Goal: Task Accomplishment & Management: Complete application form

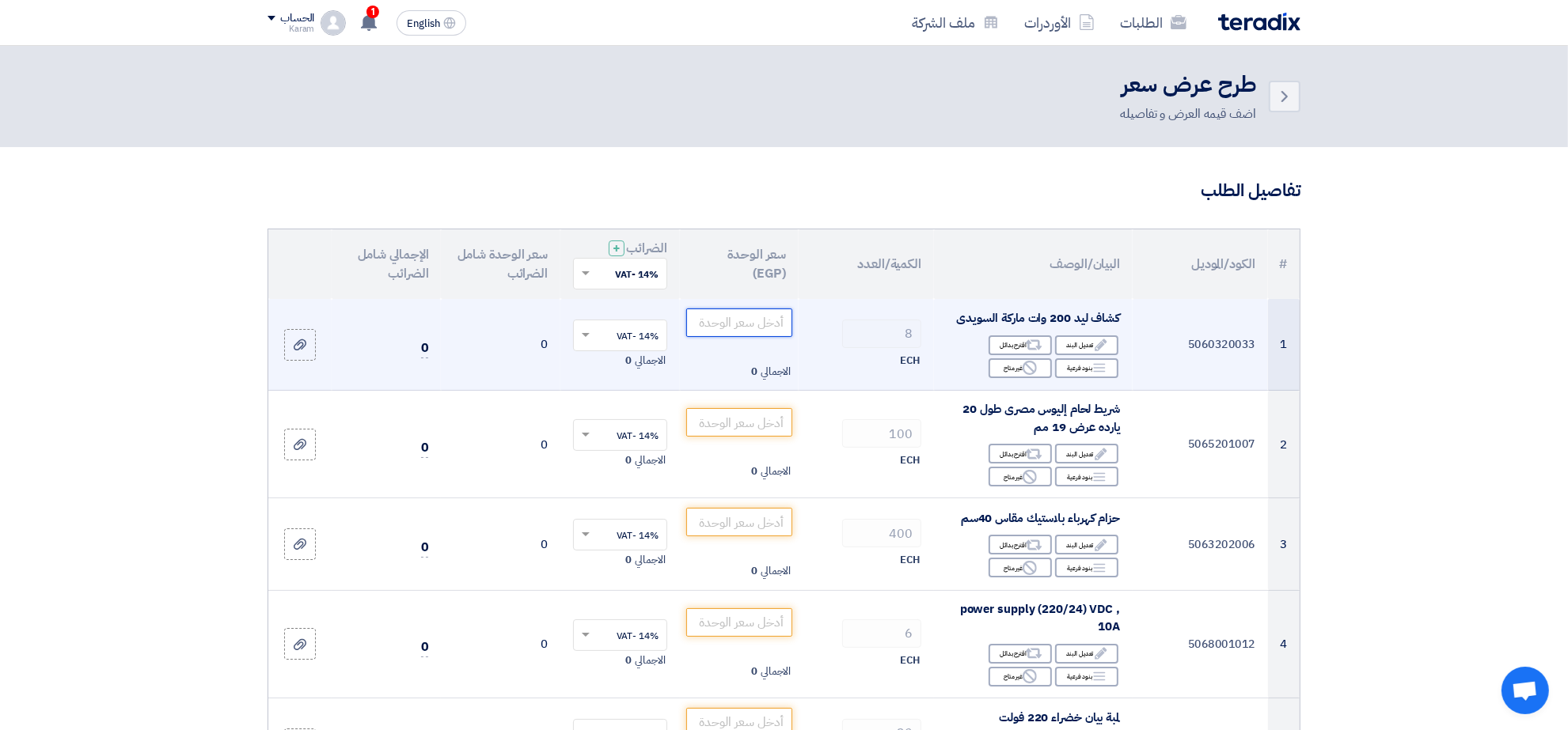
click at [736, 317] on input "number" at bounding box center [739, 323] width 107 height 29
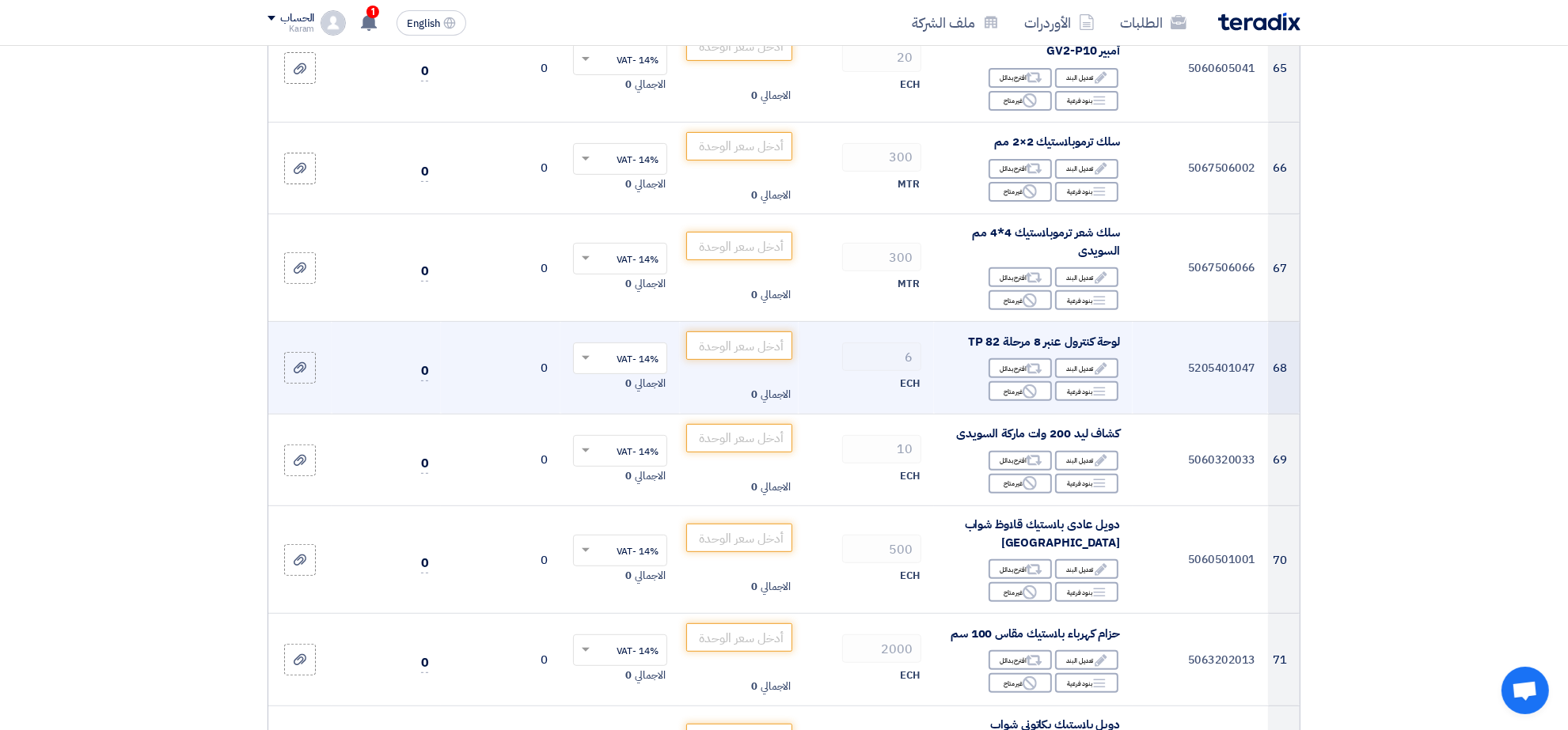
scroll to position [7120, 0]
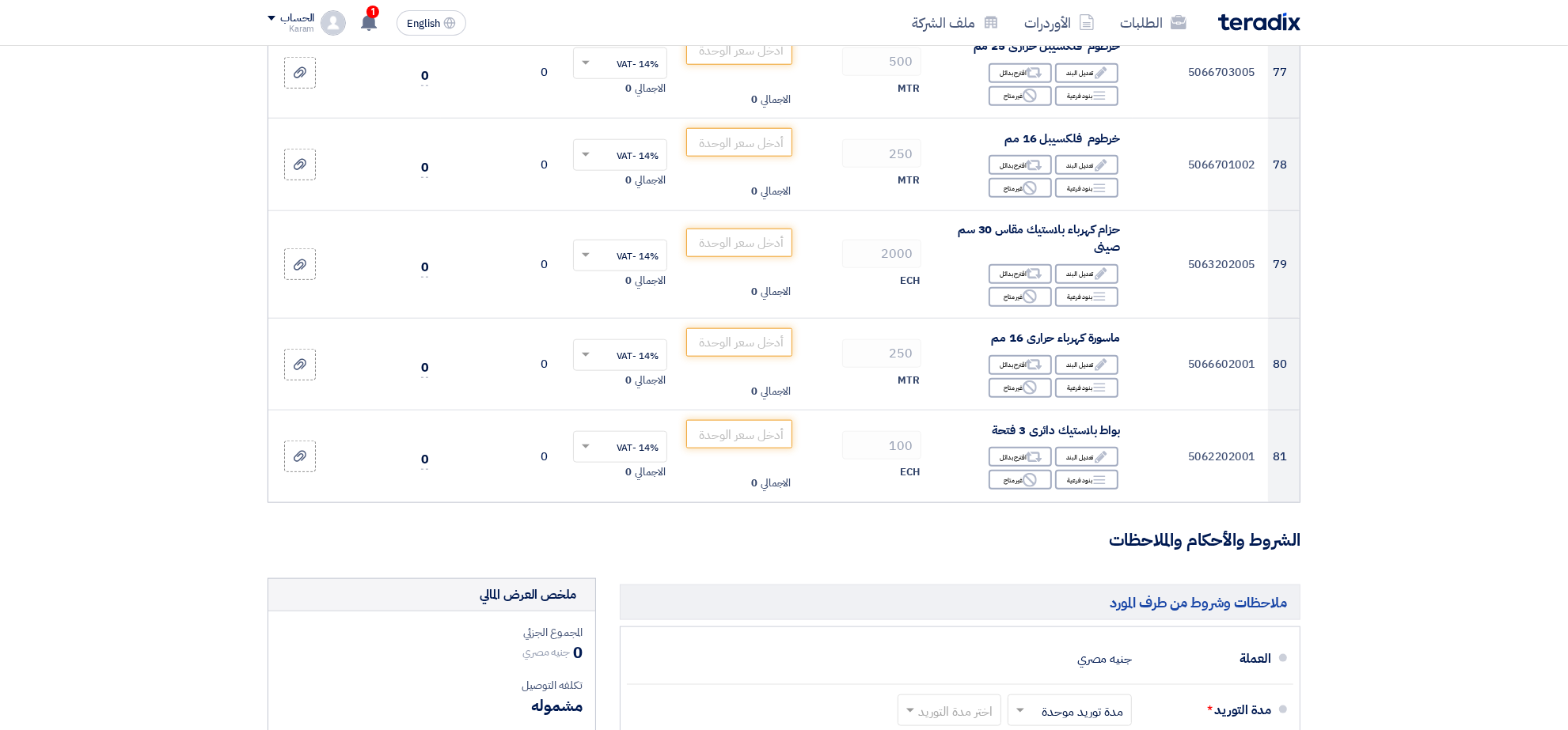
scroll to position [7973, 0]
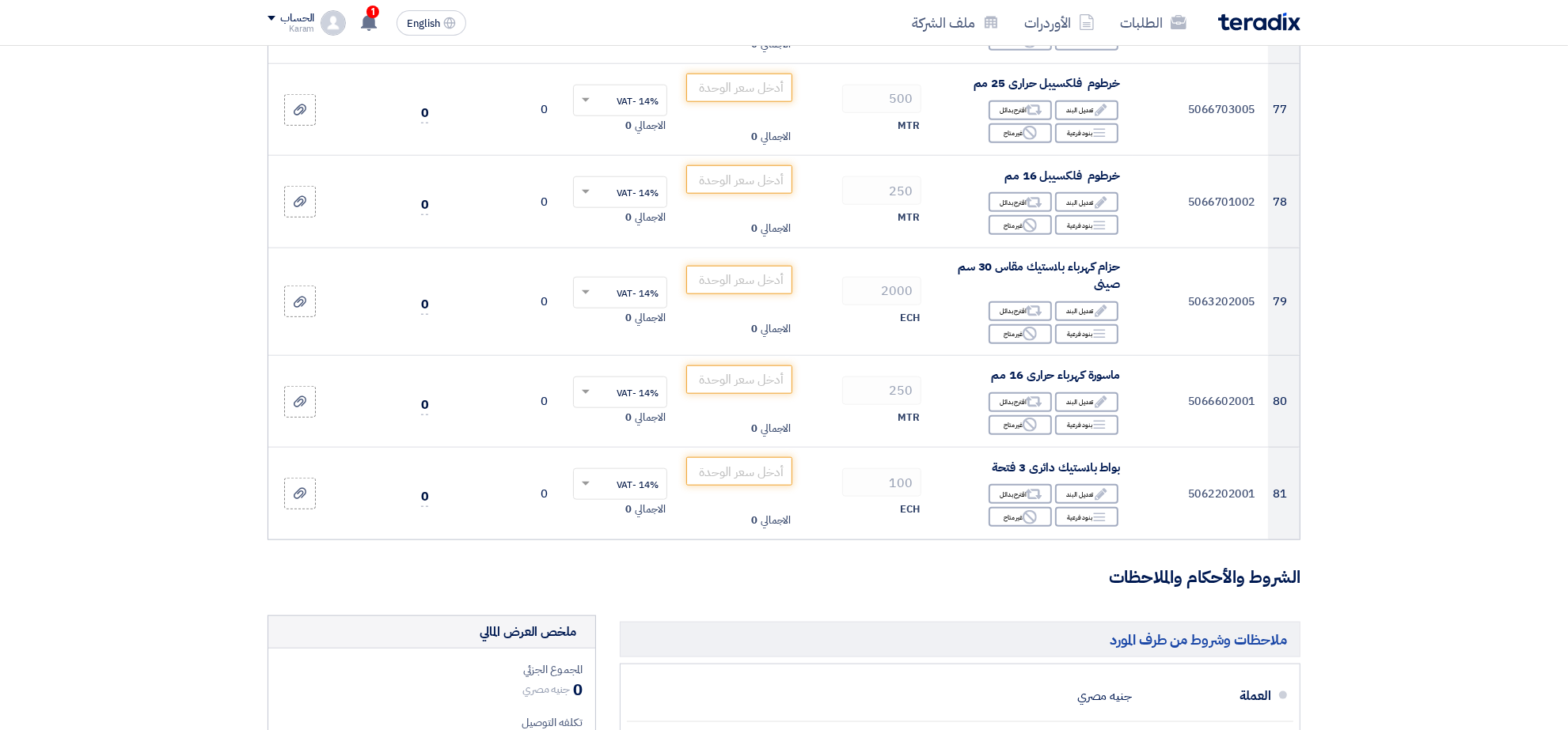
drag, startPoint x: 1235, startPoint y: 633, endPoint x: 1240, endPoint y: 626, distance: 8.6
drag, startPoint x: 1240, startPoint y: 626, endPoint x: 1256, endPoint y: 626, distance: 16.0
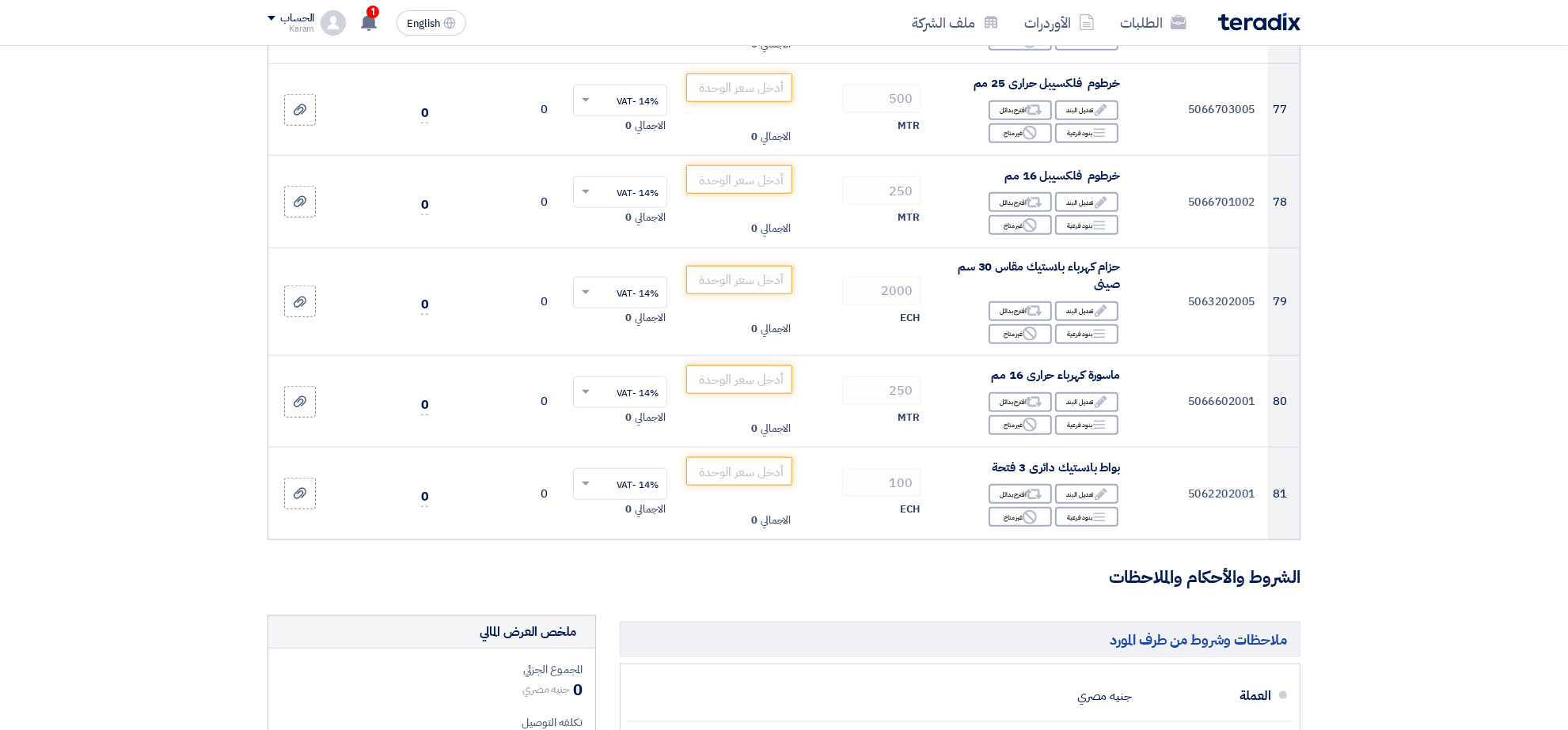
type input "100"
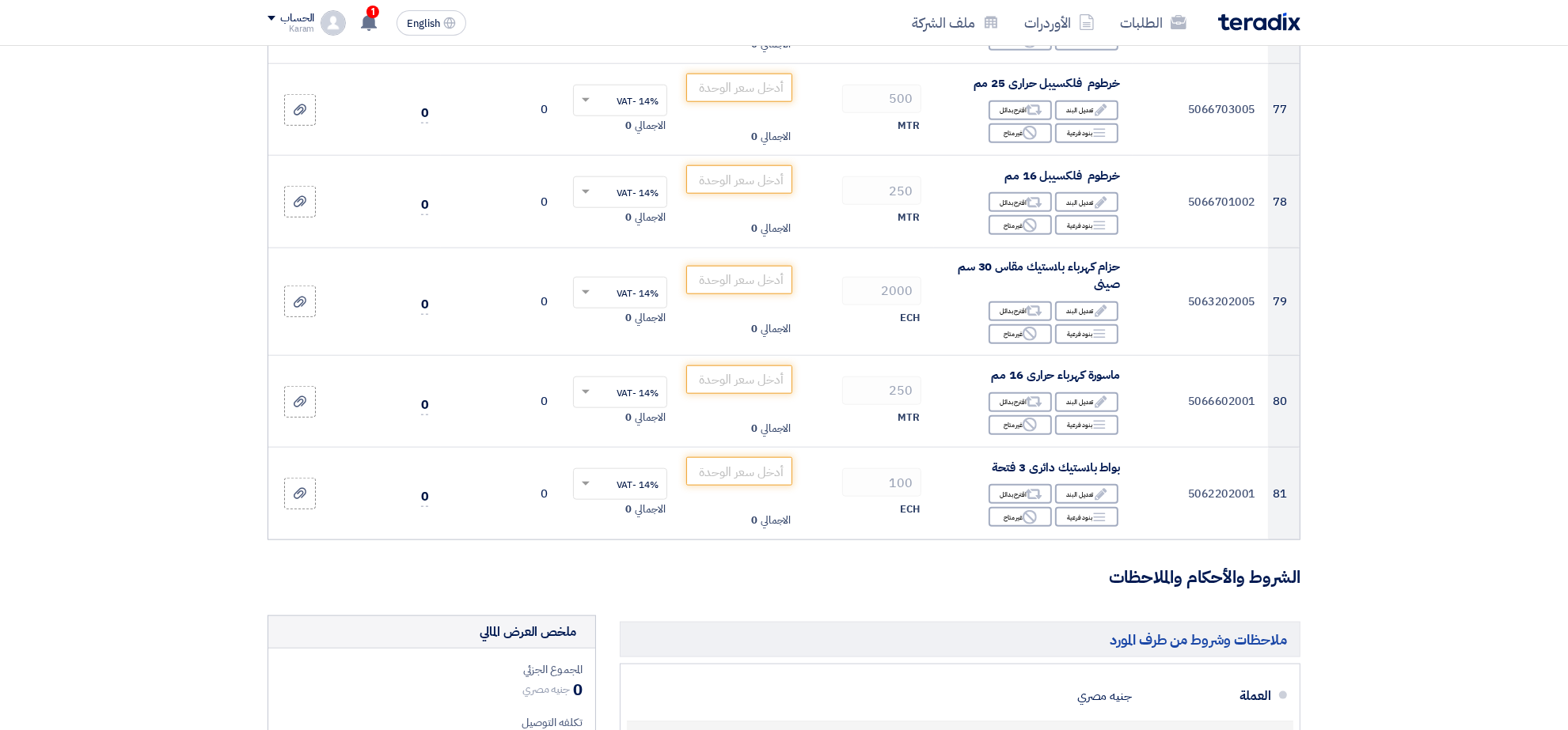
checkbox input "true"
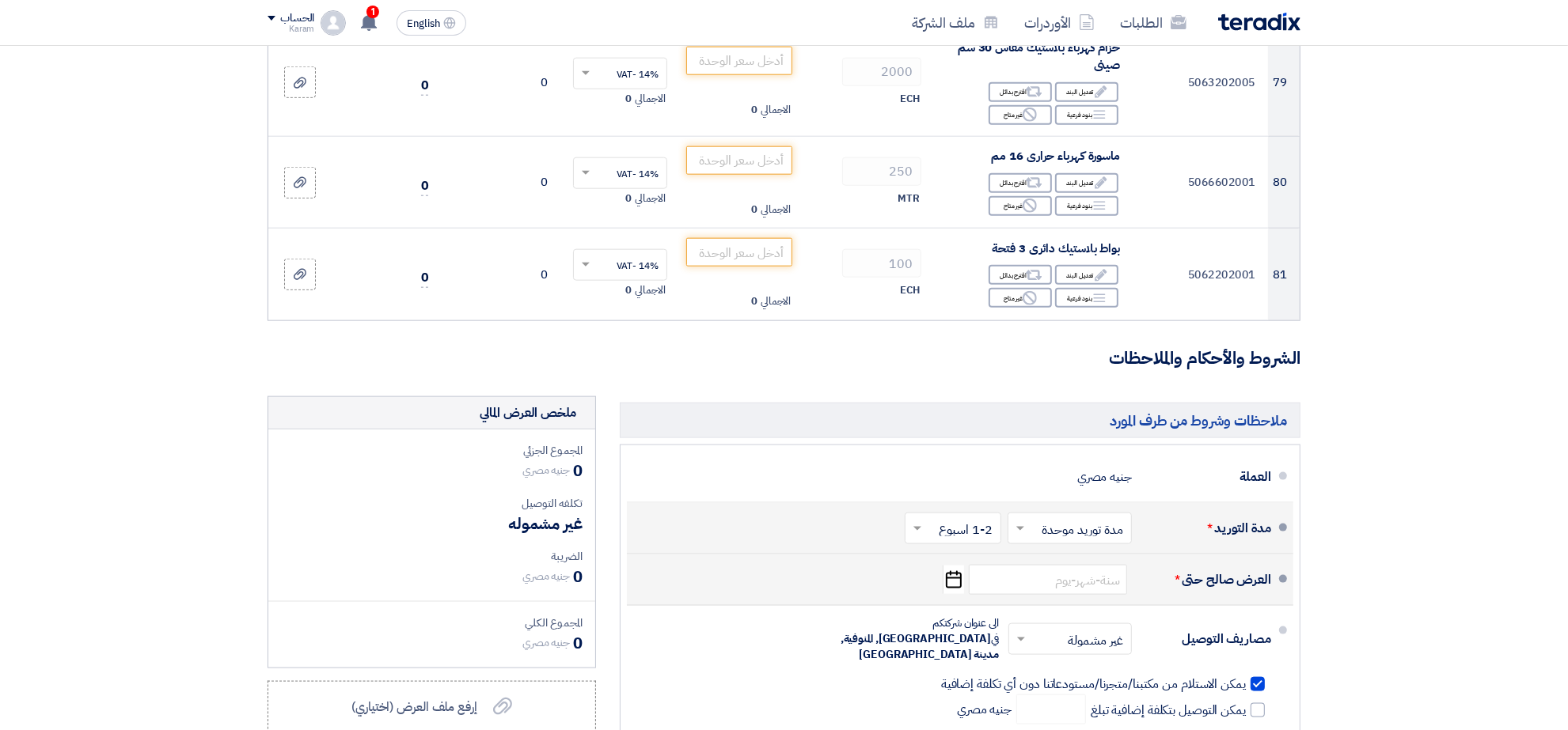
click at [950, 565] on icon "Pick a date" at bounding box center [953, 580] width 21 height 29
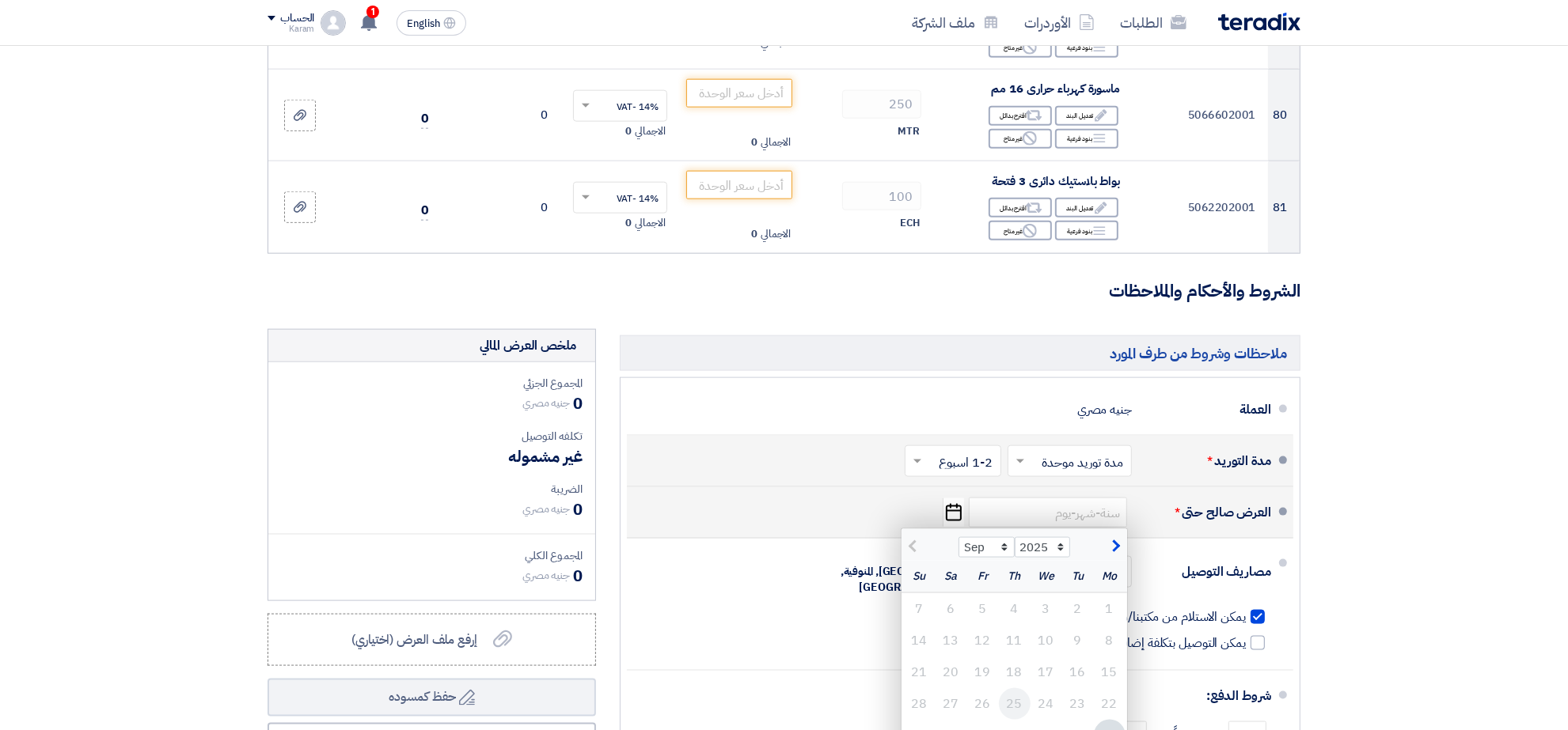
scroll to position [8291, 0]
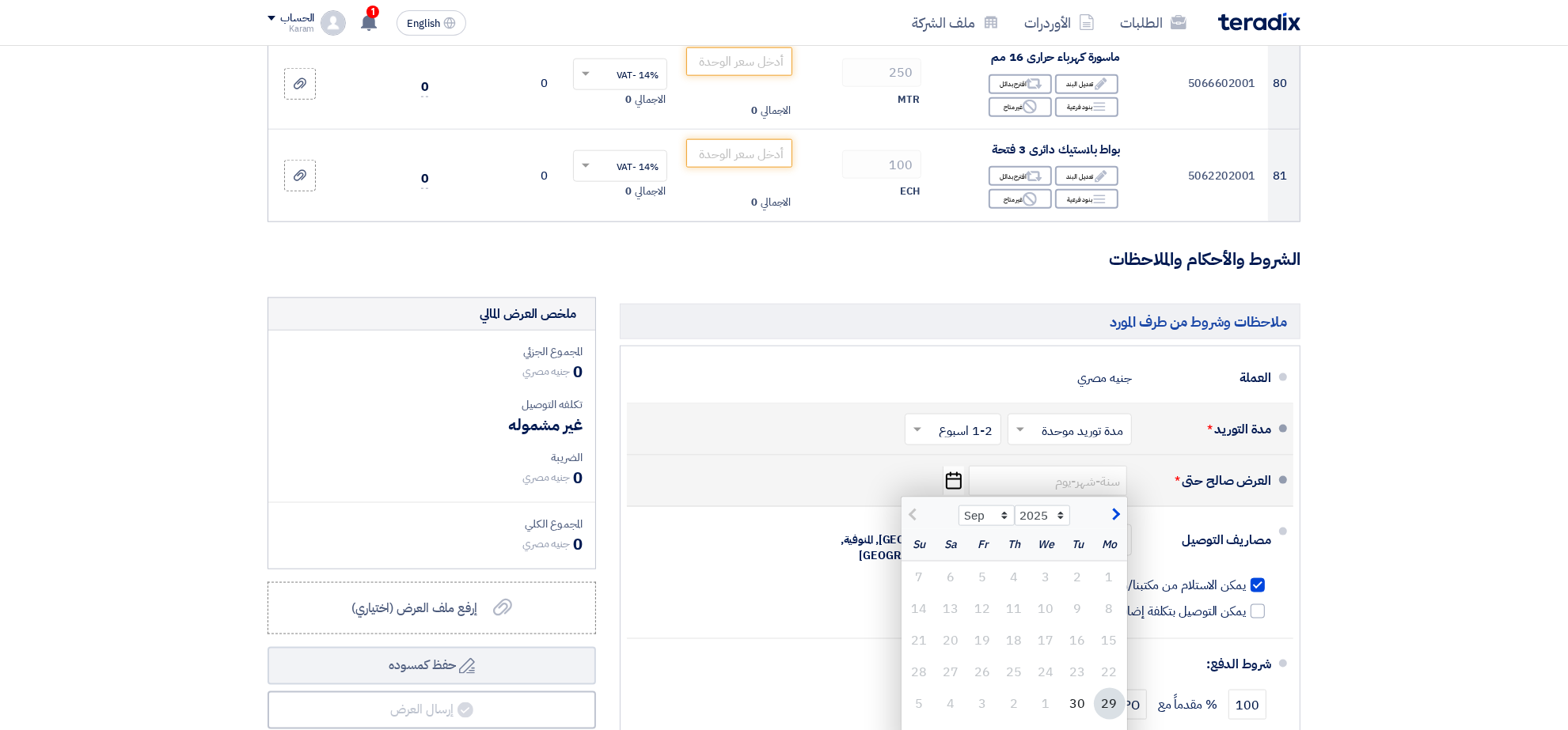
click at [1120, 505] on button "button" at bounding box center [1113, 514] width 26 height 16
select select "10"
click at [986, 593] on div "10" at bounding box center [983, 608] width 31 height 31
type input "[DATE]"
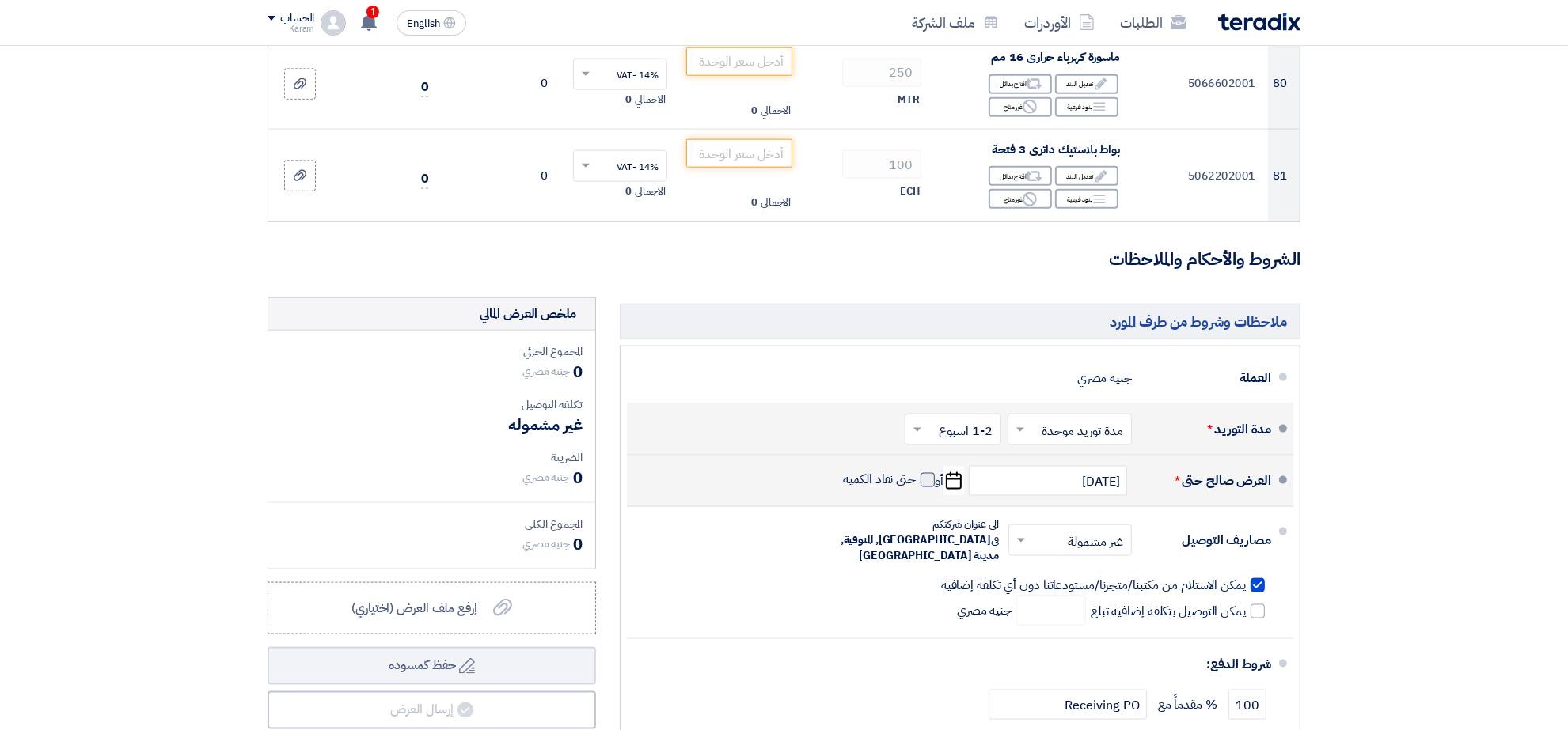
click at [920, 473] on span at bounding box center [927, 480] width 14 height 14
click at [916, 471] on input "حتى نفاذ الكمية" at bounding box center [878, 487] width 76 height 30
click at [924, 473] on span at bounding box center [927, 480] width 14 height 14
click at [916, 471] on input "حتى نفاذ الكمية" at bounding box center [878, 487] width 76 height 30
checkbox input "false"
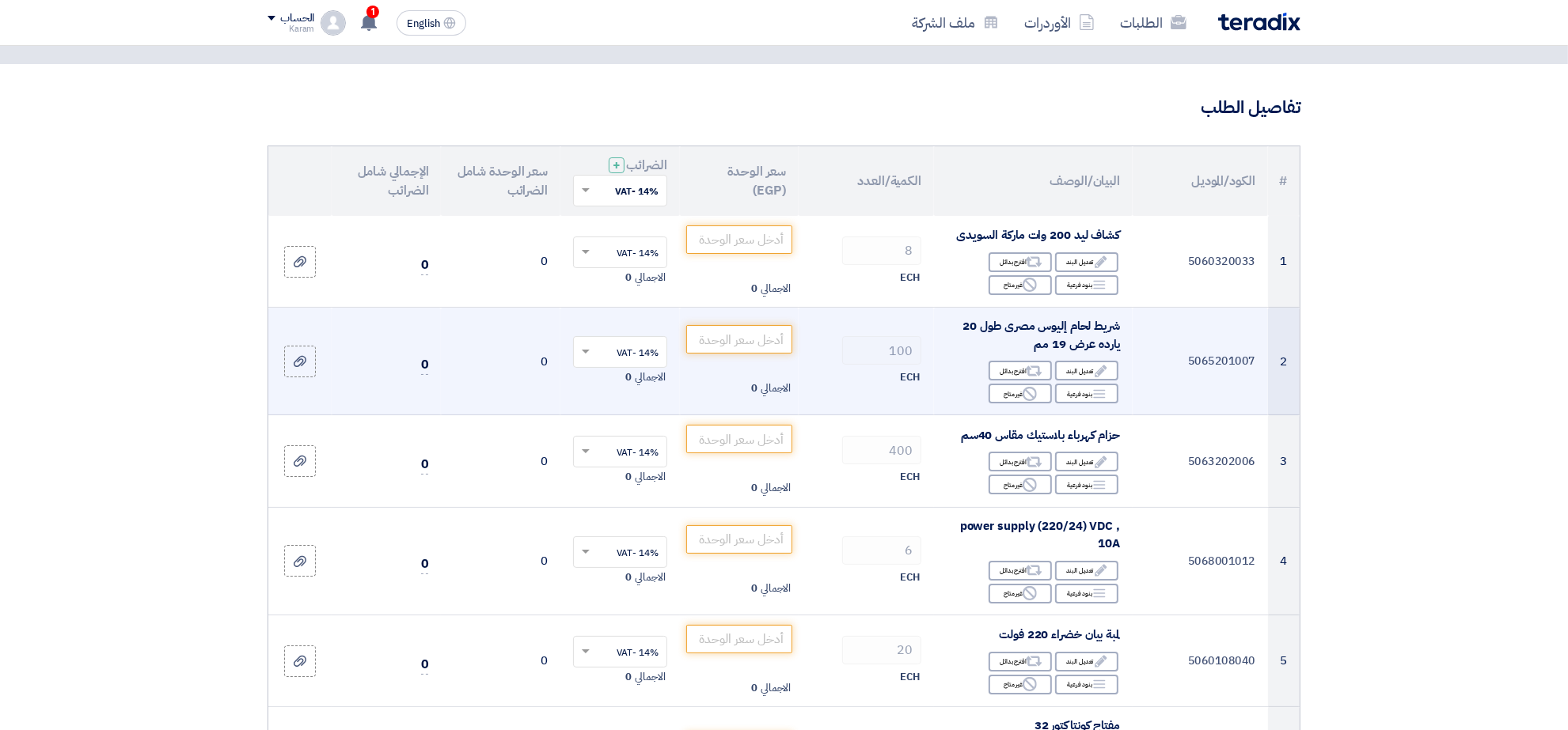
scroll to position [0, 0]
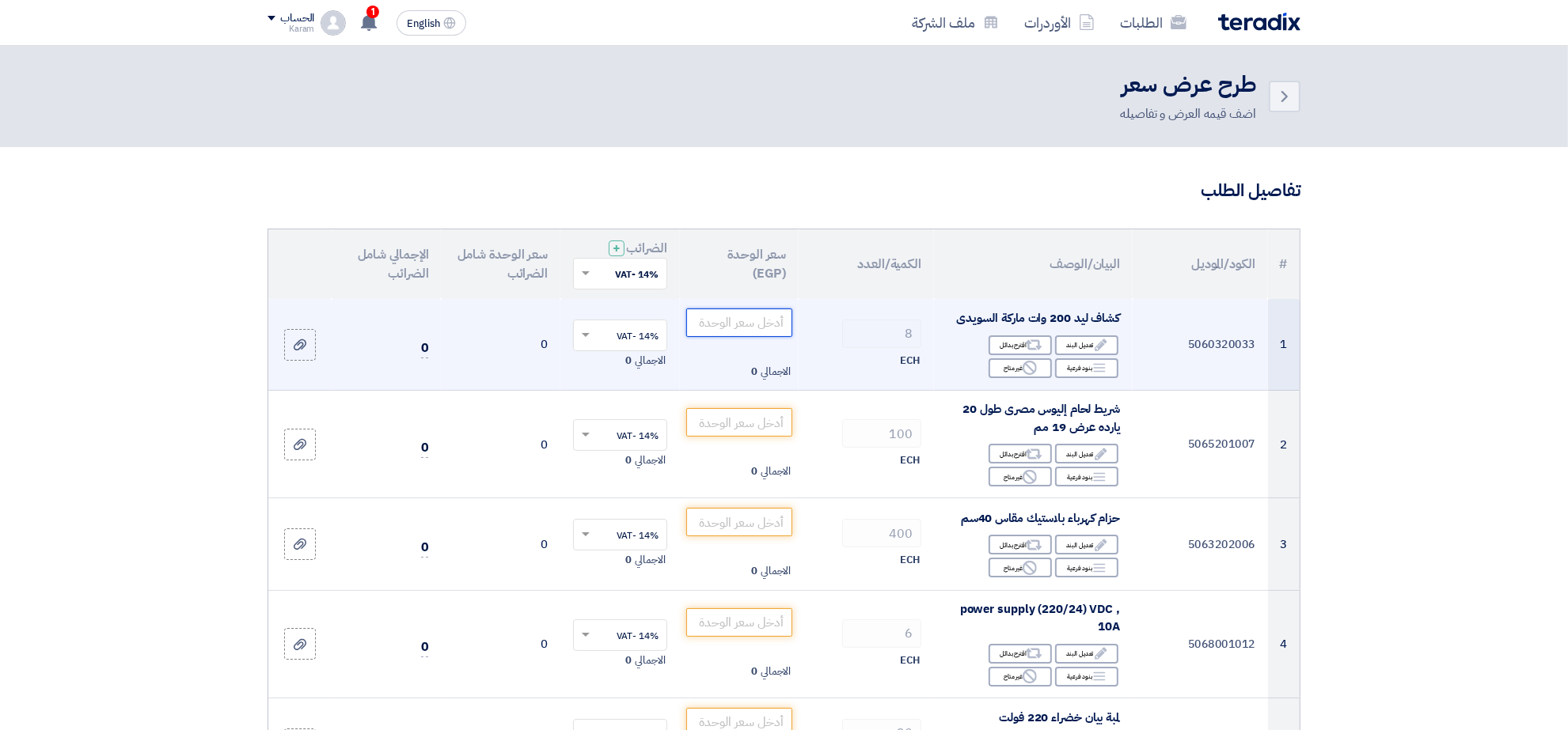
click at [756, 320] on input "number" at bounding box center [739, 323] width 107 height 29
click at [717, 314] on input "number" at bounding box center [739, 323] width 107 height 29
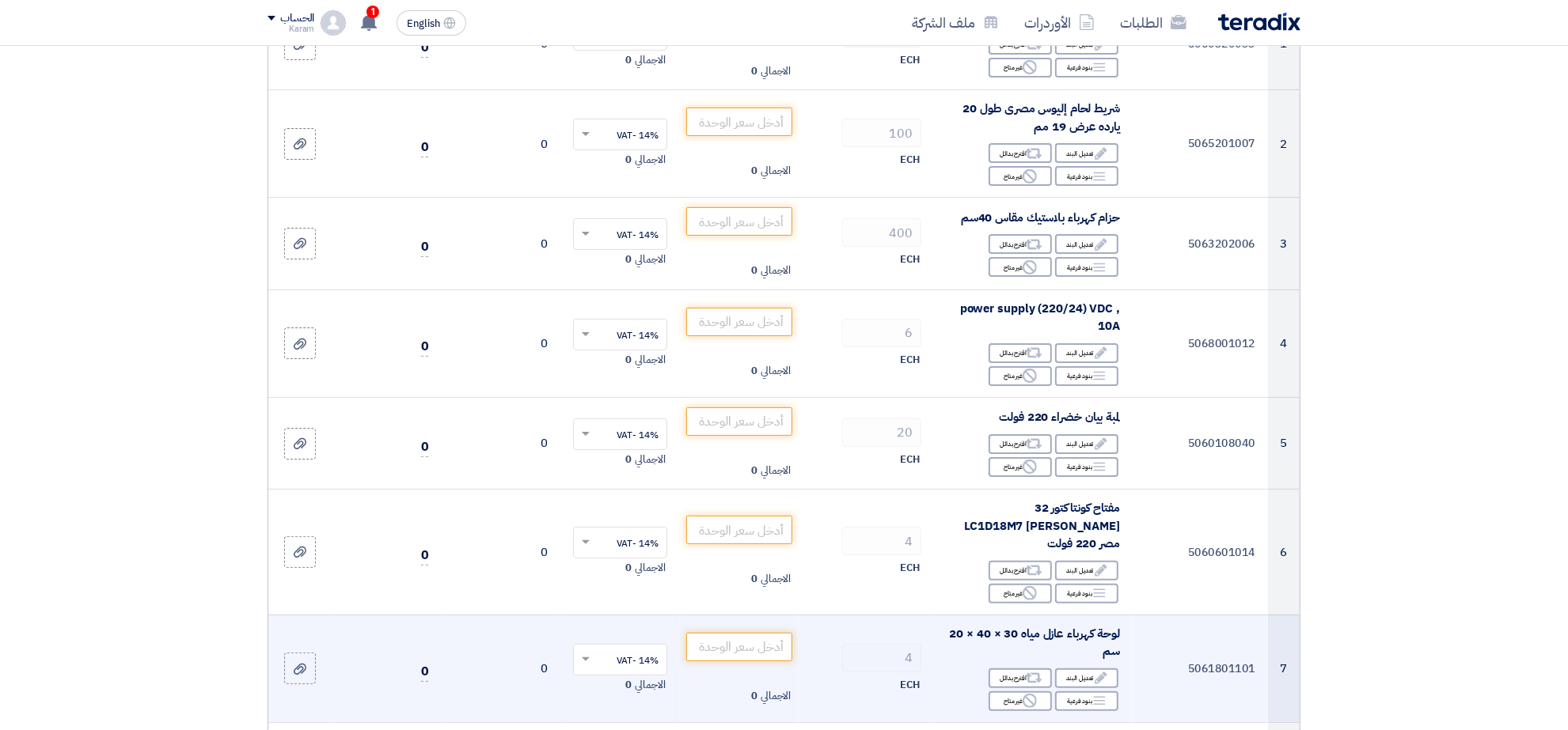
scroll to position [242, 0]
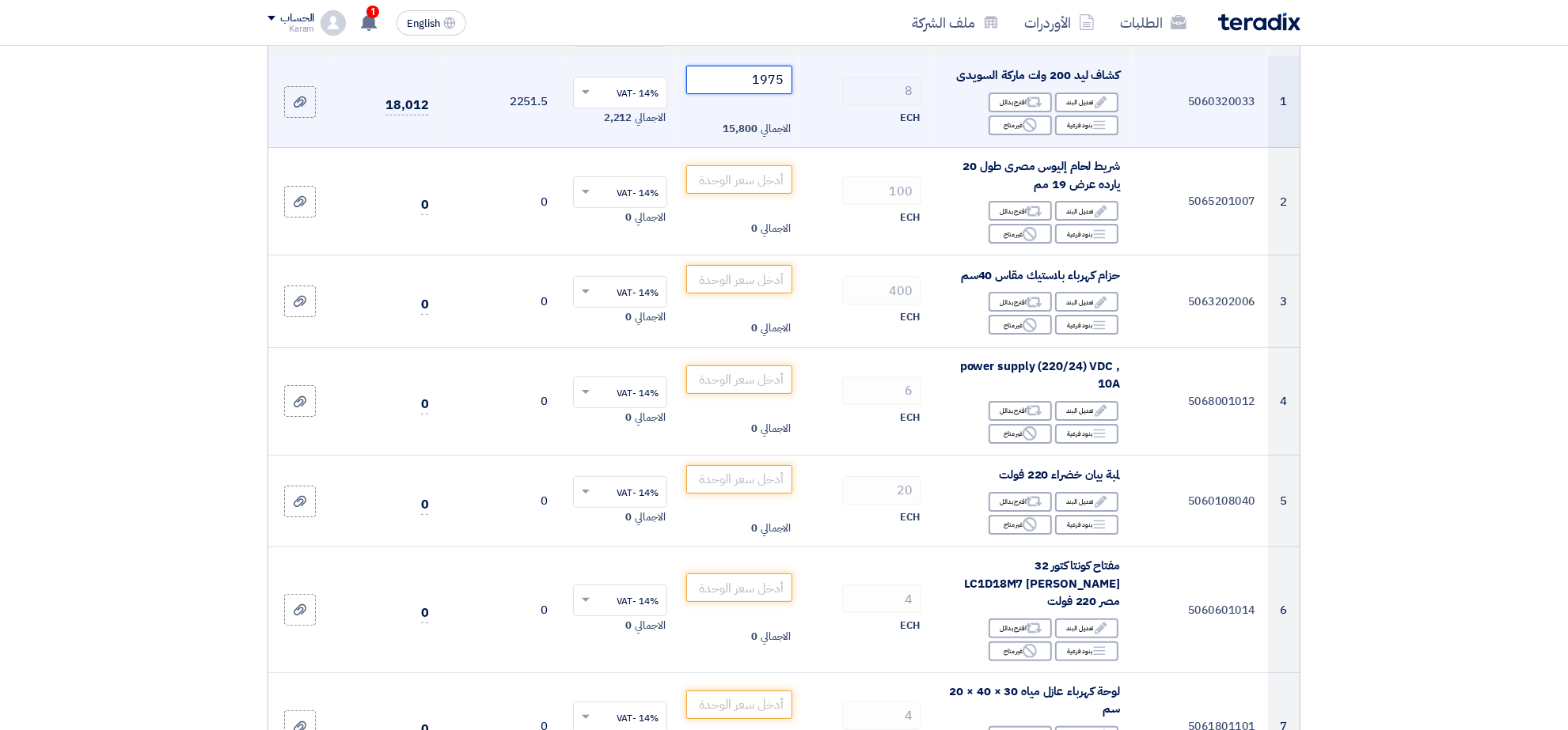
type input "1975"
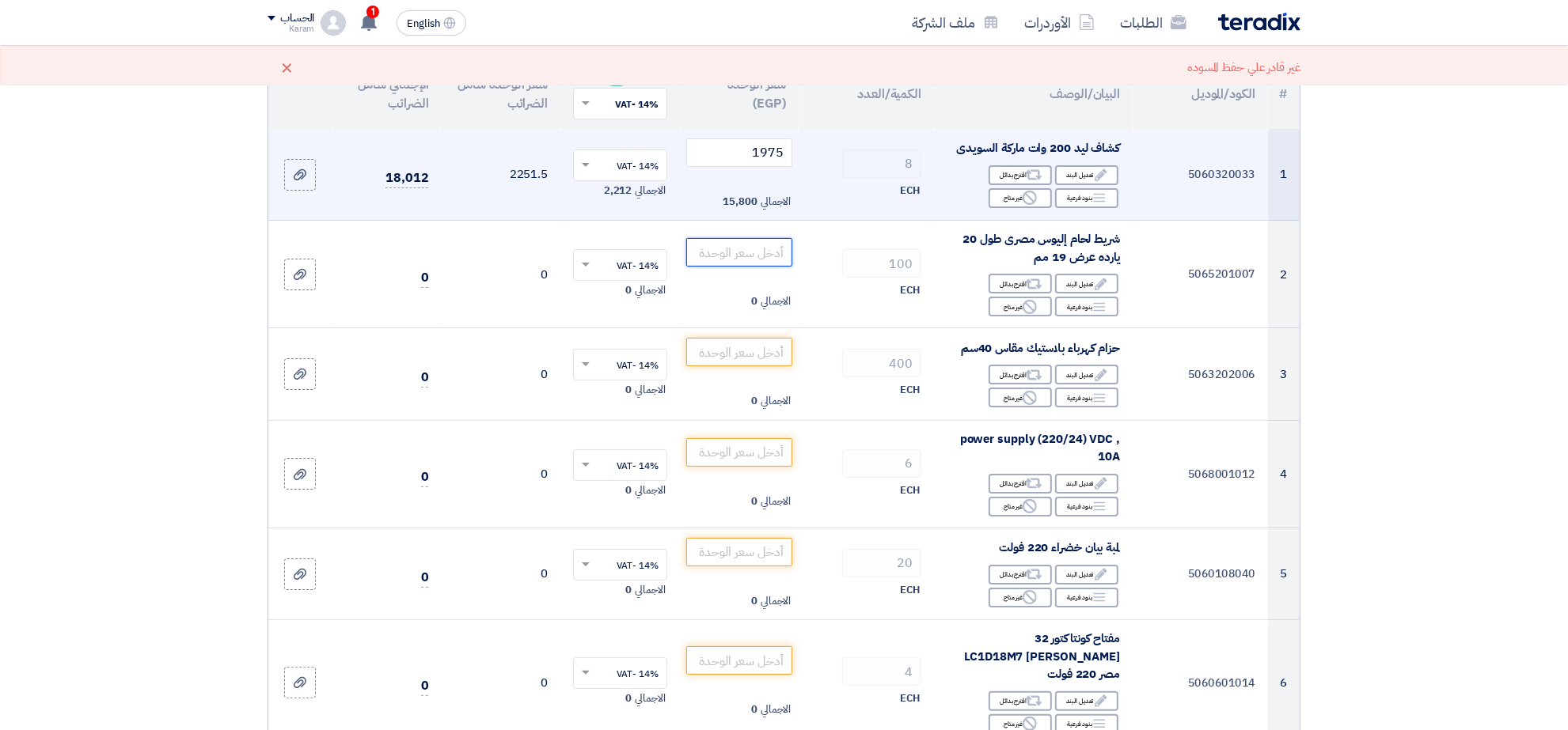
scroll to position [0, 0]
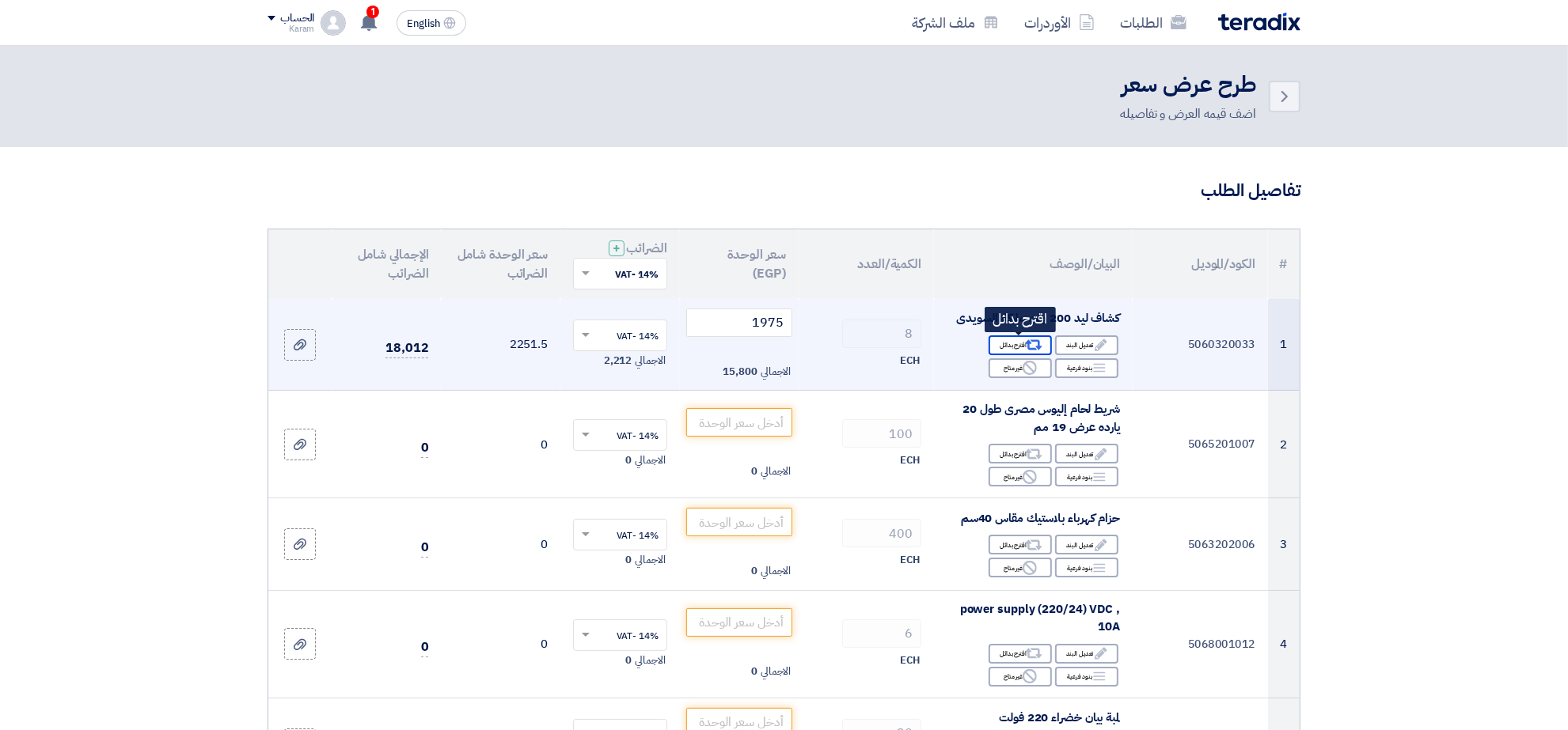
click at [1030, 348] on icon "Alternative" at bounding box center [1034, 345] width 17 height 17
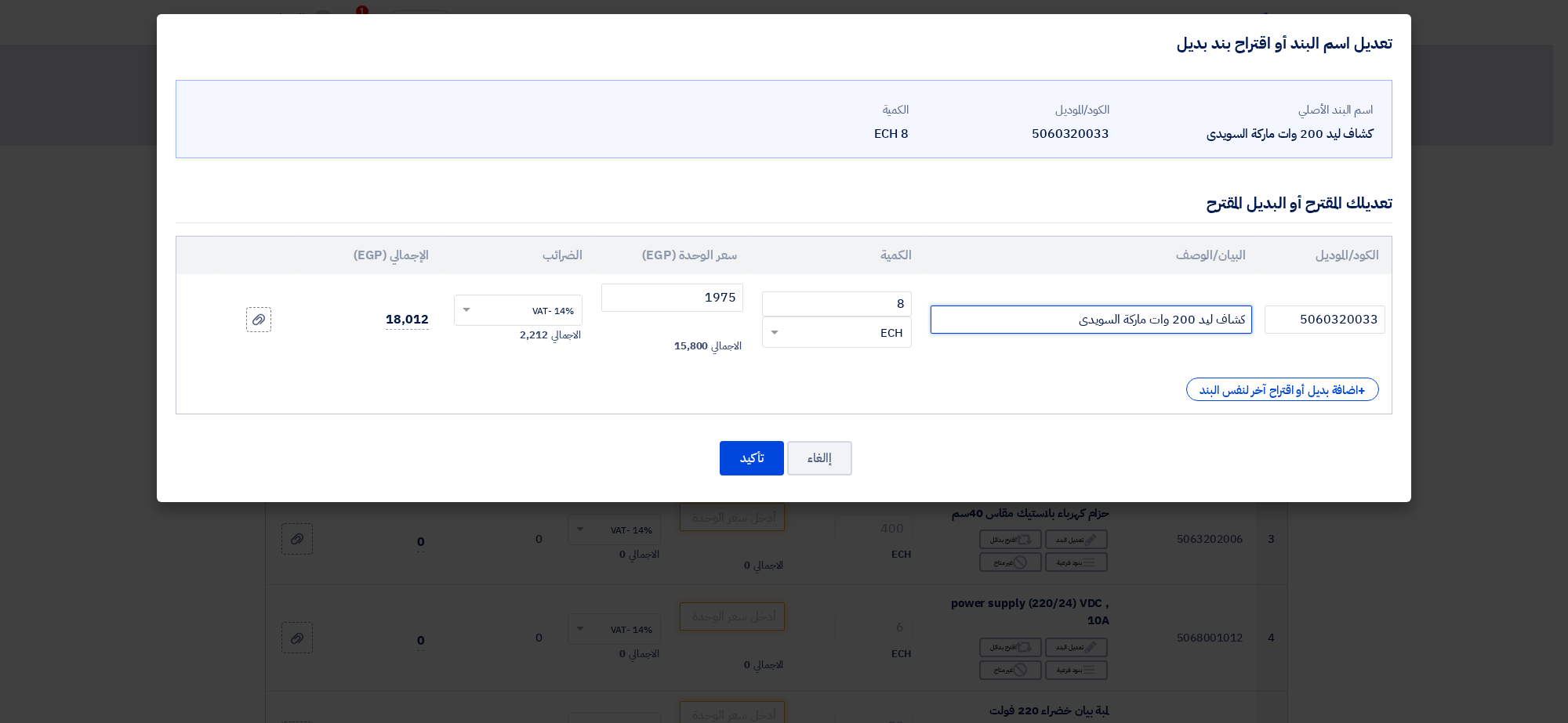
click at [1125, 323] on input "كشاف ليد 200 وات ماركة السويدى" at bounding box center [1091, 320] width 322 height 28
paste input "text"
type input "كشاف ليد 200 وات ماركة السويدى"
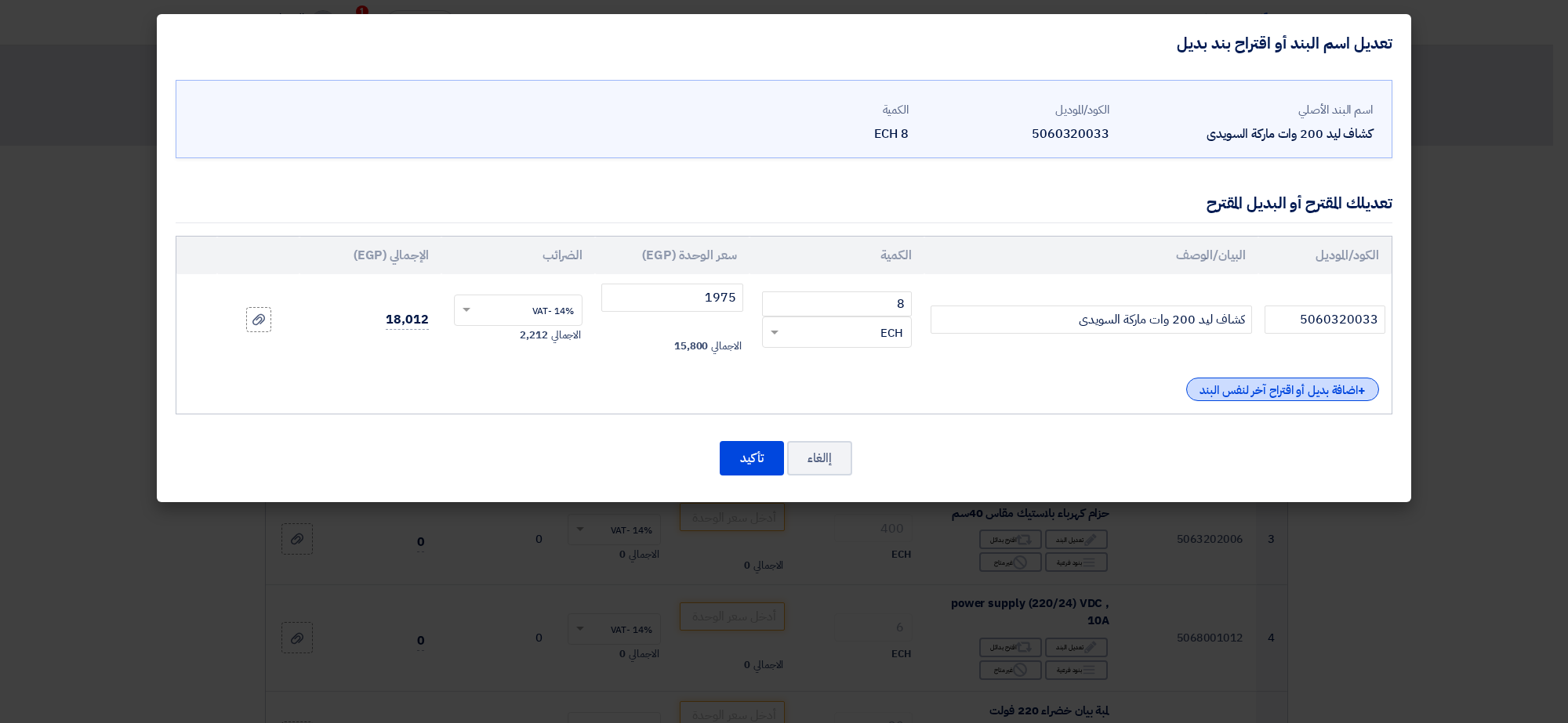
click at [1238, 386] on div "+ اضافة بديل أو اقتراح آخر لنفس البند" at bounding box center [1283, 389] width 193 height 24
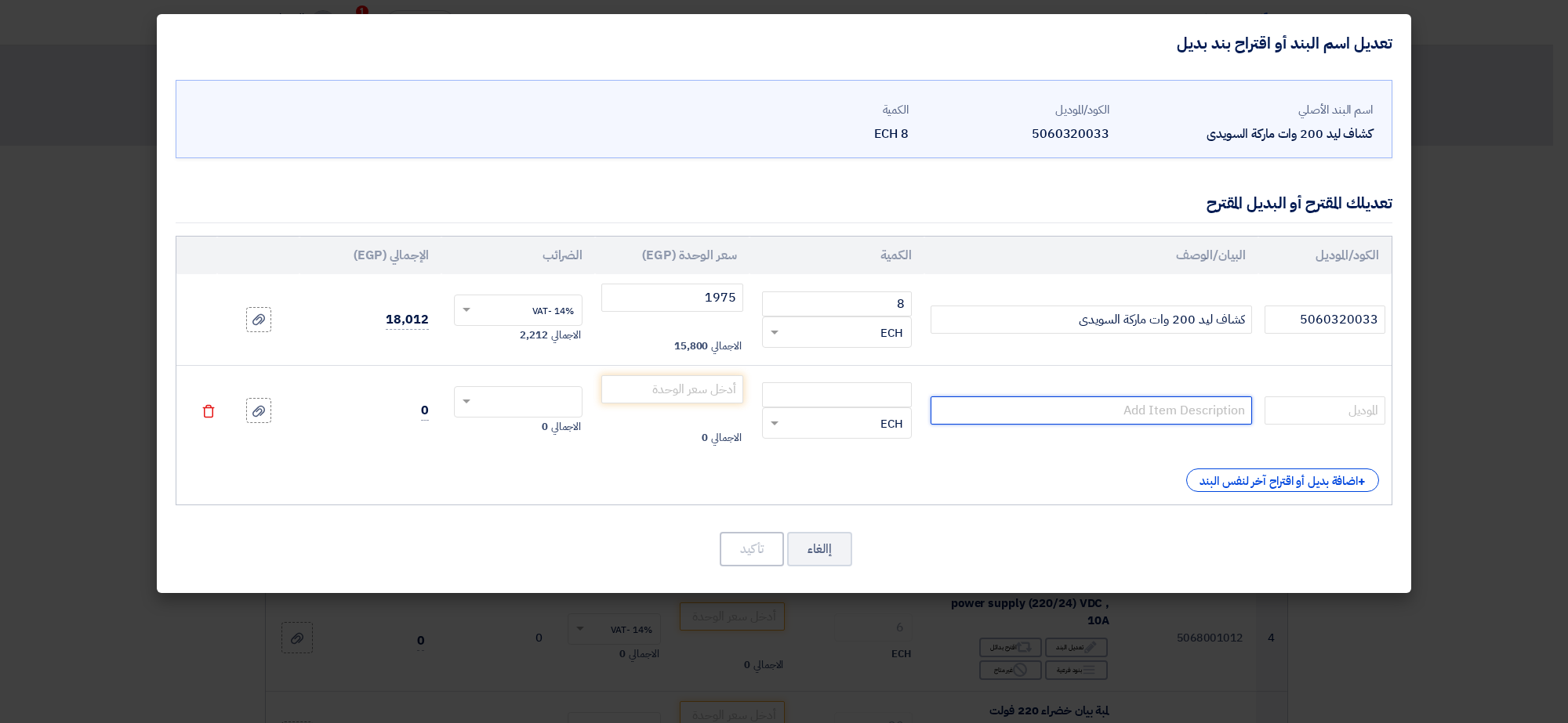
click at [1216, 406] on input "text" at bounding box center [1091, 410] width 322 height 28
paste input "كشاف ليد 200 وات ماركة السويدى"
click at [864, 394] on input "number" at bounding box center [837, 395] width 150 height 25
click at [1117, 411] on input "كشاف ليد 200 وات ماركة السويدى" at bounding box center [1091, 410] width 322 height 28
click at [1113, 409] on input "كشاف ليد 200 وات ماركة بور السويدى" at bounding box center [1091, 410] width 322 height 28
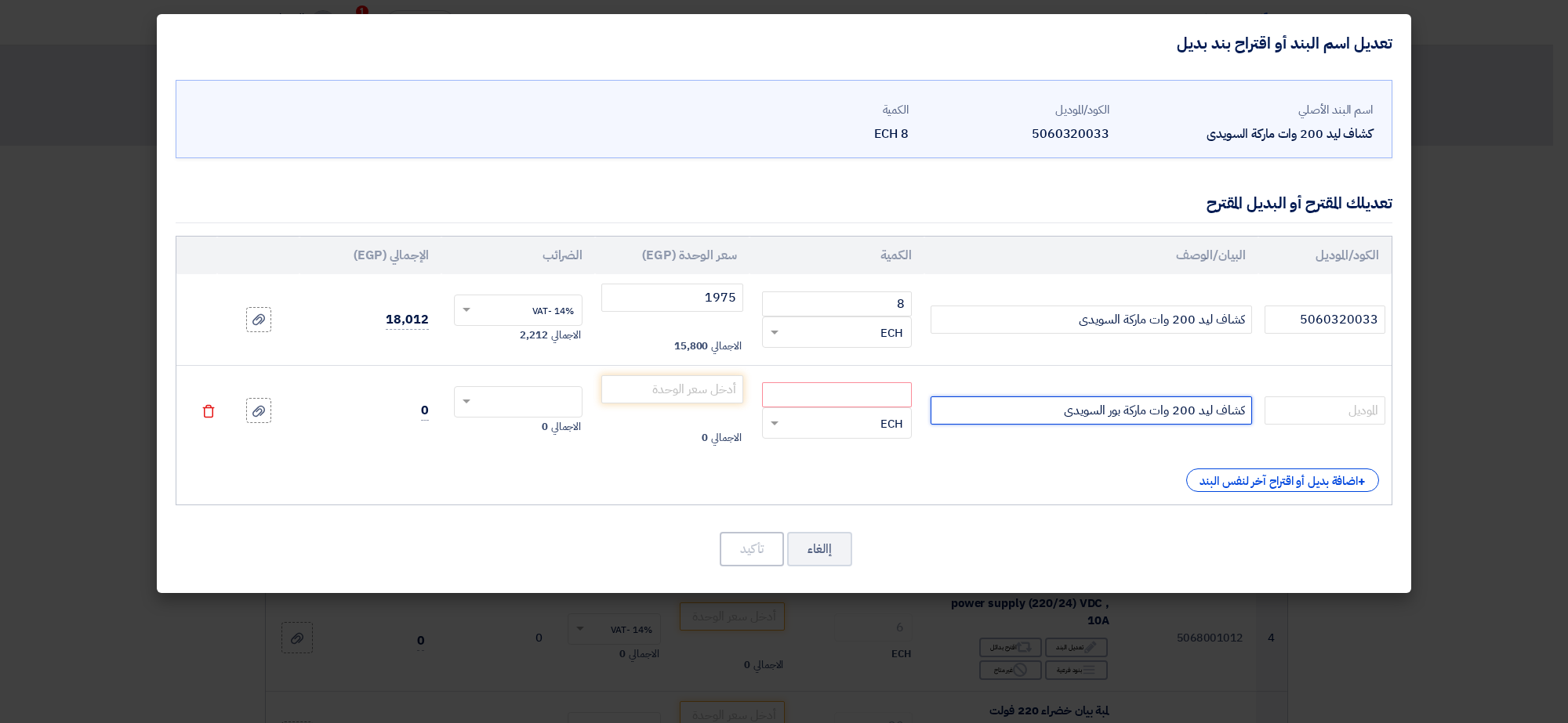
click at [1113, 409] on input "كشاف ليد 200 وات ماركة بور السويدى" at bounding box center [1091, 410] width 322 height 28
click at [1113, 411] on input "كشاف ليد 200 وات ماركة بور السويدى" at bounding box center [1091, 410] width 322 height 28
click at [1115, 413] on input "كشاف ليد 200 وات ماركة بور السويدى" at bounding box center [1091, 410] width 322 height 28
type input "كشاف ليد 200 وات ماركة باور السويدى"
click at [840, 389] on input "number" at bounding box center [837, 395] width 150 height 25
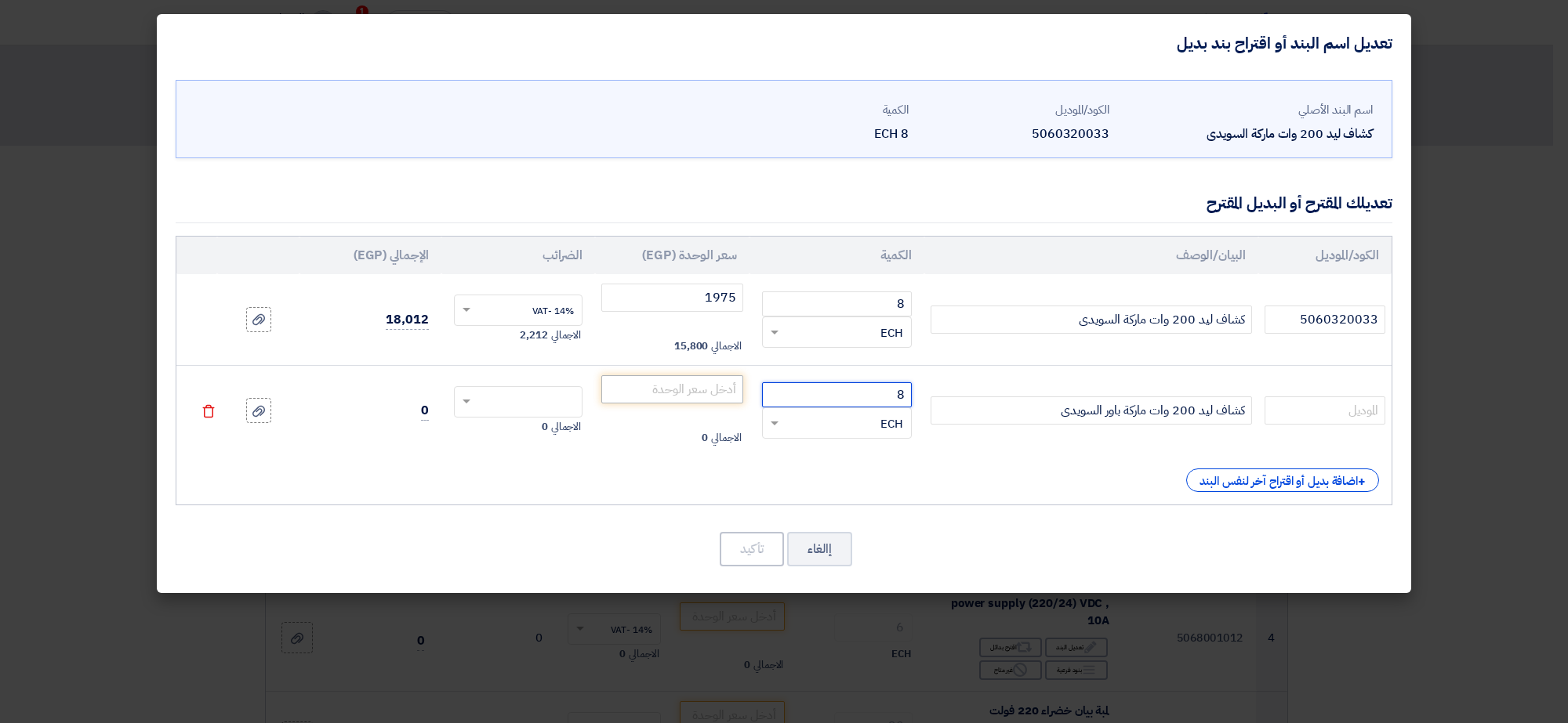
type input "8"
click at [698, 394] on input "number" at bounding box center [672, 390] width 142 height 28
click at [492, 405] on input "text" at bounding box center [528, 403] width 95 height 25
type input "1650"
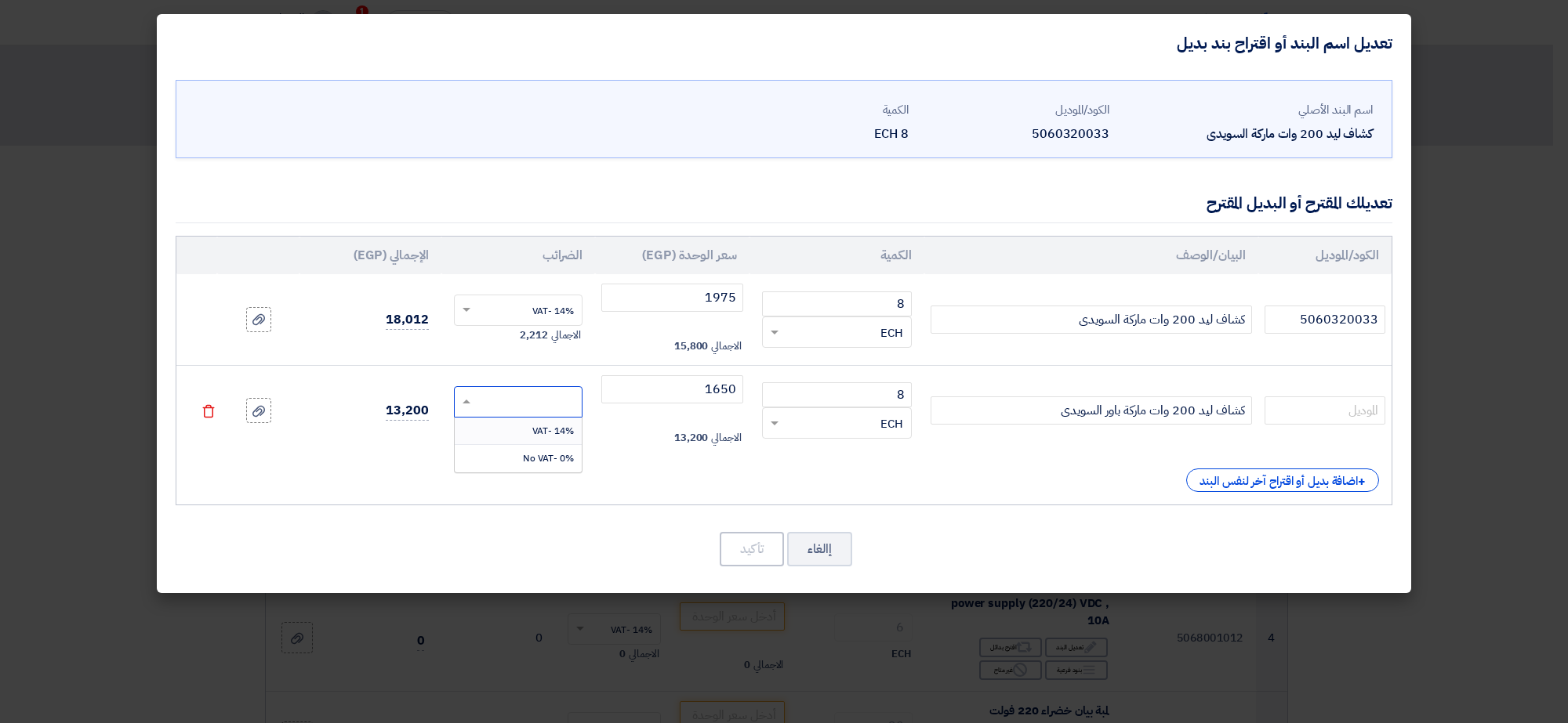
click at [526, 441] on div "14% -VAT" at bounding box center [519, 431] width 128 height 27
click at [1341, 326] on input "5060320033" at bounding box center [1324, 320] width 121 height 28
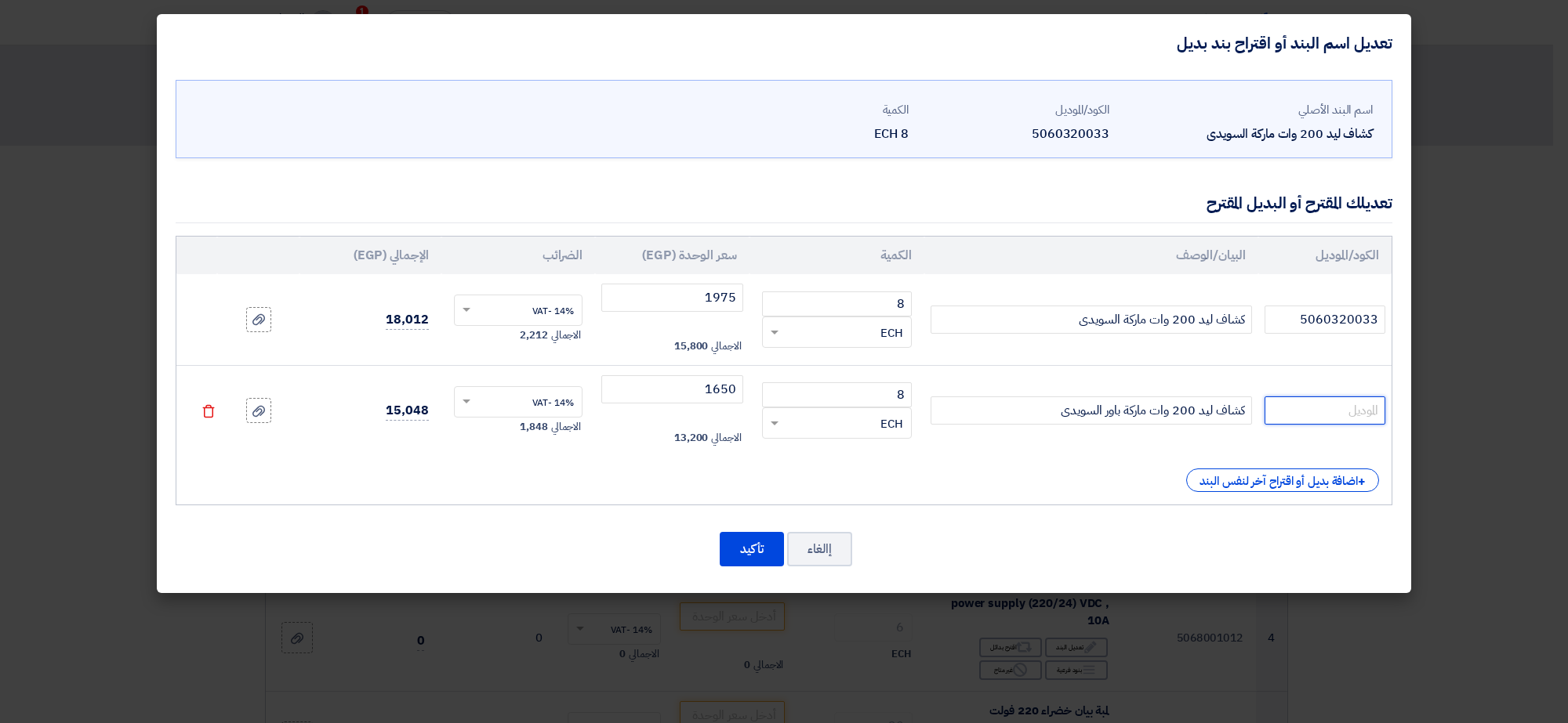
paste input "5060320033"
type input "5060320033"
click at [749, 556] on button "تأكيد" at bounding box center [752, 548] width 65 height 35
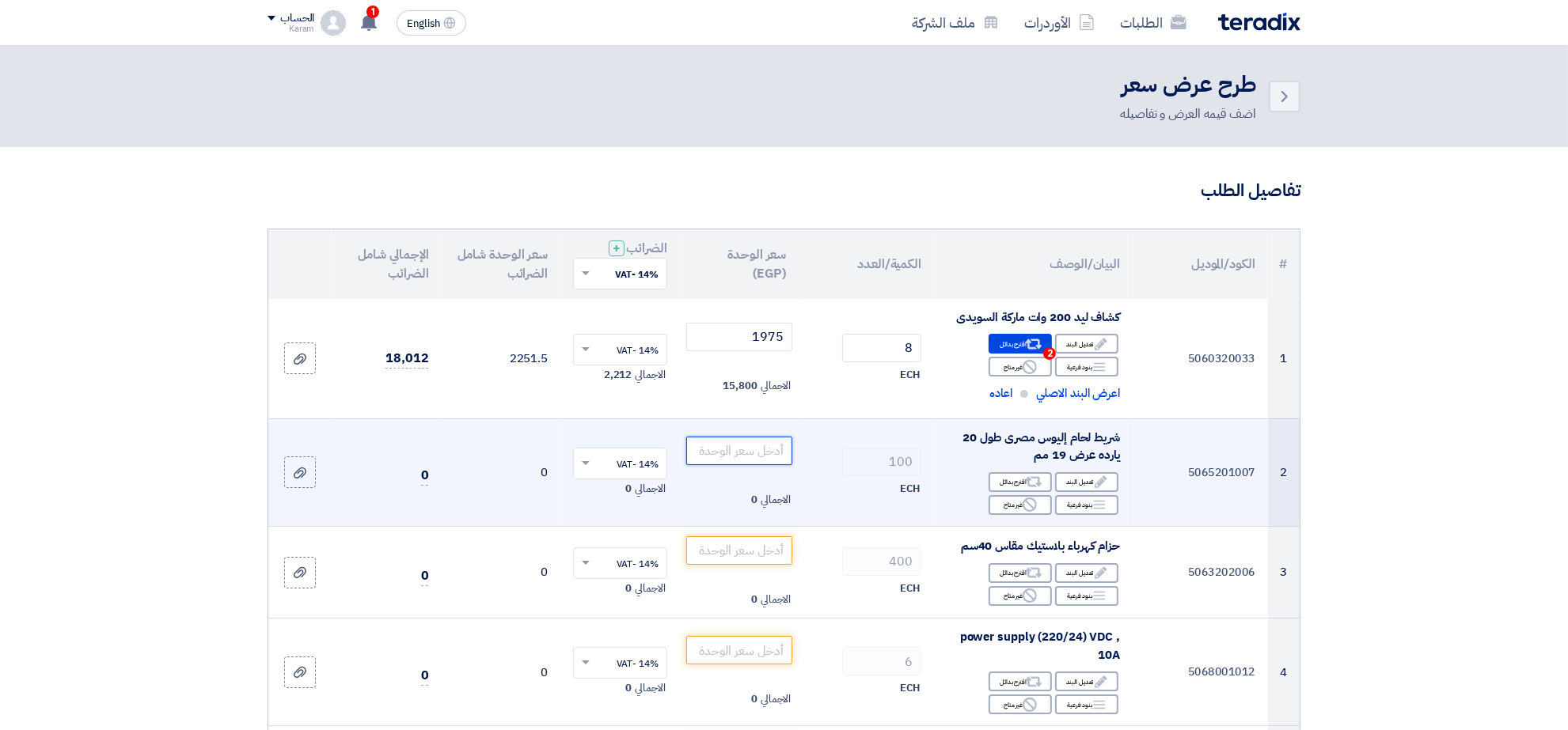
click at [724, 451] on input "number" at bounding box center [739, 451] width 107 height 29
type input "27.5"
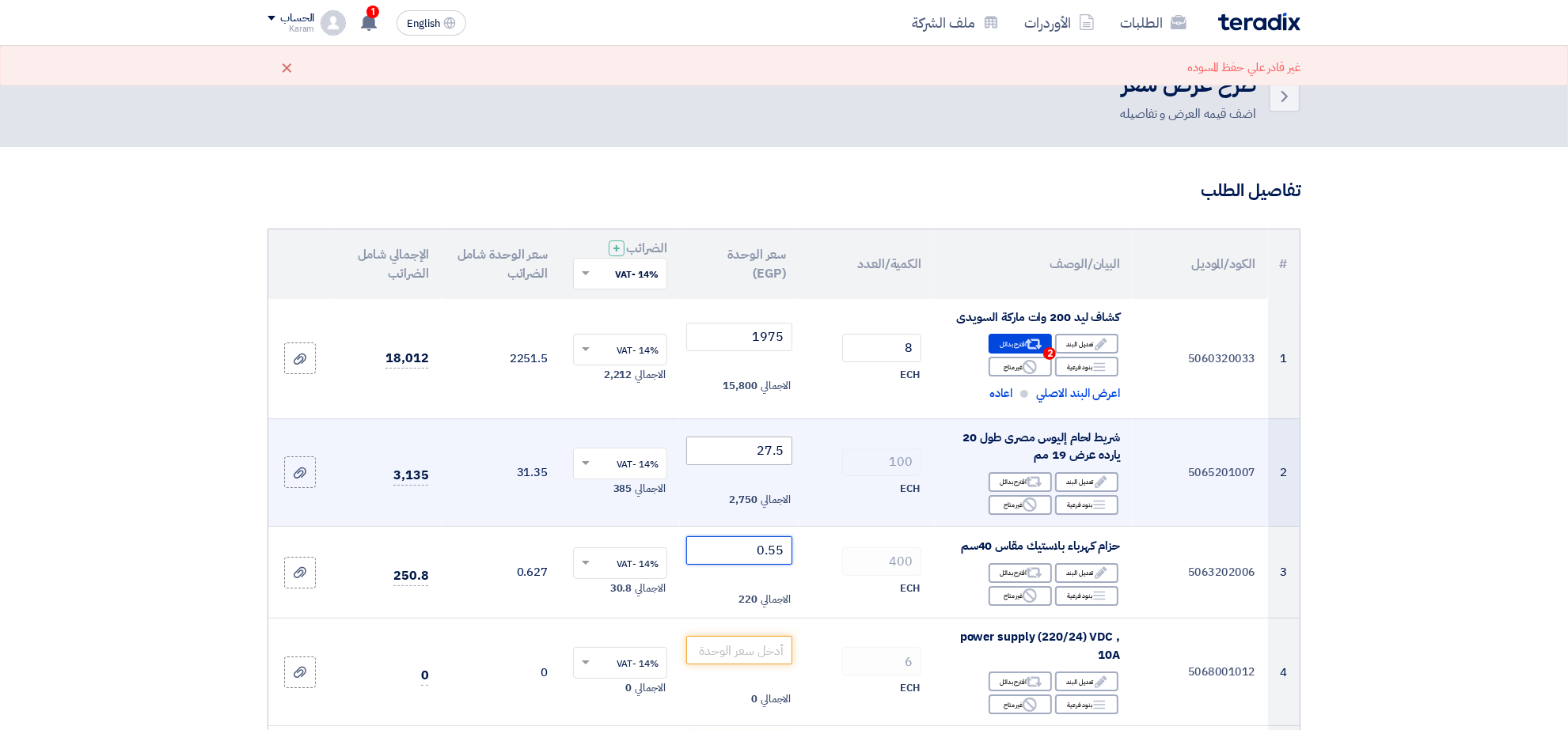
type input "0.55"
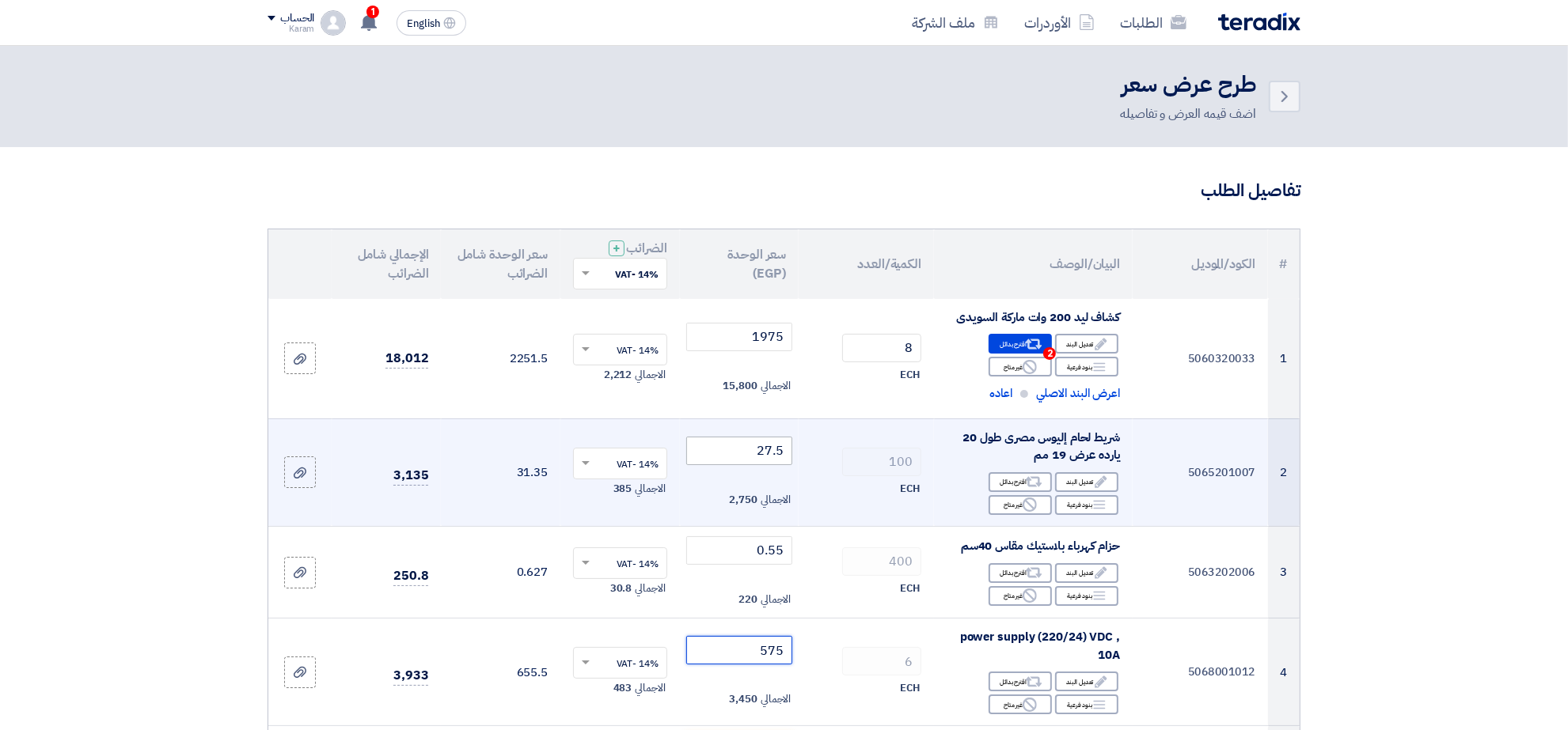
type input "575"
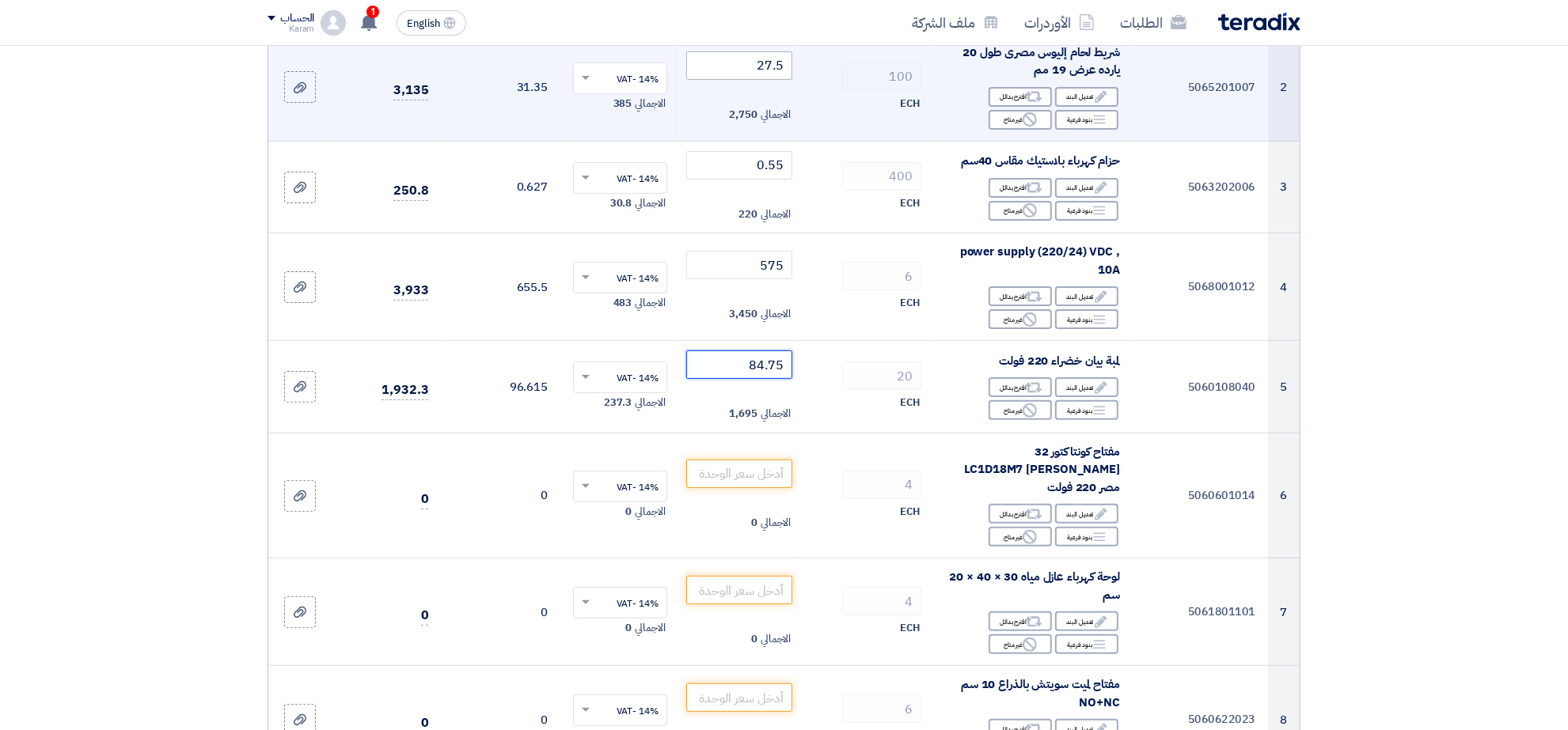
type input "84.75"
type input "1700"
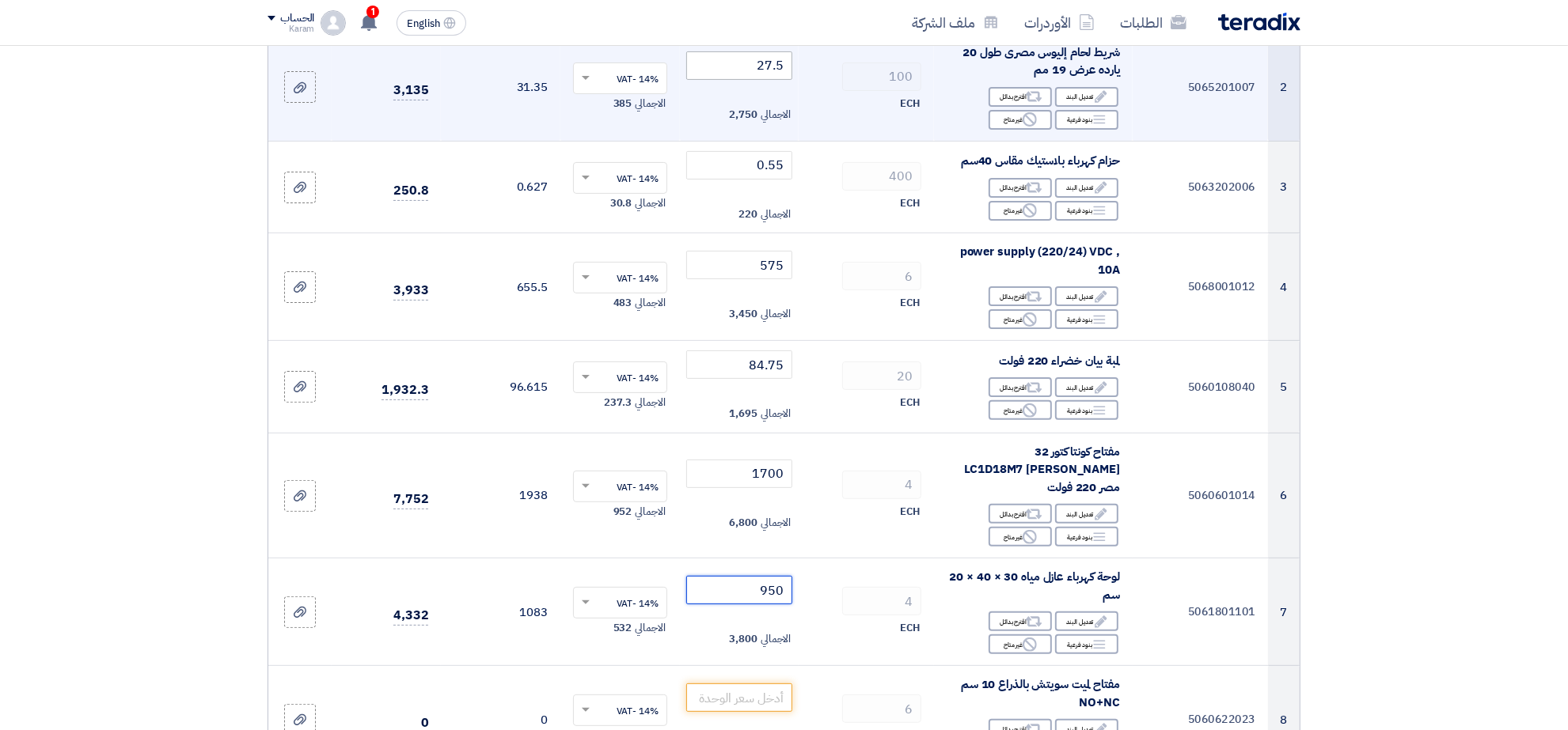
type input "950"
type input "875"
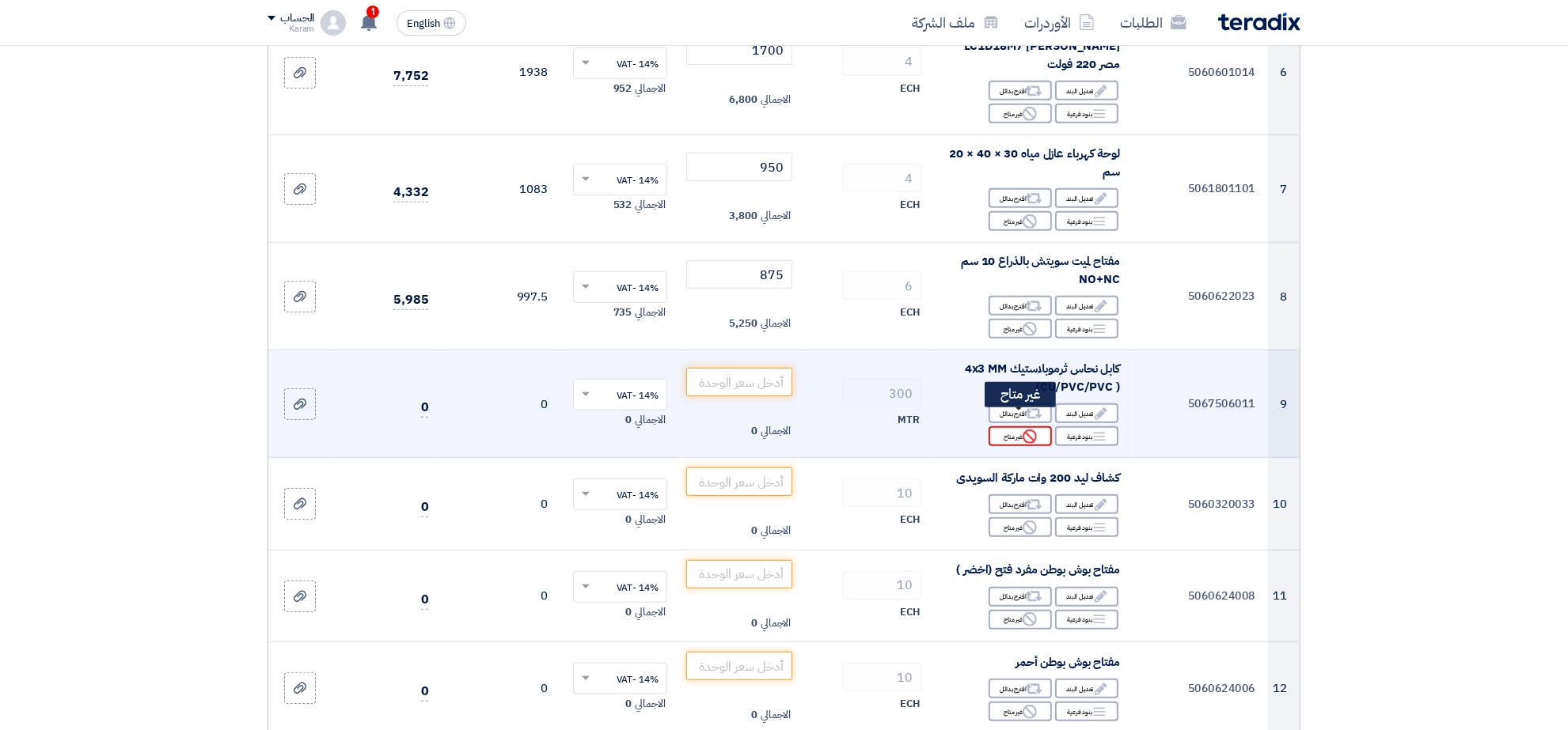
click at [1021, 427] on div "Reject غير متاح" at bounding box center [1020, 437] width 64 height 20
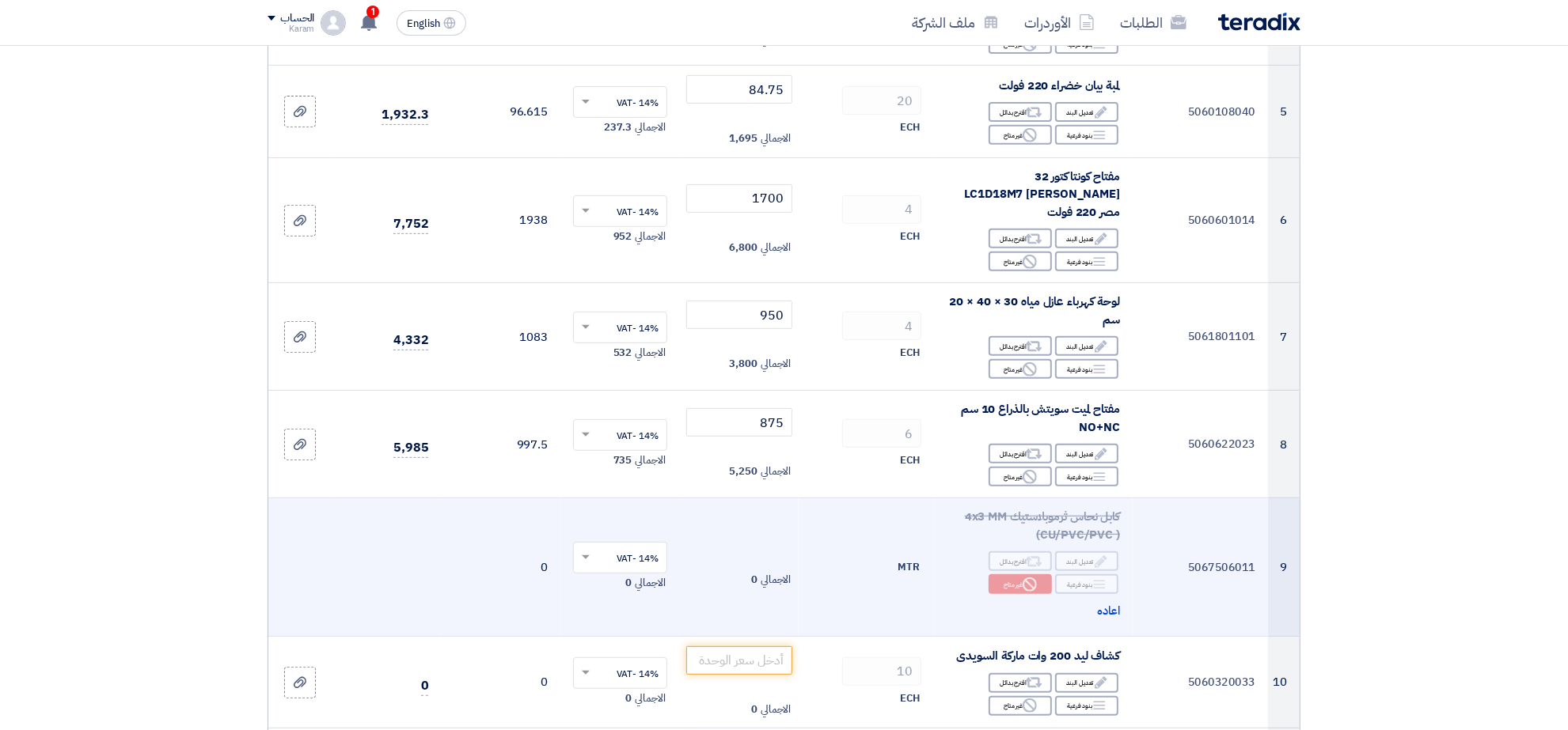
scroll to position [692, 0]
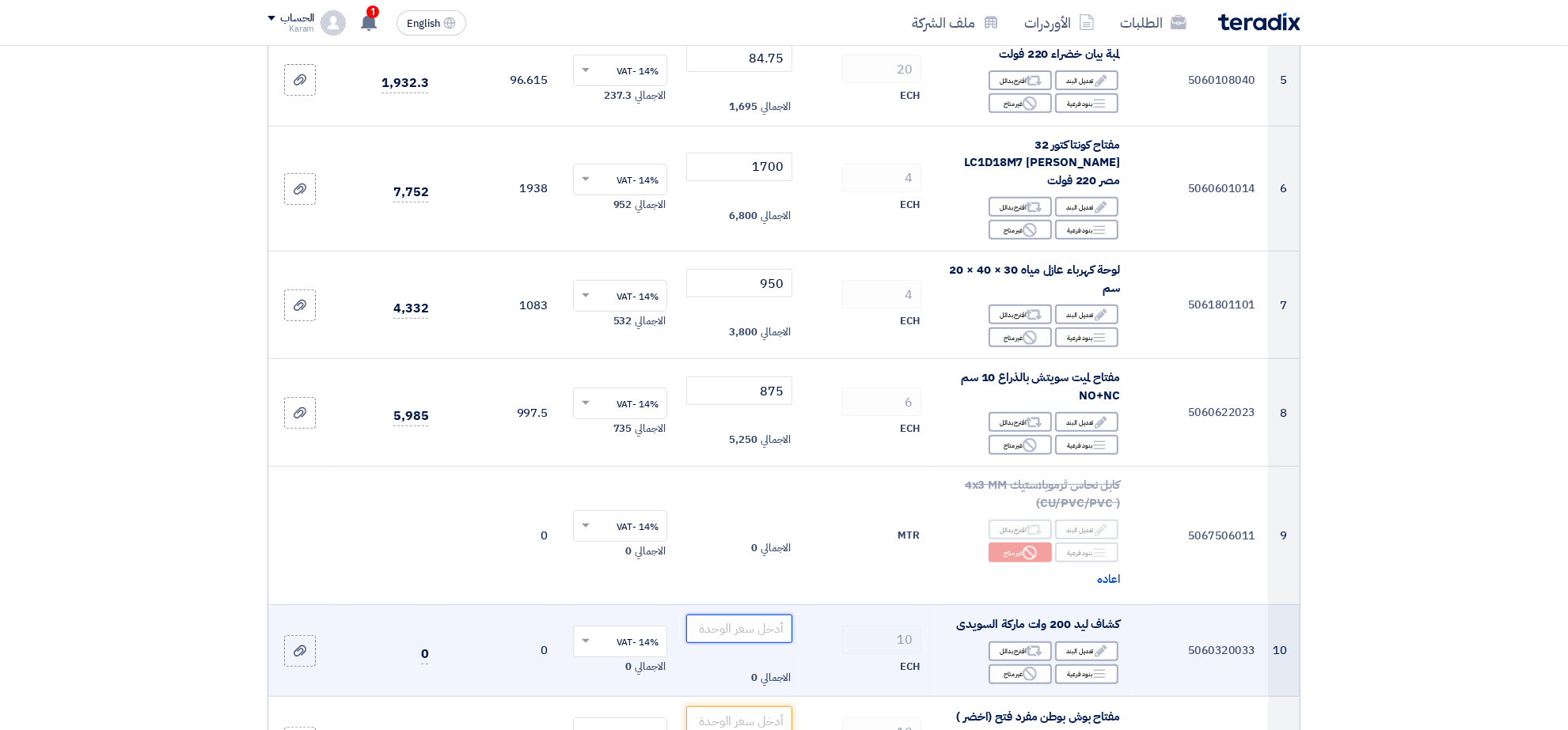
click at [757, 615] on input "number" at bounding box center [739, 629] width 107 height 29
type input "1975"
click at [1031, 666] on div "Reject غير متاح" at bounding box center [1020, 675] width 64 height 20
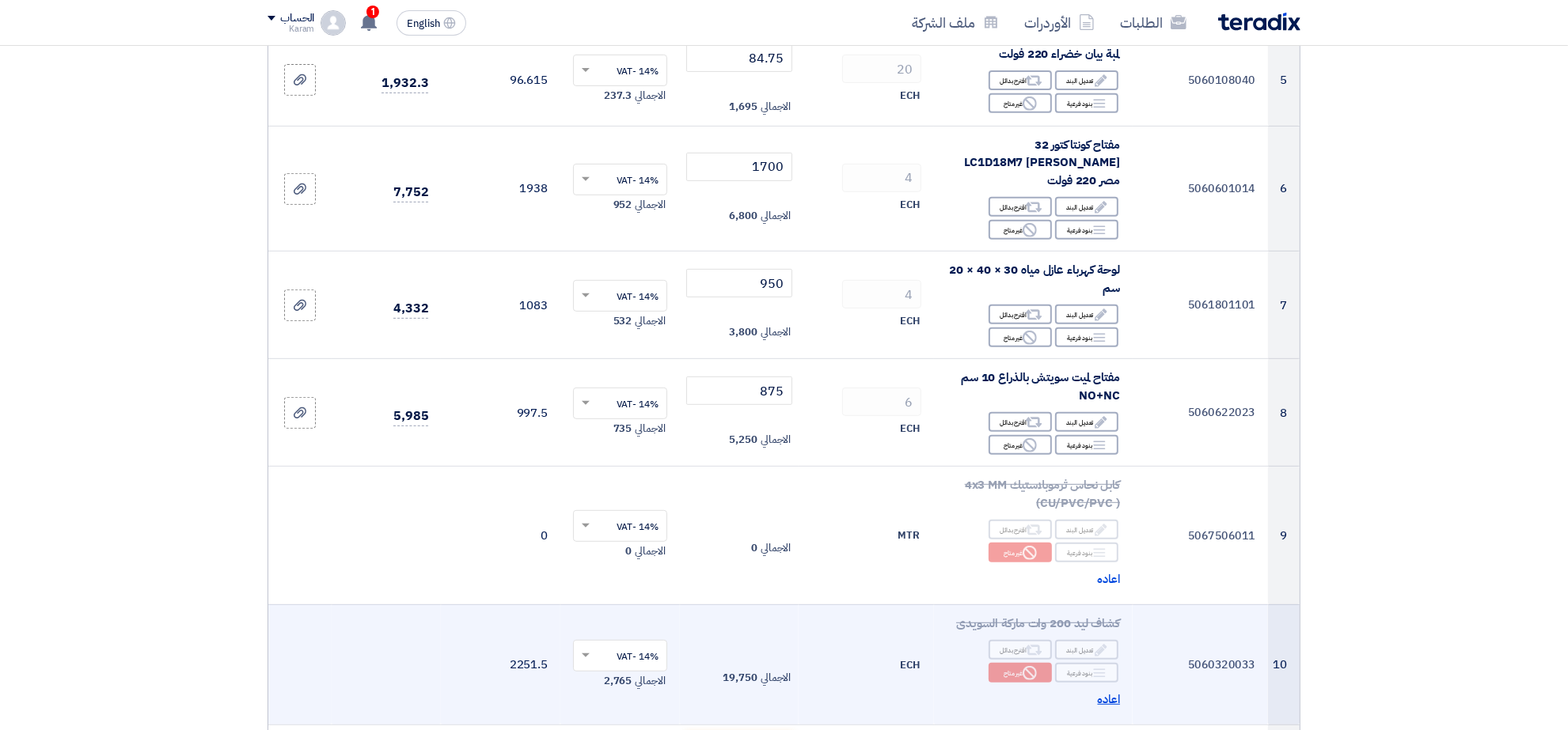
click at [1111, 691] on span "اعاده" at bounding box center [1110, 700] width 23 height 18
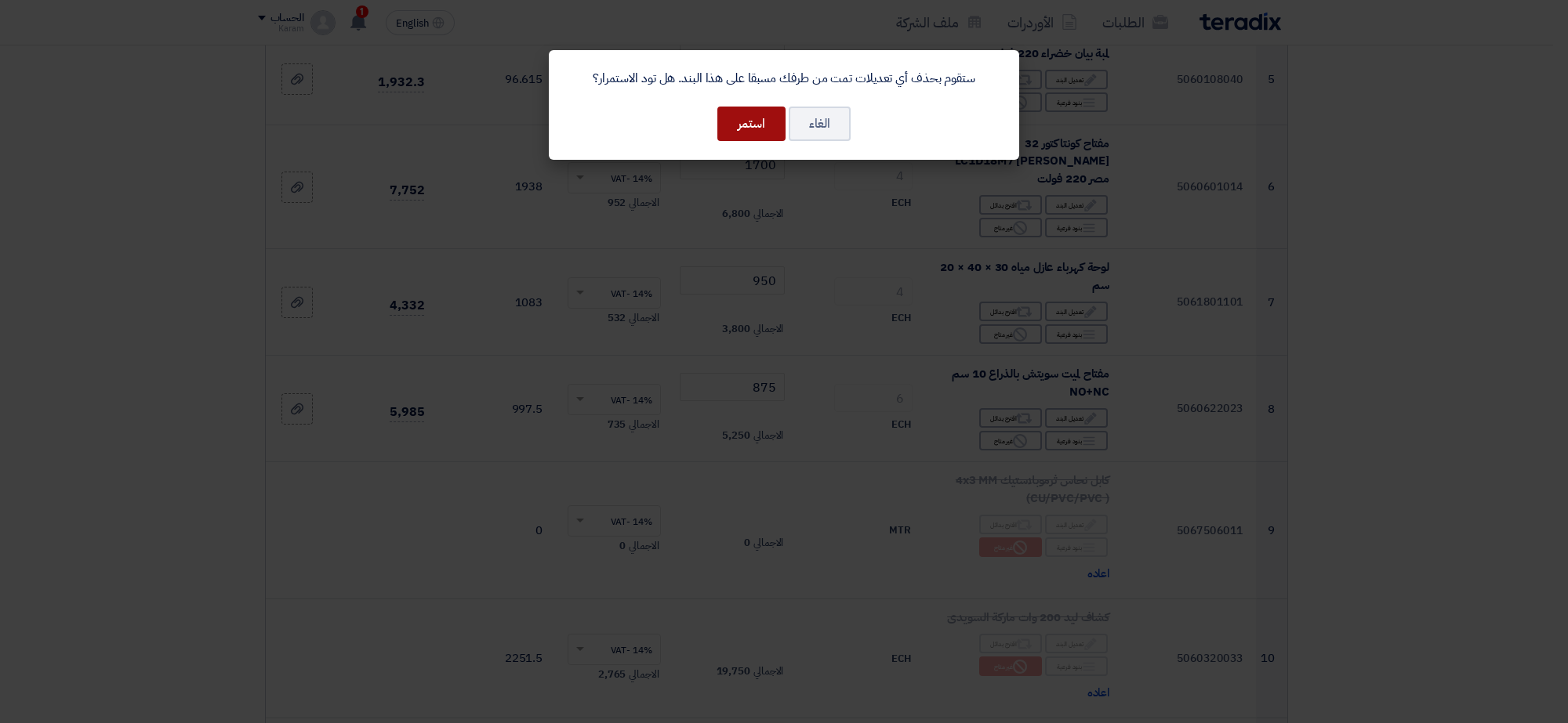
click at [749, 135] on button "استمر" at bounding box center [751, 123] width 68 height 35
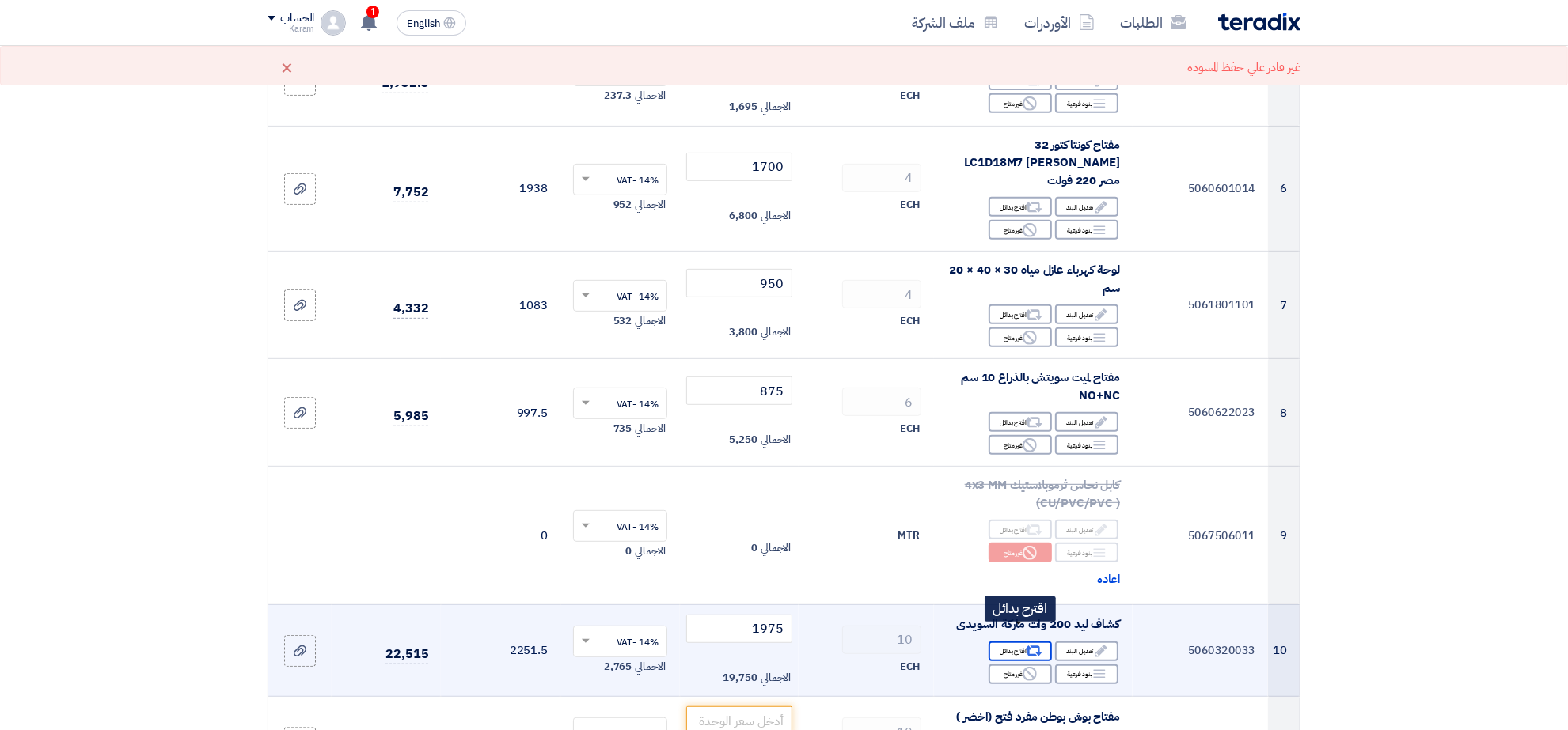
click at [1023, 641] on div "Alternative اقترح بدائل" at bounding box center [1020, 651] width 64 height 20
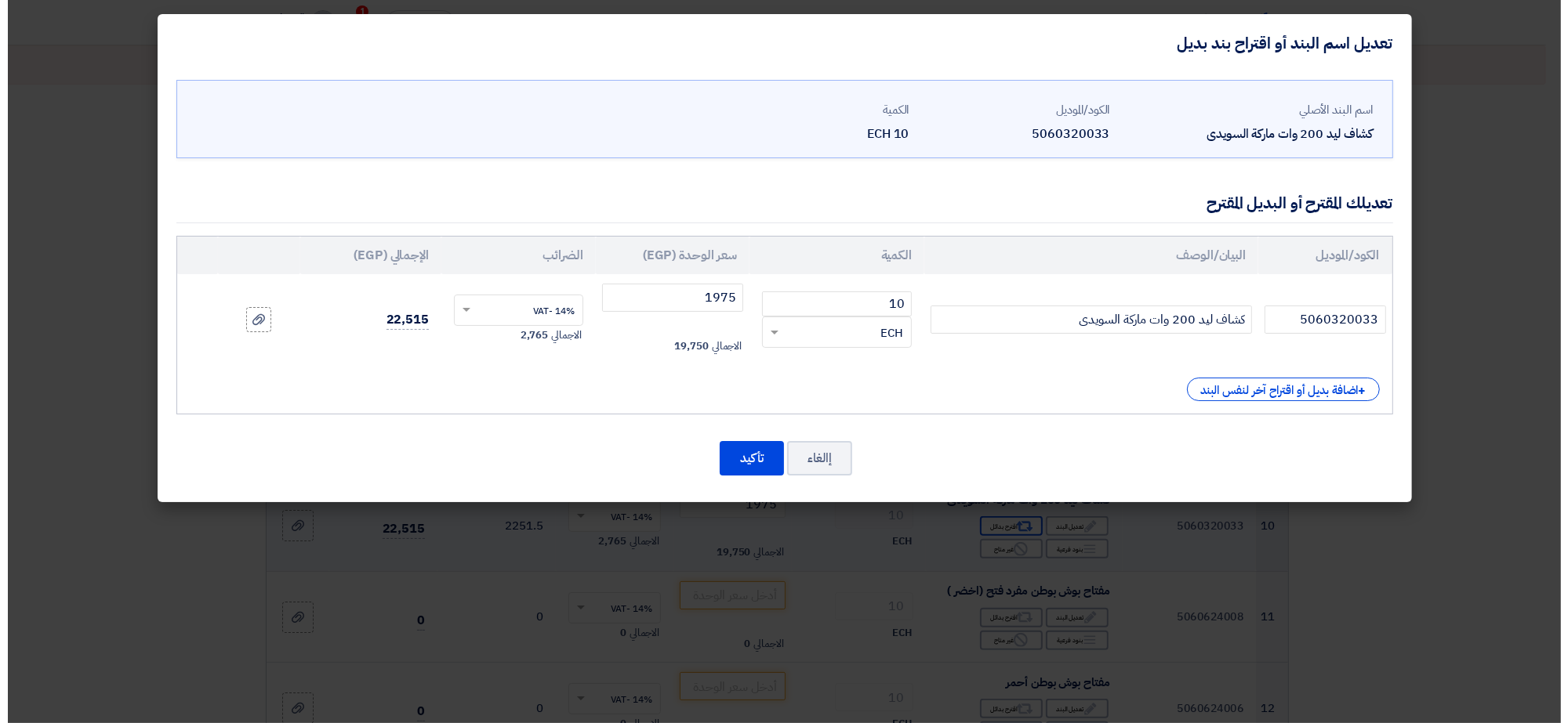
scroll to position [566, 0]
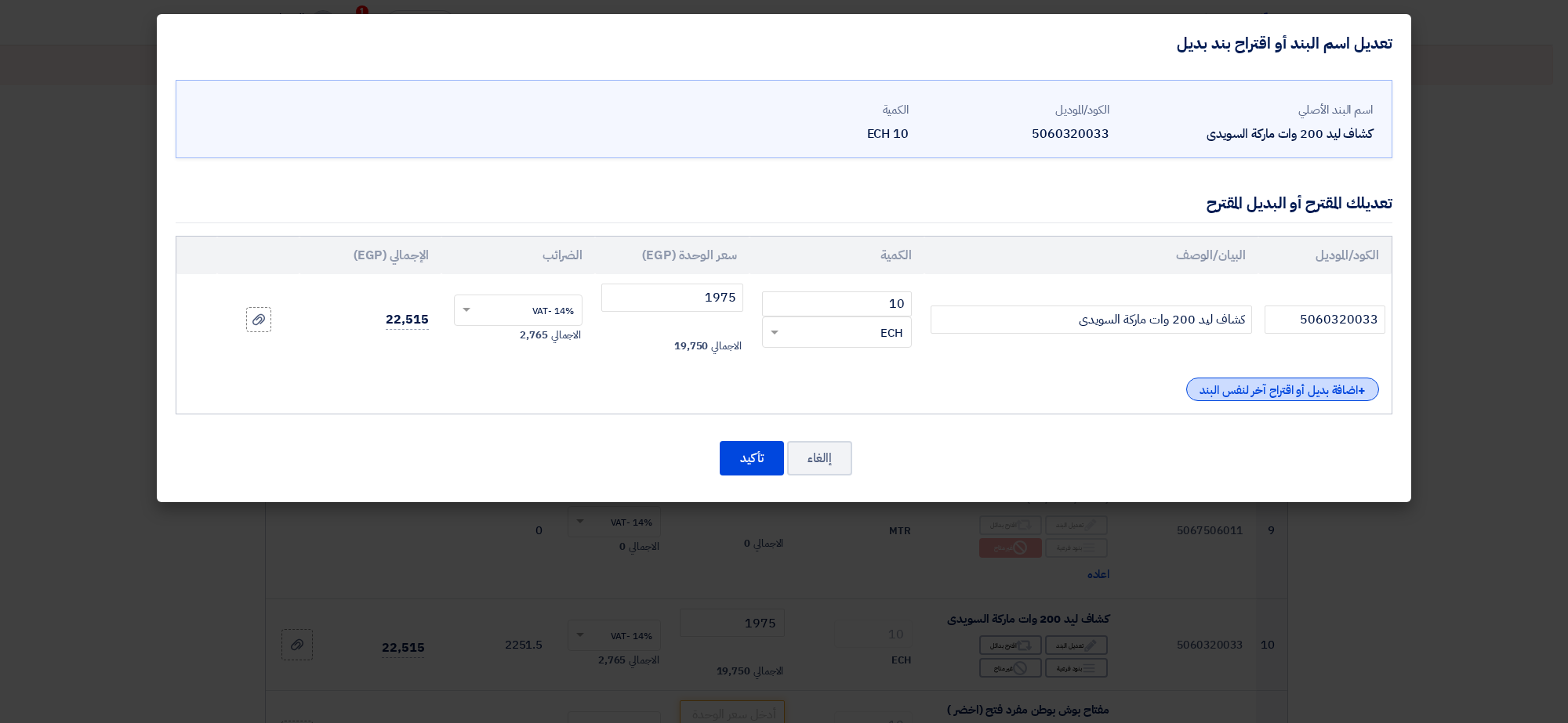
click at [1209, 393] on div "+ اضافة بديل أو اقتراح آخر لنفس البند" at bounding box center [1283, 389] width 193 height 24
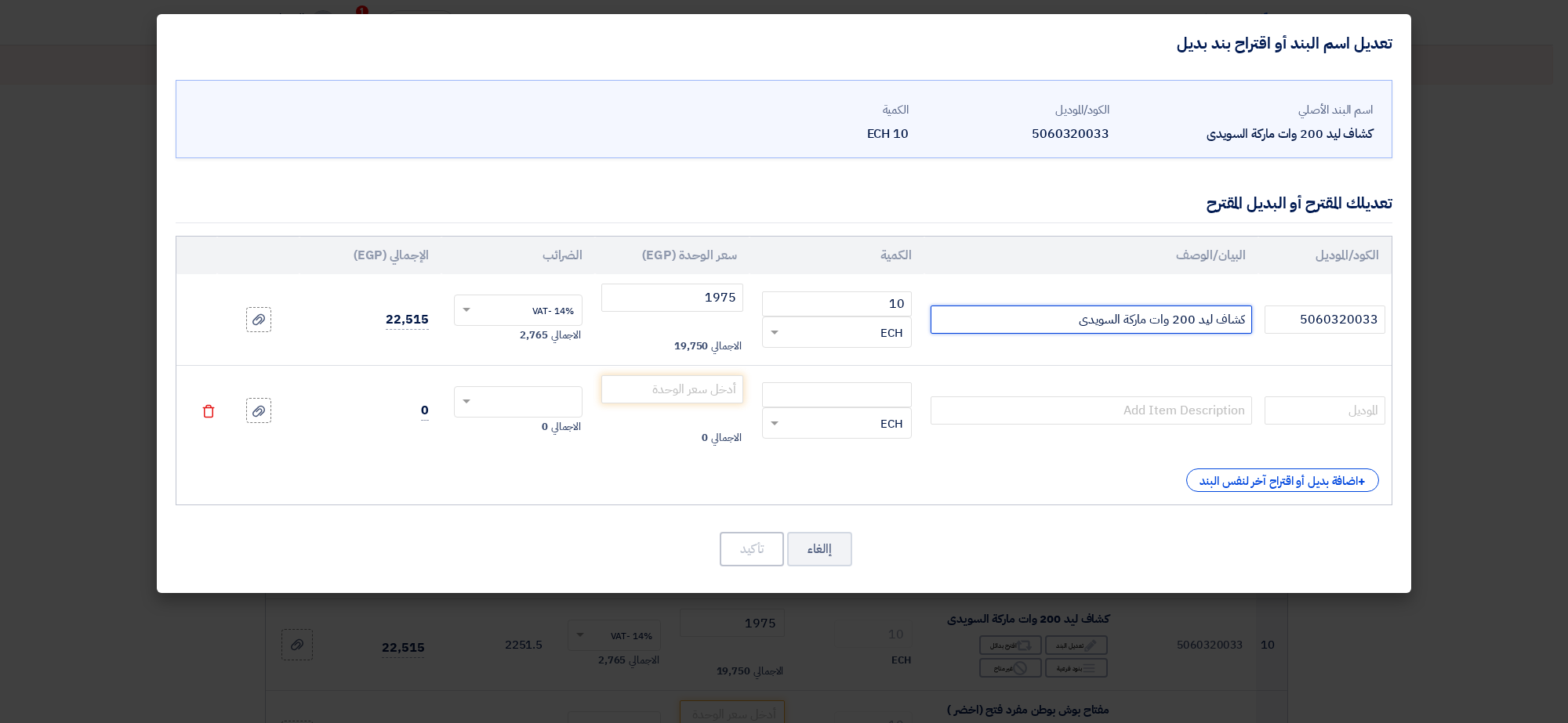
click at [1174, 319] on input "كشاف ليد 200 وات ماركة السويدى" at bounding box center [1091, 320] width 322 height 28
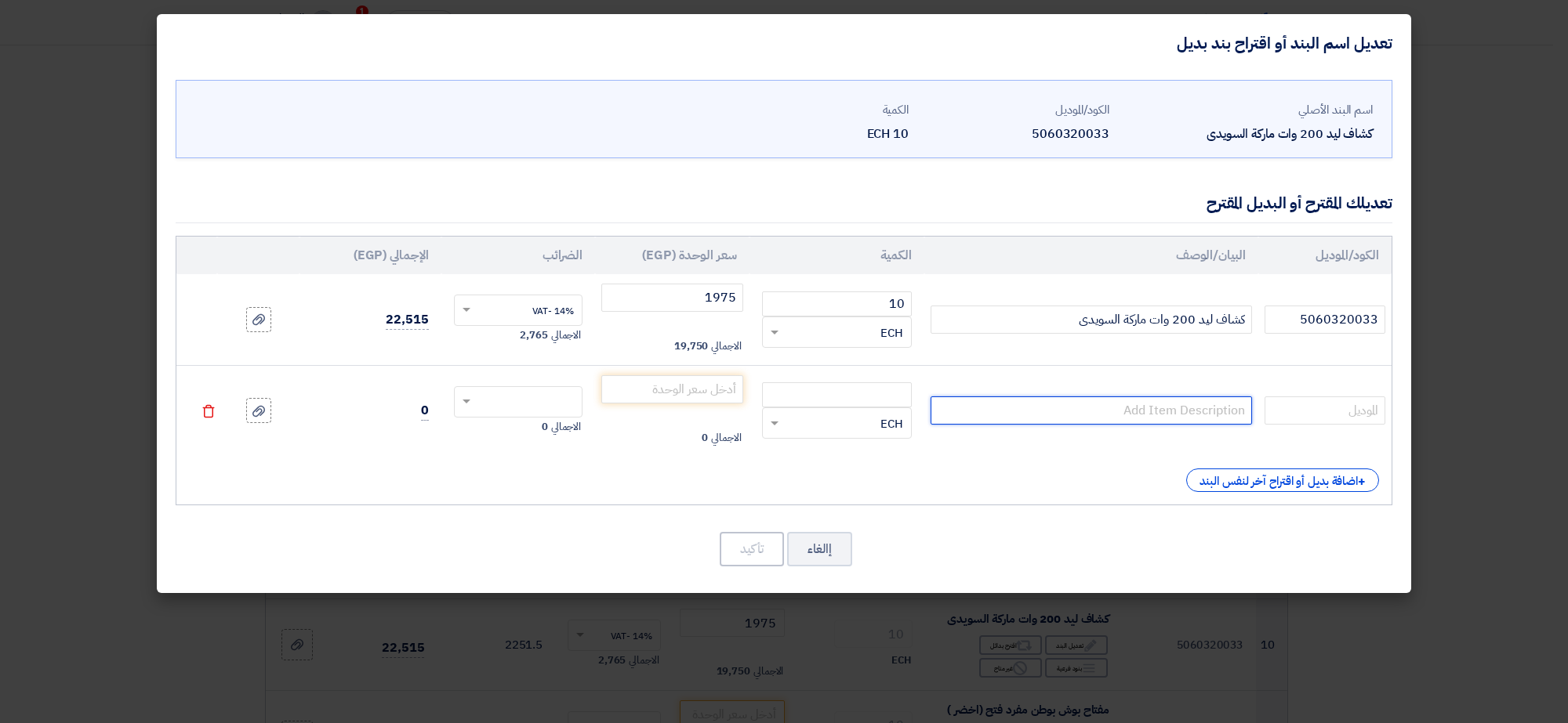
click at [1160, 411] on input "text" at bounding box center [1091, 410] width 322 height 28
paste input "كشاف ليد 200 وات ماركة السويدى"
click at [1125, 413] on input "كشاف ليد 200 وات ماركة السويدى" at bounding box center [1091, 410] width 322 height 28
type input "كشاف ليد 200 وات ماركة باور السويدى"
click at [886, 397] on input "number" at bounding box center [837, 395] width 150 height 25
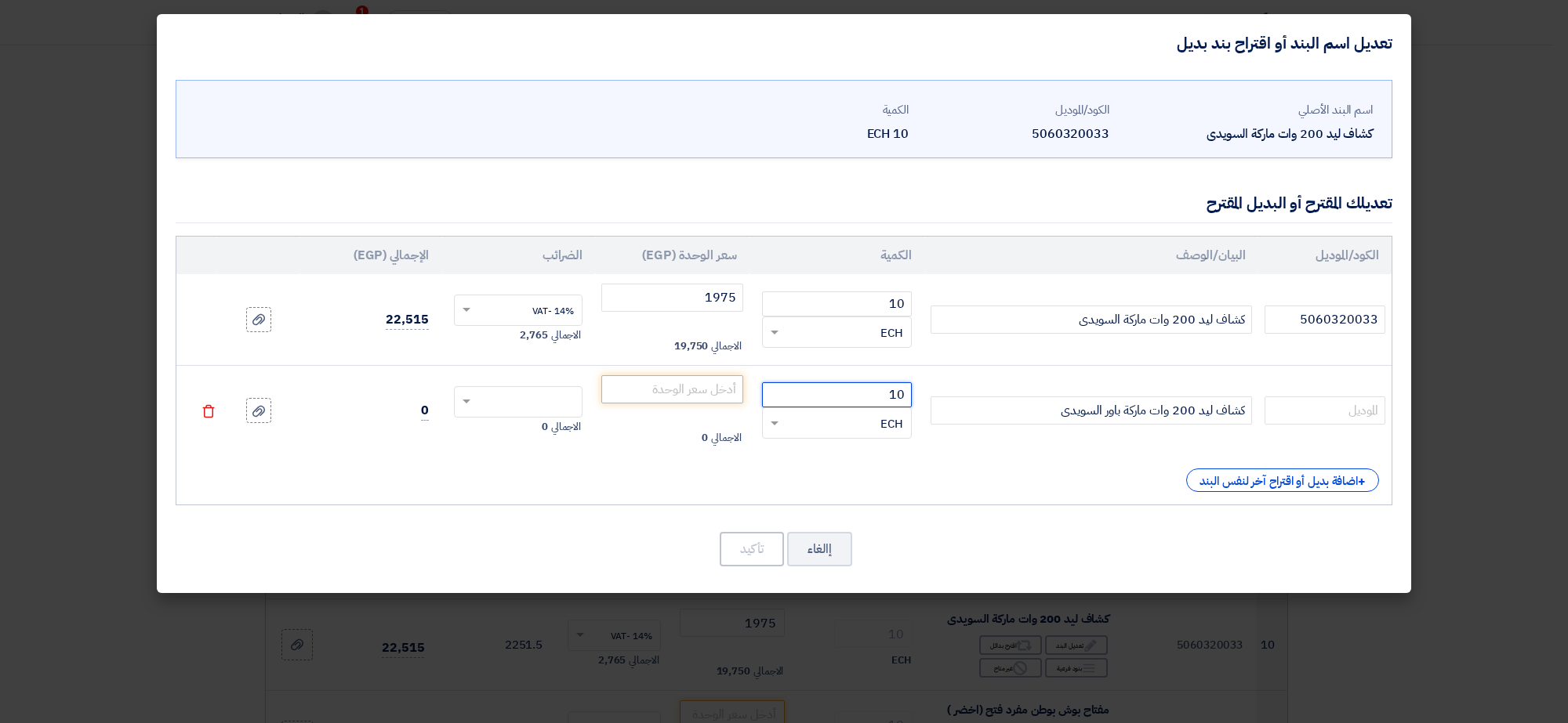
type input "10"
click at [710, 393] on input "number" at bounding box center [672, 390] width 142 height 28
click at [542, 406] on input "text" at bounding box center [528, 403] width 95 height 25
type input "1650"
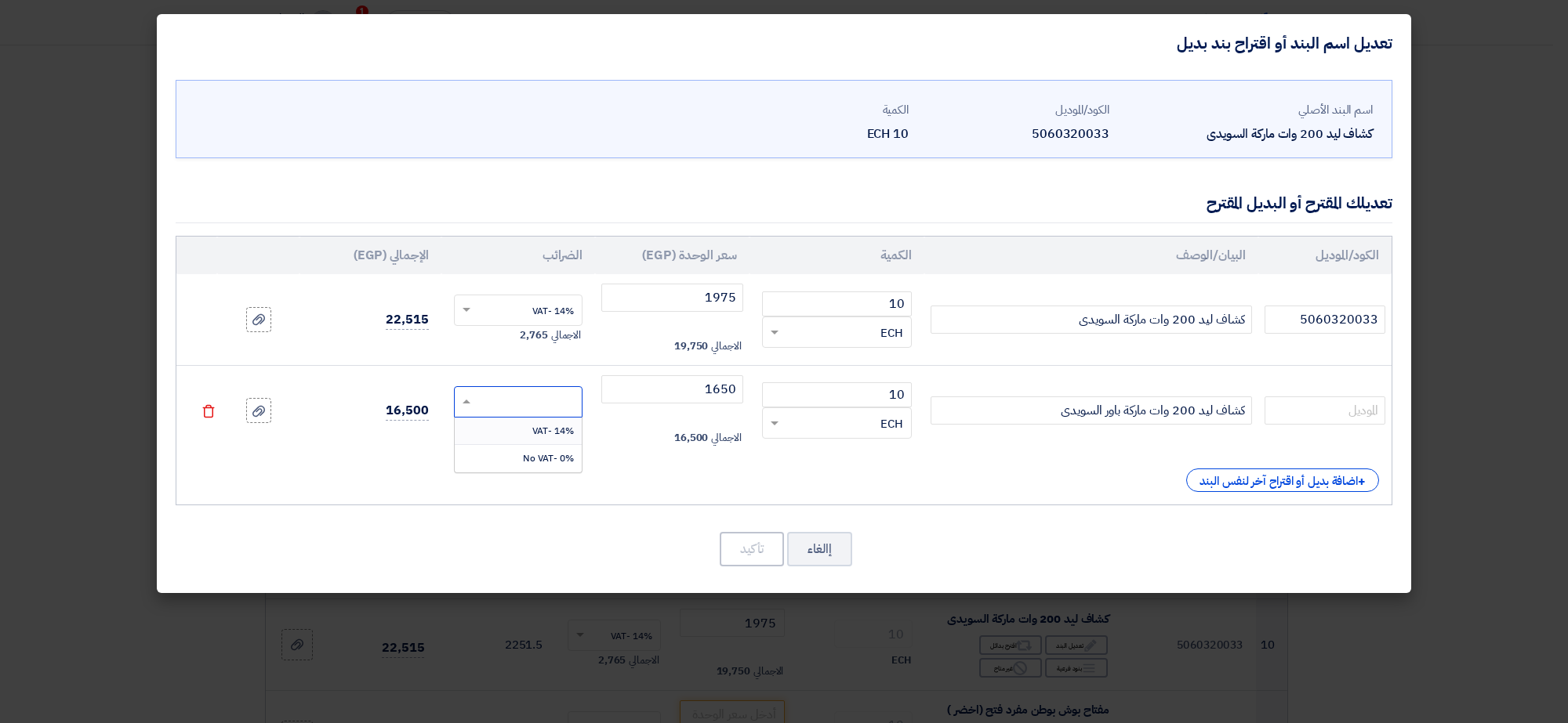
click at [545, 440] on div "14% -VAT" at bounding box center [519, 431] width 128 height 27
click at [750, 551] on button "تأكيد" at bounding box center [752, 548] width 65 height 35
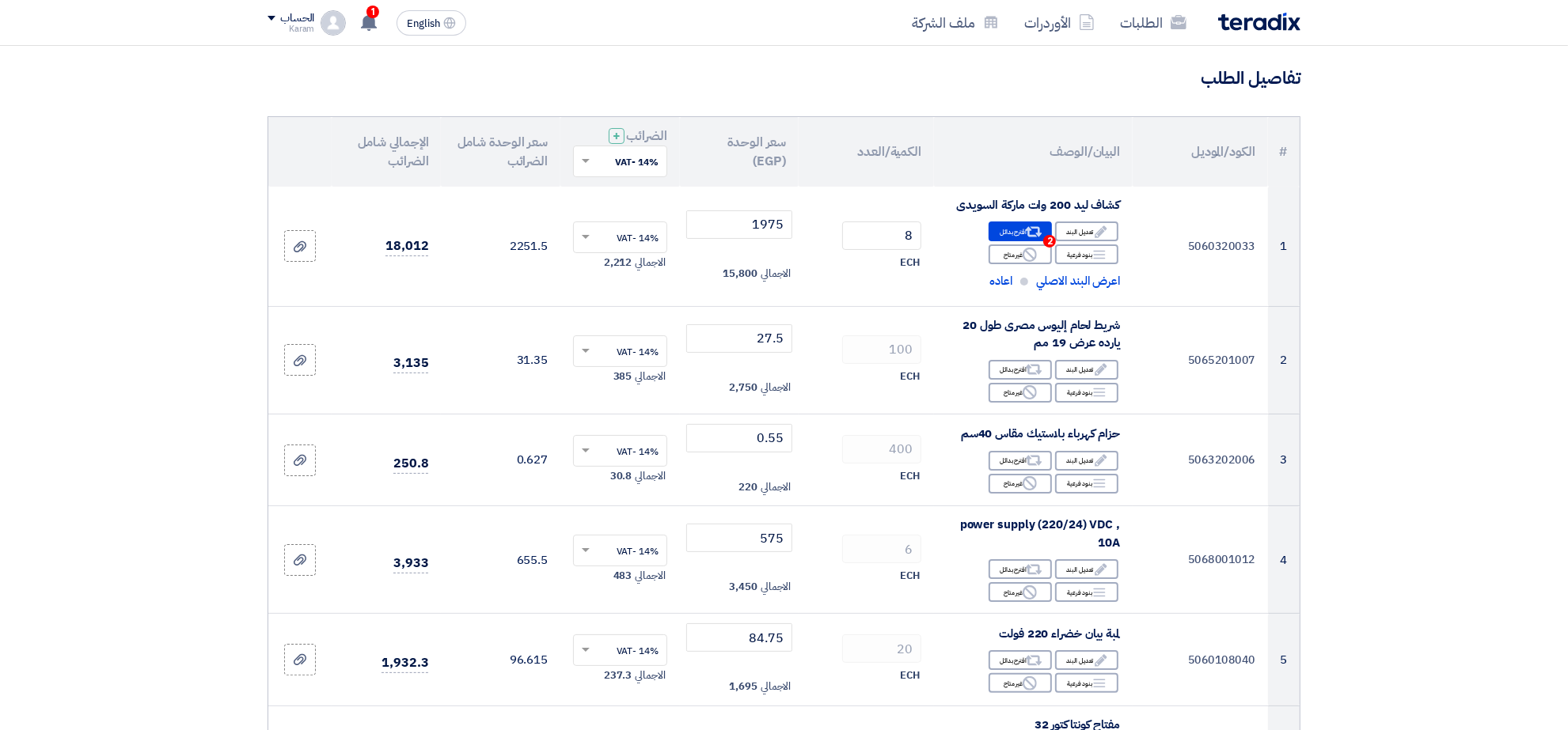
scroll to position [99, 0]
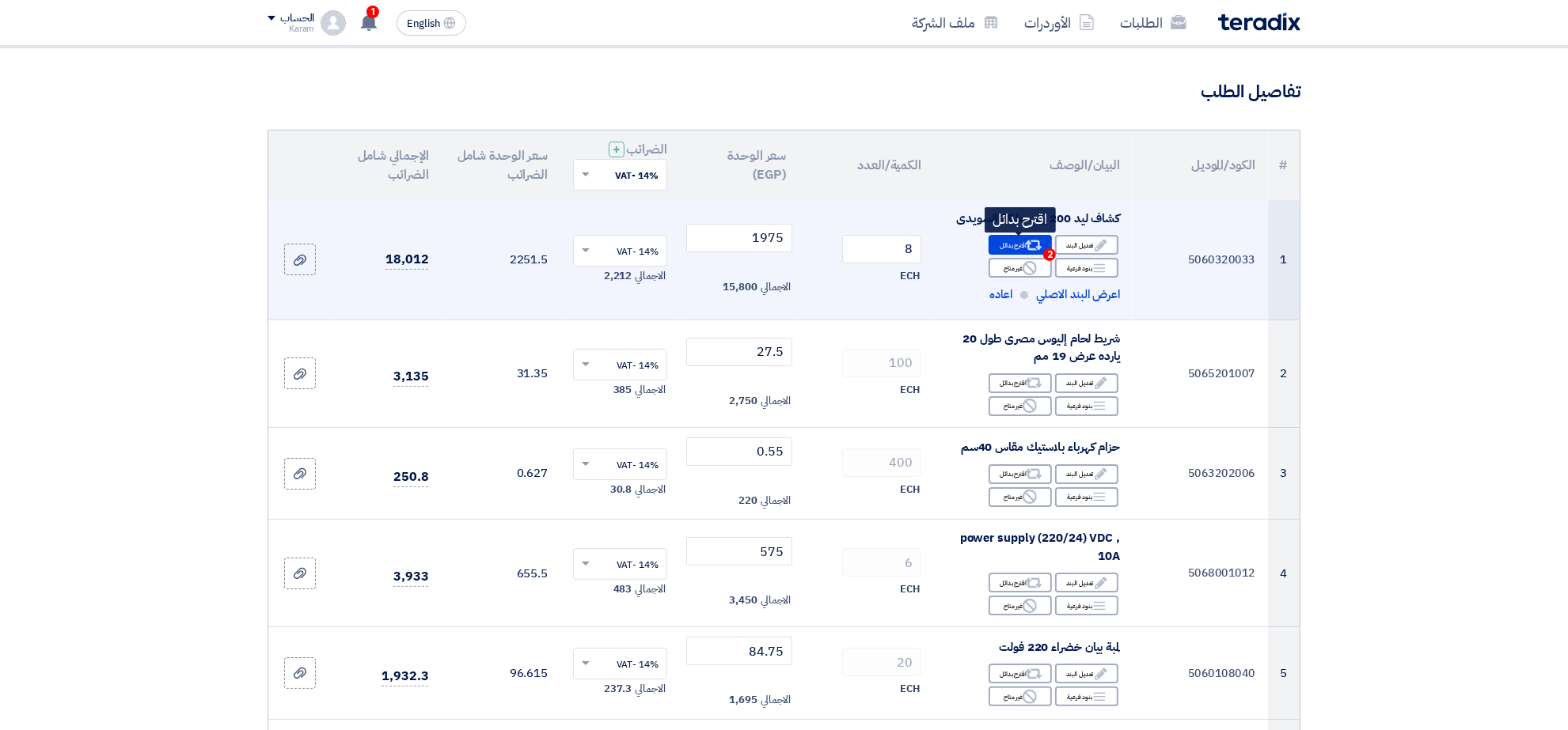
click at [1010, 242] on div "Alternative اقترح بدائل 2" at bounding box center [1020, 245] width 64 height 20
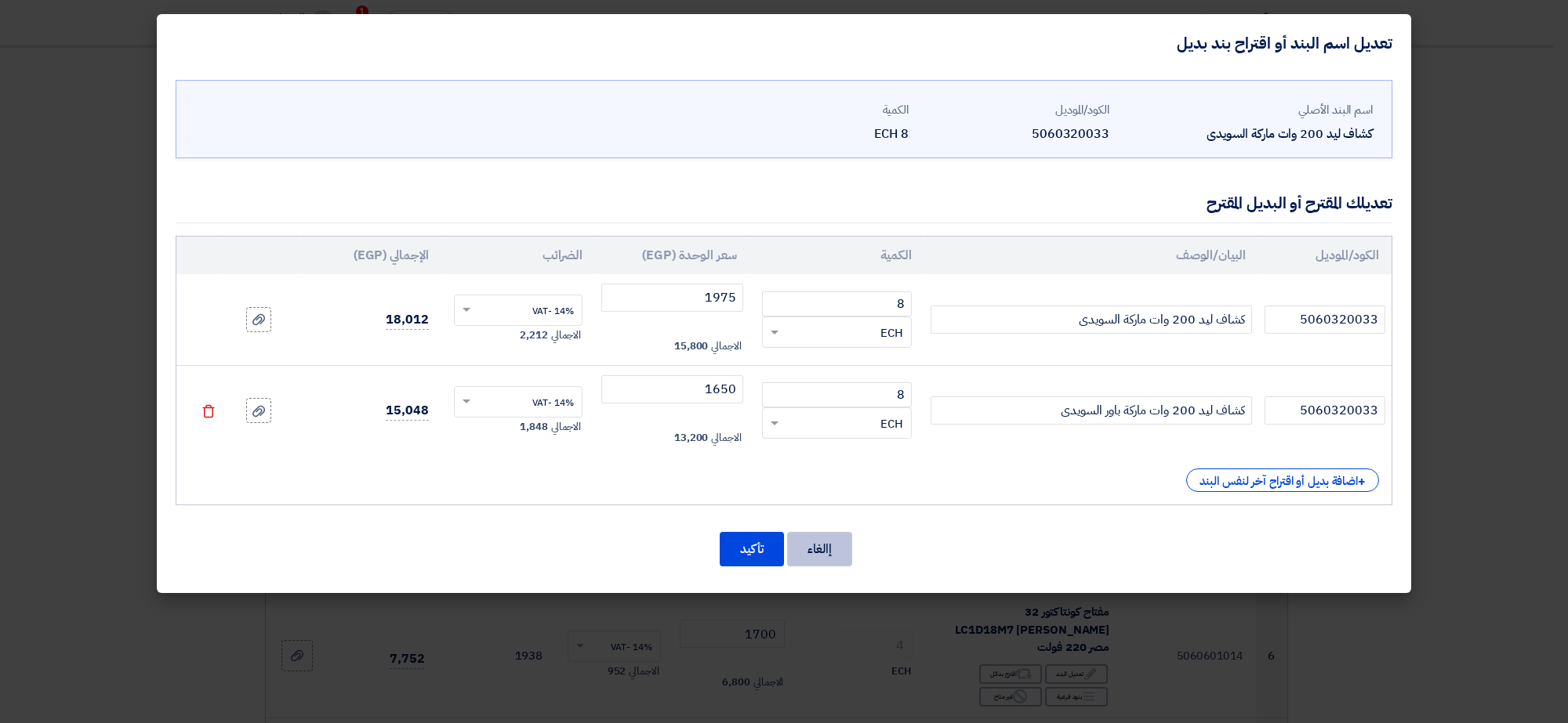
click at [828, 553] on button "إالغاء" at bounding box center [819, 548] width 65 height 35
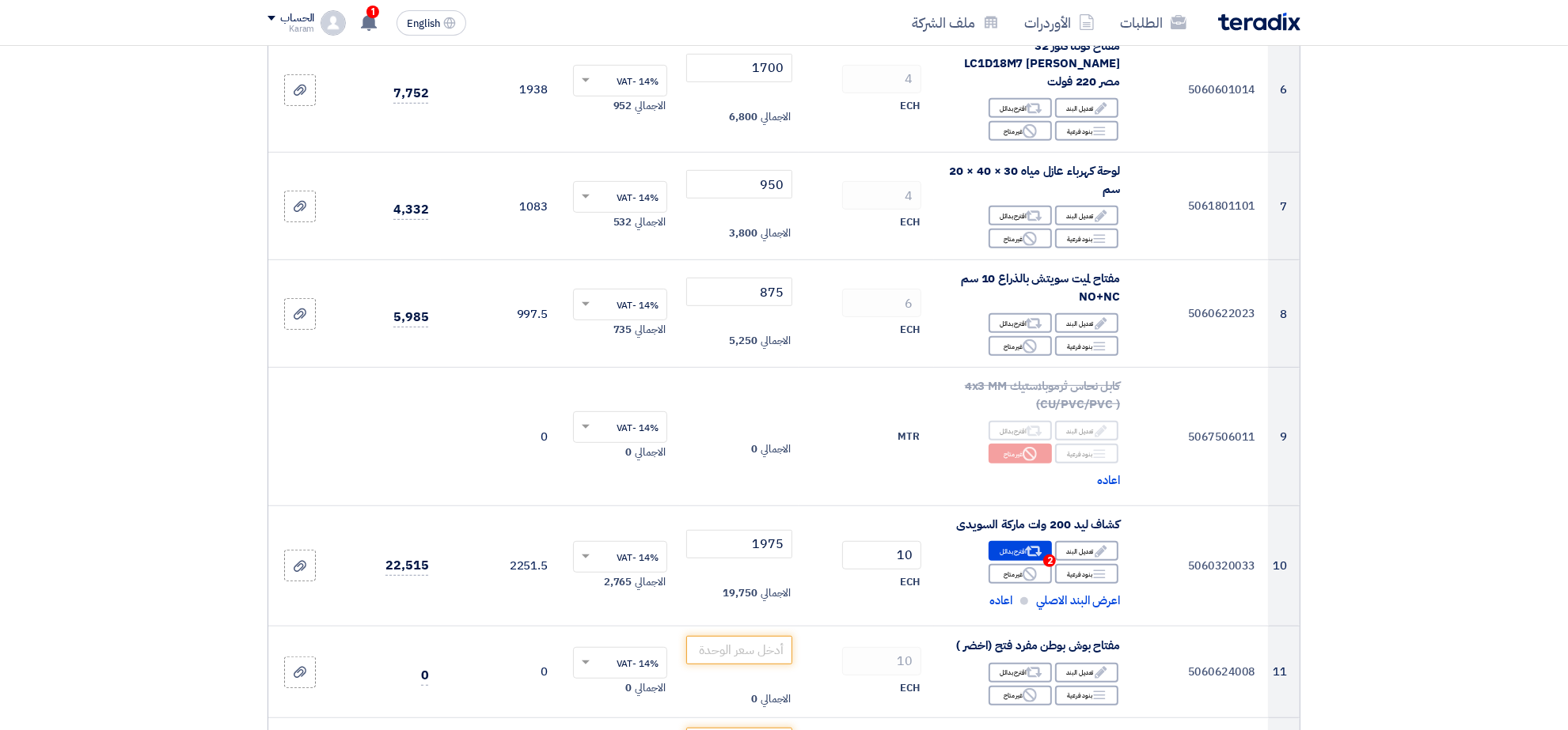
scroll to position [890, 0]
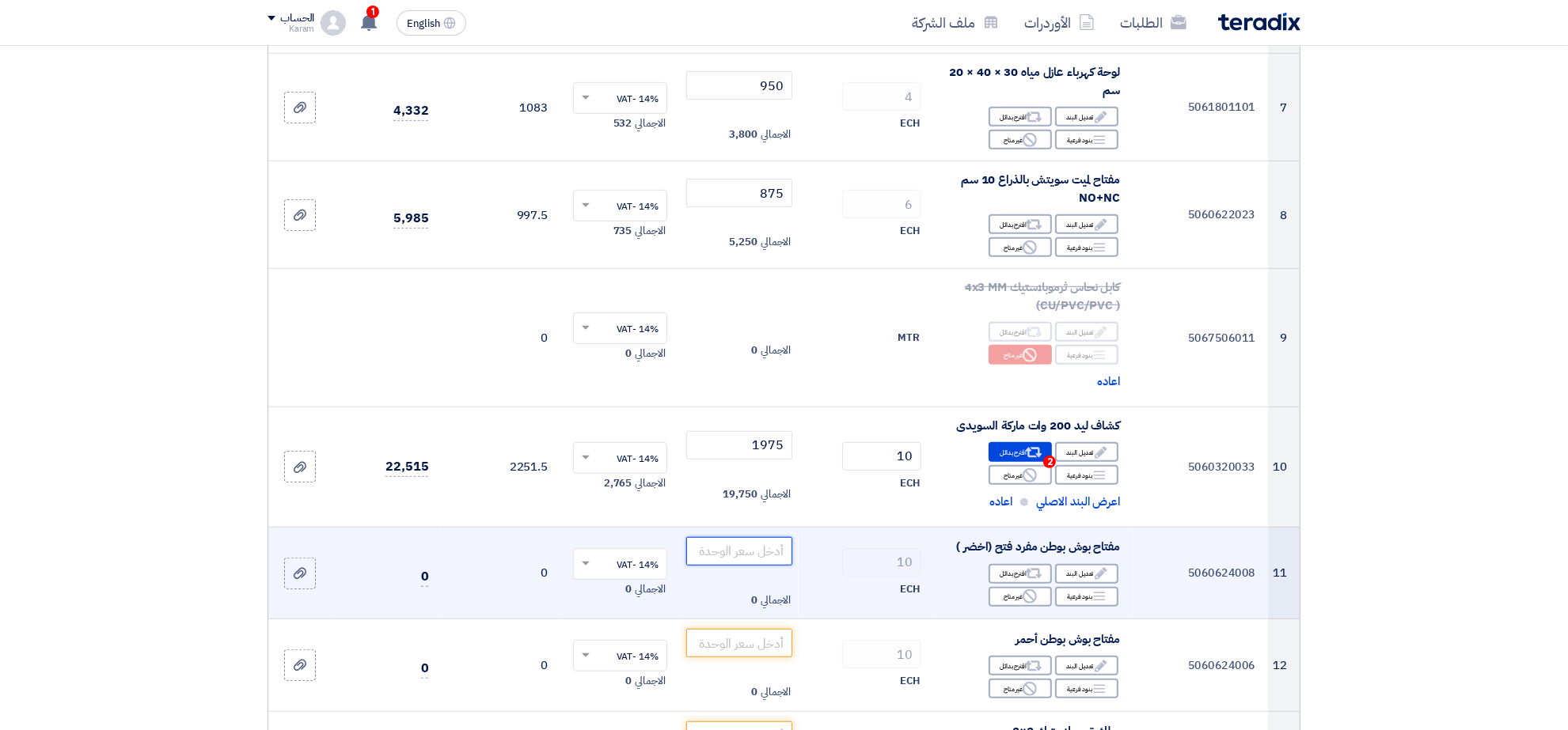
click at [754, 537] on input "number" at bounding box center [739, 551] width 107 height 29
type input "80"
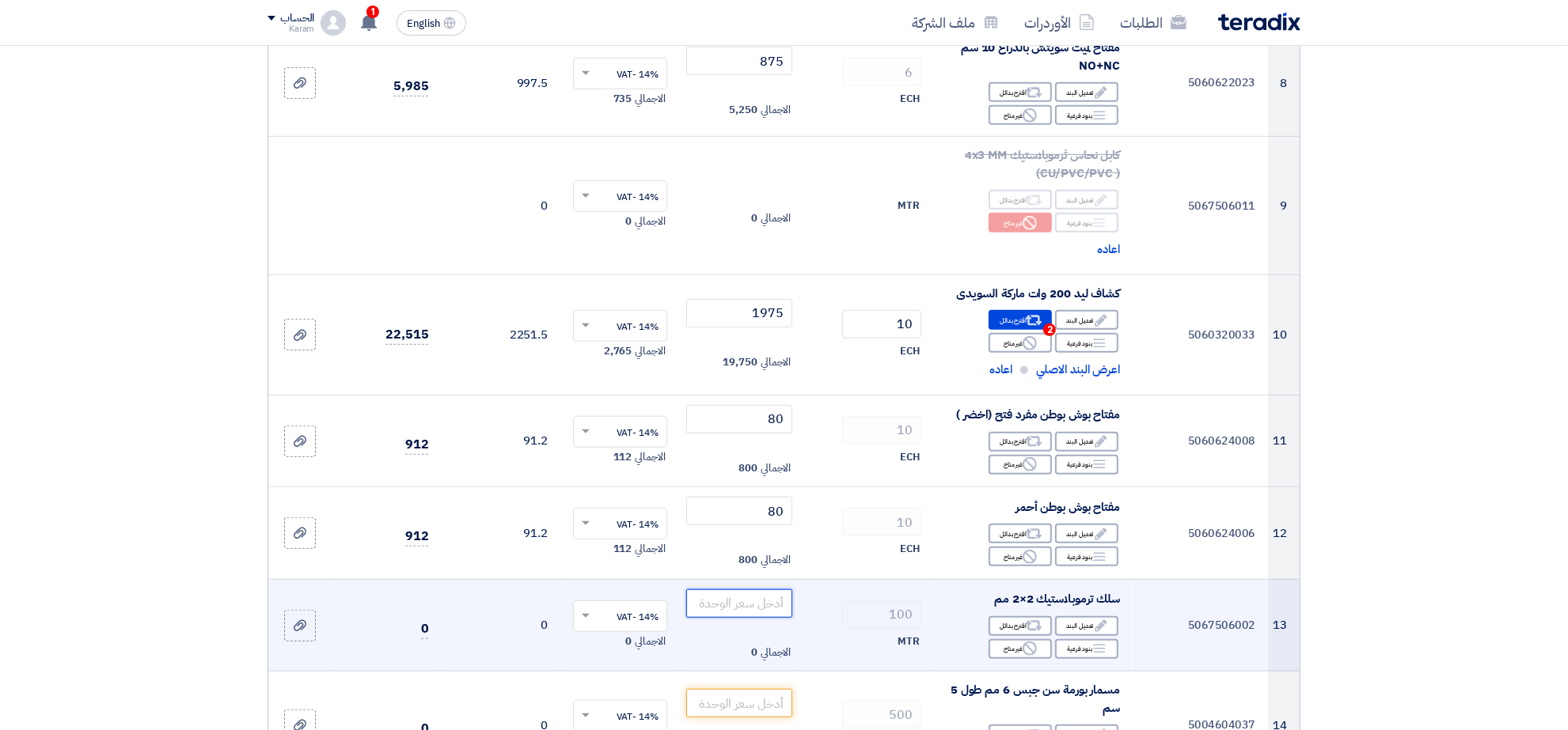
scroll to position [1091, 0]
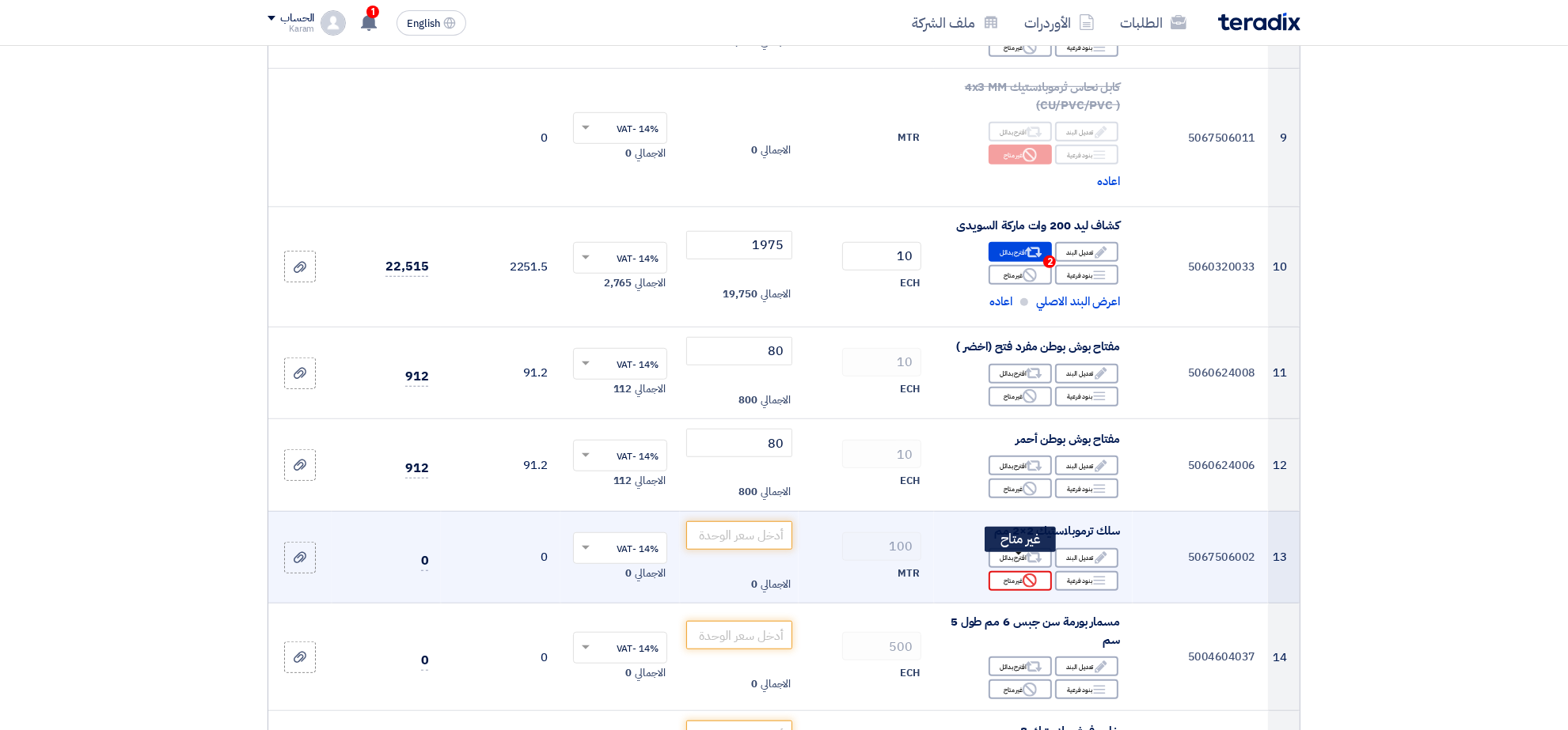
click at [1031, 573] on icon "Reject" at bounding box center [1030, 581] width 14 height 14
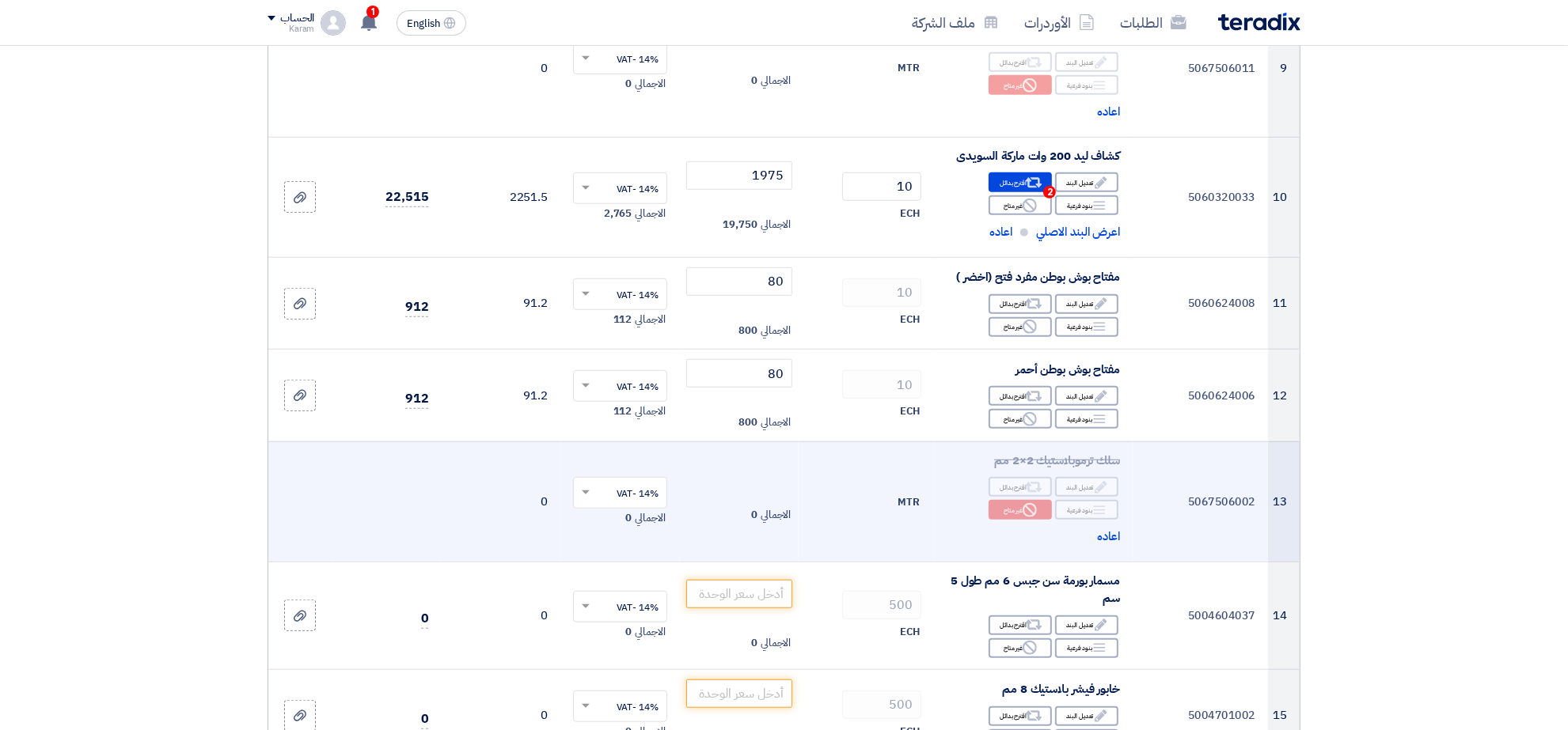
scroll to position [1189, 0]
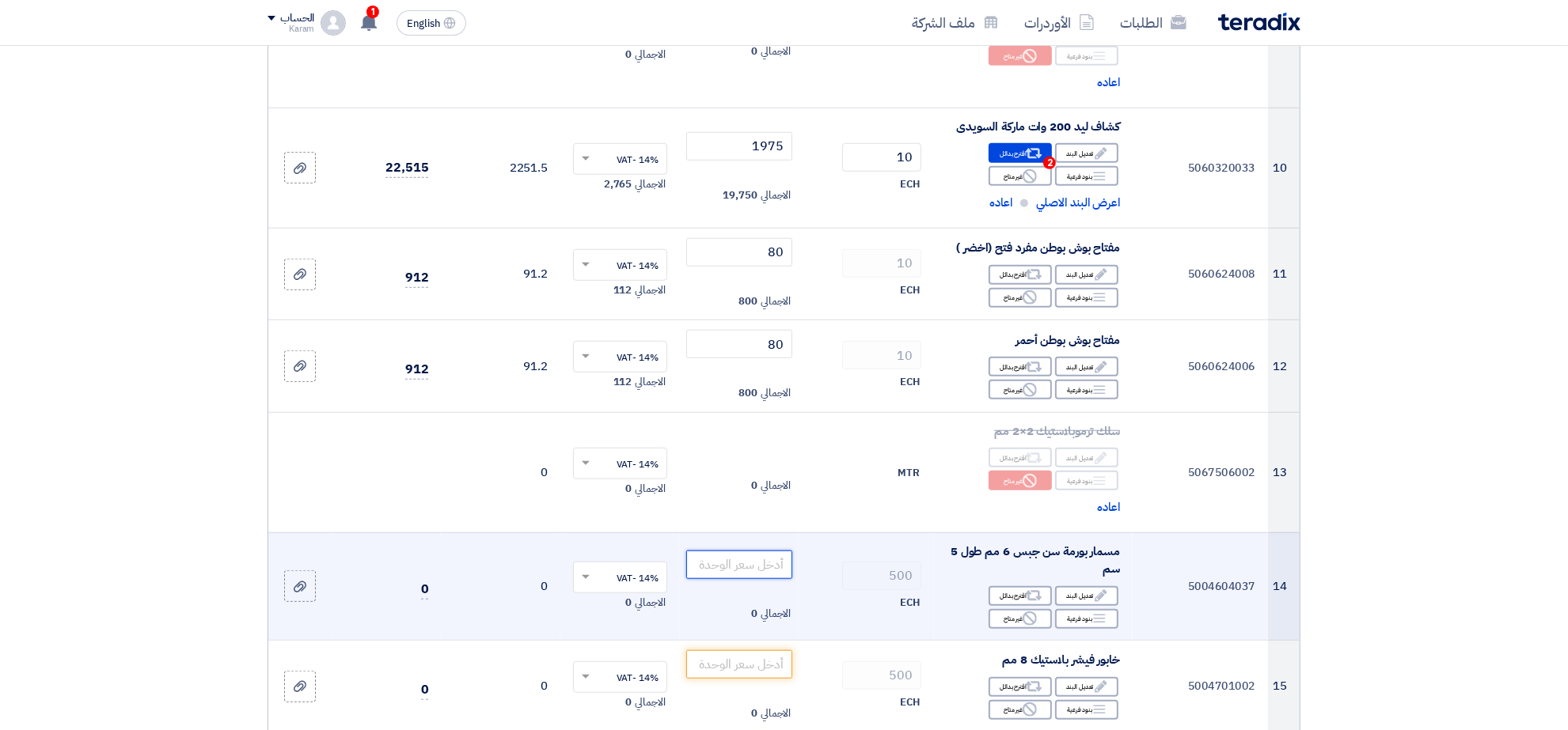
click at [754, 550] on input "number" at bounding box center [739, 564] width 107 height 29
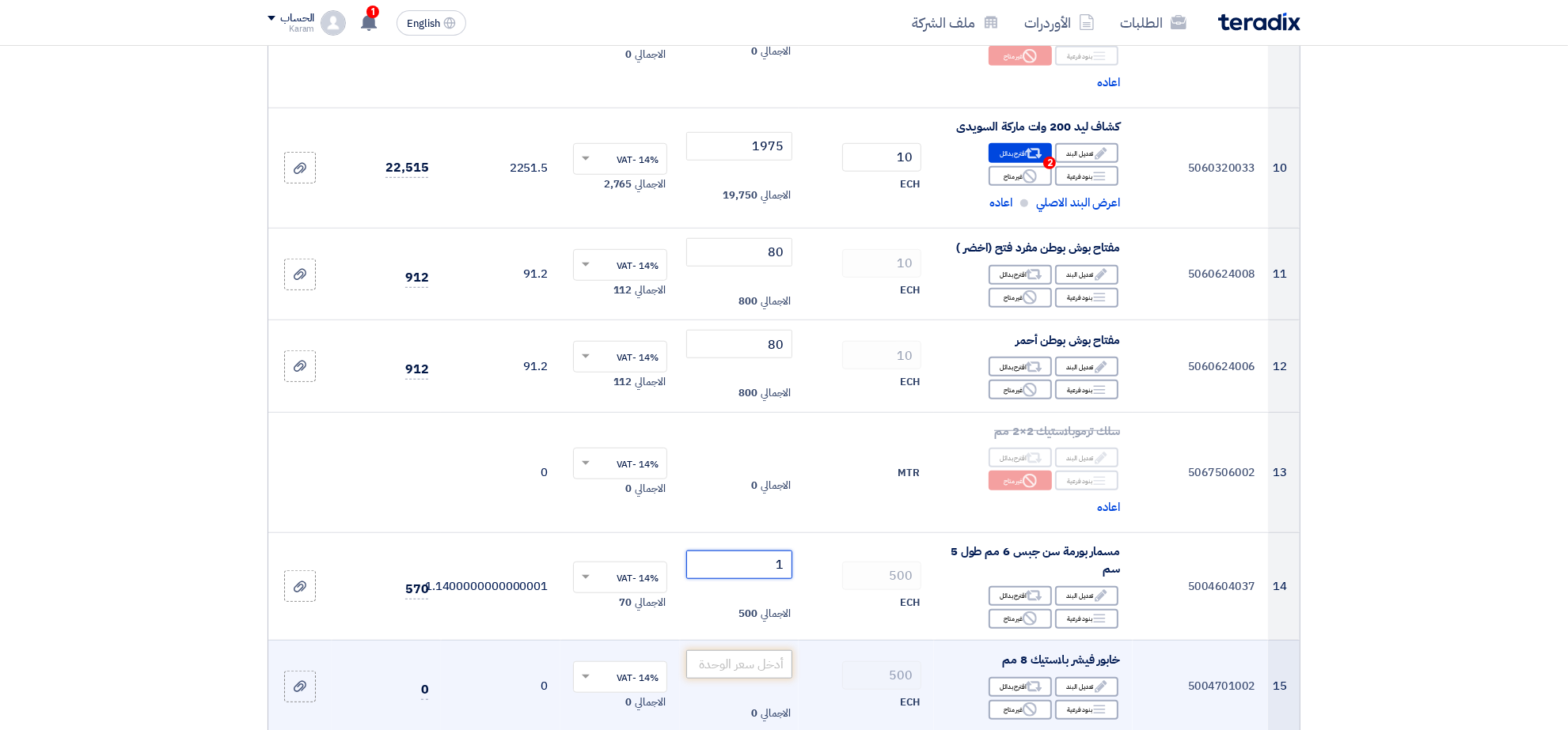
type input "1"
click at [756, 651] on input "number" at bounding box center [739, 665] width 107 height 29
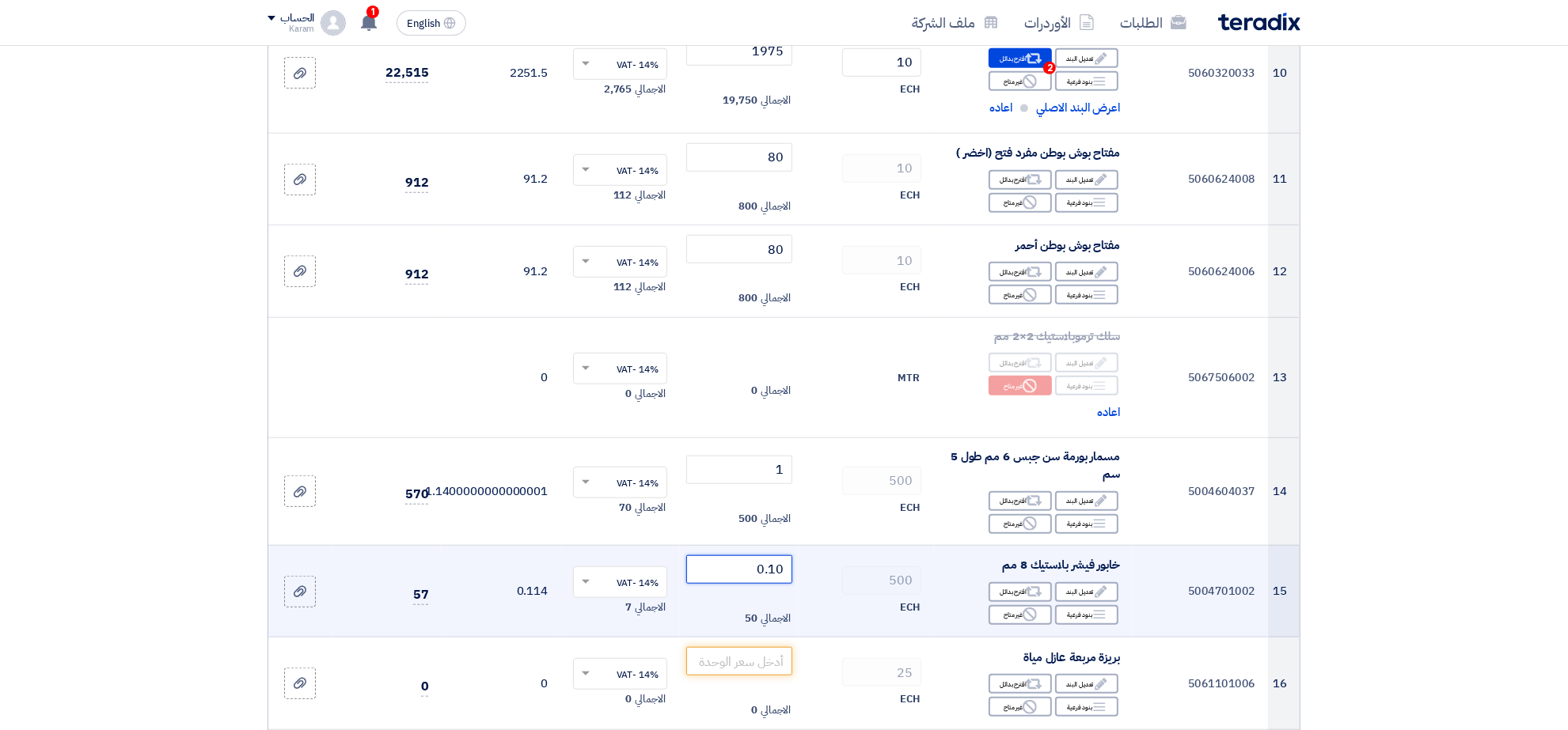
scroll to position [1288, 0]
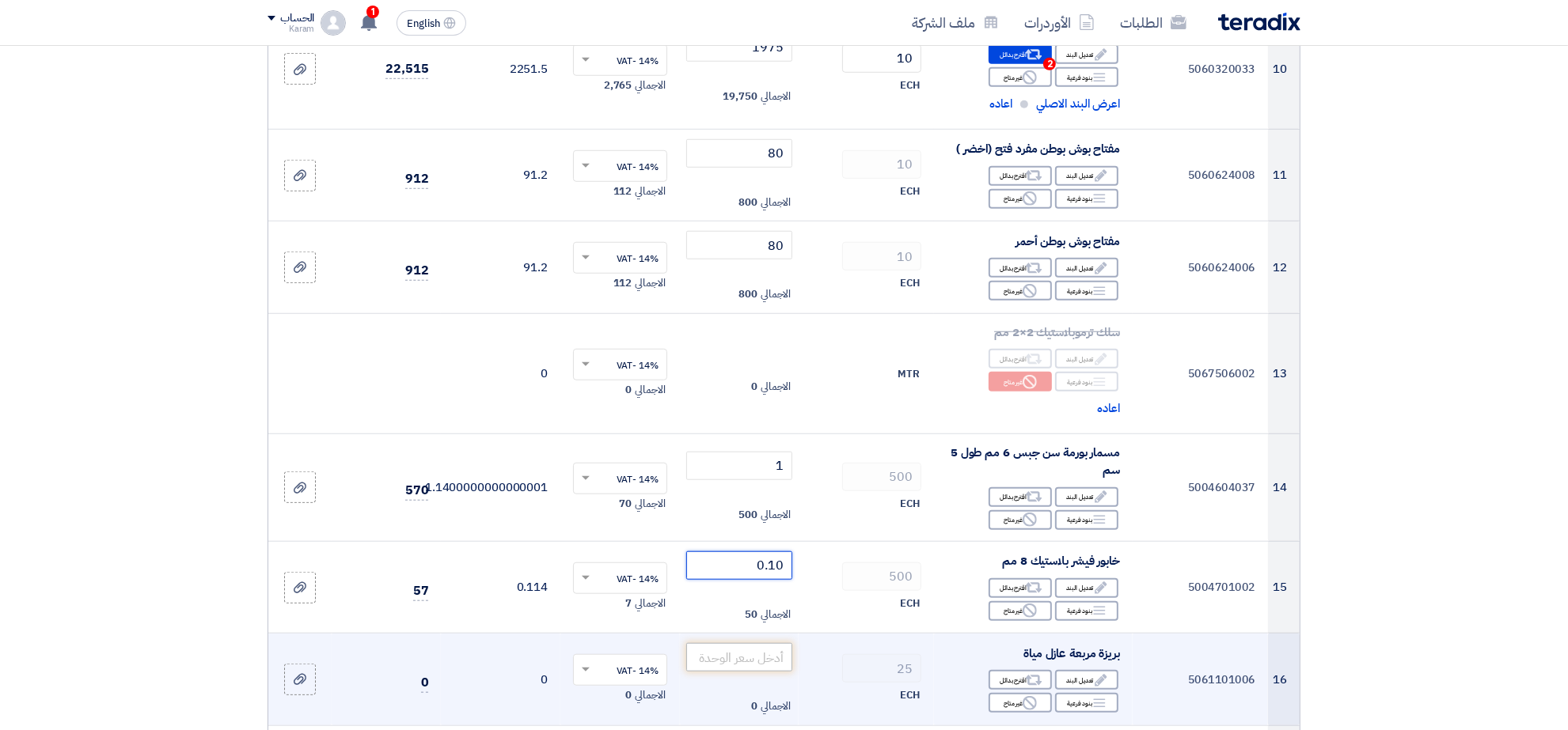
type input "0.10"
click at [753, 649] on input "number" at bounding box center [739, 658] width 107 height 29
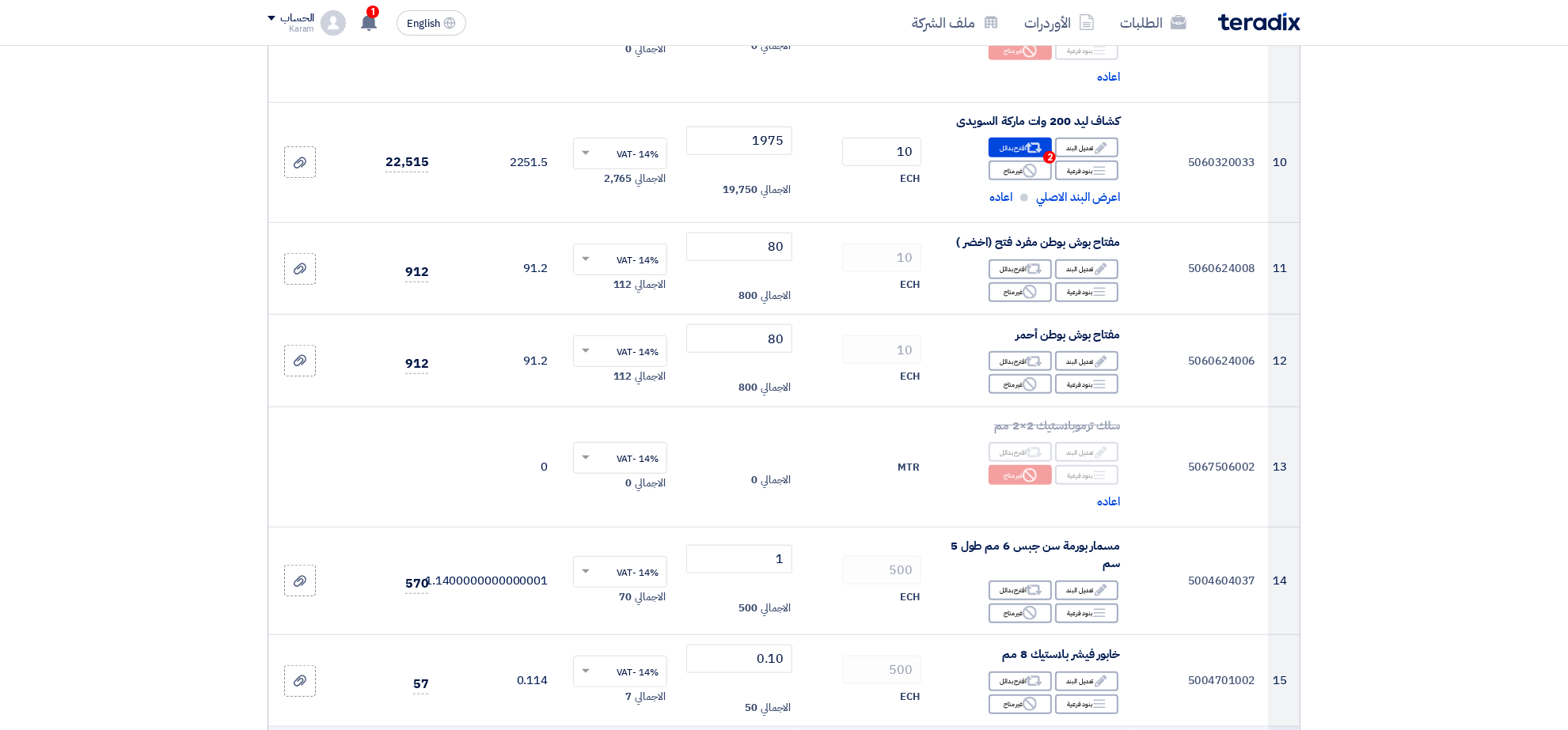
scroll to position [1387, 0]
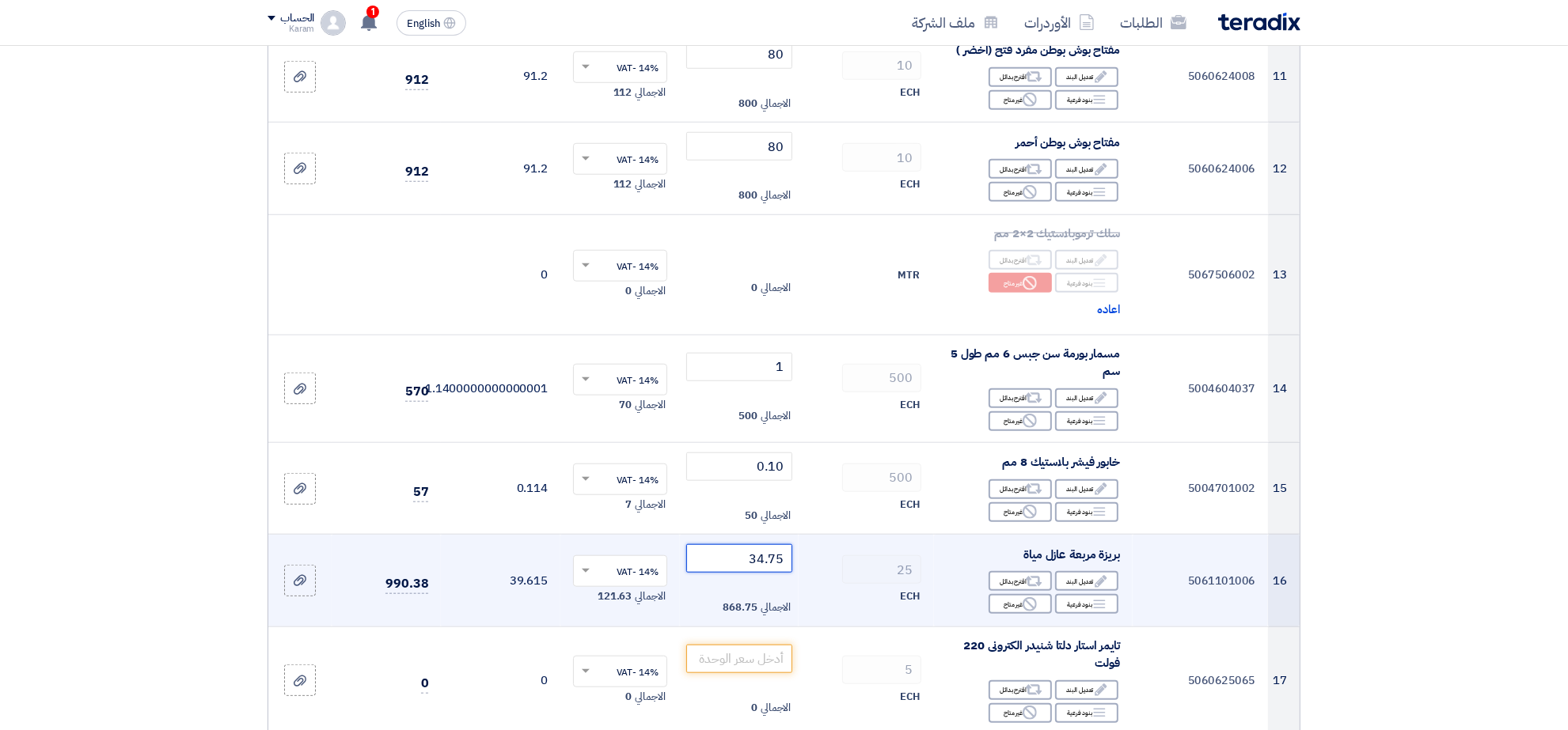
type input "34.75"
click at [753, 649] on input "number" at bounding box center [739, 659] width 107 height 29
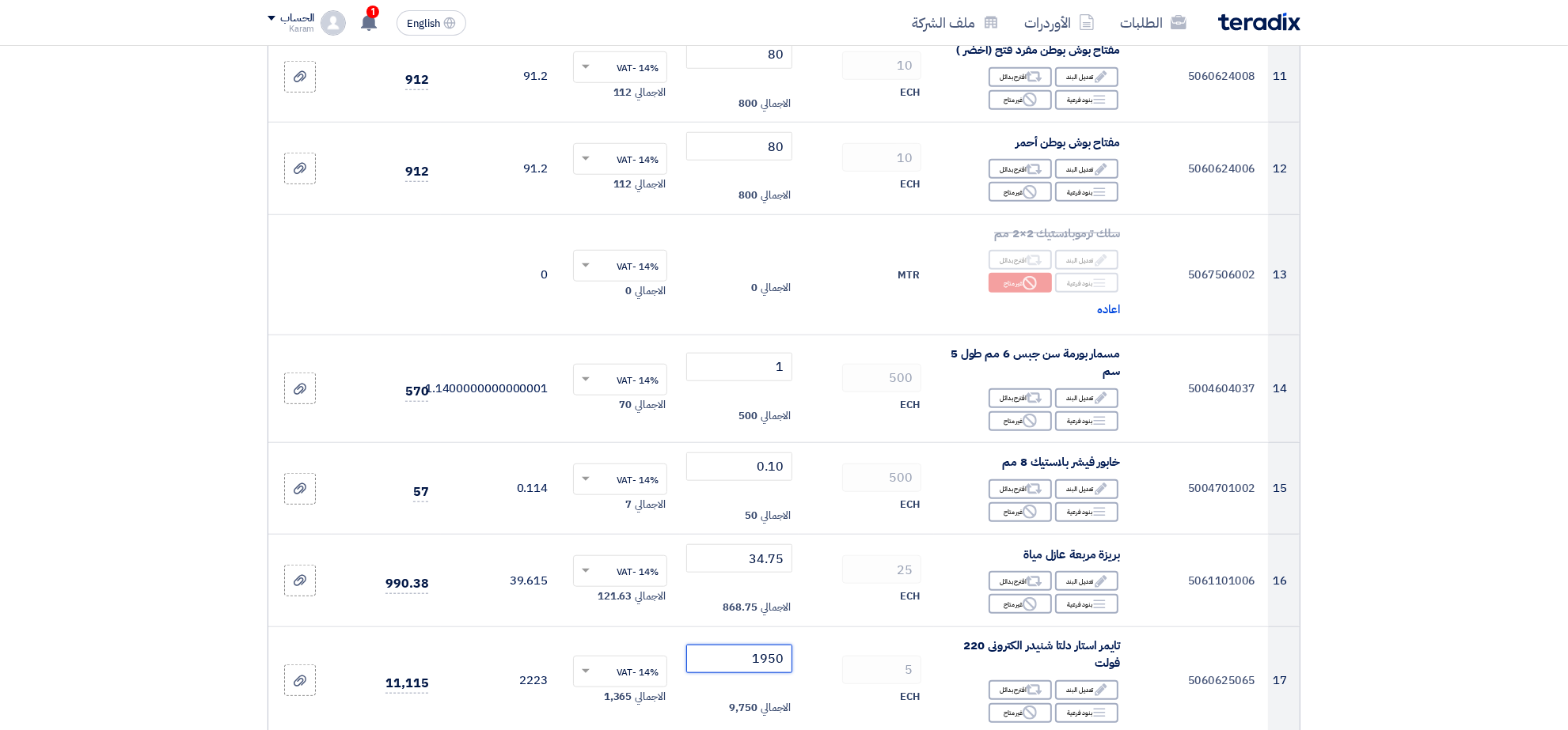
type input "1950"
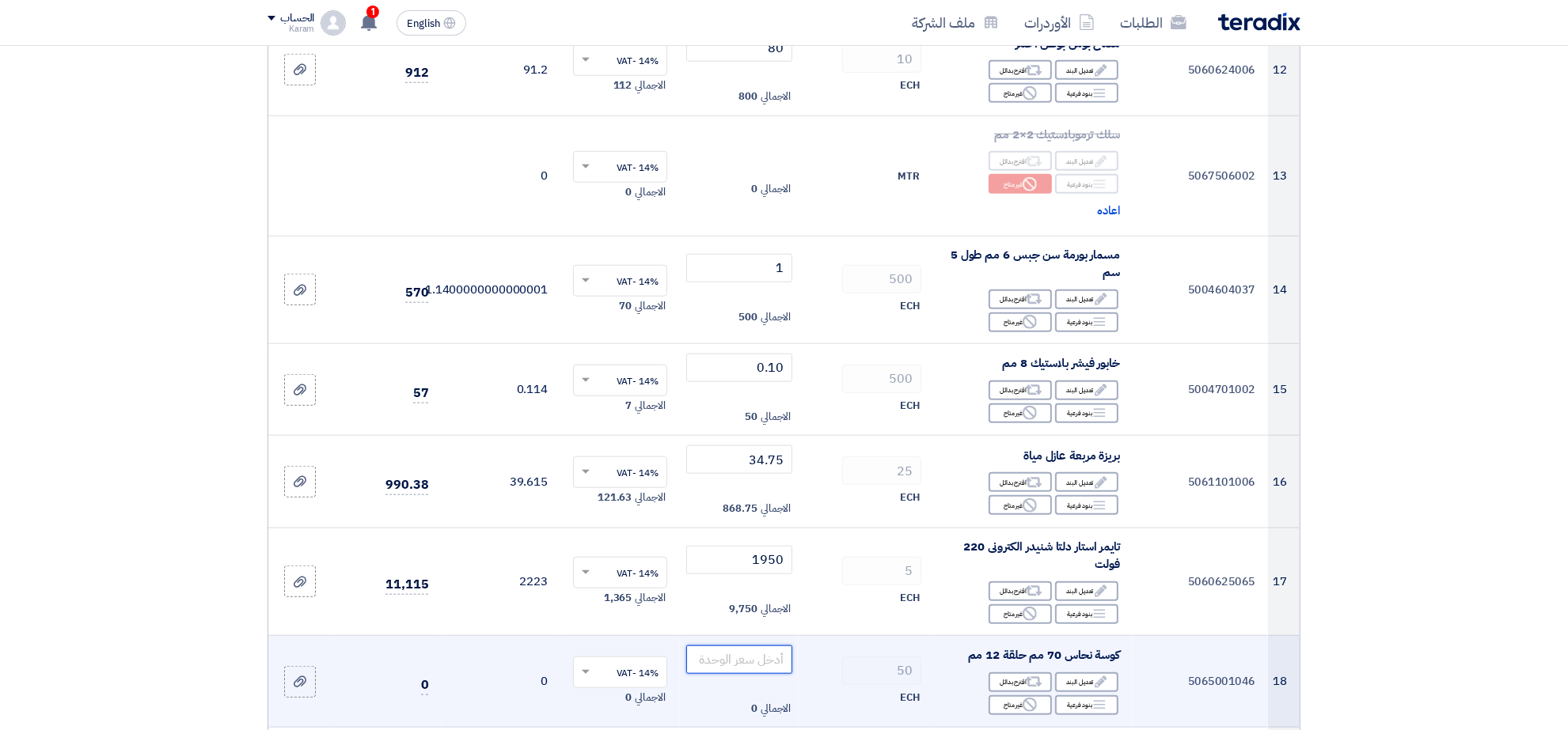
click at [756, 647] on input "number" at bounding box center [739, 660] width 107 height 29
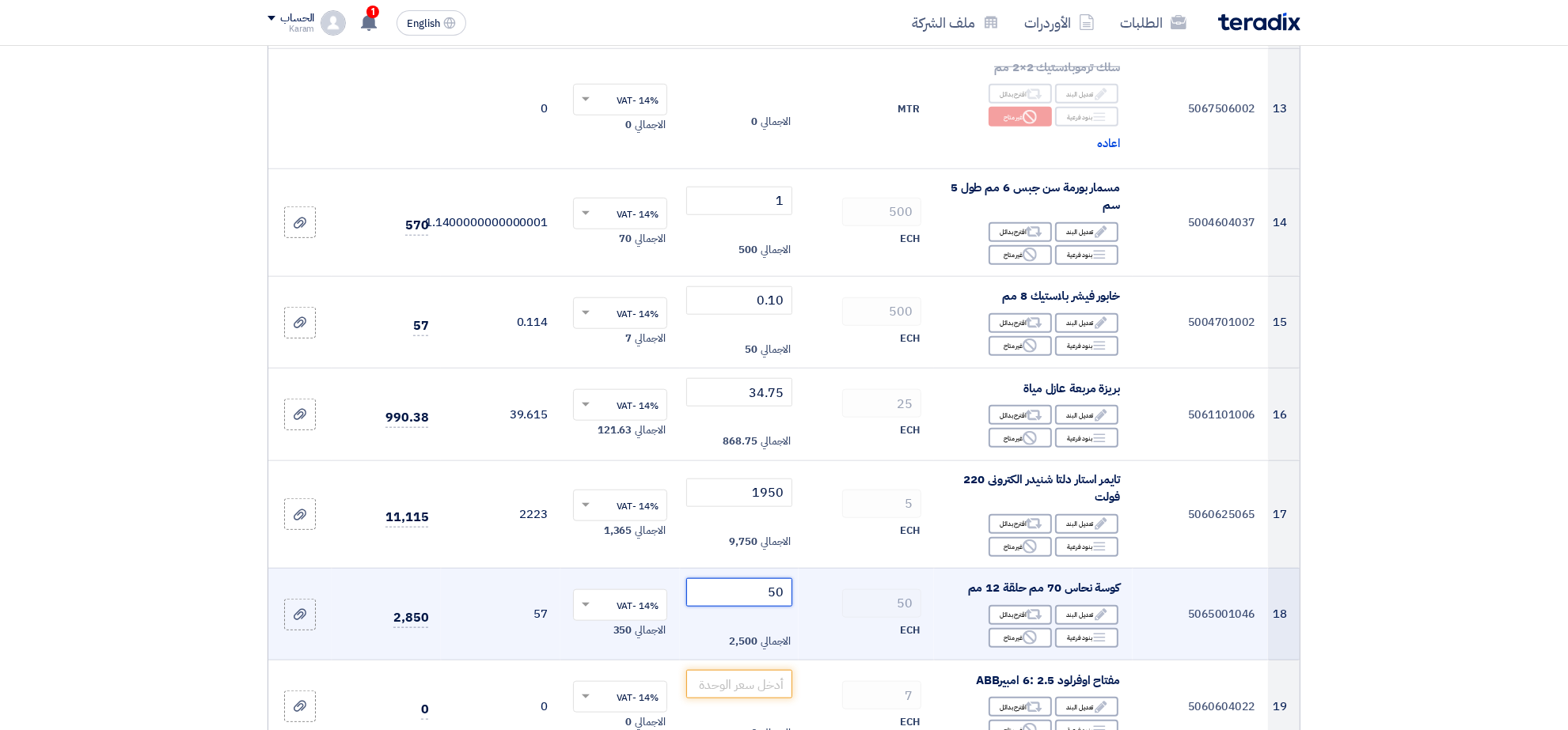
scroll to position [1584, 0]
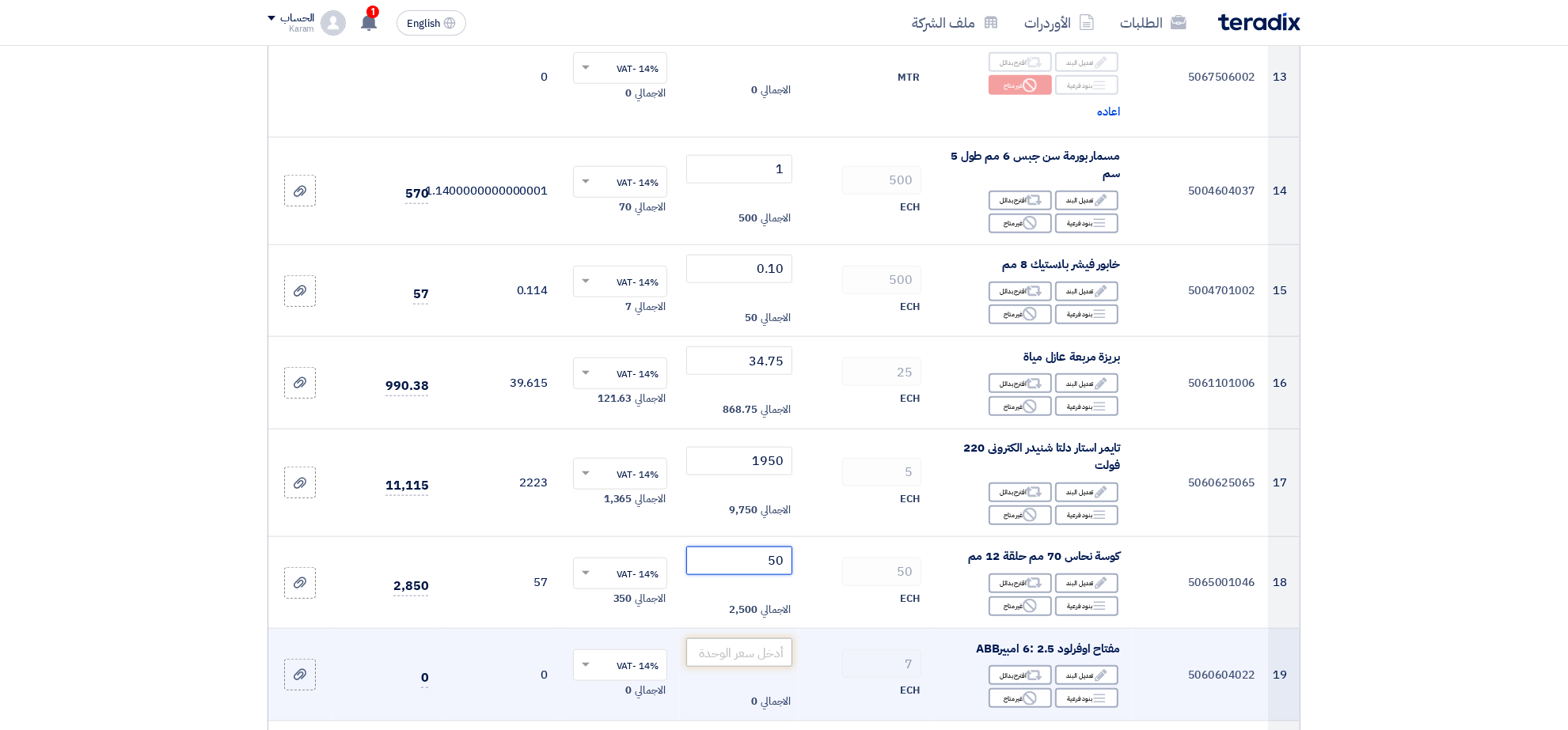
type input "50"
click at [781, 640] on input "number" at bounding box center [739, 653] width 107 height 29
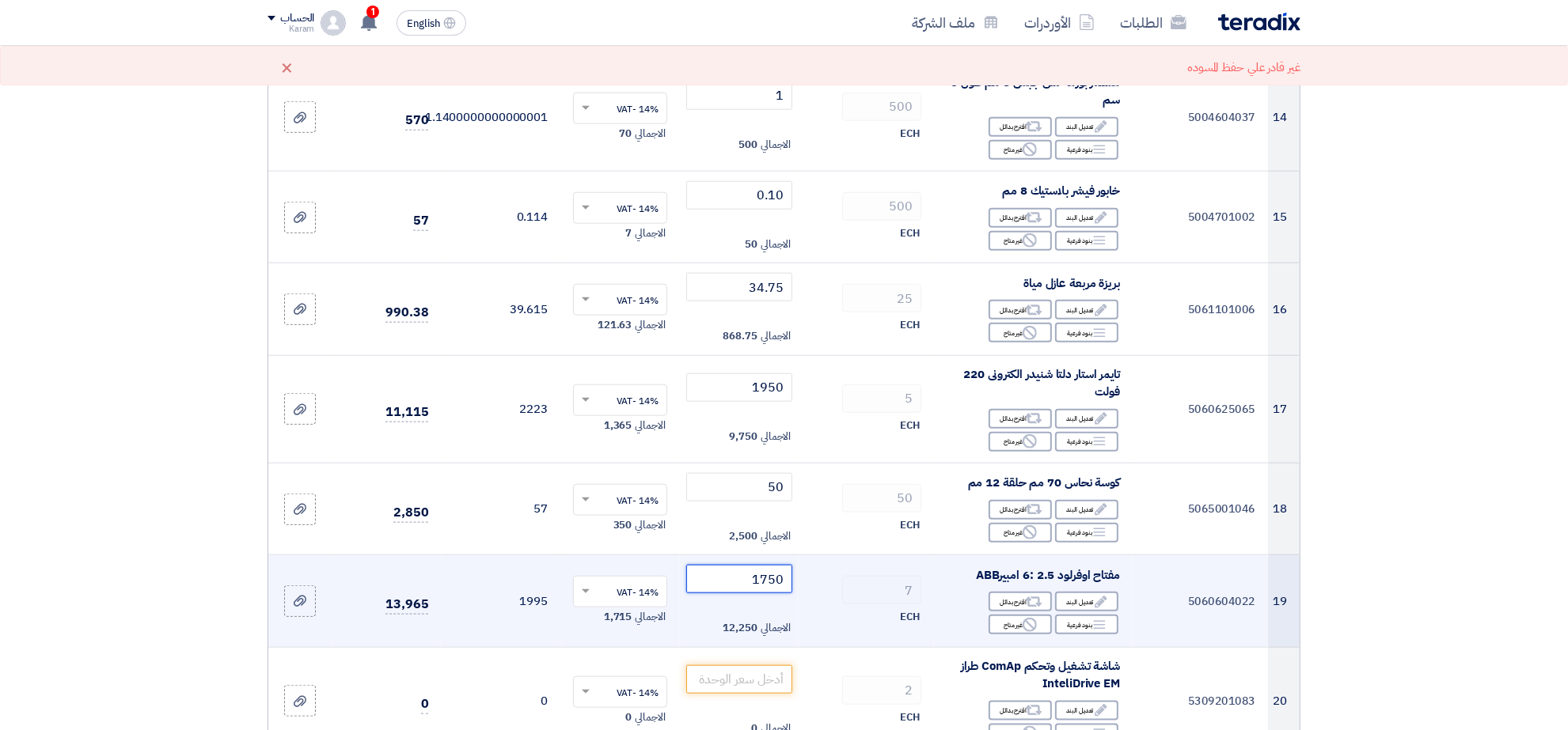
scroll to position [1684, 0]
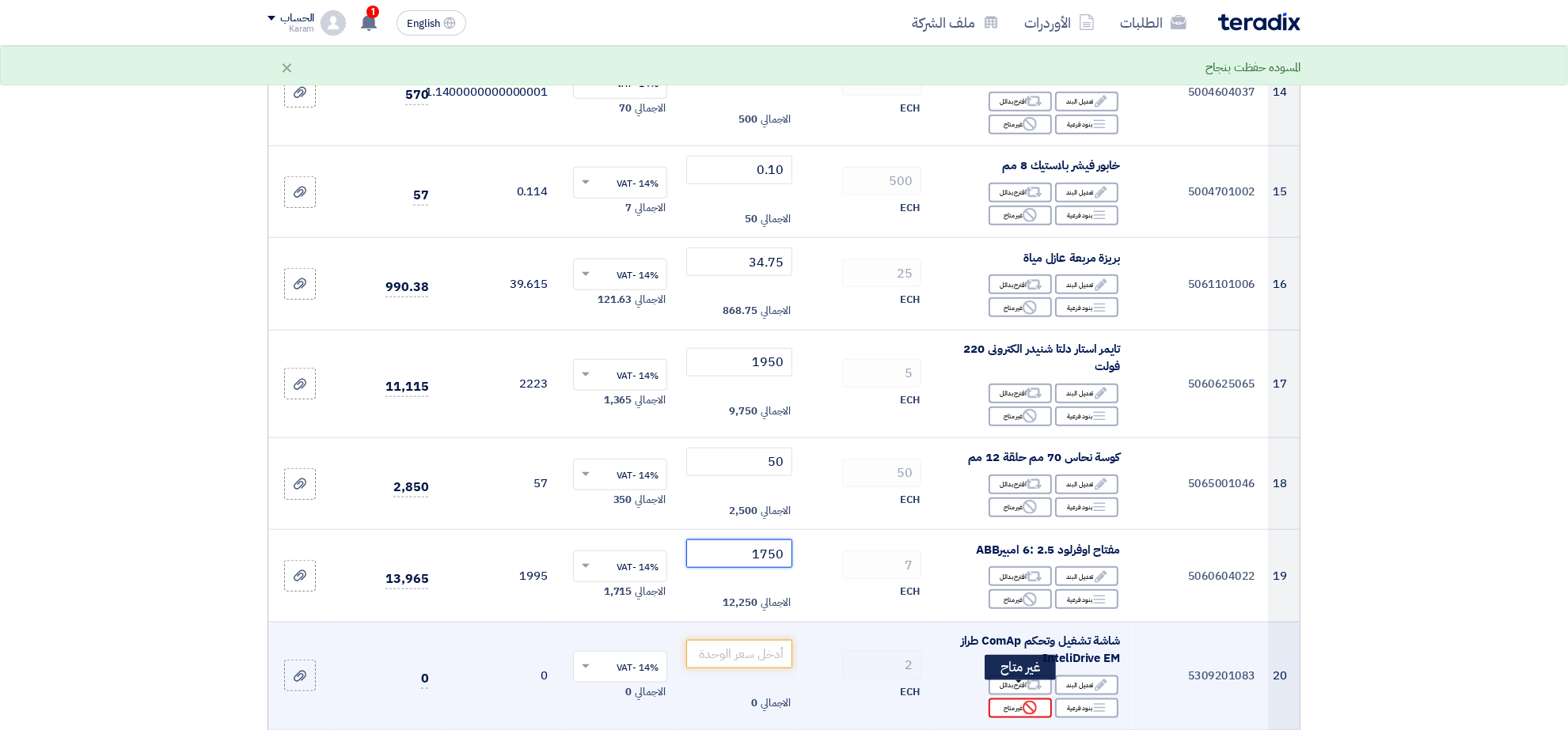
type input "1750"
click at [1015, 699] on div "Reject غير متاح" at bounding box center [1020, 709] width 64 height 20
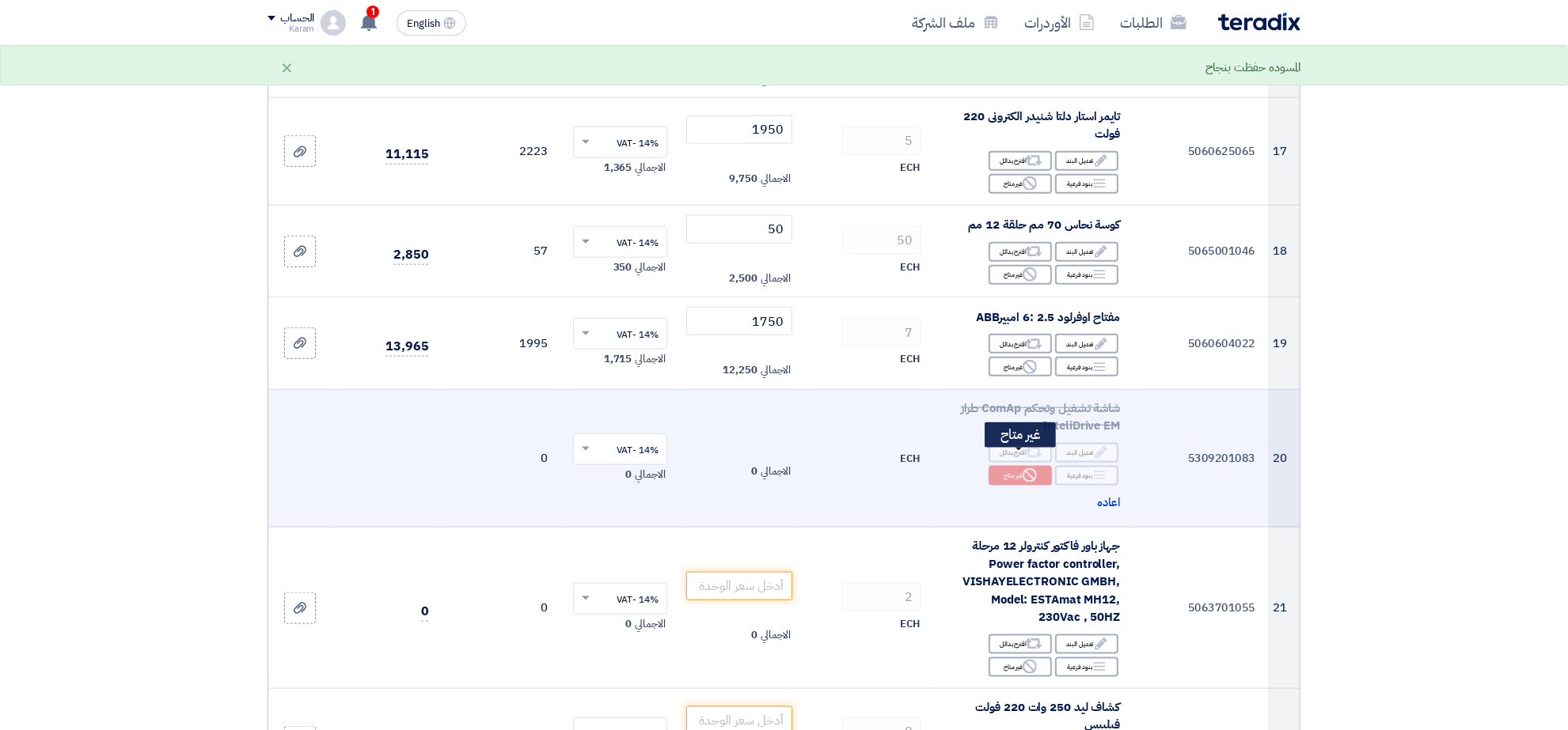
scroll to position [1980, 0]
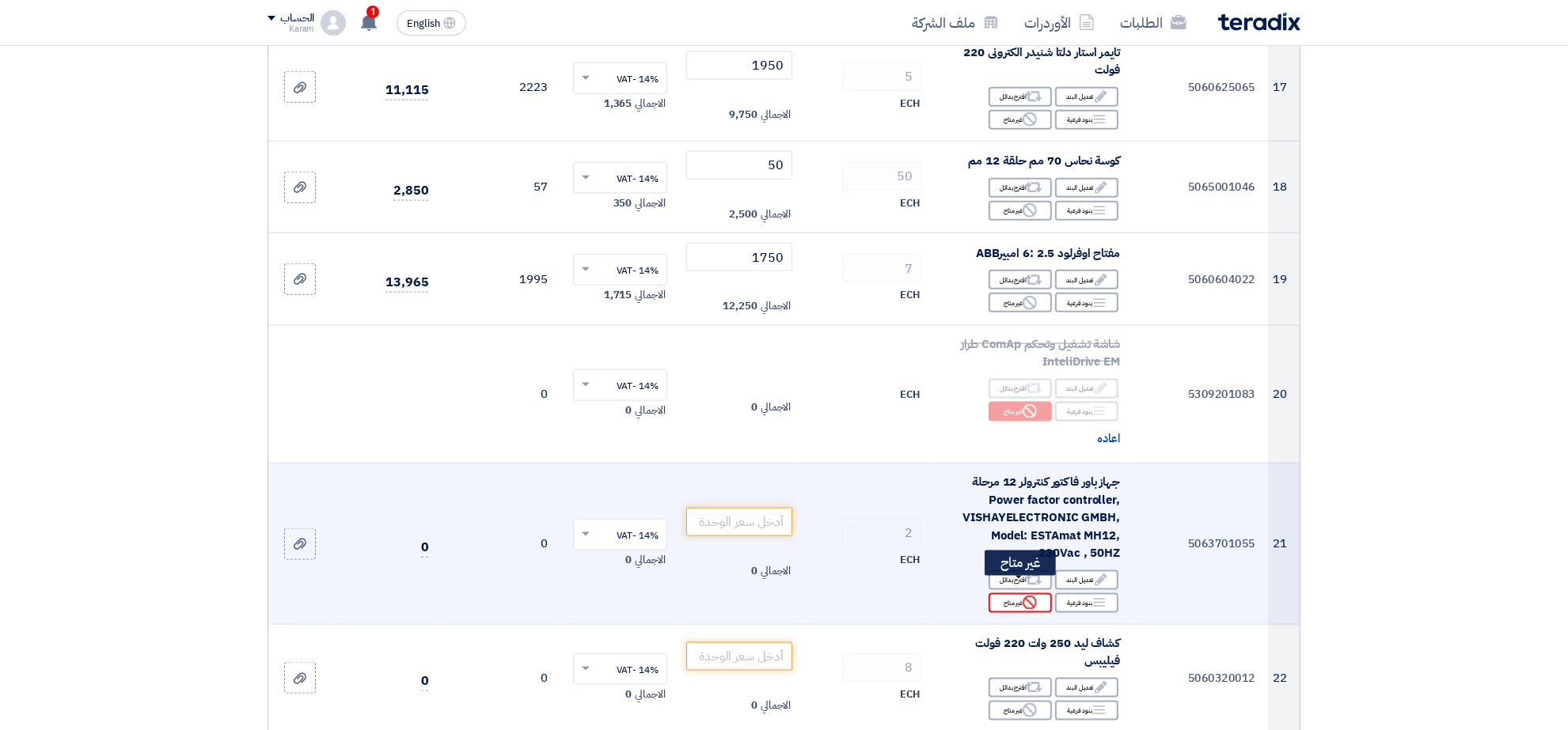
click at [1023, 596] on icon "Reject" at bounding box center [1030, 603] width 14 height 14
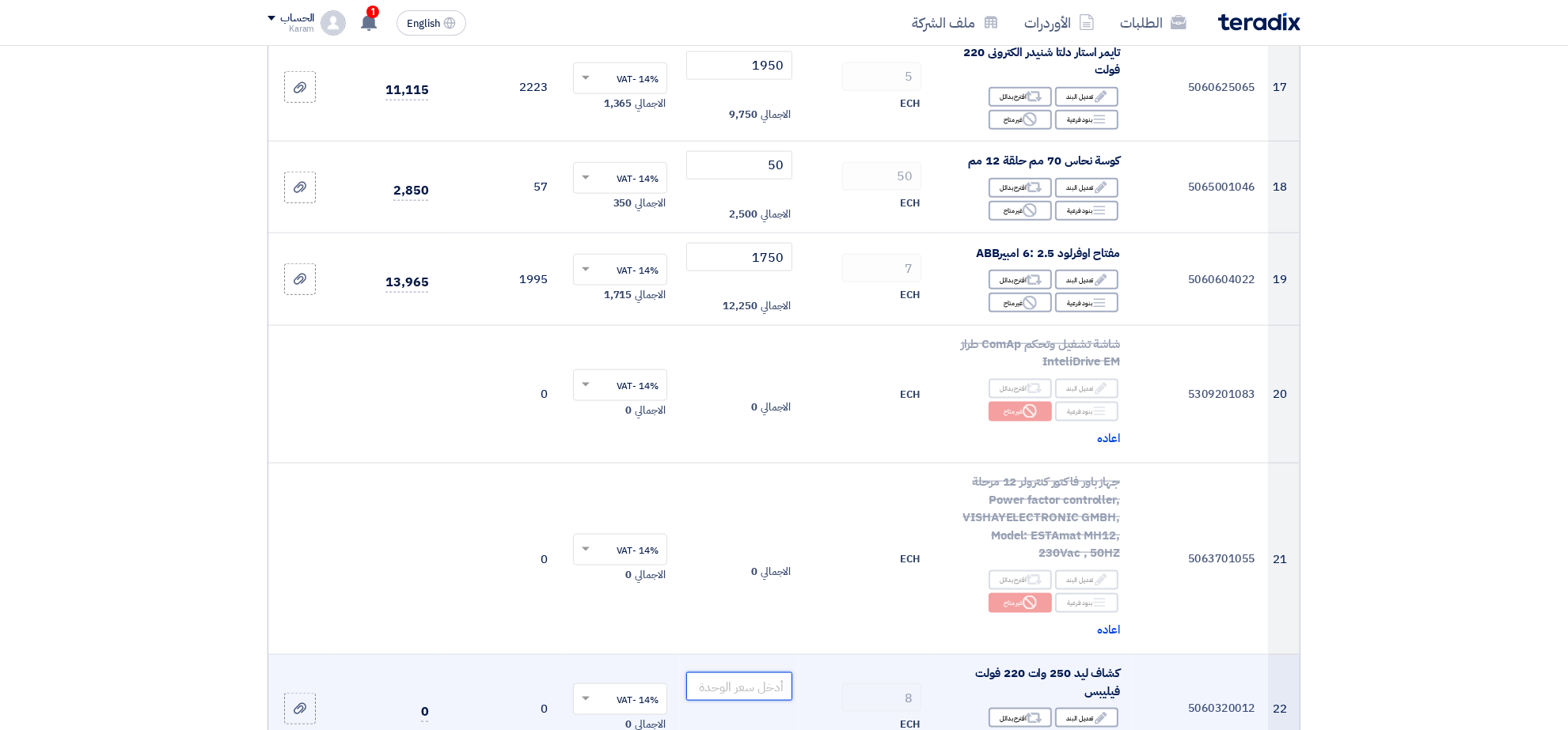
click at [746, 673] on input "number" at bounding box center [739, 687] width 107 height 29
click at [746, 681] on input "number" at bounding box center [739, 687] width 107 height 29
click at [1094, 711] on icon "Edit" at bounding box center [1101, 718] width 14 height 14
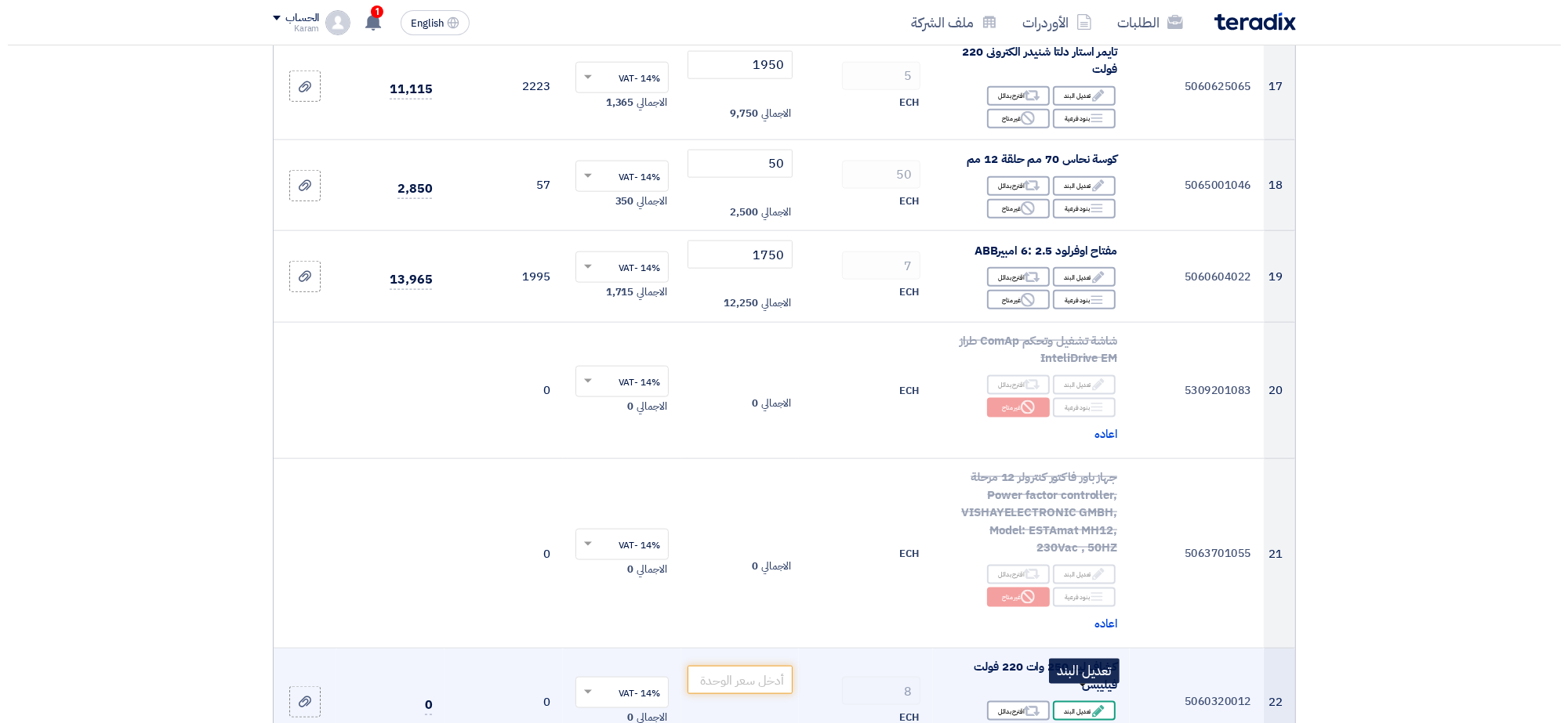
scroll to position [1723, 0]
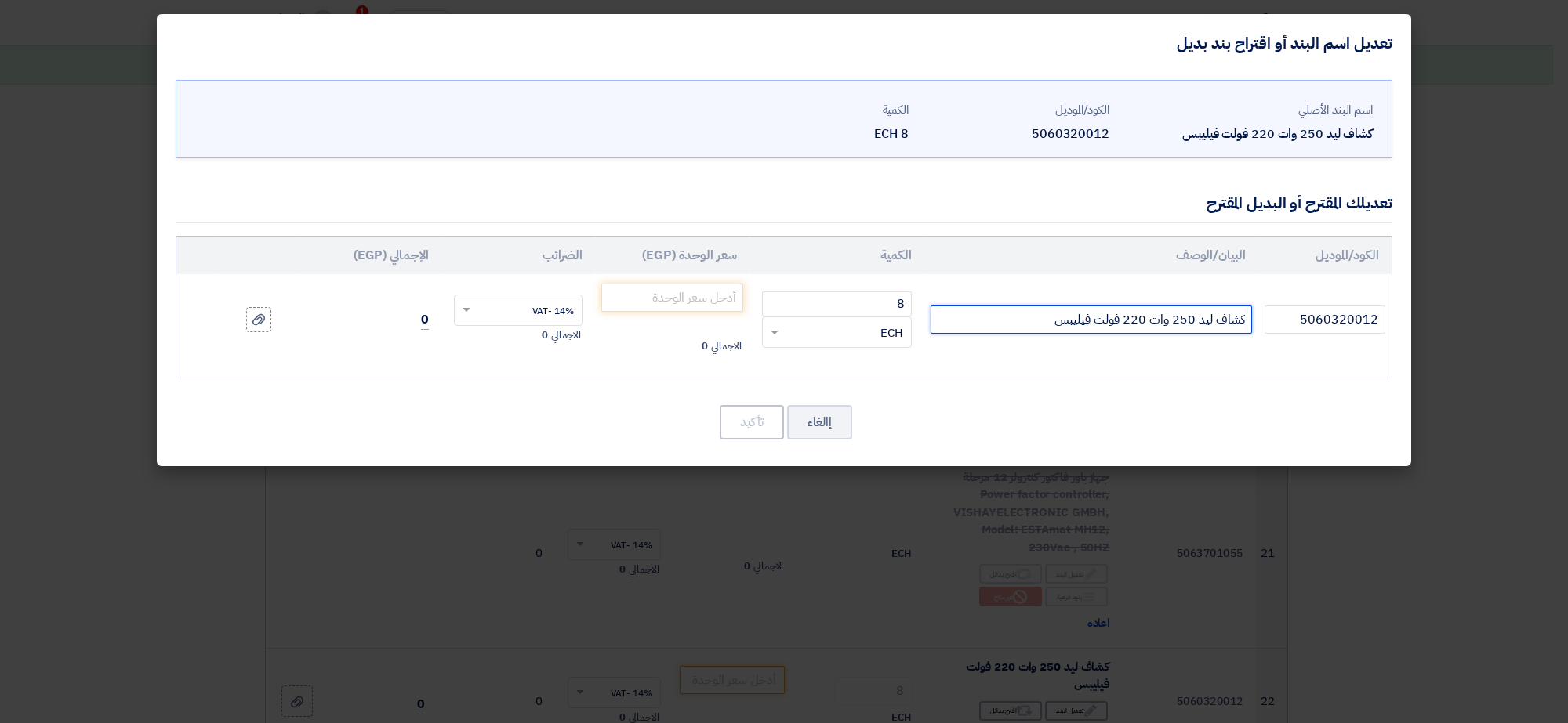
drag, startPoint x: 1181, startPoint y: 323, endPoint x: 1193, endPoint y: 335, distance: 17.0
click at [1193, 335] on td "كشاف ليد 250 وات 220 فولت فيليبس" at bounding box center [1091, 320] width 334 height 91
type input "كشاف ليد 220 وات 220 فولت فيليبس"
click at [698, 290] on input "number" at bounding box center [672, 298] width 142 height 28
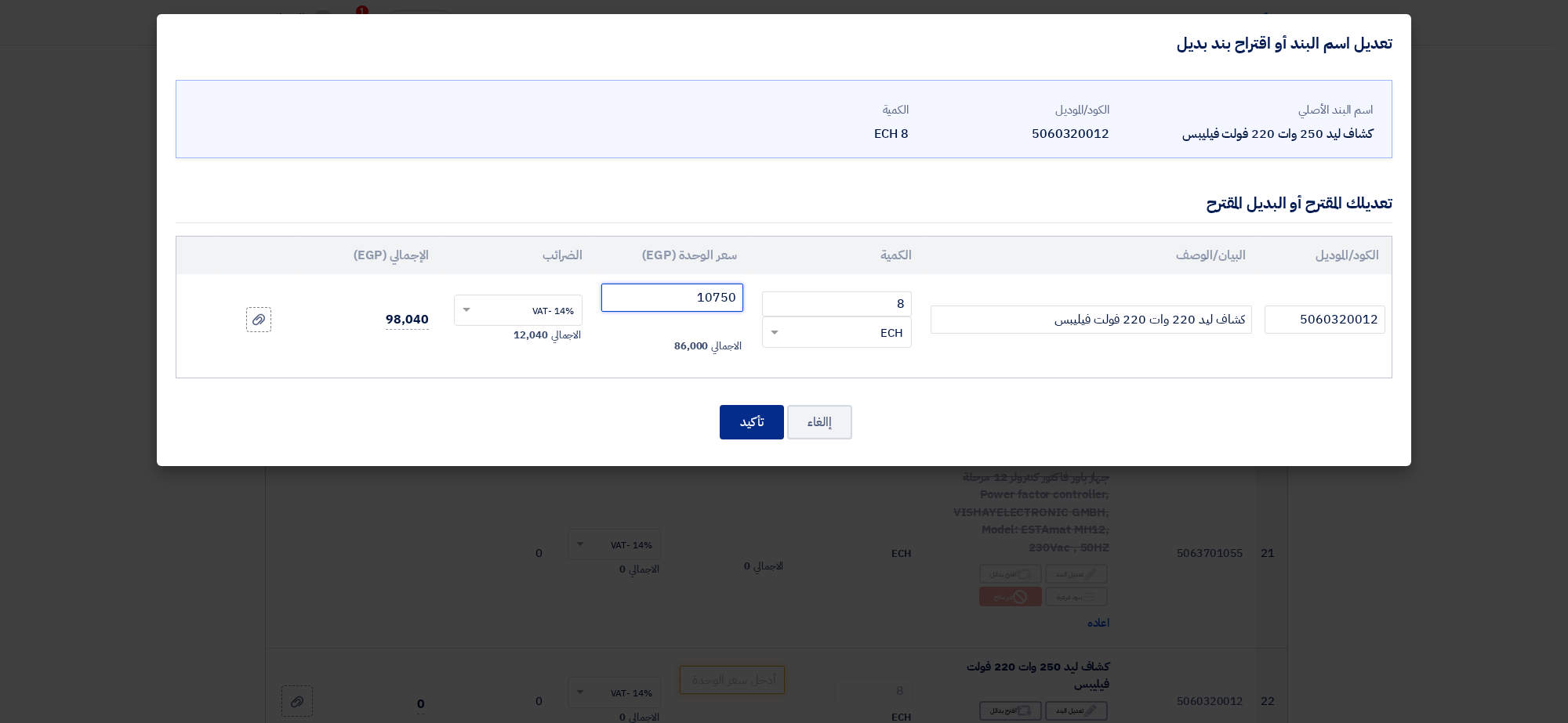
type input "10750"
click at [735, 416] on button "تأكيد" at bounding box center [752, 422] width 65 height 35
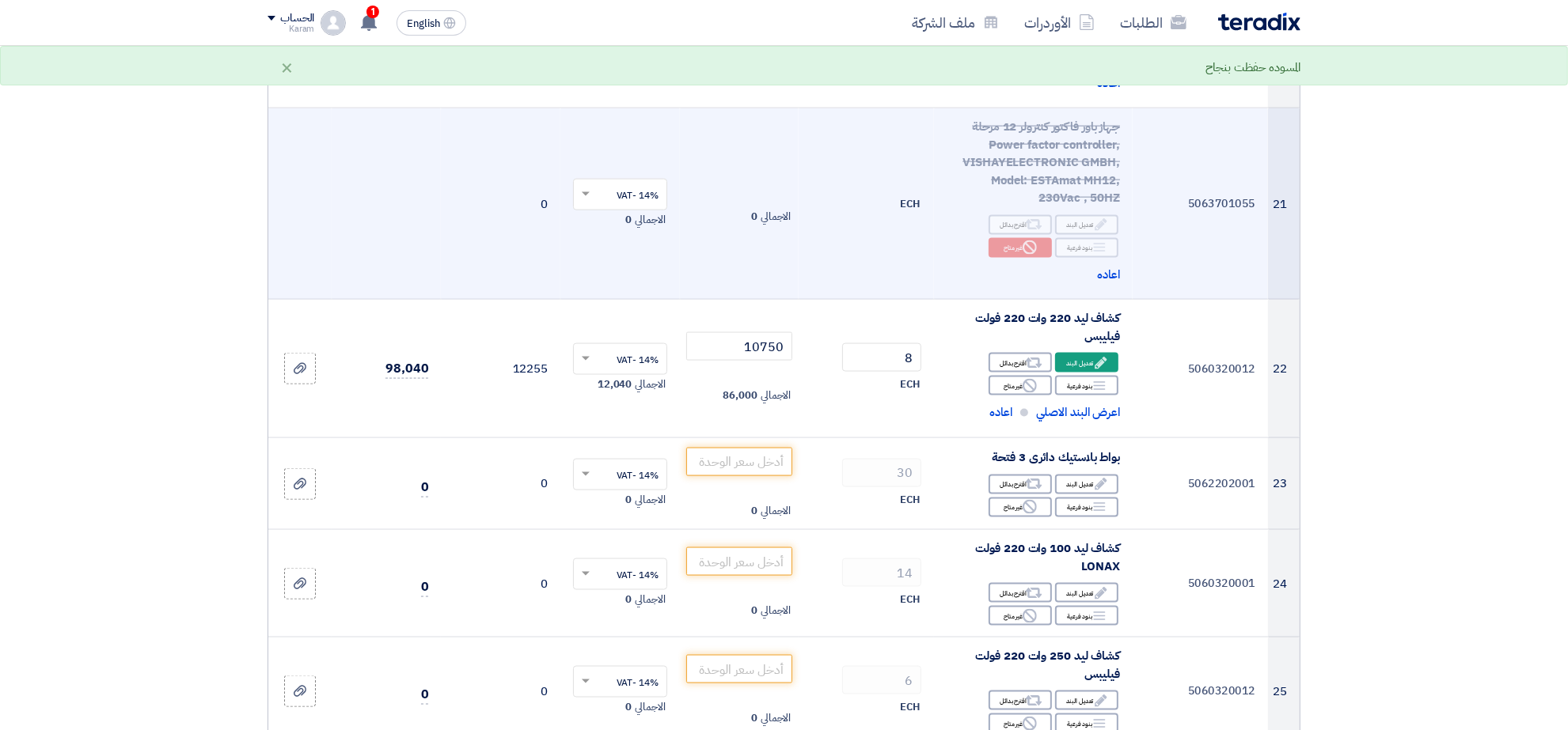
scroll to position [2376, 0]
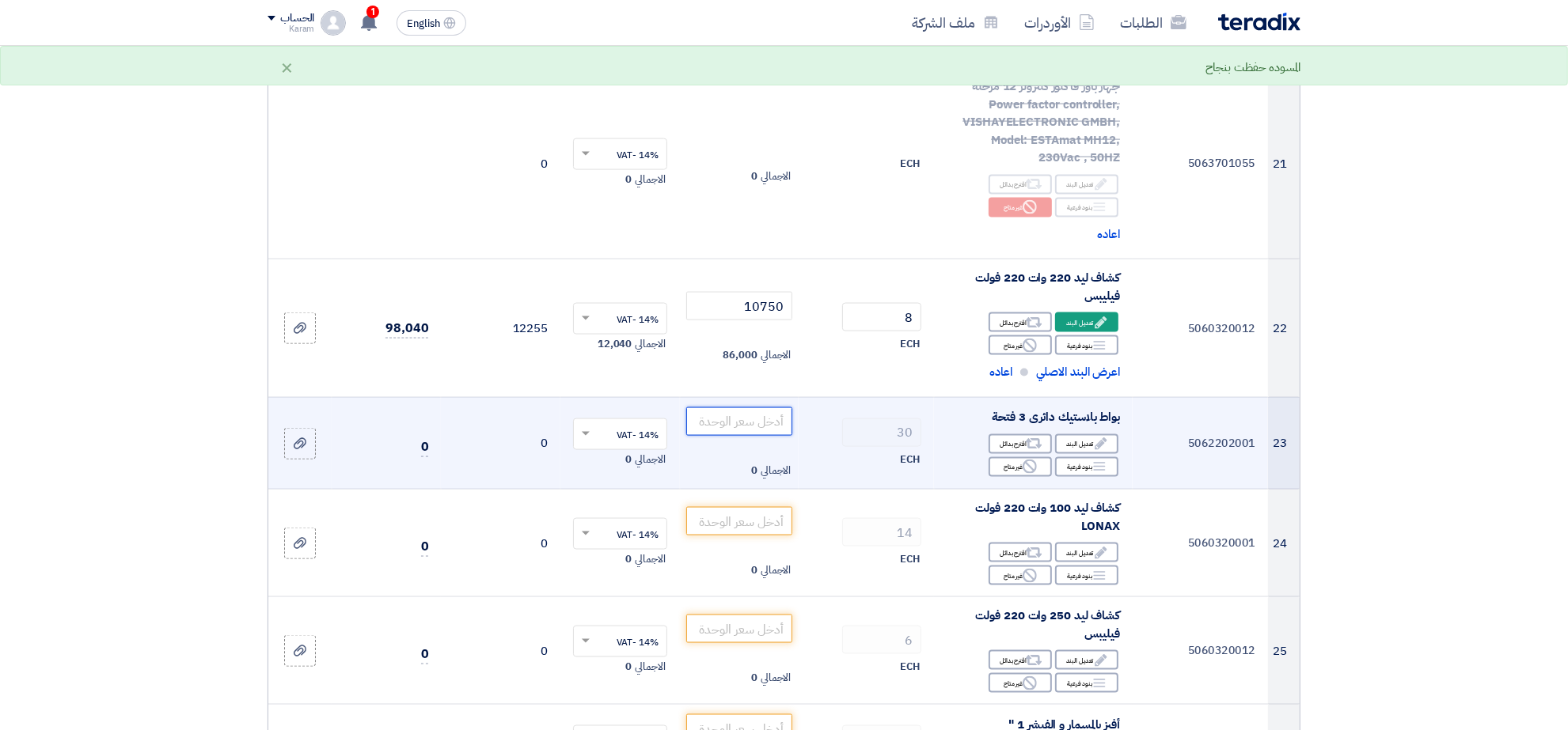
click at [720, 407] on input "number" at bounding box center [739, 421] width 107 height 29
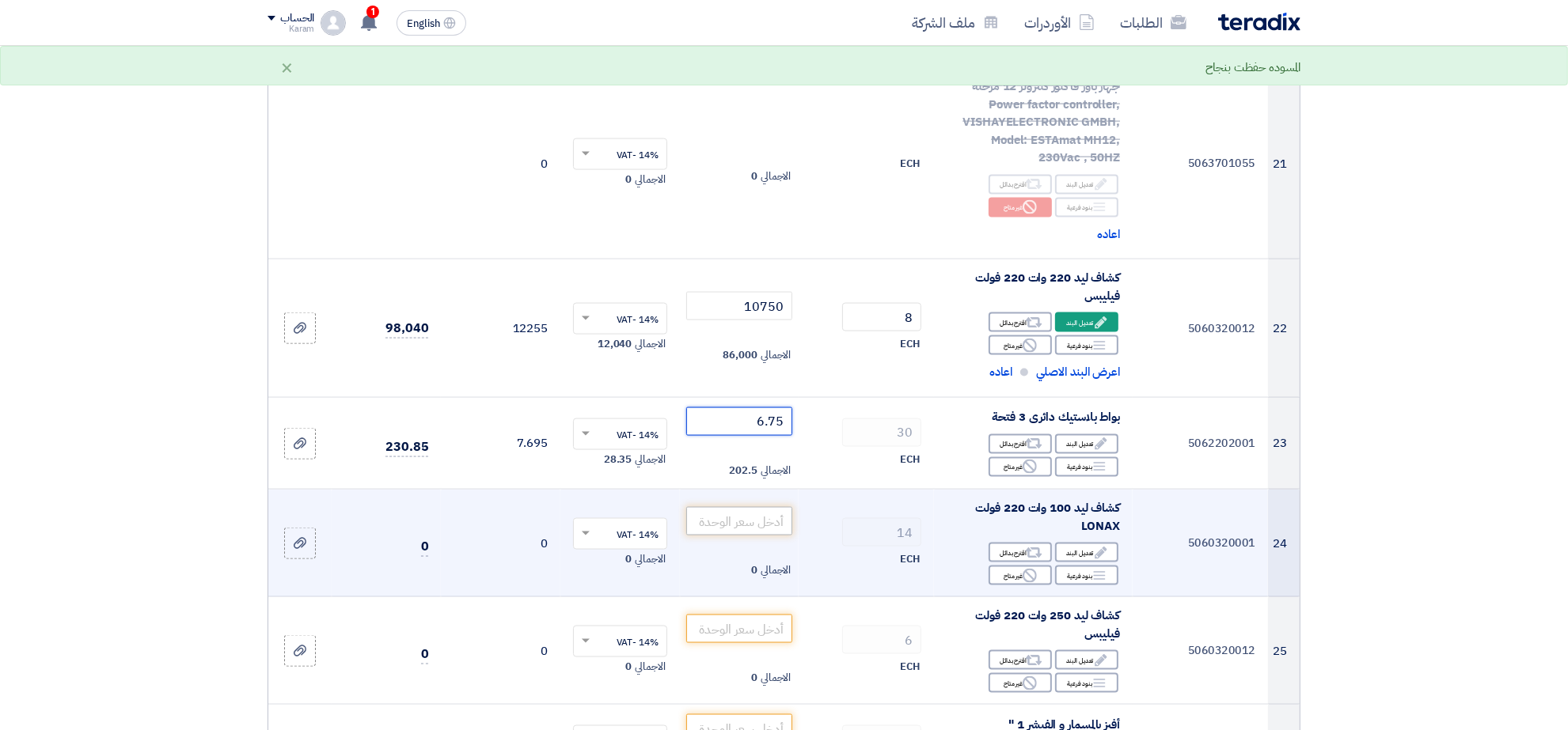
type input "6.75"
click at [745, 507] on input "number" at bounding box center [739, 522] width 107 height 29
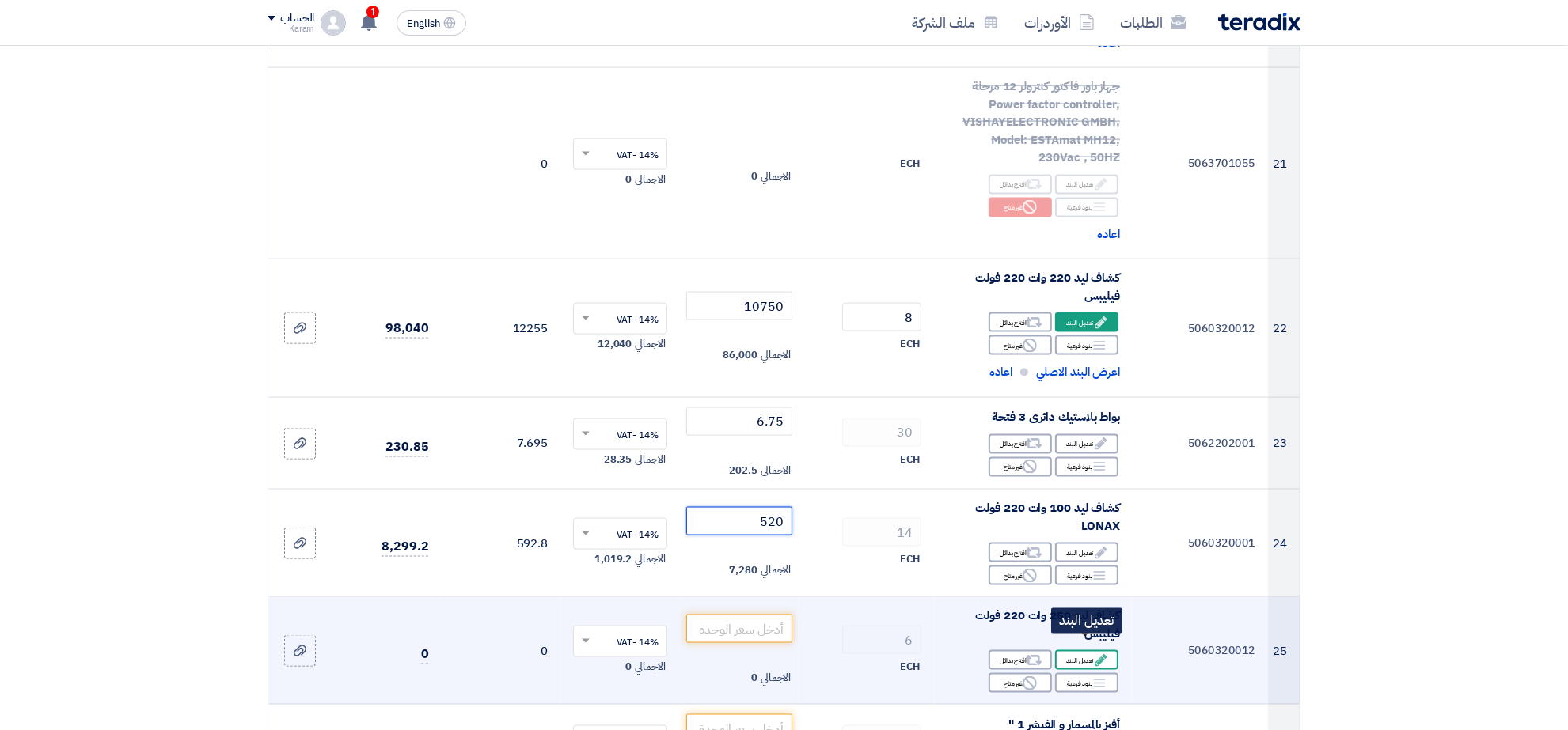
type input "520"
click at [1078, 650] on div "Edit تعديل البند" at bounding box center [1087, 660] width 64 height 20
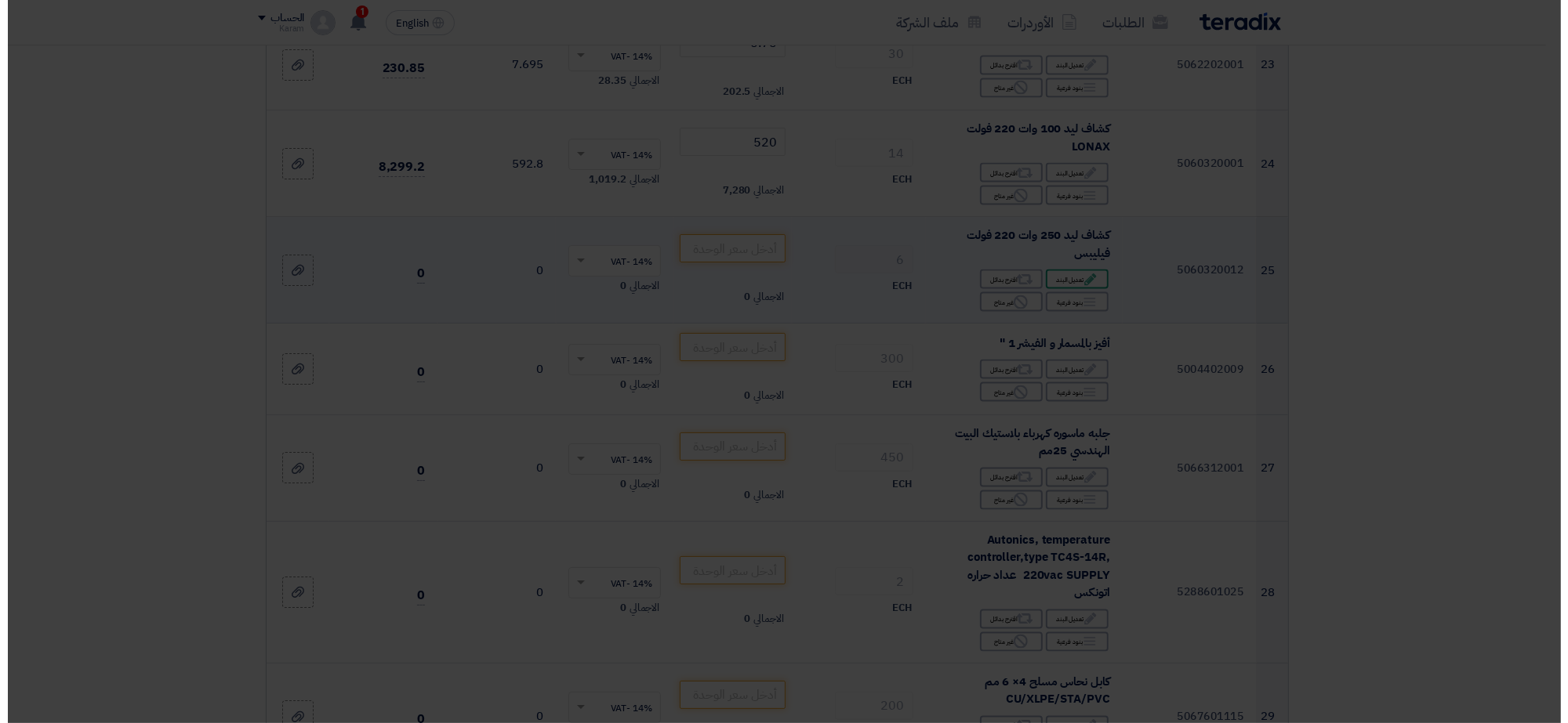
scroll to position [2116, 0]
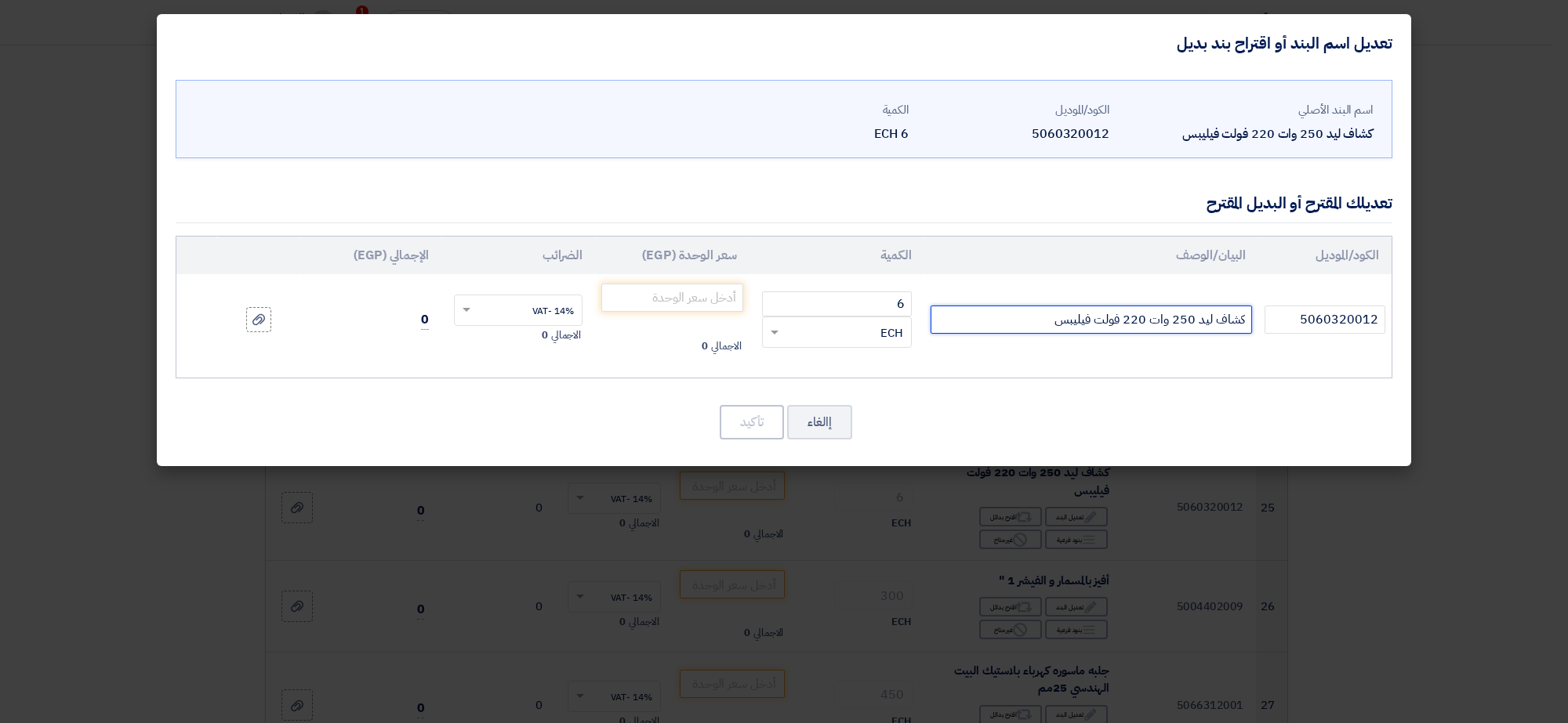
drag, startPoint x: 1182, startPoint y: 315, endPoint x: 1192, endPoint y: 318, distance: 10.4
click at [1192, 318] on input "كشاف ليد 250 وات 220 فولت فيليبس" at bounding box center [1091, 320] width 322 height 28
type input "كشاف ليد 220 وات 220 فولت فيليبس"
click at [676, 290] on input "number" at bounding box center [672, 298] width 142 height 28
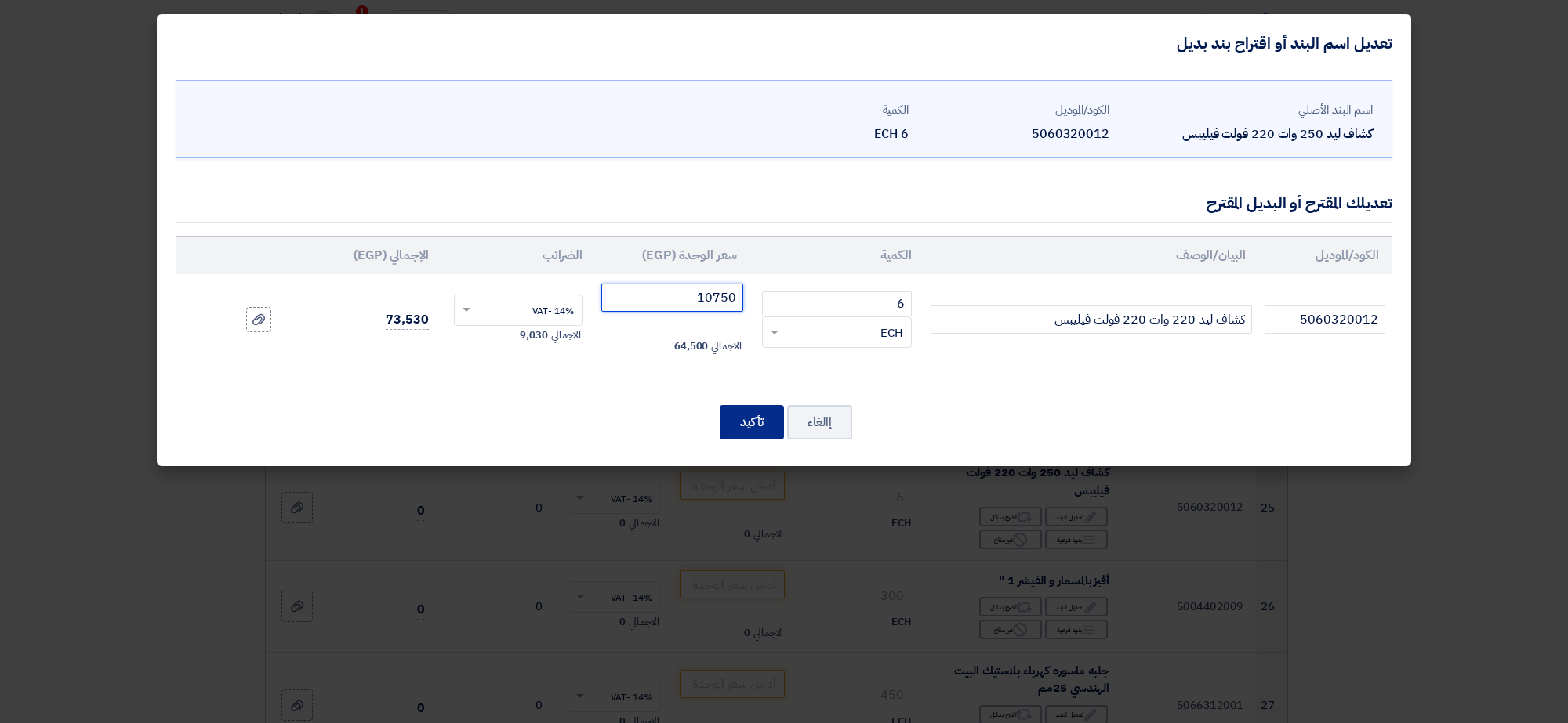
type input "10750"
click at [753, 422] on button "تأكيد" at bounding box center [752, 422] width 65 height 35
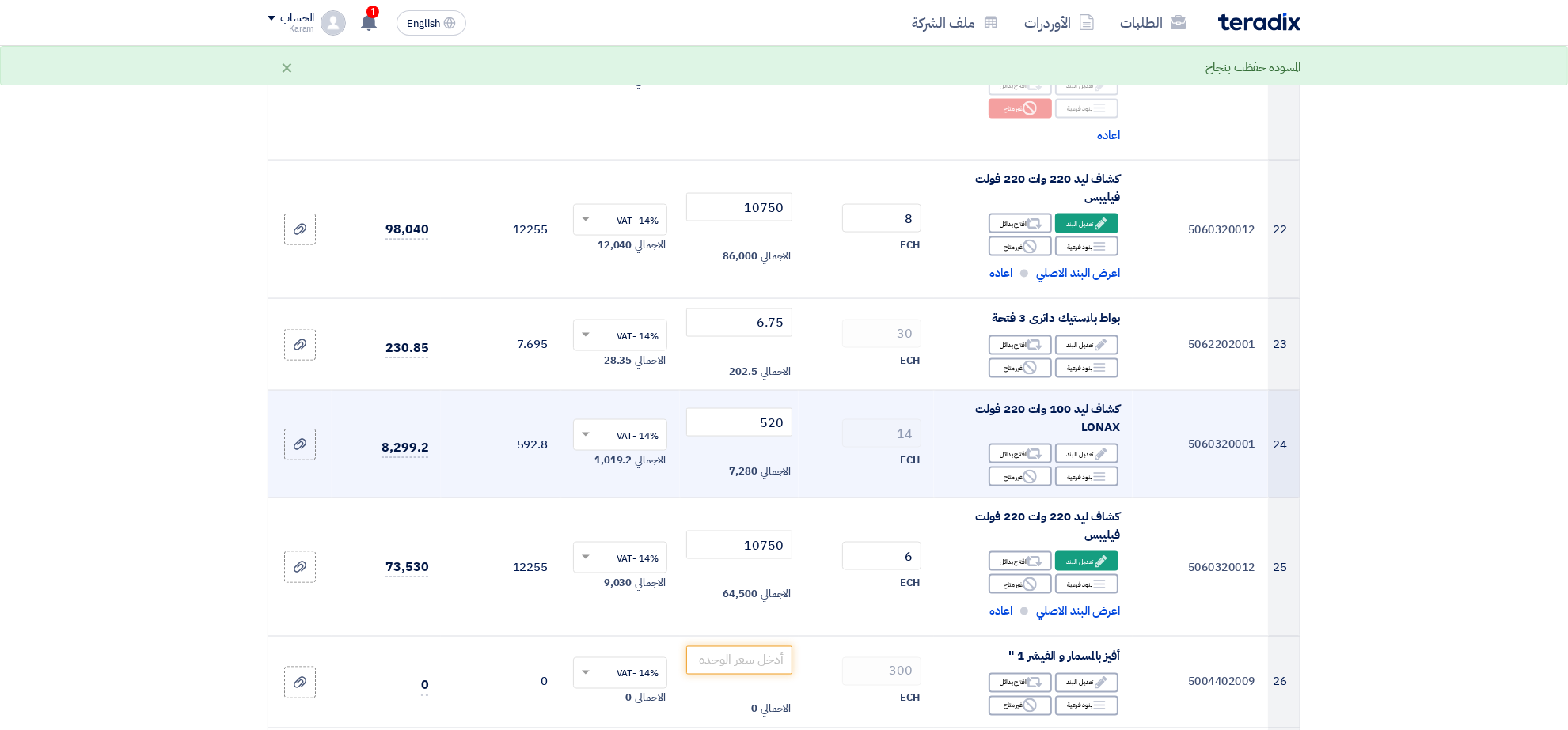
scroll to position [2574, 0]
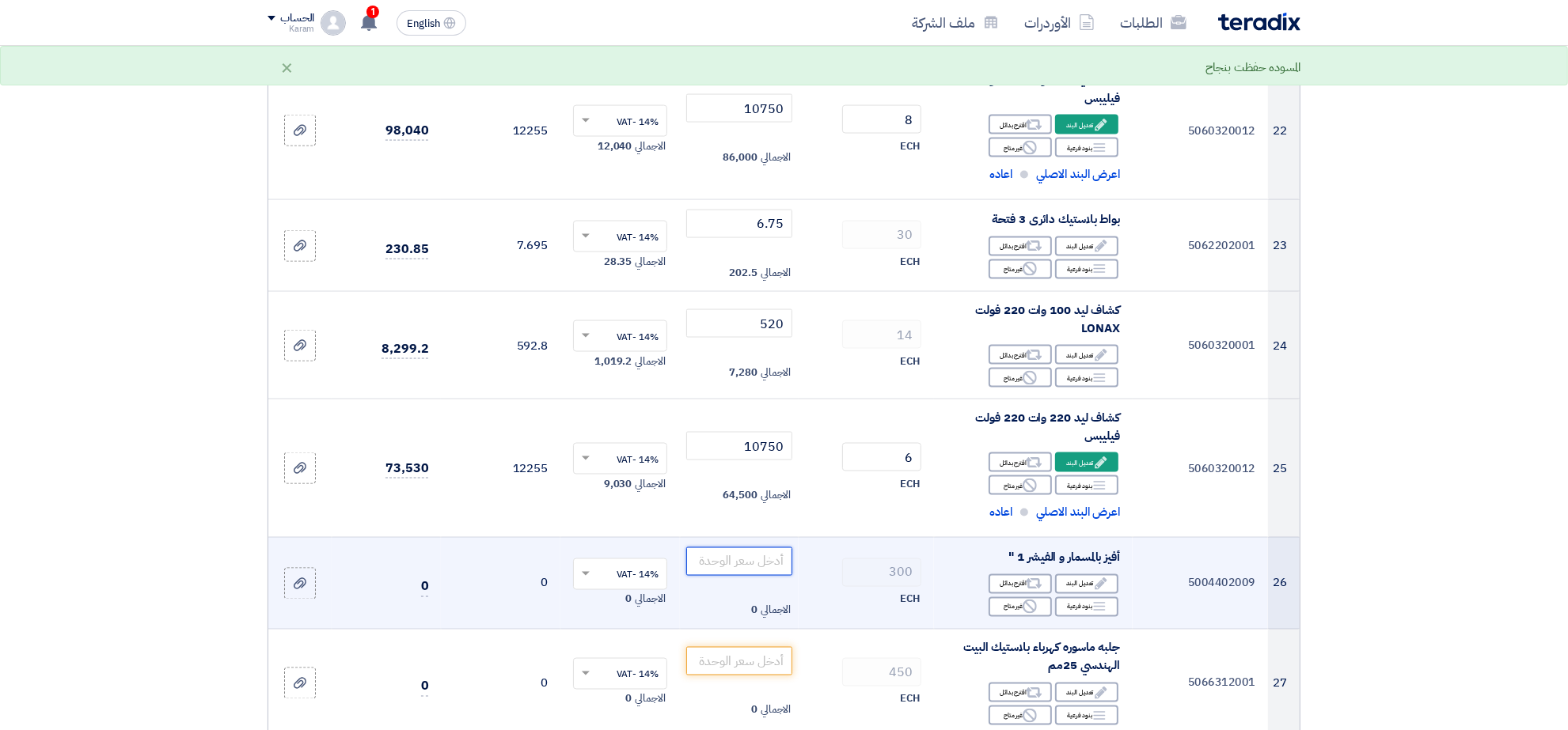
click at [734, 555] on input "number" at bounding box center [739, 562] width 107 height 29
drag, startPoint x: 734, startPoint y: 555, endPoint x: 695, endPoint y: 550, distance: 39.3
click at [695, 550] on input "number" at bounding box center [739, 562] width 107 height 29
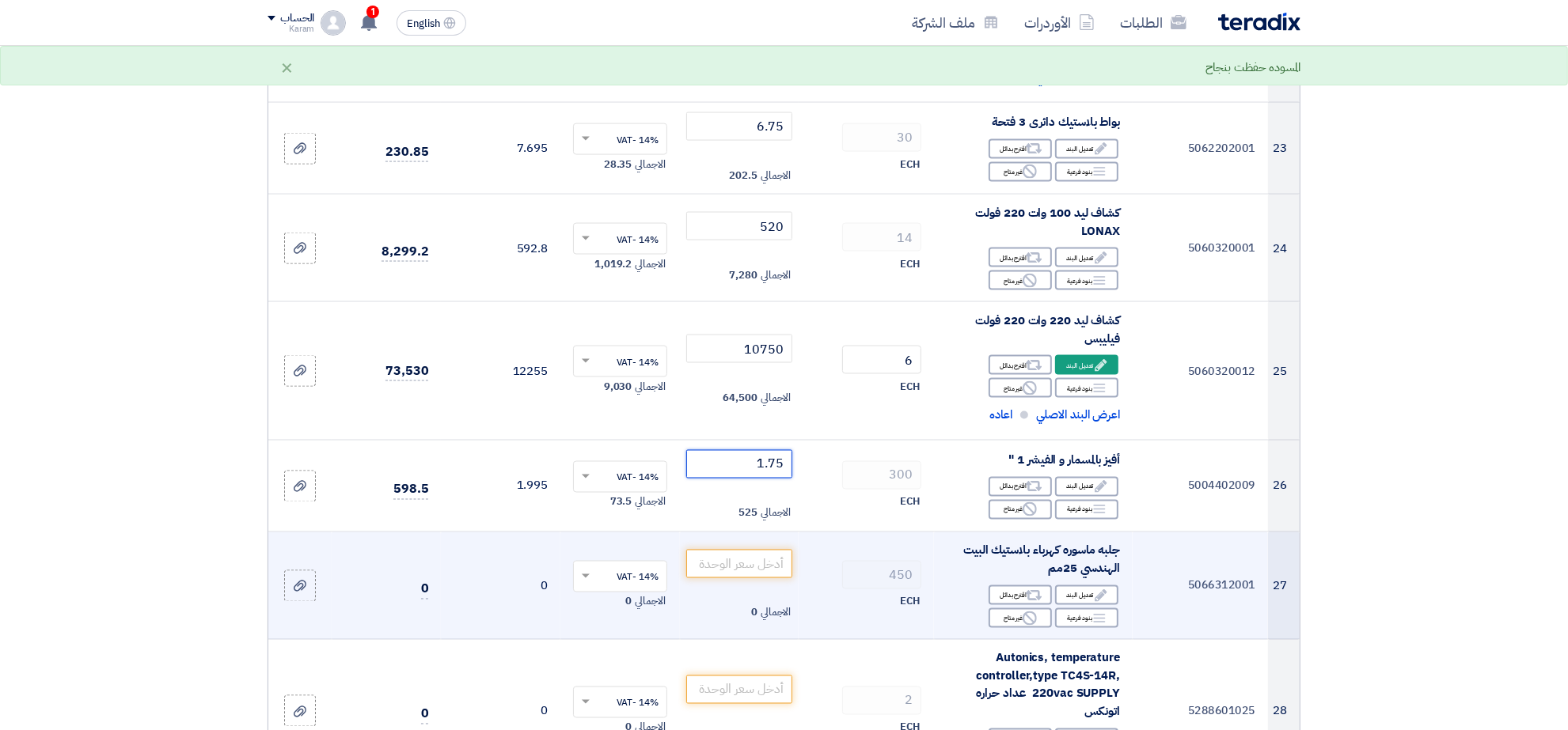
scroll to position [2672, 0]
type input "1.75"
click at [704, 548] on input "number" at bounding box center [739, 563] width 107 height 29
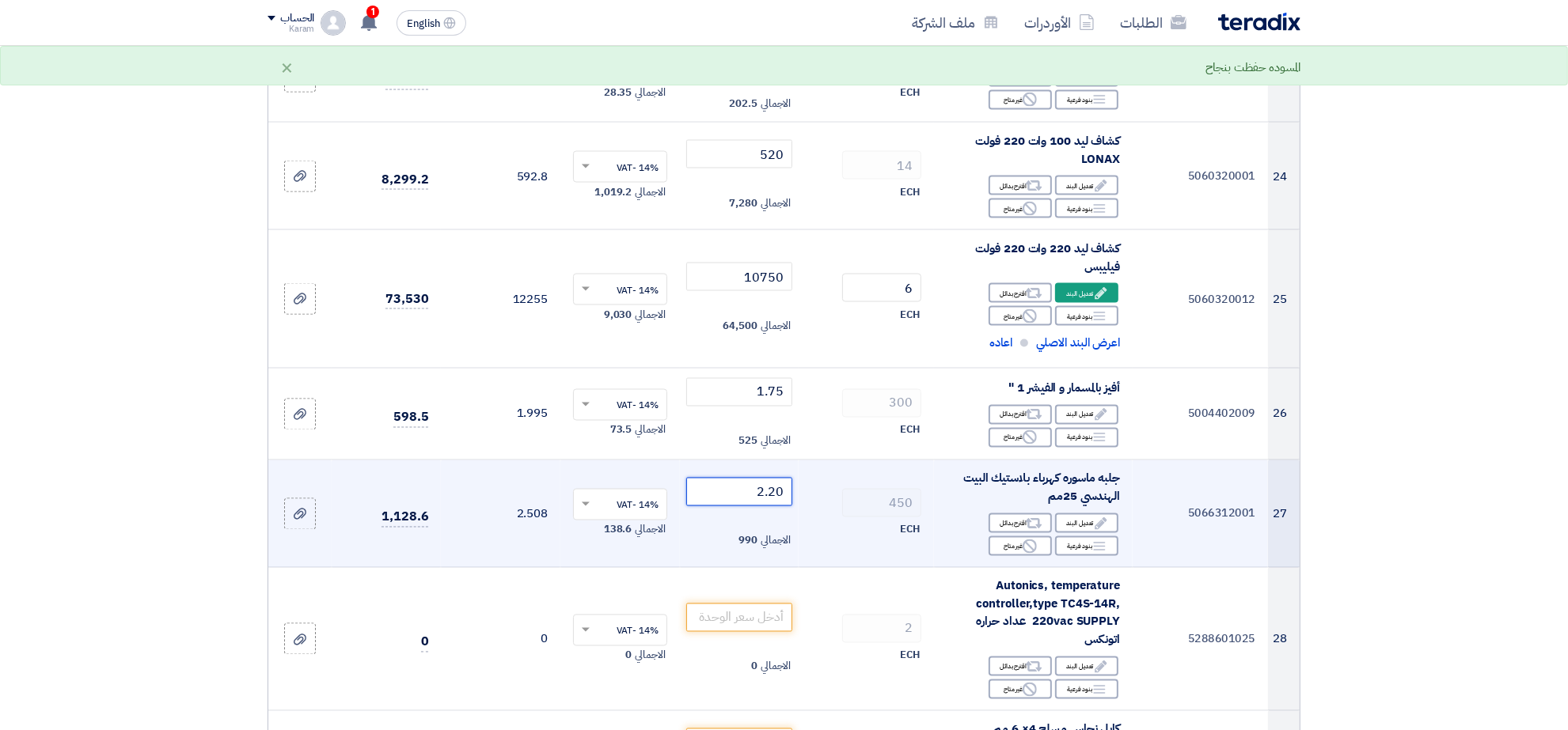
scroll to position [2771, 0]
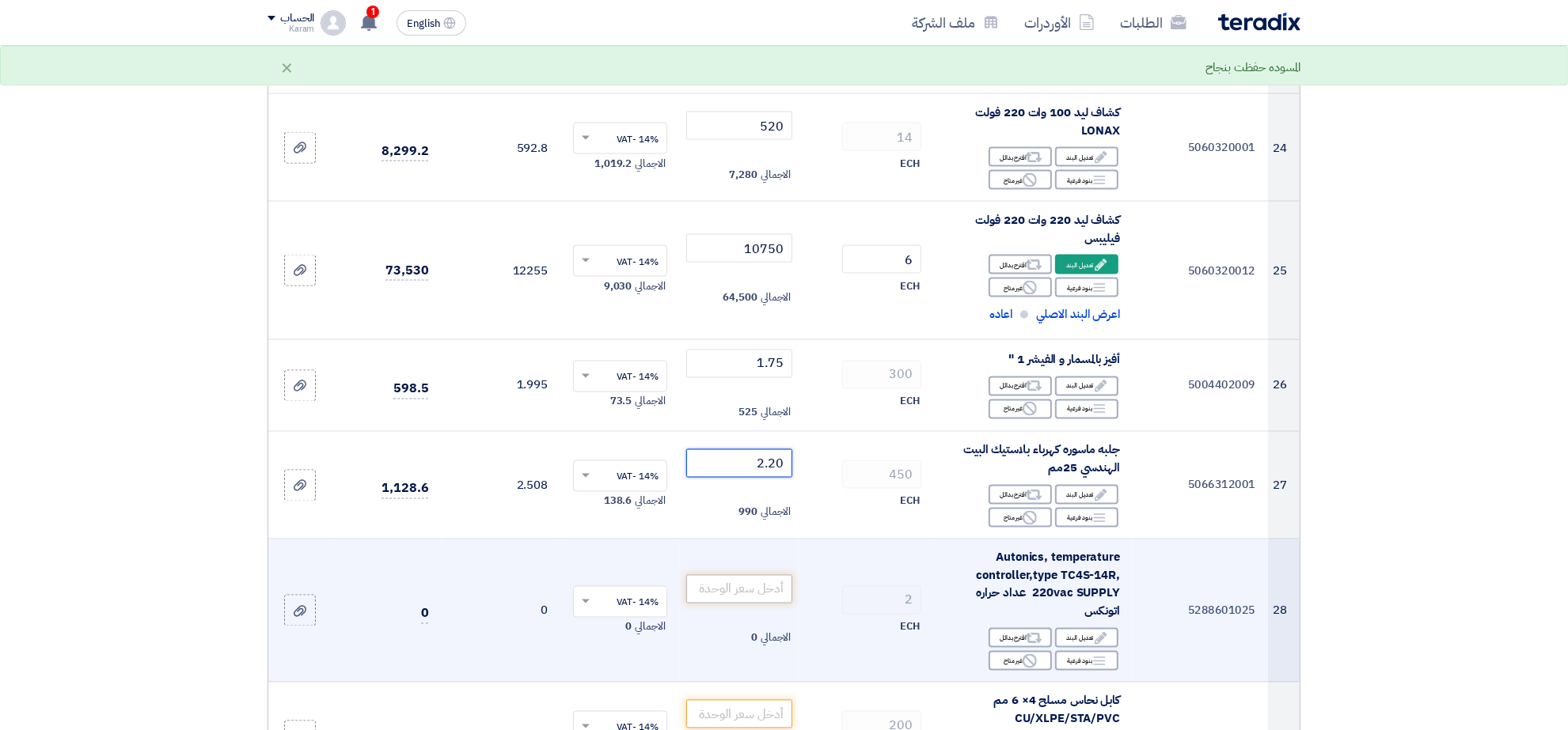
type input "2.20"
click at [768, 583] on input "number" at bounding box center [739, 590] width 107 height 29
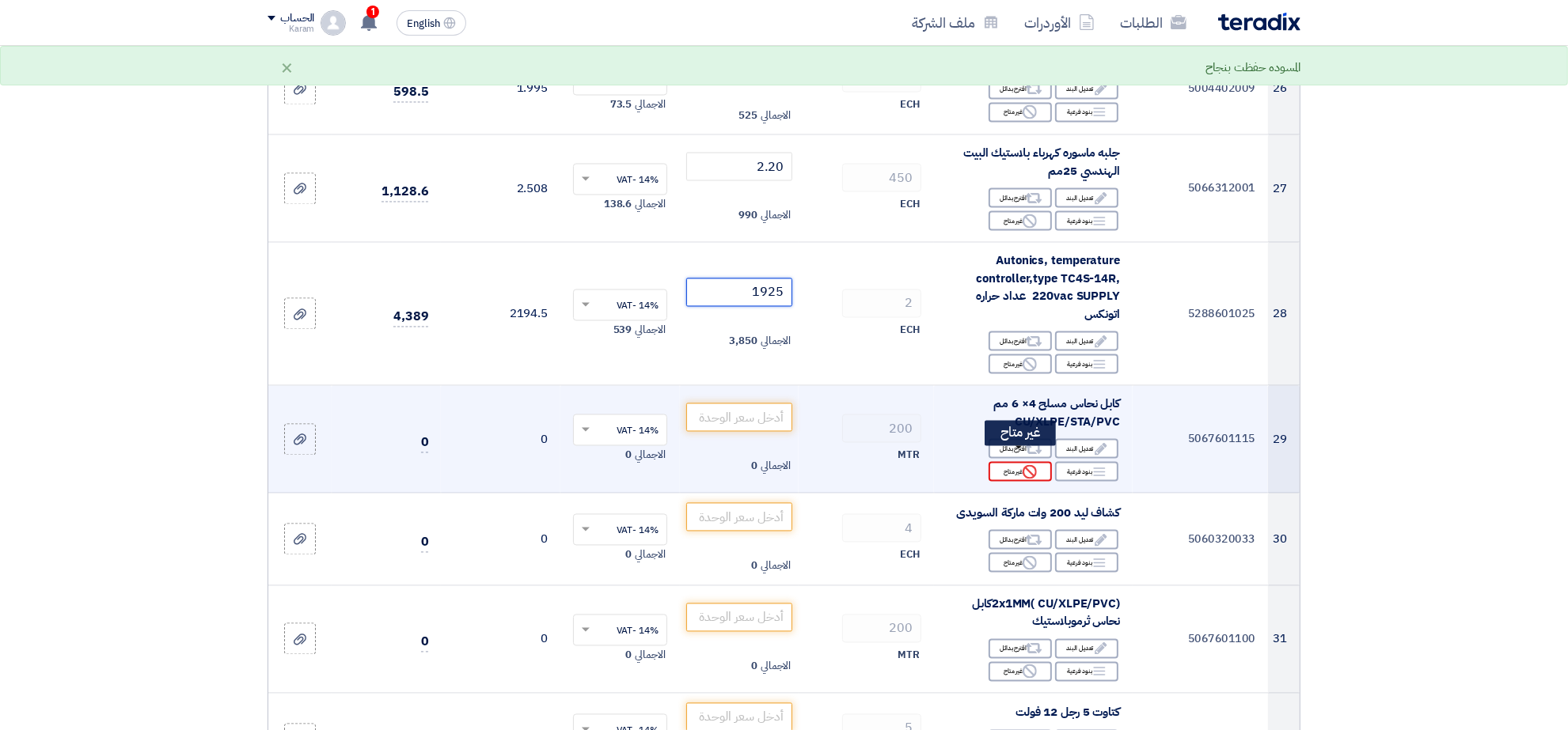
type input "1925"
click at [1010, 462] on div "Reject غير متاح" at bounding box center [1020, 471] width 64 height 20
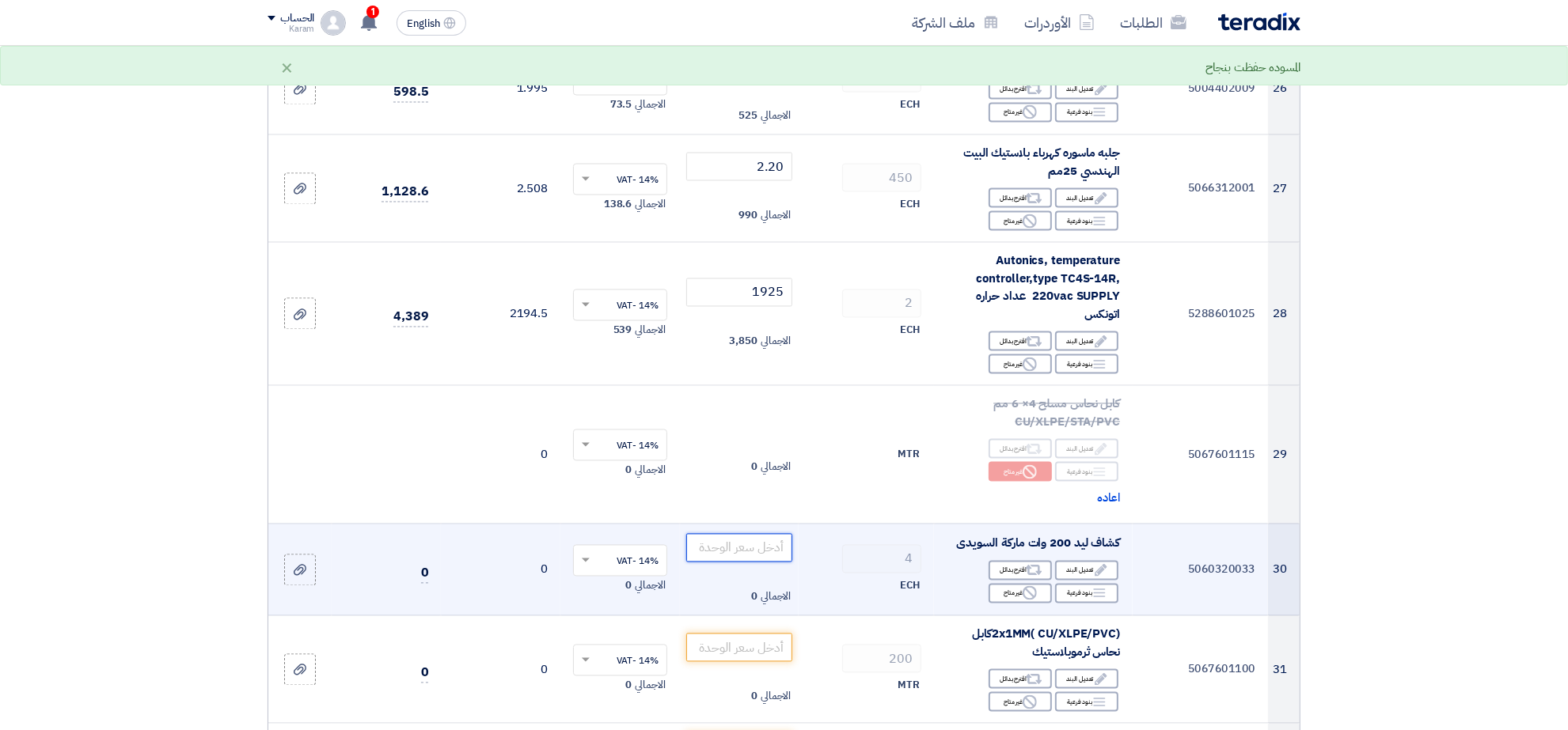
click at [746, 534] on input "number" at bounding box center [739, 548] width 107 height 29
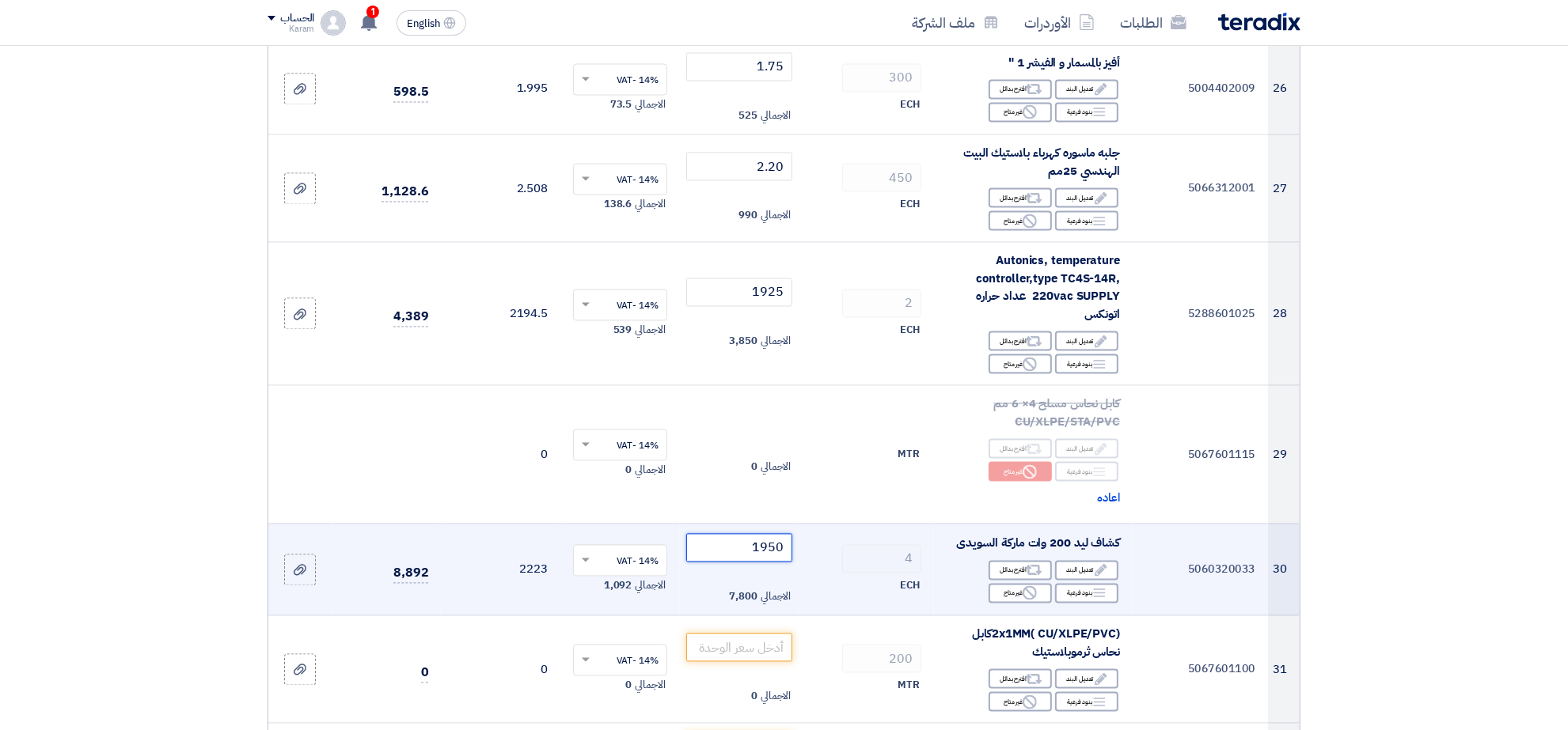
click at [773, 534] on input "1950" at bounding box center [739, 548] width 107 height 29
drag, startPoint x: 768, startPoint y: 534, endPoint x: 782, endPoint y: 536, distance: 14.1
click at [782, 536] on input "1950" at bounding box center [739, 548] width 107 height 29
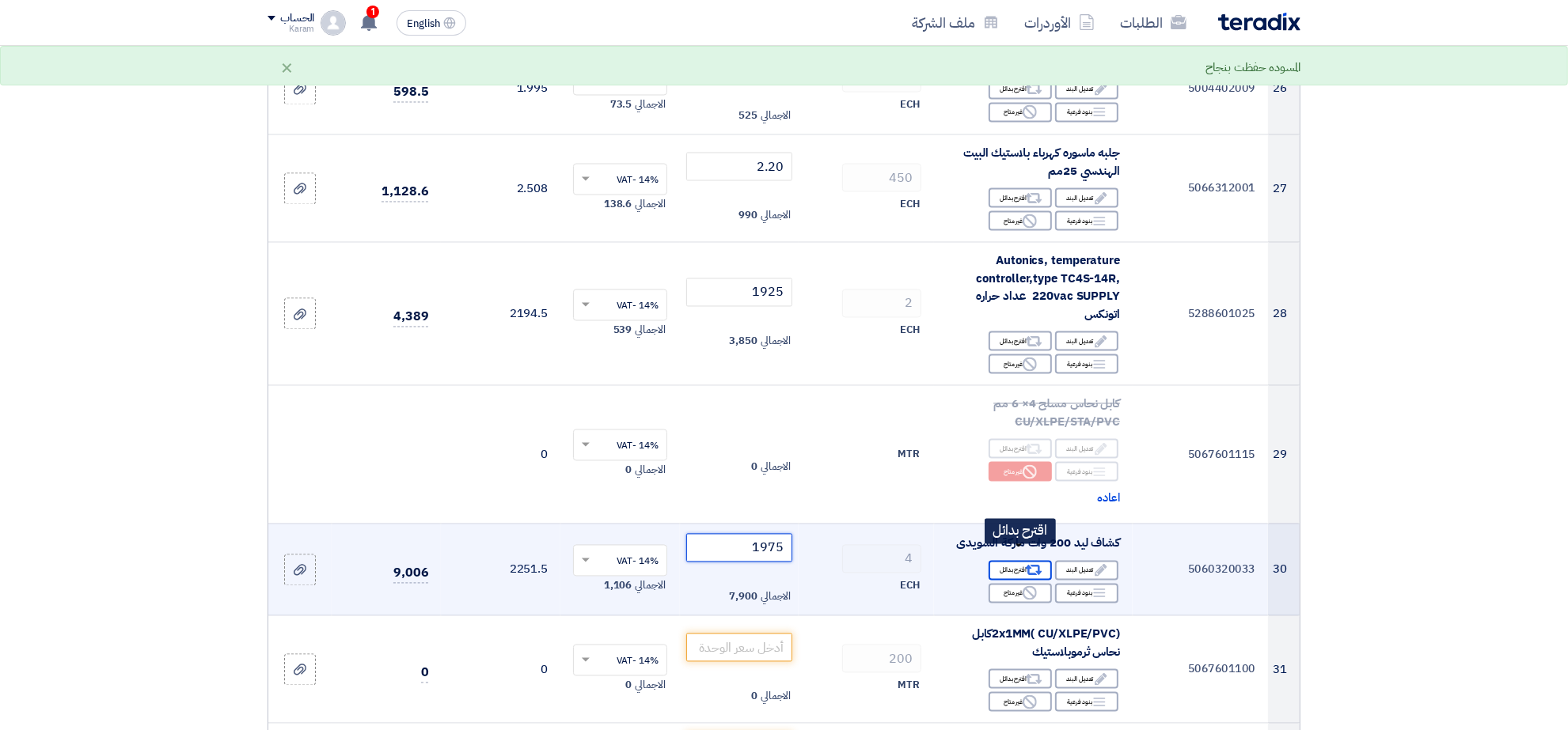
type input "1975"
click at [1010, 562] on div "Alternative اقترح بدائل" at bounding box center [1020, 571] width 64 height 20
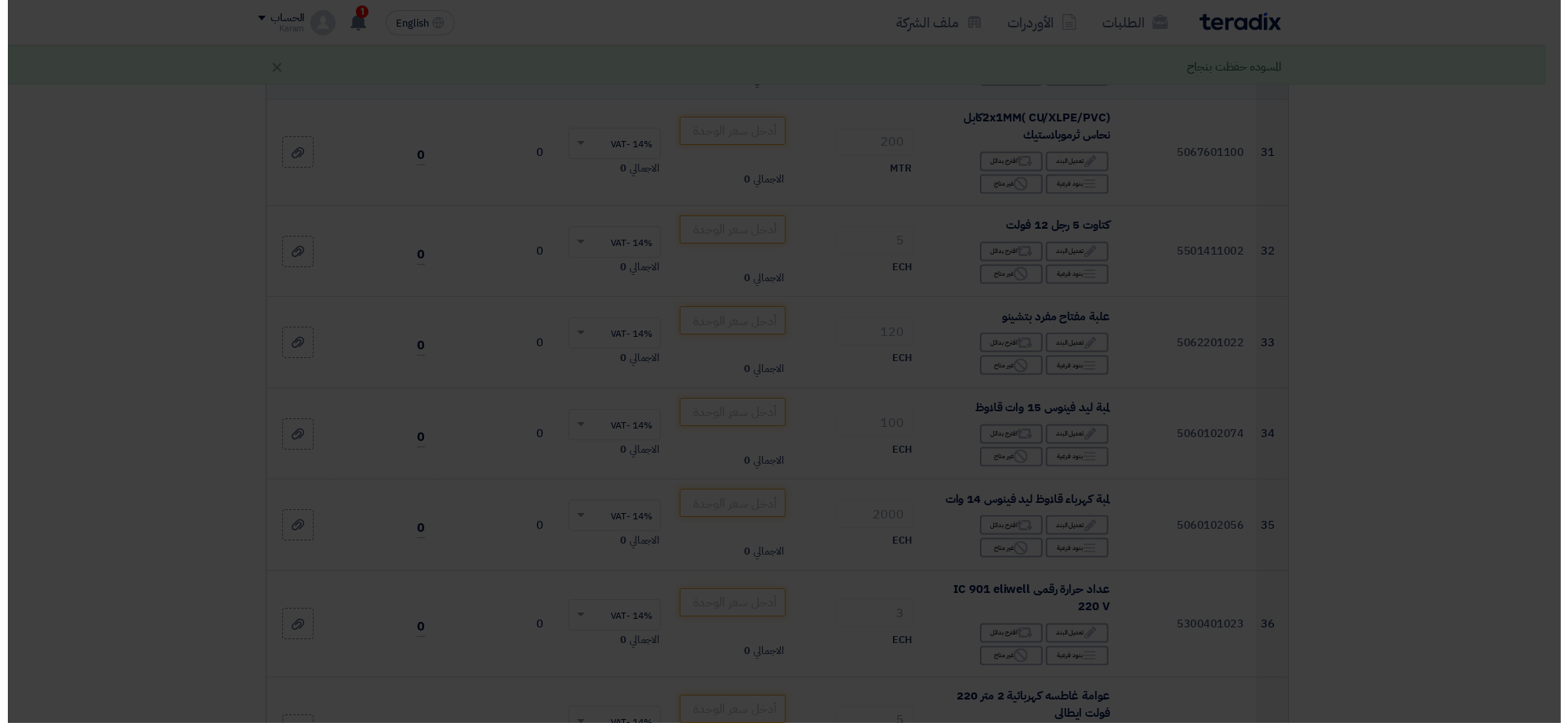
scroll to position [2664, 0]
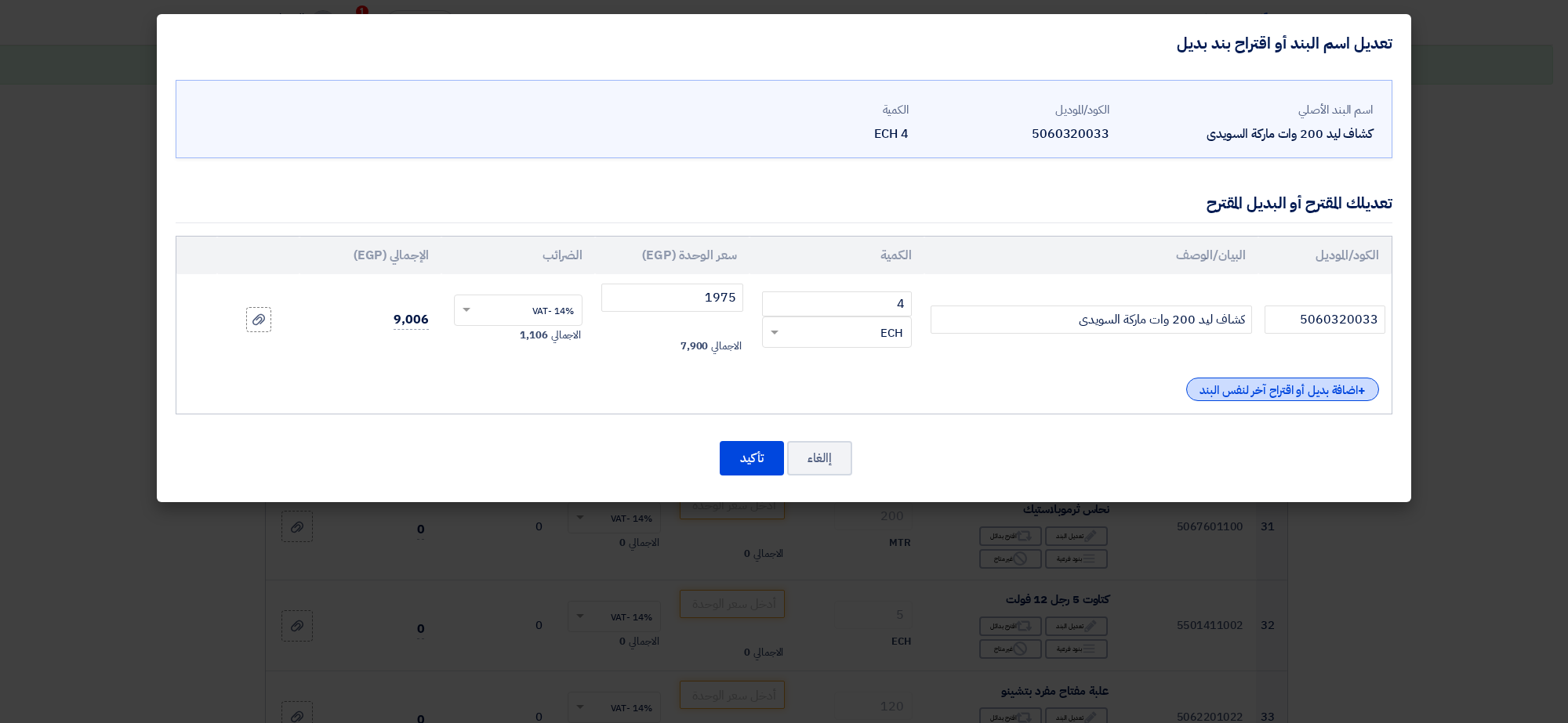
click at [1256, 389] on div "+ اضافة بديل أو اقتراح آخر لنفس البند" at bounding box center [1283, 389] width 193 height 24
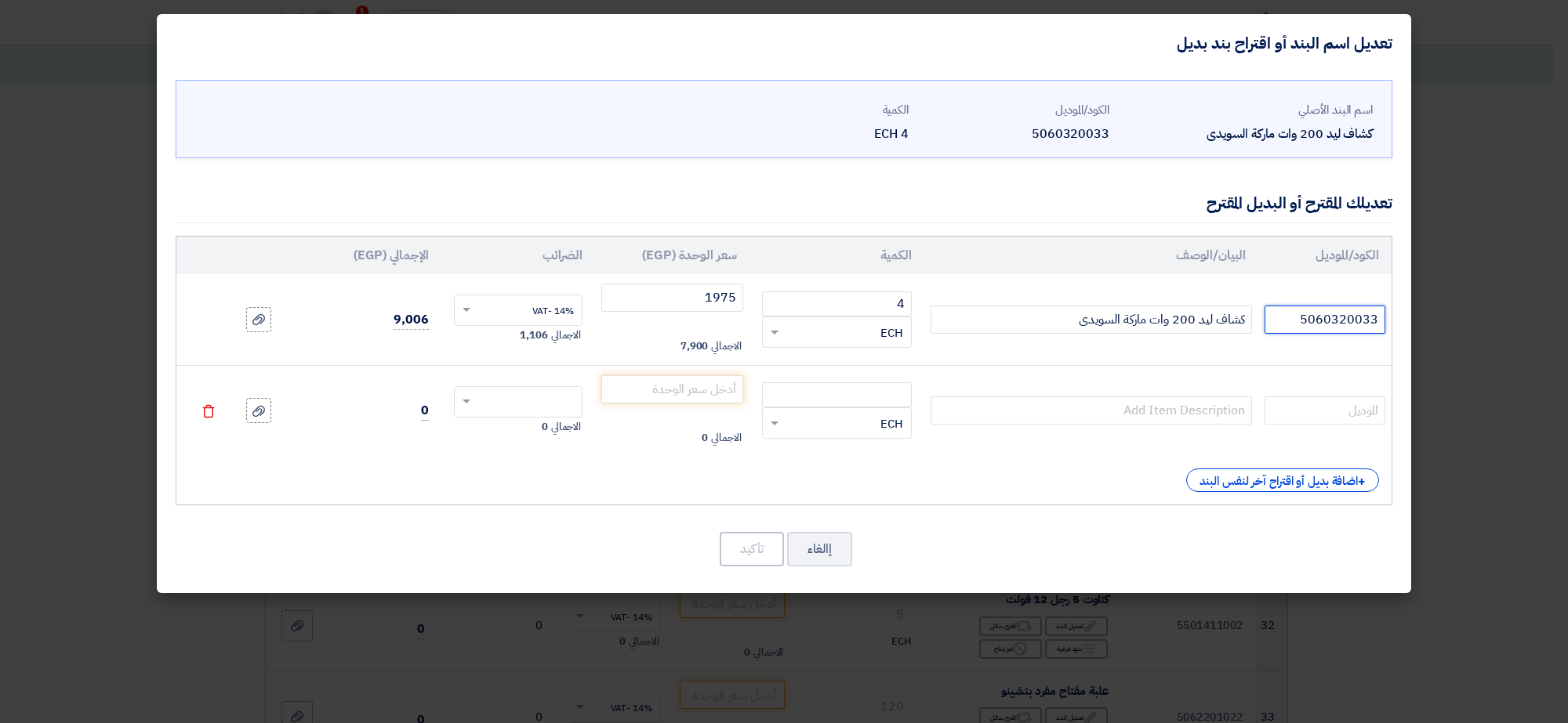
click at [1286, 326] on input "5060320033" at bounding box center [1324, 320] width 121 height 28
click at [1327, 414] on input "text" at bounding box center [1324, 410] width 121 height 28
paste input "5060320033"
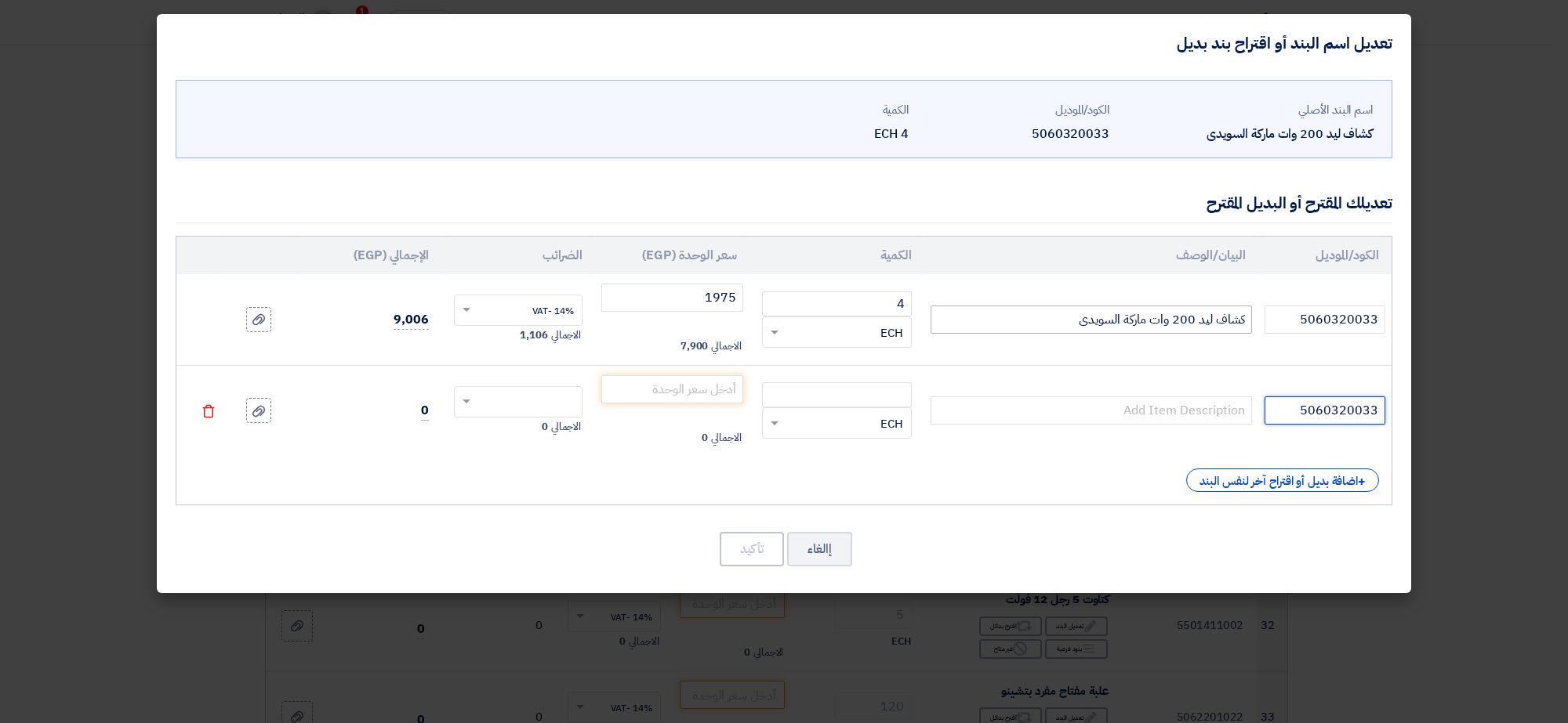
type input "5060320033"
click at [1182, 318] on input "كشاف ليد 200 وات ماركة السويدى" at bounding box center [1091, 320] width 322 height 28
click at [1205, 419] on input "text" at bounding box center [1091, 410] width 322 height 28
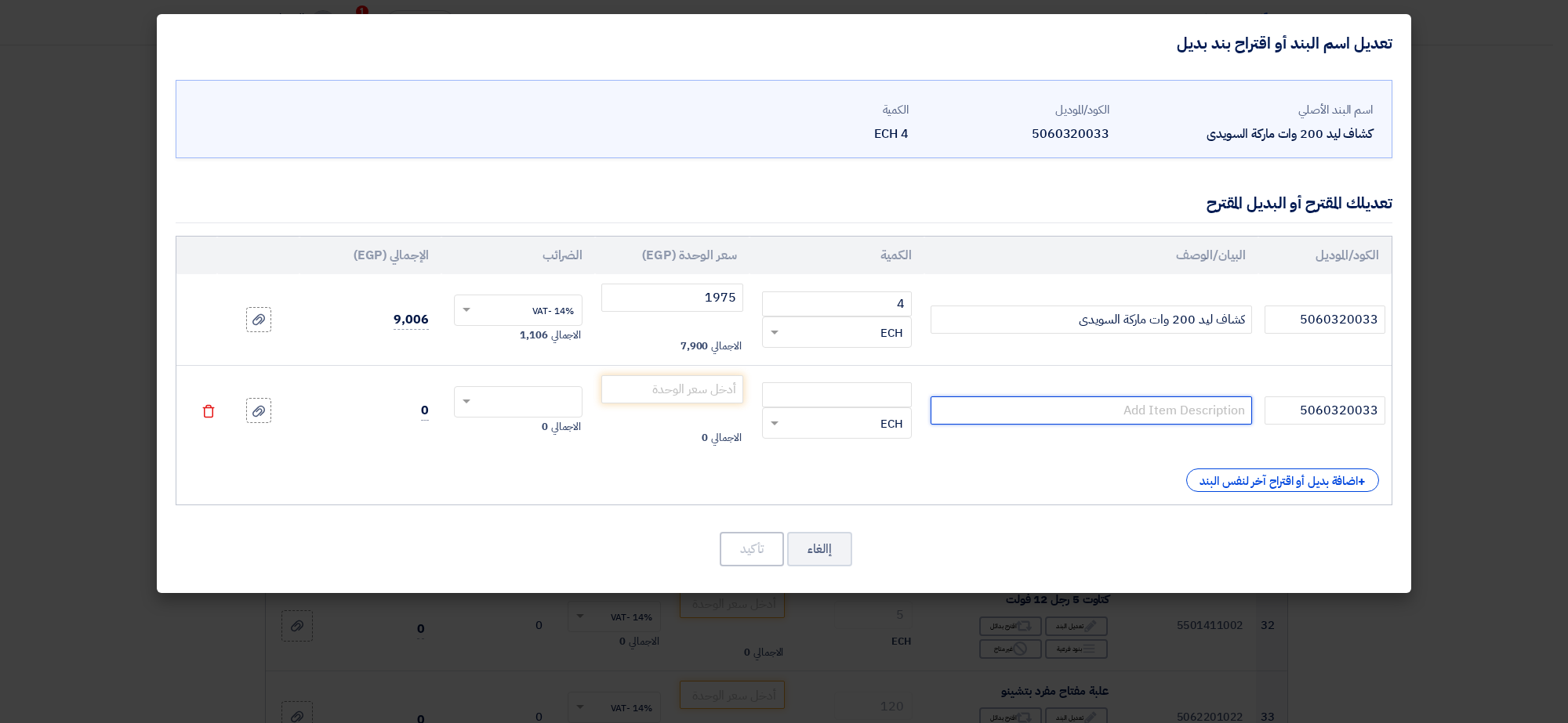
paste input "كشاف ليد 200 وات ماركة السويدى"
click at [1119, 409] on input "كشاف ليد 200 وات ماركة السويدى" at bounding box center [1091, 410] width 322 height 28
type input "كشاف ليد 200 وات ماركة باور السويدى"
click at [862, 393] on input "number" at bounding box center [837, 395] width 150 height 25
type input "4"
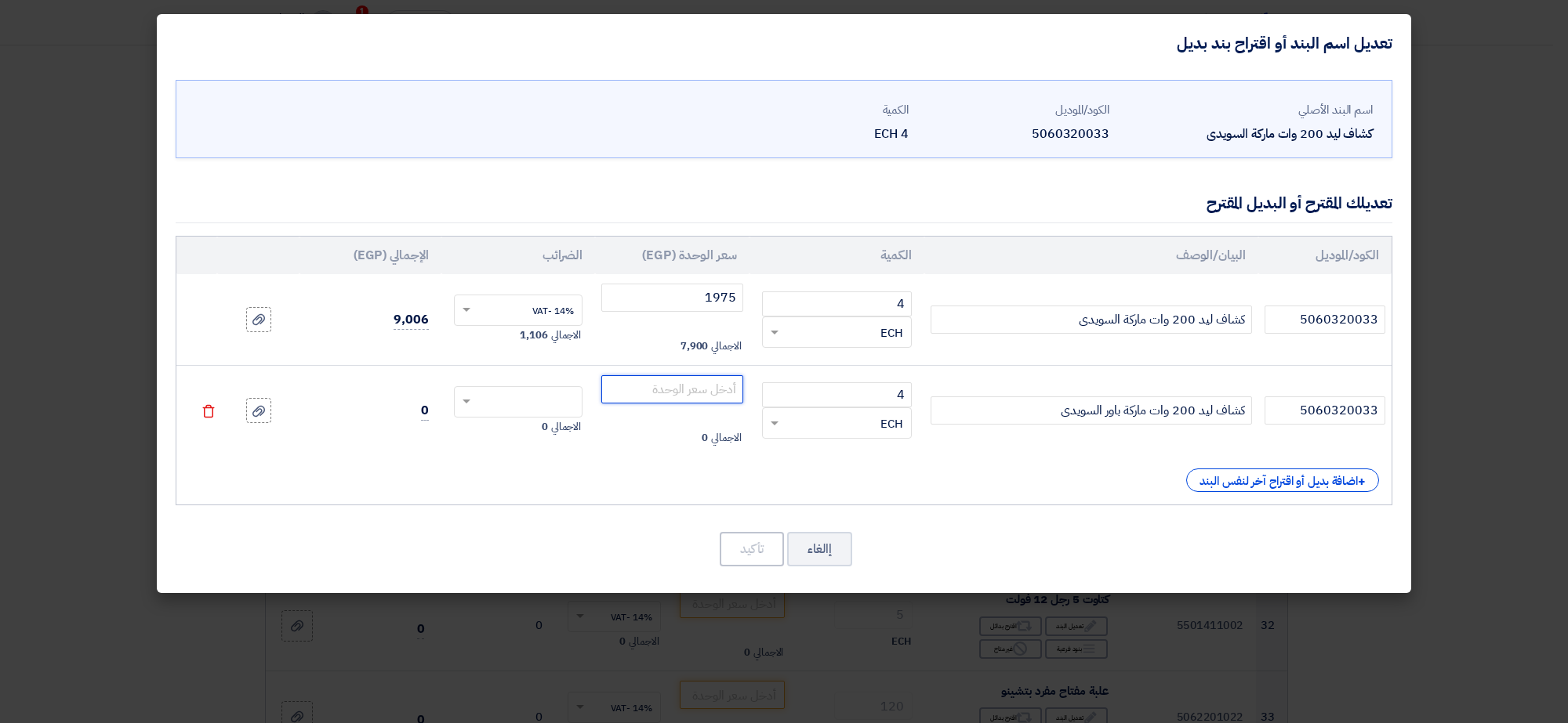
click at [722, 393] on input "number" at bounding box center [672, 390] width 142 height 28
type input "1650"
click at [545, 419] on span "0" at bounding box center [544, 427] width 6 height 16
click at [543, 409] on input "text" at bounding box center [528, 403] width 95 height 25
click at [543, 424] on div "14% -VAT" at bounding box center [519, 431] width 128 height 27
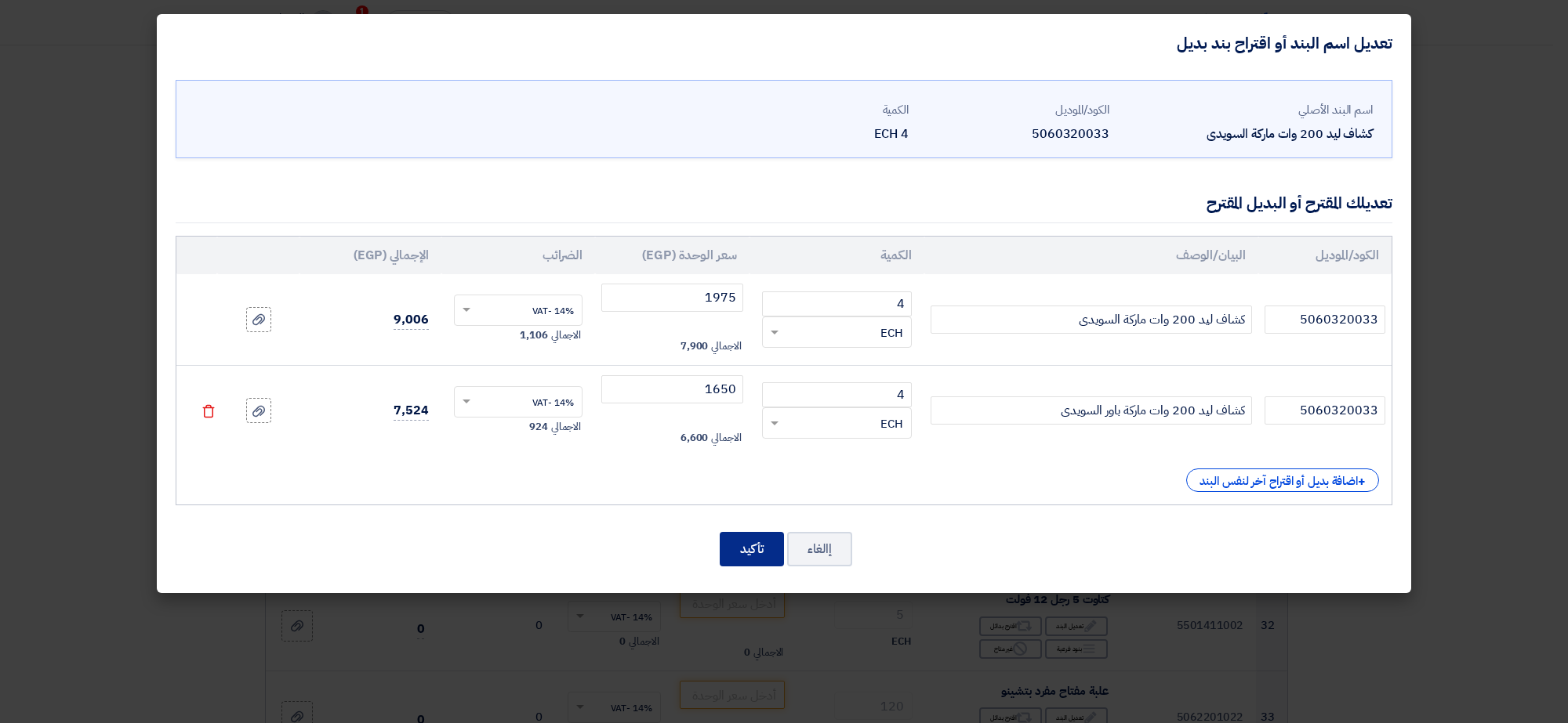
click at [742, 538] on button "تأكيد" at bounding box center [752, 548] width 65 height 35
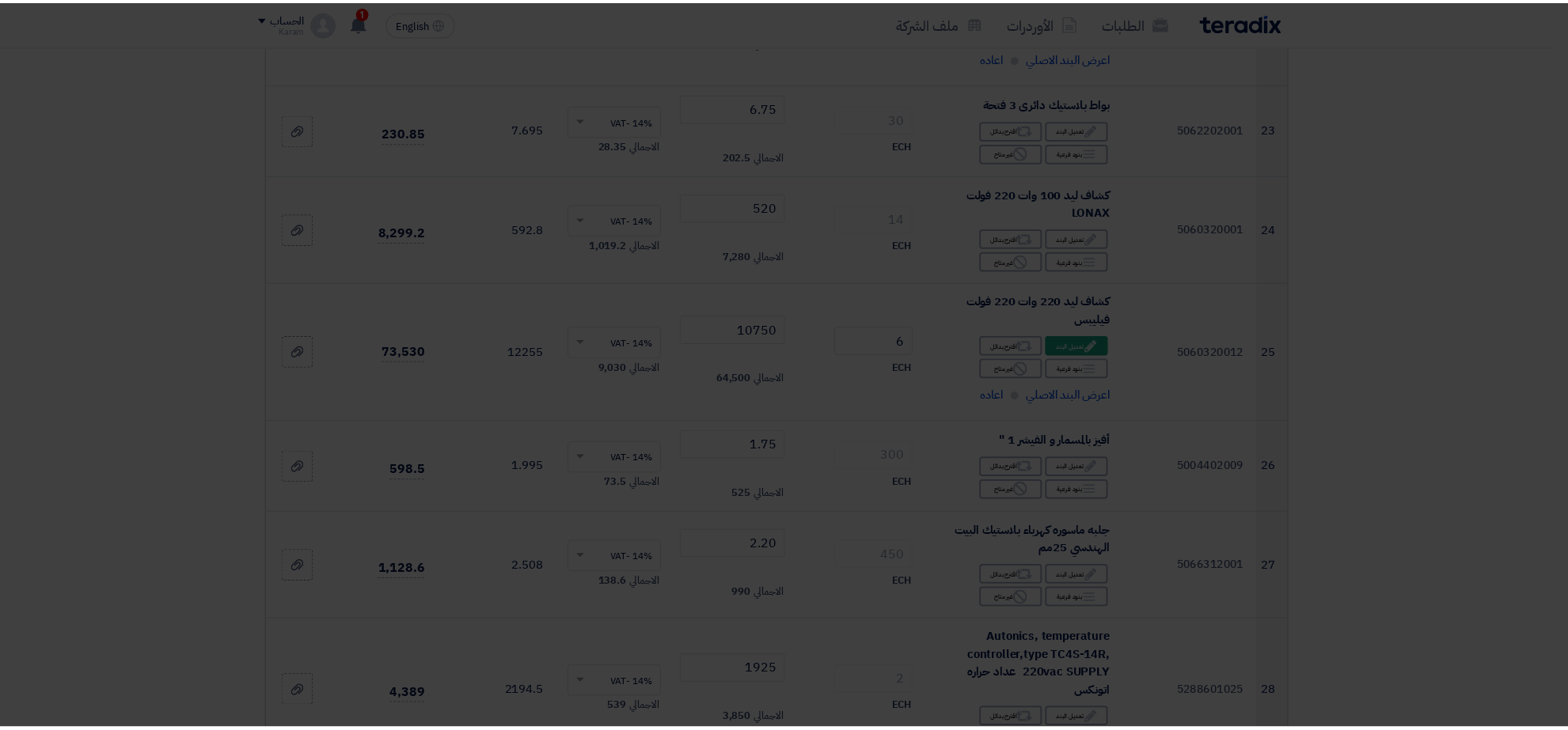
scroll to position [3206, 0]
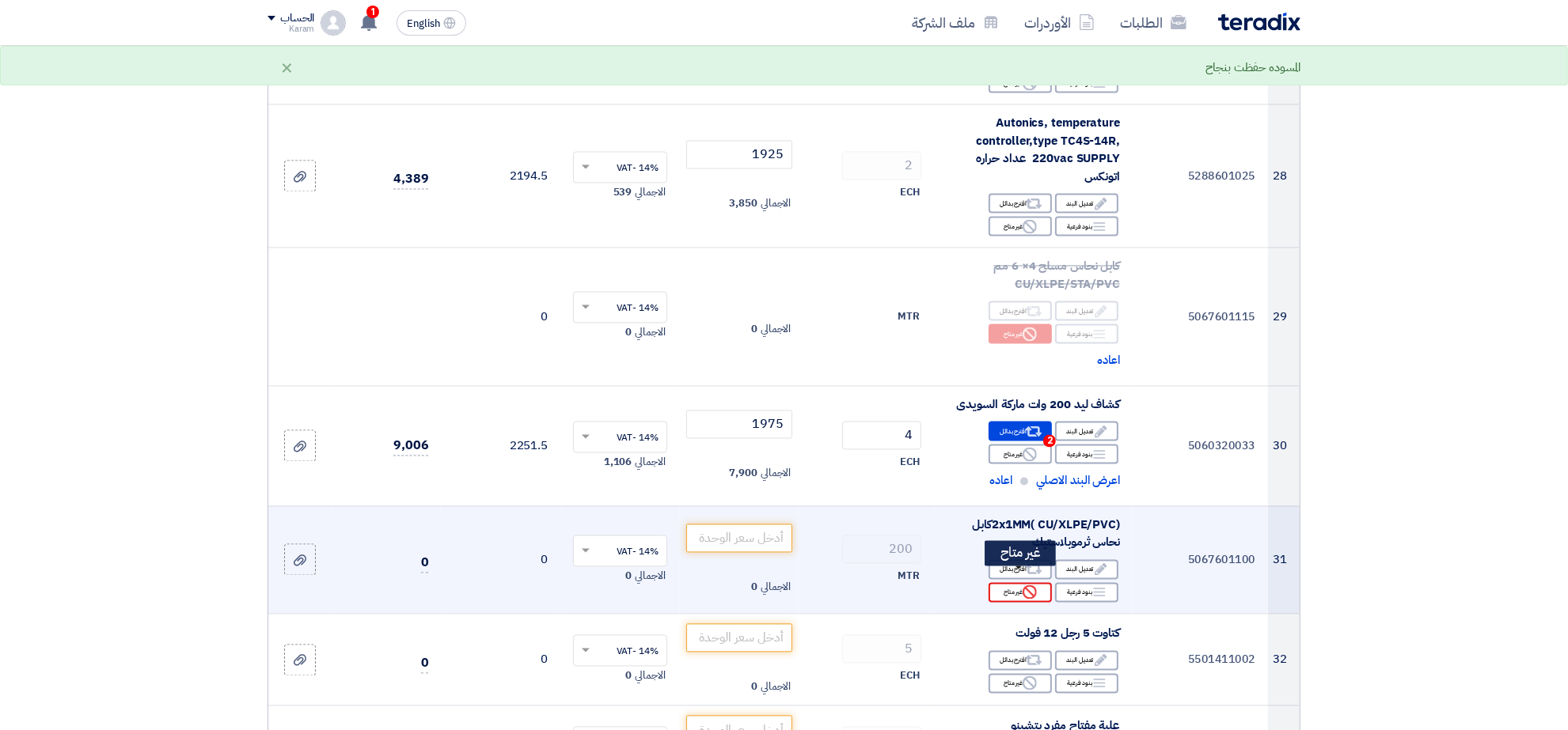
click at [1027, 585] on use at bounding box center [1030, 592] width 14 height 14
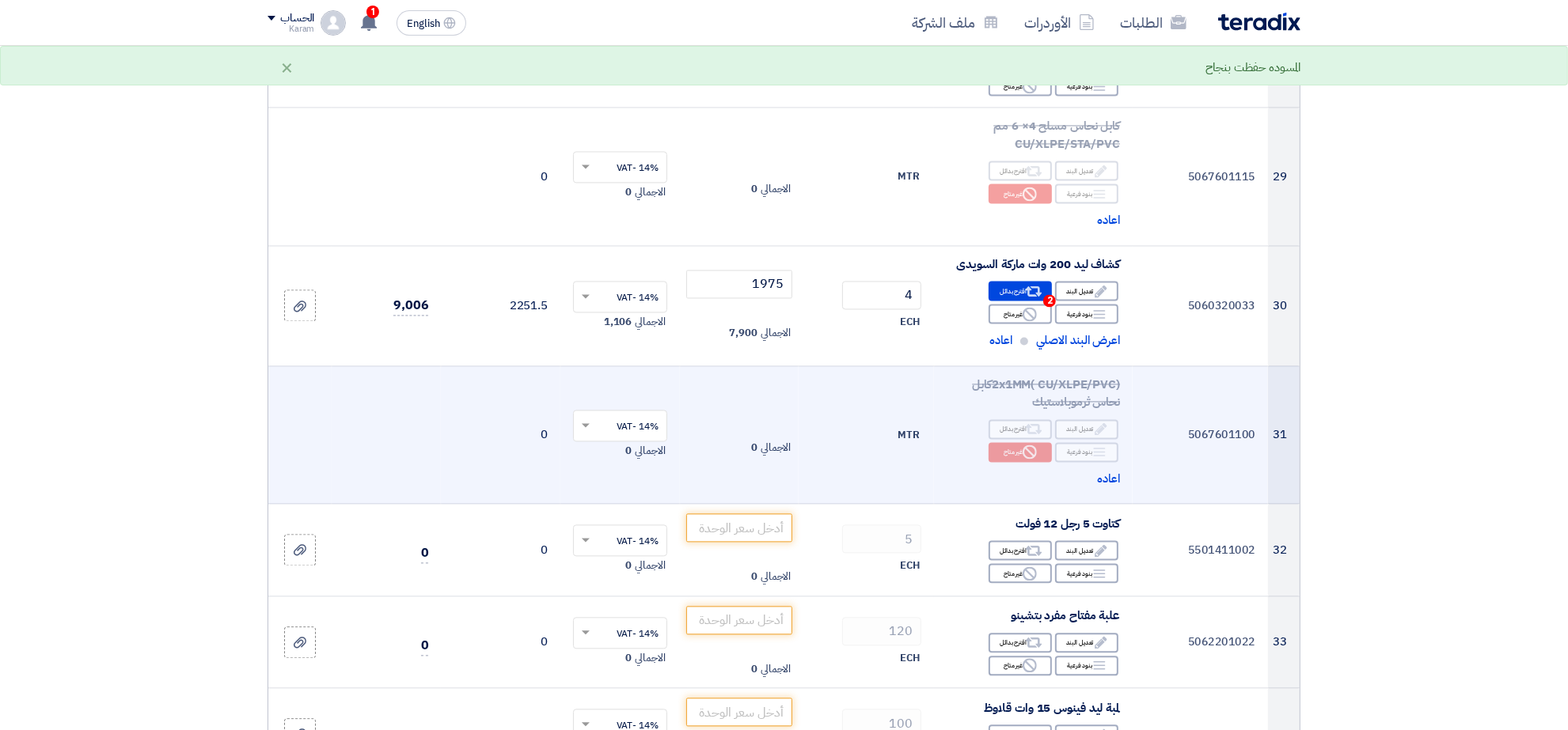
scroll to position [3404, 0]
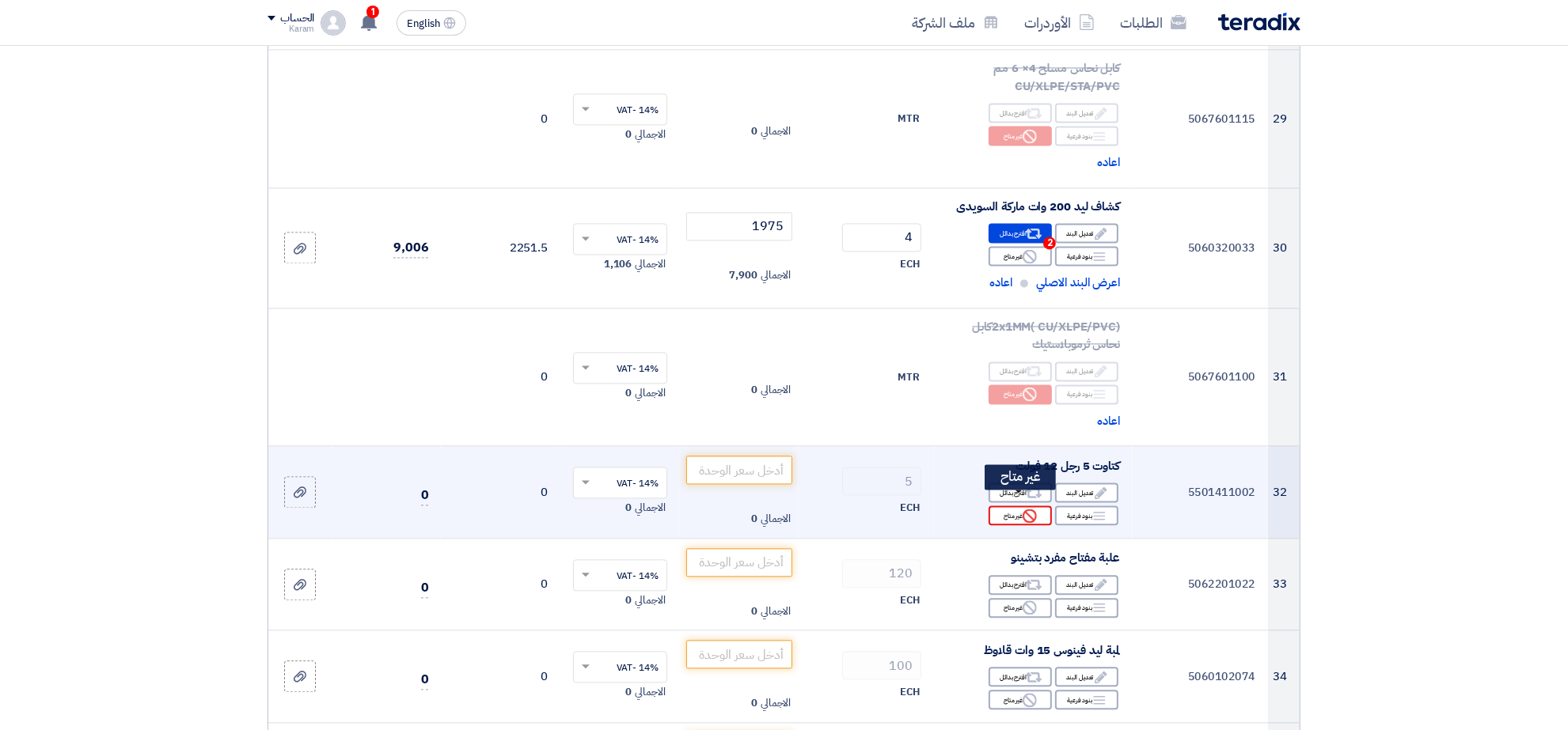
click at [1013, 507] on div "Reject غير متاح" at bounding box center [1020, 515] width 64 height 20
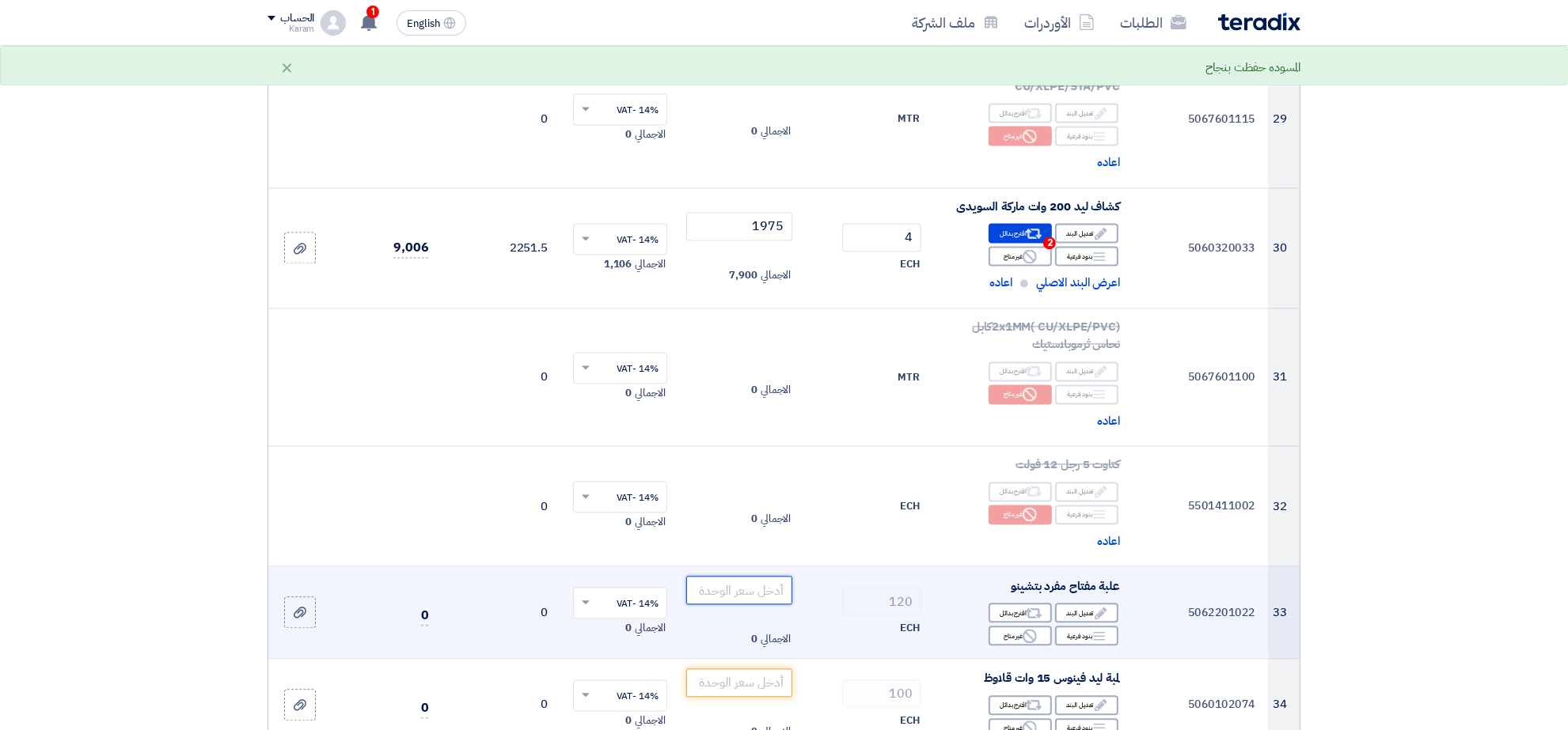
click at [754, 576] on input "number" at bounding box center [739, 590] width 107 height 29
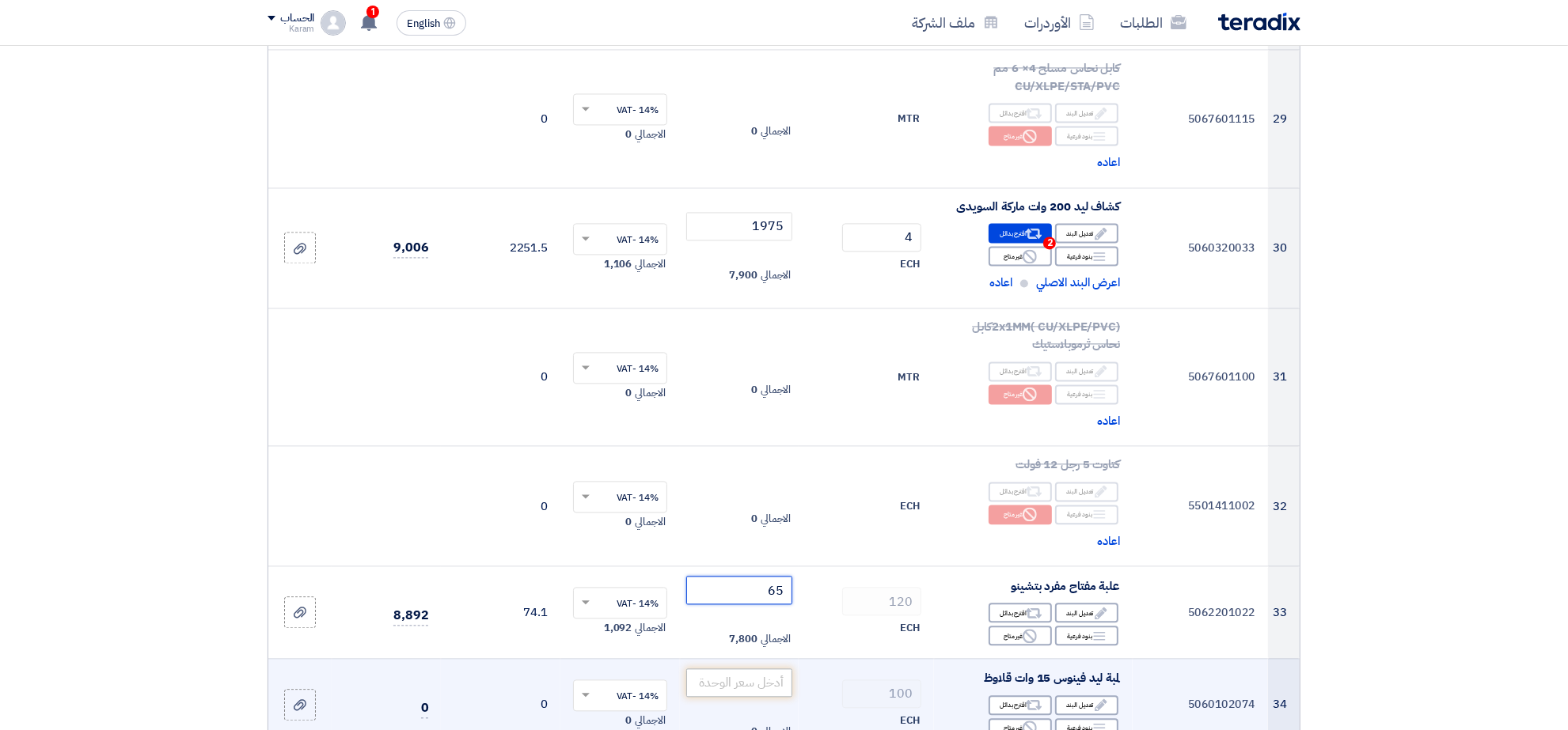
type input "65"
click at [749, 673] on input "number" at bounding box center [739, 683] width 107 height 29
click at [997, 718] on div "Reject غير متاح" at bounding box center [1020, 728] width 64 height 20
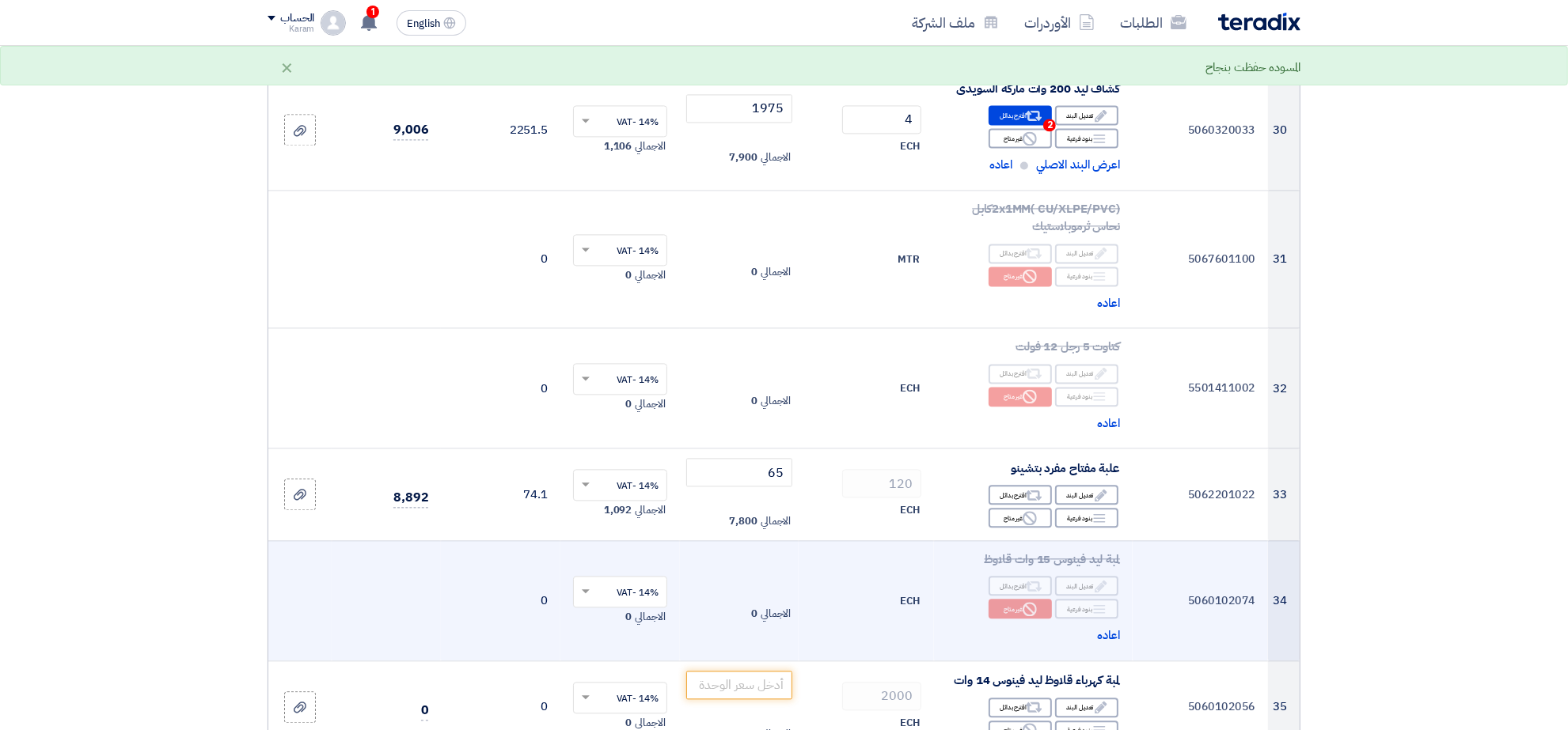
scroll to position [3602, 0]
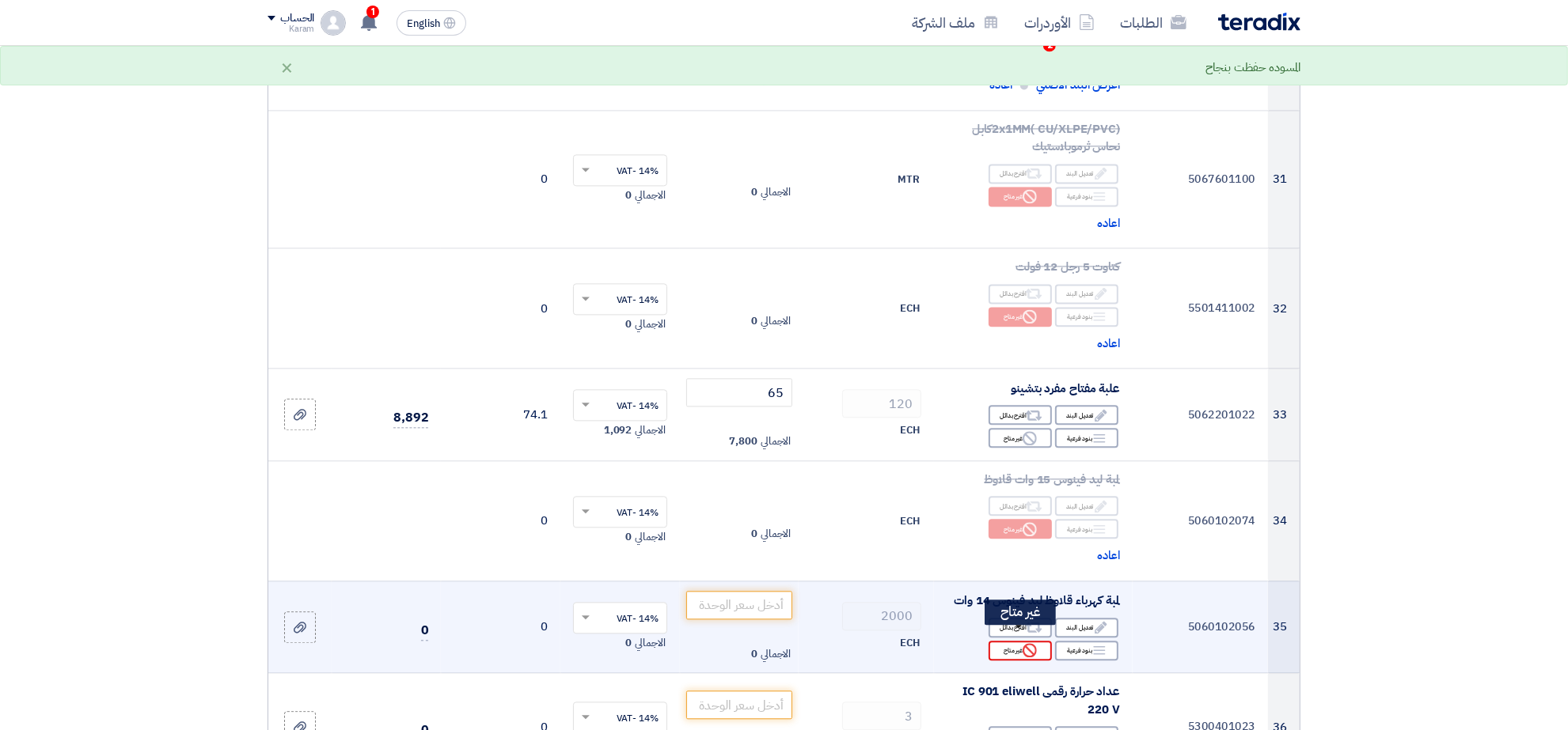
click at [1027, 643] on icon "Reject" at bounding box center [1030, 650] width 14 height 14
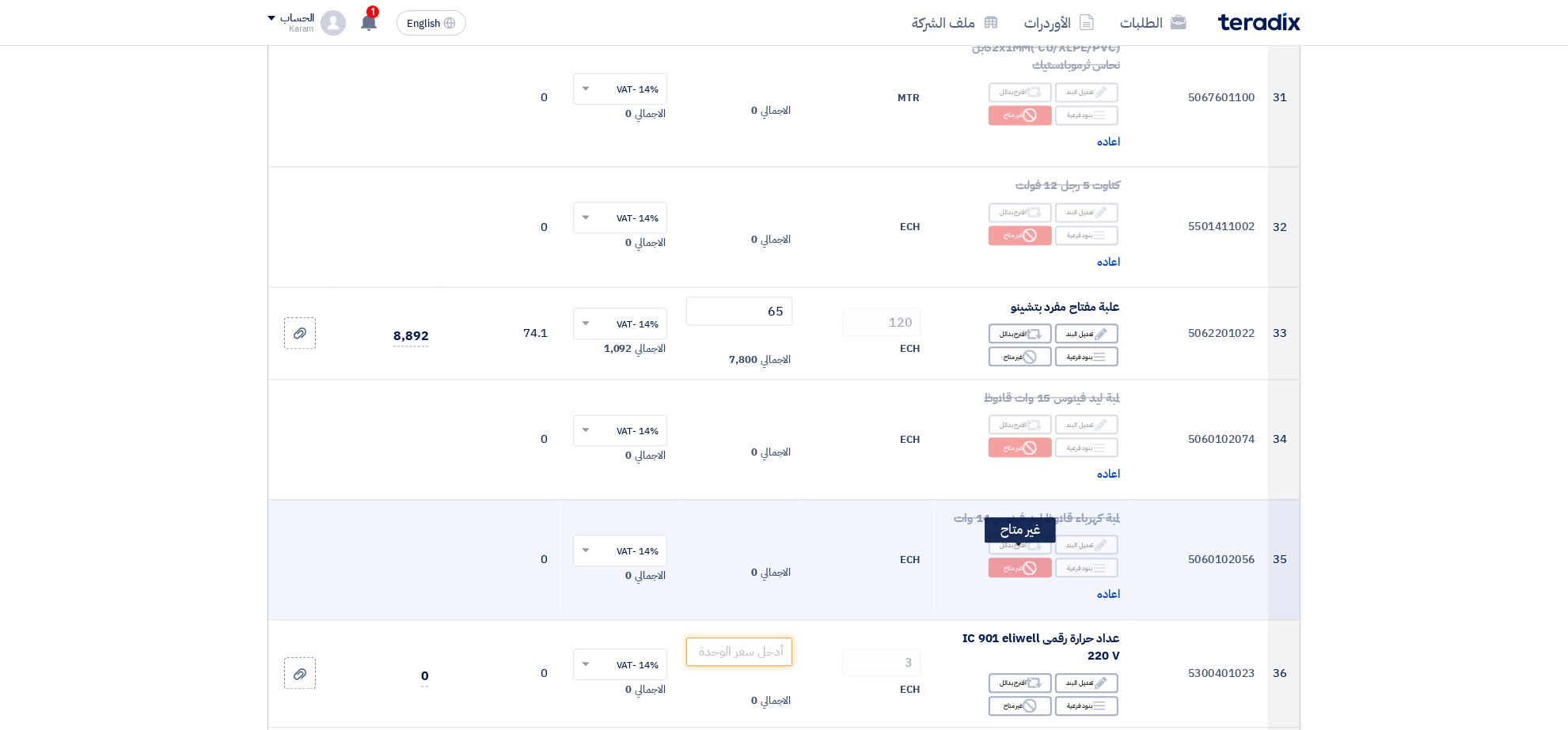
scroll to position [3701, 0]
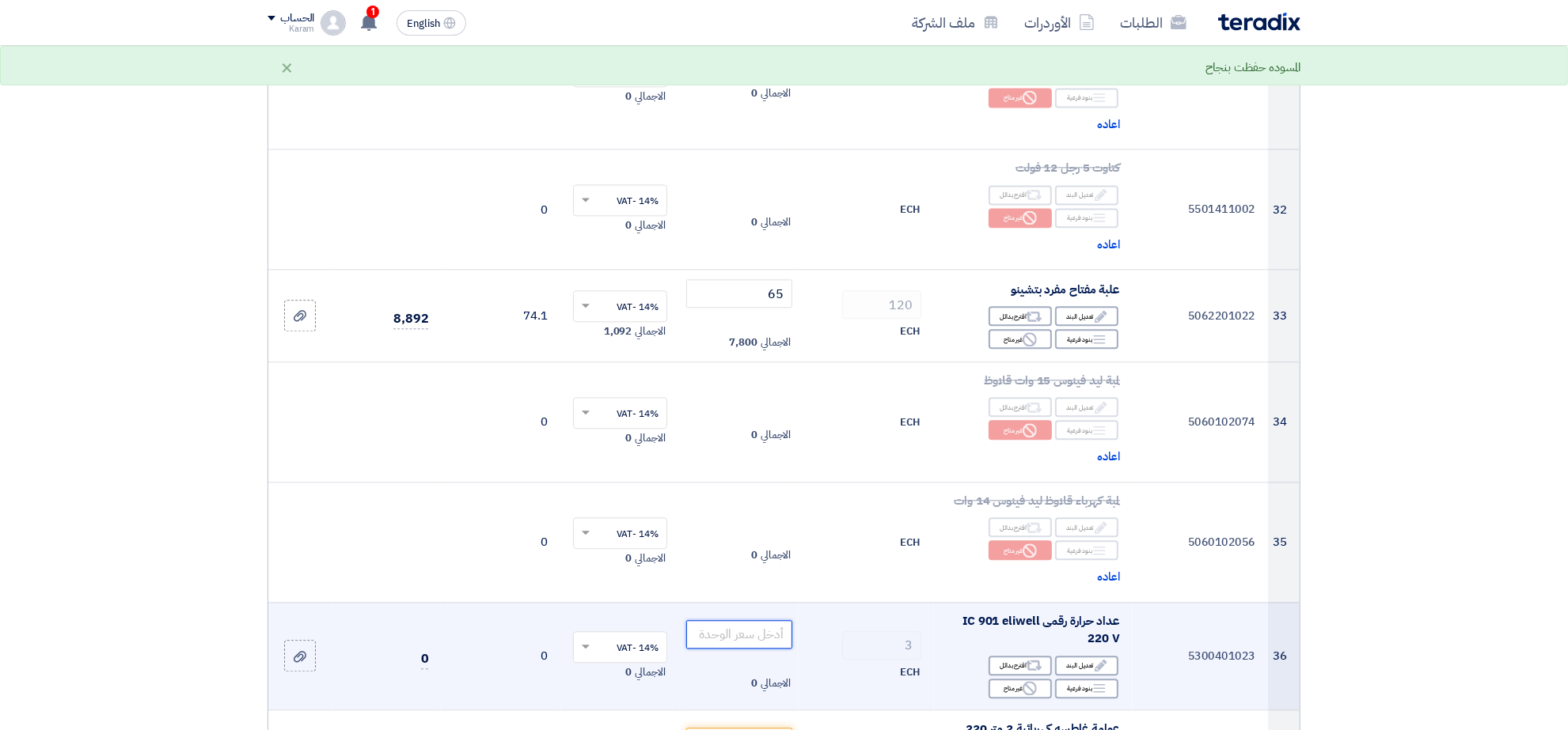
click at [719, 622] on input "number" at bounding box center [739, 634] width 107 height 29
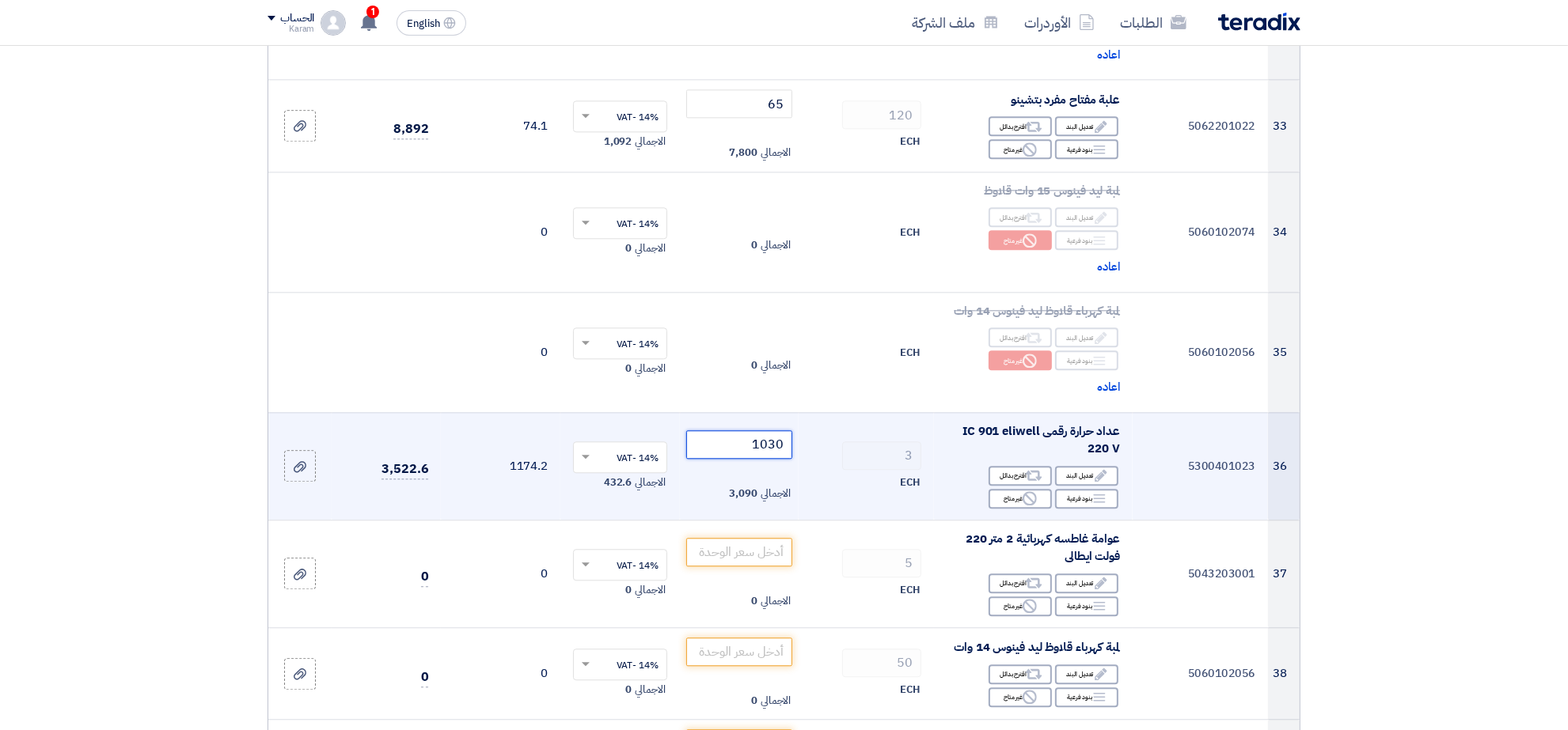
scroll to position [3899, 0]
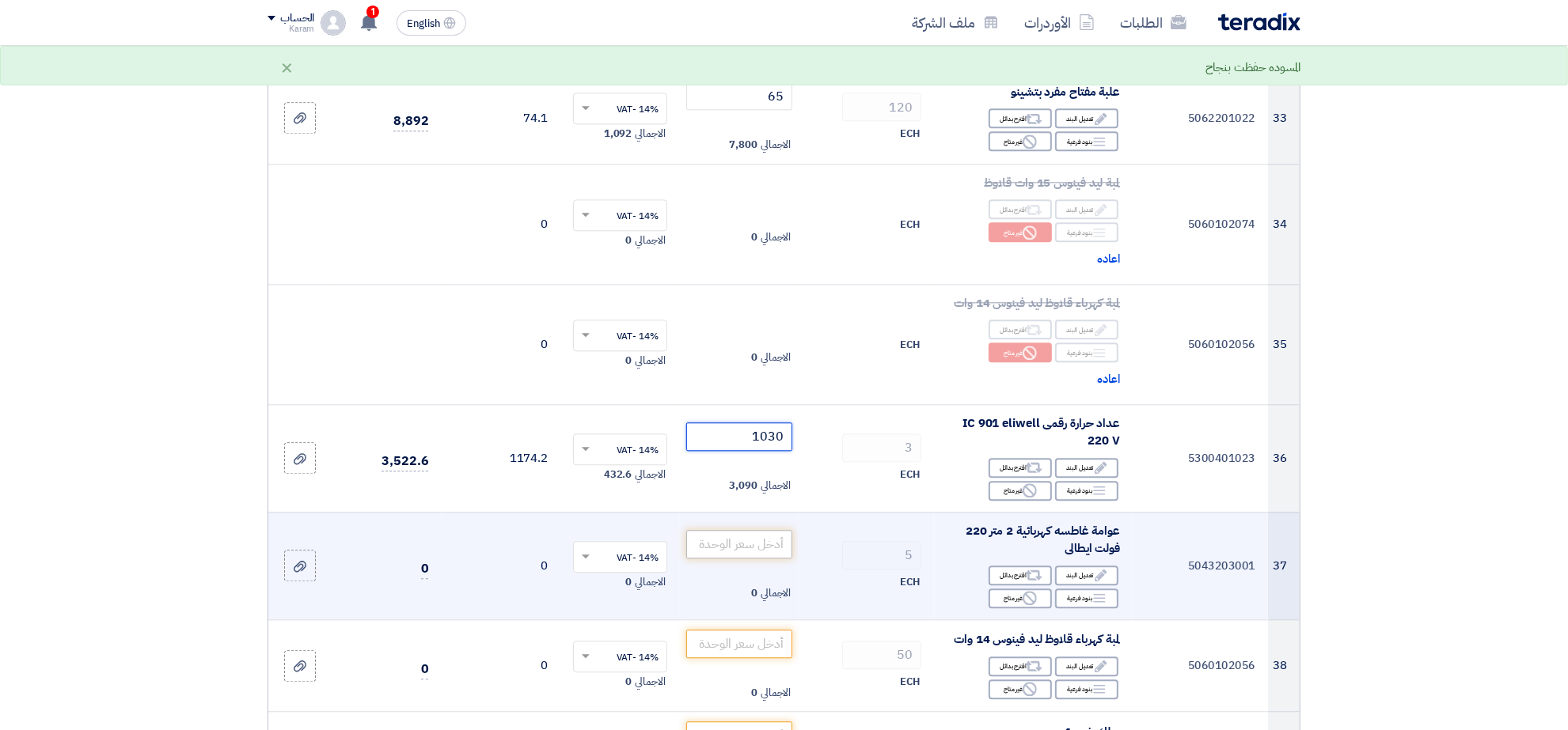
type input "1030"
click at [762, 530] on input "number" at bounding box center [739, 544] width 107 height 29
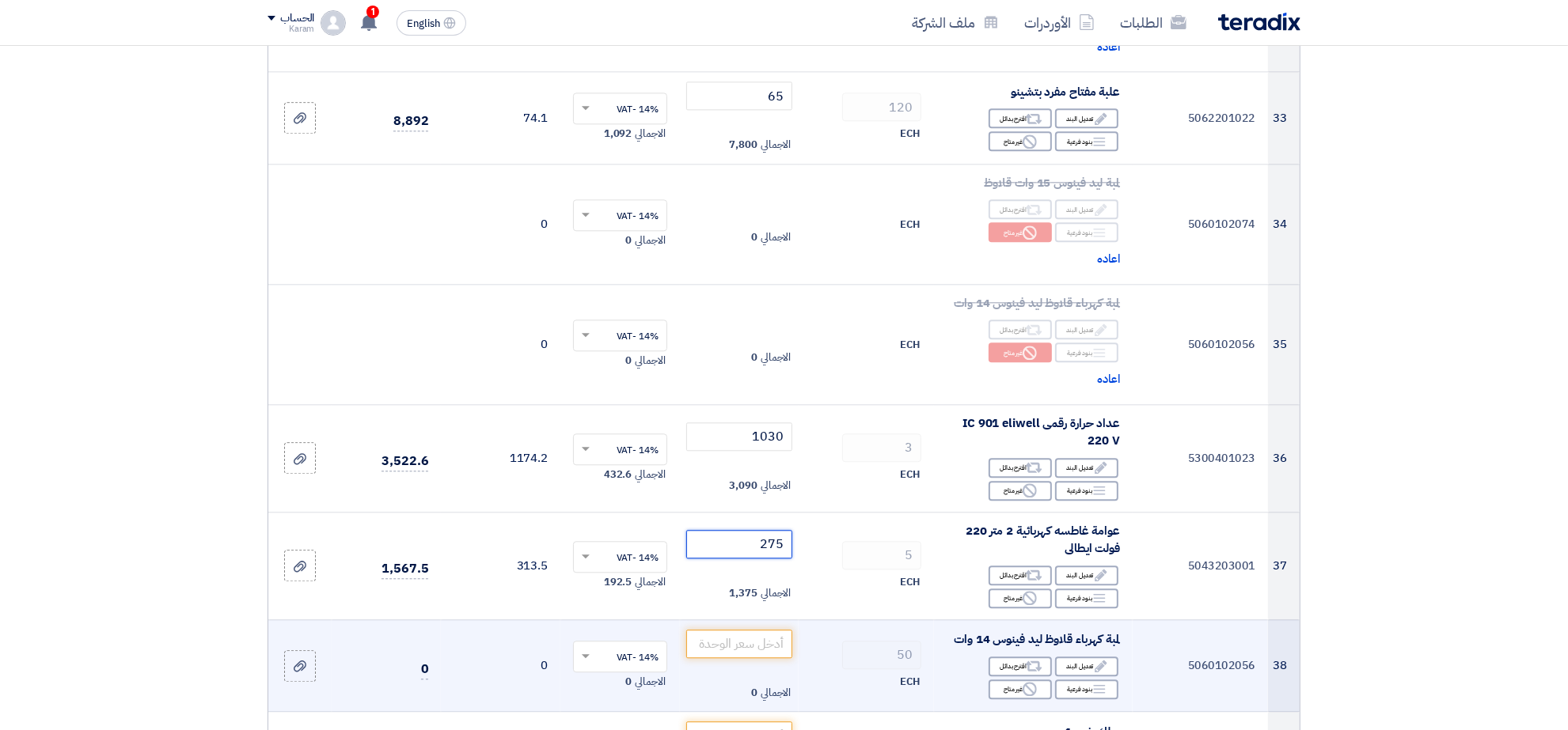
type input "275"
click at [1014, 688] on td "لمبة كهرباء قلاوظ ليد فينوس 14 وات Edit تعديل البند Alternative اقترح بدائل Bre…" at bounding box center [1033, 665] width 199 height 92
click at [1014, 681] on div "Reject غير متاح" at bounding box center [1020, 690] width 64 height 20
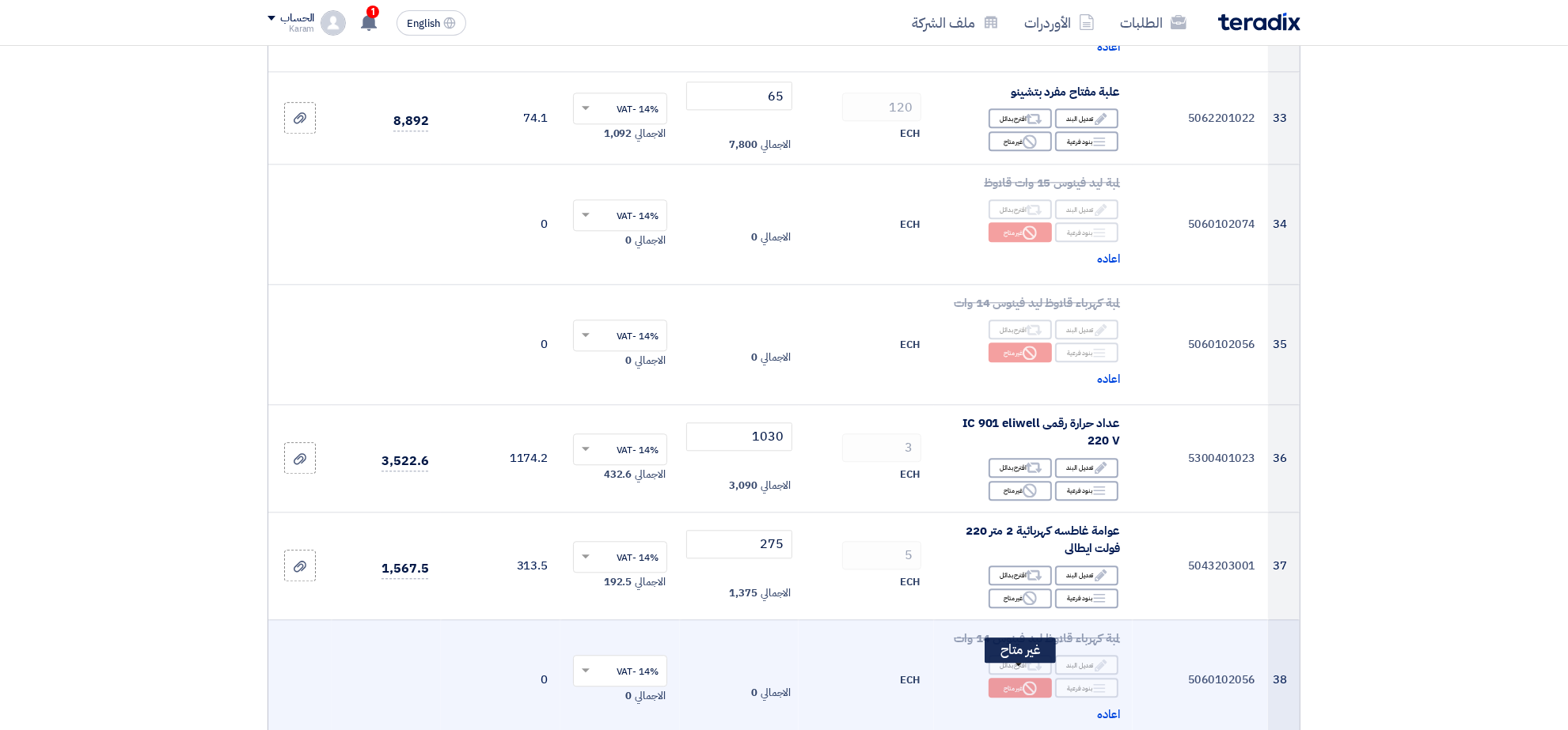
scroll to position [3997, 0]
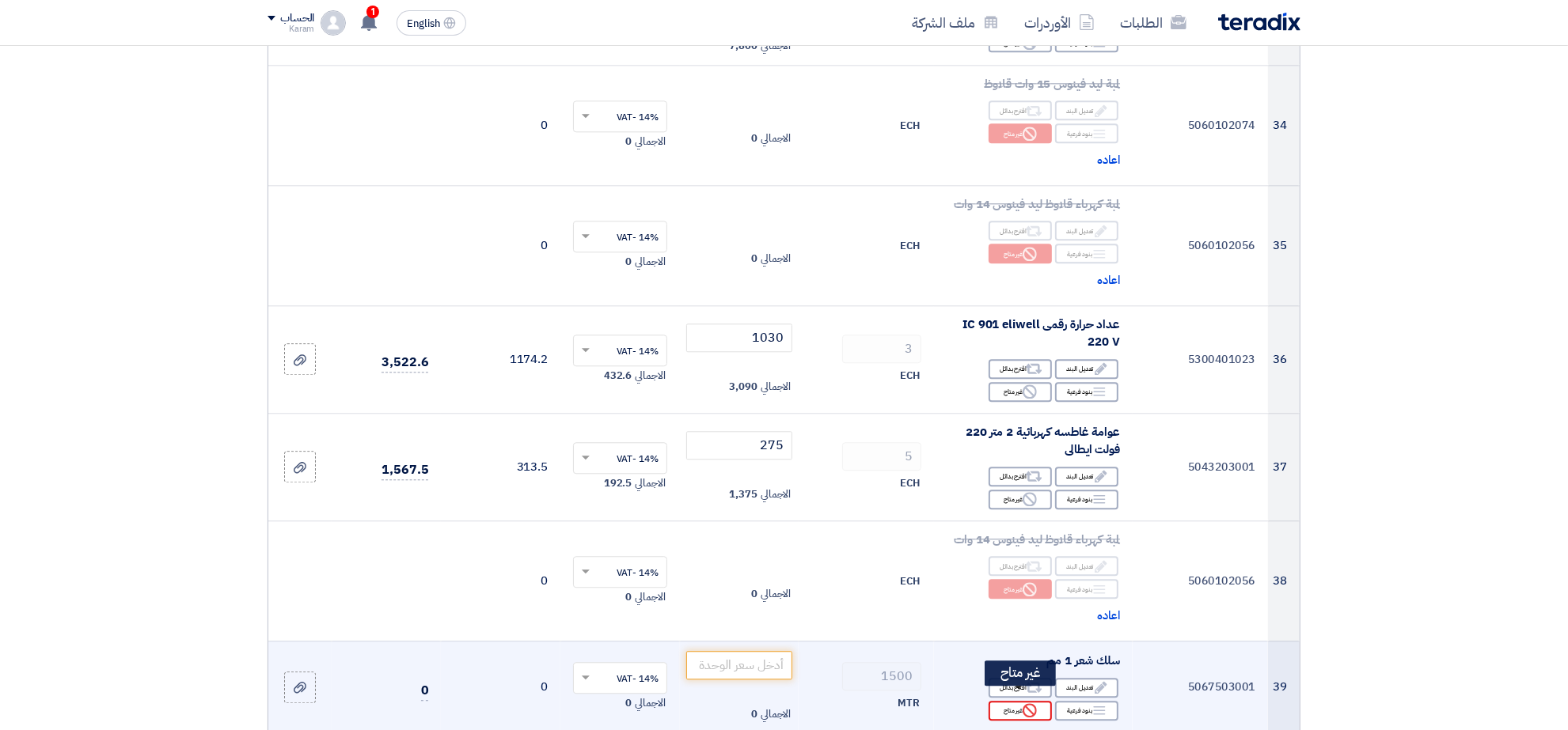
click at [1014, 701] on div "Reject غير متاح" at bounding box center [1020, 711] width 64 height 20
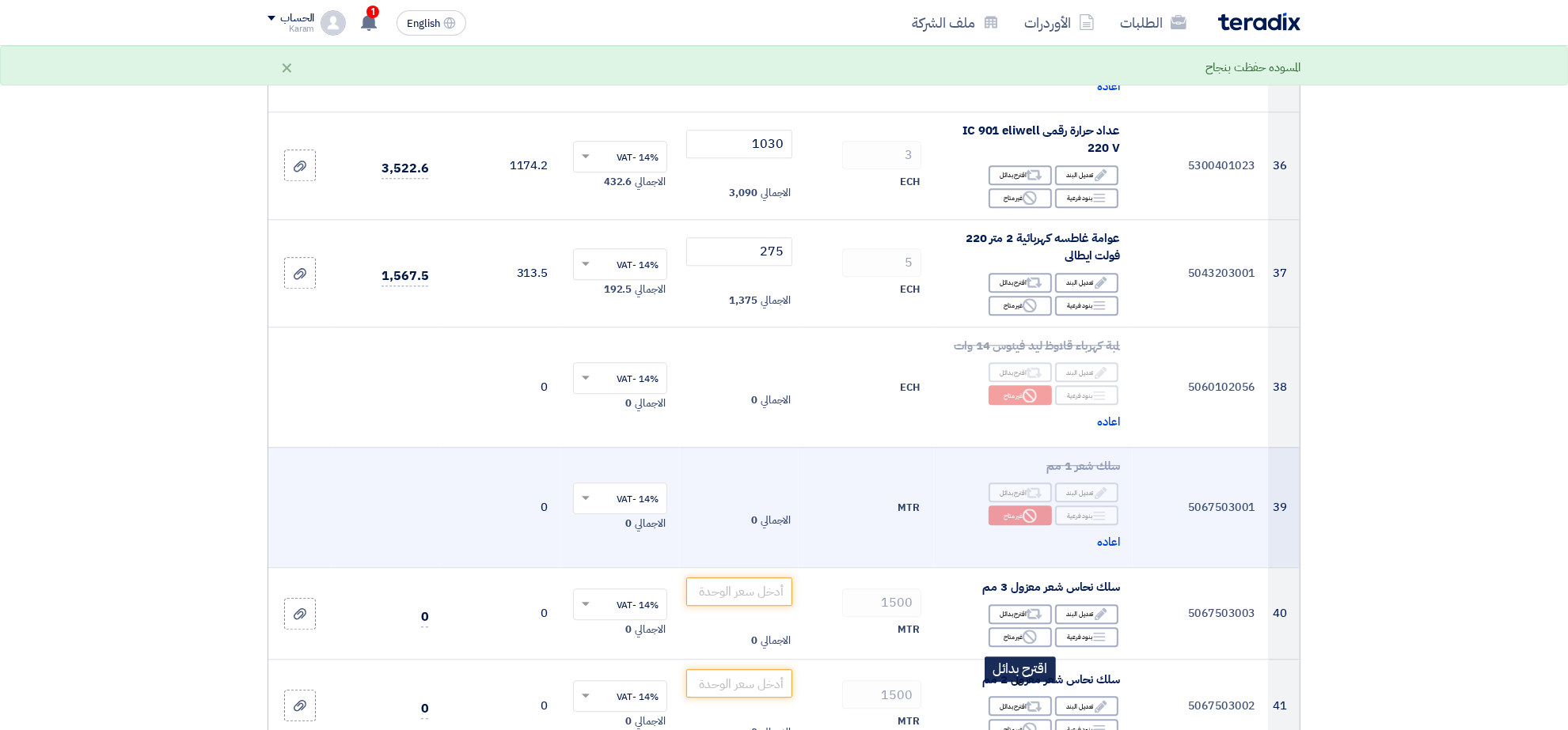
scroll to position [4196, 0]
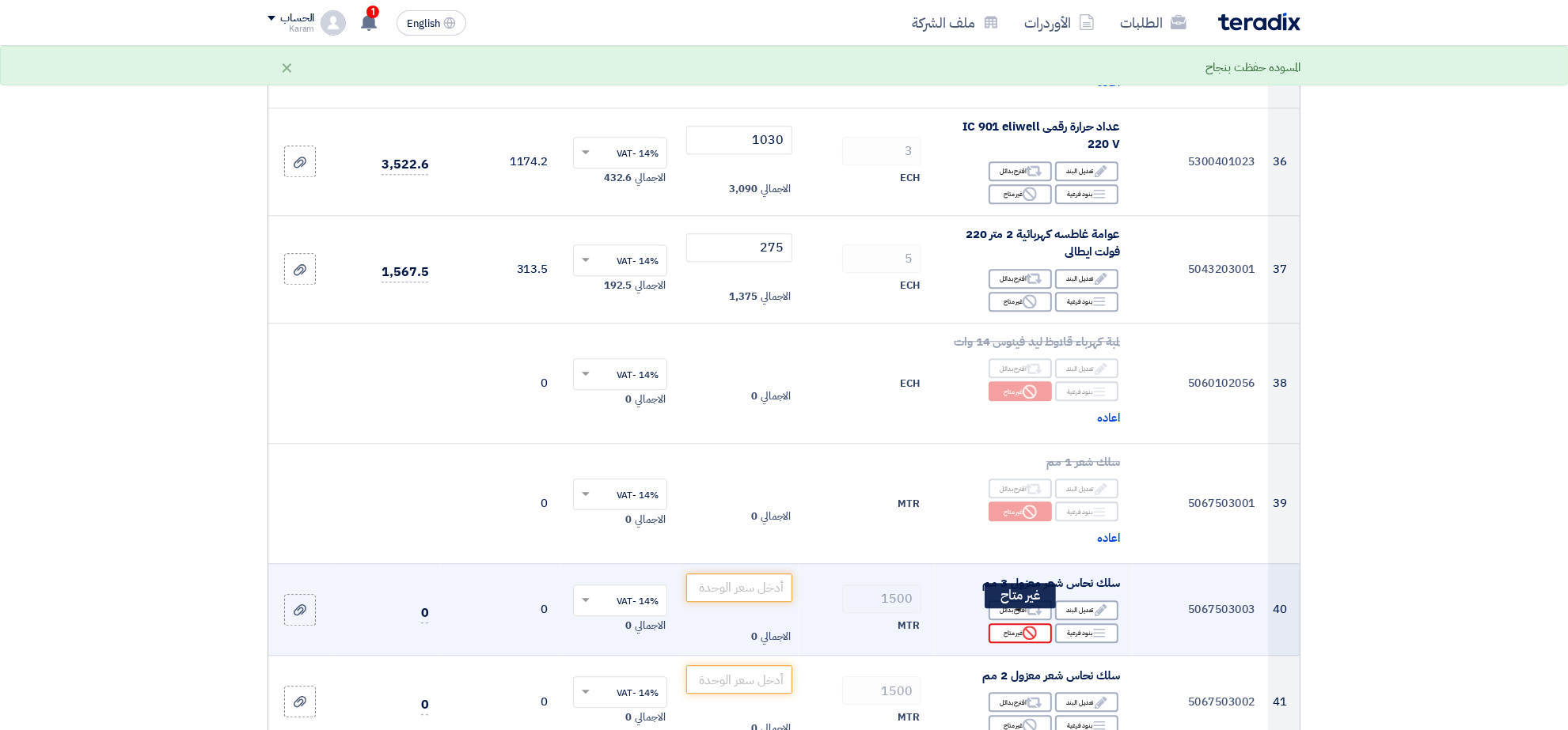
click at [1021, 624] on div "Reject غير متاح" at bounding box center [1020, 633] width 64 height 20
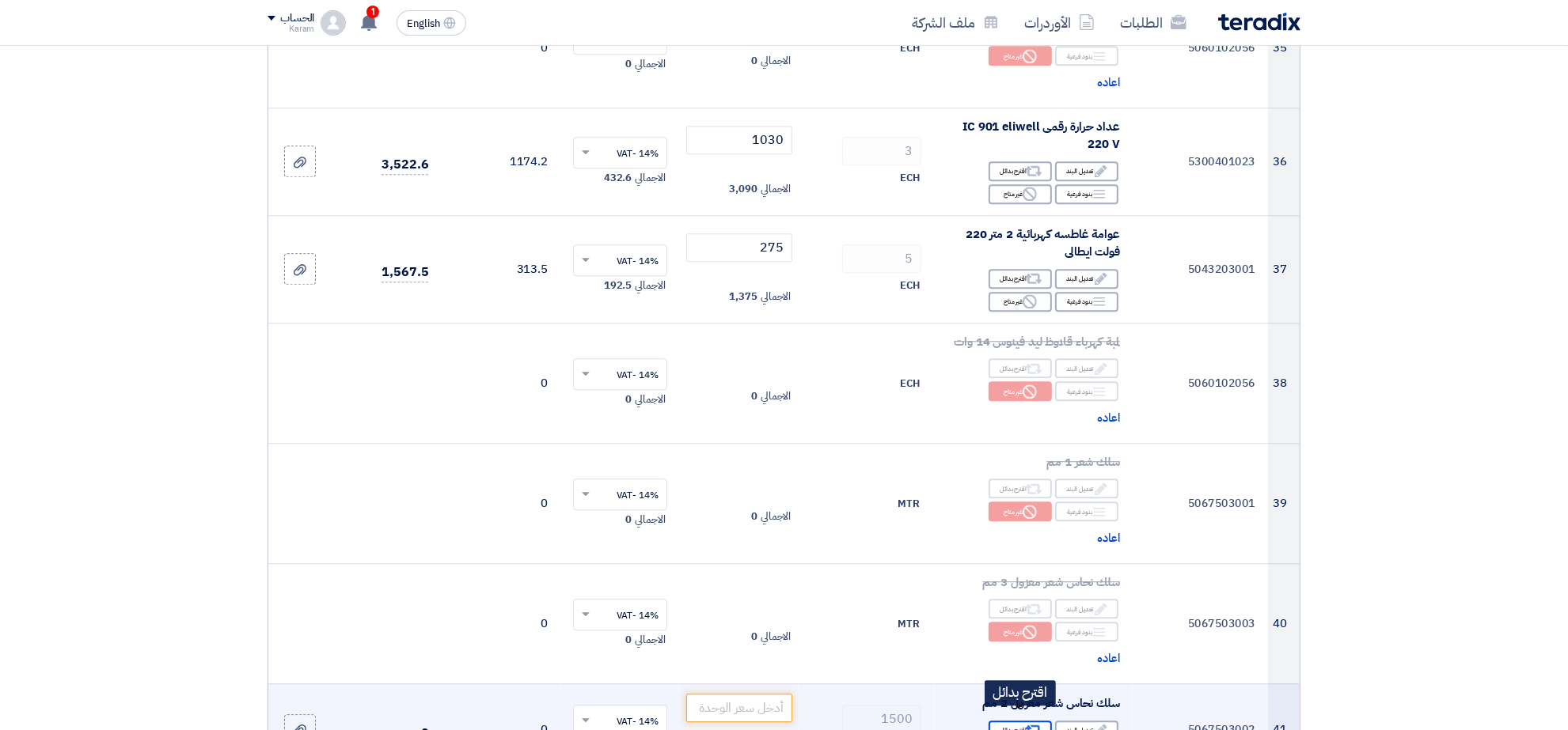
scroll to position [4294, 0]
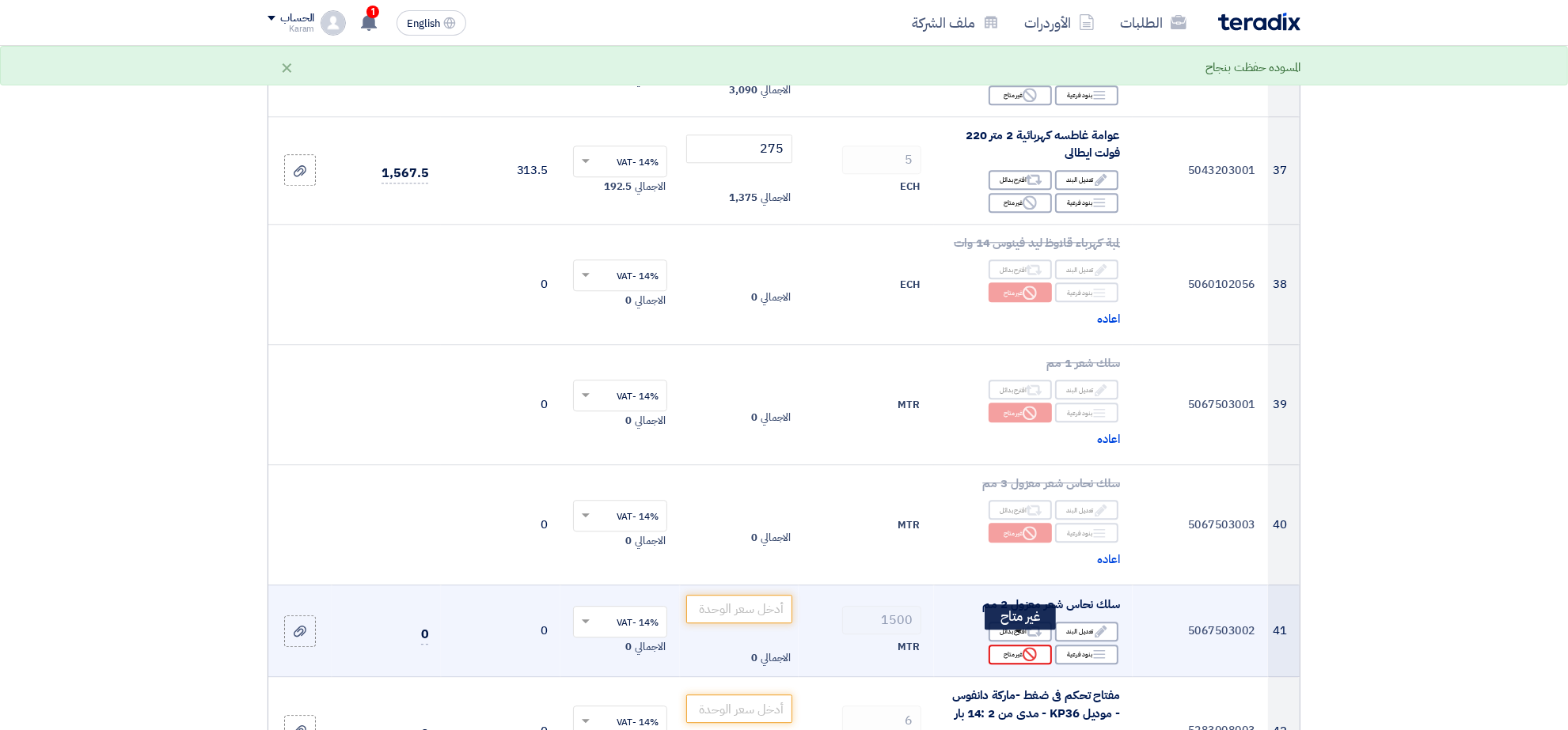
click at [1011, 645] on div "Reject غير متاح" at bounding box center [1020, 655] width 64 height 20
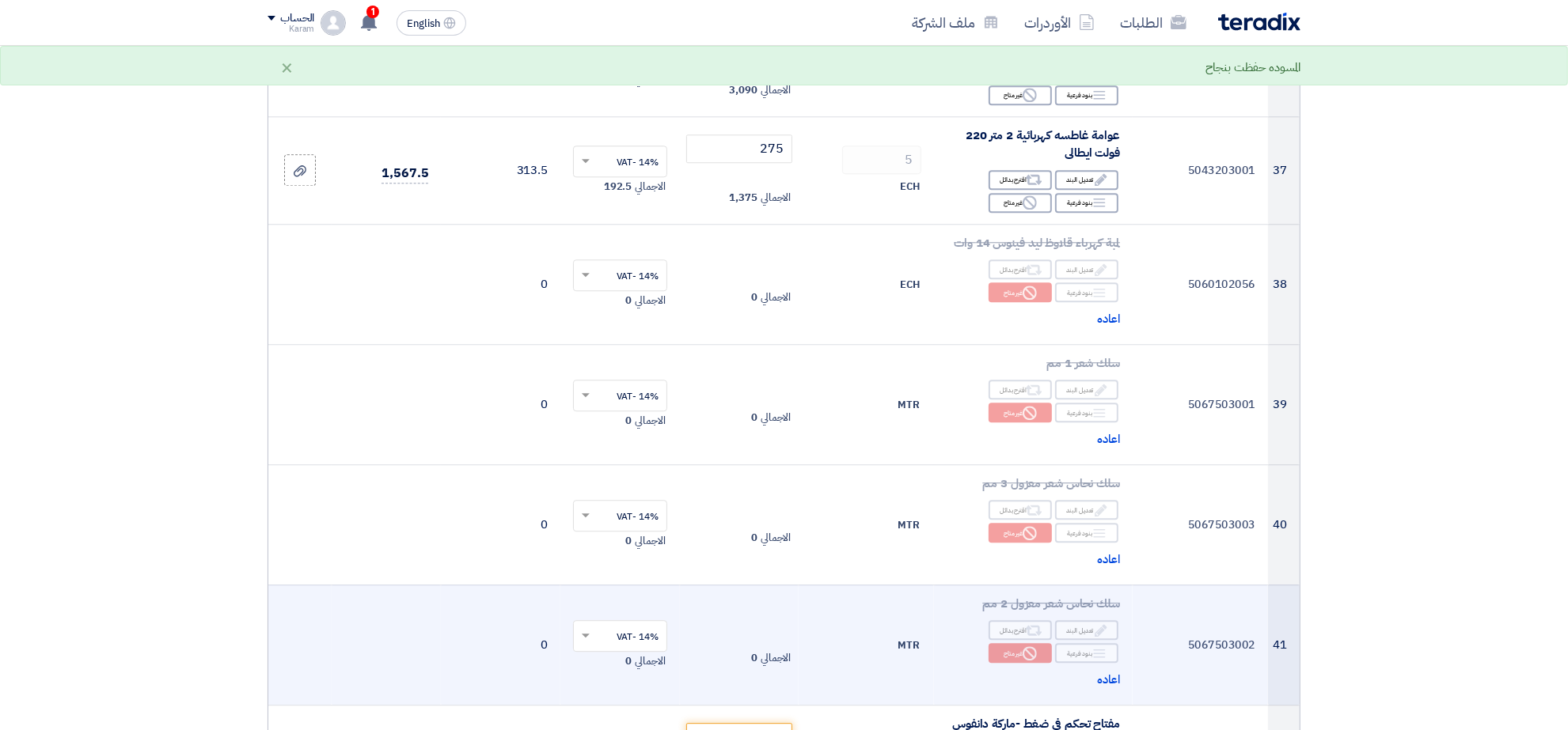
scroll to position [4492, 0]
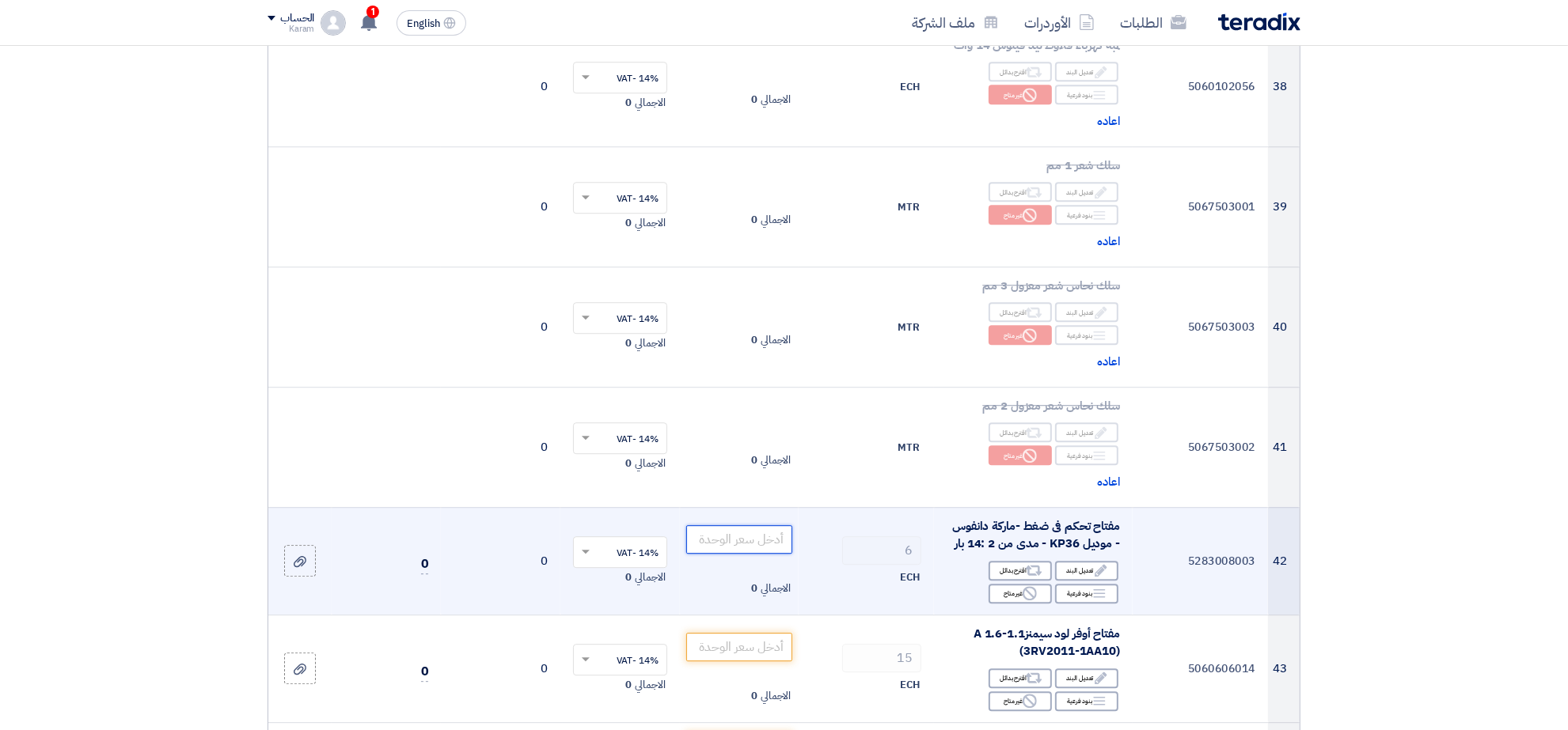
click at [768, 525] on input "number" at bounding box center [739, 539] width 107 height 29
click at [1026, 586] on use at bounding box center [1030, 593] width 14 height 14
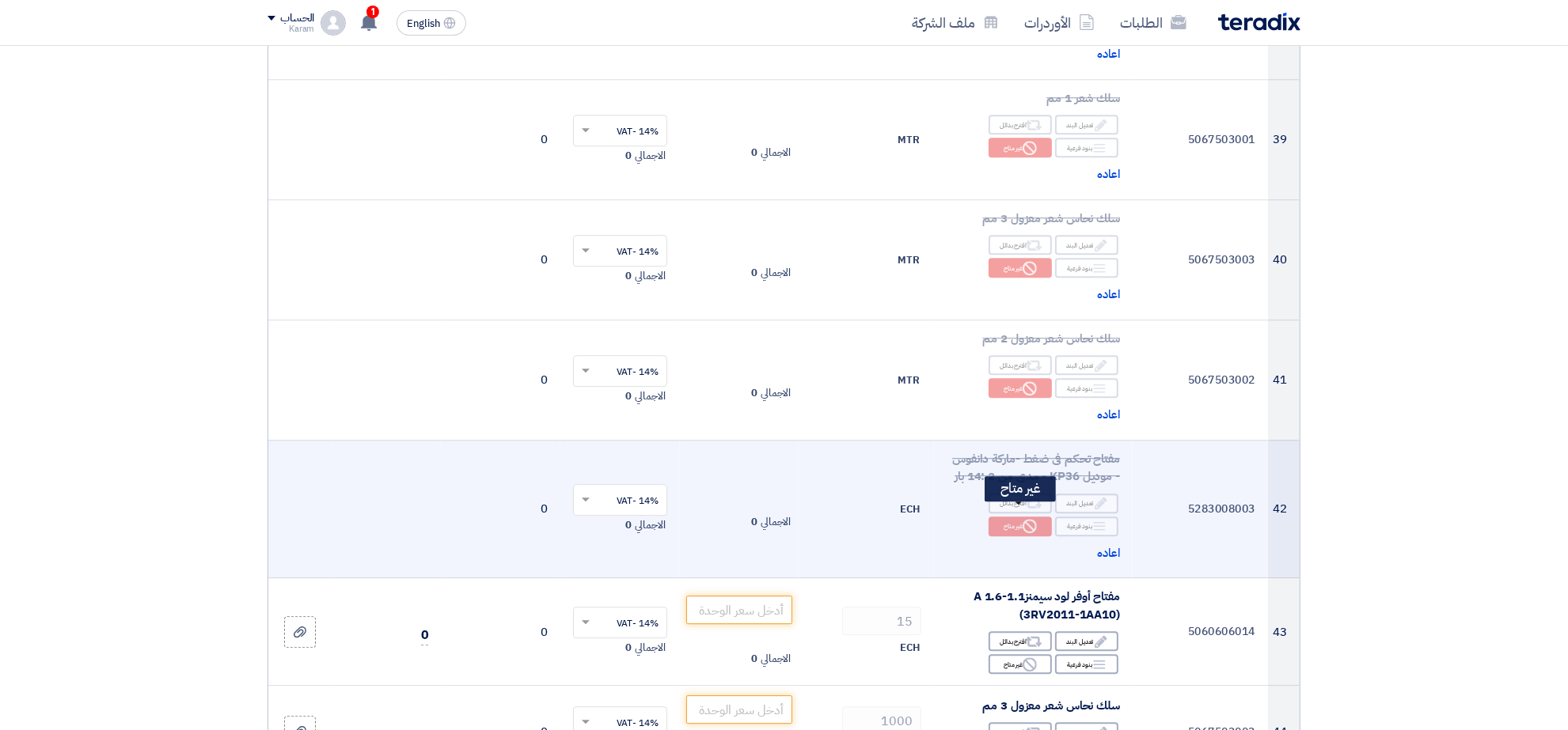
scroll to position [4591, 0]
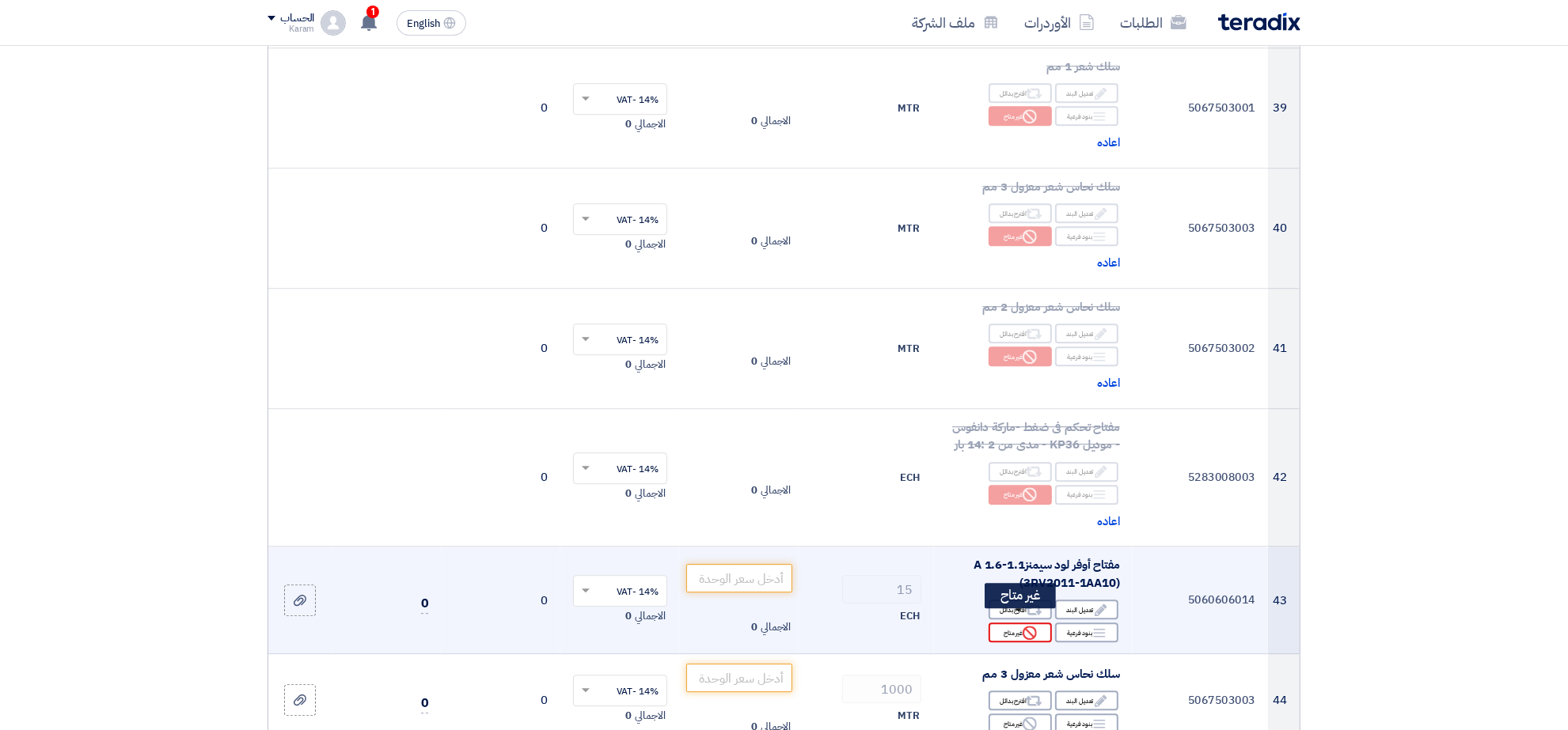
click at [1011, 623] on div "Reject غير متاح" at bounding box center [1020, 632] width 64 height 20
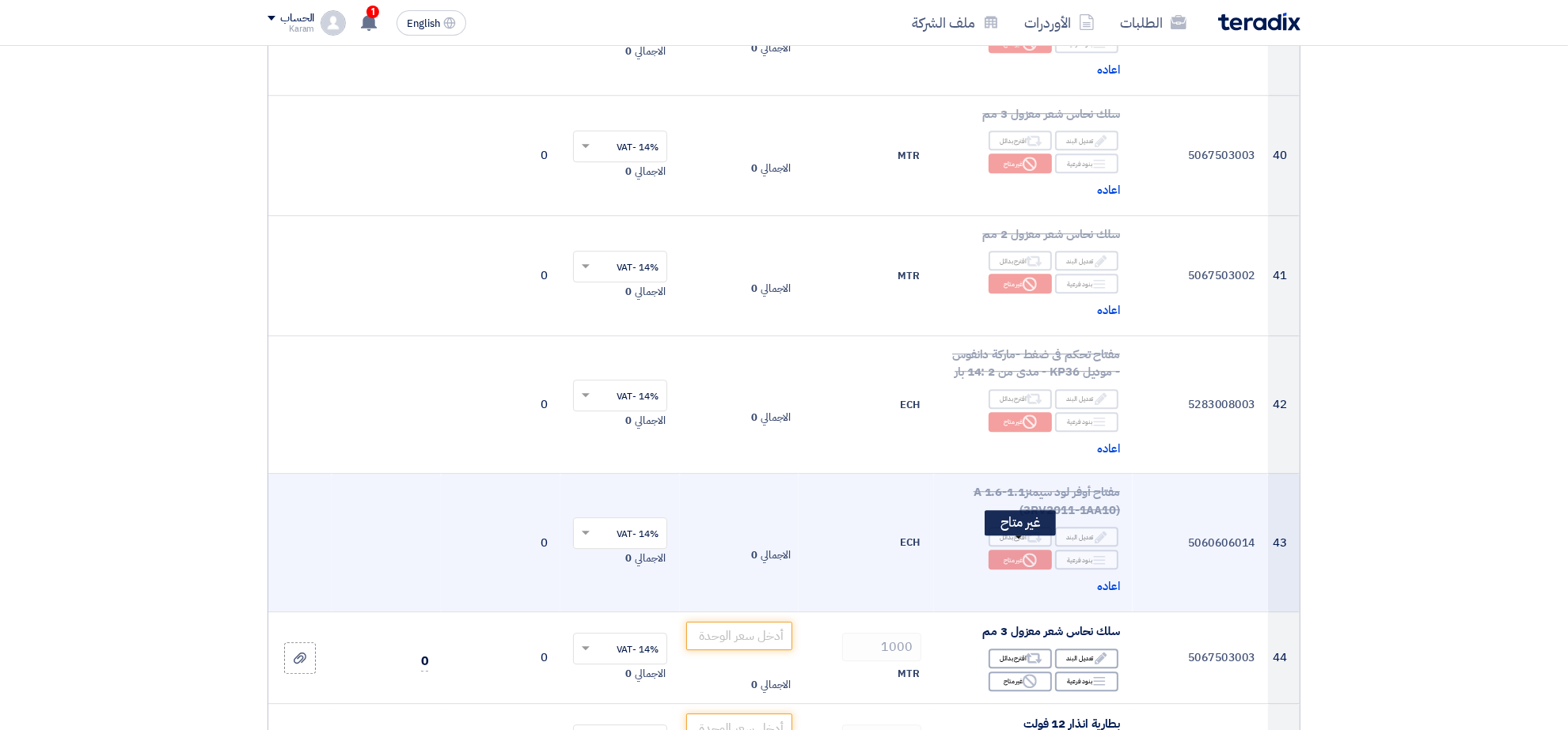
scroll to position [4690, 0]
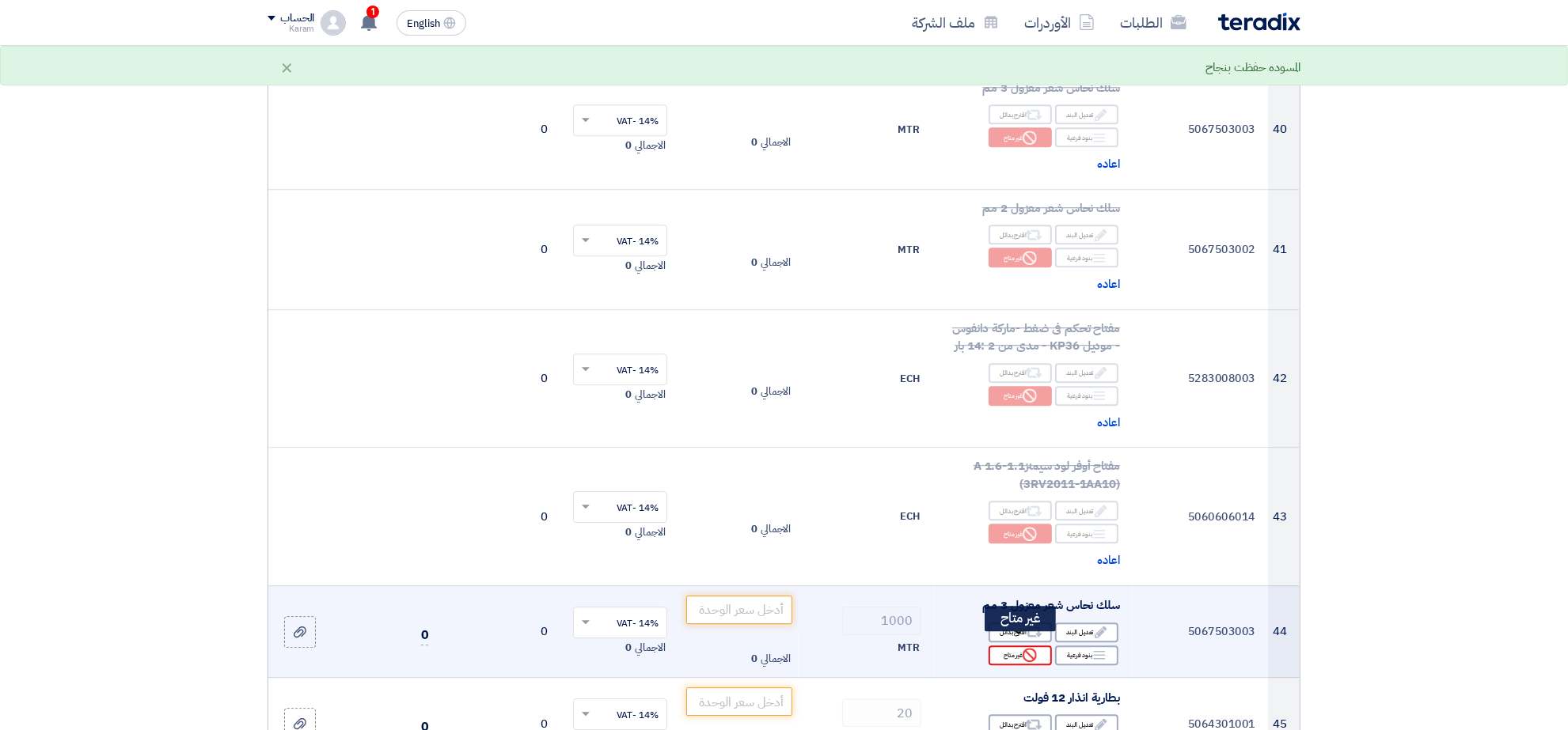
click at [1016, 646] on div "Reject غير متاح" at bounding box center [1020, 656] width 64 height 20
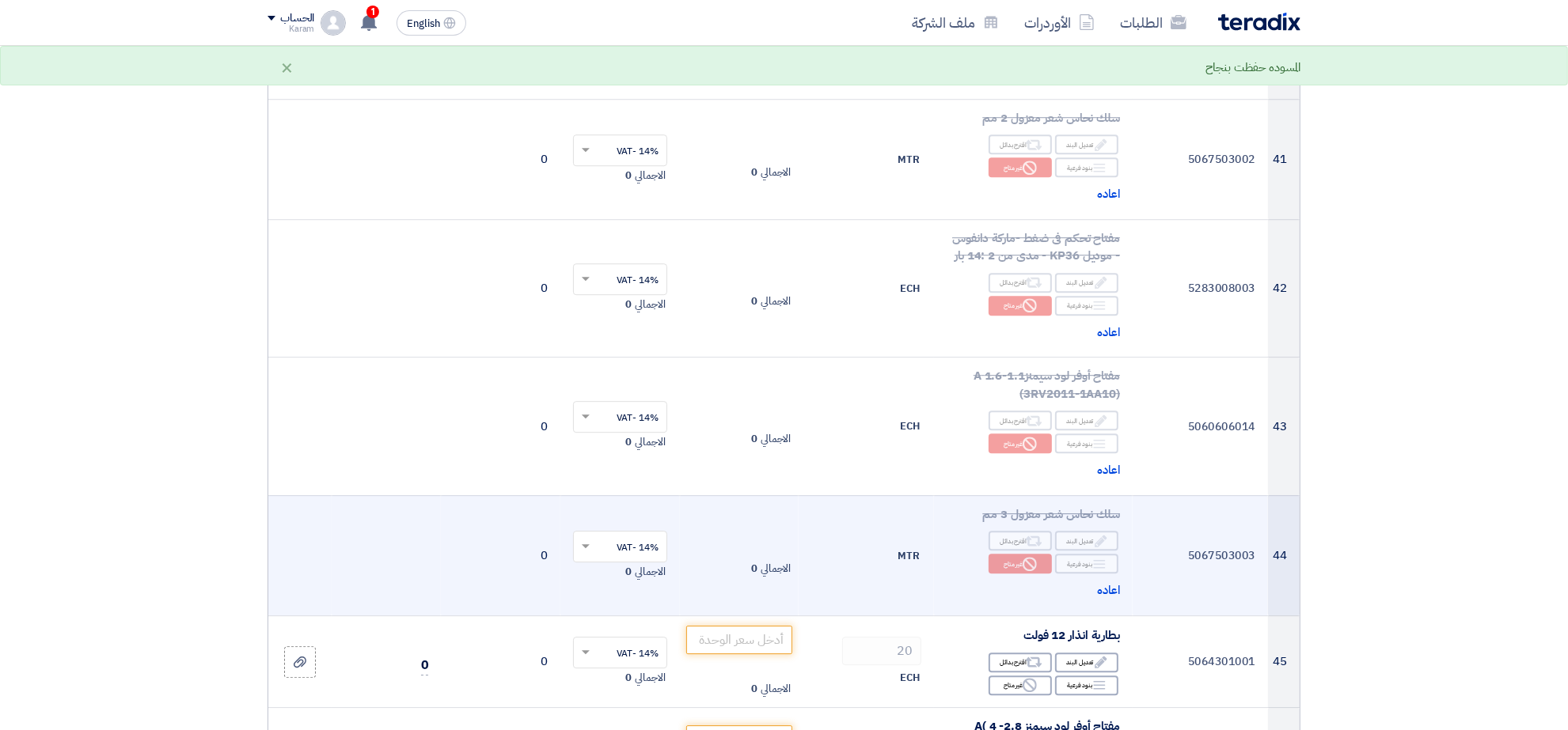
scroll to position [4887, 0]
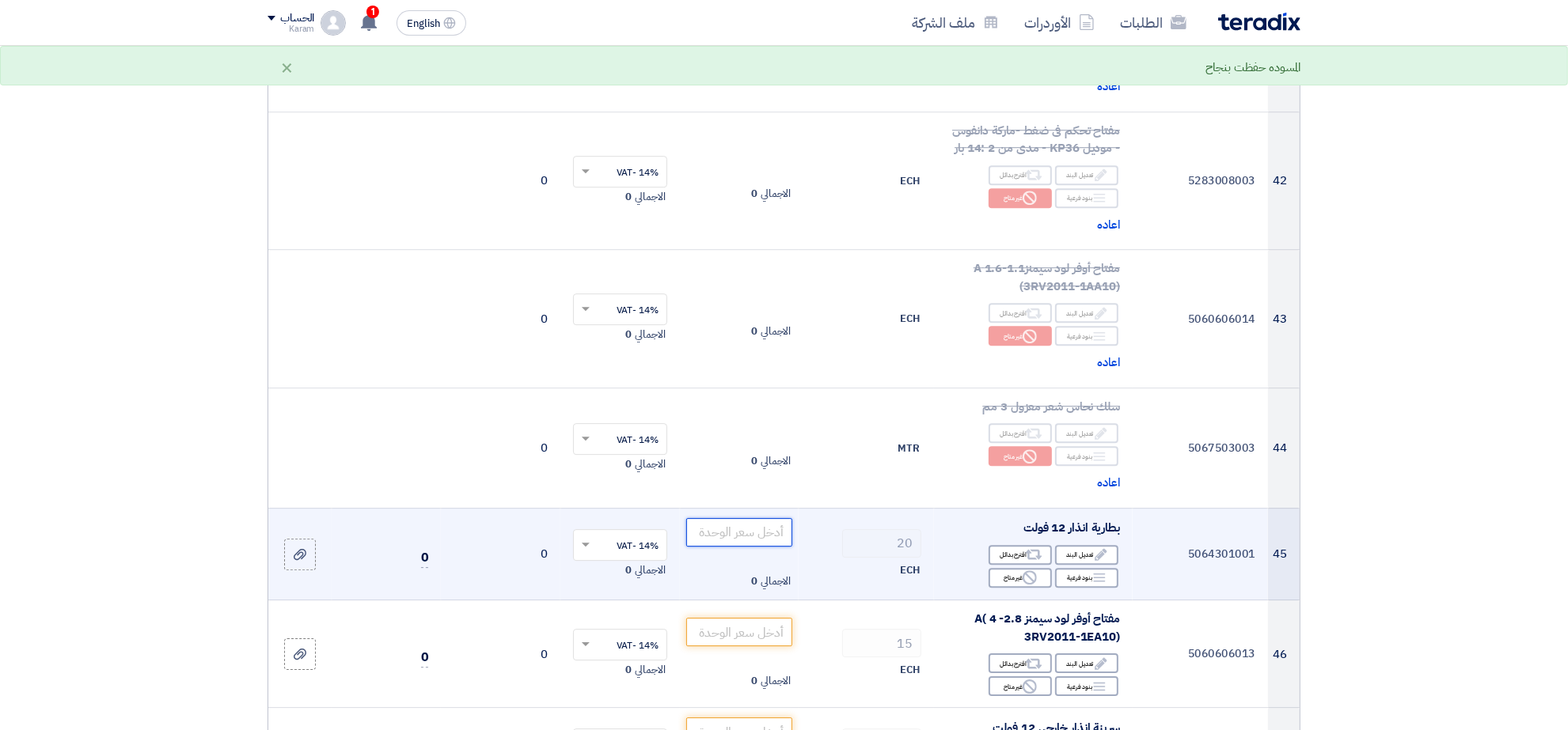
click at [744, 531] on input "number" at bounding box center [739, 532] width 107 height 29
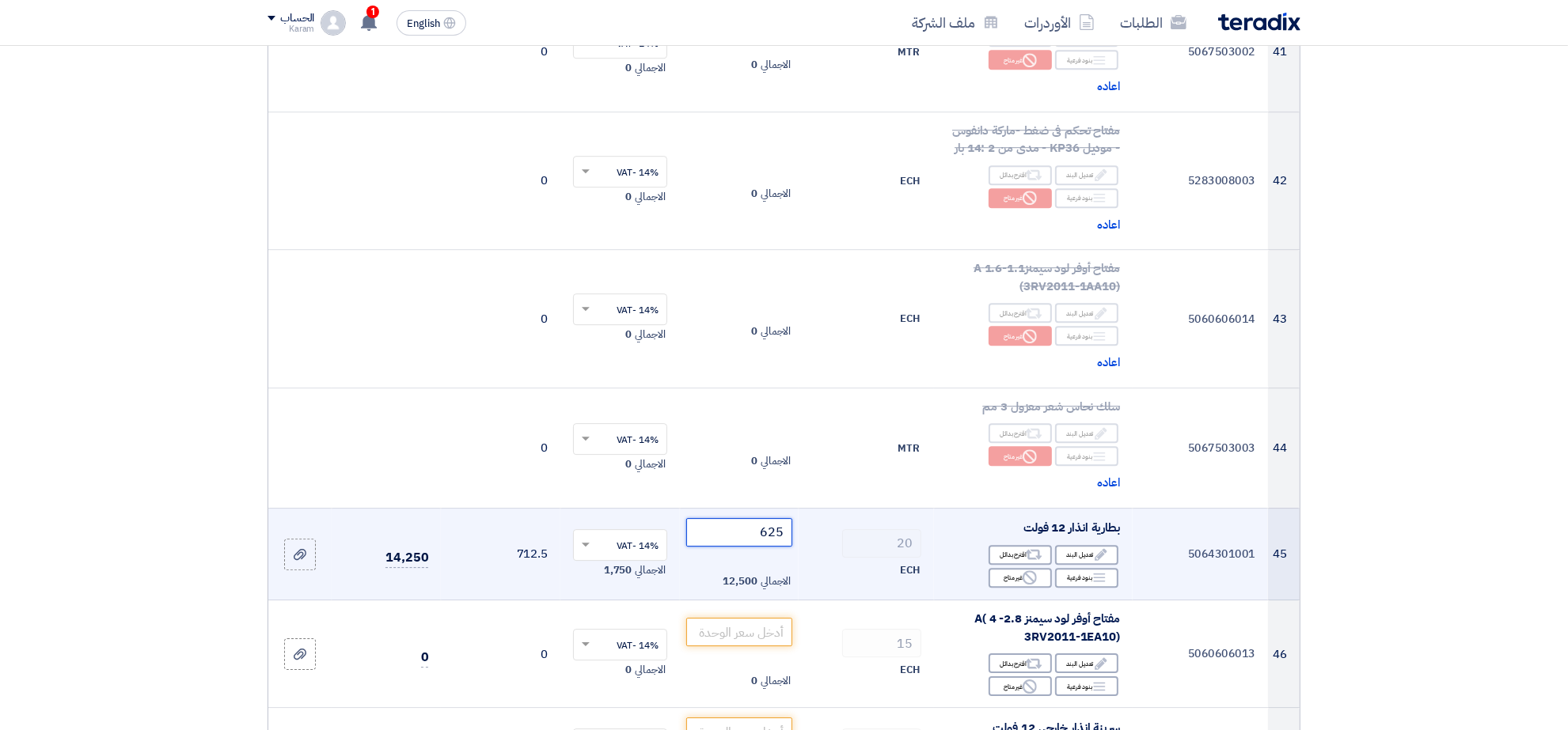
scroll to position [4987, 0]
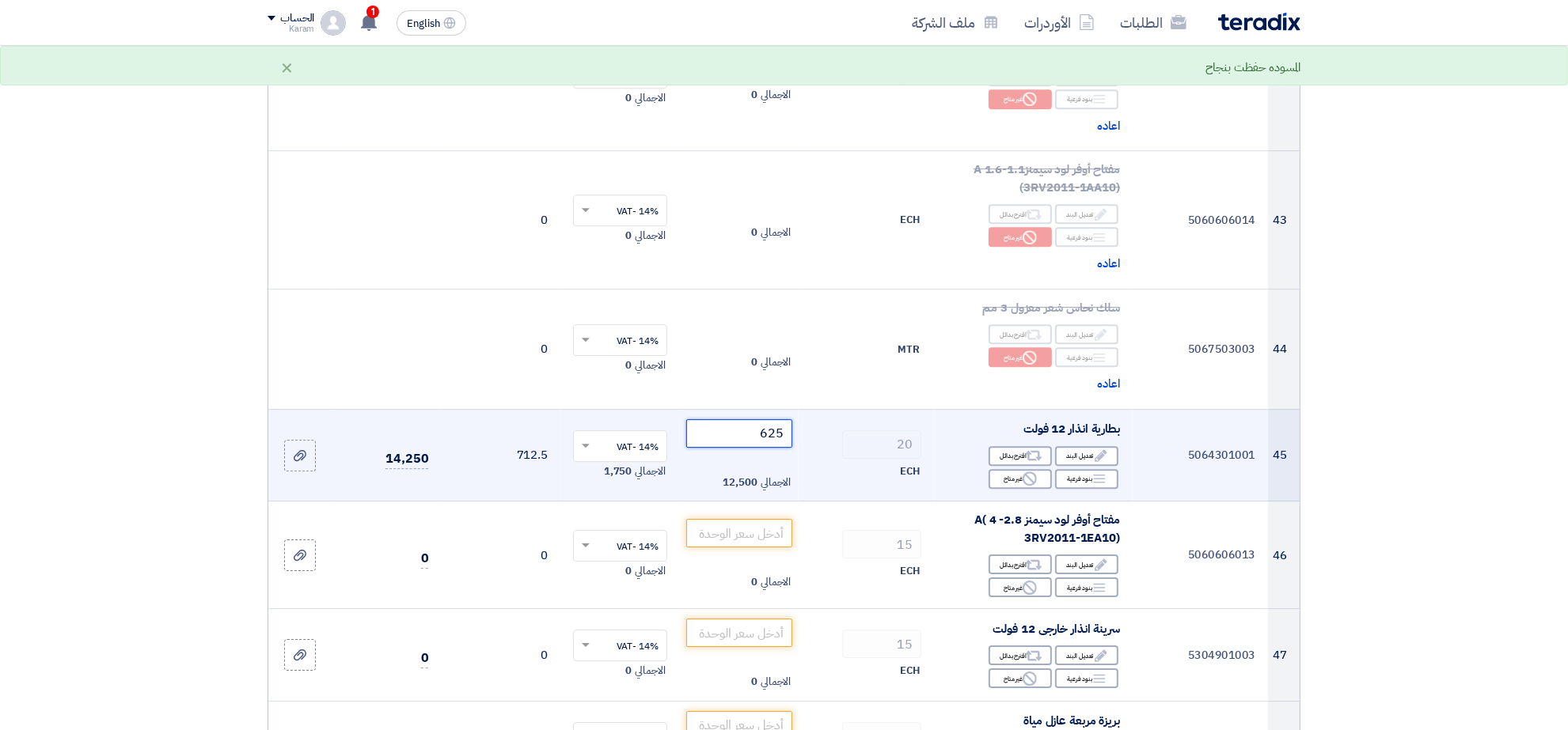
type input "625"
click at [744, 531] on input "number" at bounding box center [739, 533] width 107 height 29
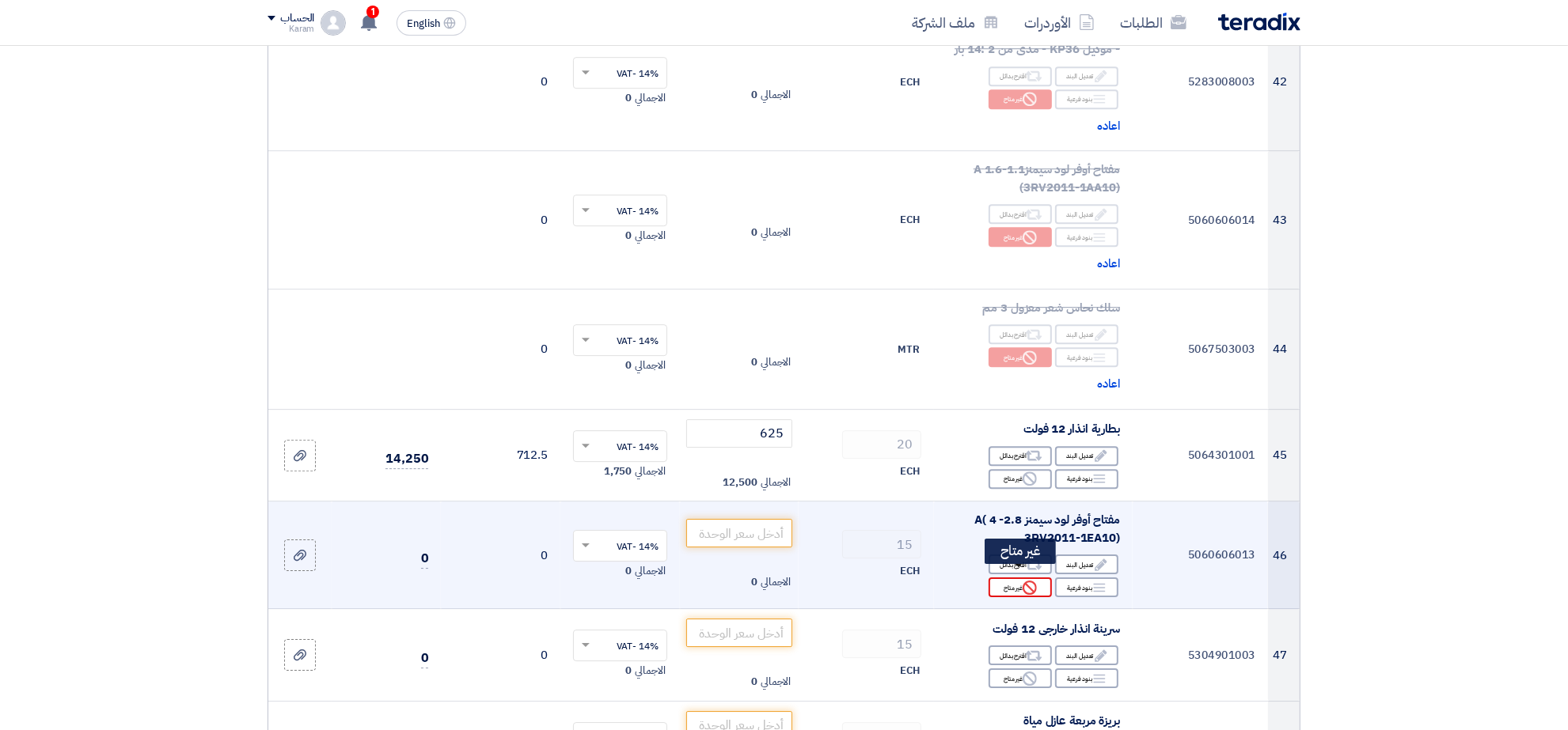
click at [1016, 582] on div "Reject غير متاح" at bounding box center [1020, 588] width 64 height 20
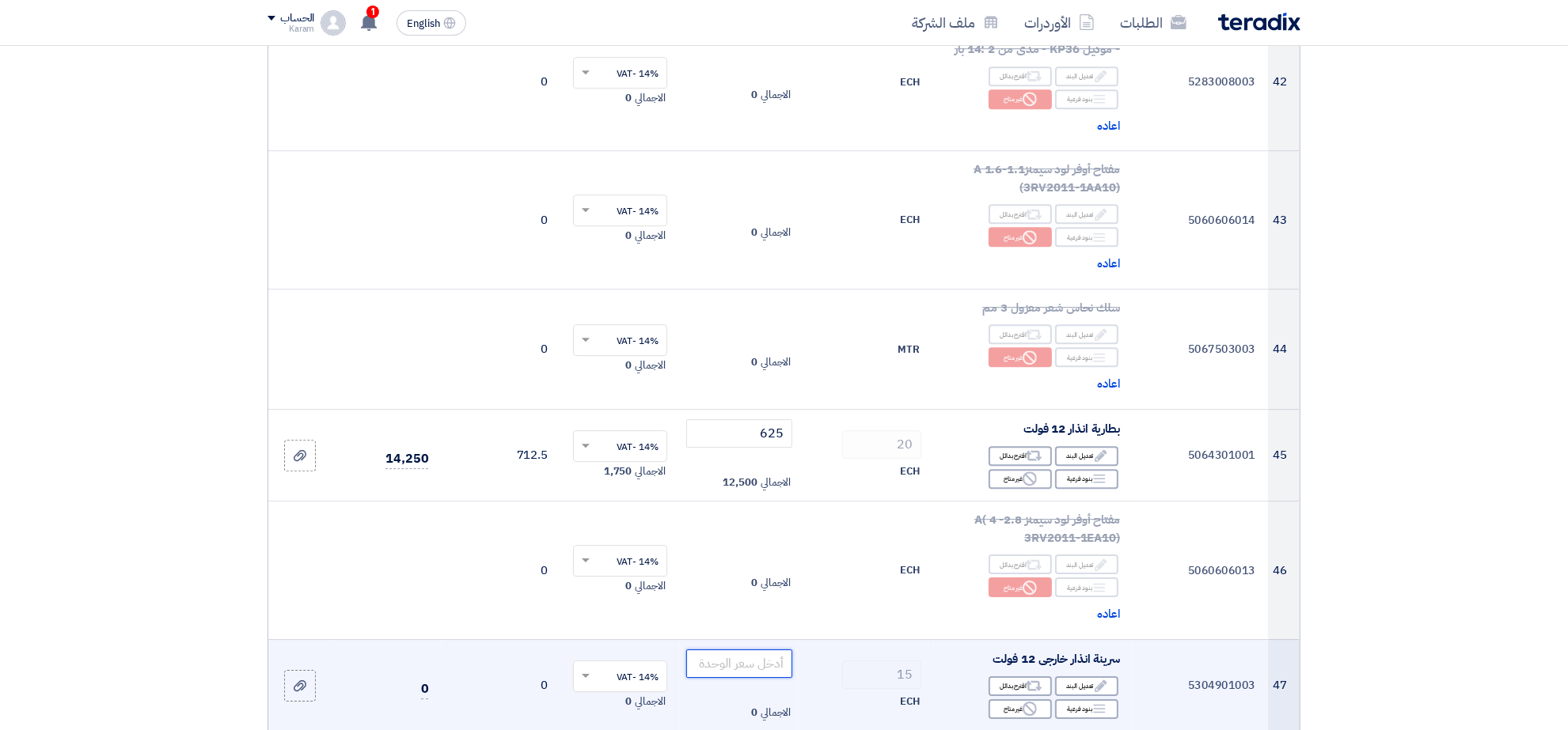
click at [770, 649] on input "number" at bounding box center [739, 664] width 107 height 29
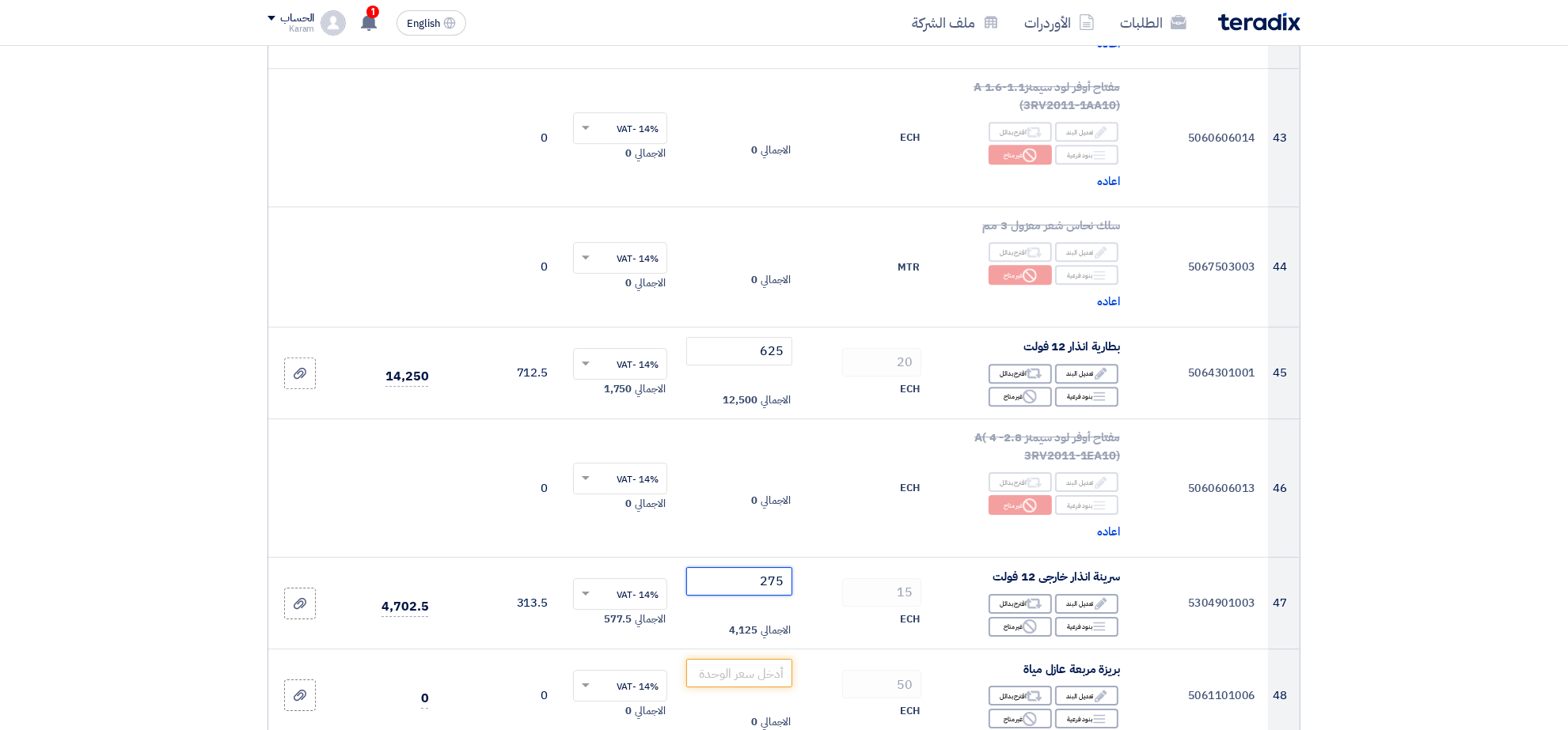
scroll to position [5184, 0]
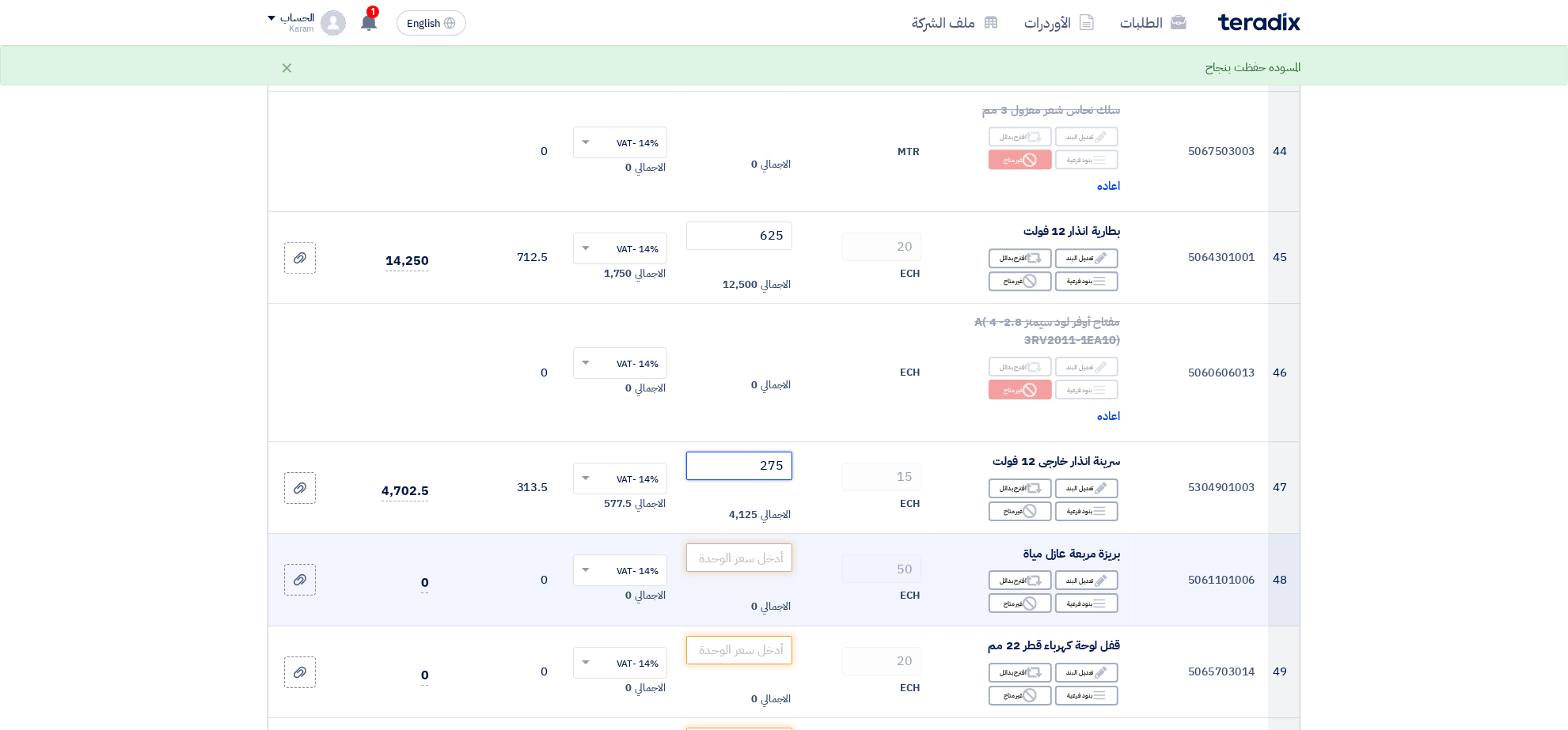
type input "275"
click at [746, 551] on input "number" at bounding box center [739, 558] width 107 height 29
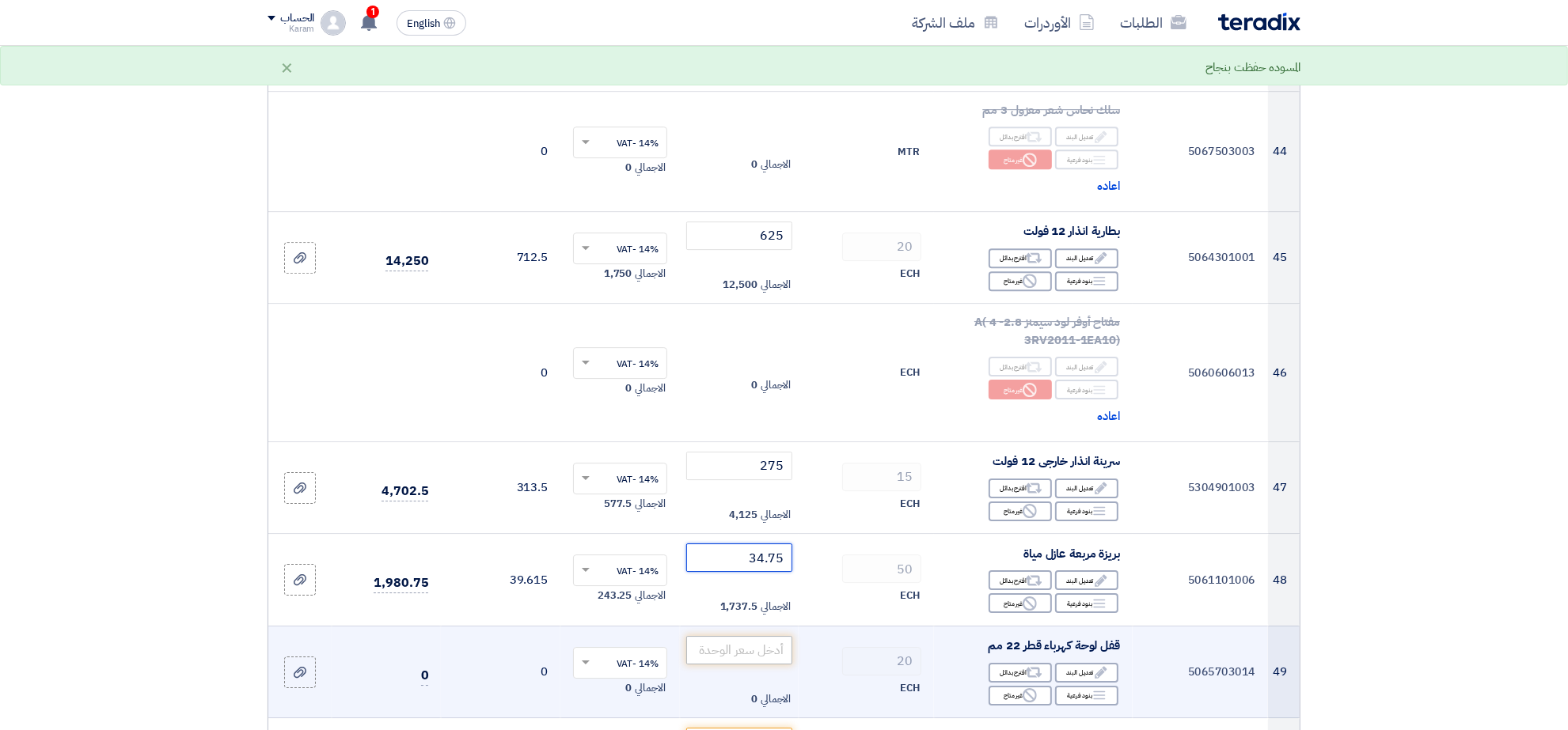
type input "34.75"
click at [769, 643] on input "number" at bounding box center [739, 650] width 107 height 29
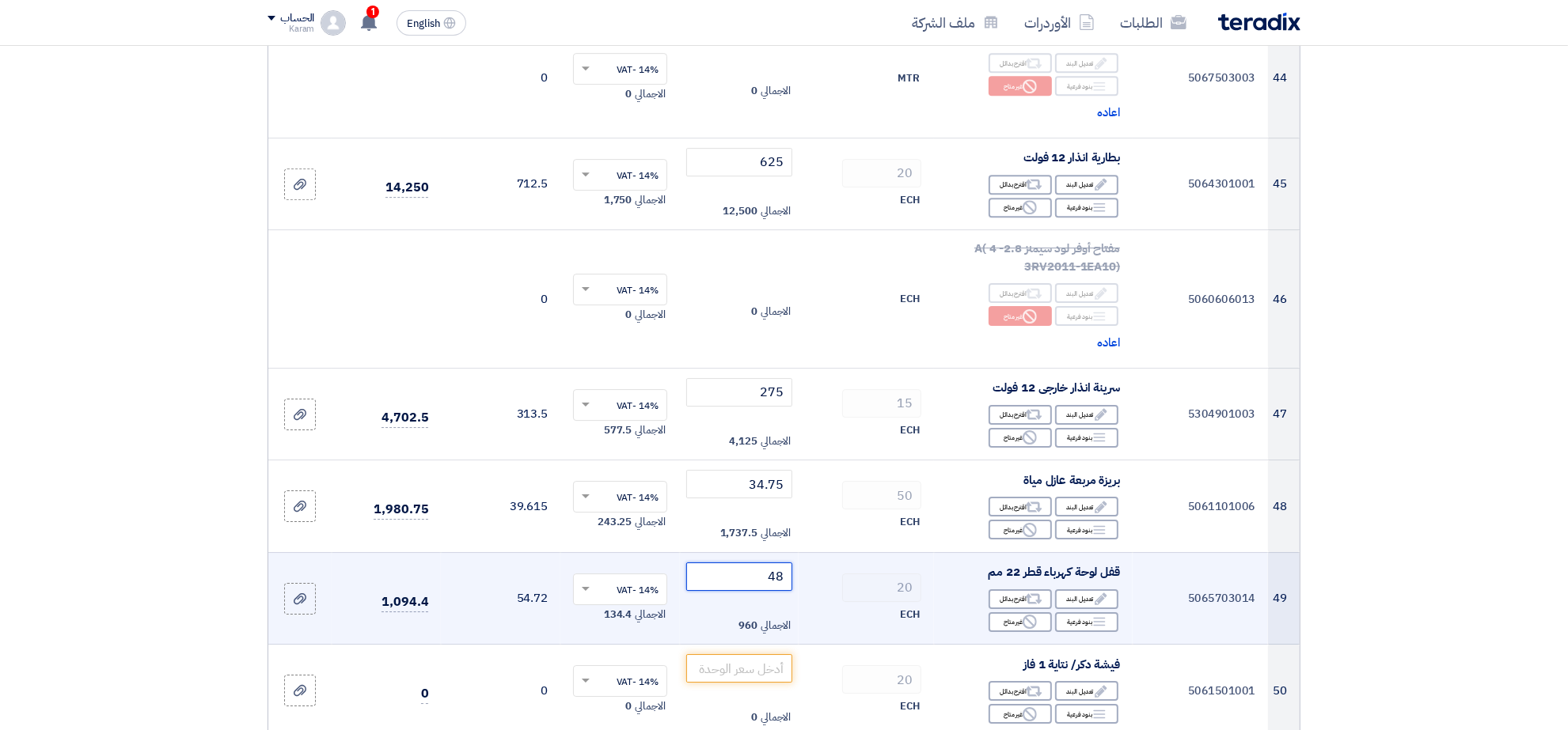
scroll to position [5283, 0]
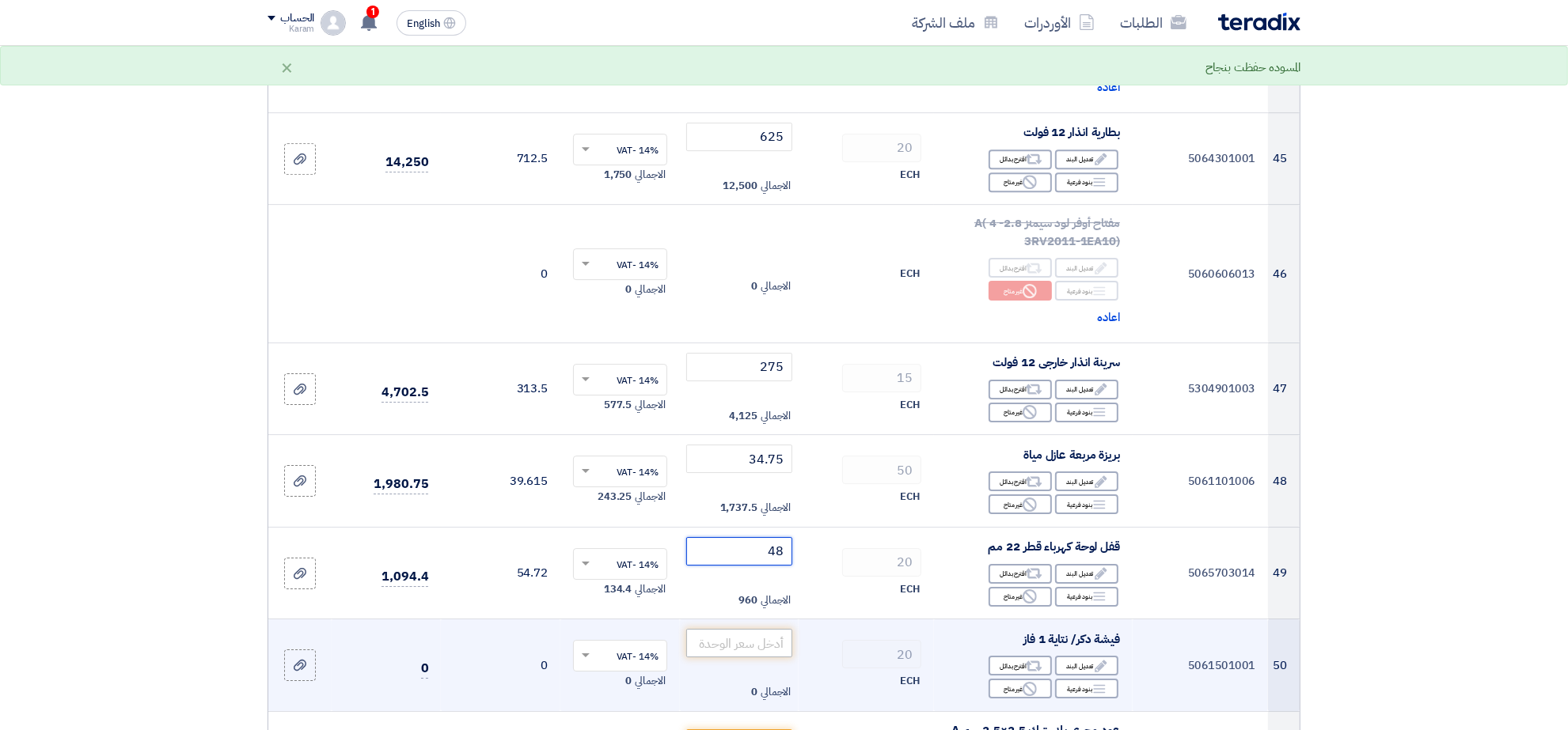
type input "48"
click at [769, 629] on input "number" at bounding box center [739, 643] width 107 height 29
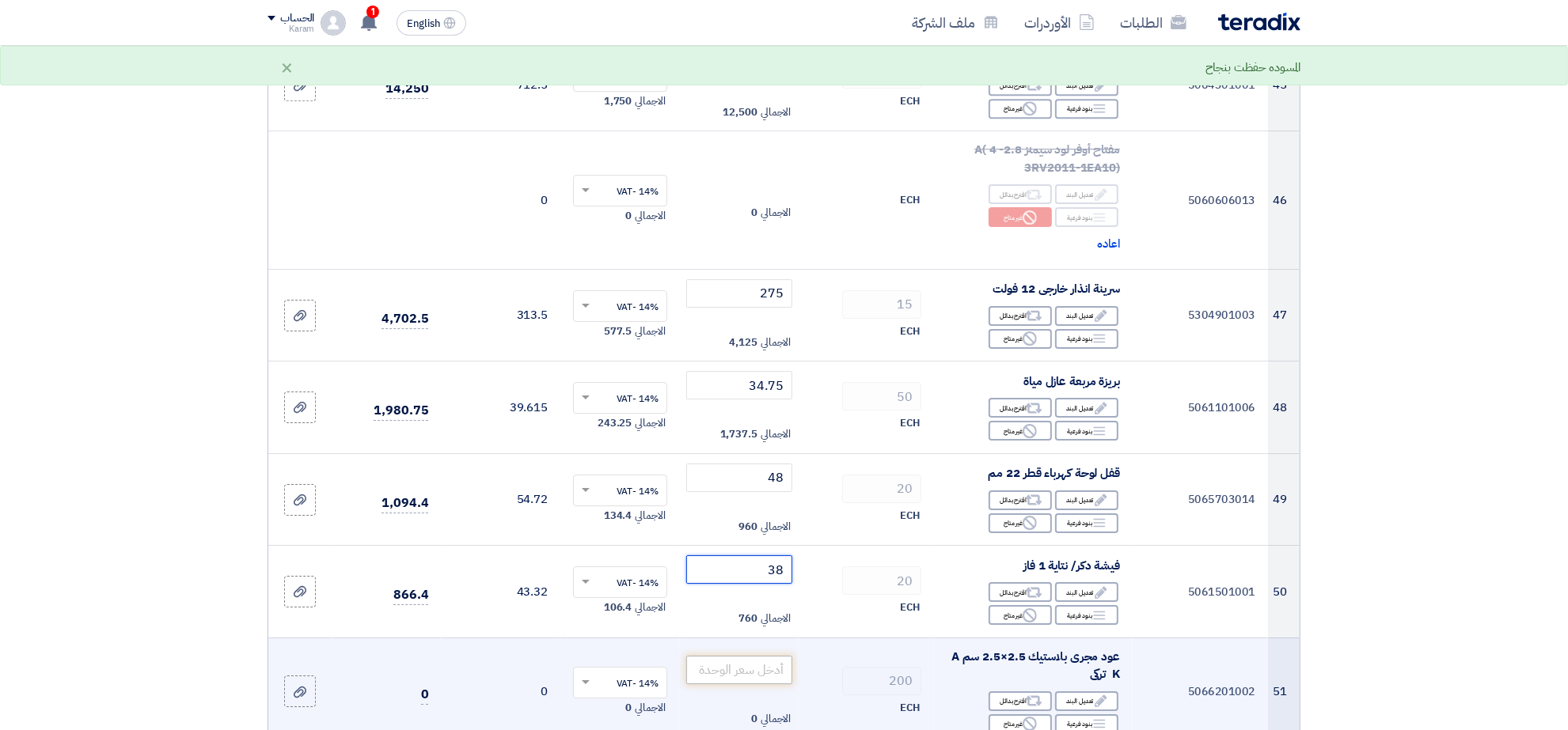
scroll to position [5382, 0]
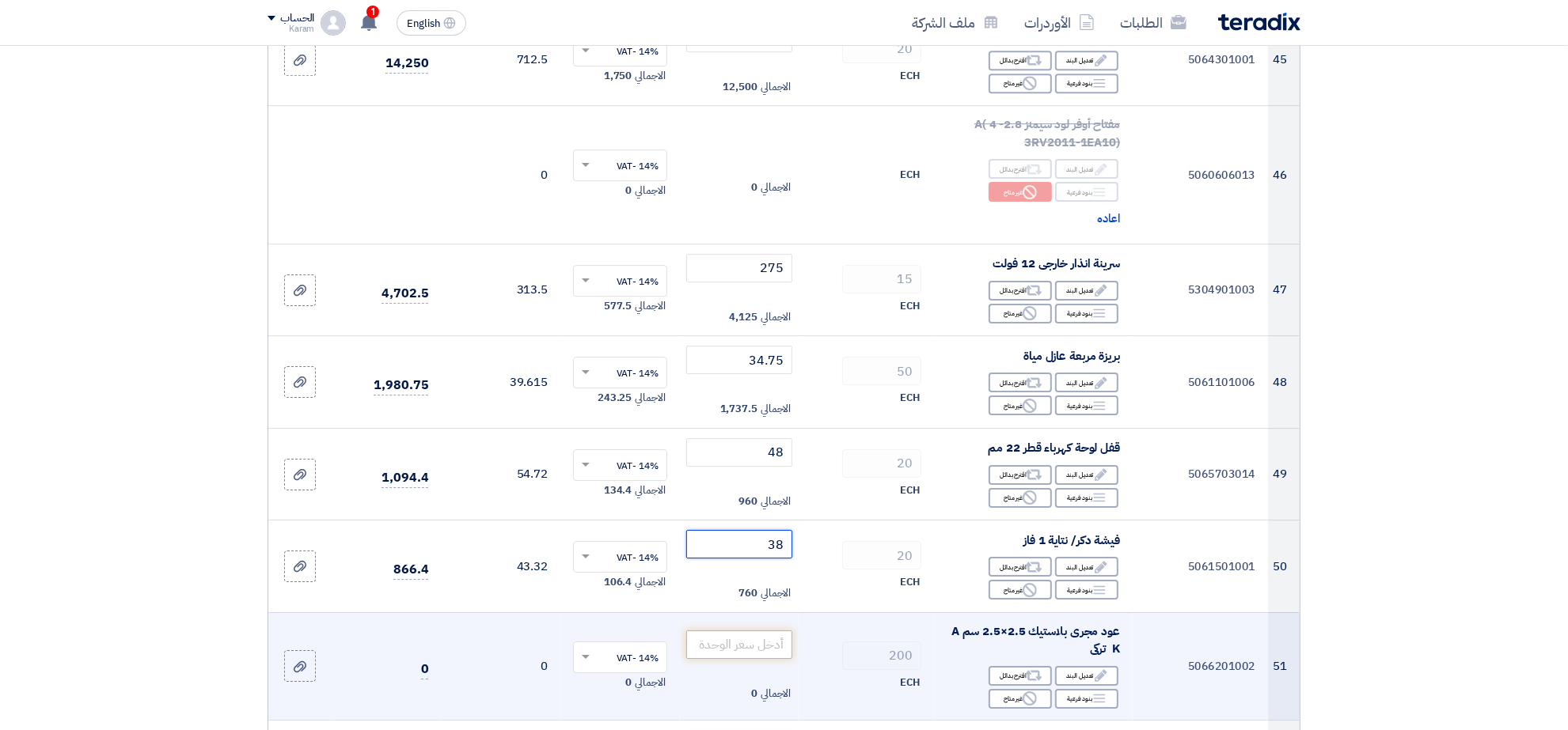
type input "38"
click at [758, 631] on input "number" at bounding box center [739, 645] width 107 height 29
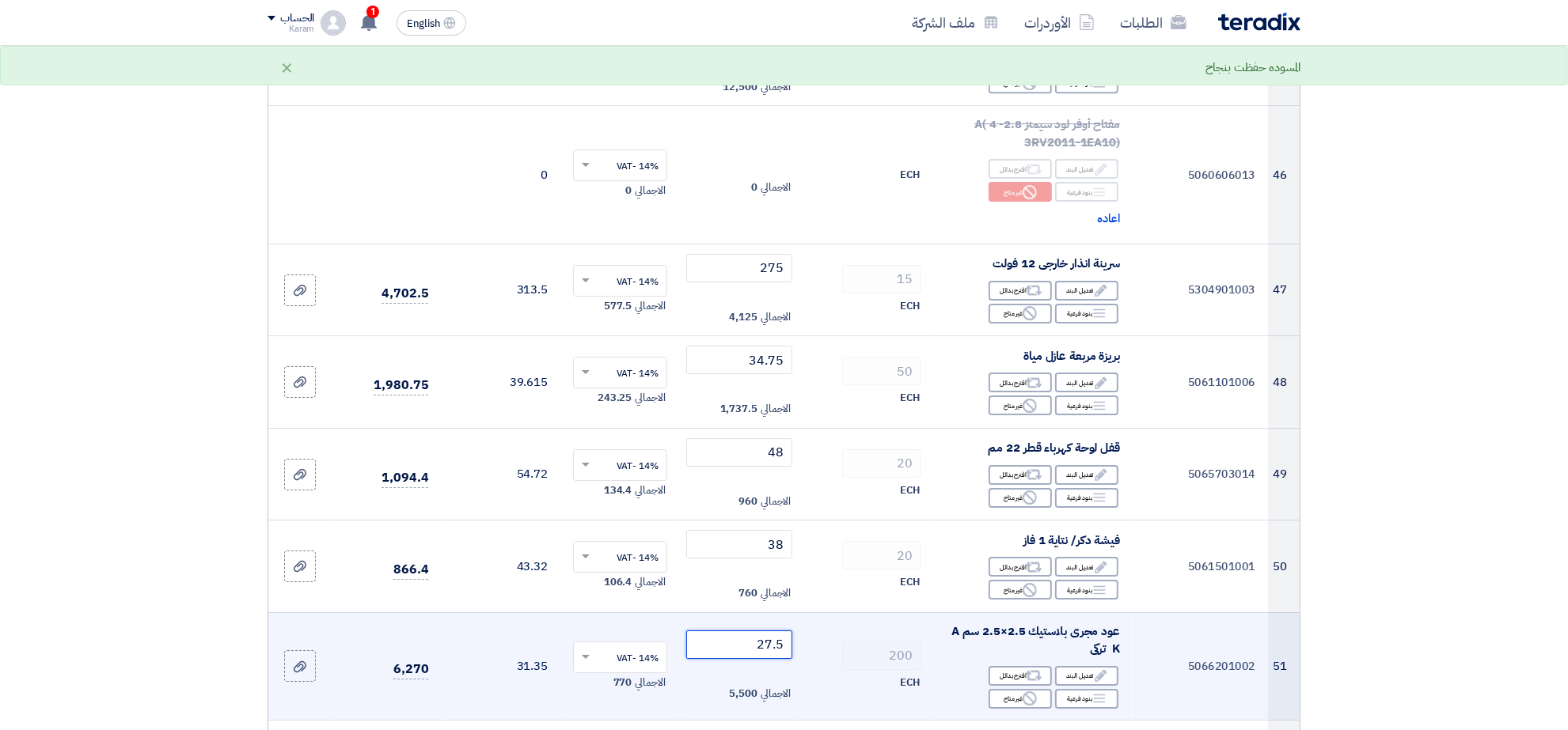
scroll to position [5481, 0]
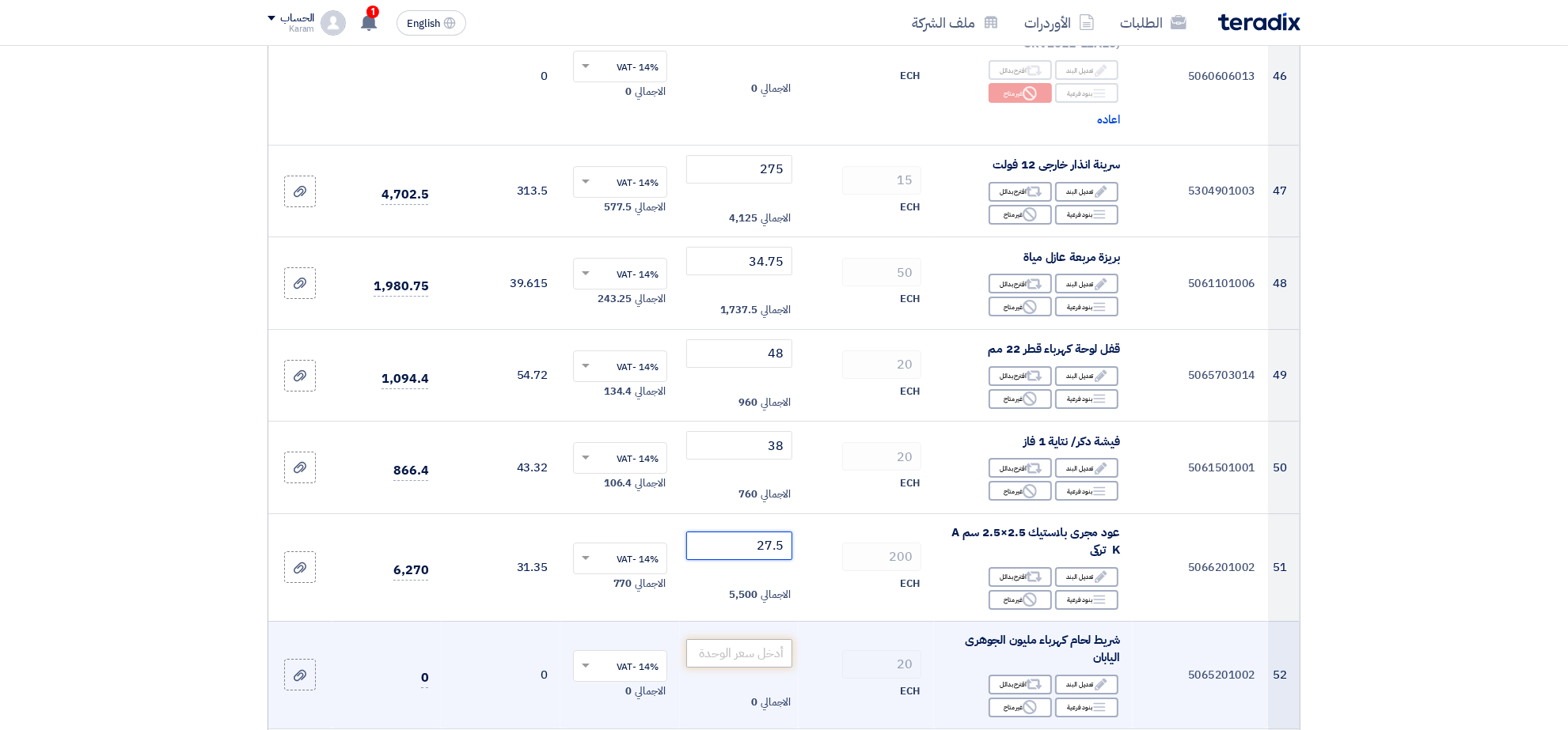
type input "27.5"
click at [770, 645] on input "number" at bounding box center [739, 654] width 107 height 29
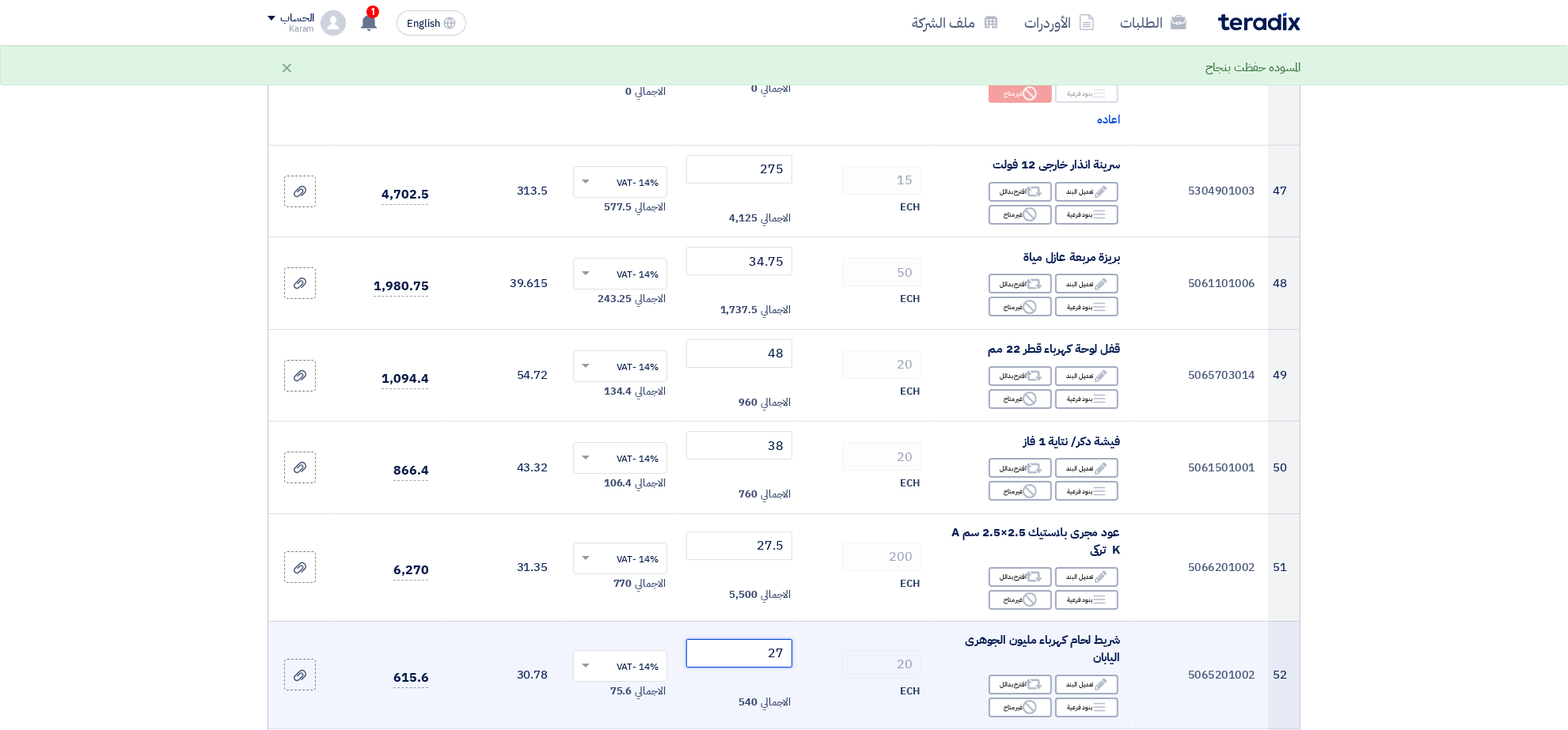
scroll to position [5580, 0]
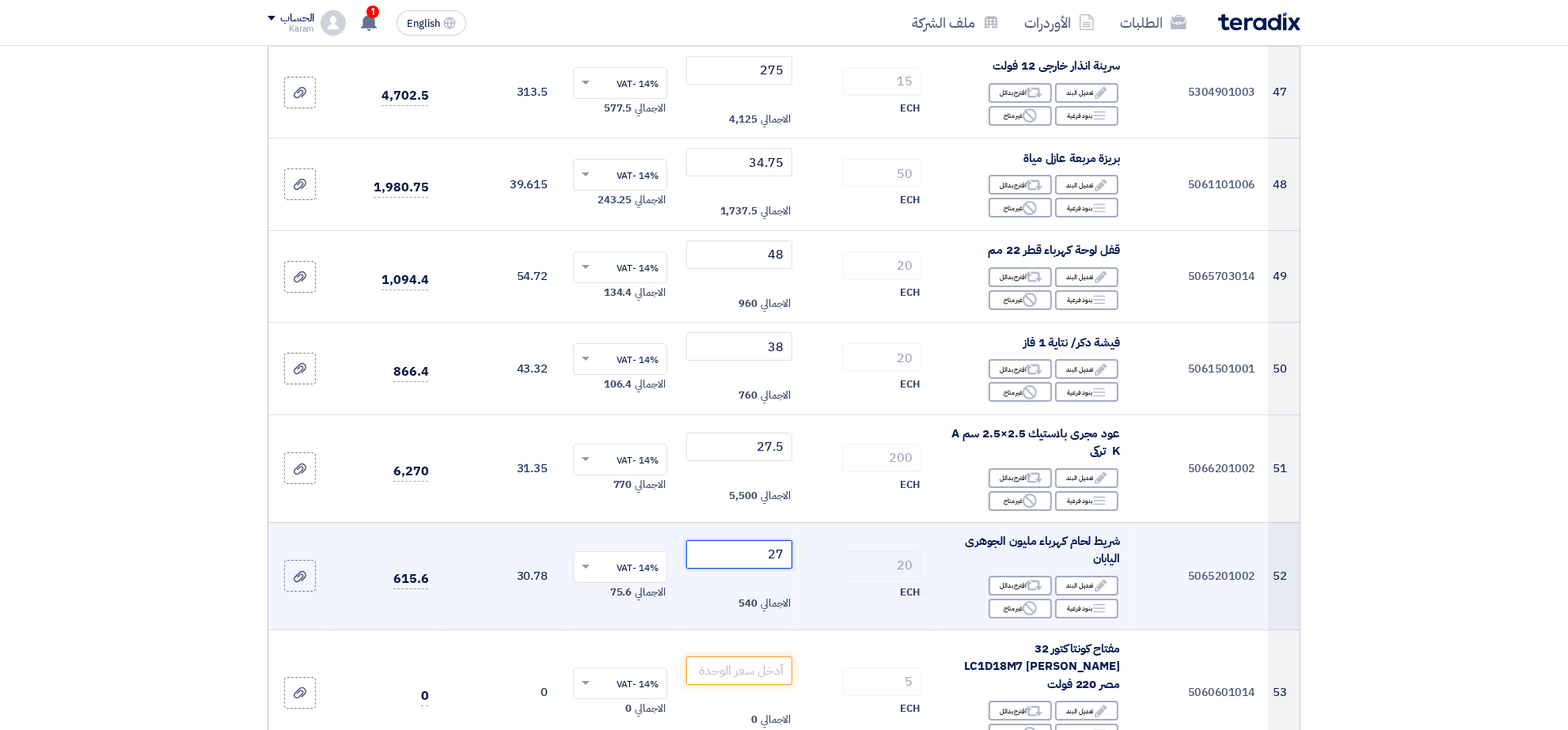
type input "27"
click at [770, 657] on input "number" at bounding box center [739, 671] width 107 height 29
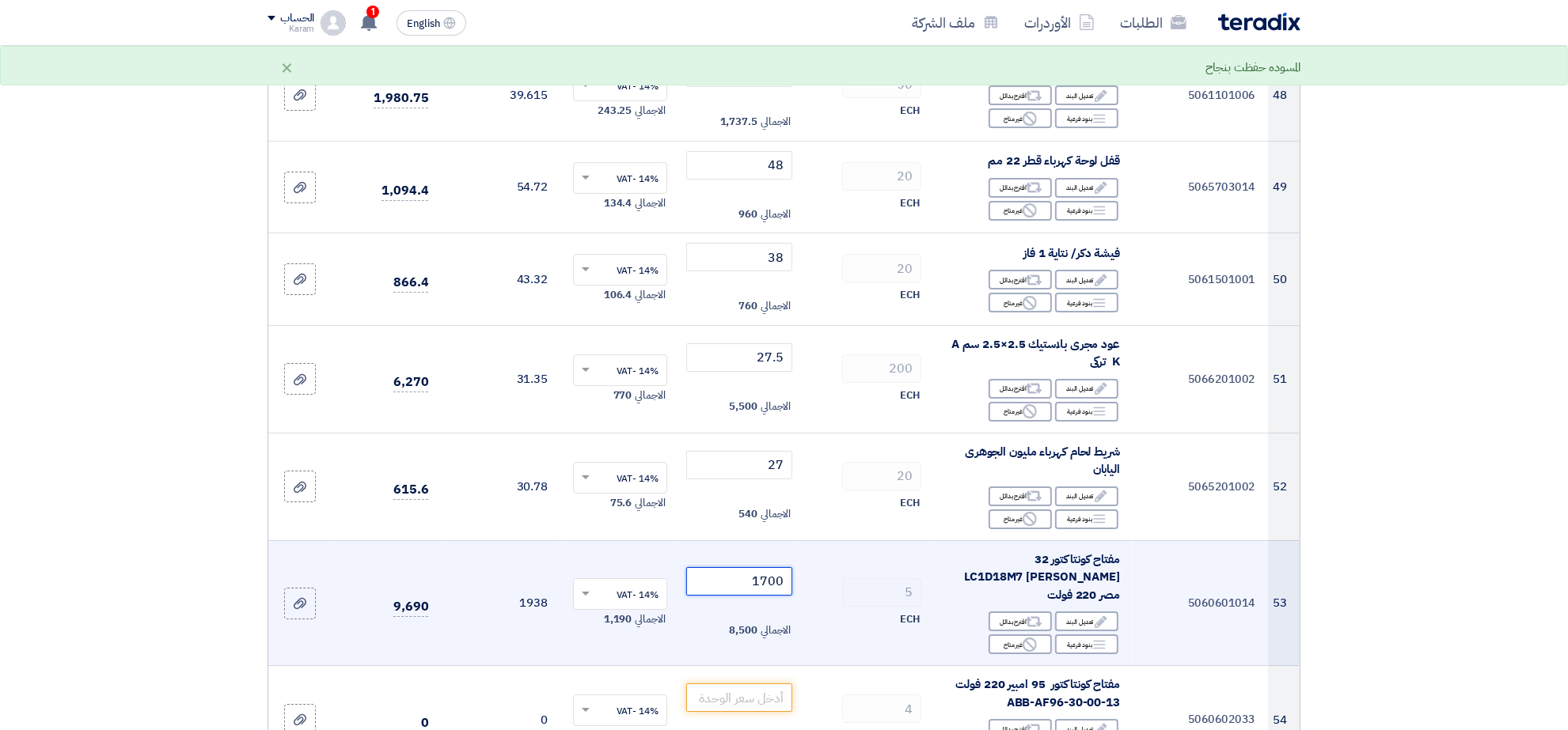
scroll to position [5777, 0]
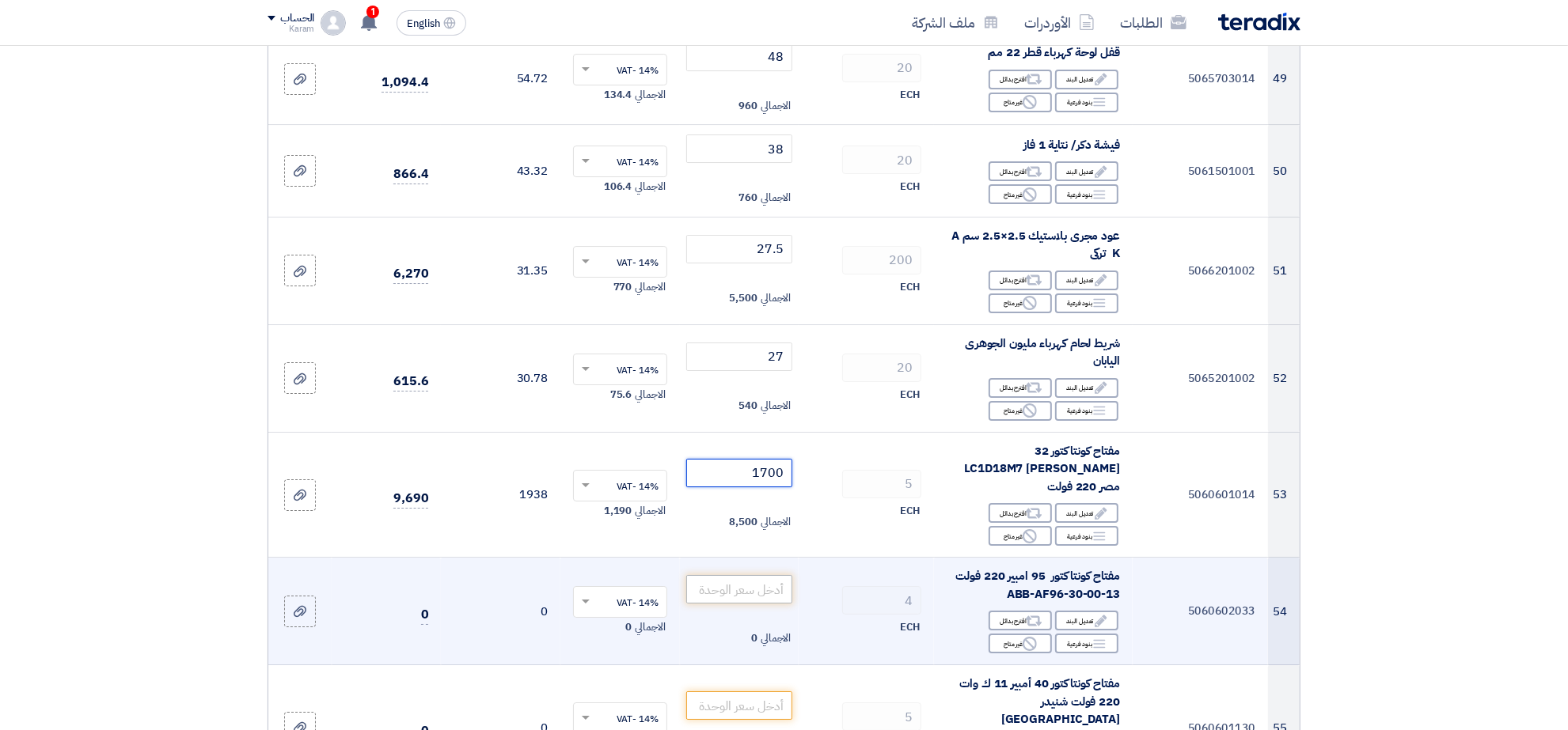
type input "1700"
click at [727, 575] on input "number" at bounding box center [739, 590] width 107 height 29
click at [760, 575] on input "number" at bounding box center [739, 590] width 107 height 29
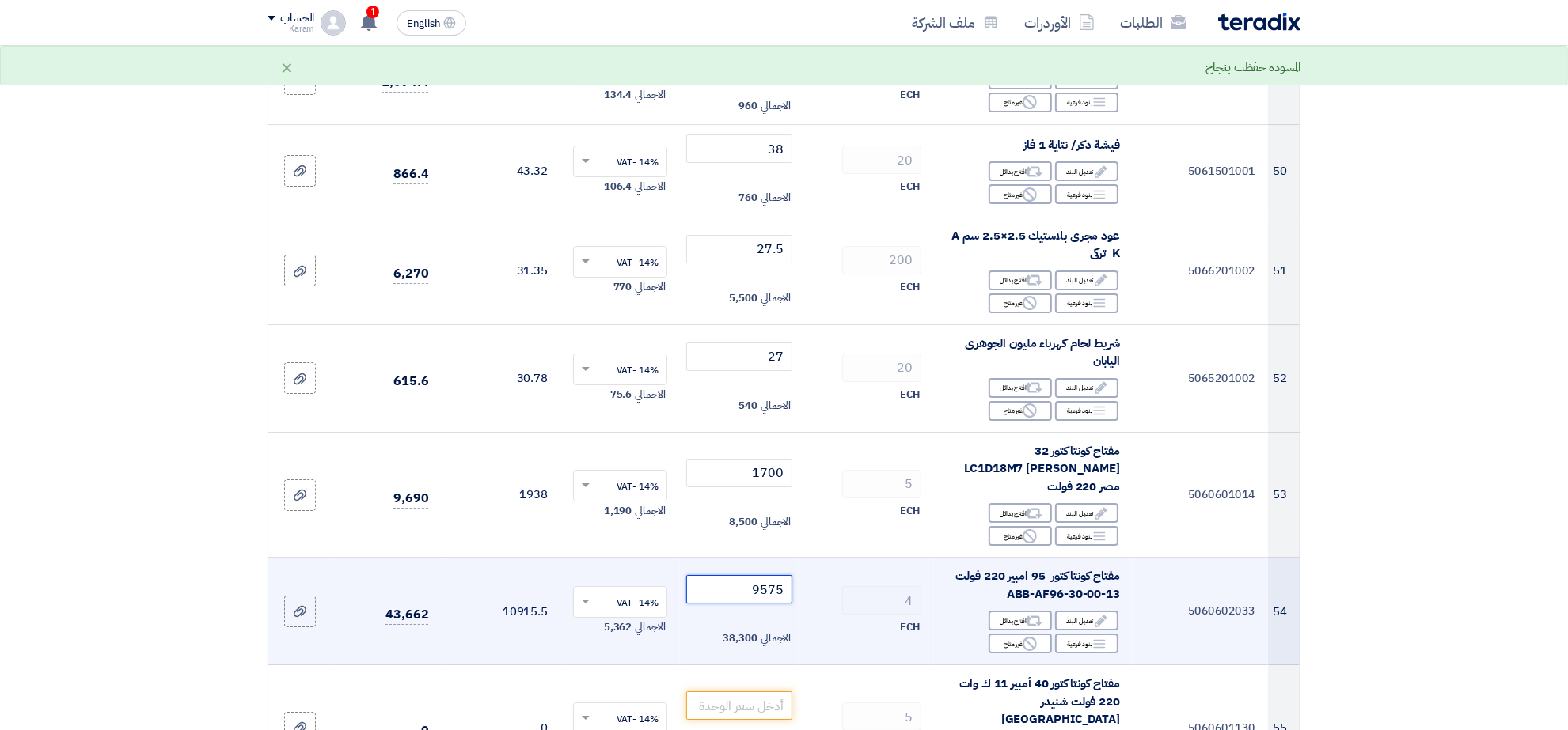
scroll to position [5877, 0]
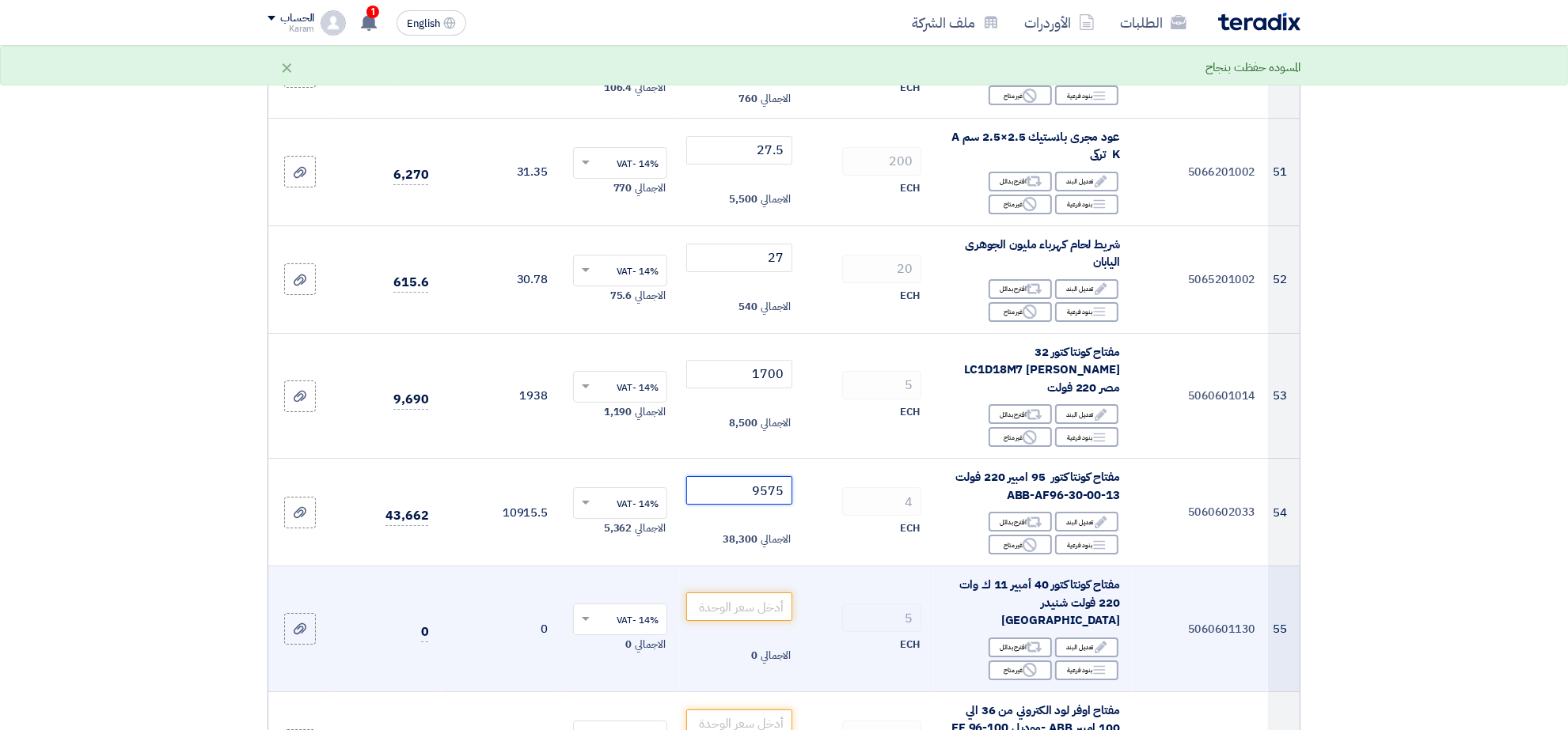
type input "9575"
click at [762, 586] on td "الاجمالي 0" at bounding box center [740, 629] width 120 height 126
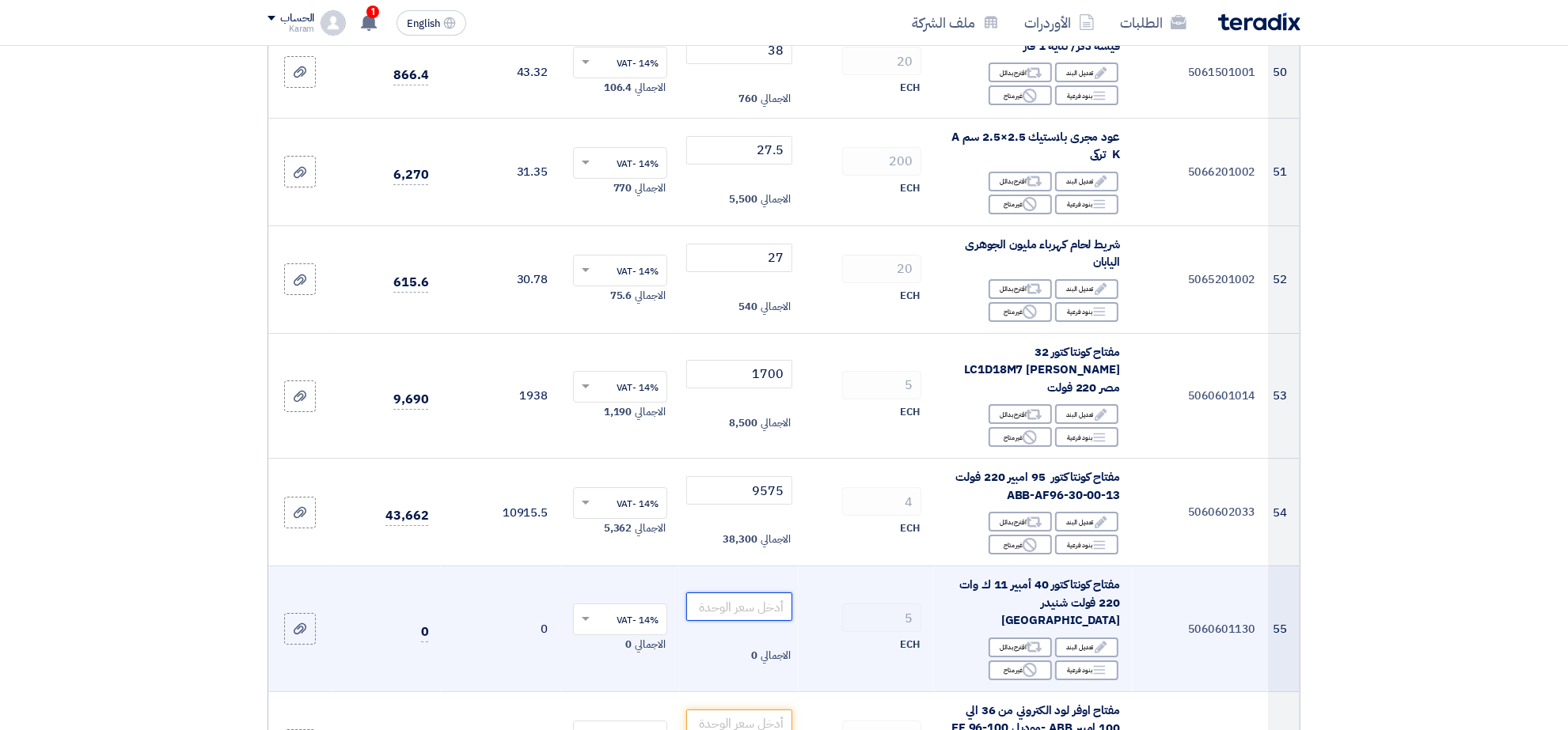
click at [746, 592] on input "number" at bounding box center [739, 607] width 107 height 29
click at [999, 660] on div "Reject غير متاح" at bounding box center [1020, 670] width 64 height 20
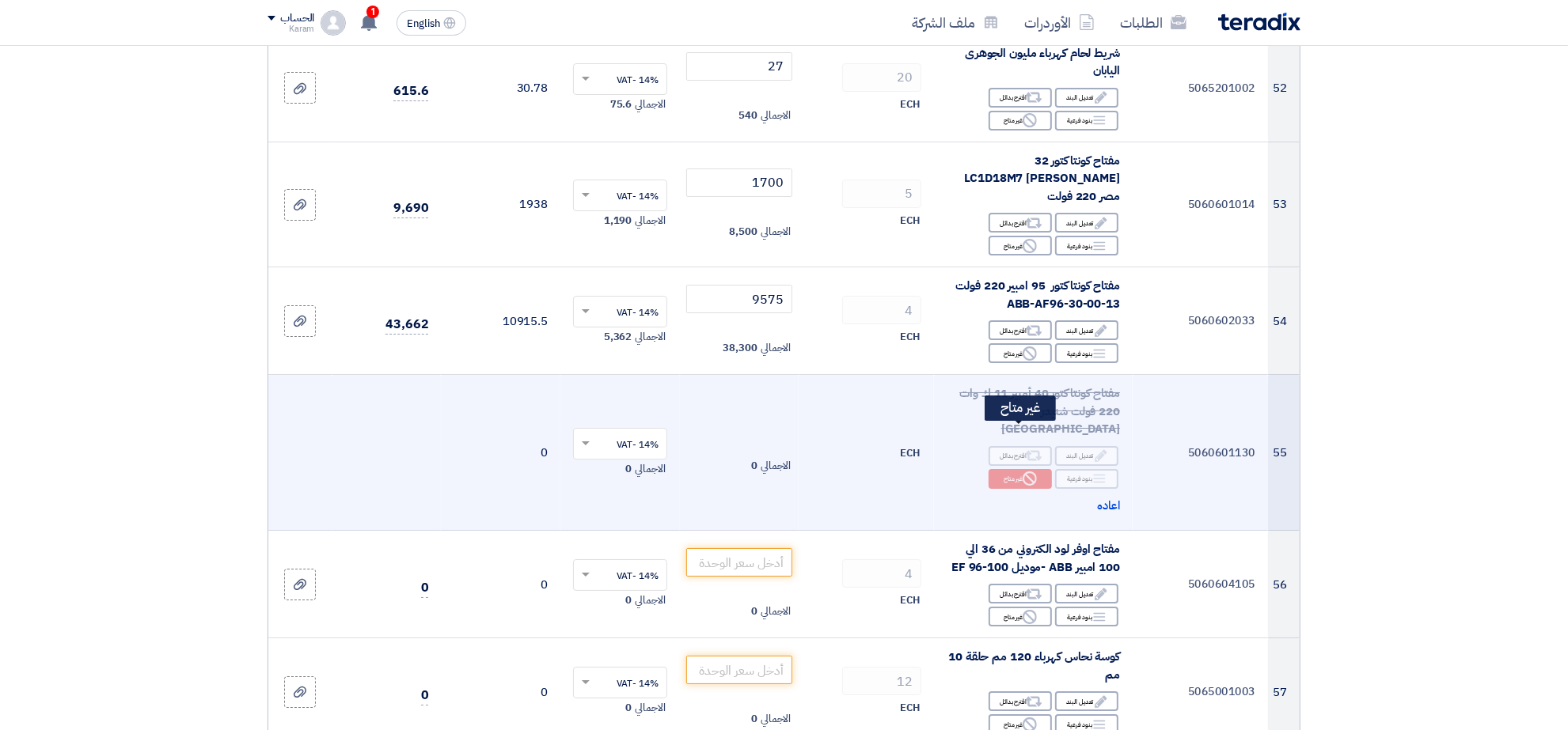
scroll to position [6074, 0]
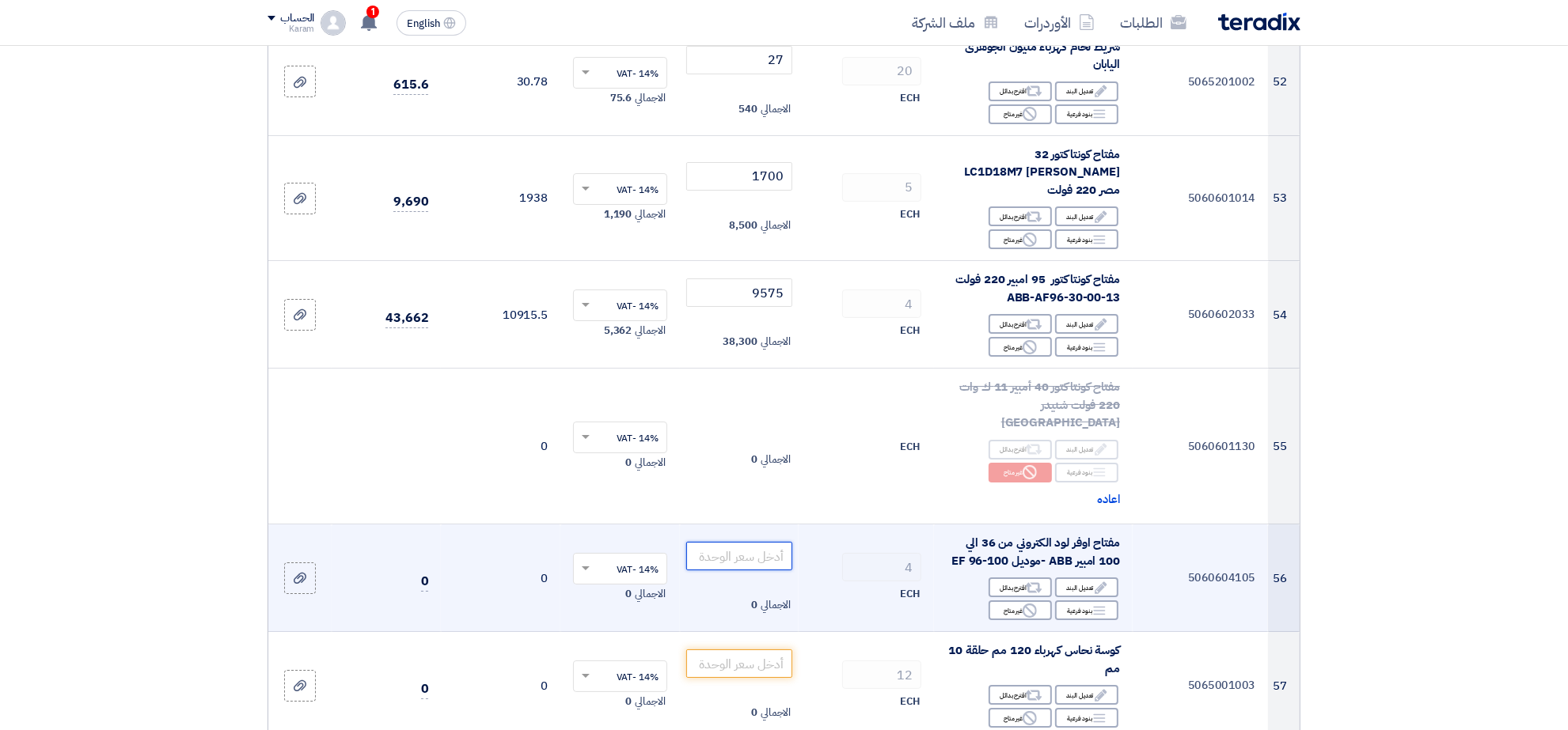
click at [742, 542] on input "number" at bounding box center [739, 556] width 107 height 29
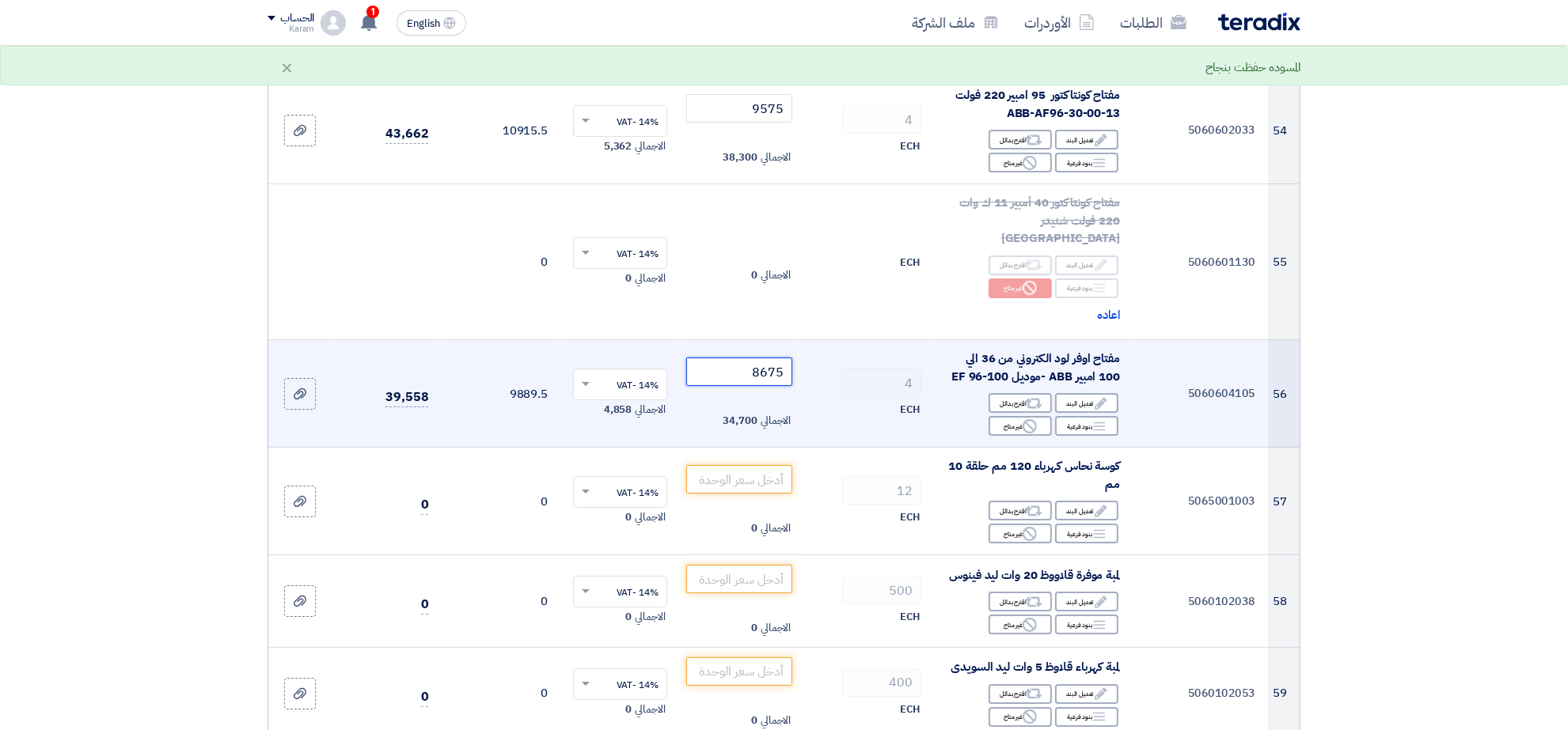
scroll to position [6272, 0]
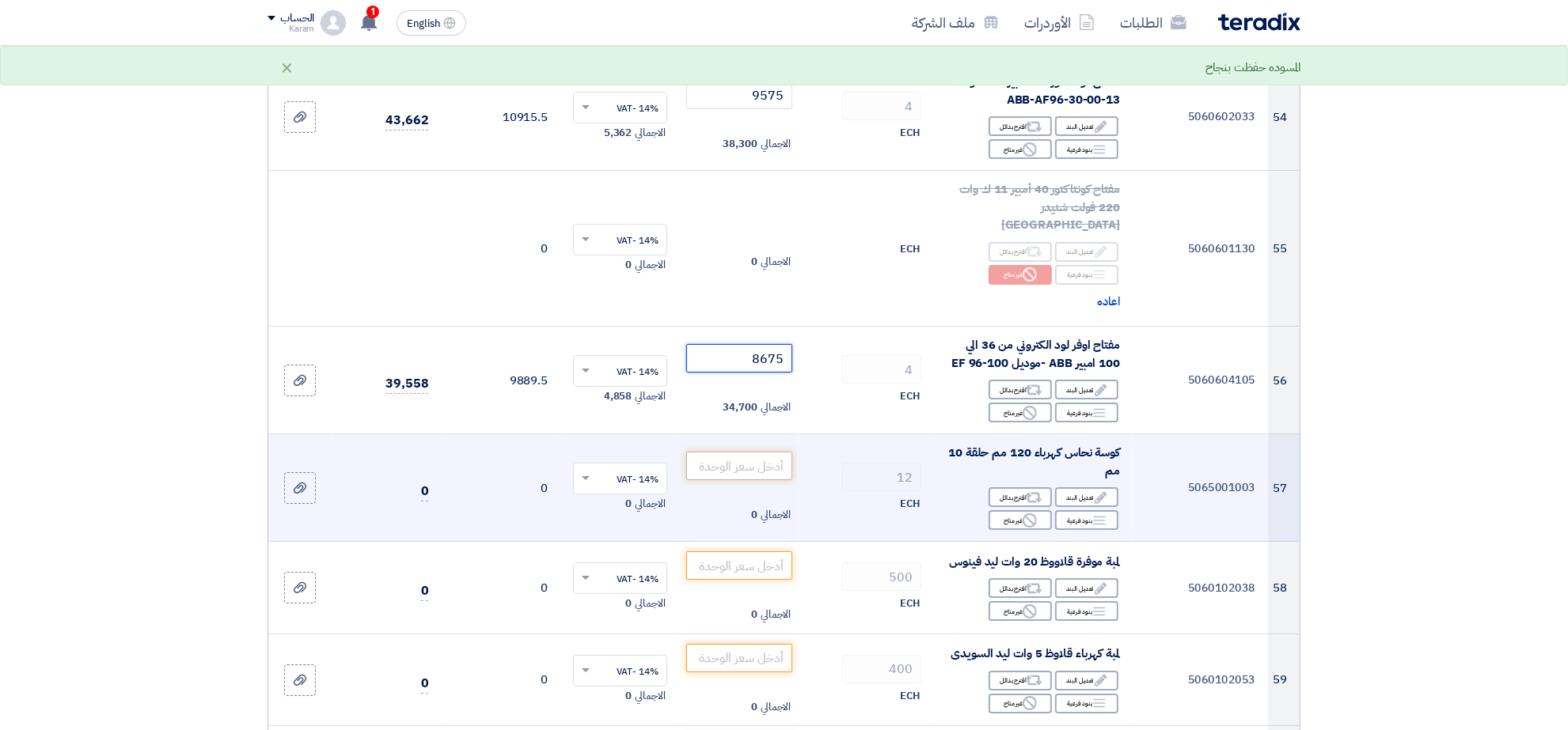
type input "8675"
click at [756, 452] on input "number" at bounding box center [739, 466] width 107 height 29
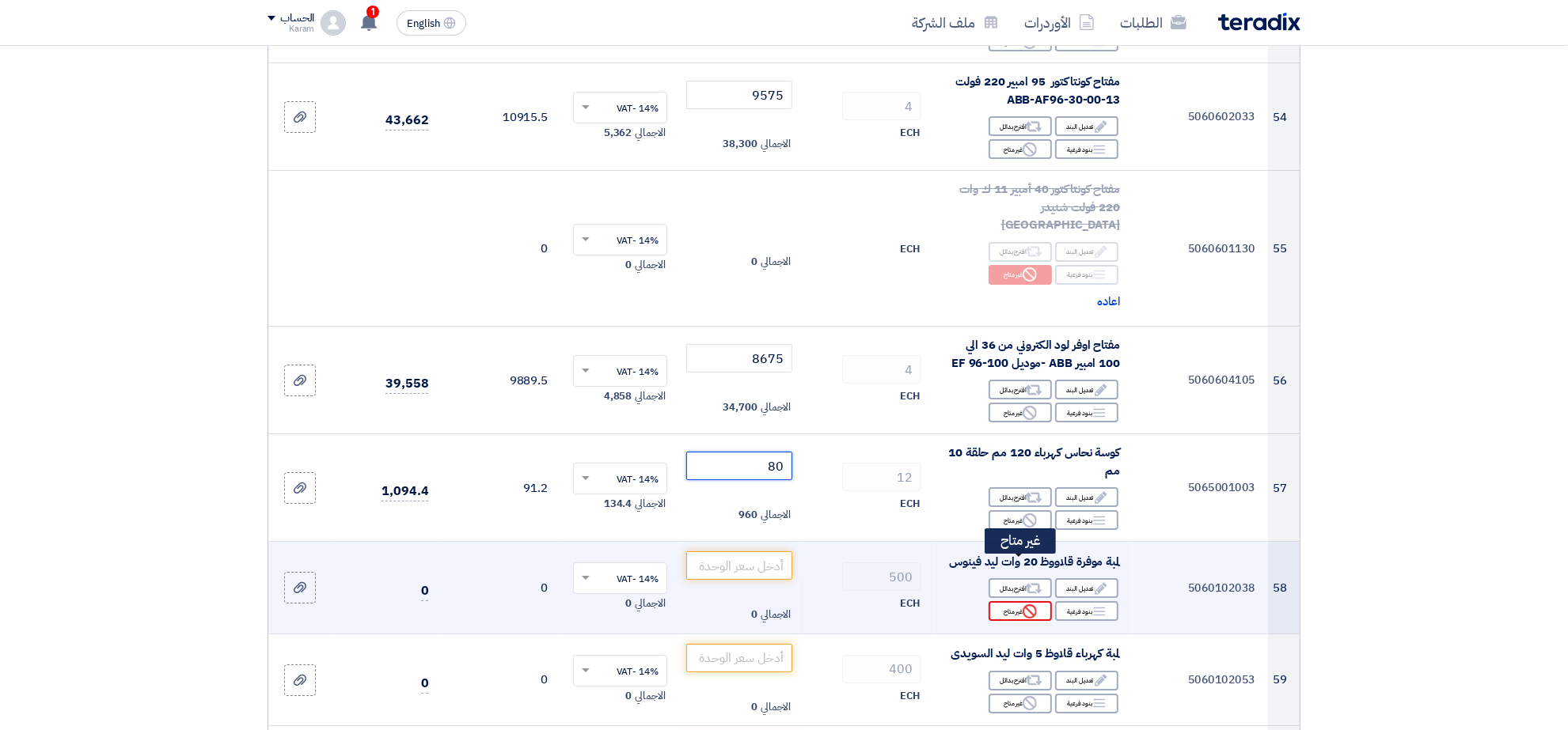
type input "80"
click at [1027, 605] on icon "Reject" at bounding box center [1030, 612] width 14 height 14
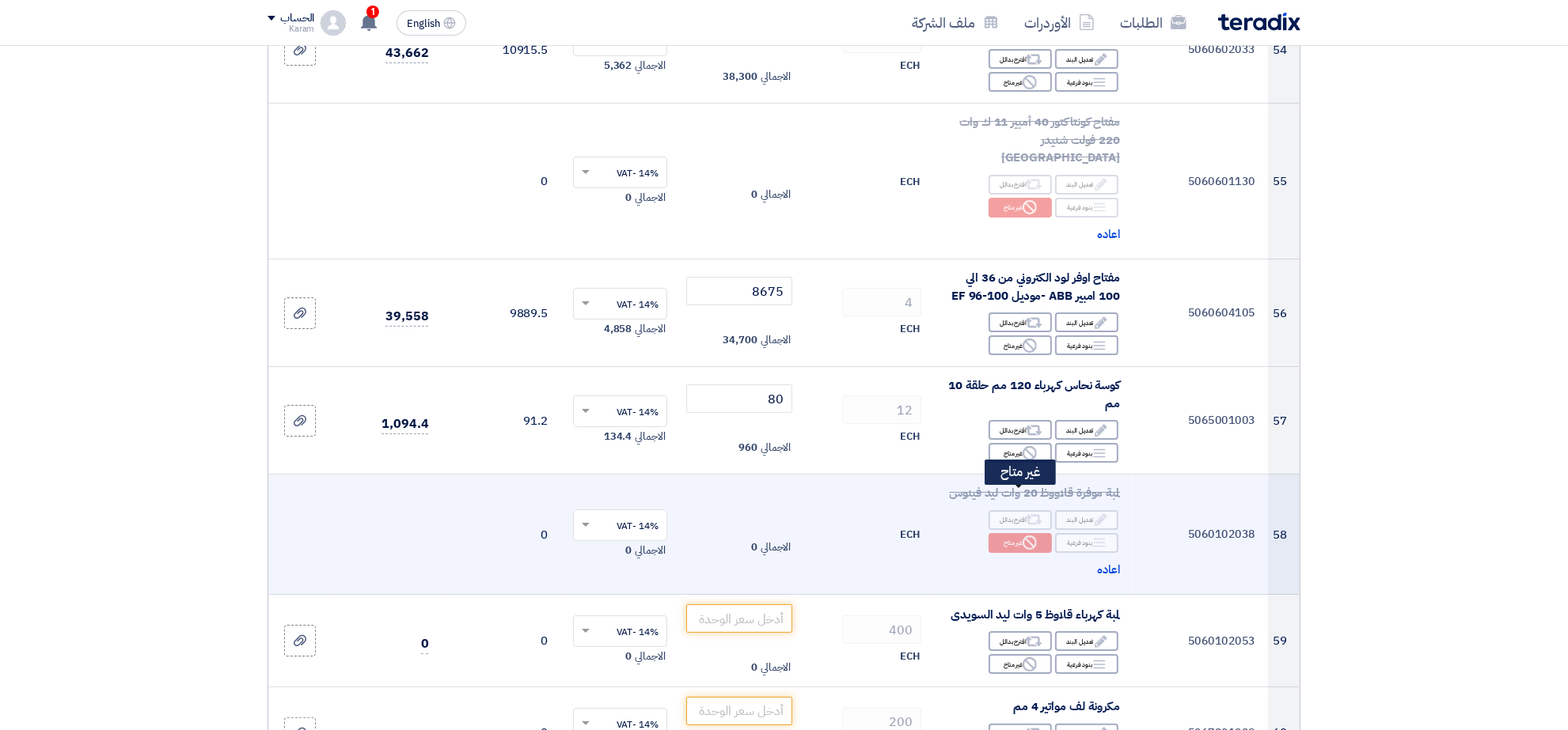
scroll to position [6371, 0]
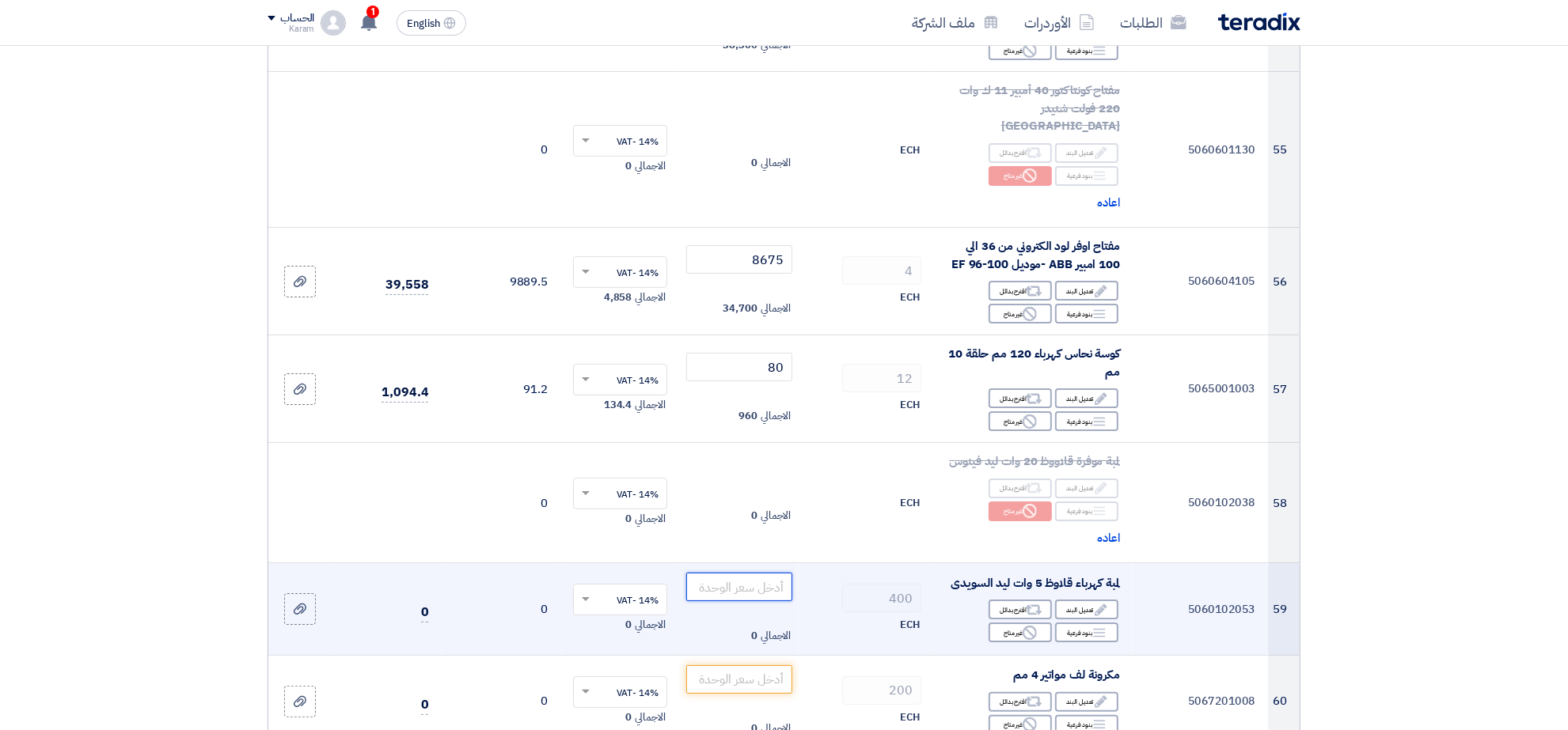
click at [737, 573] on input "number" at bounding box center [739, 587] width 107 height 29
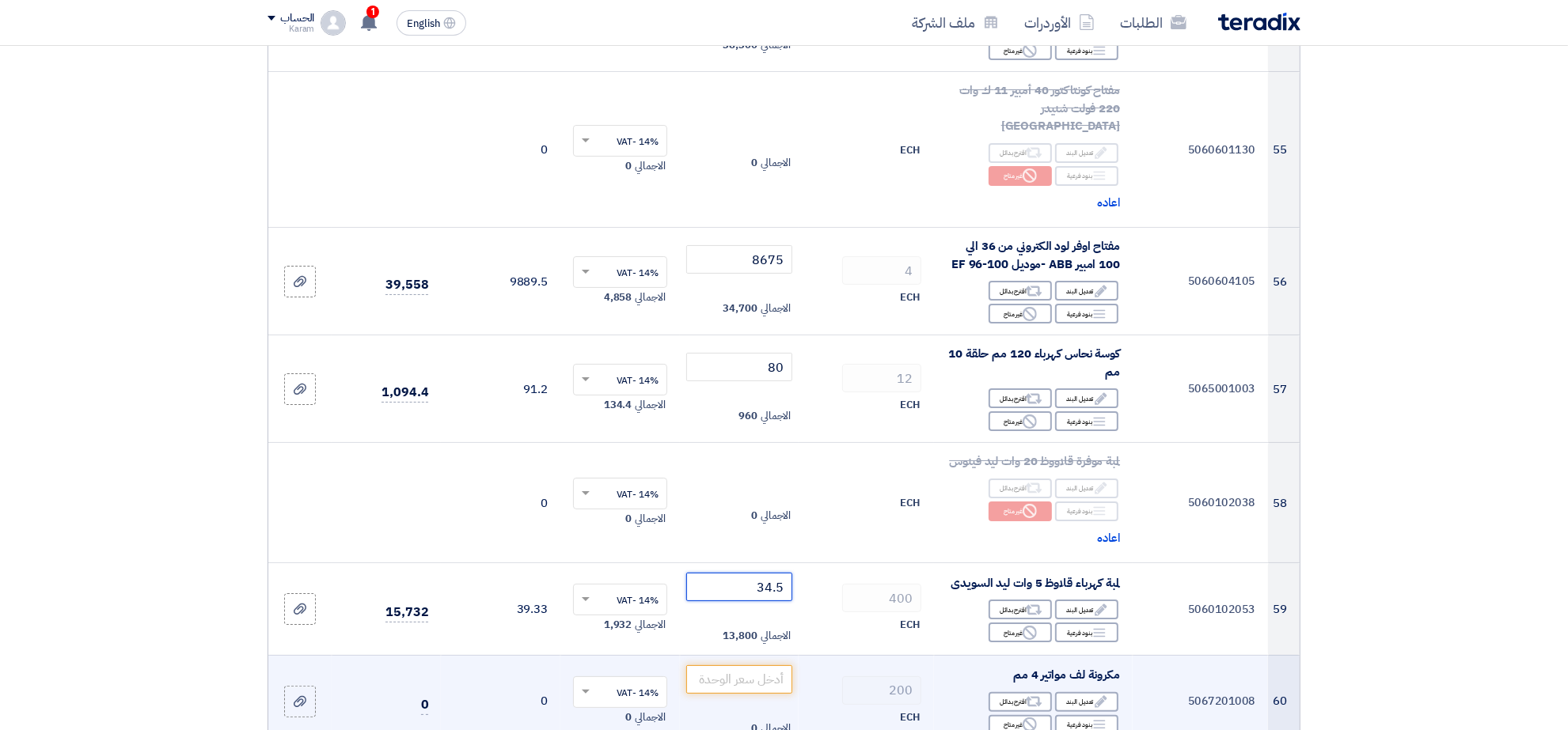
scroll to position [6668, 0]
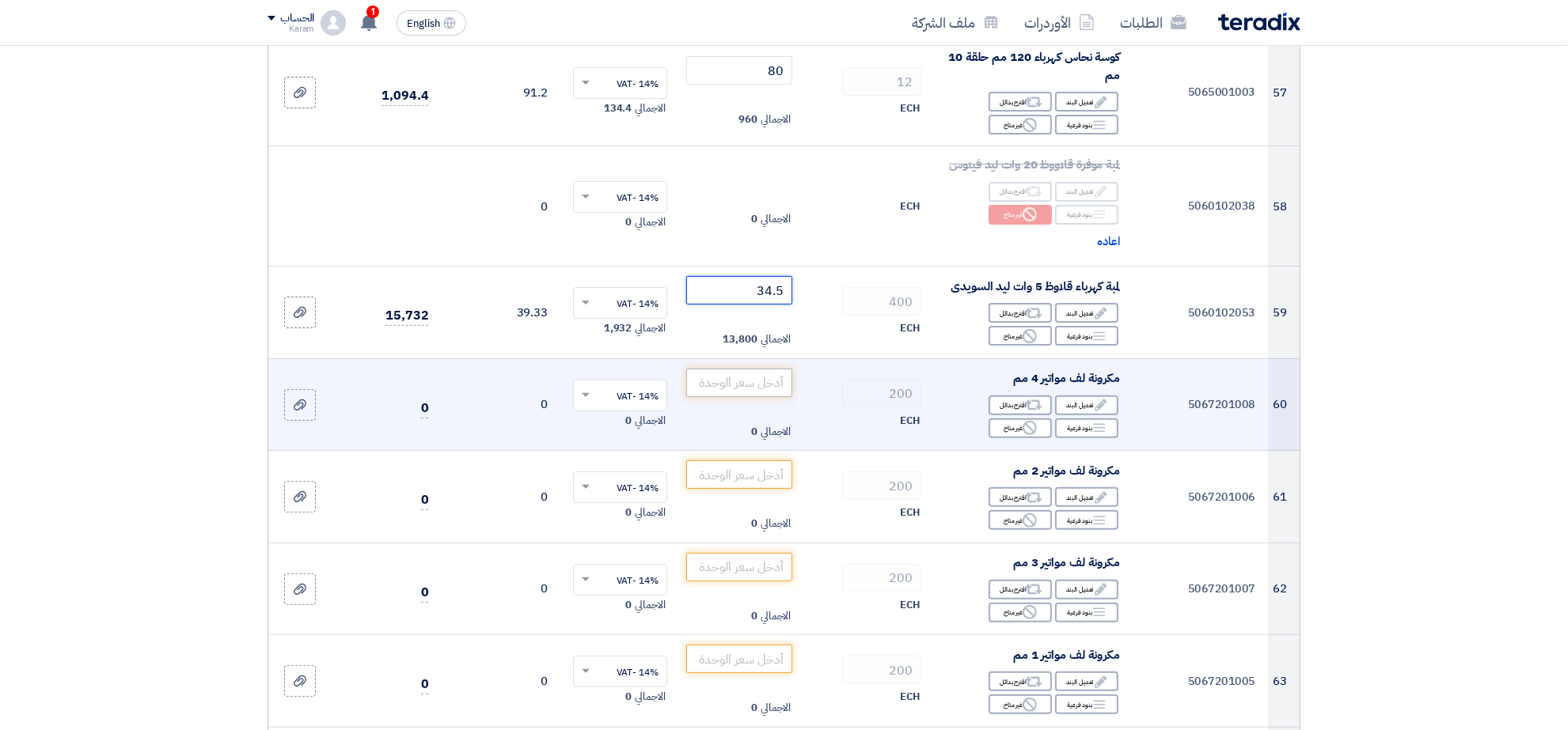
type input "34.5"
click at [740, 369] on input "number" at bounding box center [739, 383] width 107 height 29
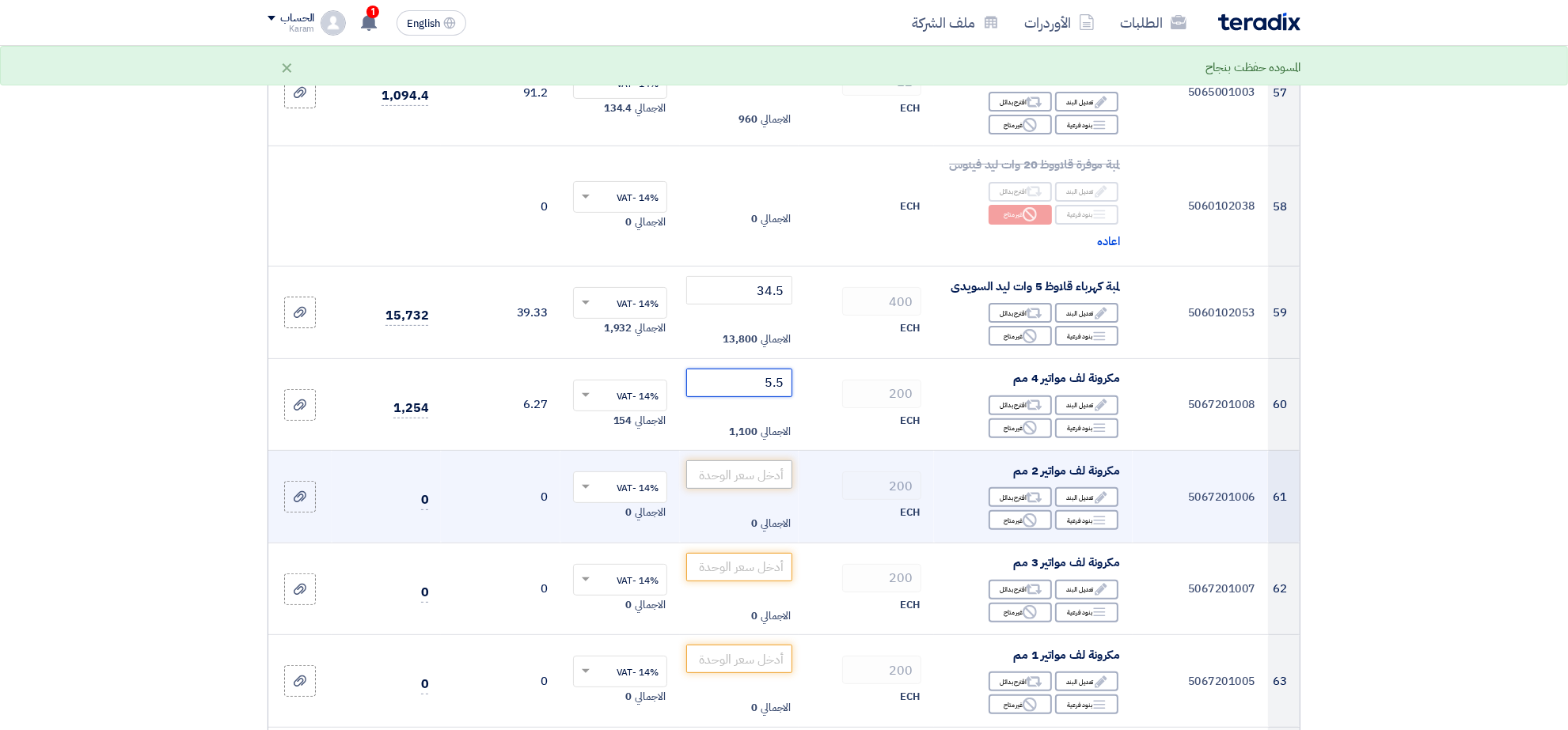
type input "5.5"
click at [752, 461] on input "number" at bounding box center [739, 475] width 107 height 29
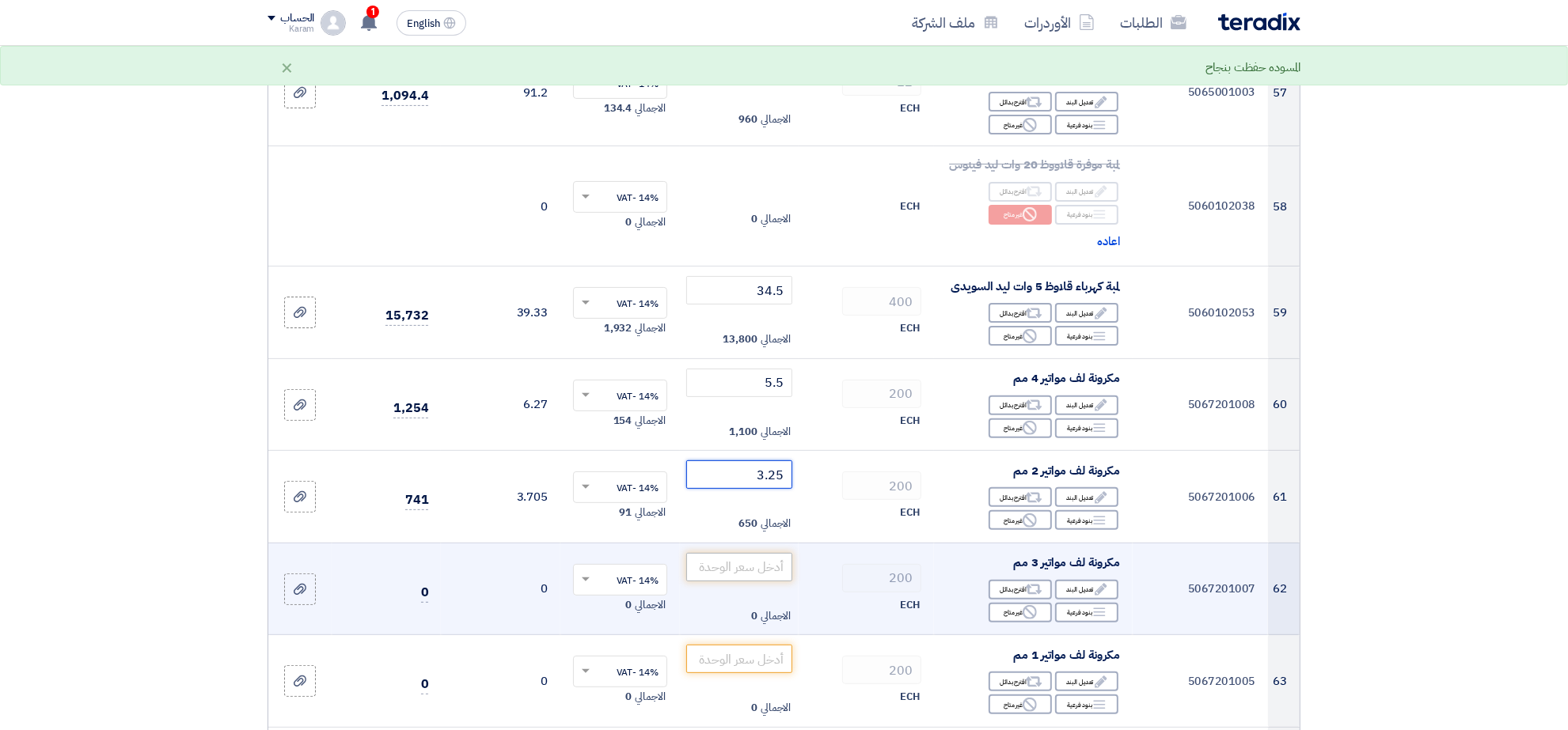
type input "3.25"
click at [748, 553] on input "number" at bounding box center [739, 567] width 107 height 29
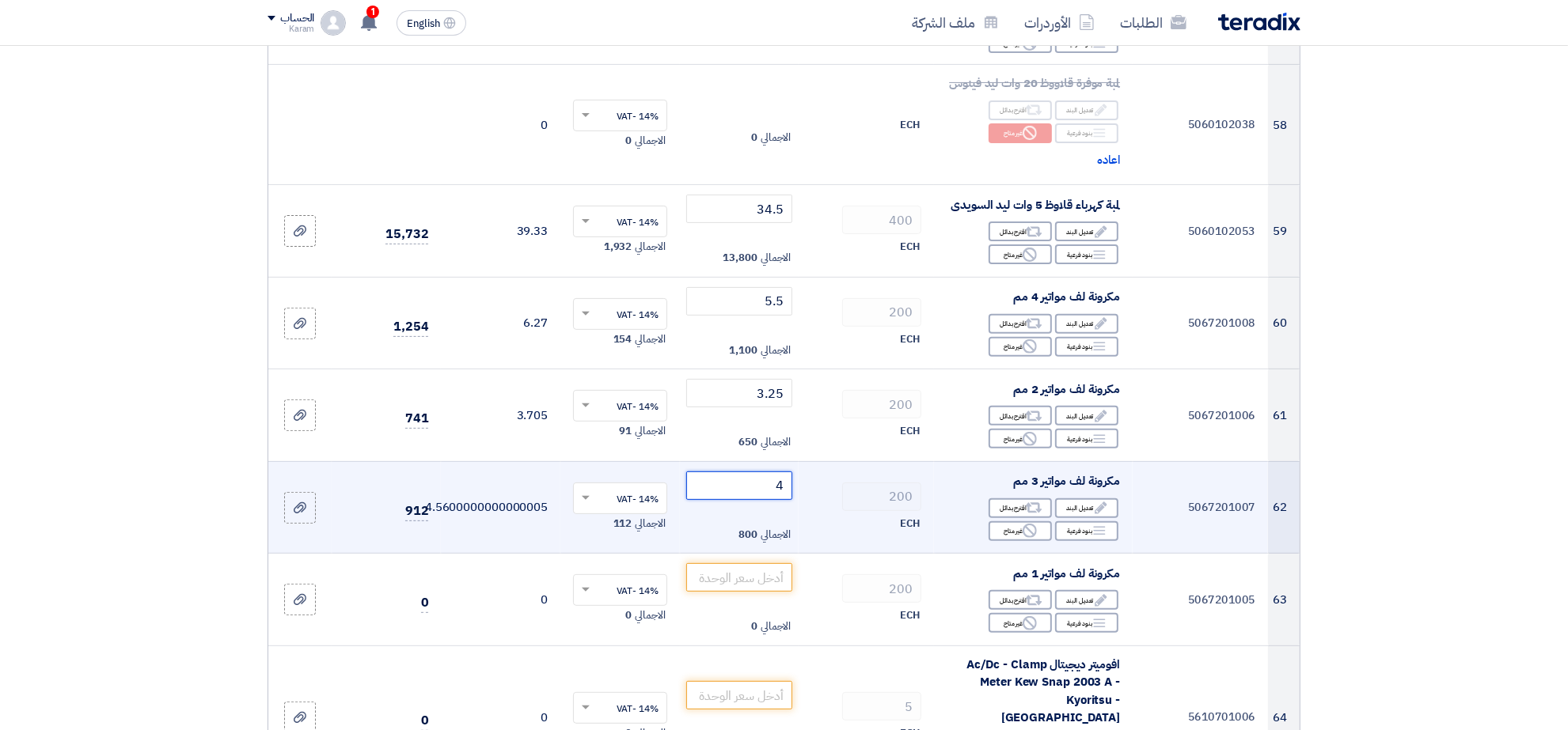
scroll to position [6767, 0]
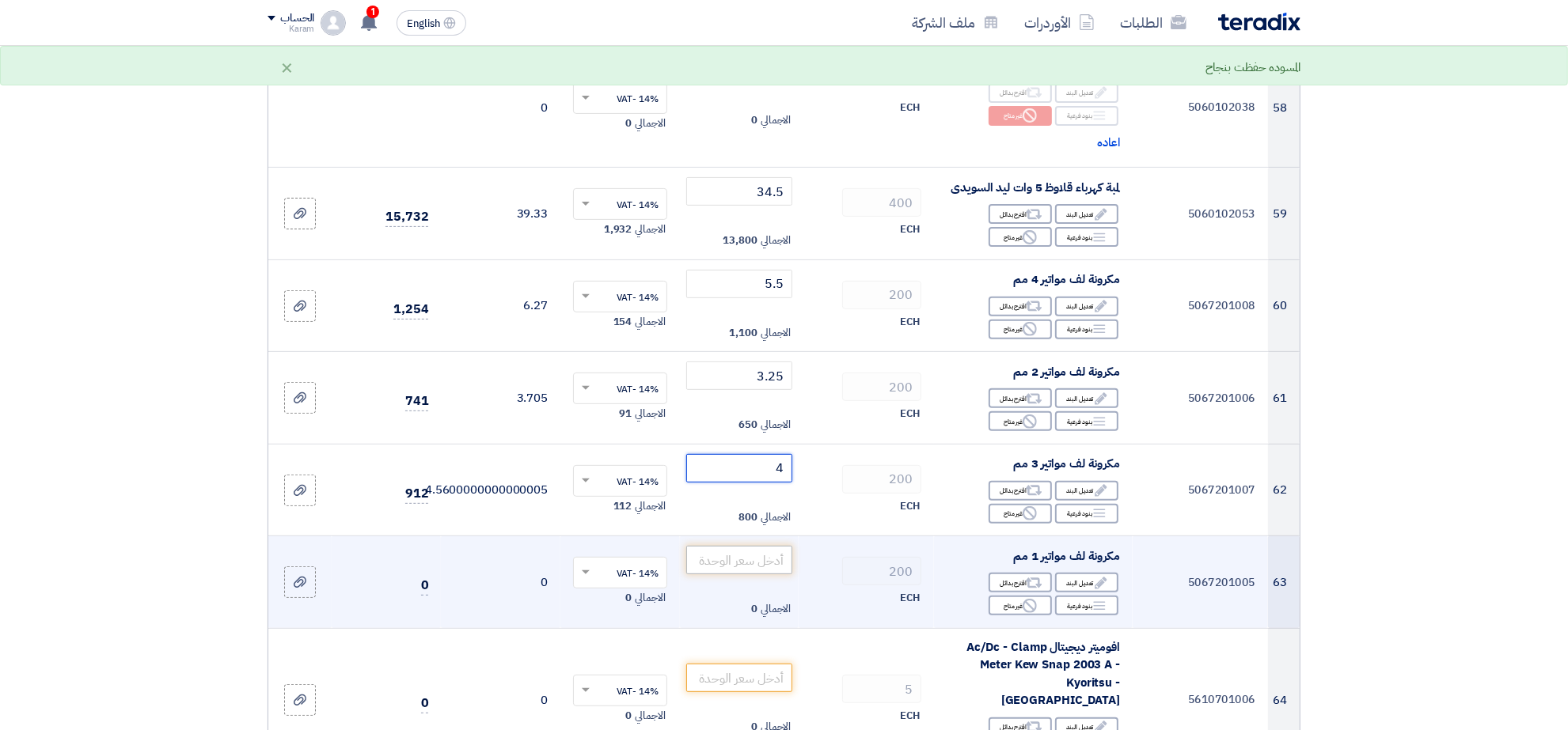
type input "4"
click at [754, 546] on input "number" at bounding box center [739, 560] width 107 height 29
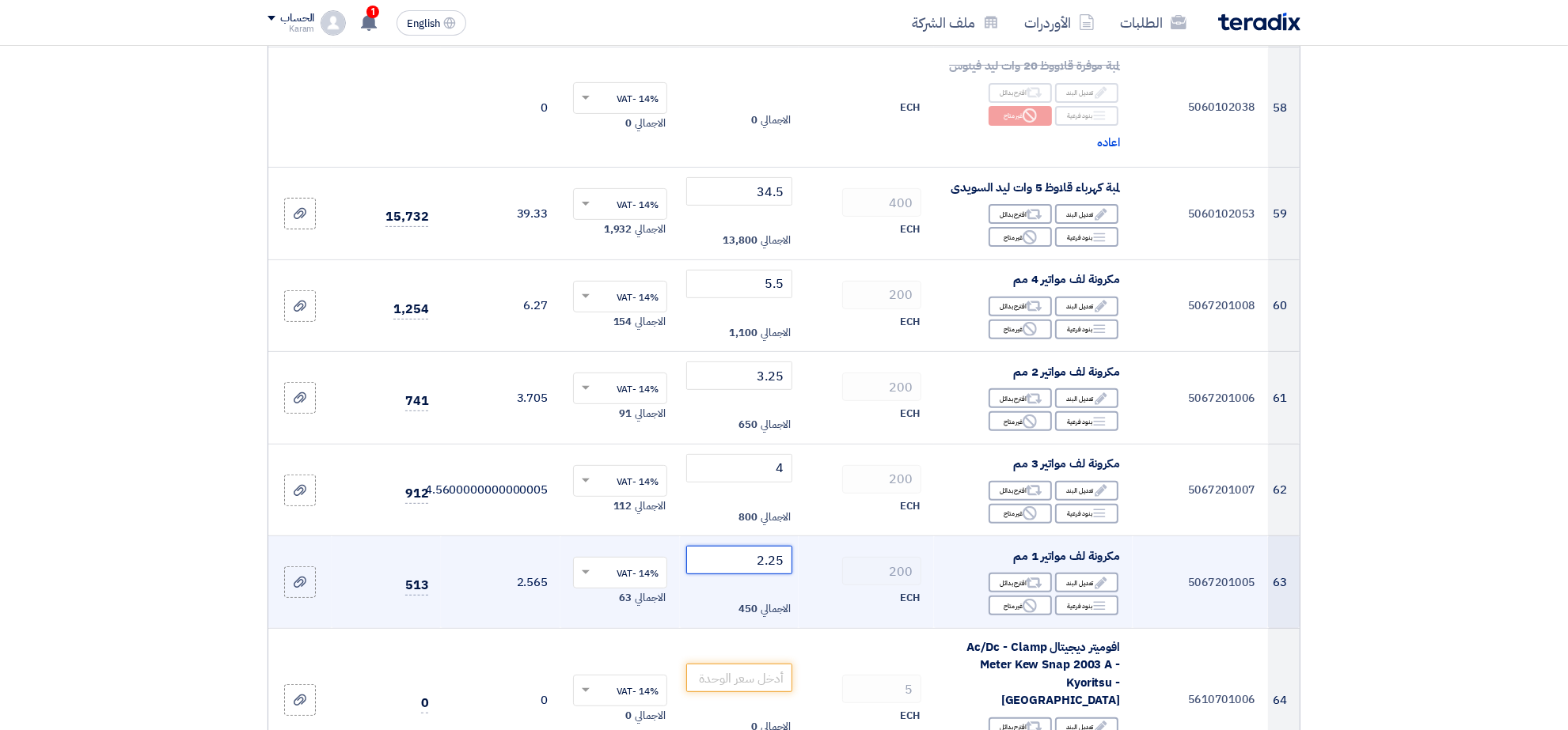
scroll to position [6865, 0]
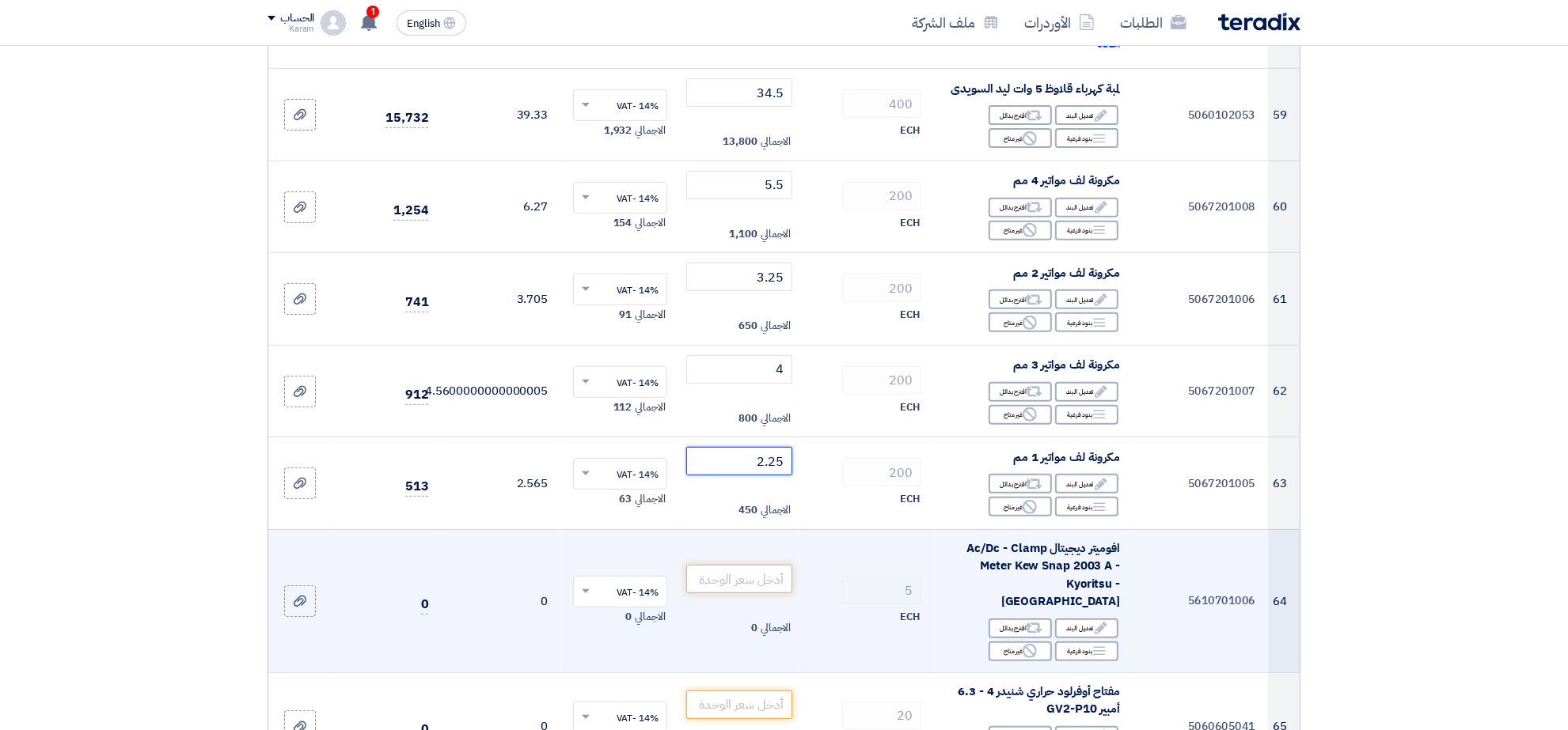
type input "2.25"
click at [770, 564] on input "number" at bounding box center [739, 579] width 107 height 29
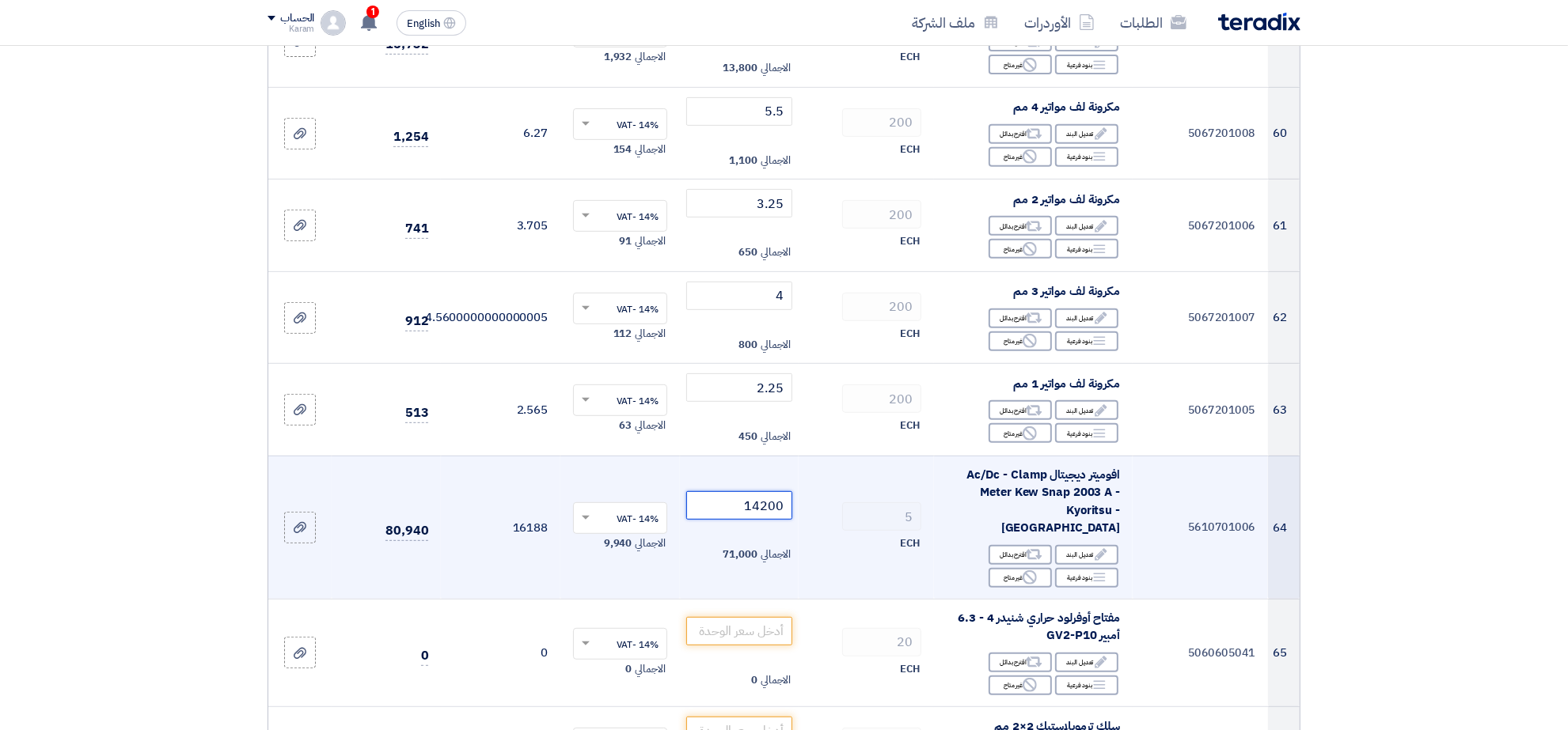
scroll to position [6965, 0]
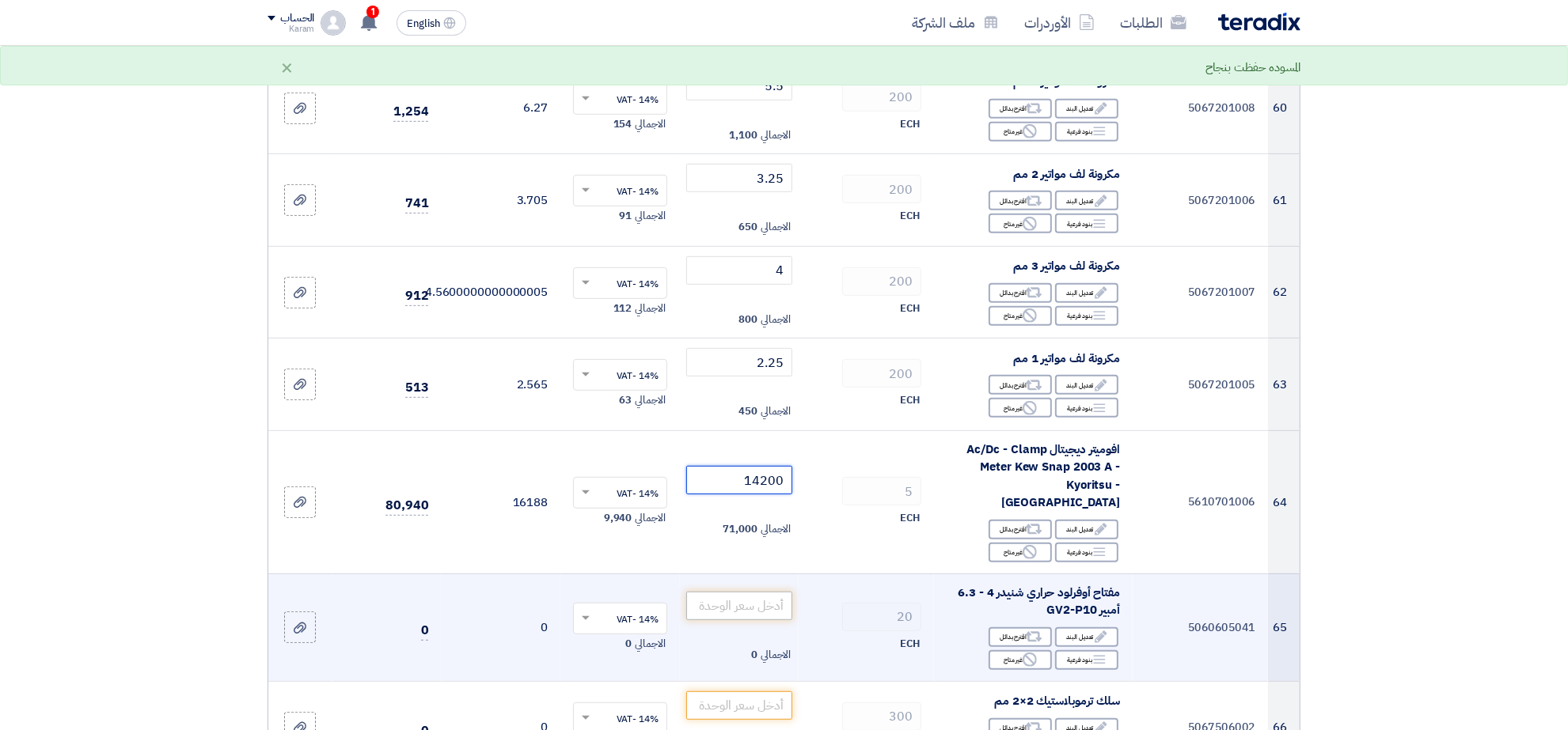
type input "14200"
click at [770, 591] on input "number" at bounding box center [739, 606] width 107 height 29
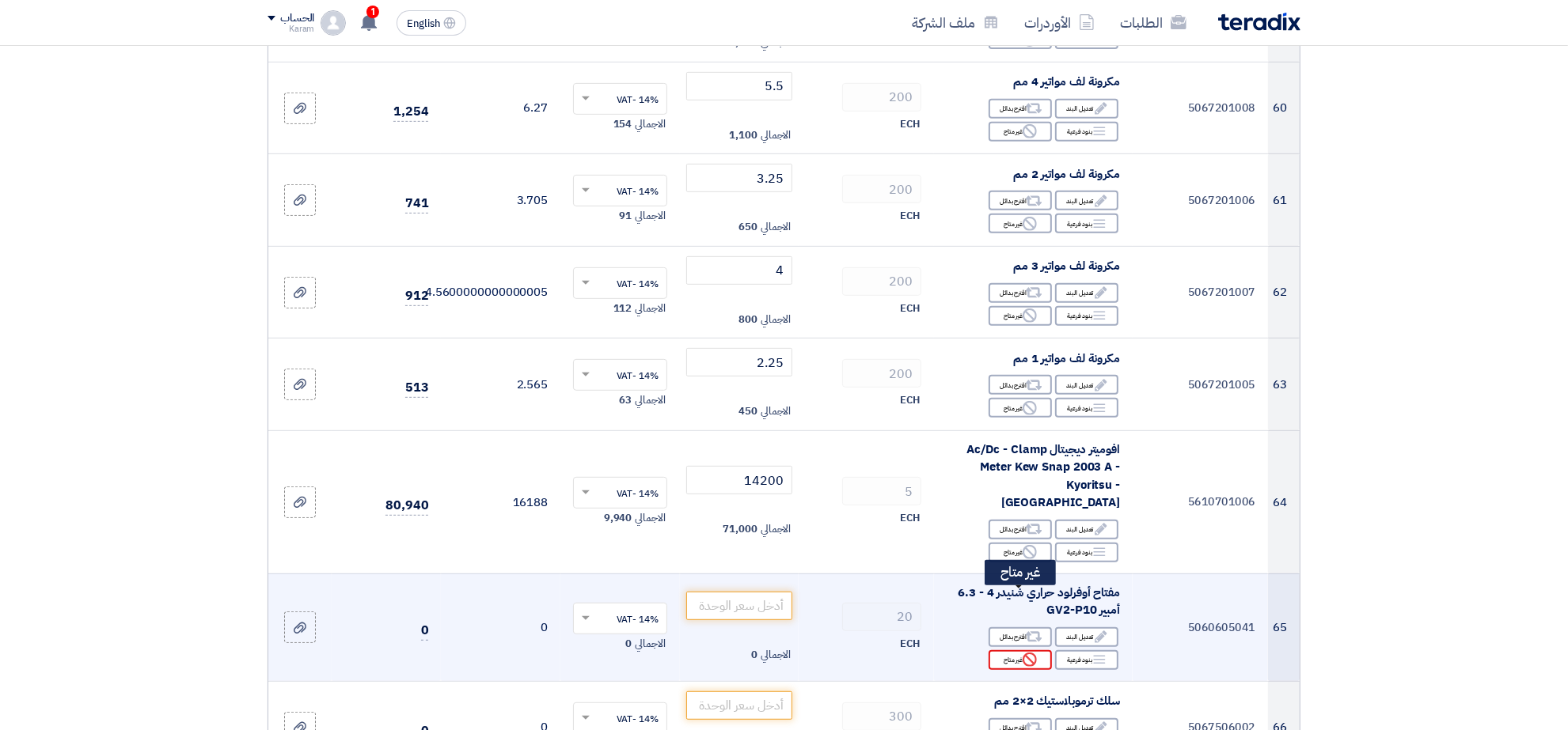
click at [998, 650] on div "Reject غير متاح" at bounding box center [1020, 660] width 64 height 20
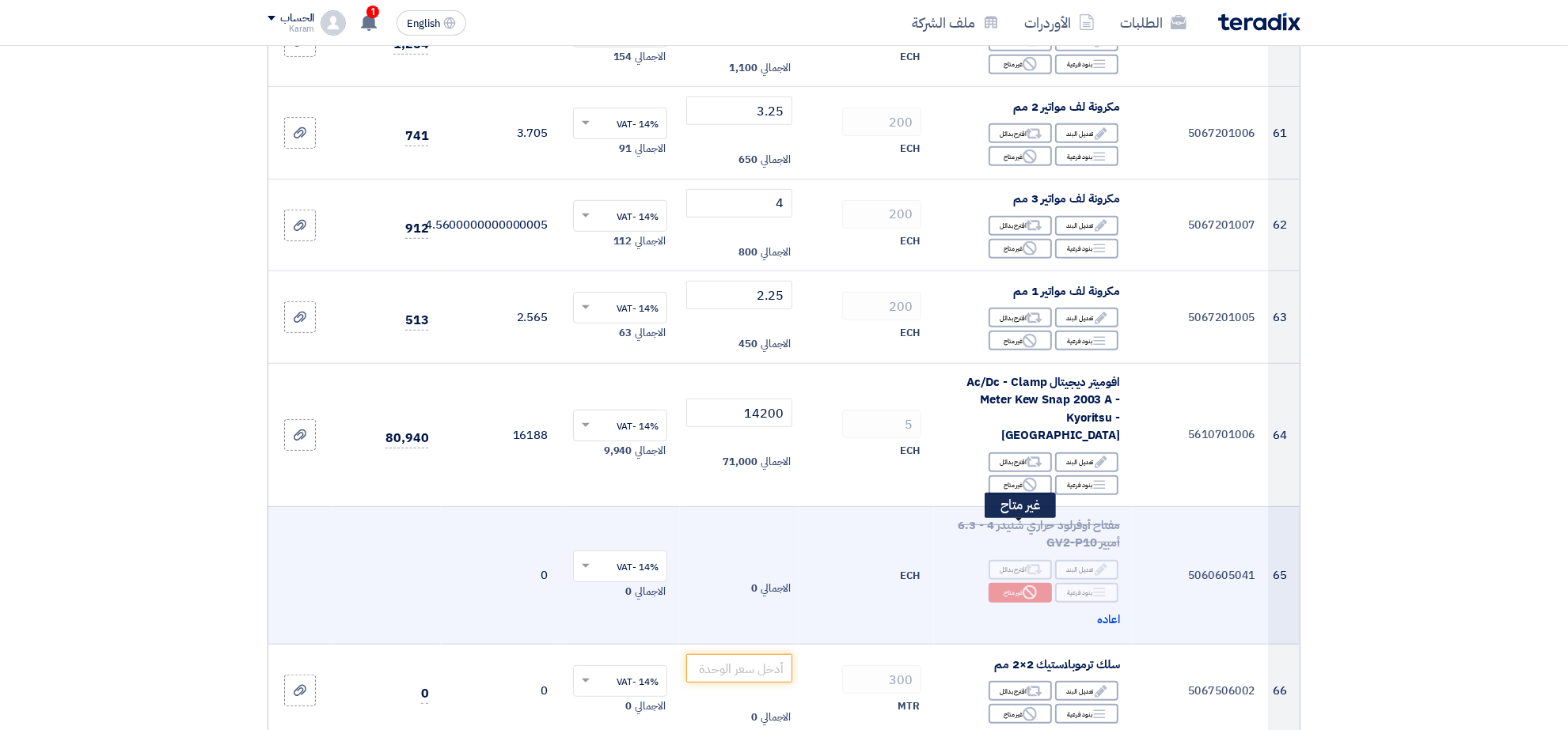
scroll to position [7063, 0]
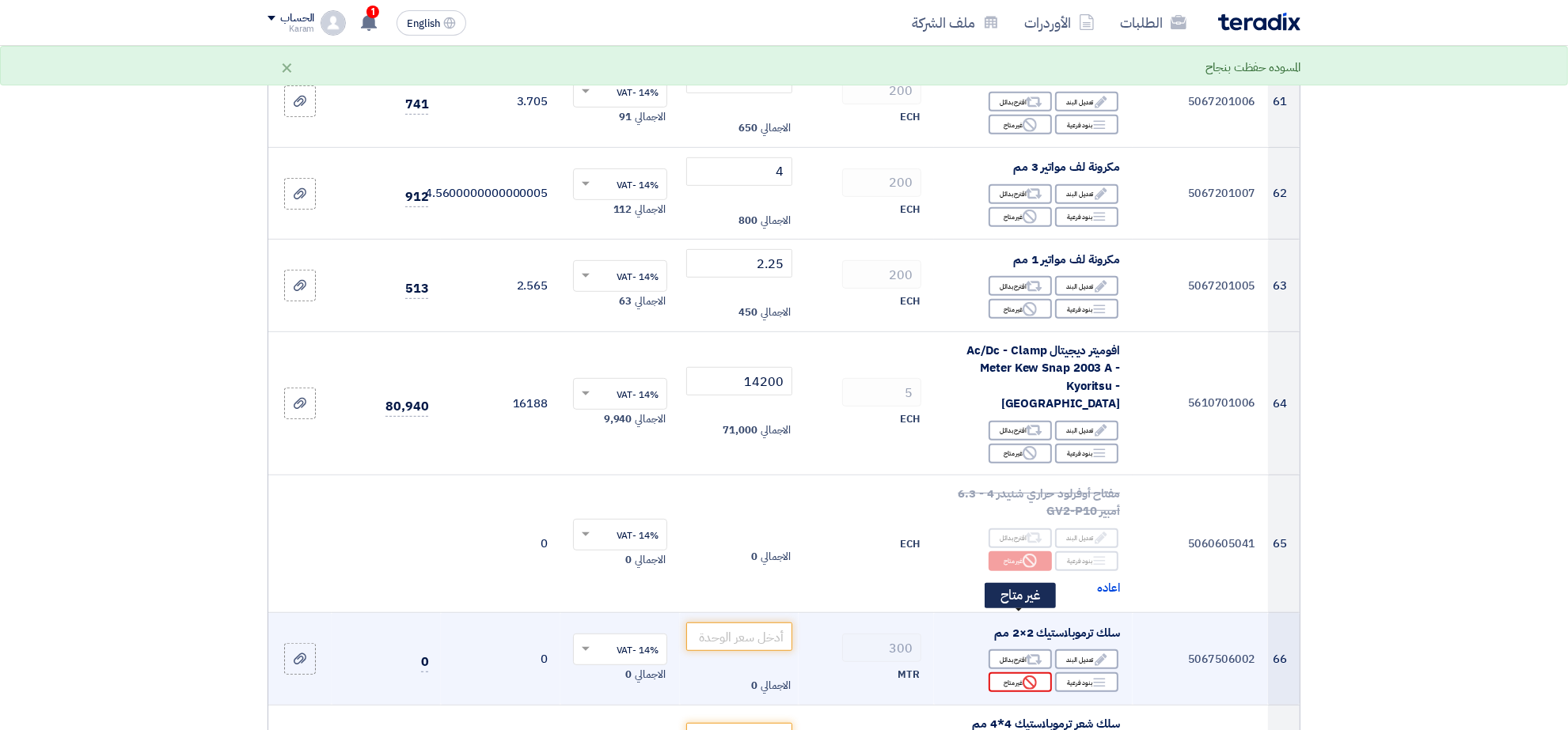
click at [1011, 673] on div "Reject غير متاح" at bounding box center [1020, 683] width 64 height 20
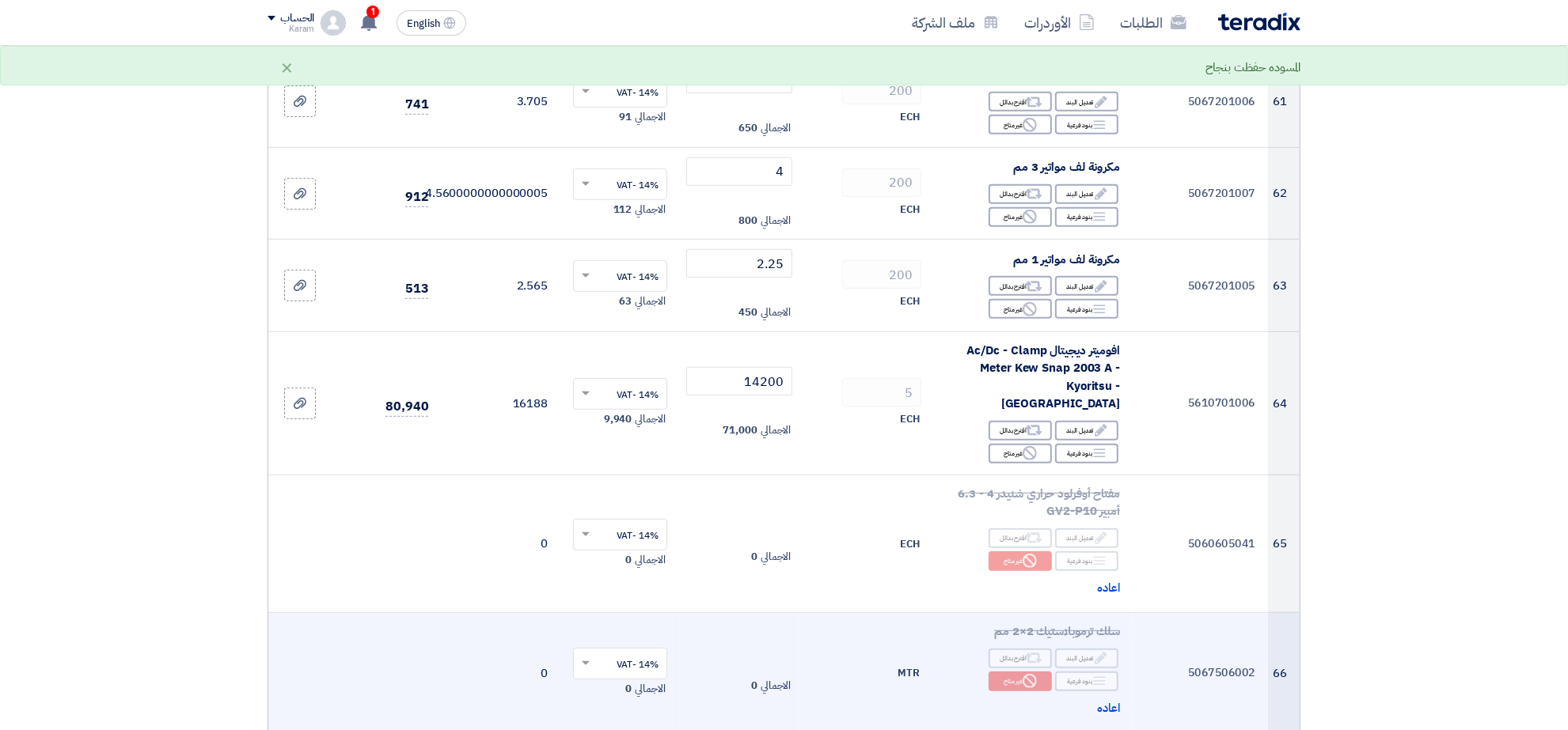
scroll to position [7162, 0]
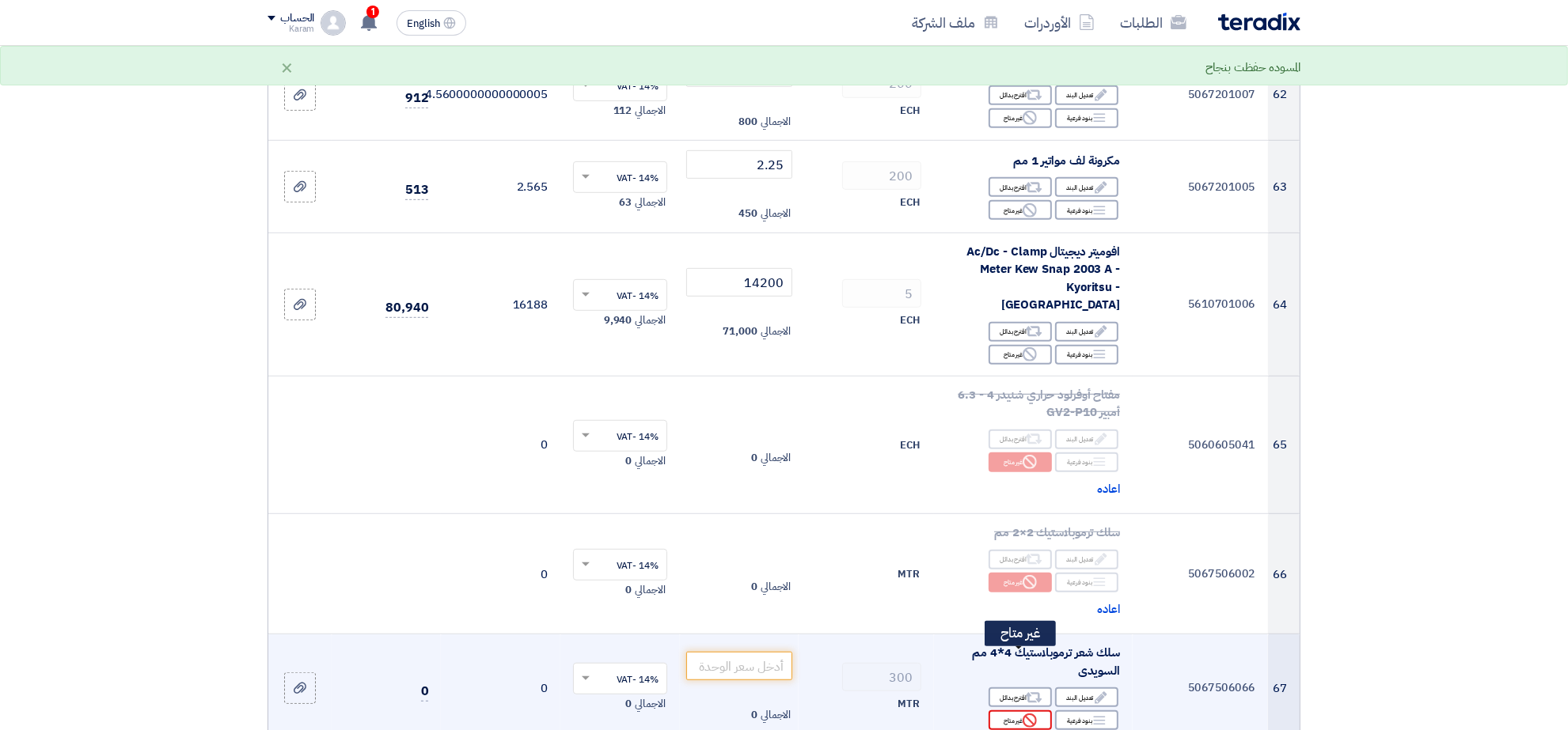
click at [1018, 710] on div "Reject غير متاح" at bounding box center [1020, 720] width 64 height 20
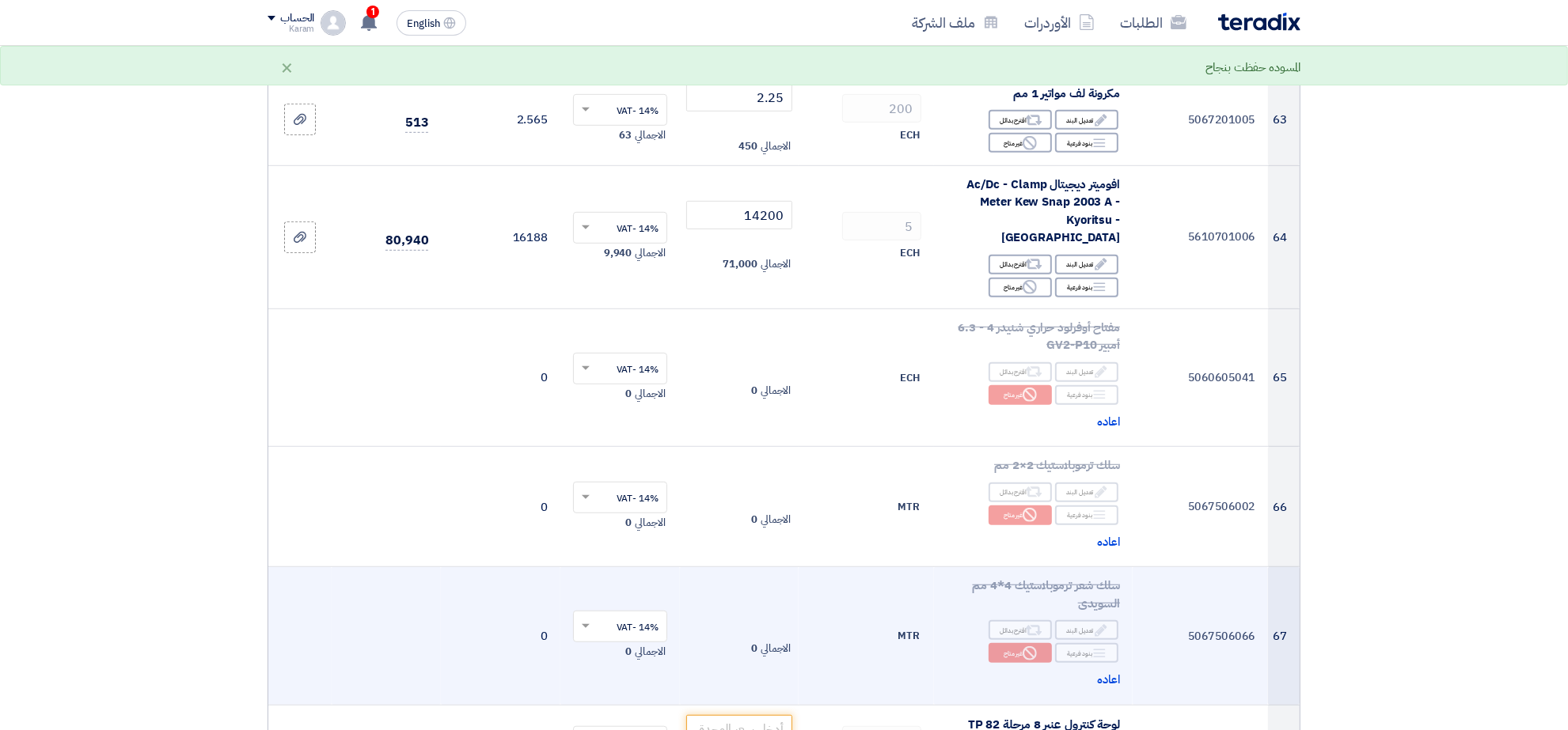
scroll to position [7261, 0]
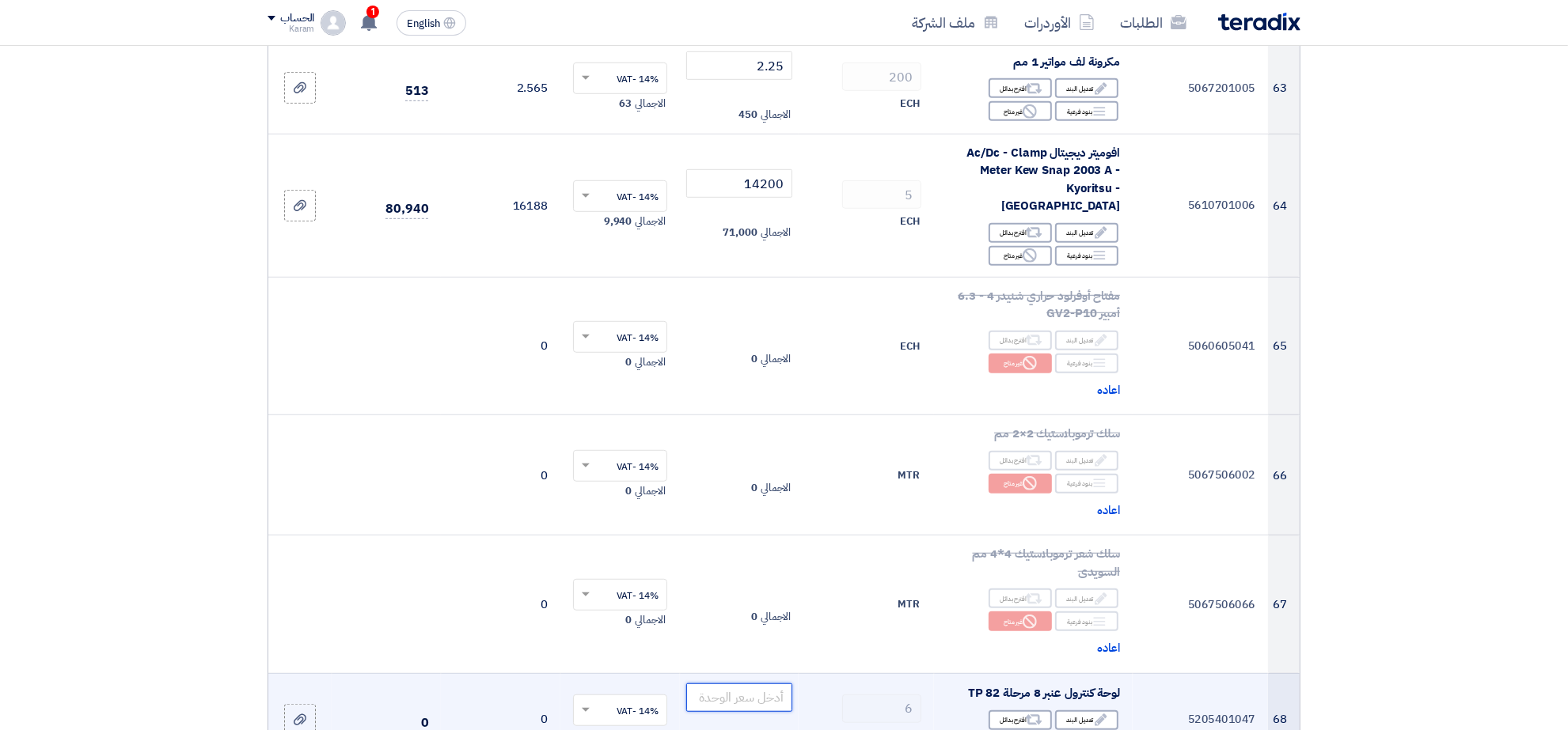
click at [727, 683] on input "number" at bounding box center [739, 698] width 107 height 29
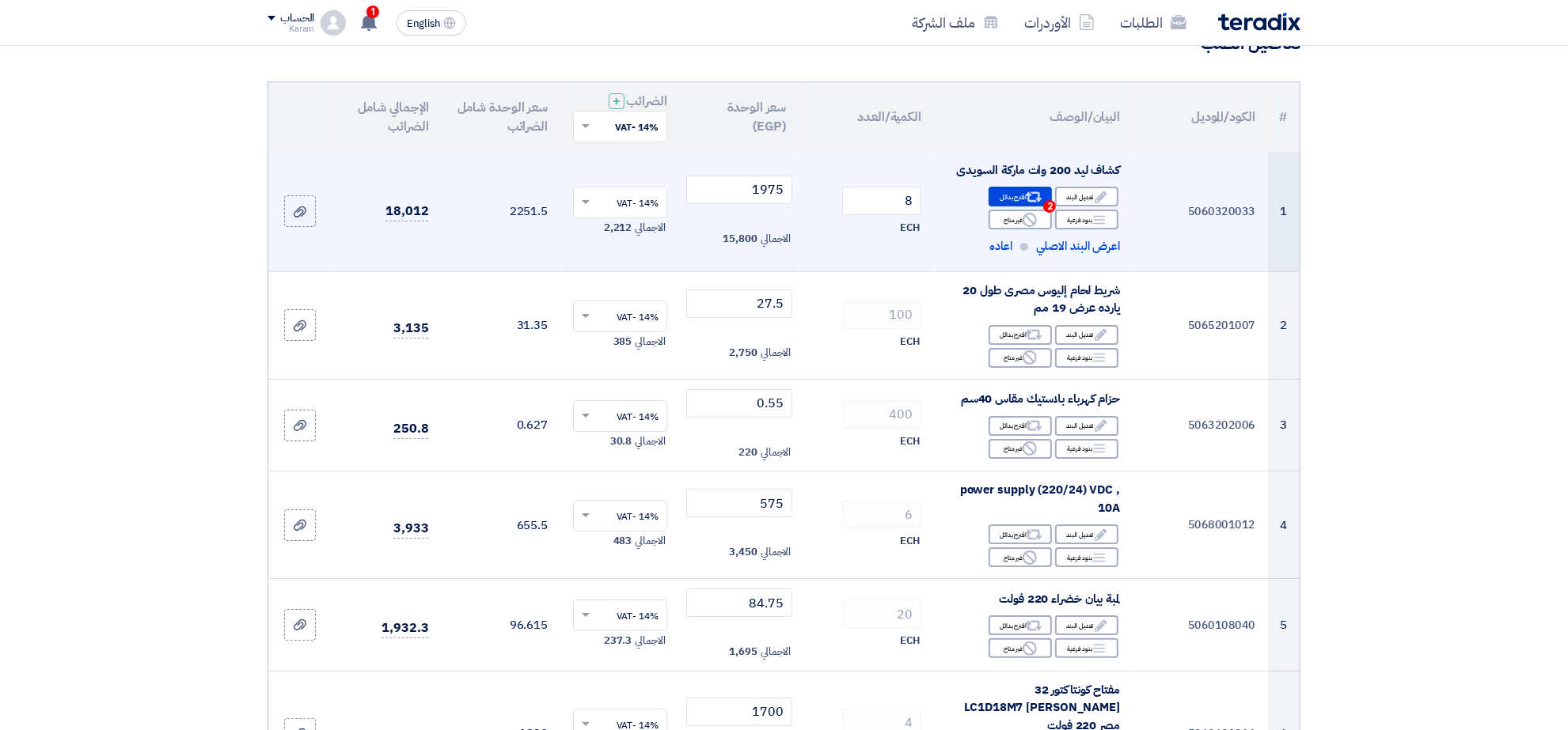
scroll to position [0, 0]
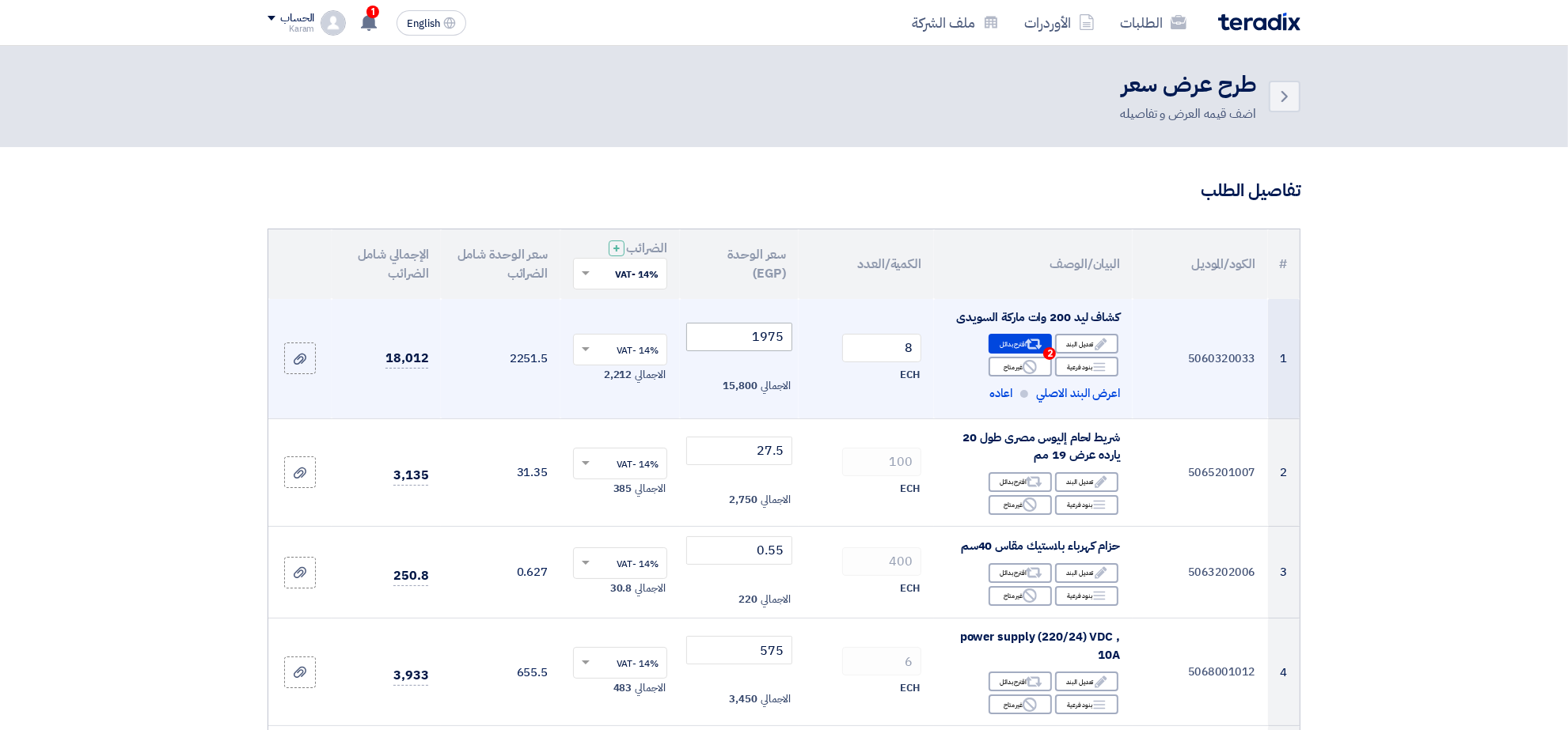
type input "8850"
click at [770, 336] on input "1975" at bounding box center [739, 337] width 107 height 29
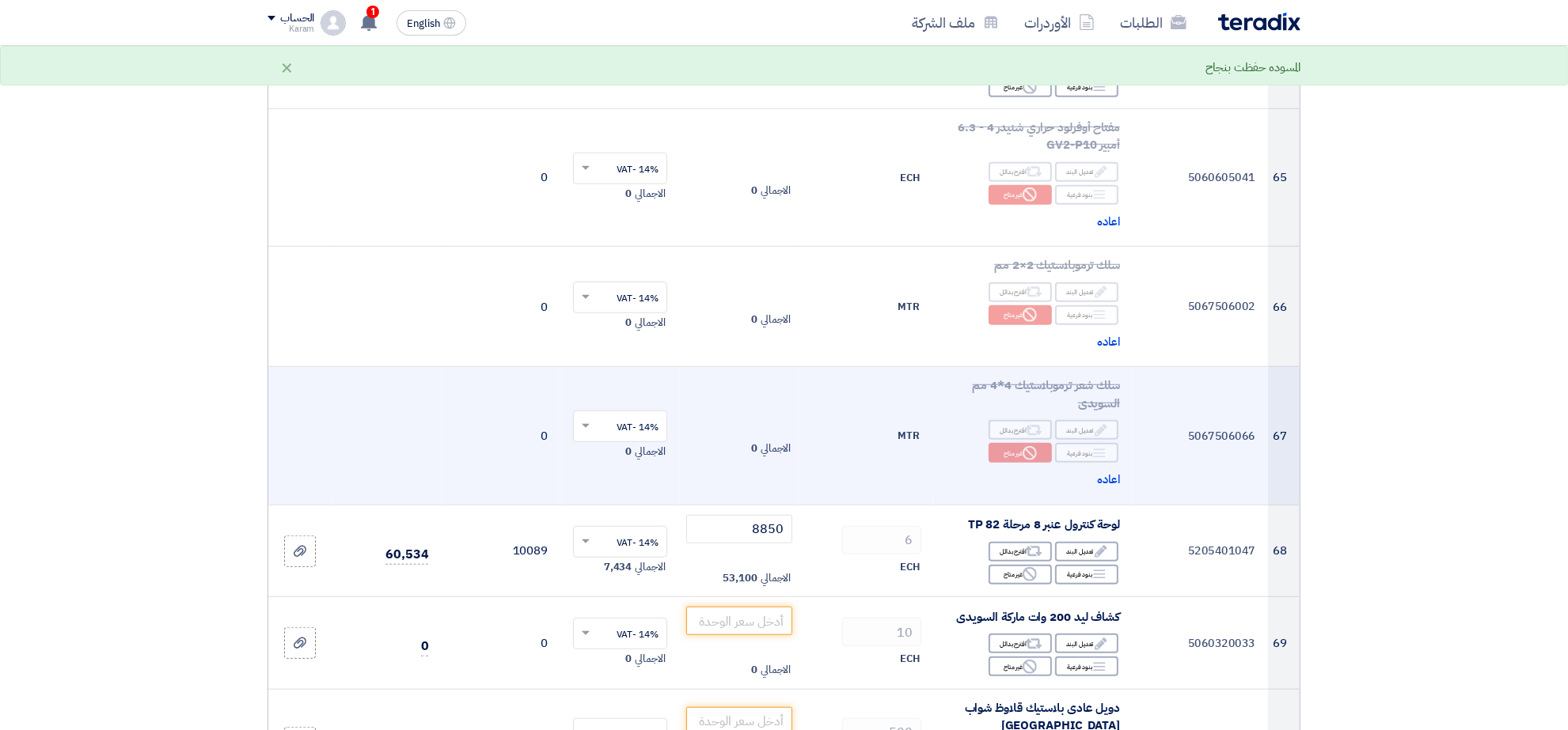
scroll to position [7416, 0]
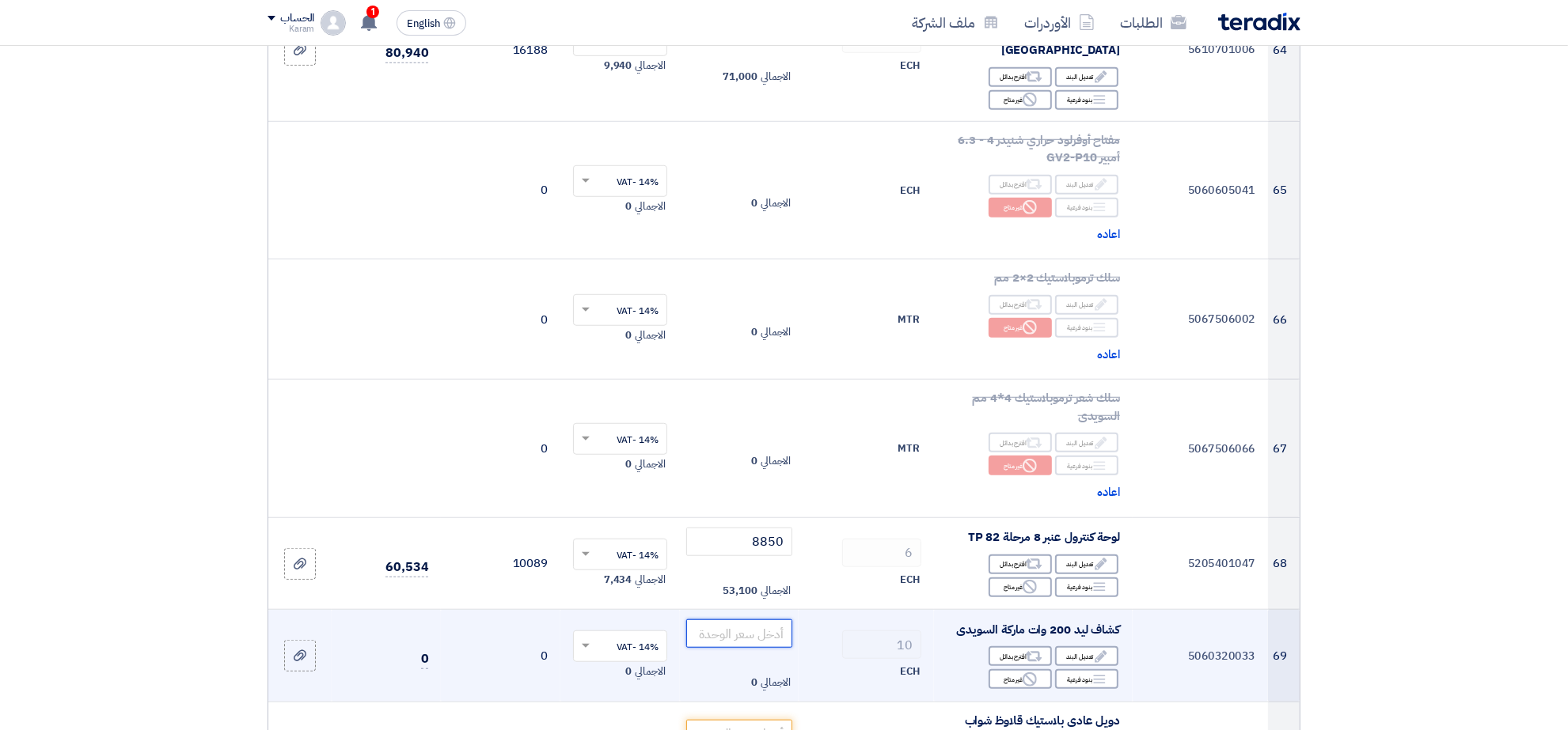
paste input "200"
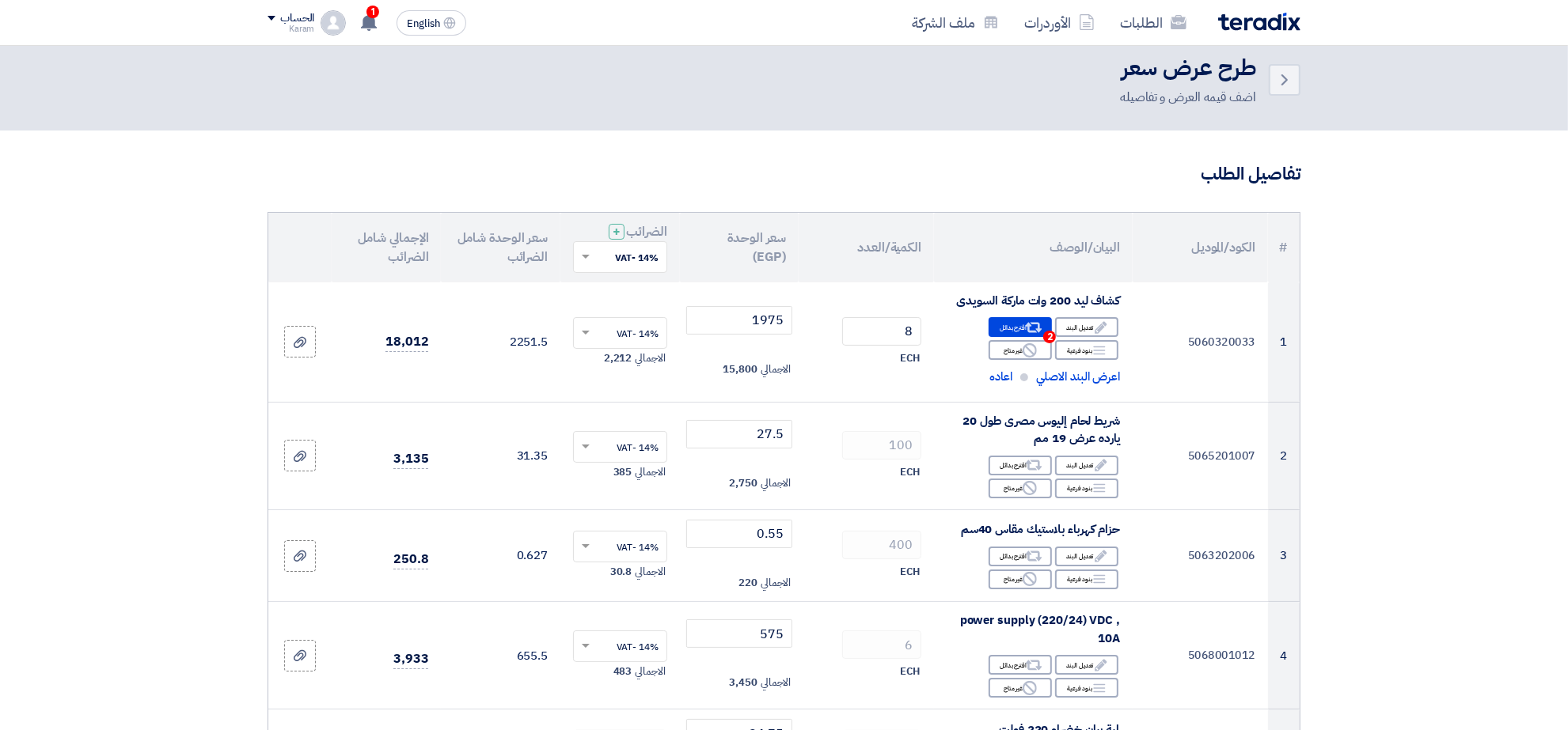
scroll to position [0, 0]
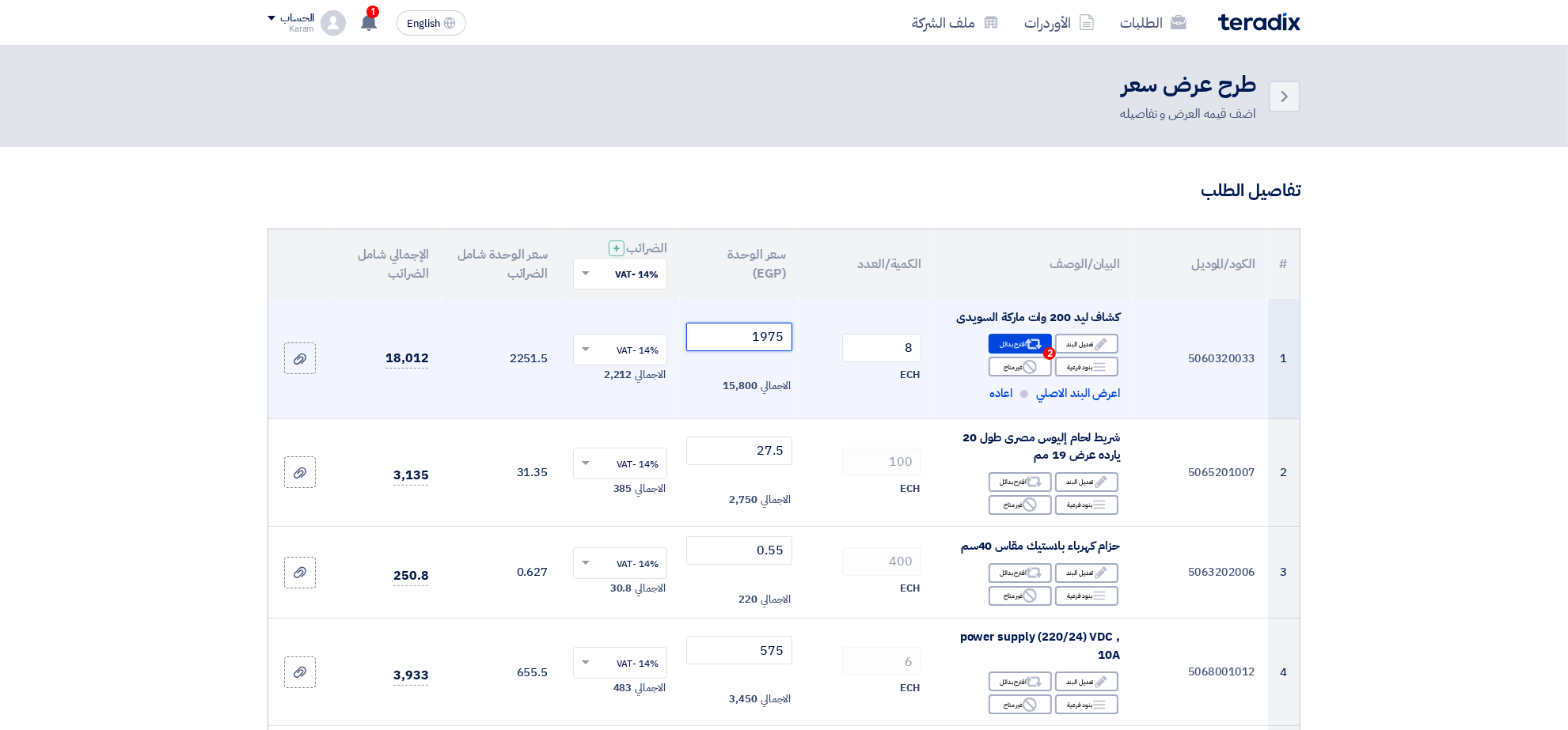
click at [768, 338] on input "1975" at bounding box center [739, 337] width 107 height 29
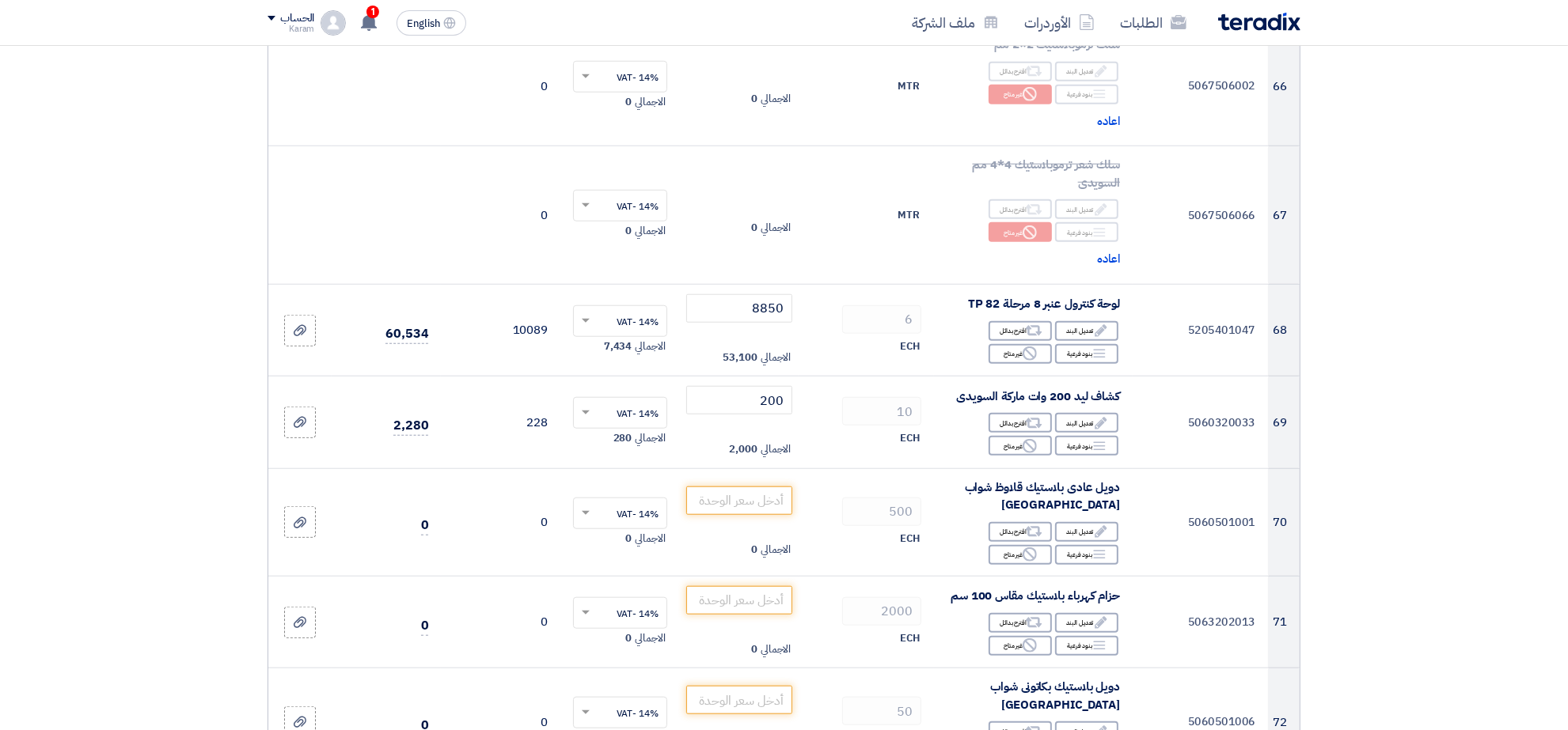
scroll to position [7813, 0]
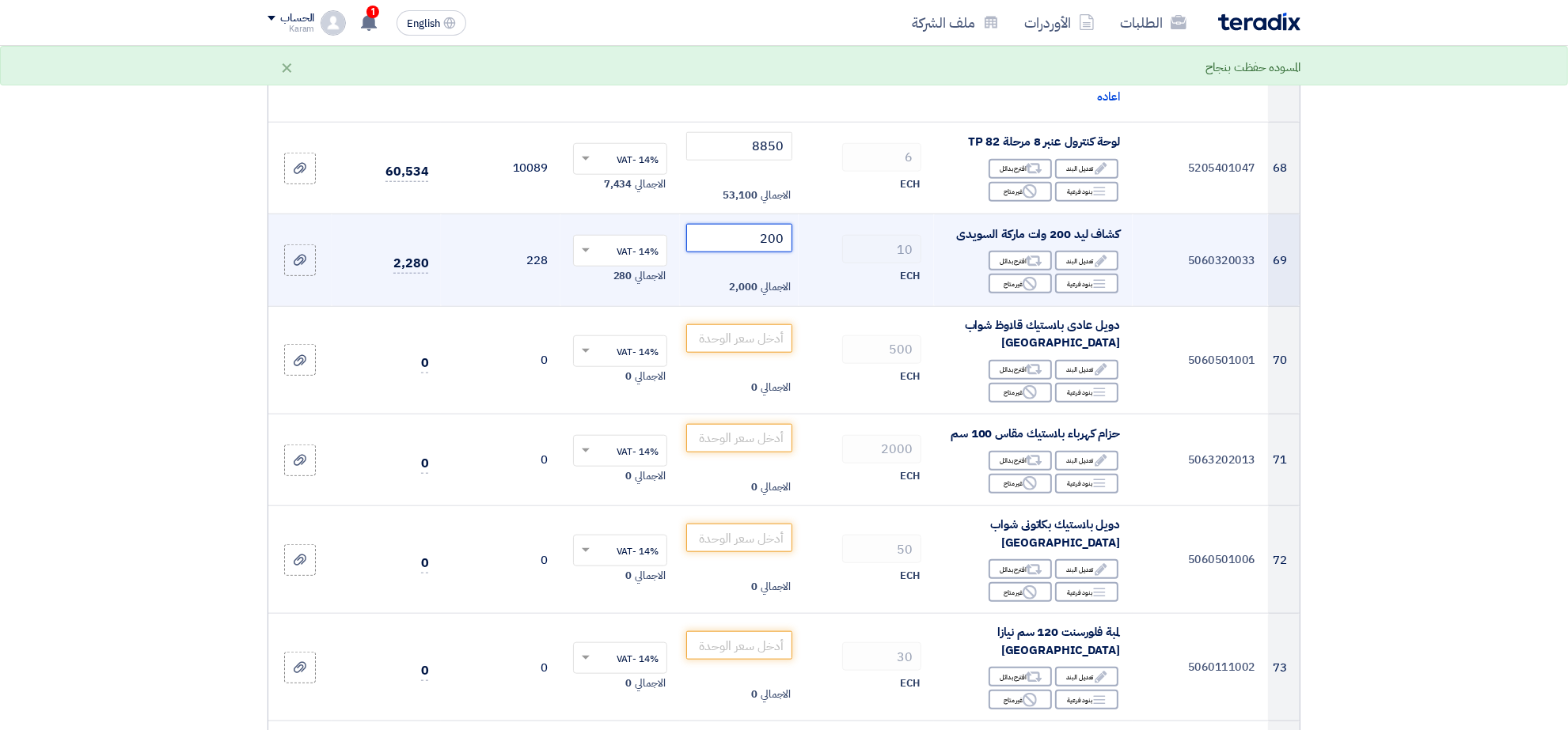
click at [732, 224] on input "200" at bounding box center [739, 238] width 107 height 29
paste input "1975"
type input "1975"
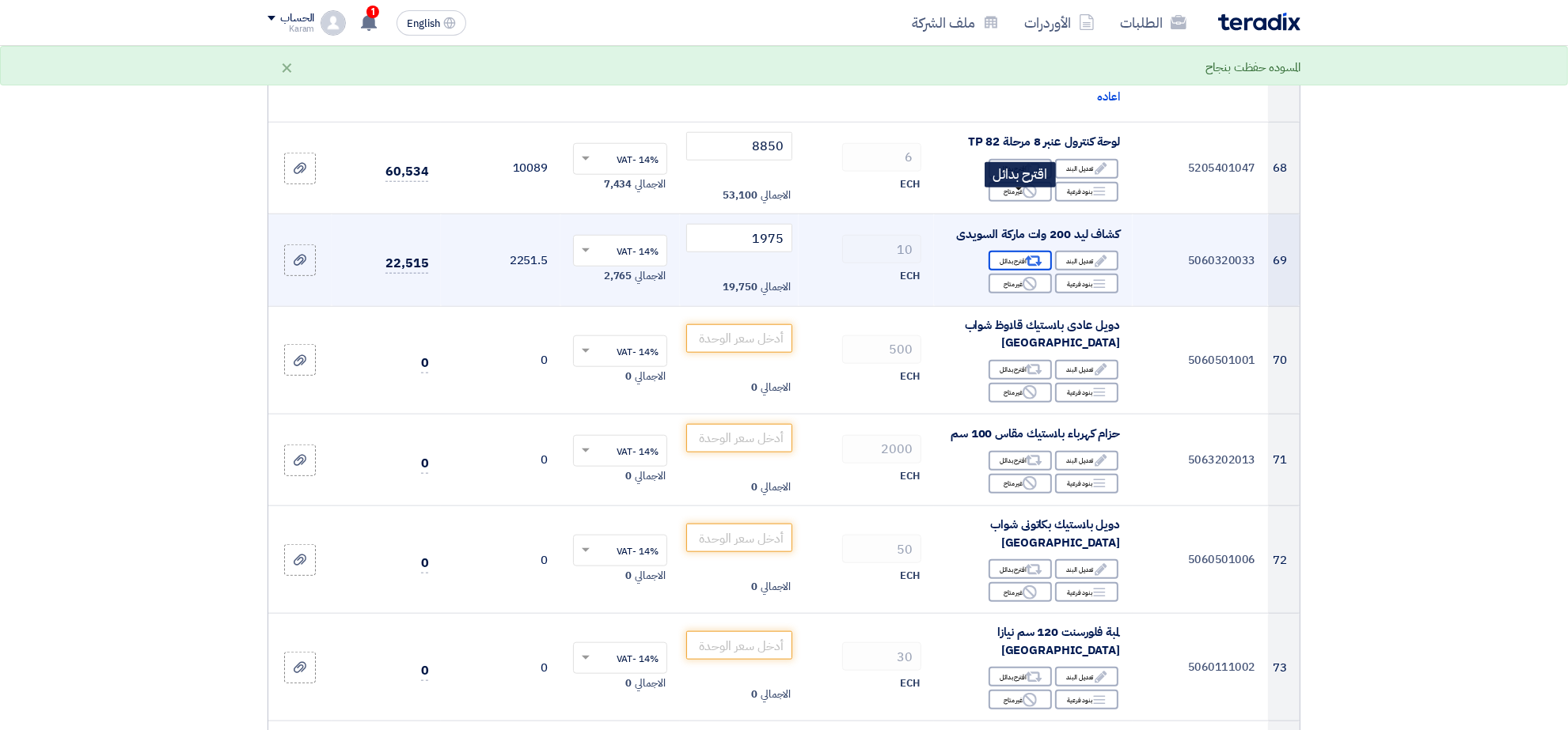
click at [1036, 253] on icon "Alternative" at bounding box center [1034, 261] width 17 height 17
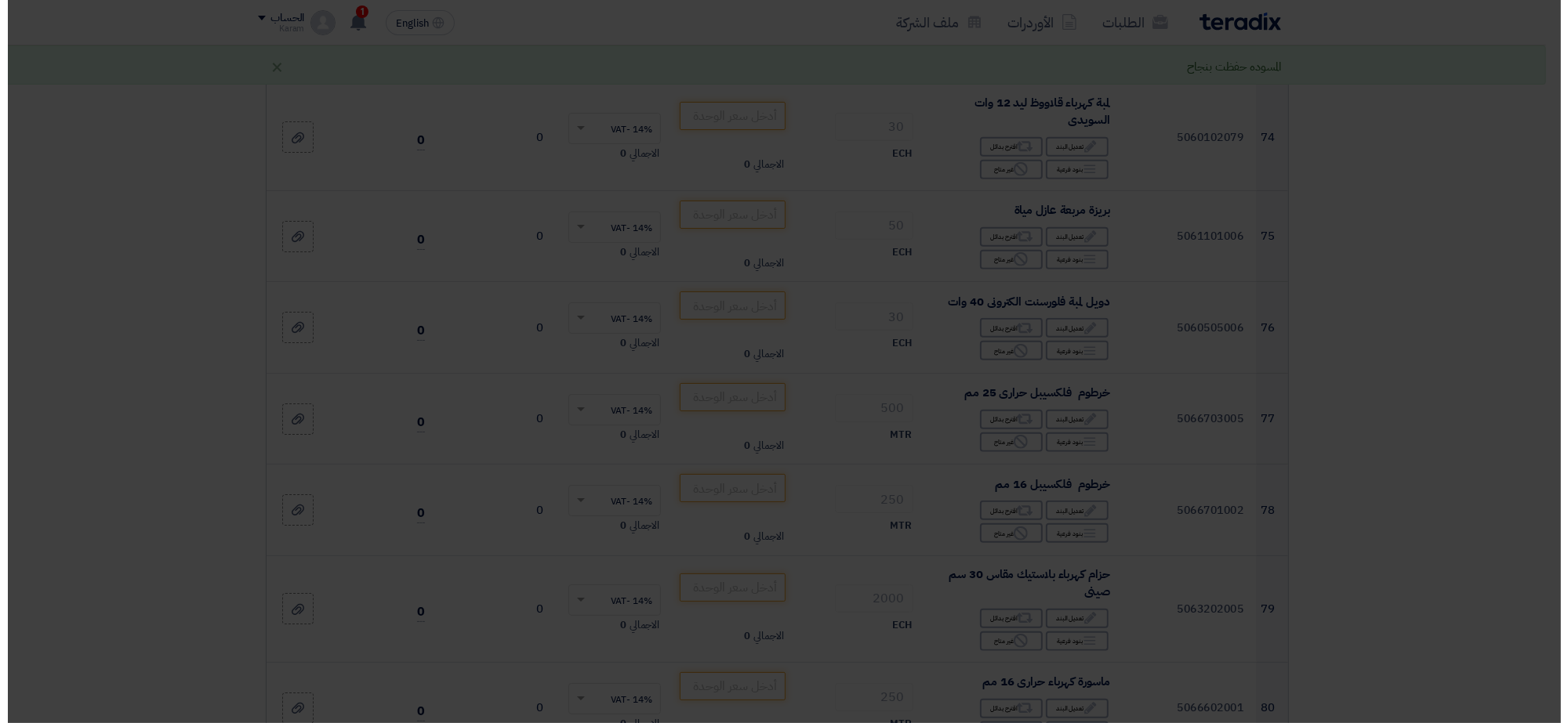
scroll to position [7107, 0]
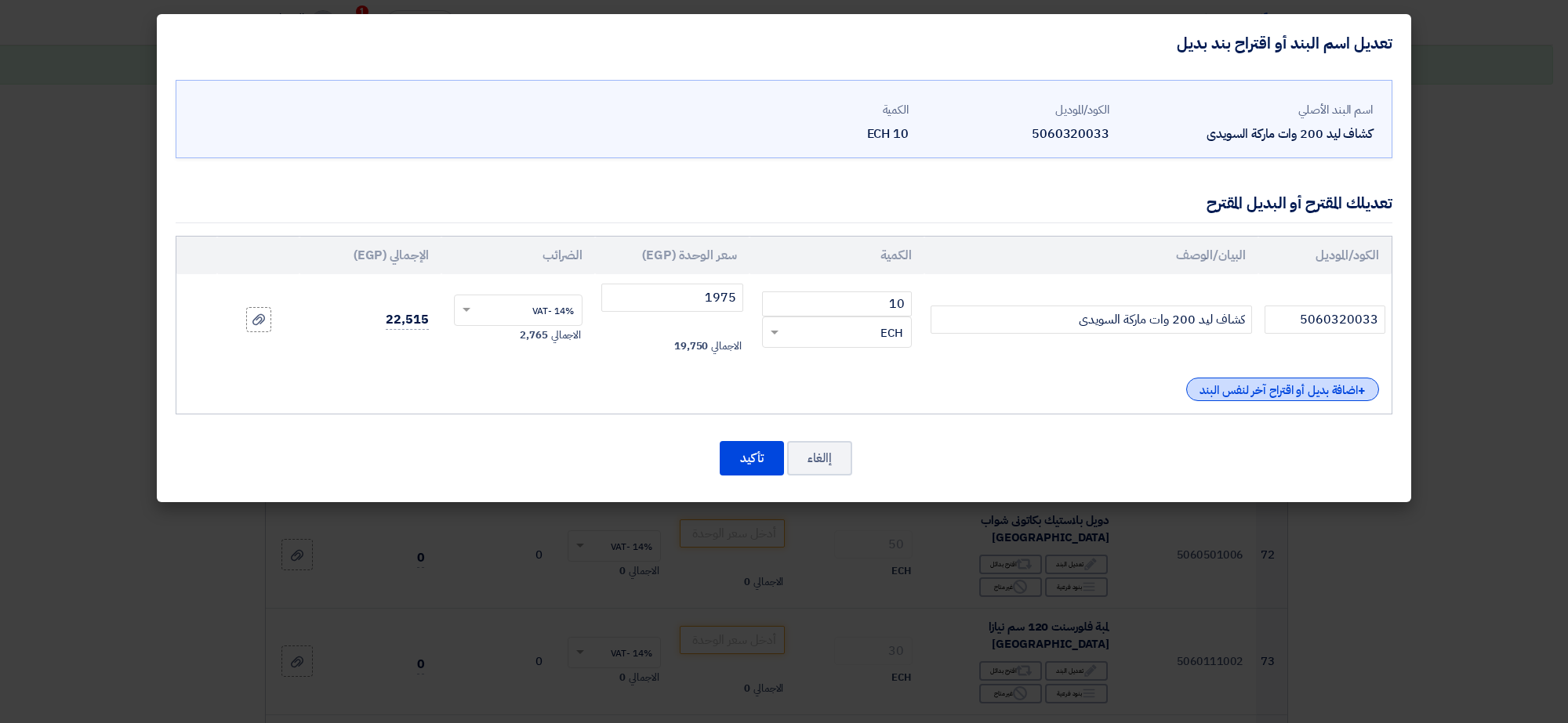
click at [1225, 381] on div "+ اضافة بديل أو اقتراح آخر لنفس البند" at bounding box center [1283, 389] width 193 height 24
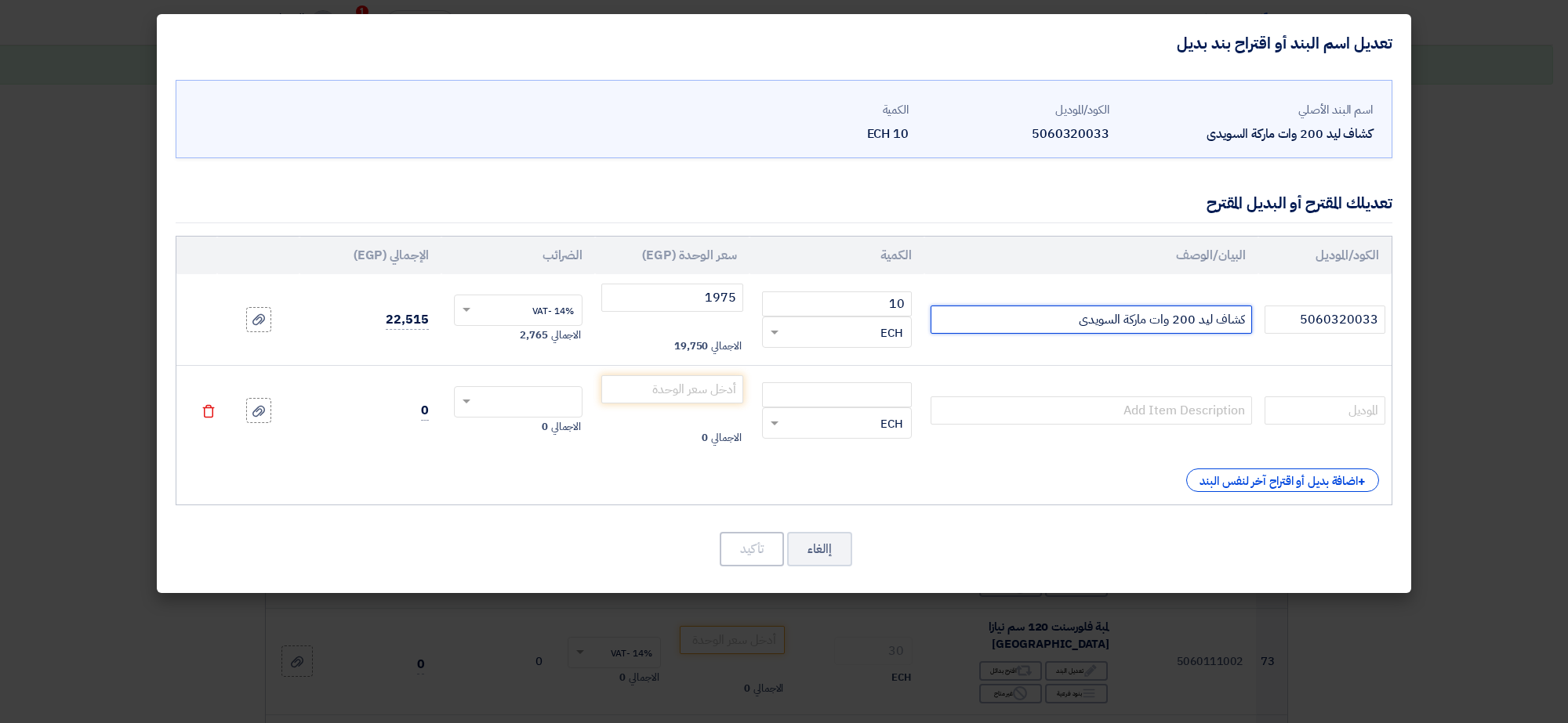
click at [1173, 319] on input "كشاف ليد 200 وات ماركة السويدى" at bounding box center [1091, 320] width 322 height 28
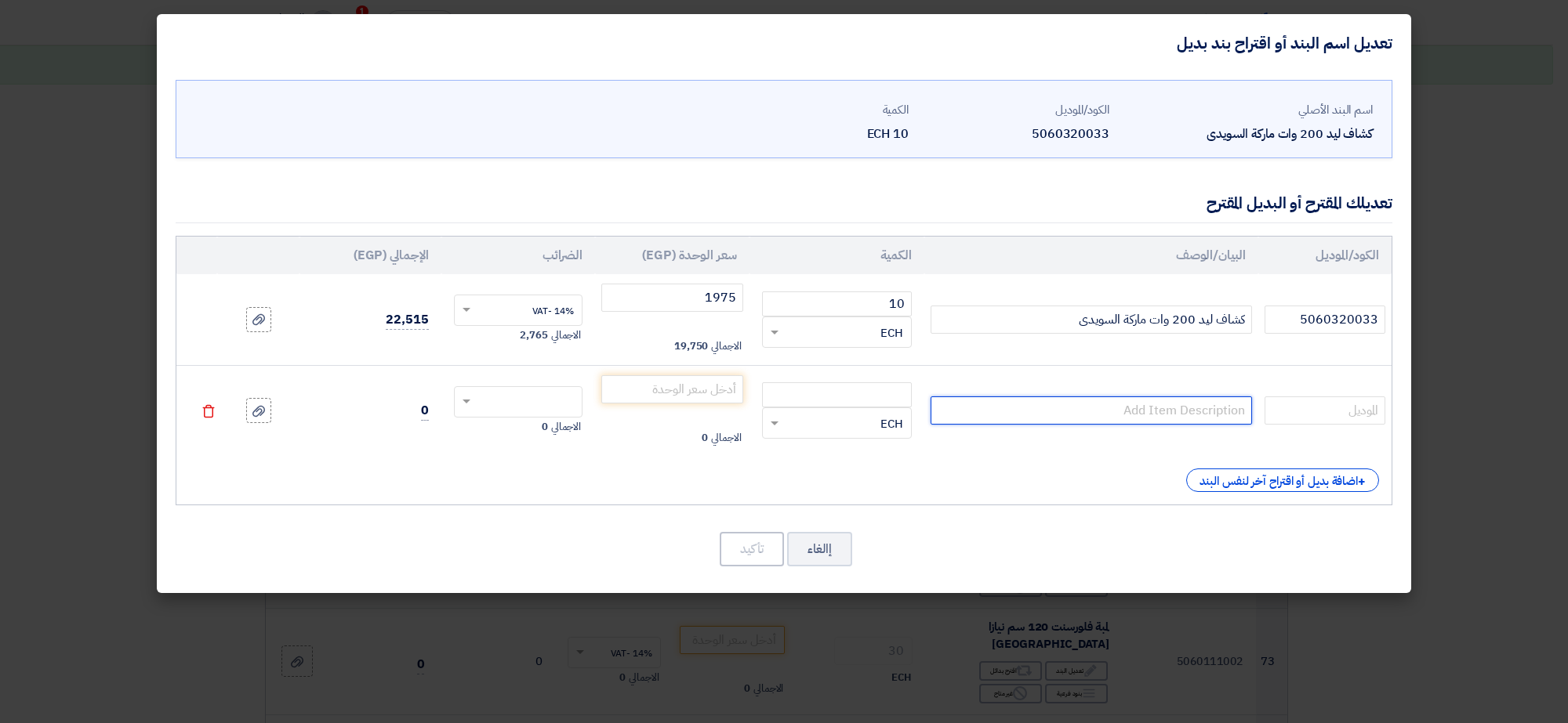
click at [1166, 401] on input "text" at bounding box center [1091, 410] width 322 height 28
paste input "كشاف ليد 200 وات ماركة السويدى"
type input "كشاف ليد 200 وات ماركة السويدى"
click at [1318, 311] on input "5060320033" at bounding box center [1324, 320] width 121 height 28
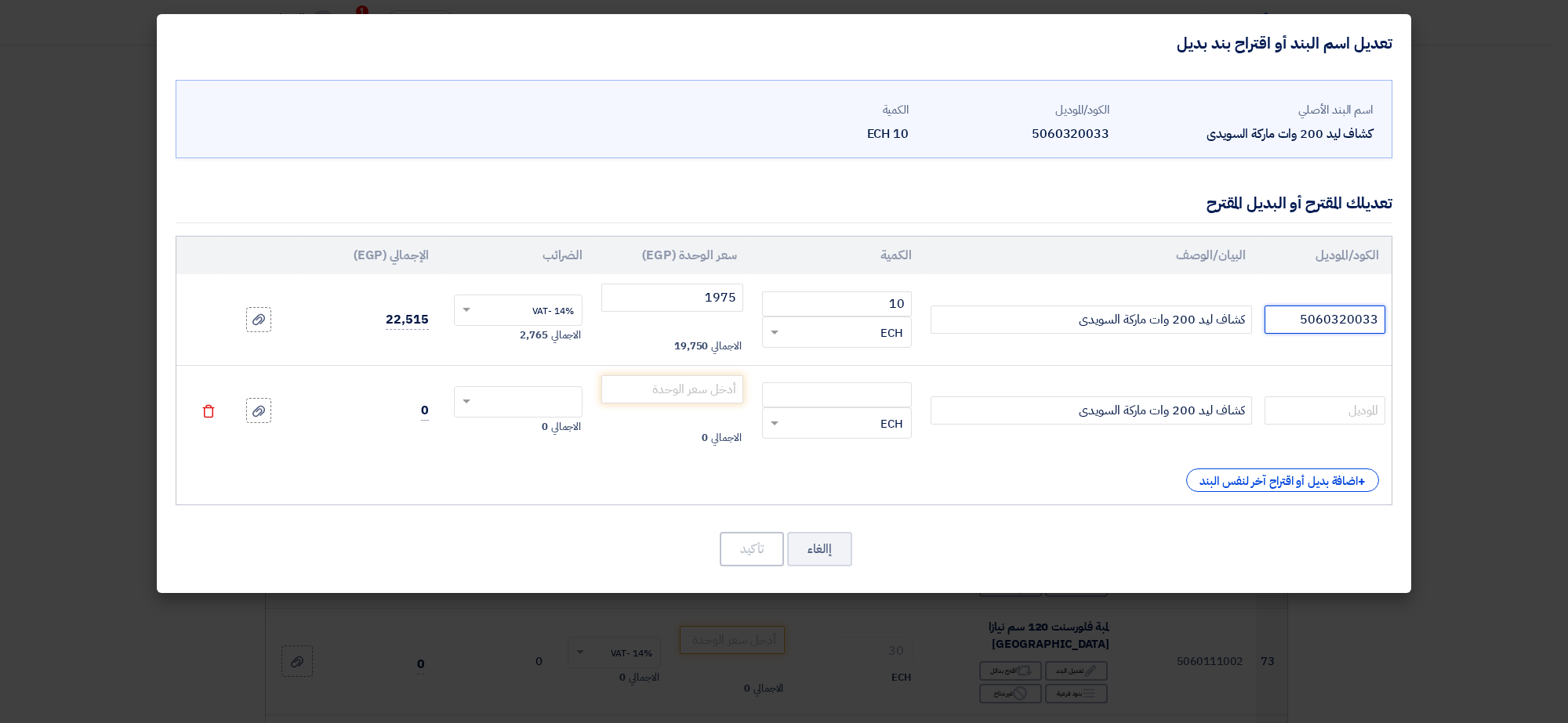
click at [1318, 311] on input "5060320033" at bounding box center [1324, 320] width 121 height 28
click at [1319, 406] on input "text" at bounding box center [1324, 410] width 121 height 28
paste input "5060320033"
type input "5060320033"
click at [888, 392] on input "number" at bounding box center [837, 395] width 150 height 25
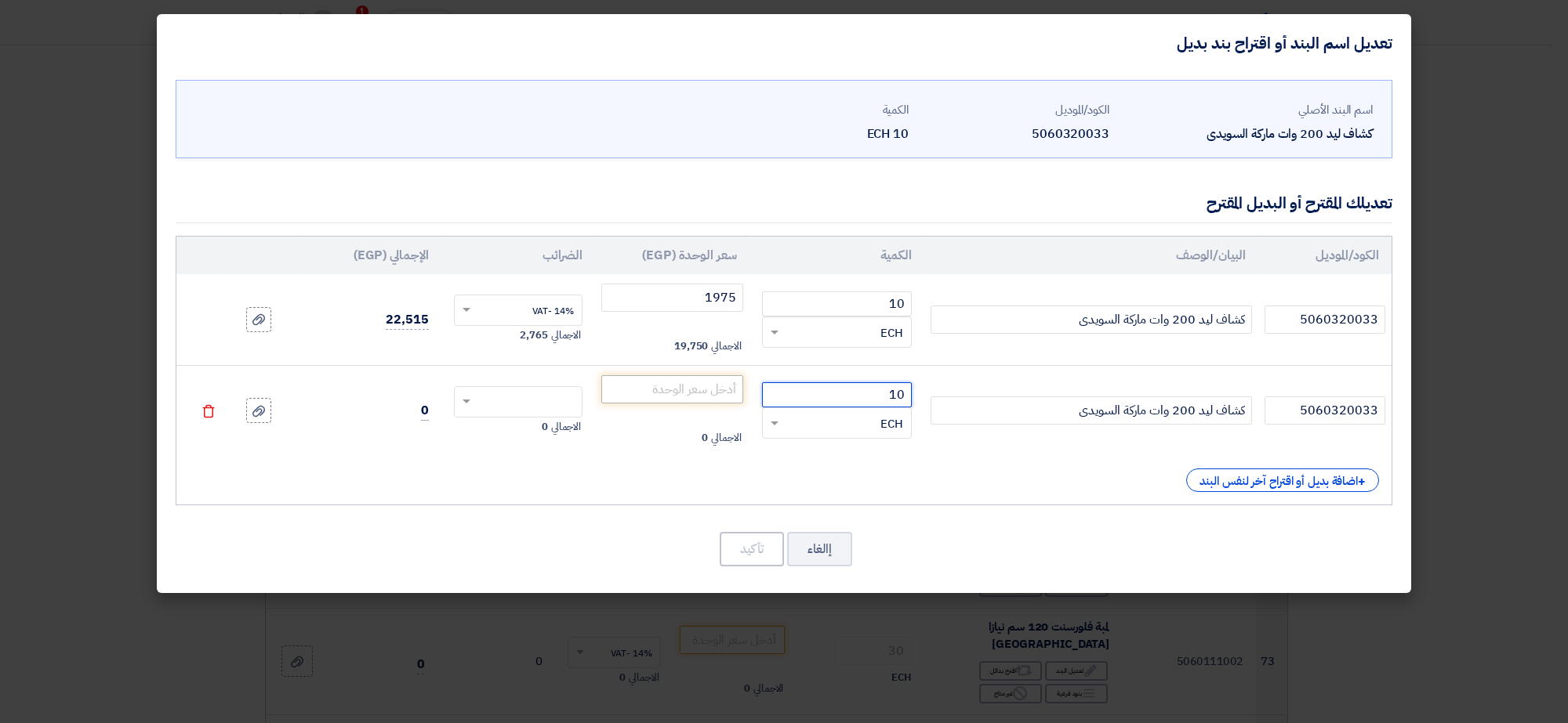
type input "10"
click at [703, 390] on input "number" at bounding box center [672, 390] width 142 height 28
click at [538, 406] on input "text" at bounding box center [528, 403] width 95 height 25
type input "1650"
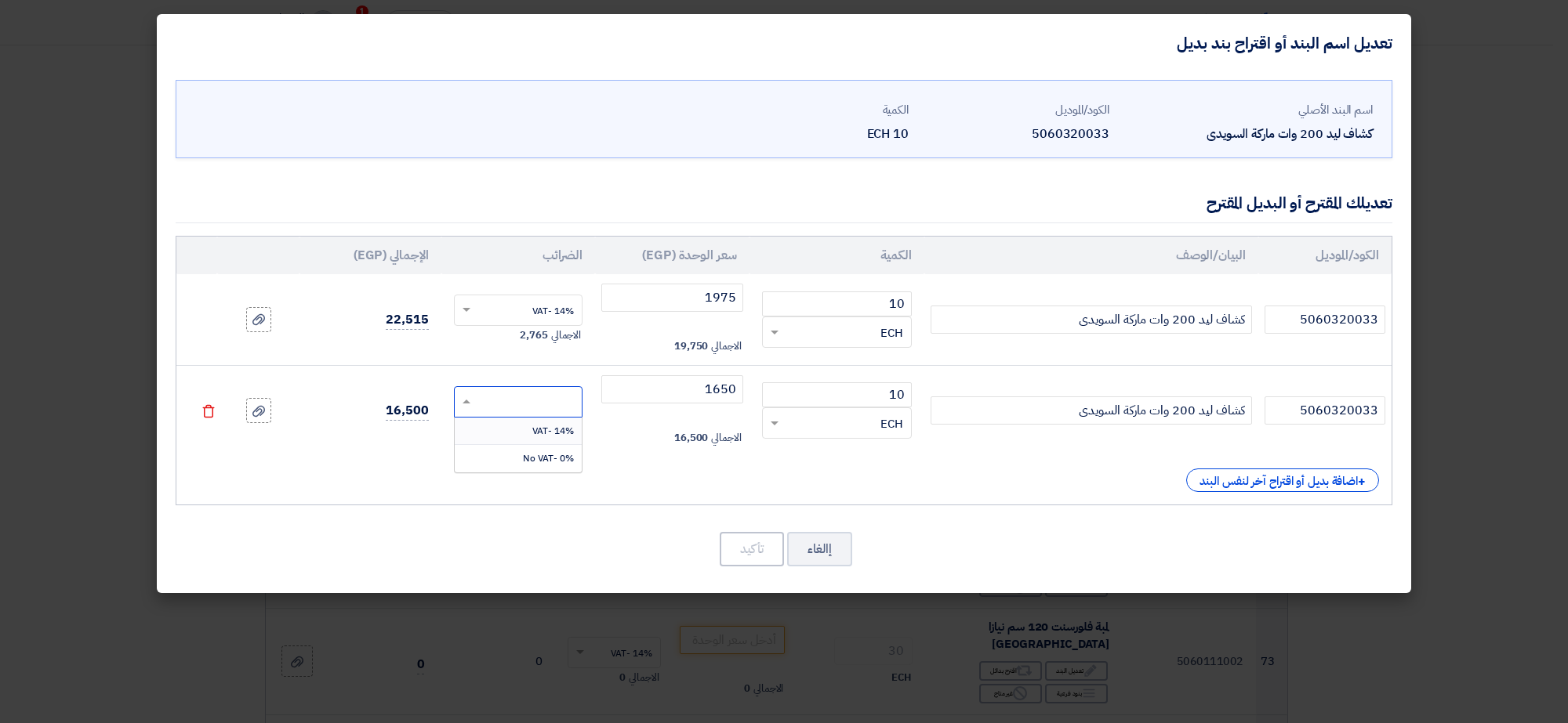
click at [552, 427] on span "14% -VAT" at bounding box center [552, 431] width 42 height 14
click at [758, 552] on button "تأكيد" at bounding box center [752, 548] width 65 height 35
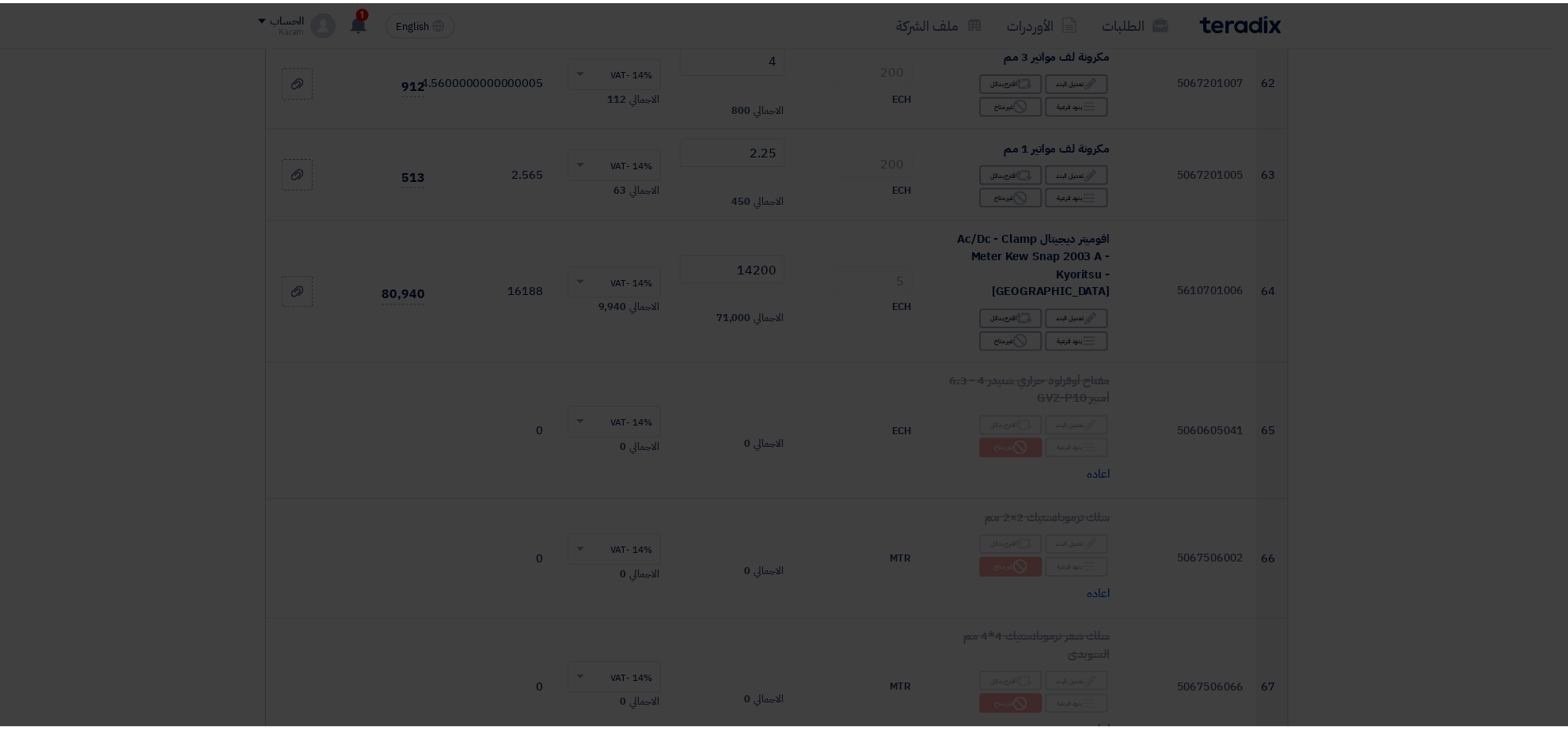
scroll to position [7813, 0]
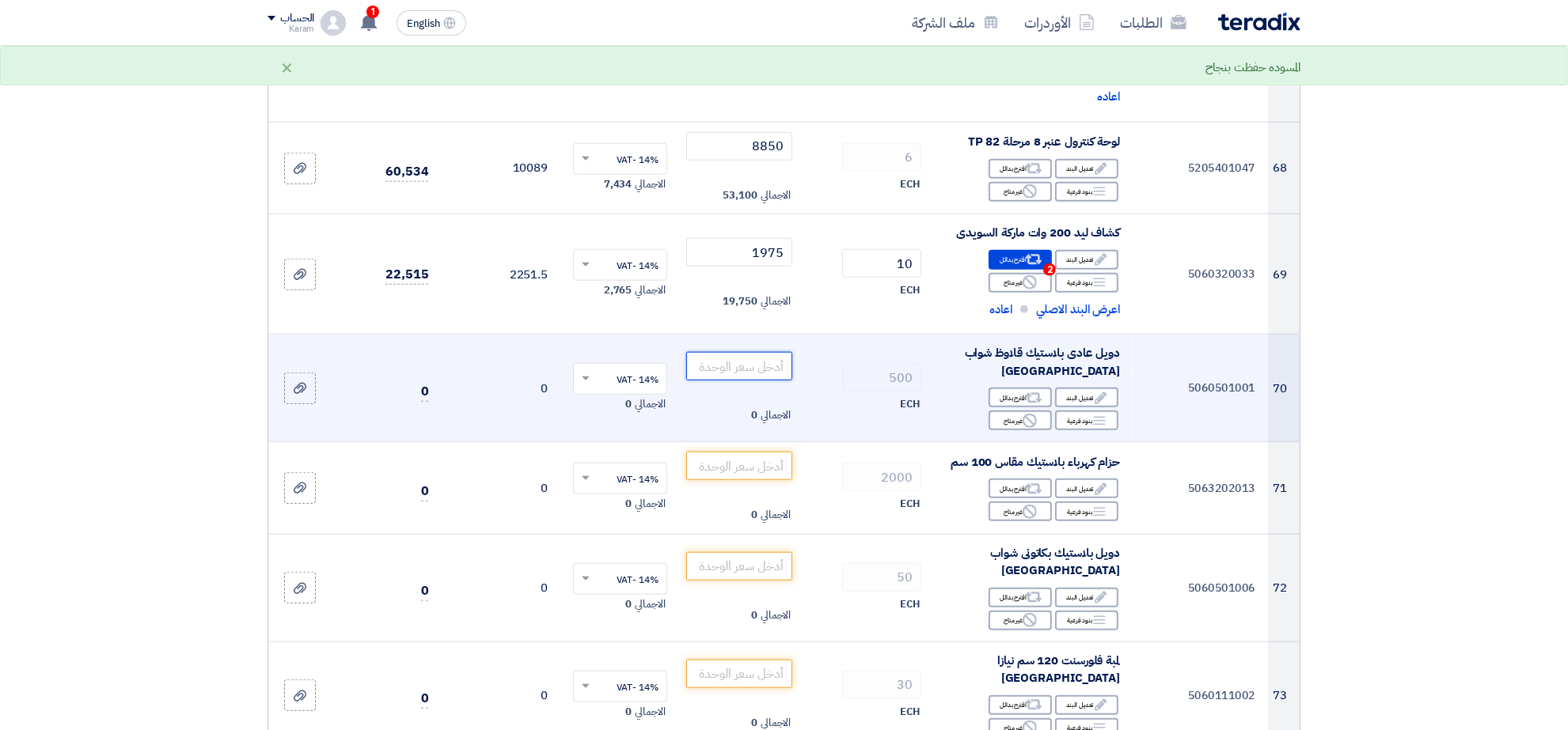
click at [768, 352] on input "number" at bounding box center [739, 367] width 107 height 29
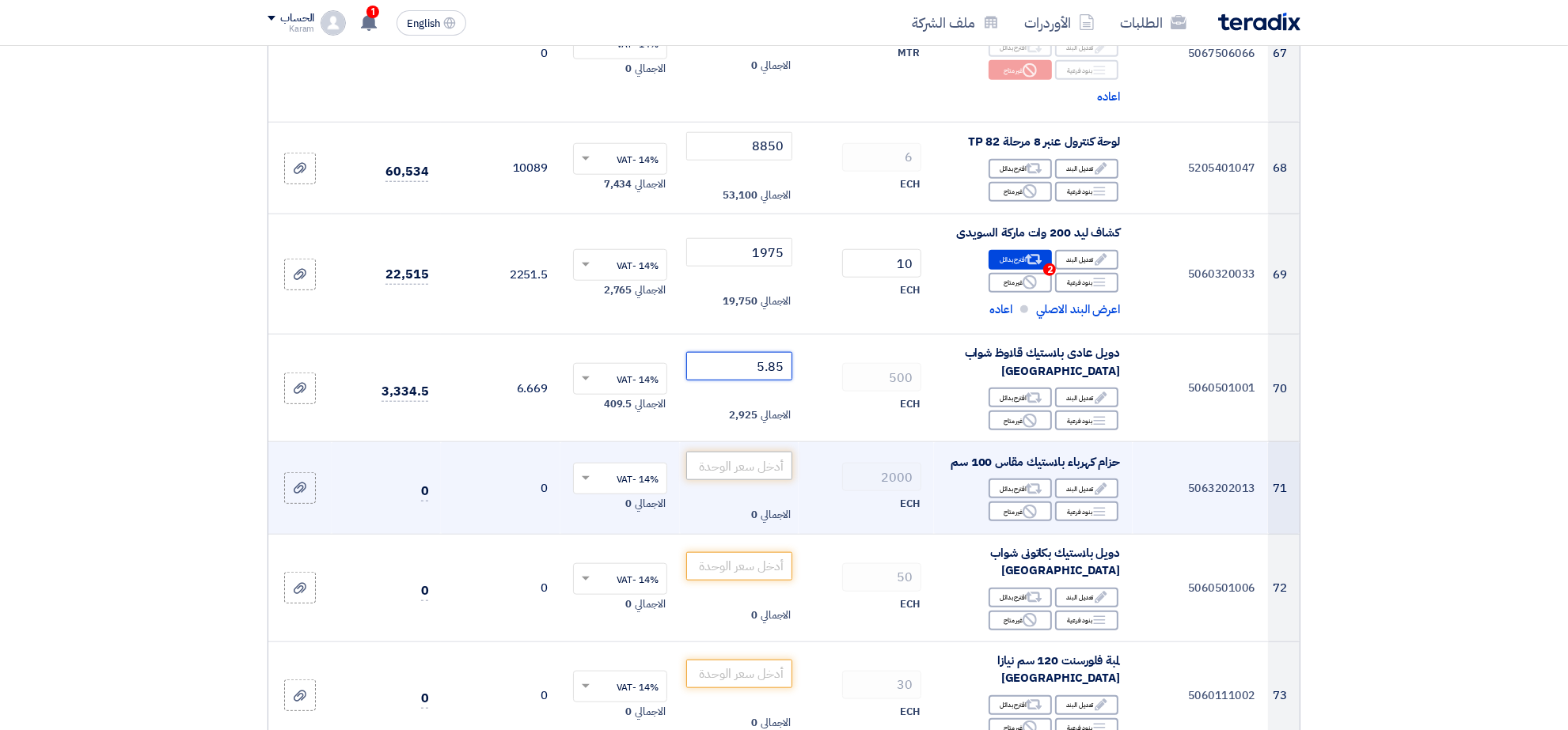
type input "5.85"
click at [763, 452] on input "number" at bounding box center [739, 466] width 107 height 29
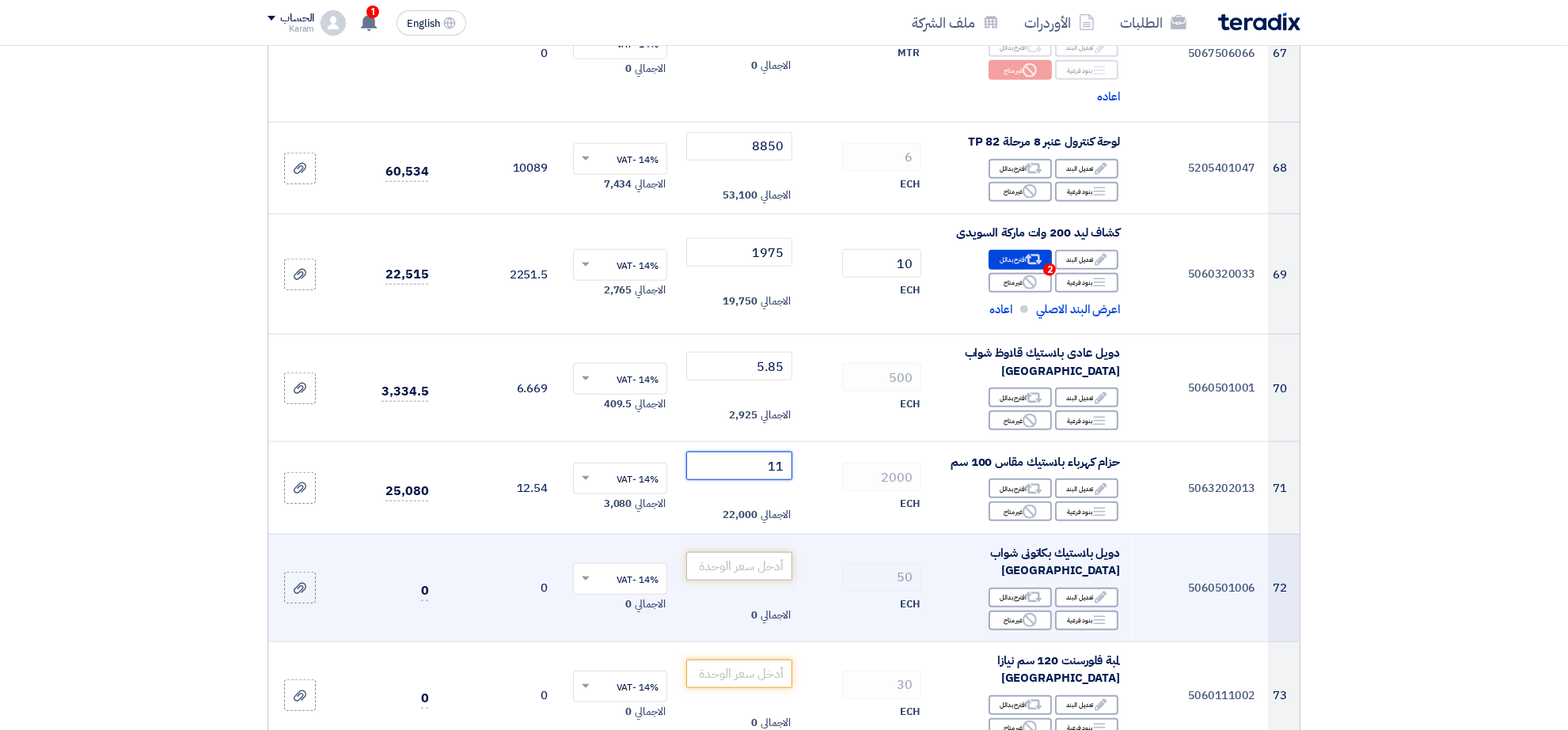
type input "11"
click at [780, 552] on input "number" at bounding box center [739, 566] width 107 height 29
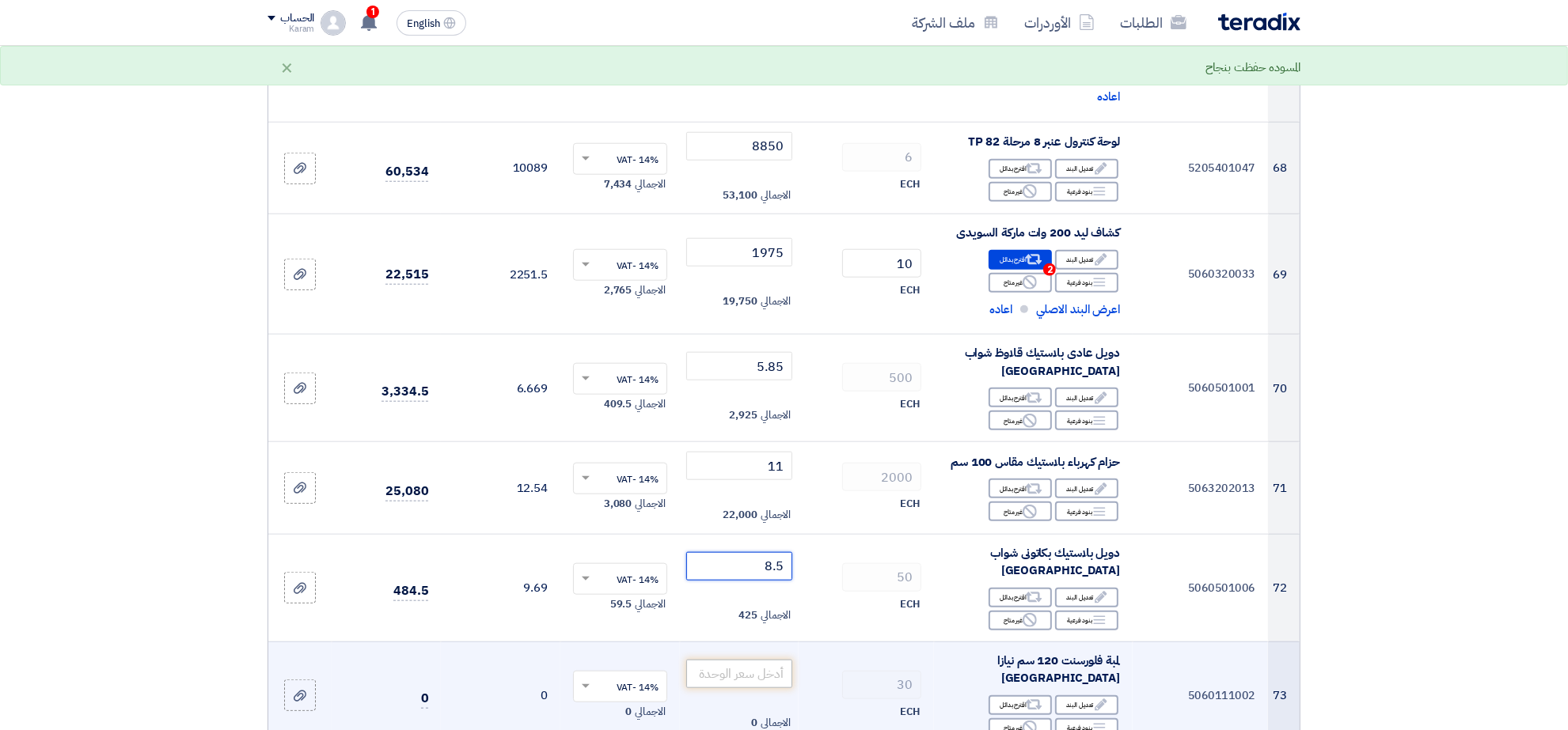
type input "8.5"
click at [741, 660] on input "number" at bounding box center [739, 675] width 107 height 29
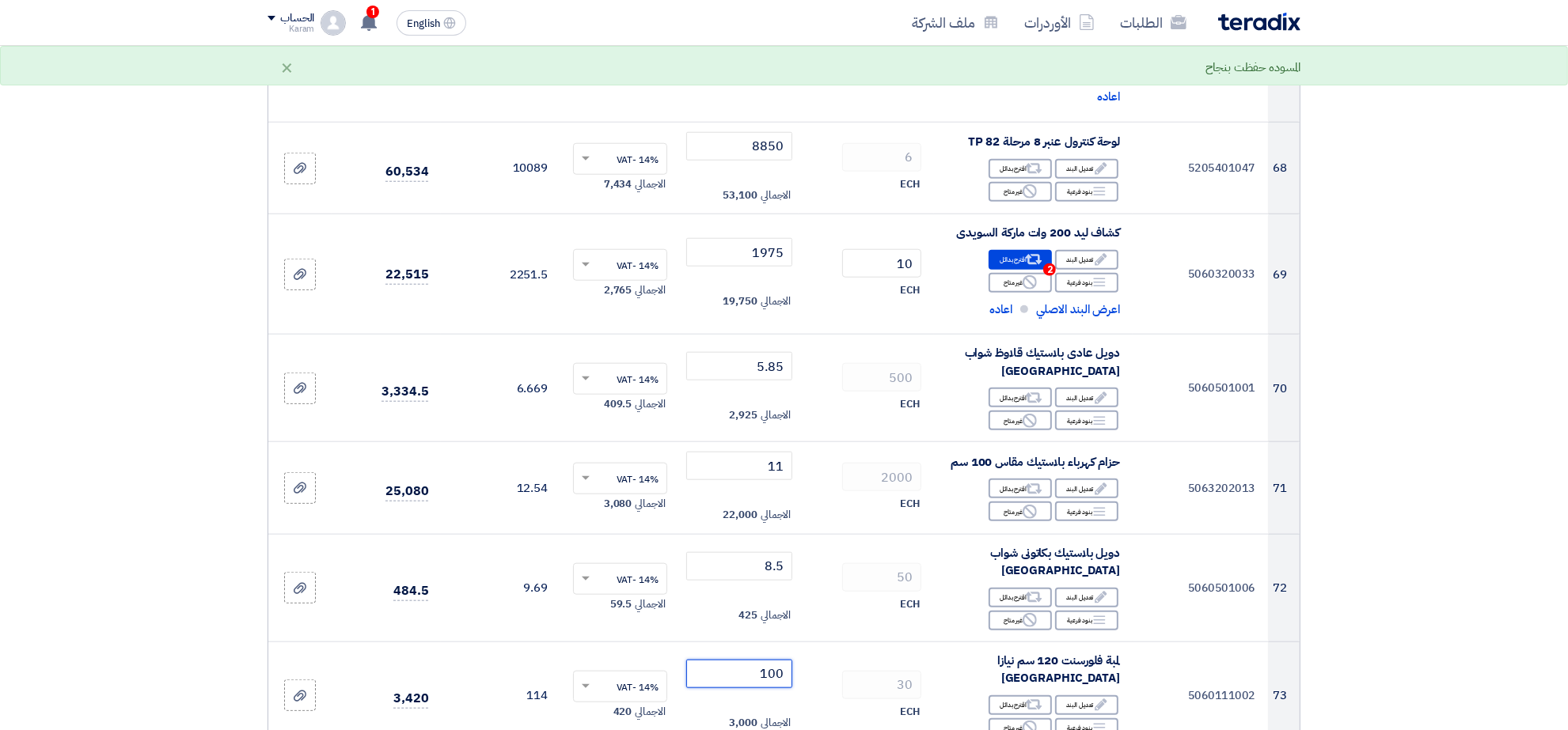
type input "100"
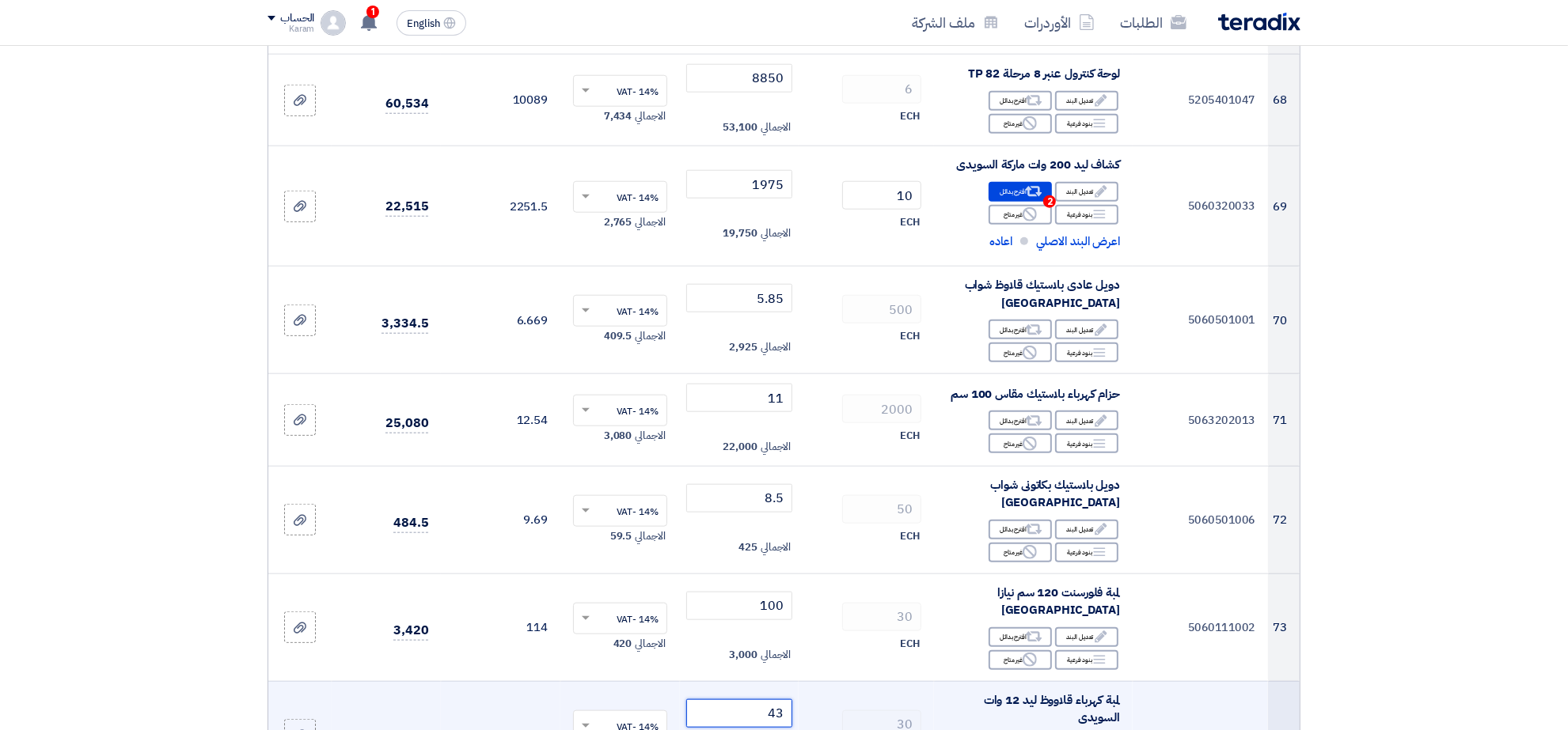
scroll to position [7911, 0]
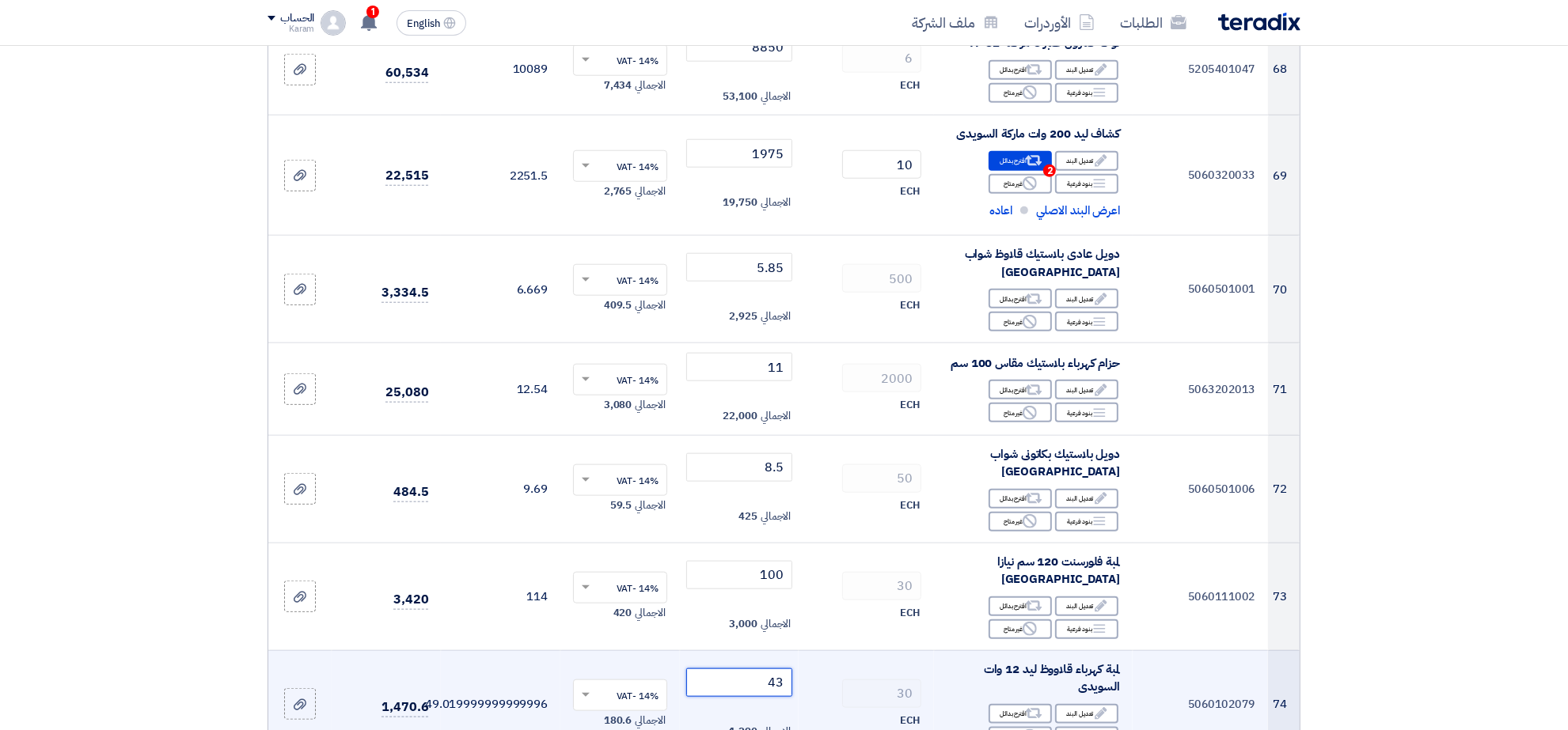
type input "43"
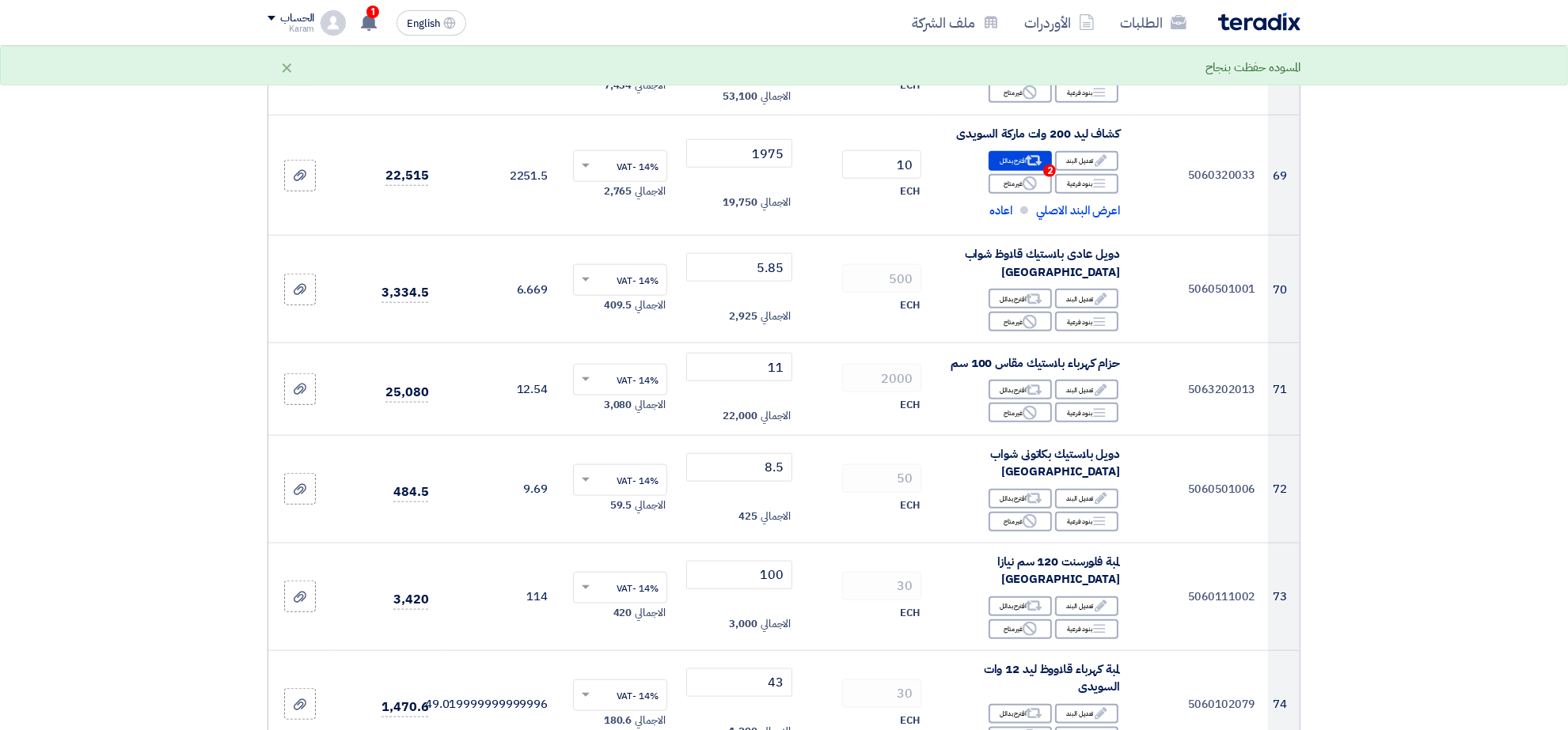
scroll to position [8010, 0]
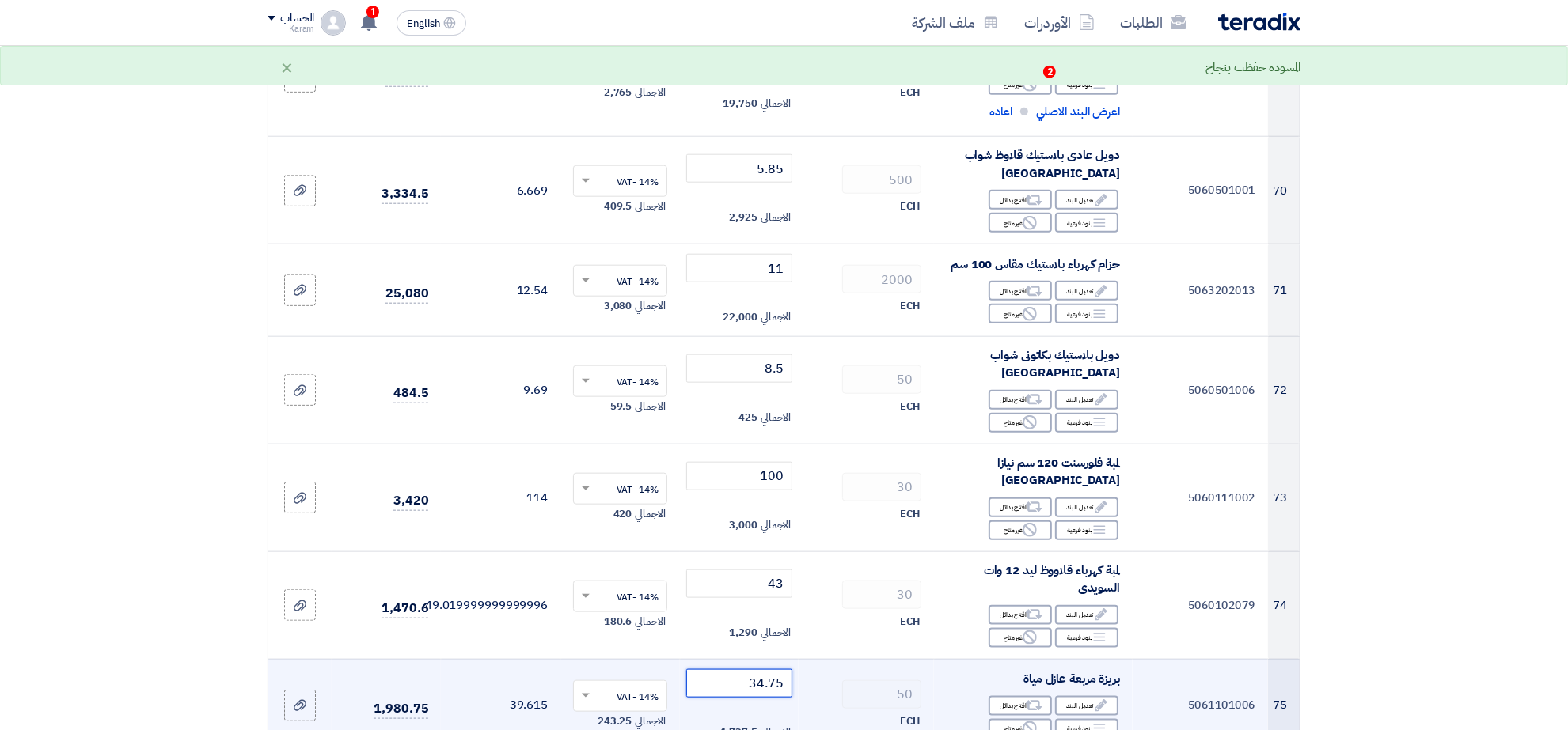
type input "34.75"
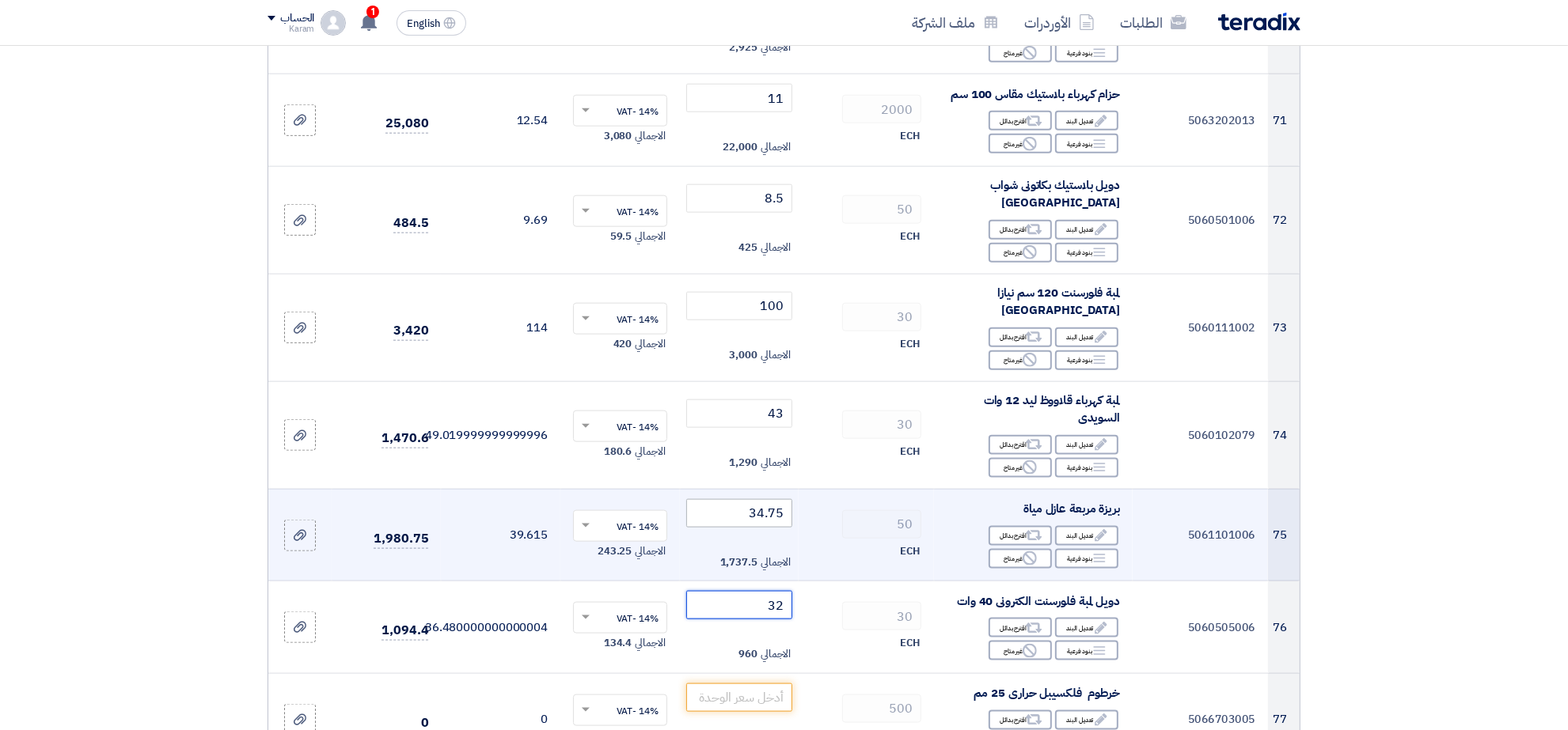
scroll to position [8208, 0]
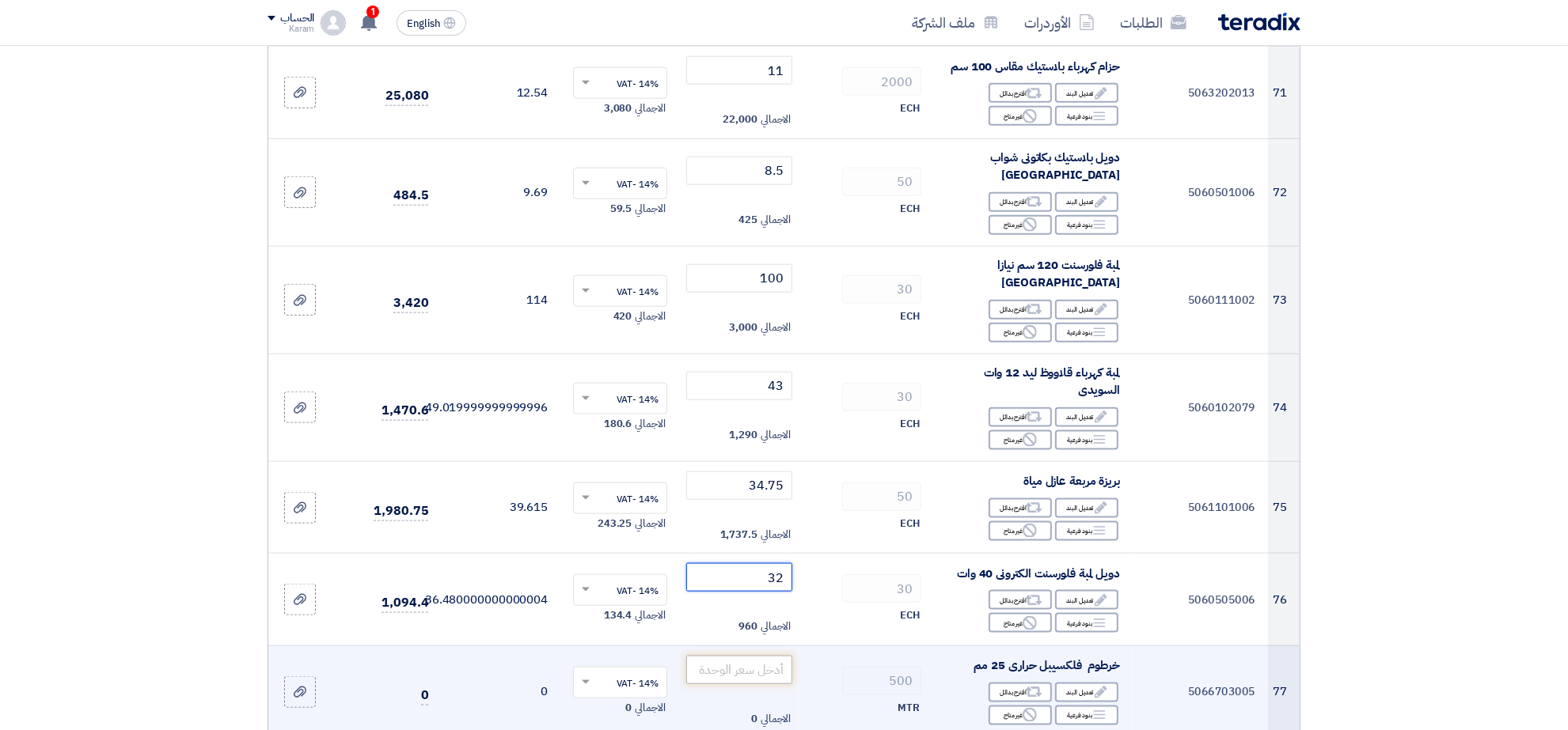
type input "32"
click at [772, 656] on input "number" at bounding box center [739, 670] width 107 height 29
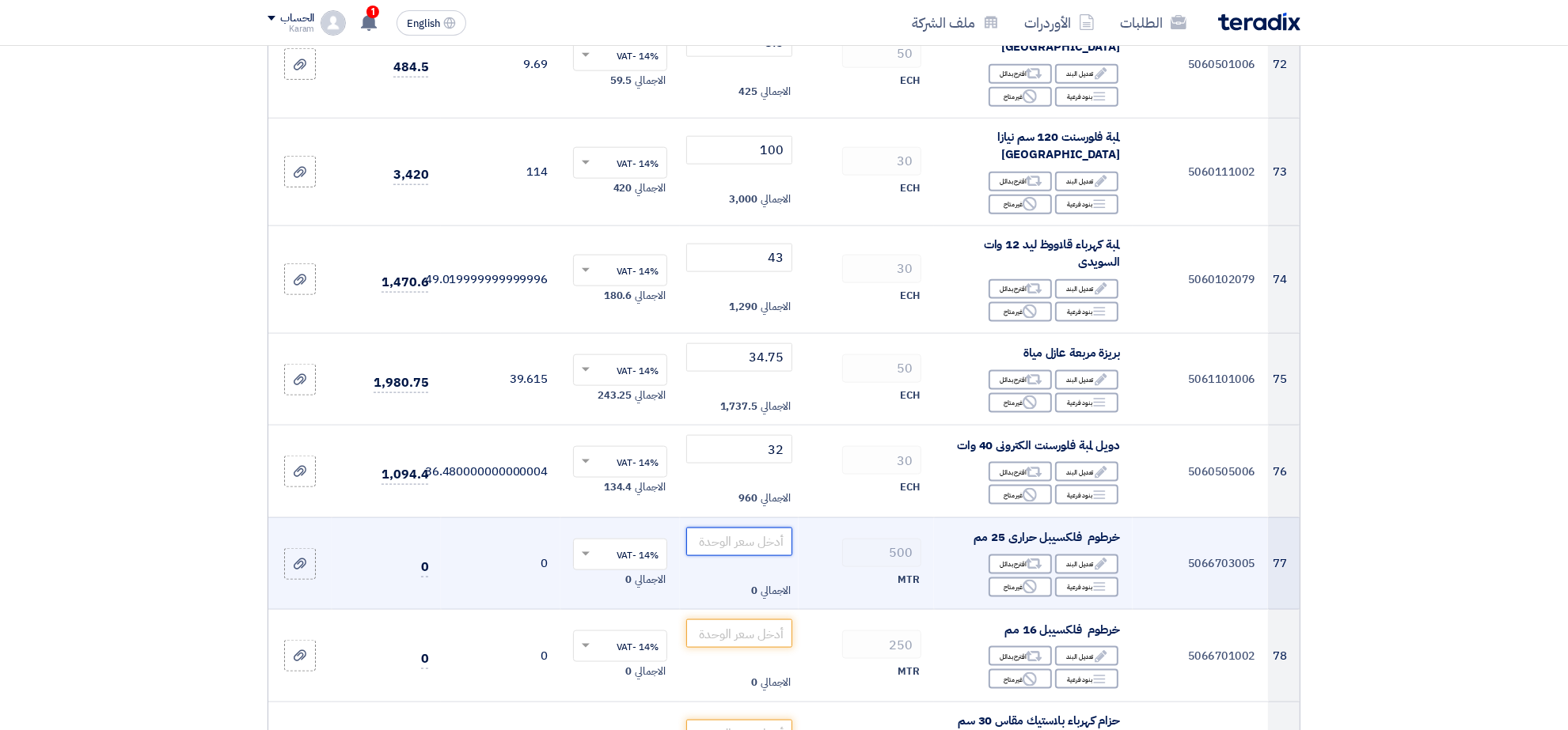
scroll to position [8306, 0]
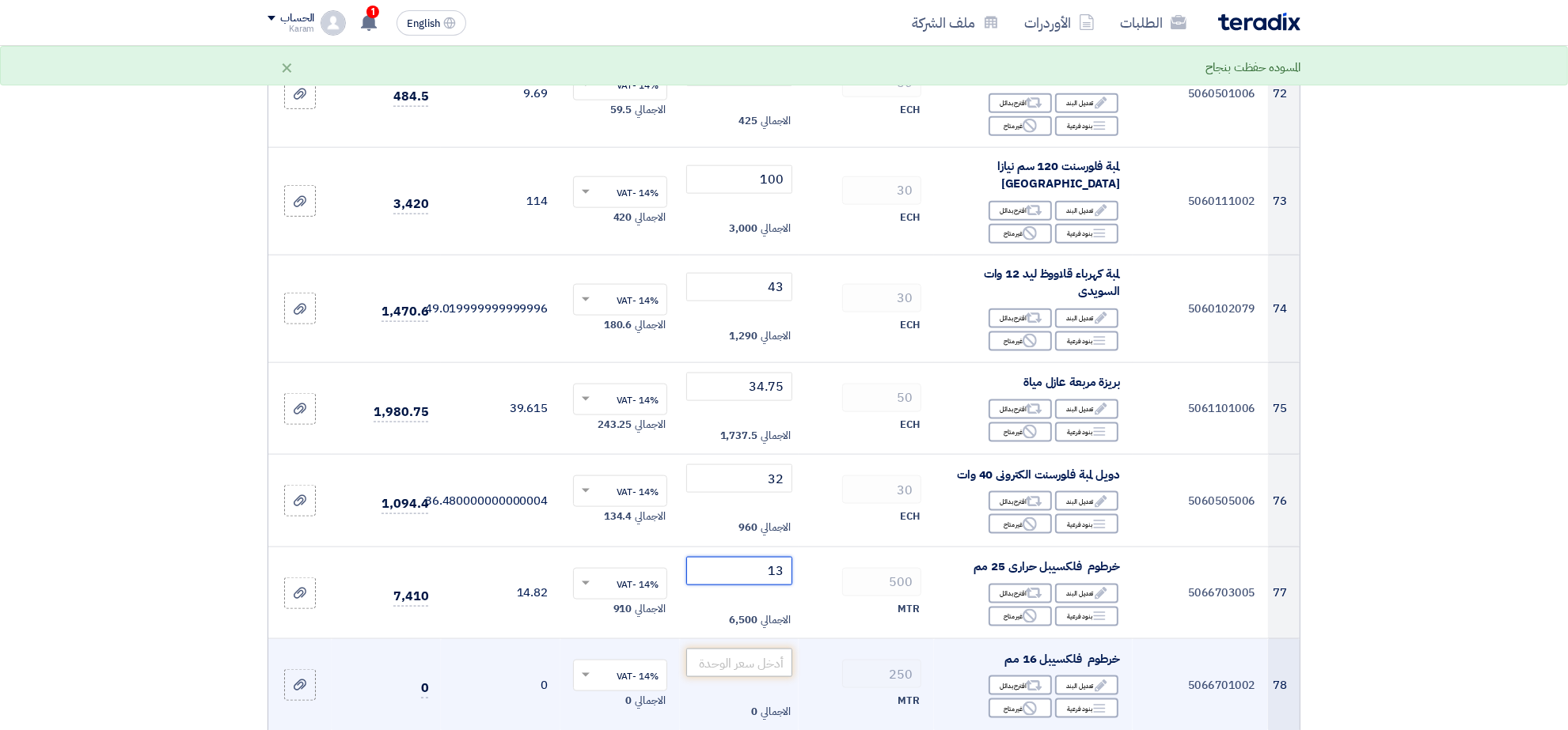
type input "13"
click at [762, 649] on input "number" at bounding box center [739, 663] width 107 height 29
type input "11"
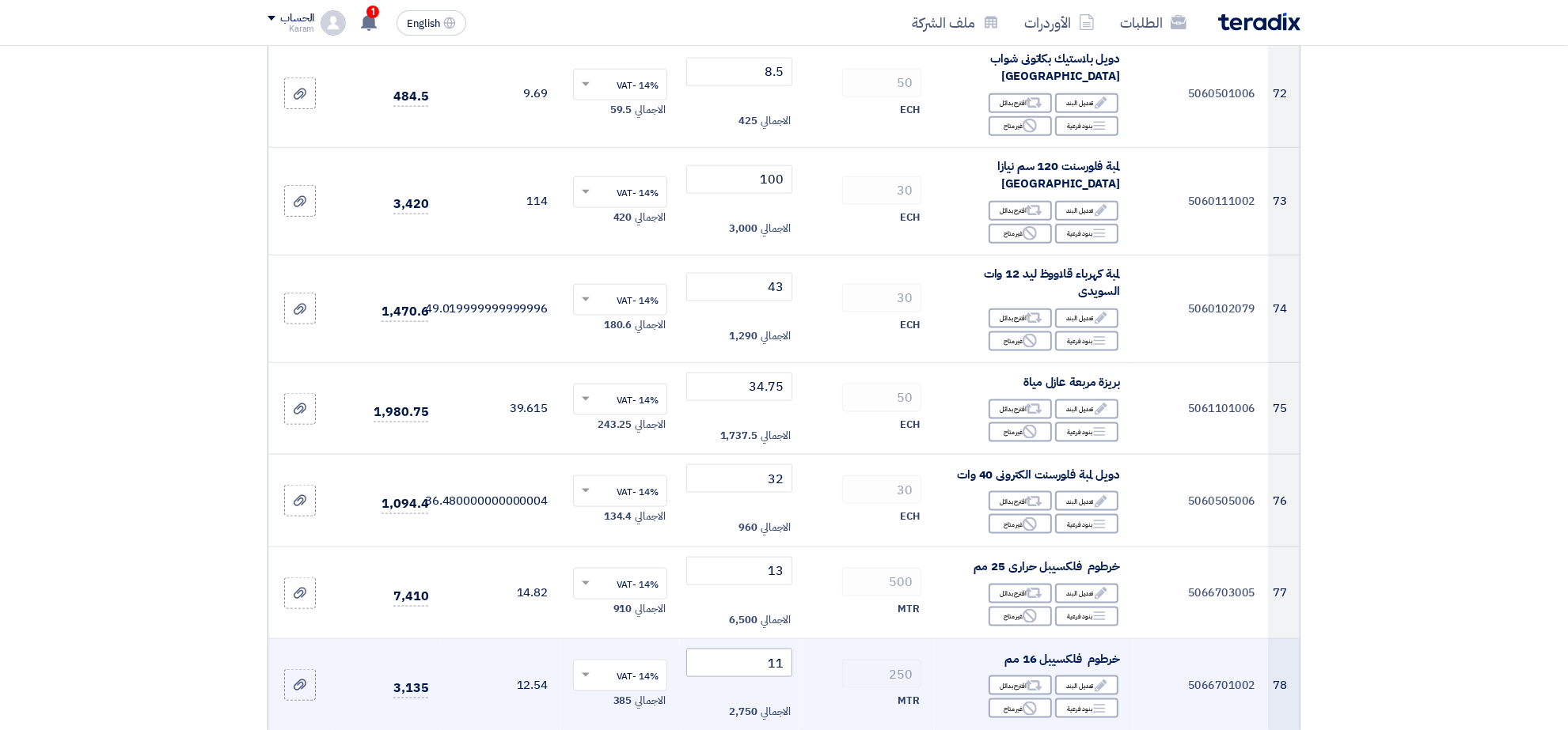
scroll to position [8504, 0]
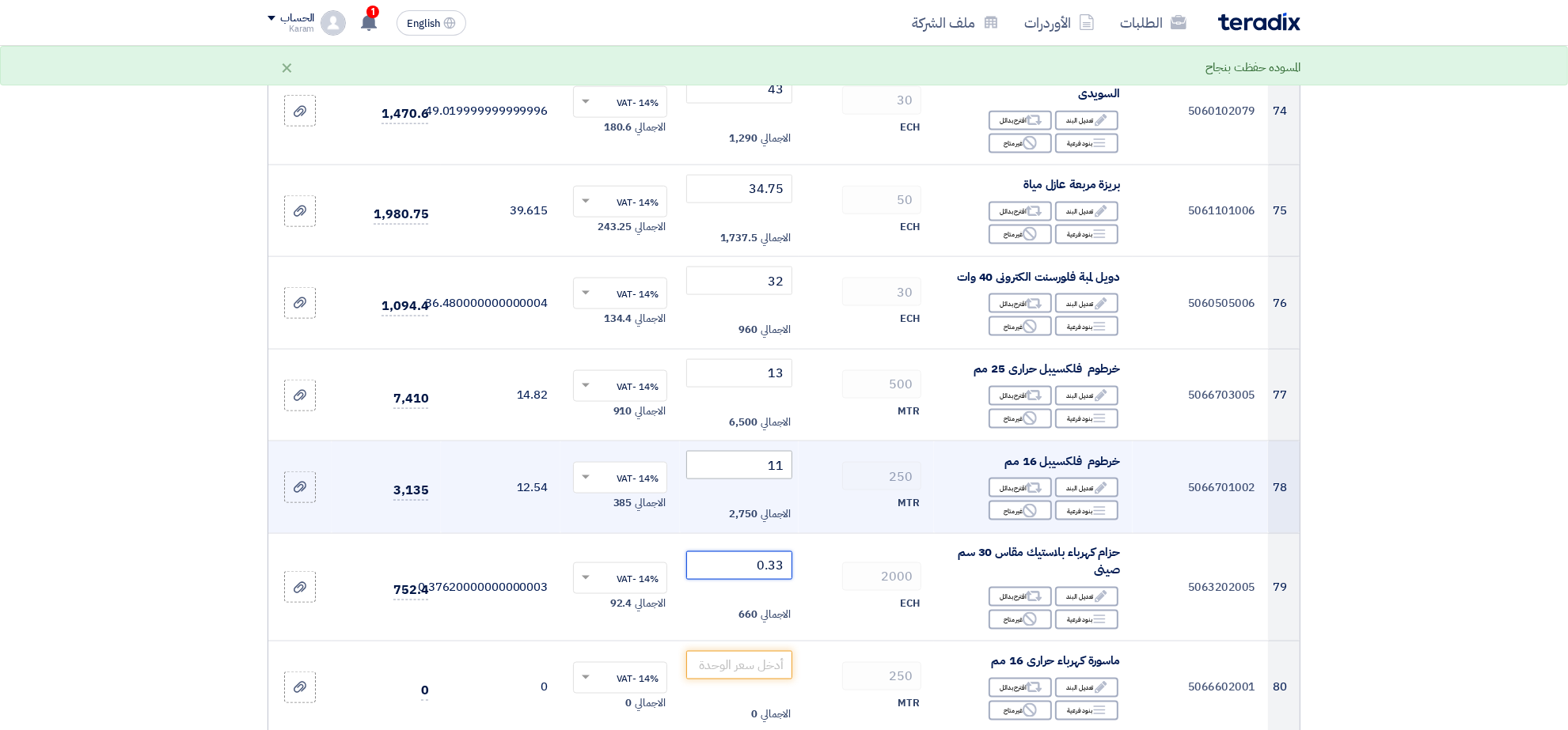
type input "0.33"
click at [762, 651] on input "number" at bounding box center [739, 666] width 107 height 29
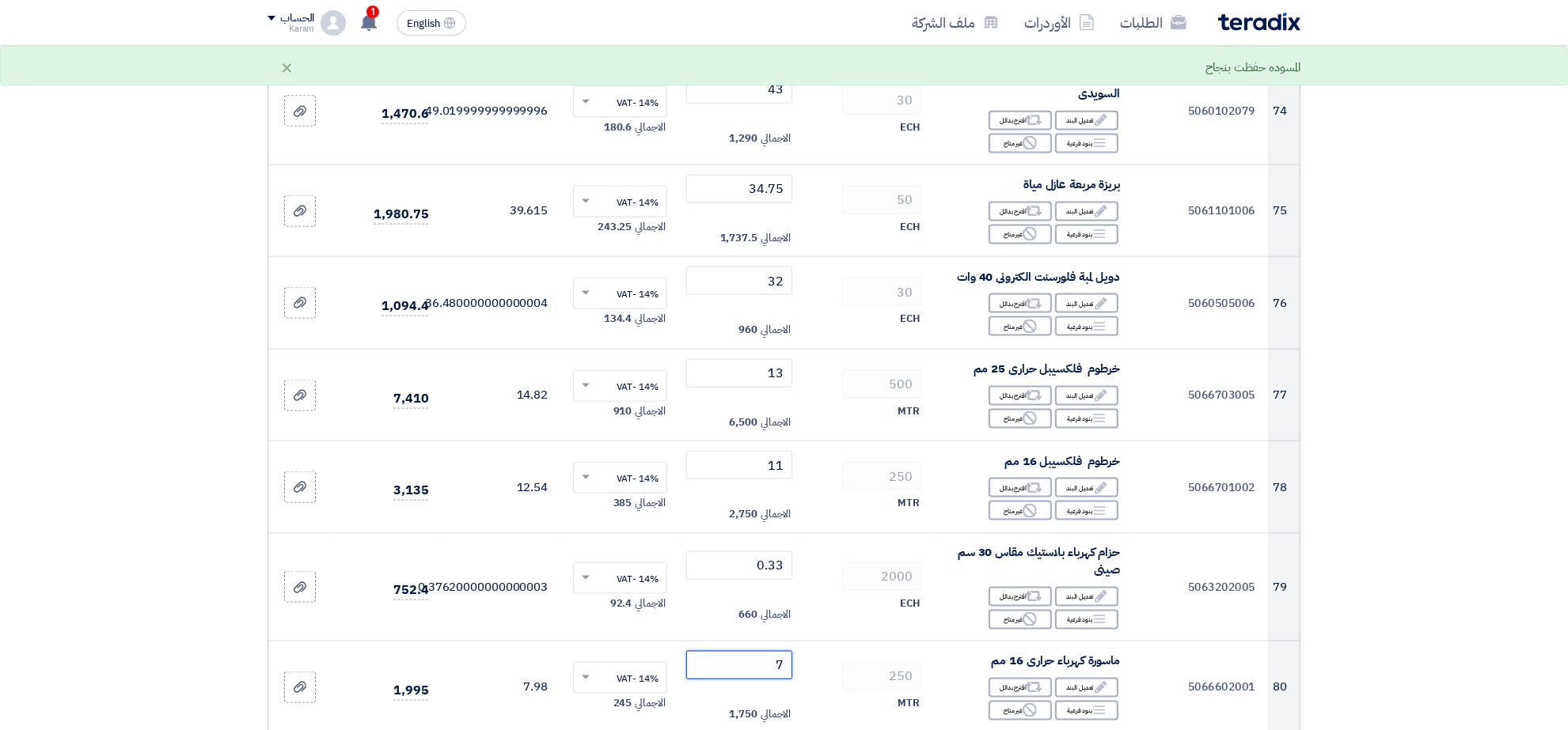
scroll to position [8603, 0]
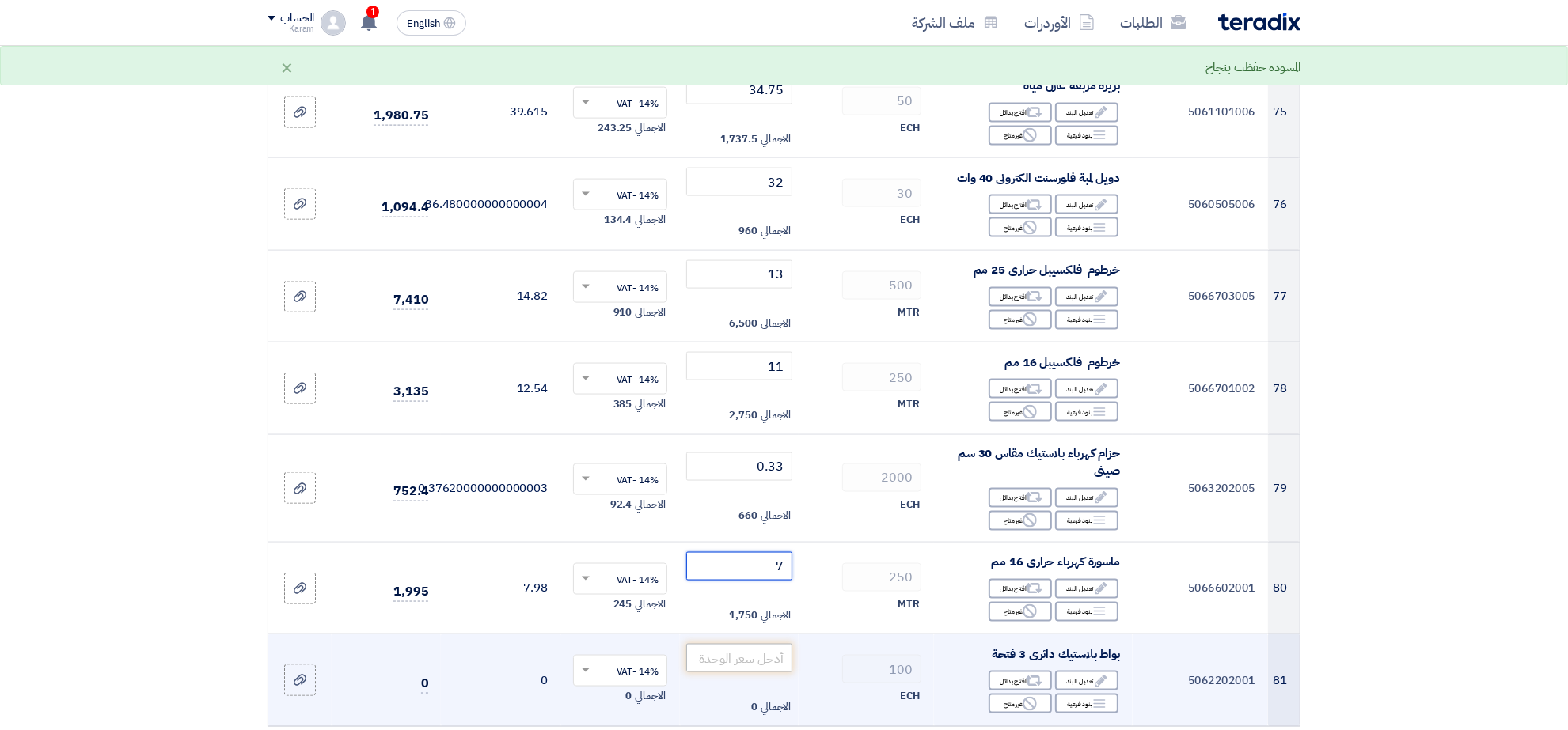
type input "7"
click at [770, 644] on input "number" at bounding box center [739, 658] width 107 height 29
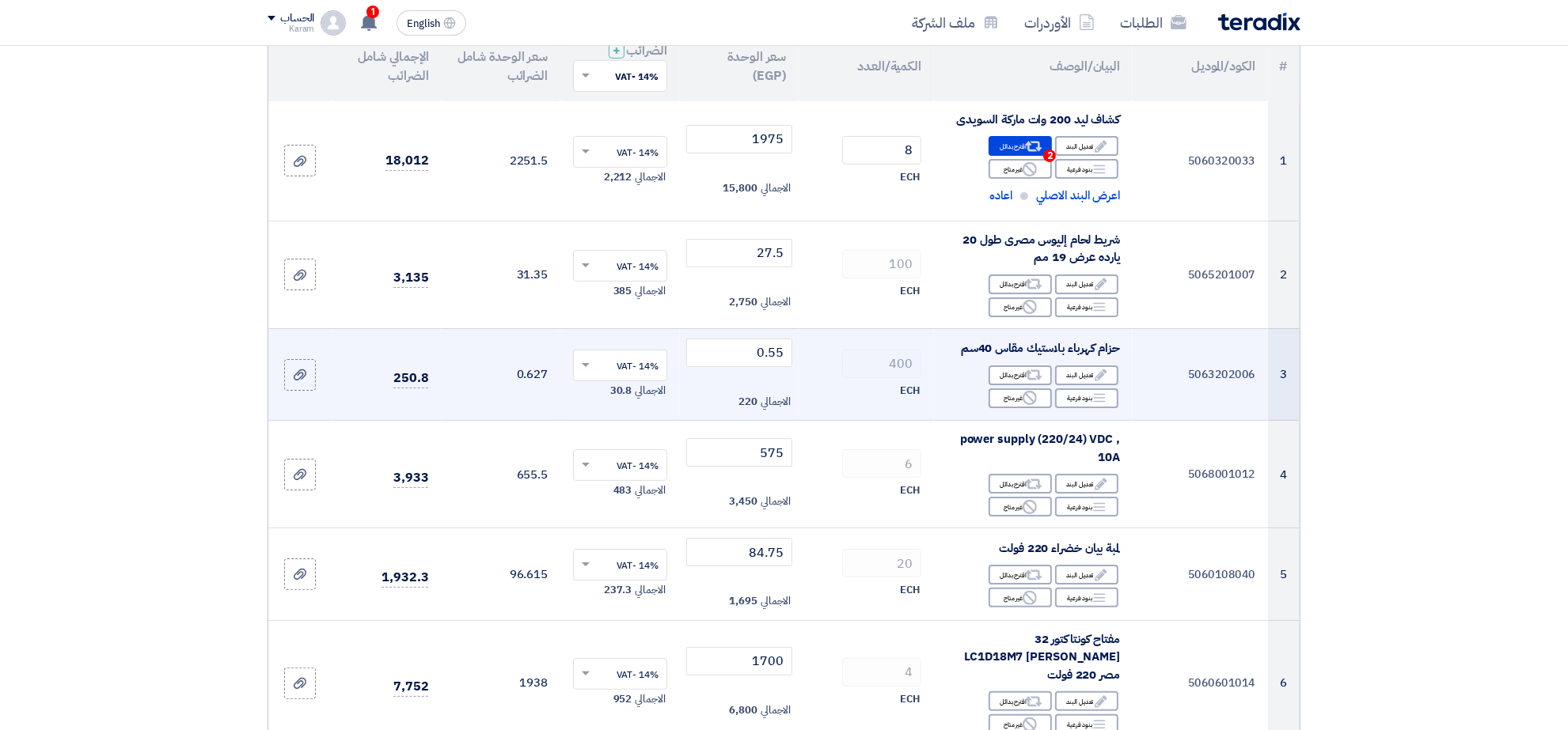
scroll to position [0, 0]
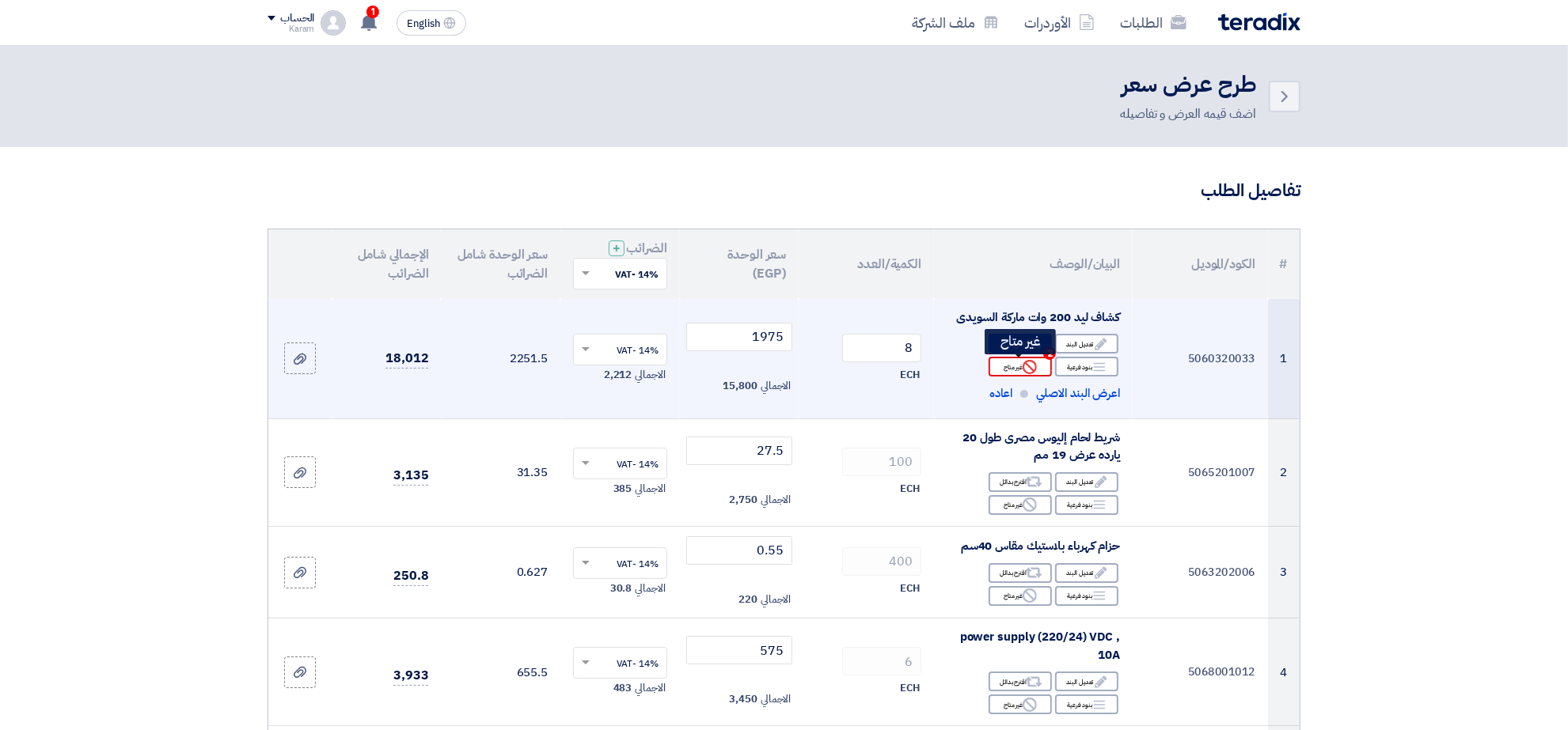
type input "6.75"
click at [1019, 369] on div "Reject غير متاح" at bounding box center [1020, 367] width 64 height 20
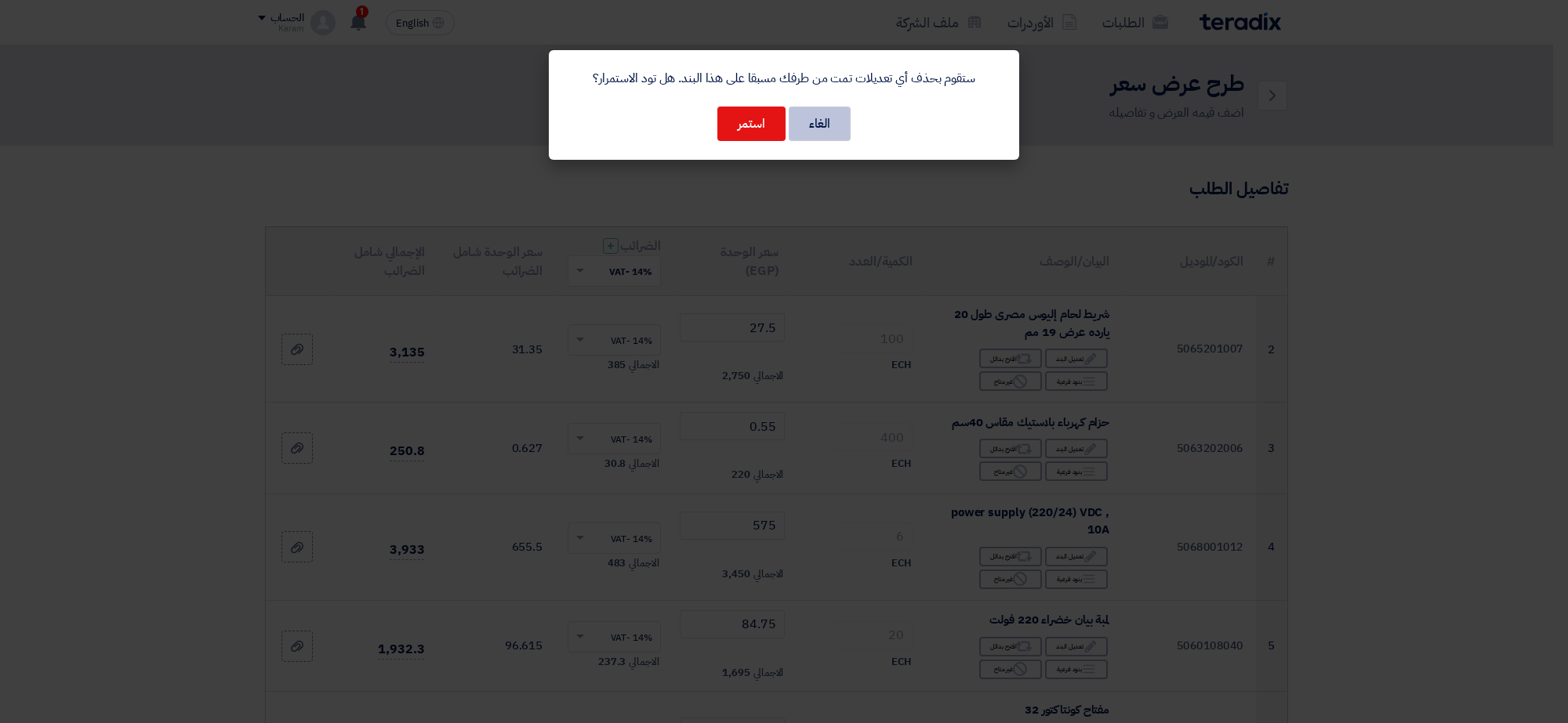
click at [828, 133] on button "الغاء" at bounding box center [820, 123] width 62 height 35
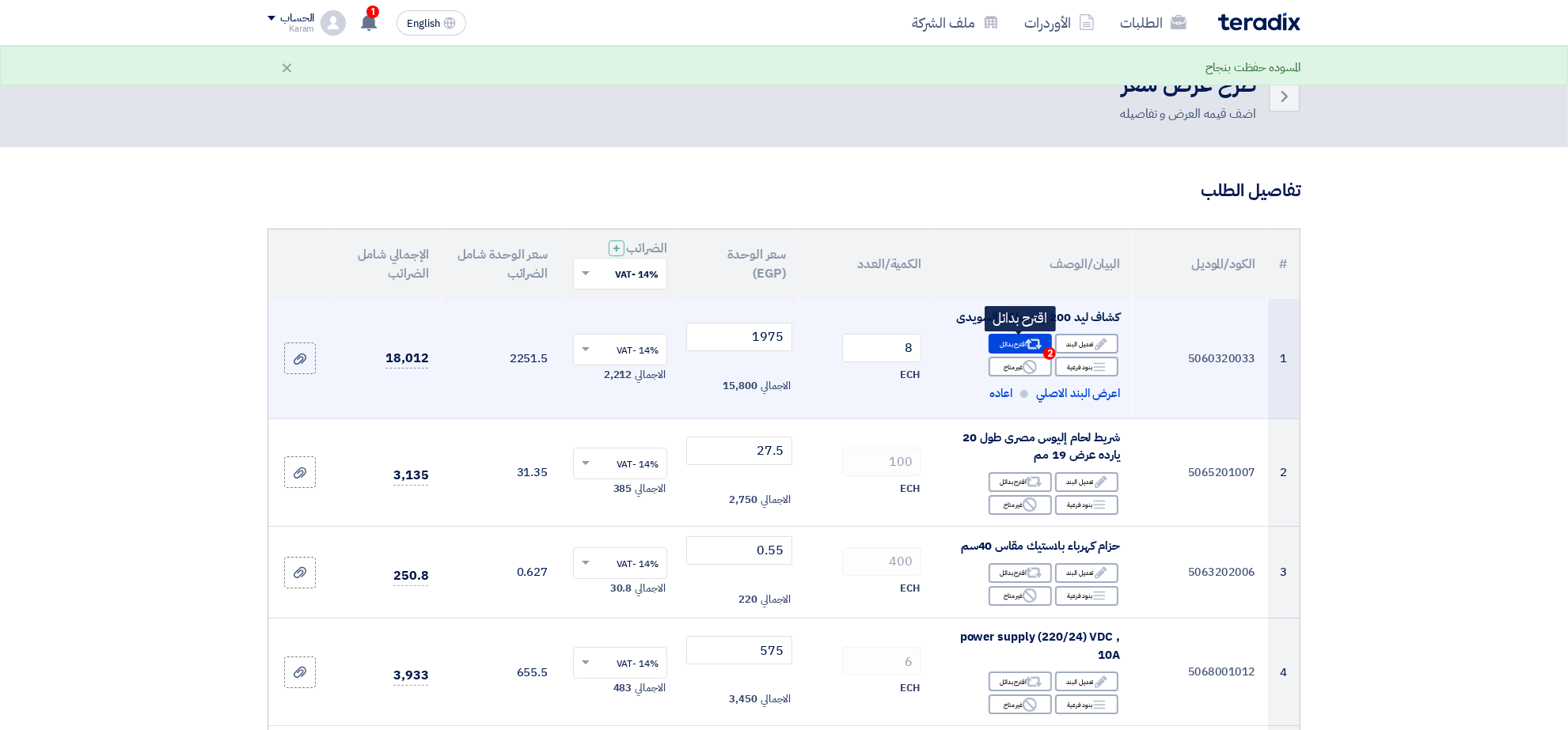
click at [1011, 342] on div "Alternative اقترح بدائل 2" at bounding box center [1020, 344] width 64 height 20
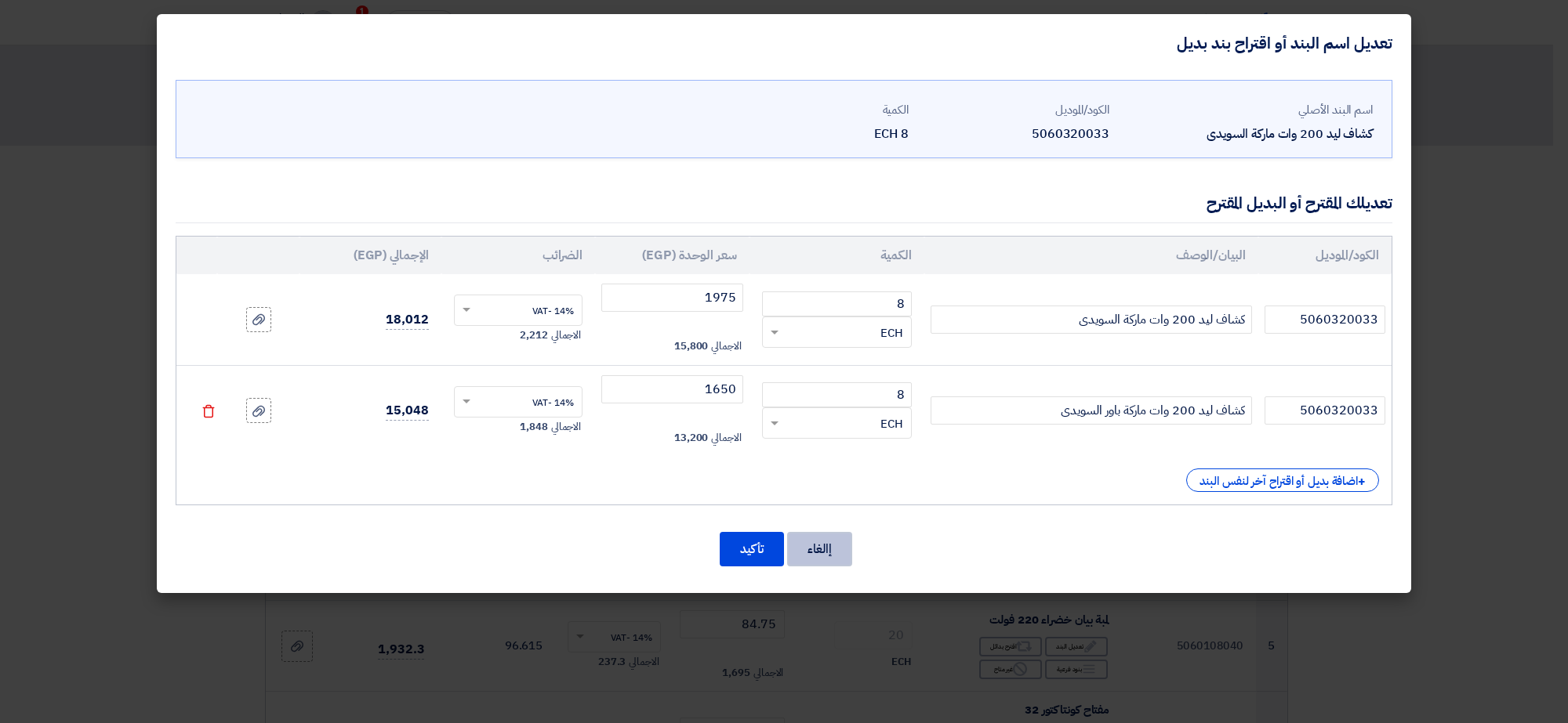
click at [820, 545] on button "إالغاء" at bounding box center [819, 548] width 65 height 35
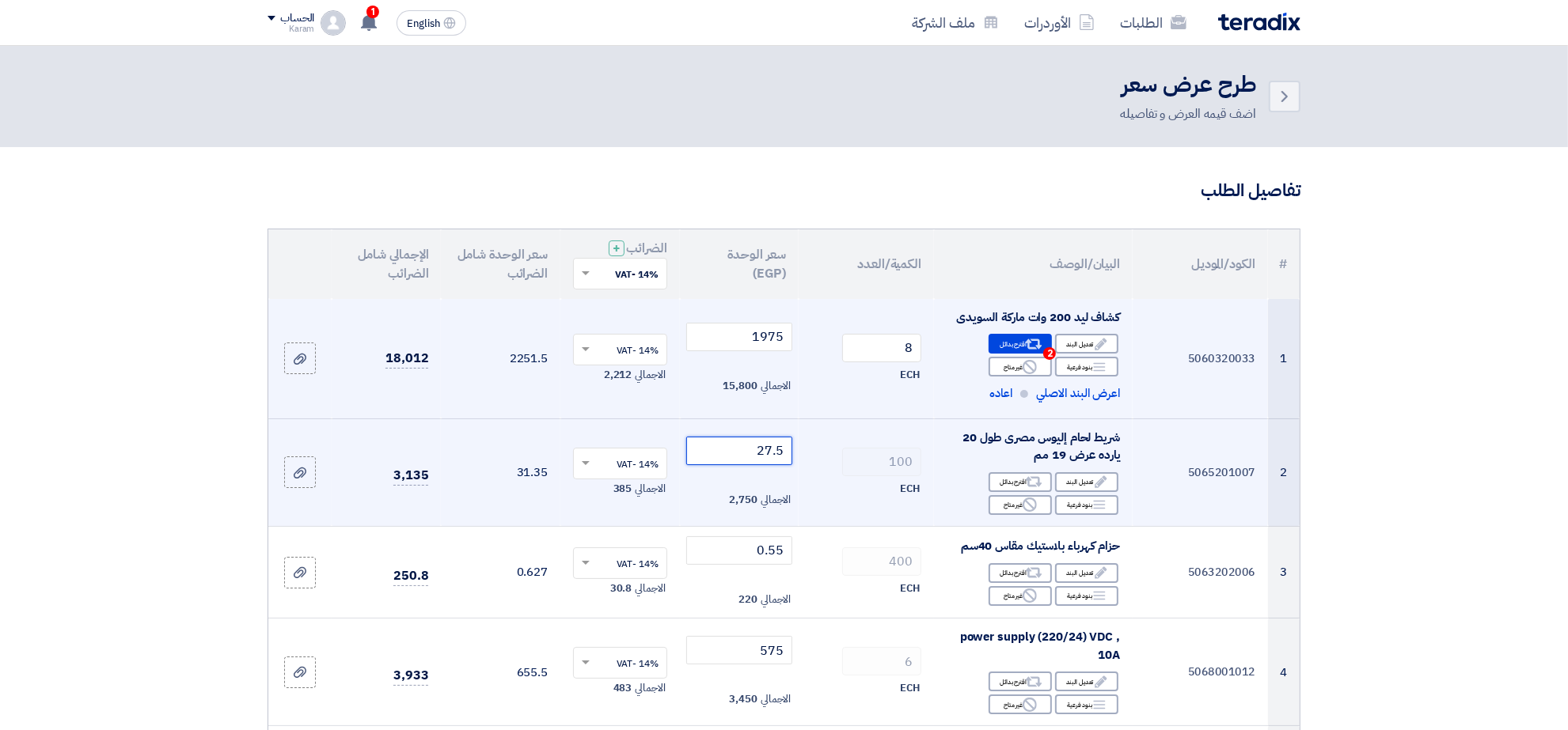
click at [742, 456] on input "27.5" at bounding box center [739, 451] width 107 height 29
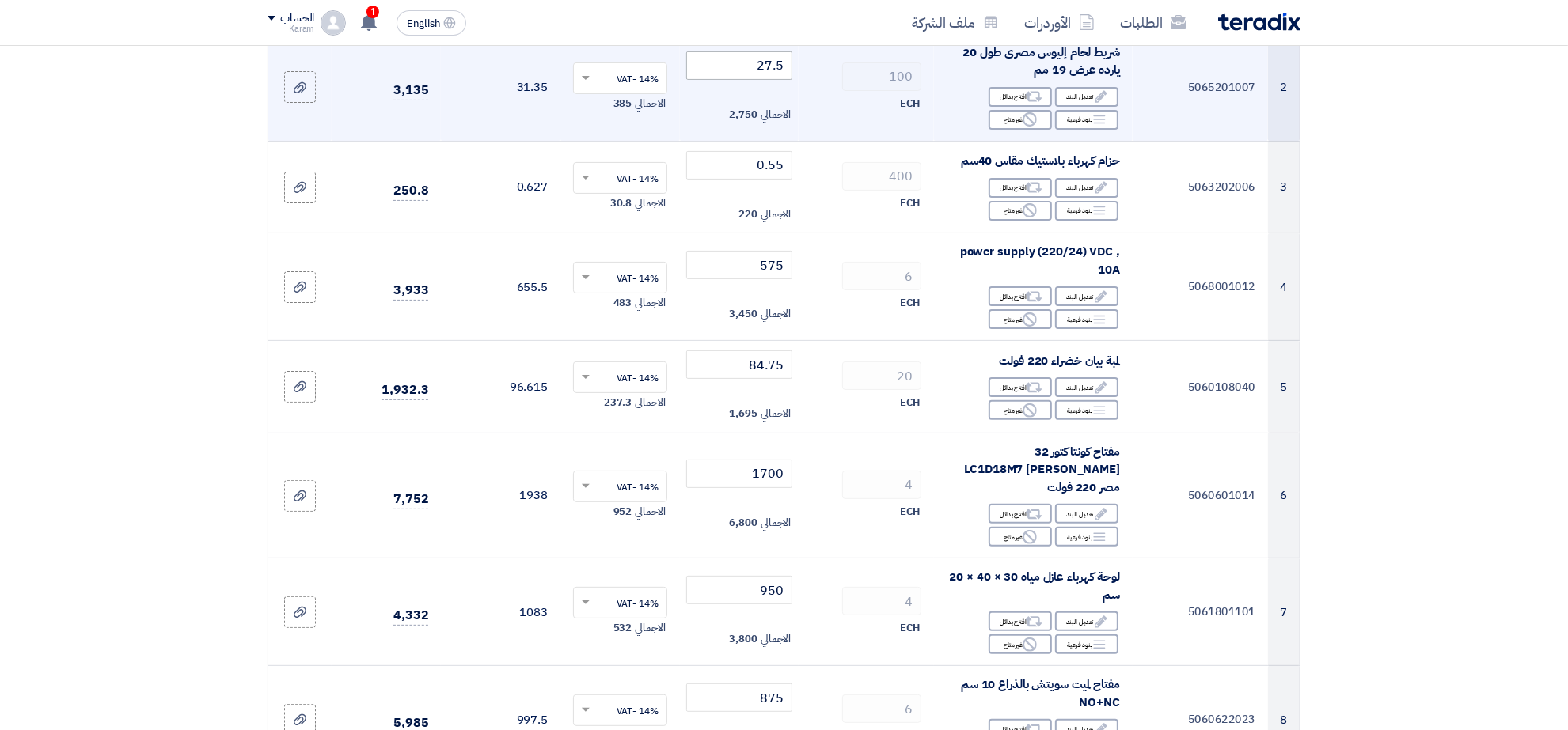
scroll to position [838, 0]
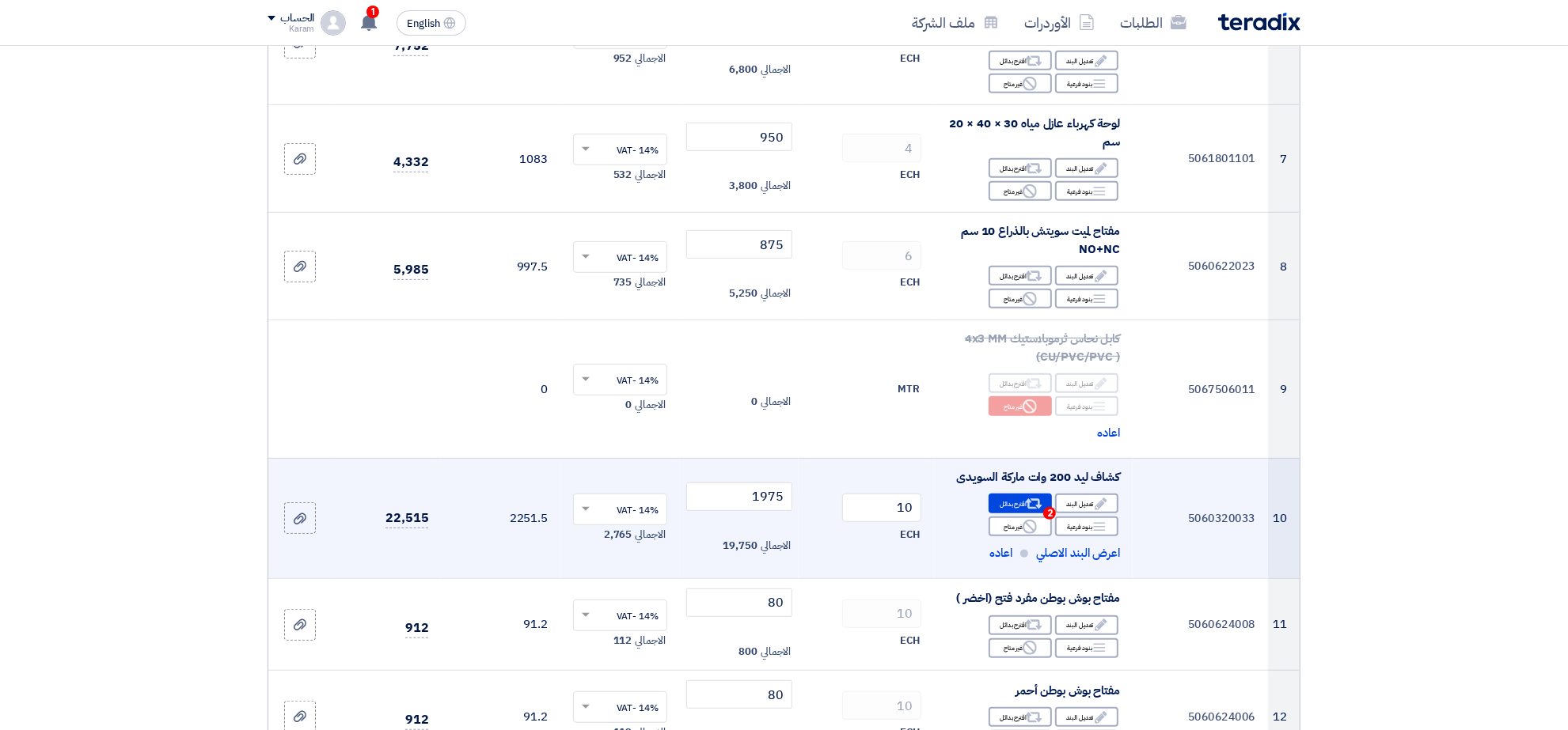
click at [1019, 498] on div "Edit تعديل البند Alternative اقترح بدائل 2 Breakdown بنود فرعية Reject" at bounding box center [1034, 514] width 174 height 46
click at [1019, 494] on div "Alternative اقترح بدائل 2" at bounding box center [1020, 504] width 64 height 20
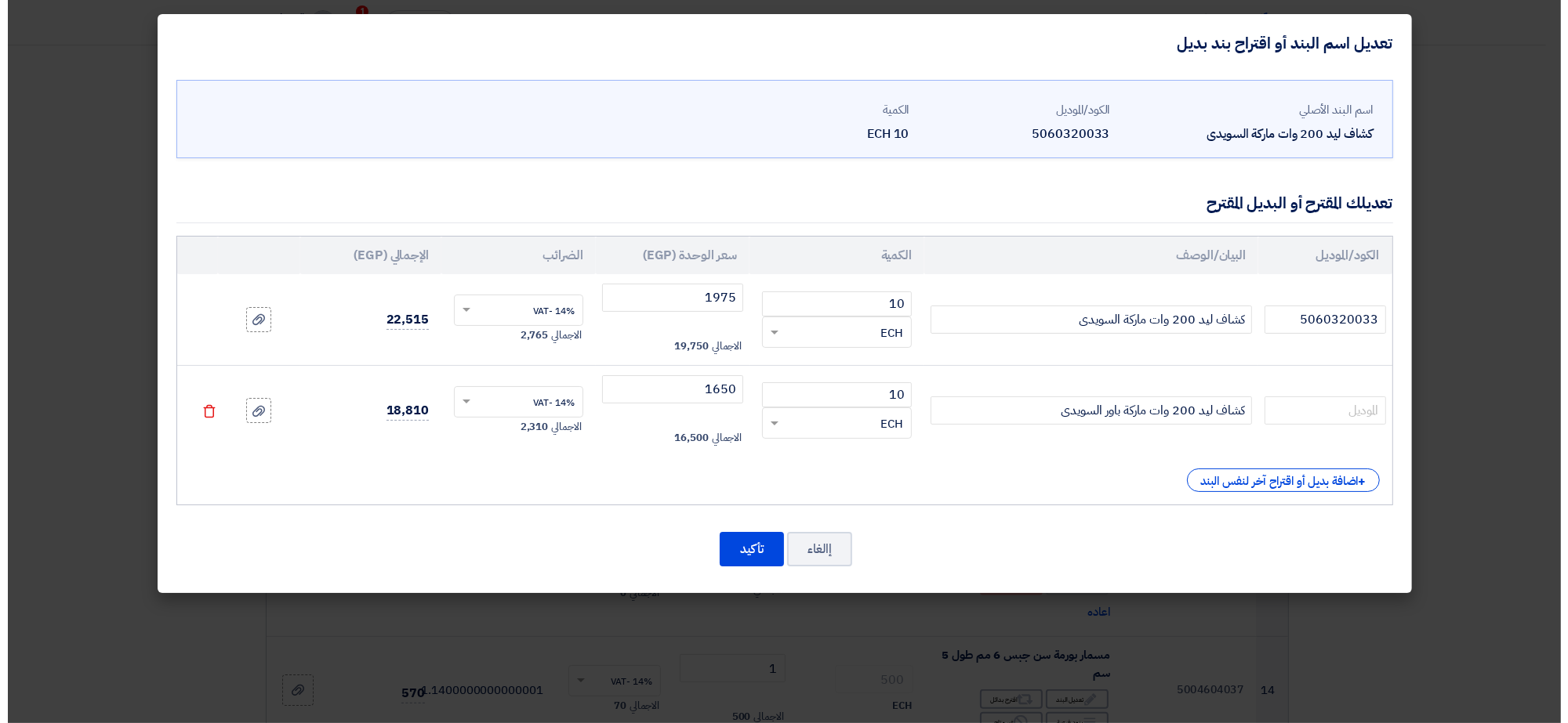
scroll to position [711, 0]
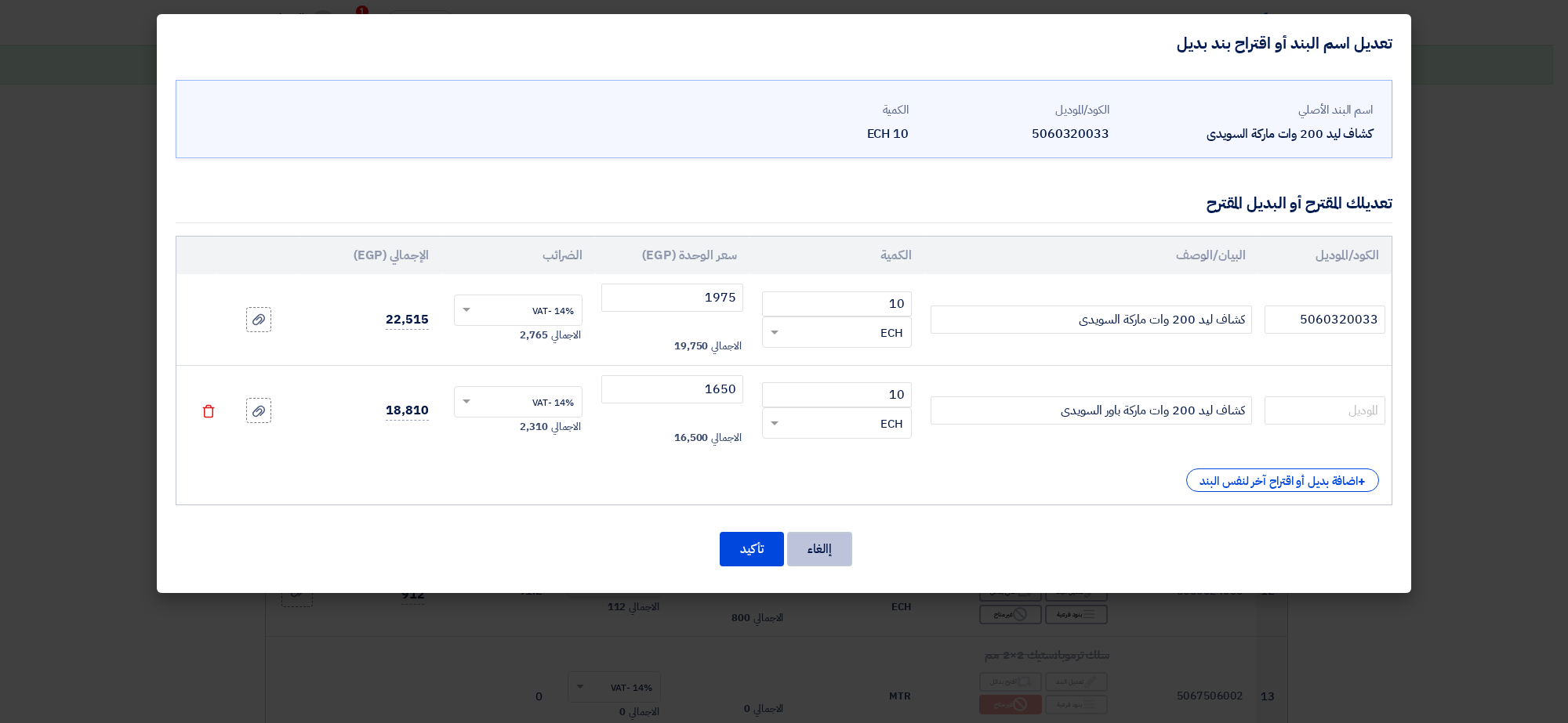
click at [812, 555] on button "إالغاء" at bounding box center [819, 548] width 65 height 35
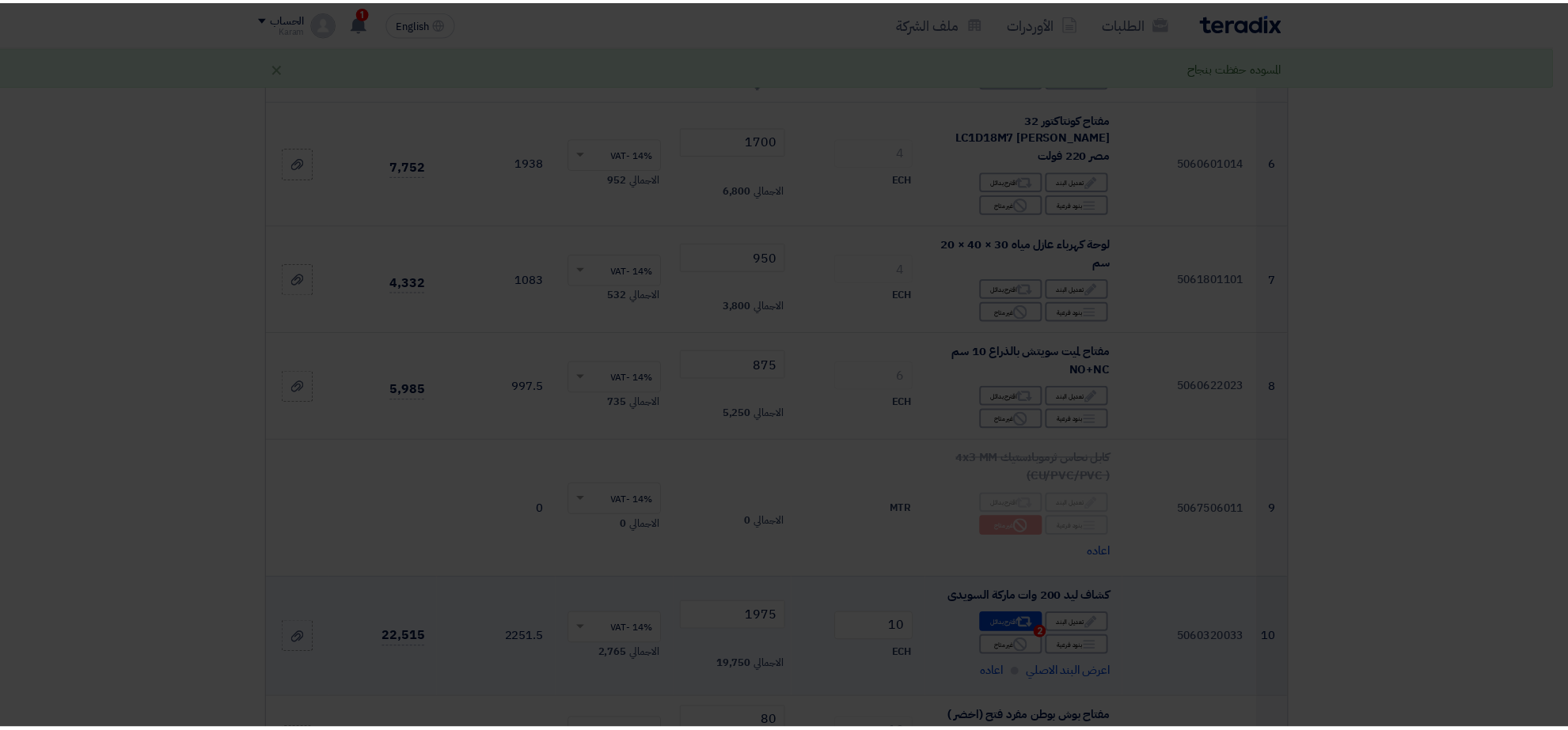
scroll to position [838, 0]
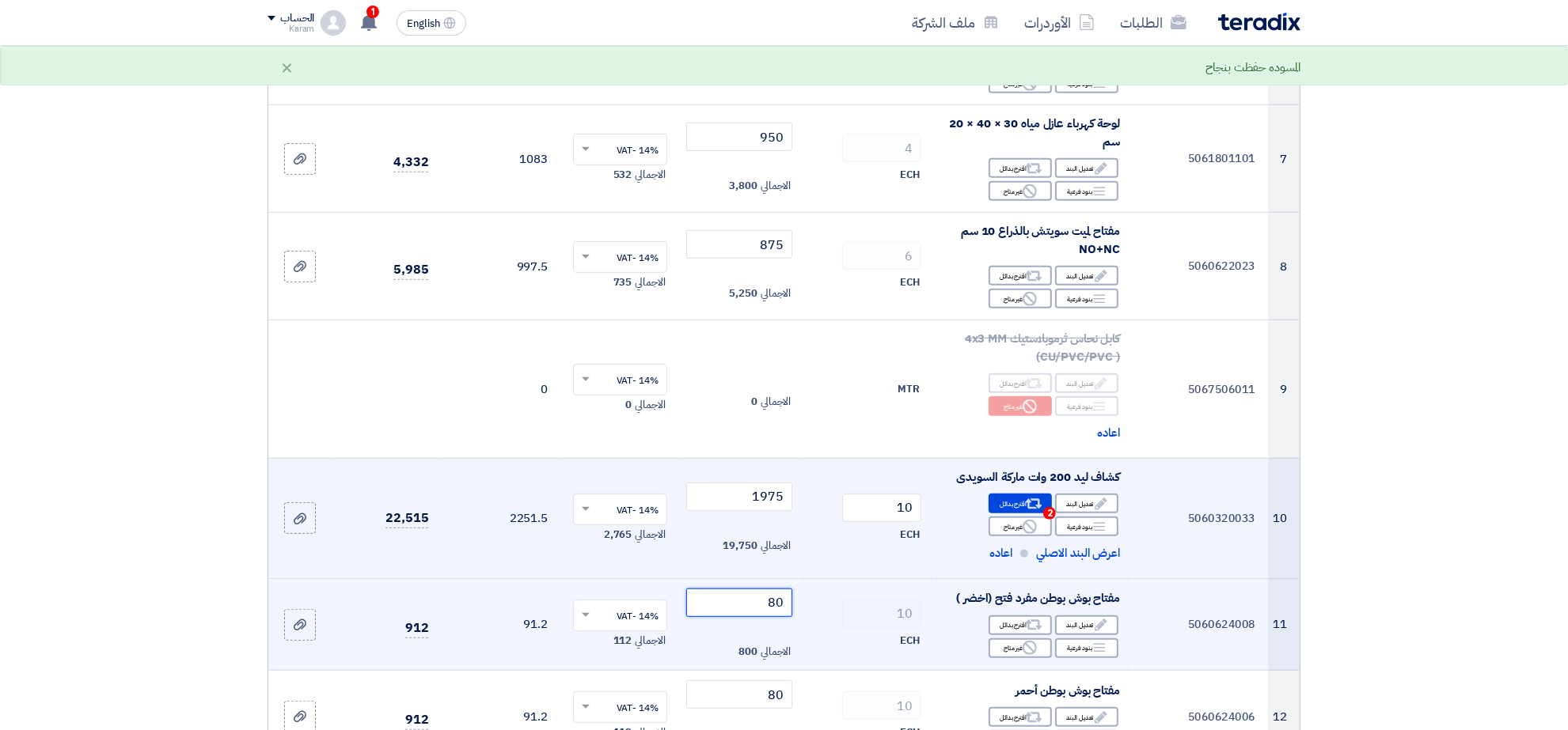
click at [754, 598] on input "80" at bounding box center [739, 603] width 107 height 29
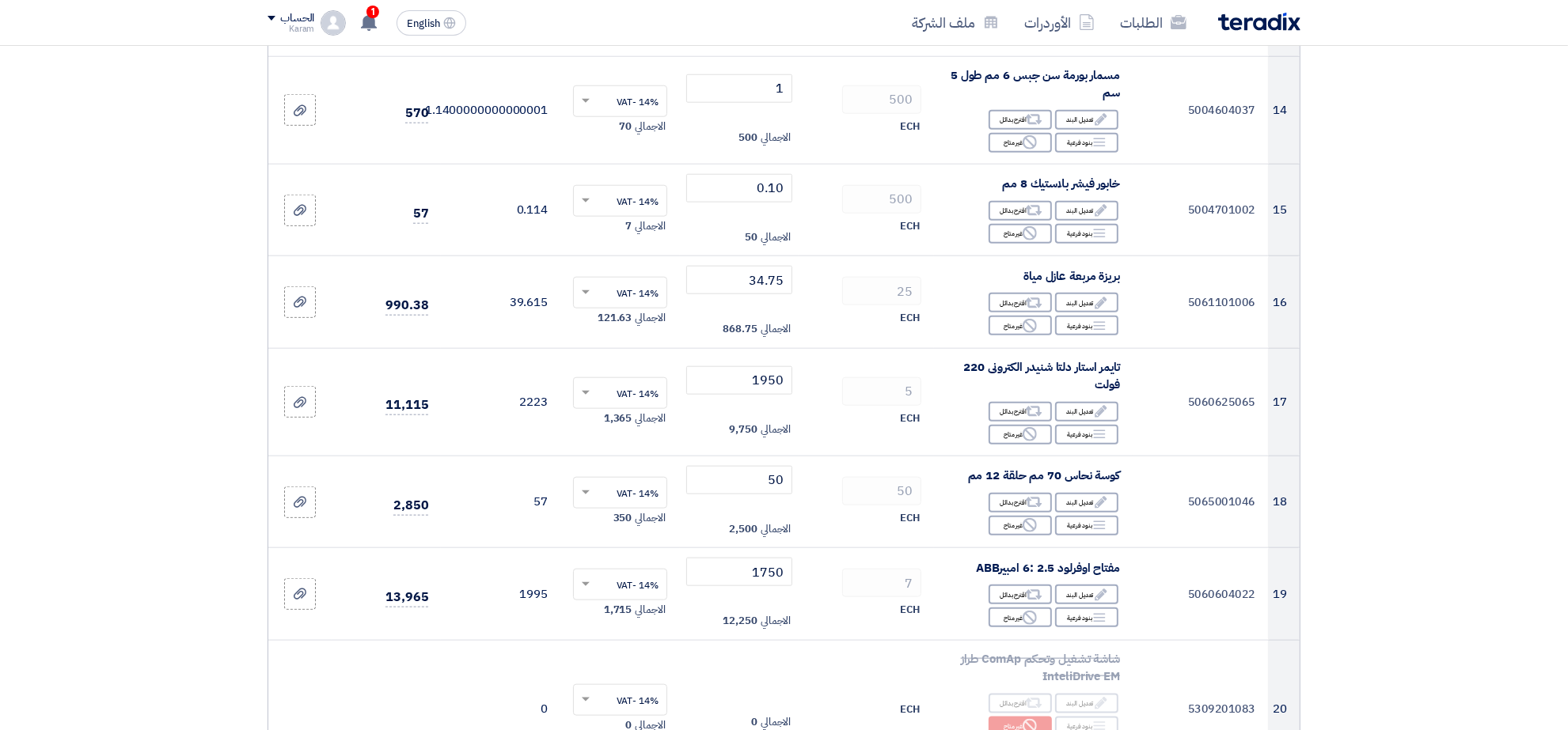
scroll to position [2152, 0]
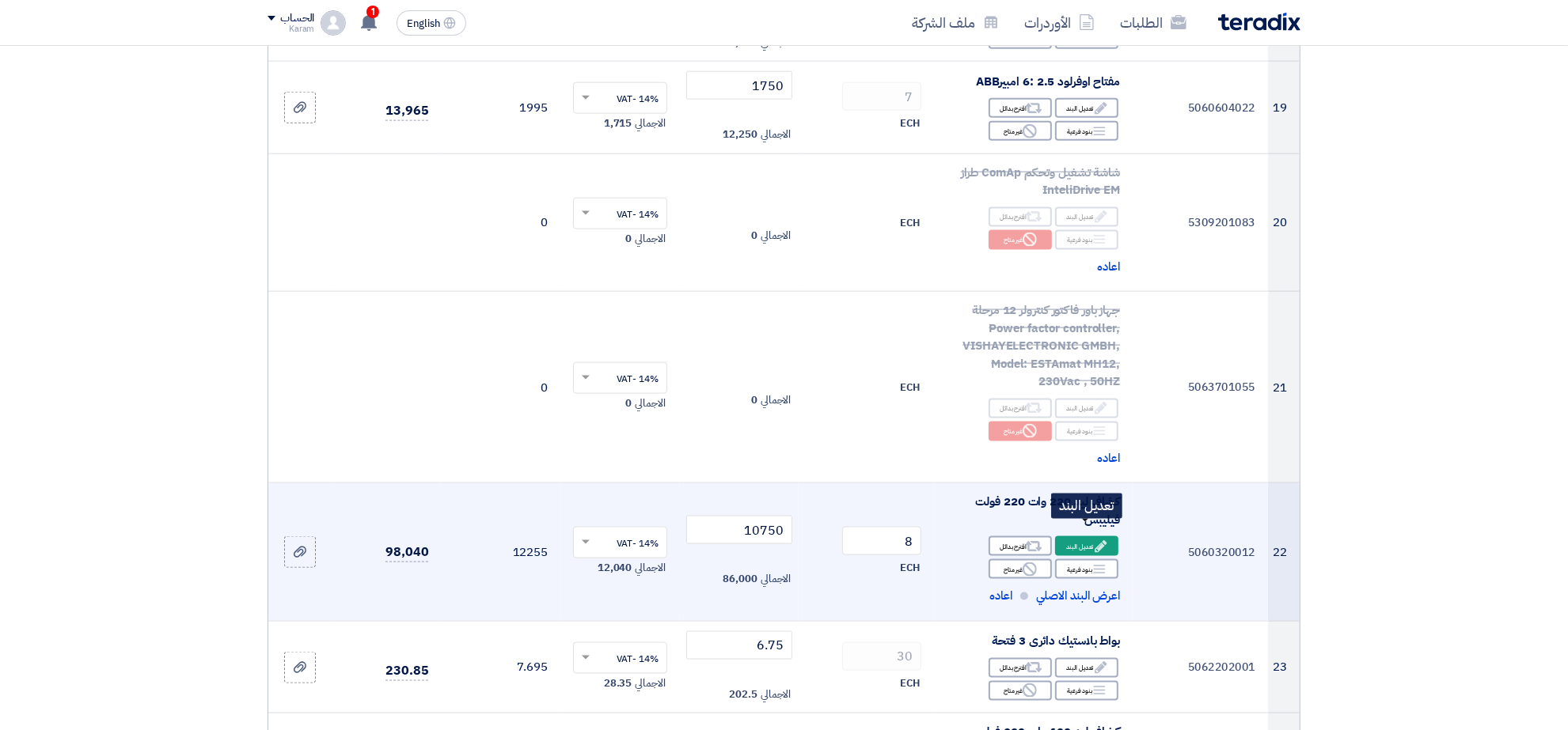
click at [1098, 539] on icon "Edit" at bounding box center [1101, 547] width 14 height 14
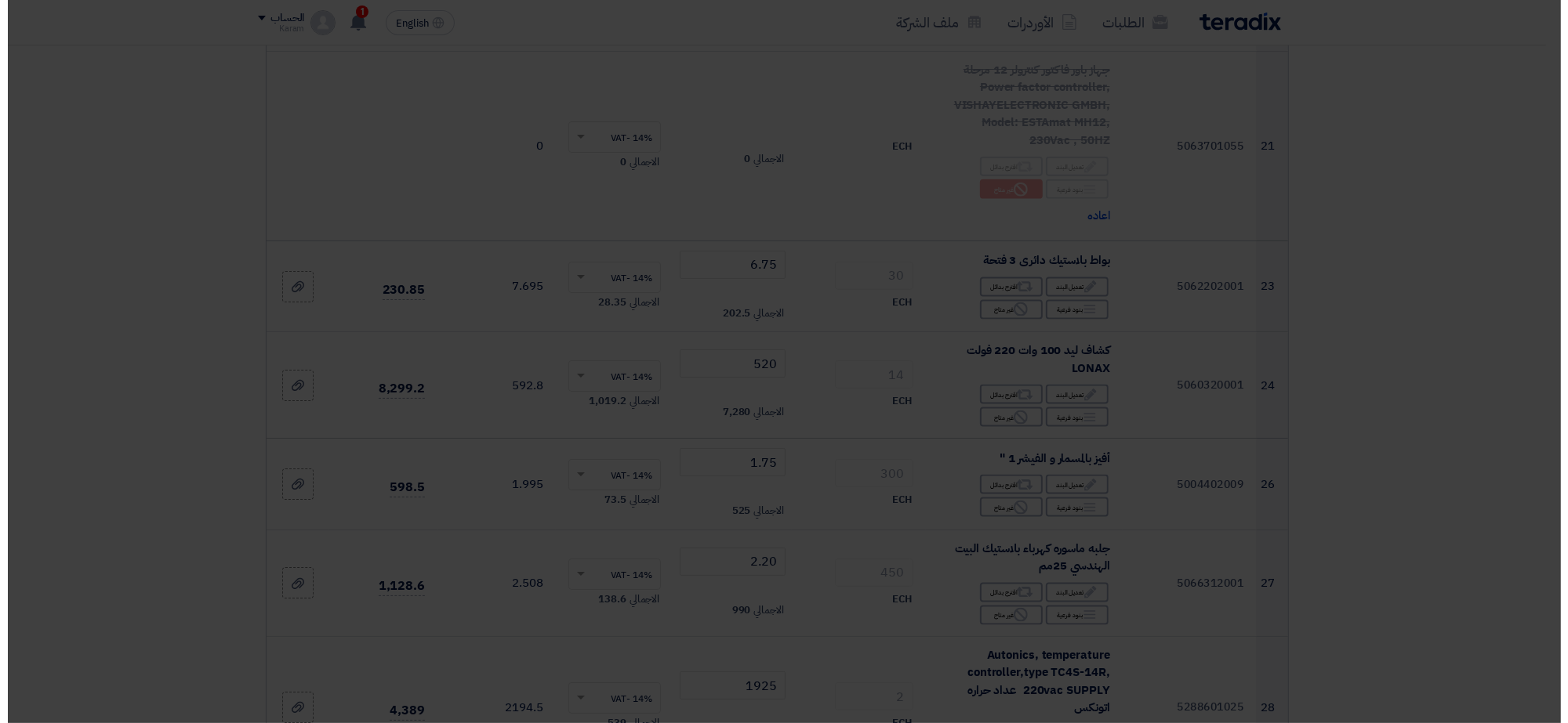
scroll to position [1893, 0]
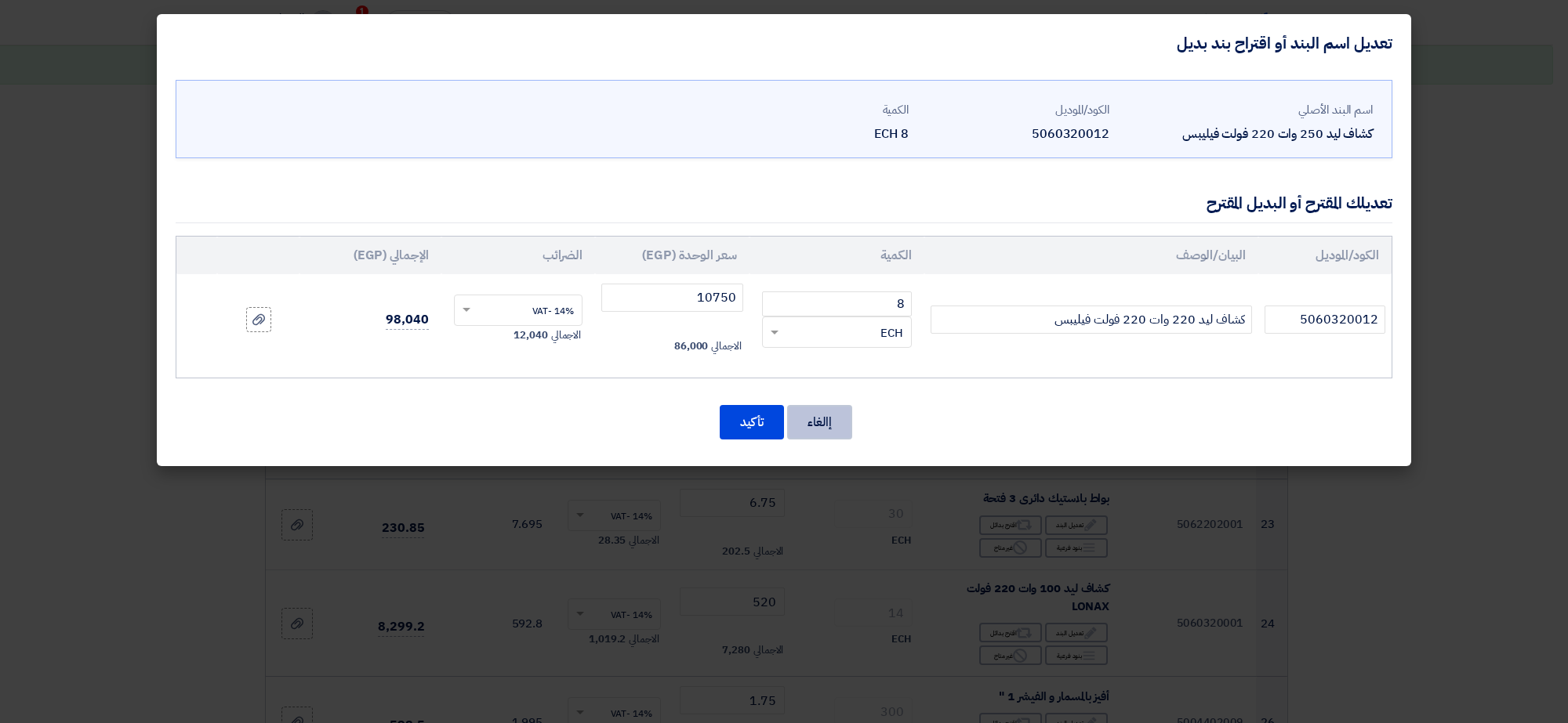
click at [830, 424] on button "إالغاء" at bounding box center [819, 422] width 65 height 35
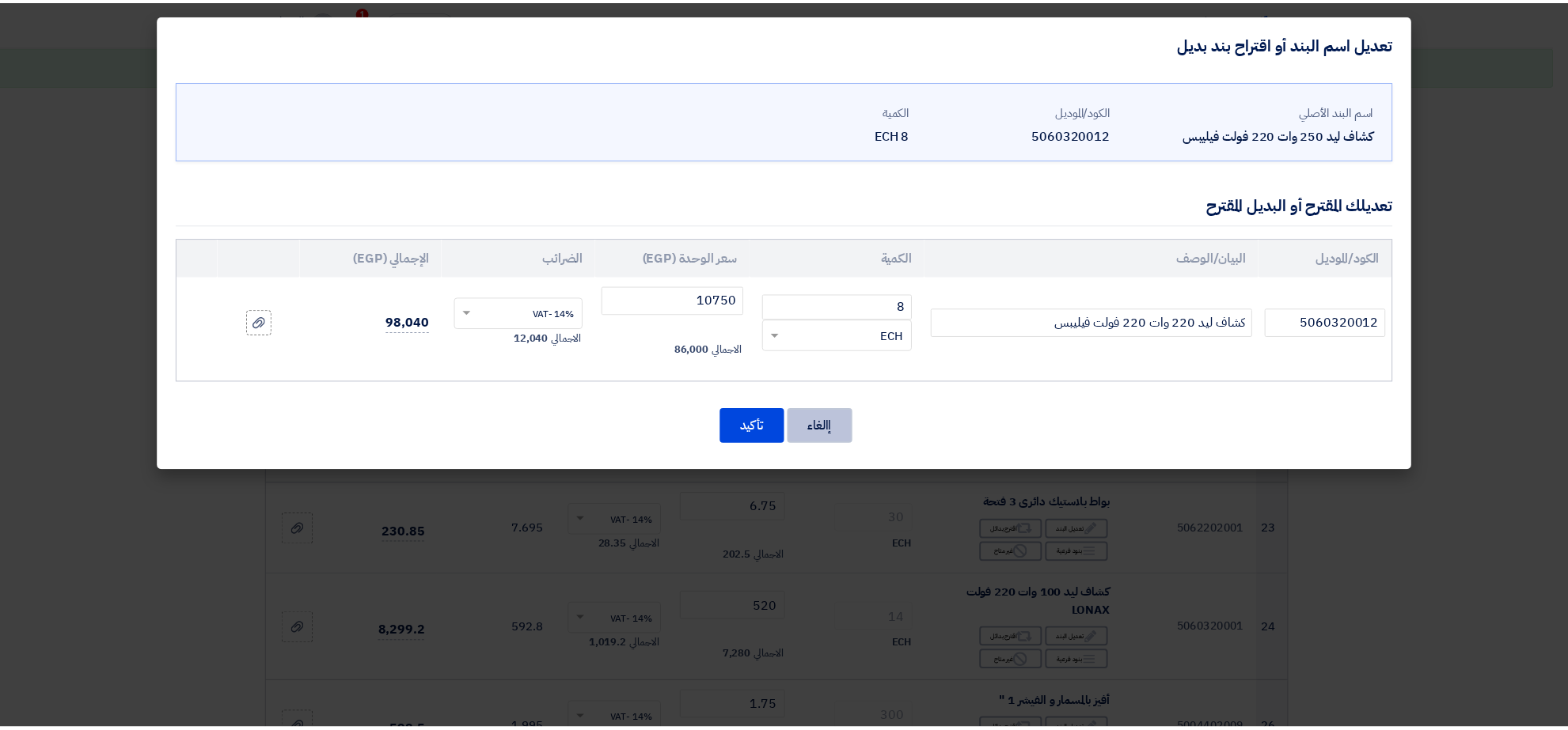
scroll to position [2152, 0]
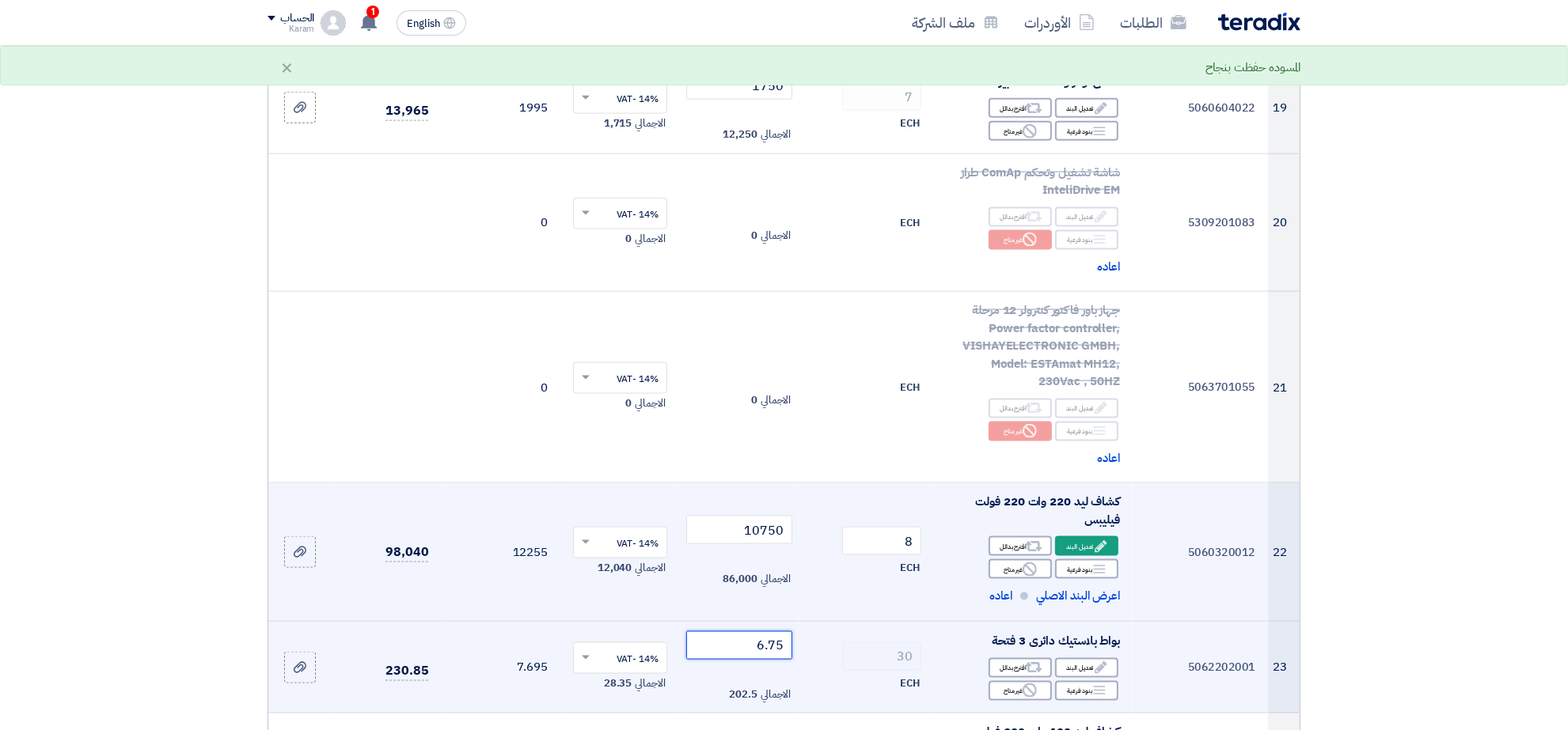
click at [737, 640] on input "6.75" at bounding box center [739, 646] width 107 height 29
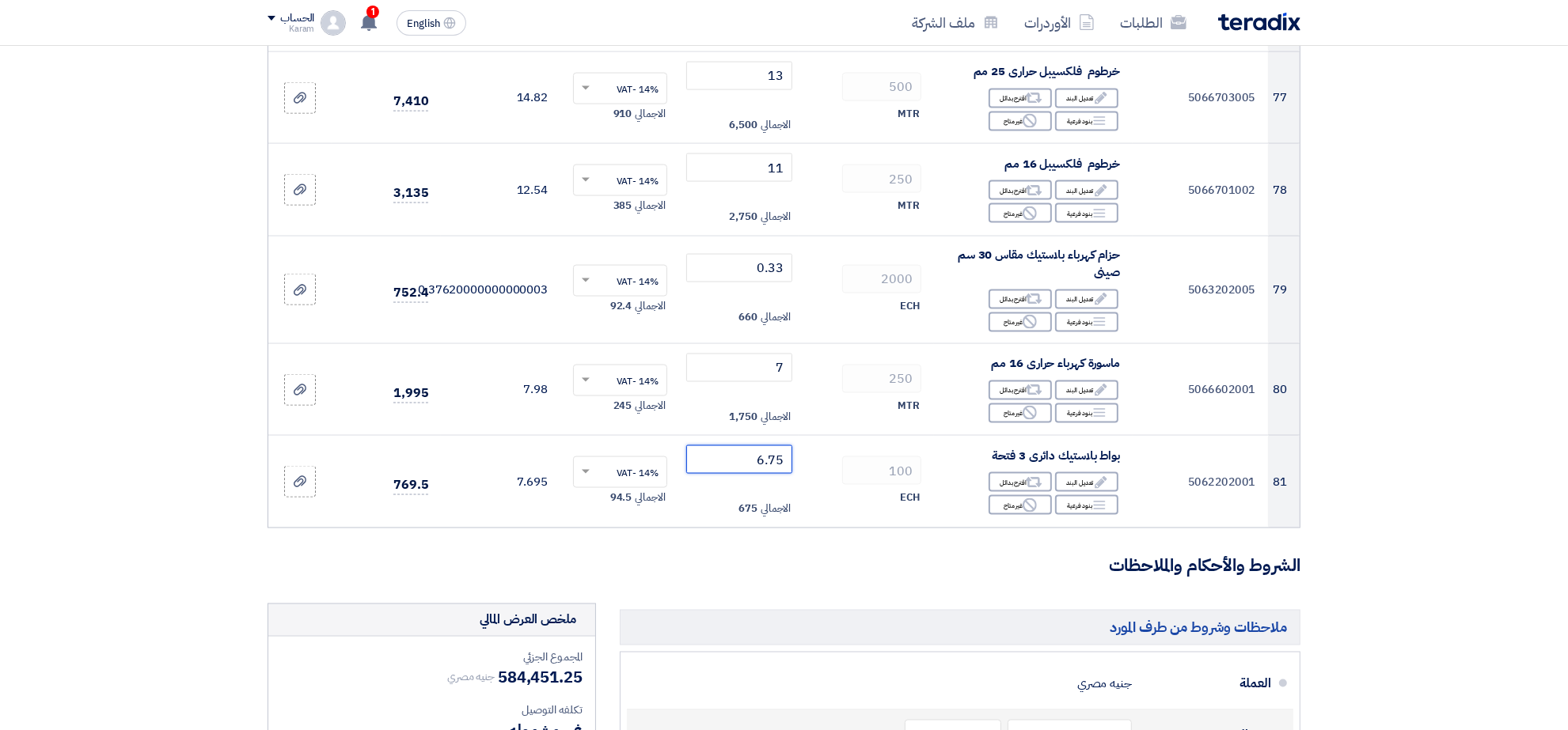
scroll to position [9208, 0]
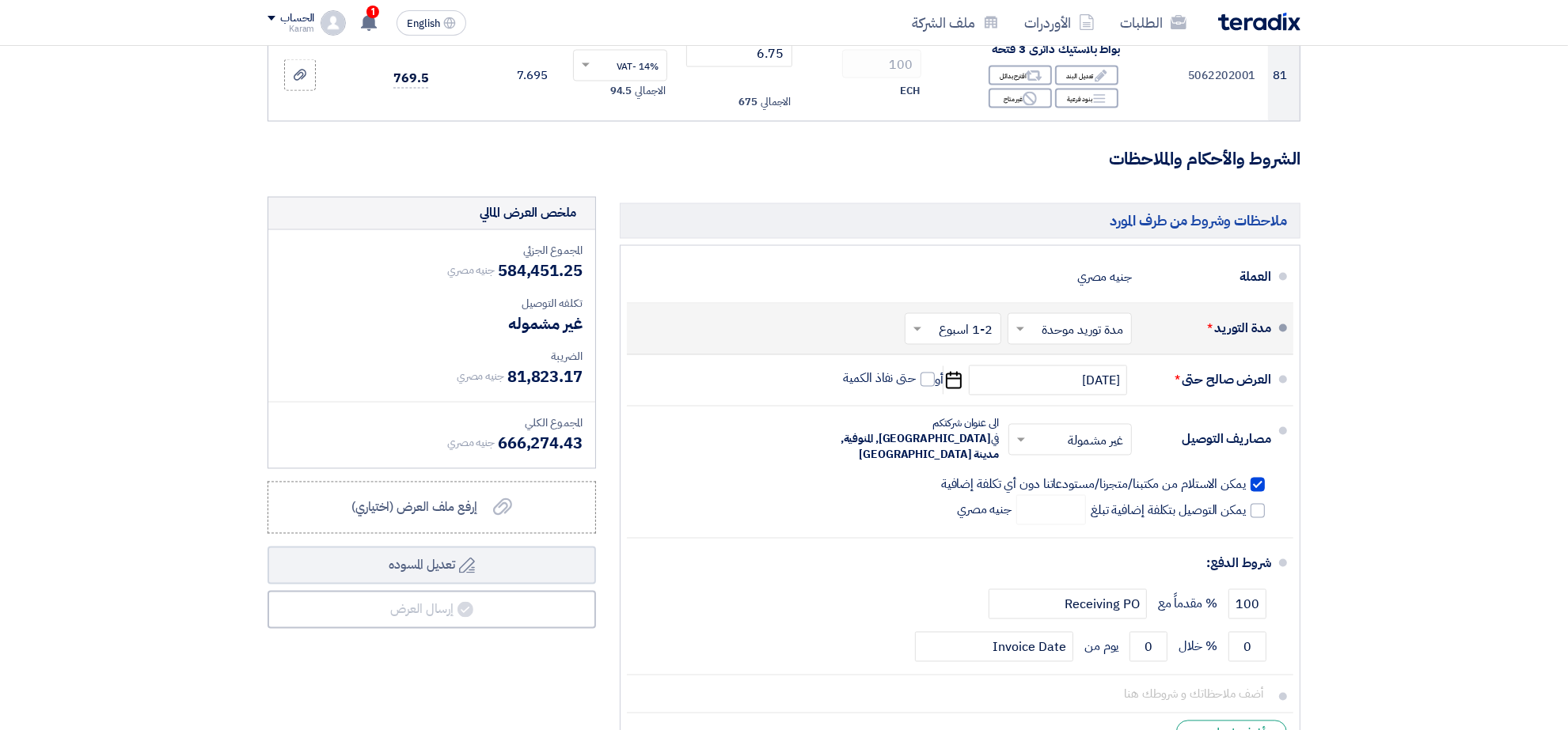
click at [532, 637] on div "ملخص [PERSON_NAME] المجموع الجزئي جنيه مصري 584,451.25 تكلفه التوصيل" at bounding box center [432, 481] width 353 height 570
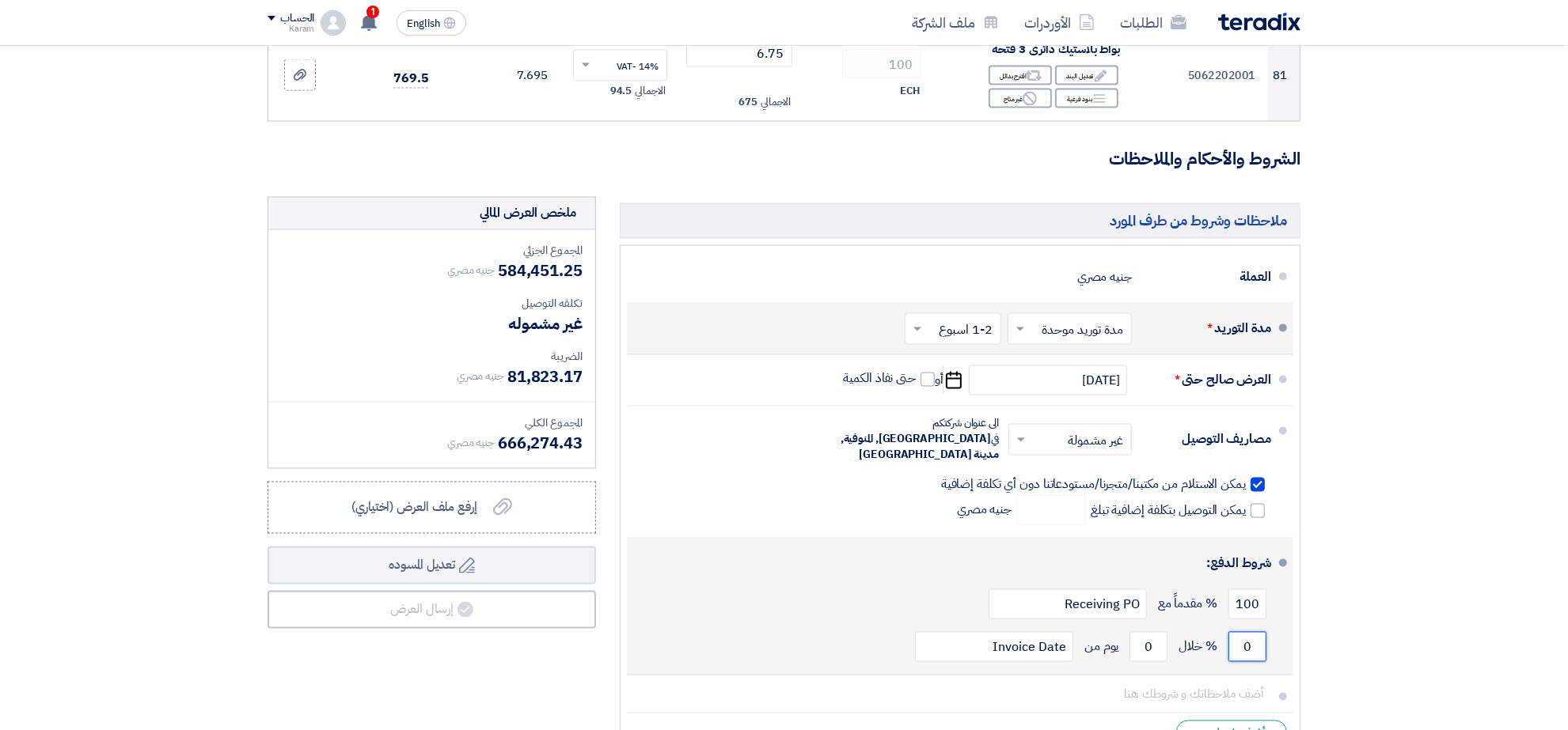
click at [1252, 632] on input "0" at bounding box center [1247, 648] width 38 height 30
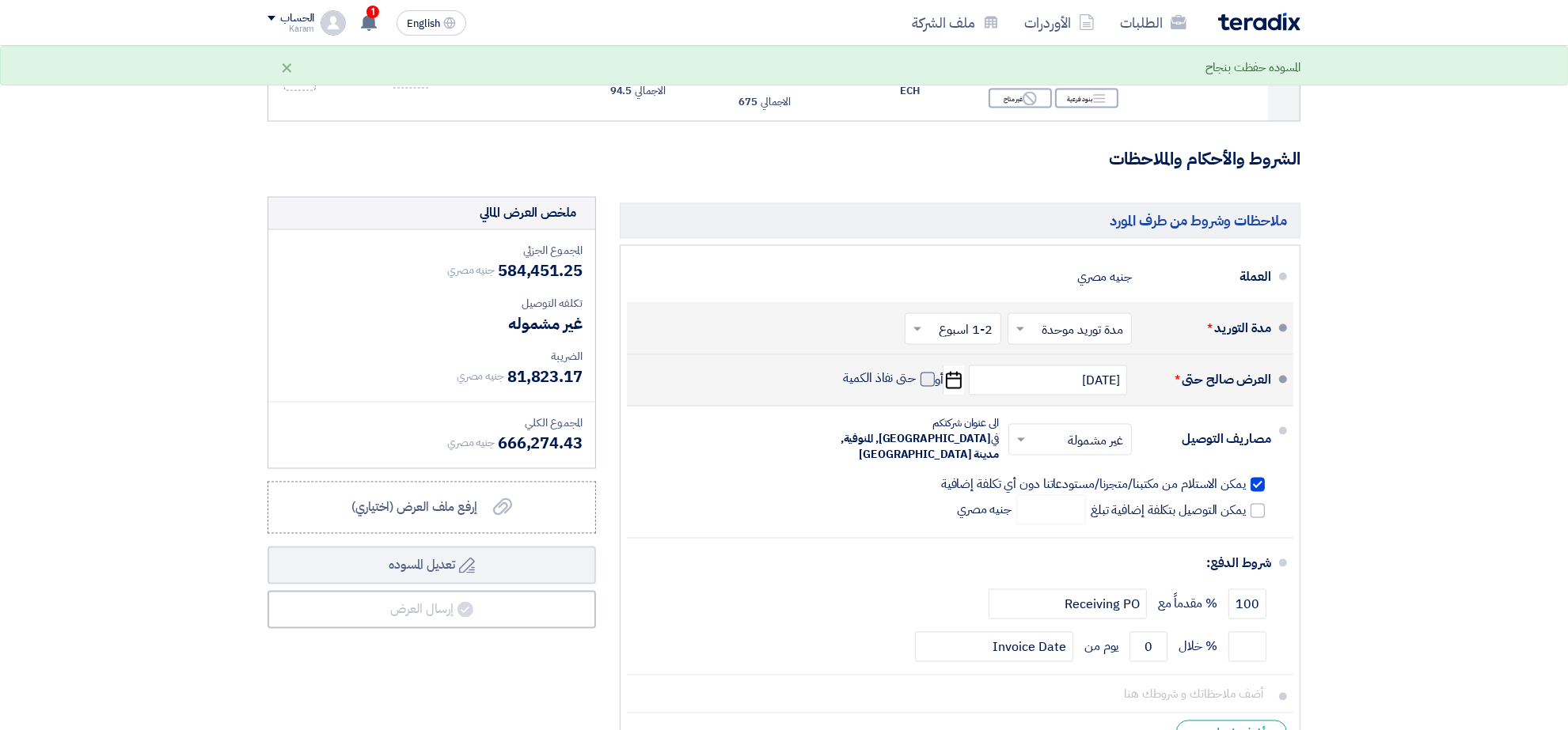
click at [933, 373] on span at bounding box center [927, 380] width 14 height 14
click at [916, 371] on input "حتى نفاذ الكمية" at bounding box center [878, 386] width 76 height 30
checkbox input "true"
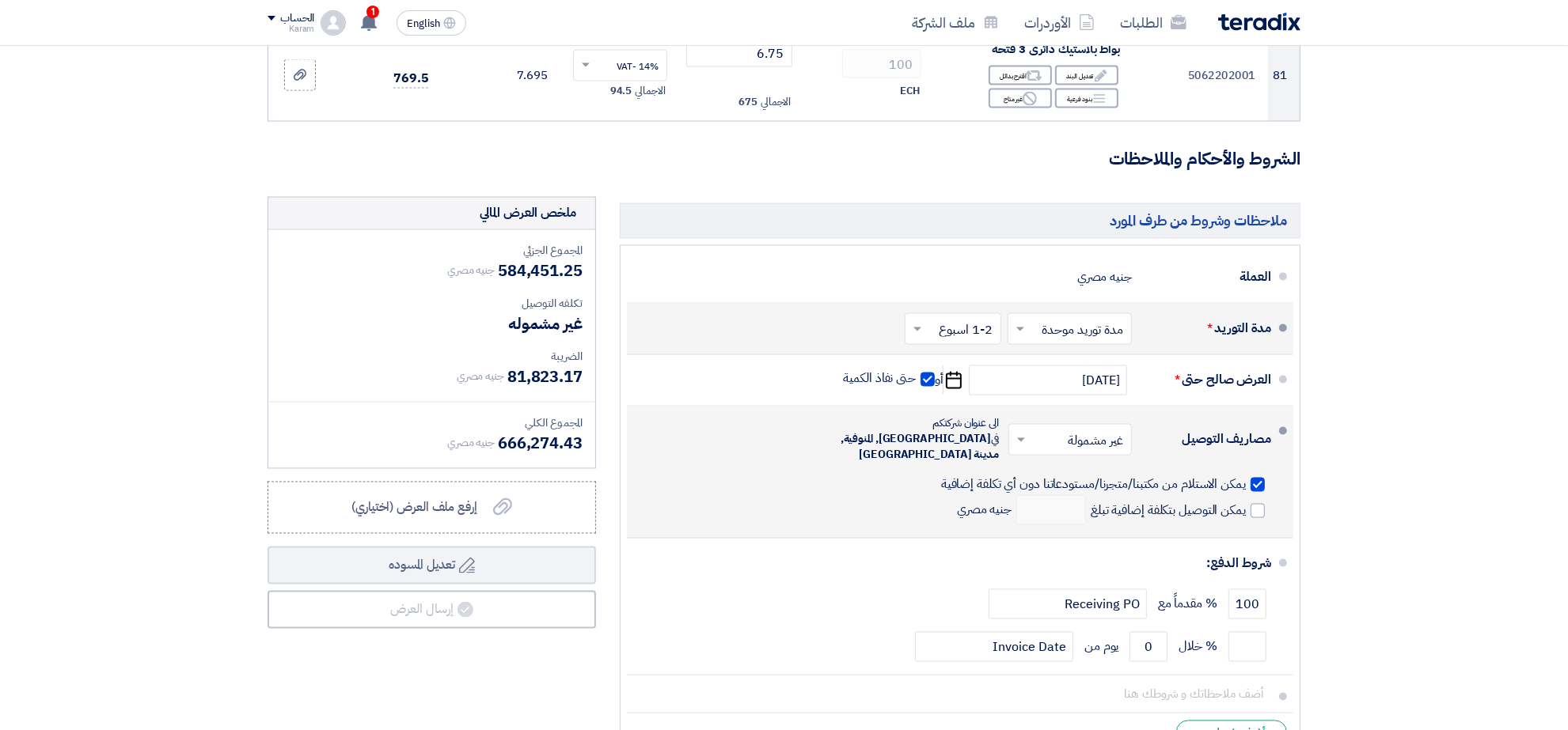
click at [1251, 478] on div at bounding box center [1257, 485] width 14 height 14
click at [1246, 476] on input "يمكن الاستلام من مكتبنا/متجرنا/مستودعاتنا دون أي تكلفة إضافية" at bounding box center [1092, 491] width 308 height 30
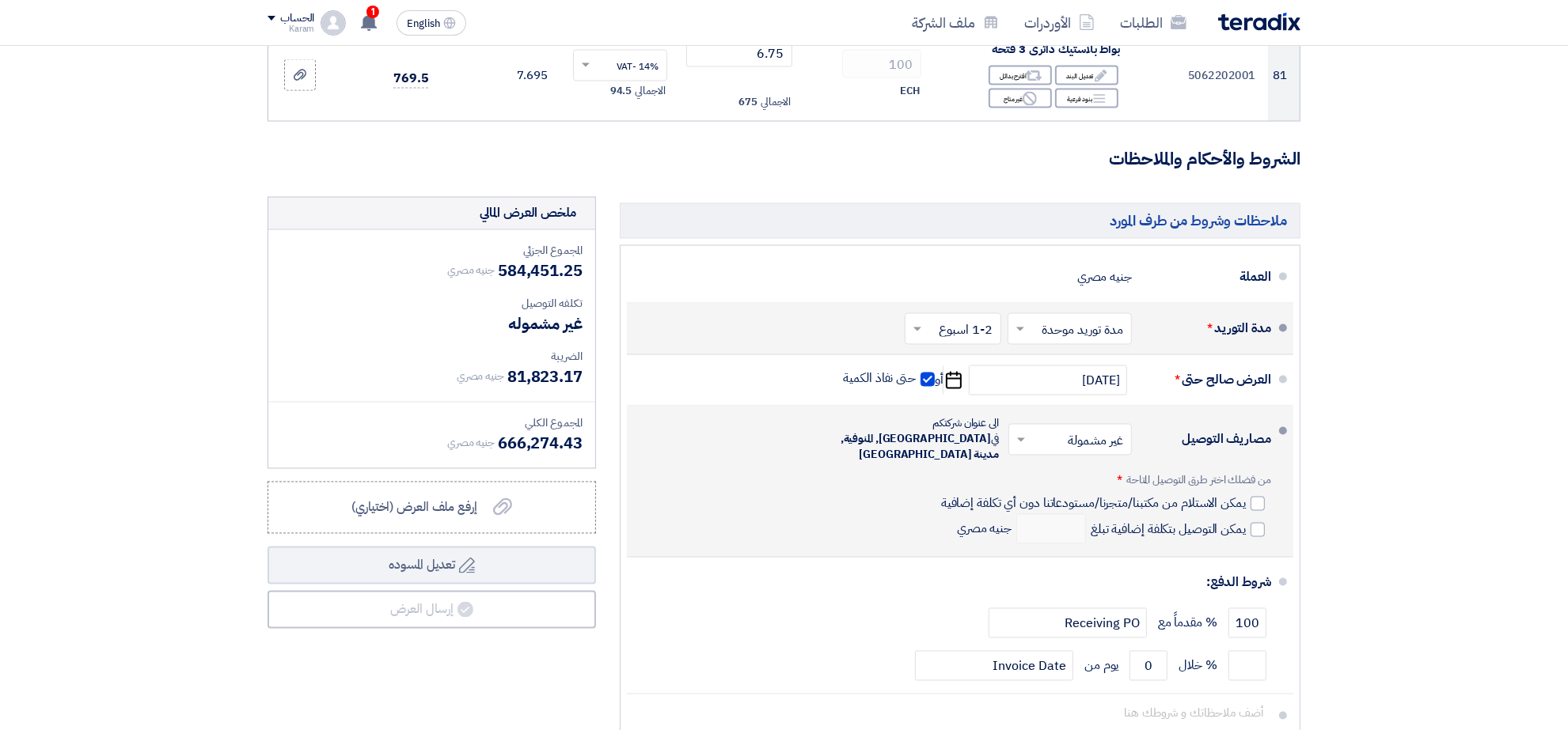
click at [1253, 472] on span "من فضلك اختر طرق التوصيل المتاحة" at bounding box center [1198, 480] width 145 height 17
click at [1257, 497] on div at bounding box center [1257, 504] width 14 height 14
click at [1246, 496] on input "يمكن الاستلام من مكتبنا/متجرنا/مستودعاتنا دون أي تكلفة إضافية" at bounding box center [1092, 511] width 308 height 30
checkbox input "true"
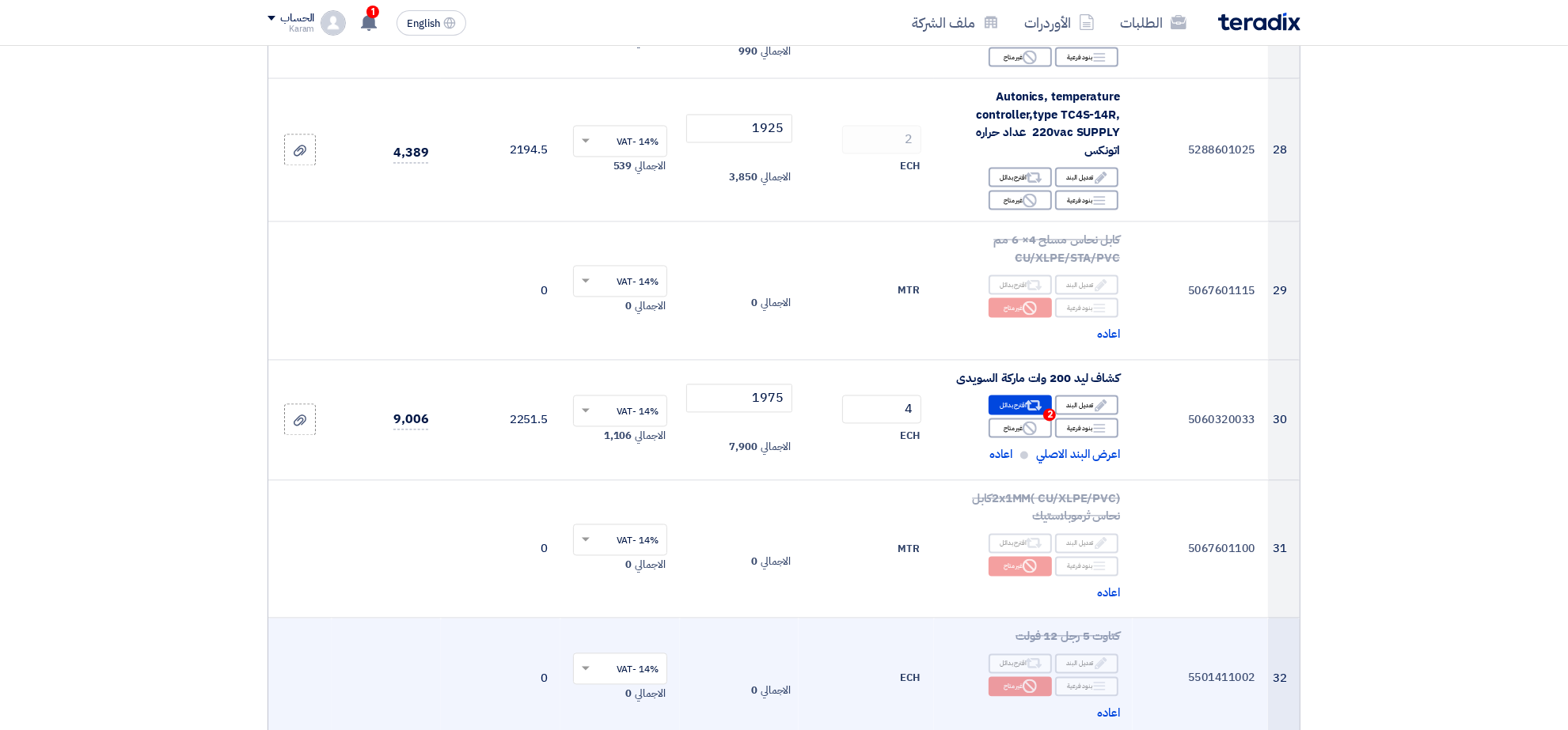
scroll to position [3224, 0]
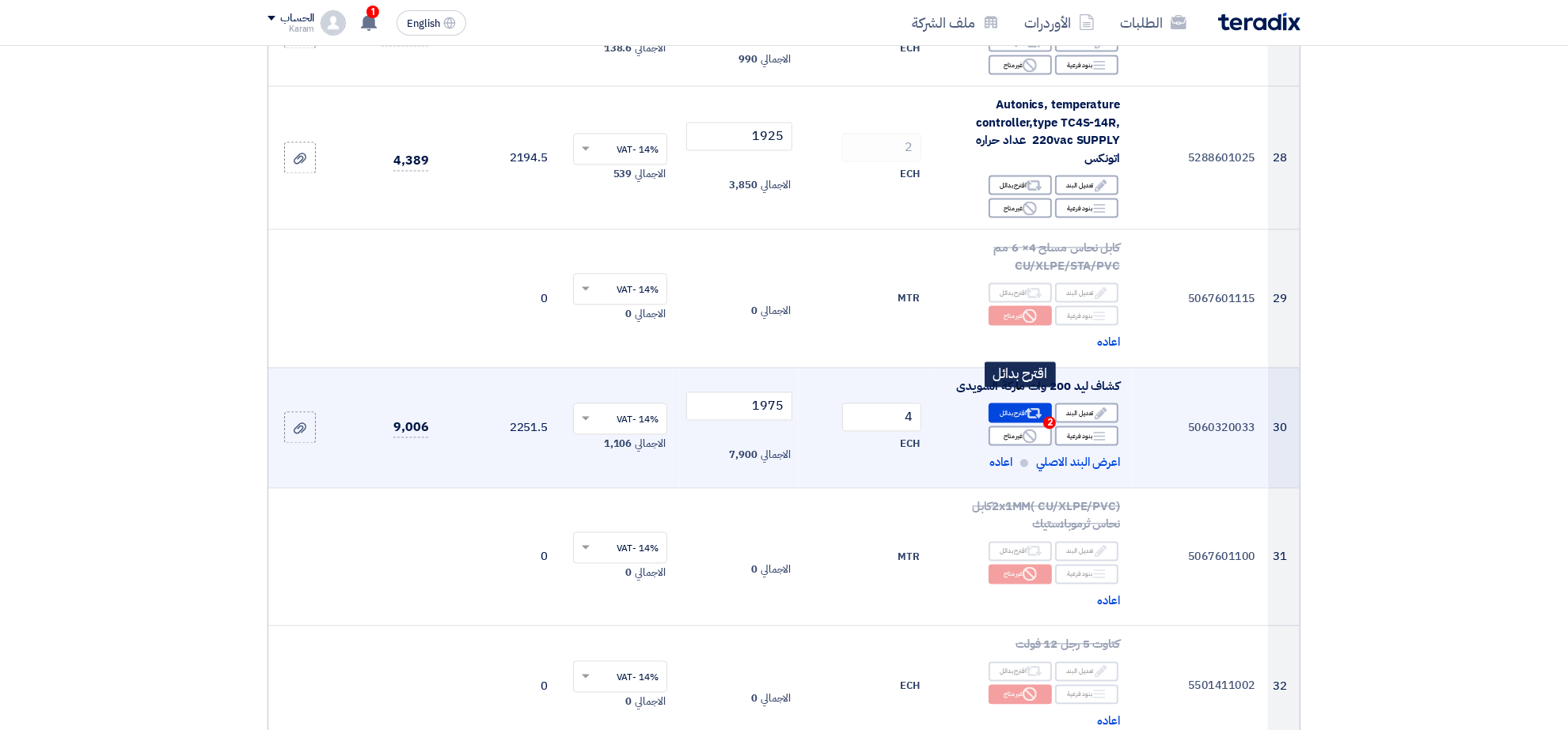
click at [1002, 403] on div "Alternative اقترح بدائل 2" at bounding box center [1020, 412] width 64 height 20
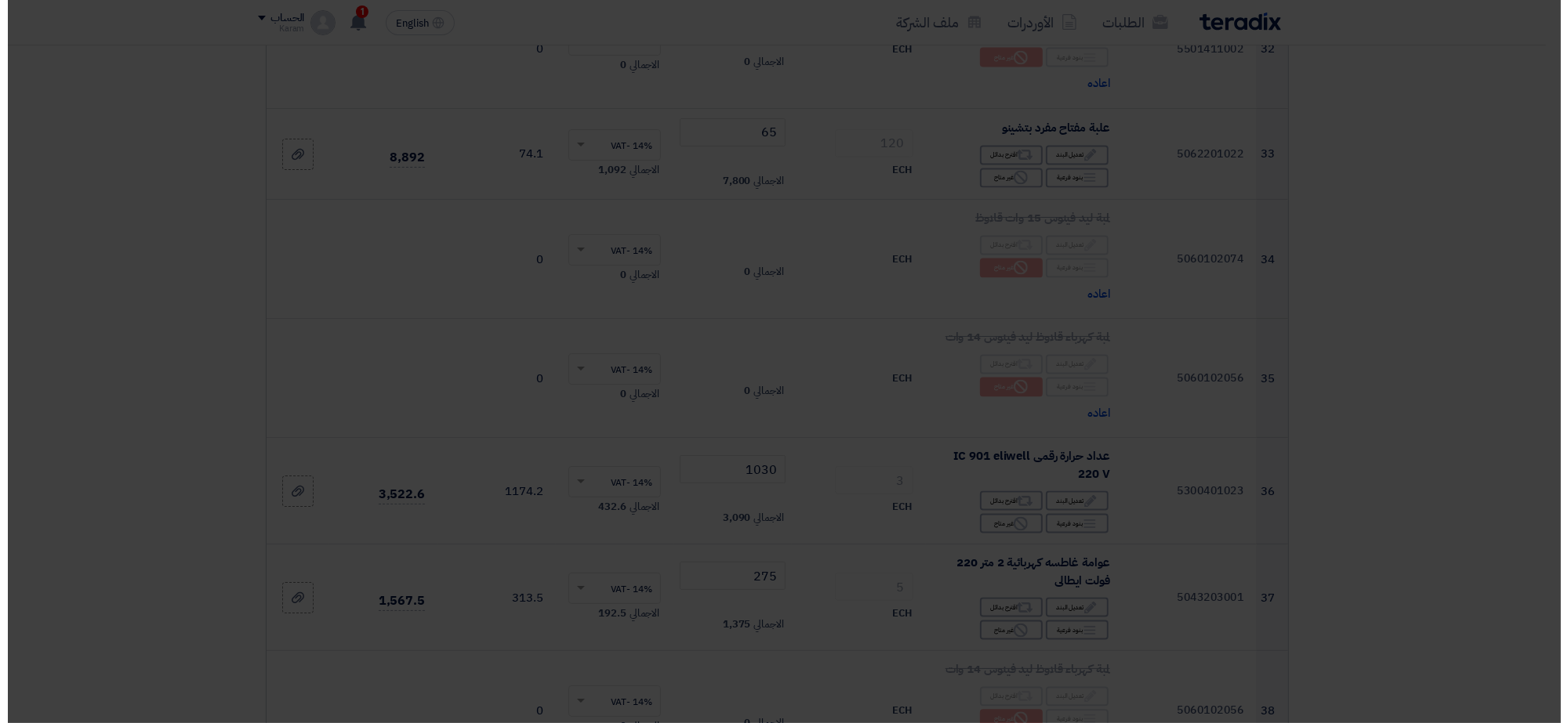
scroll to position [2681, 0]
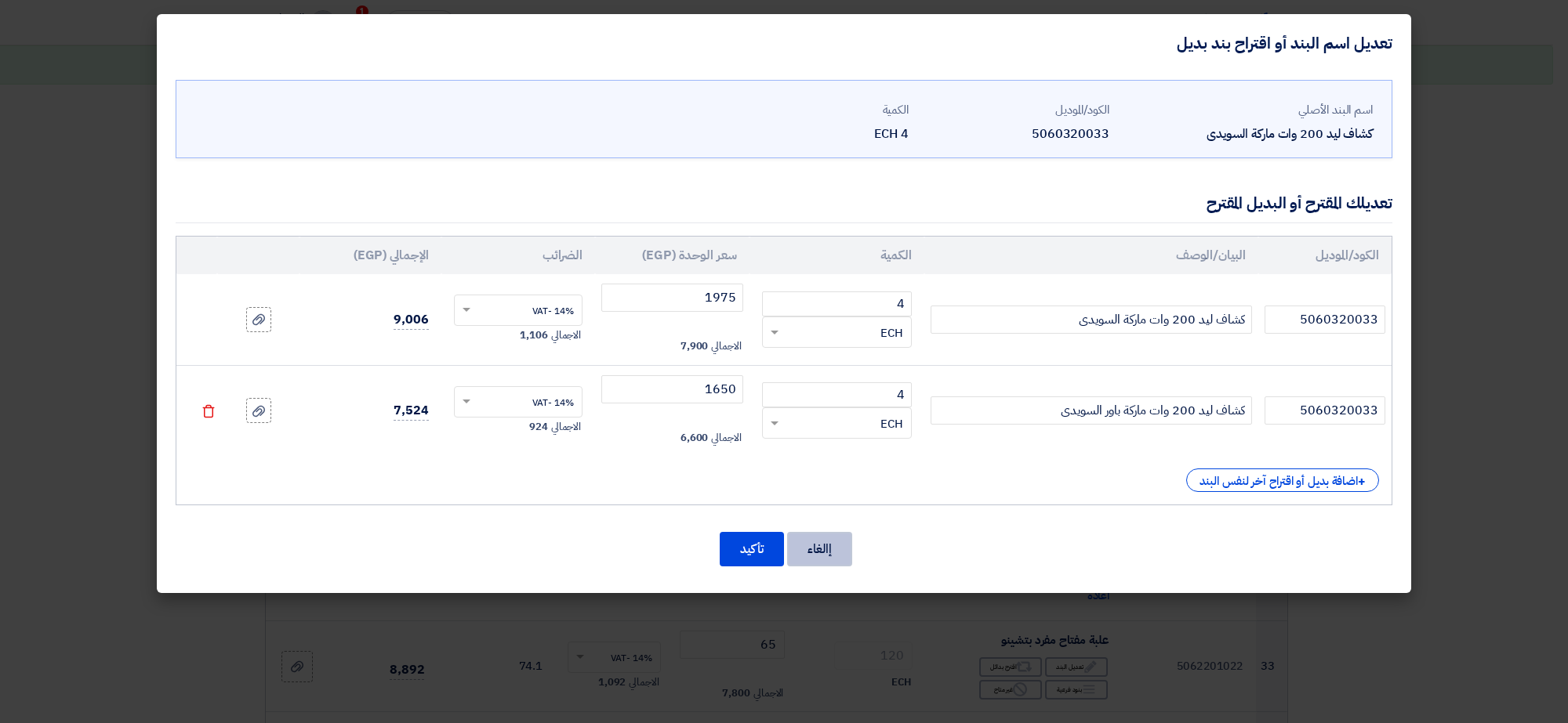
click at [812, 553] on button "إالغاء" at bounding box center [819, 548] width 65 height 35
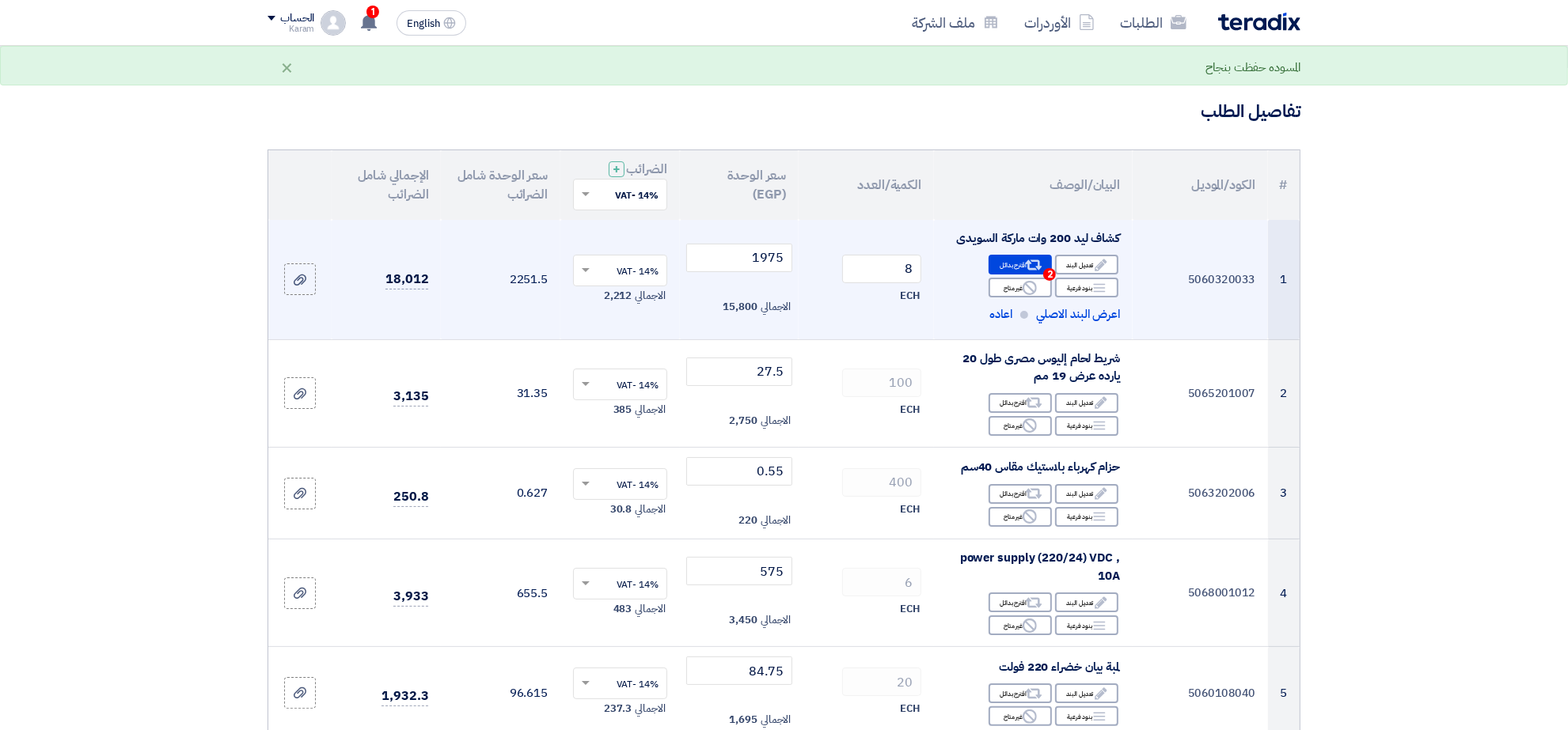
scroll to position [0, 0]
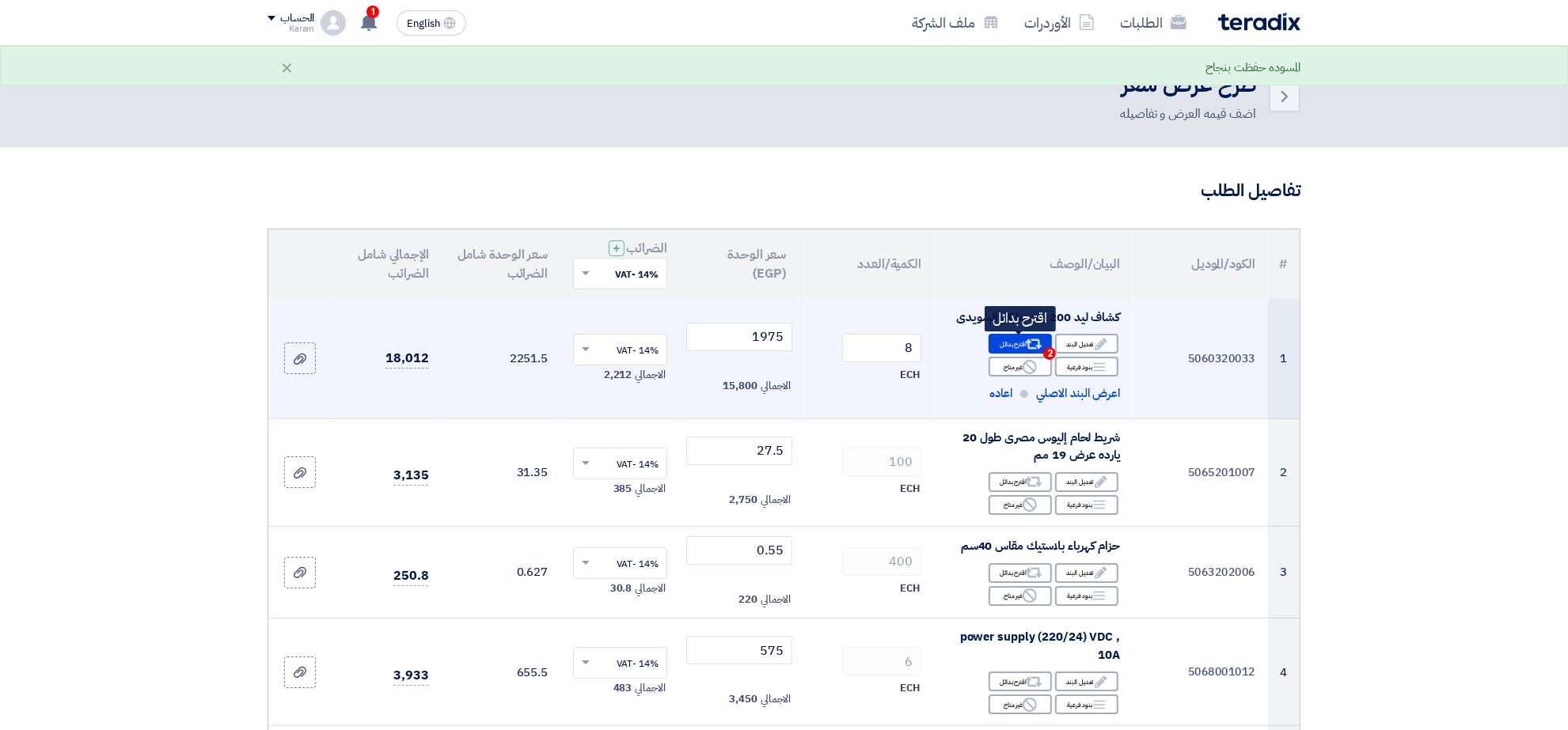
click at [1018, 341] on div "Alternative اقترح بدائل 2" at bounding box center [1020, 344] width 64 height 20
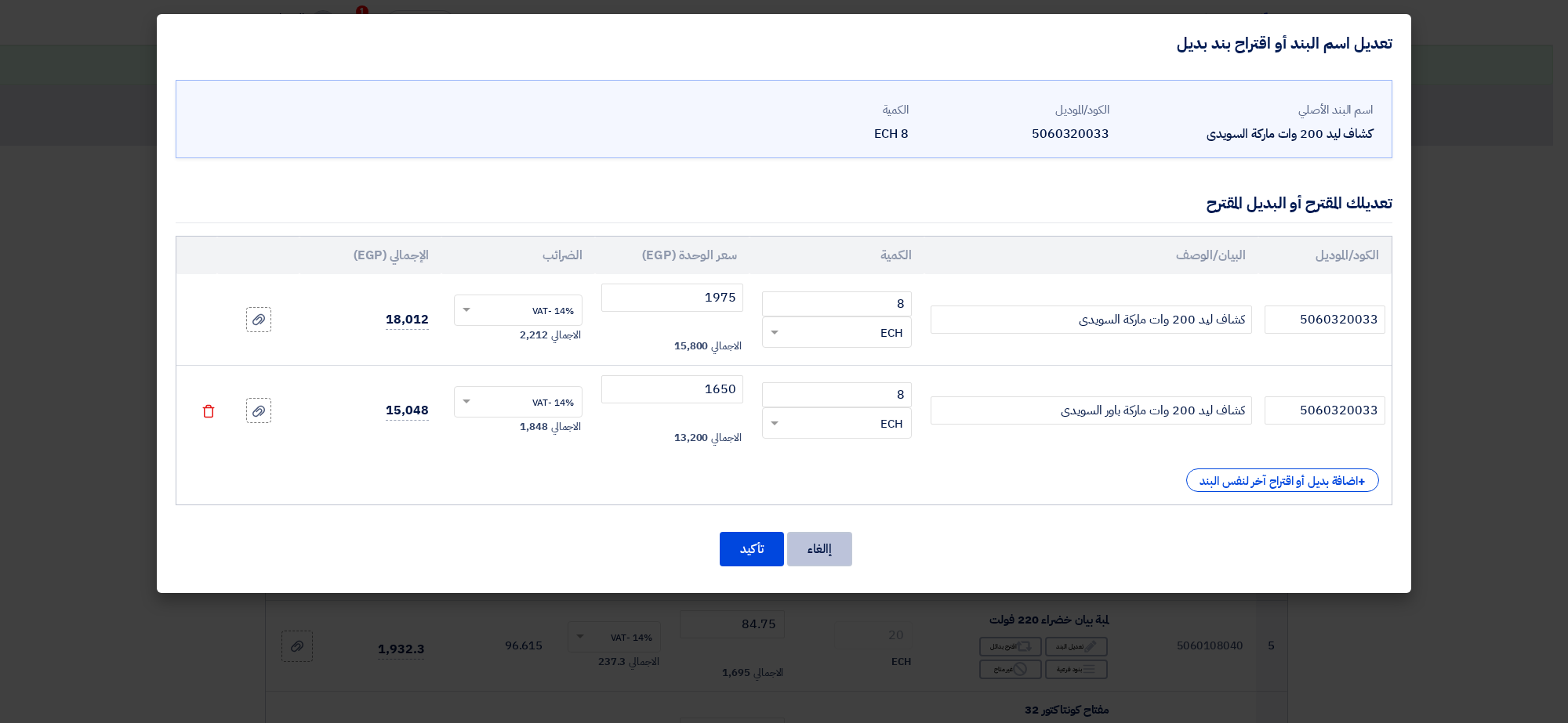
click at [819, 538] on button "إالغاء" at bounding box center [819, 548] width 65 height 35
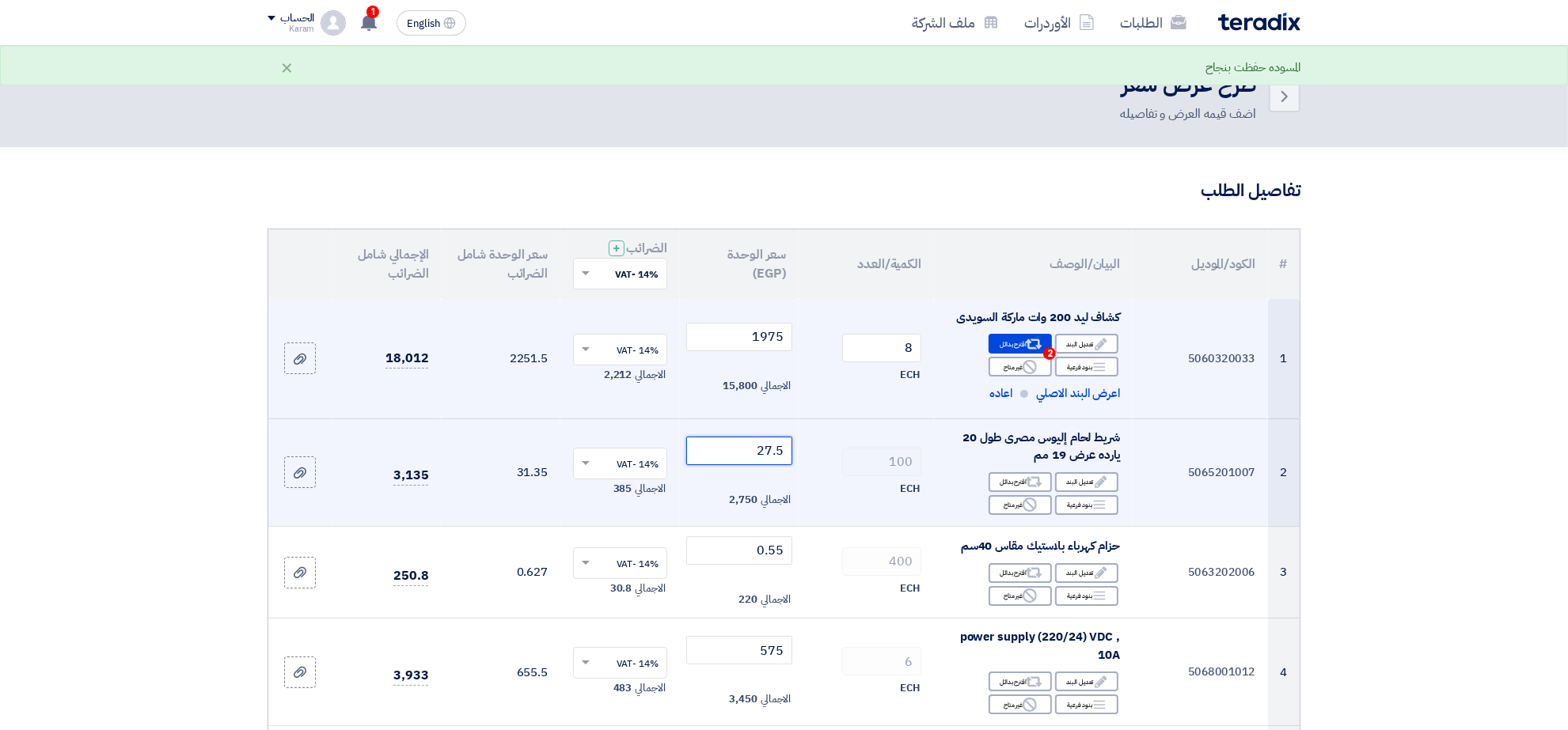
click at [727, 448] on input "27.5" at bounding box center [739, 451] width 107 height 29
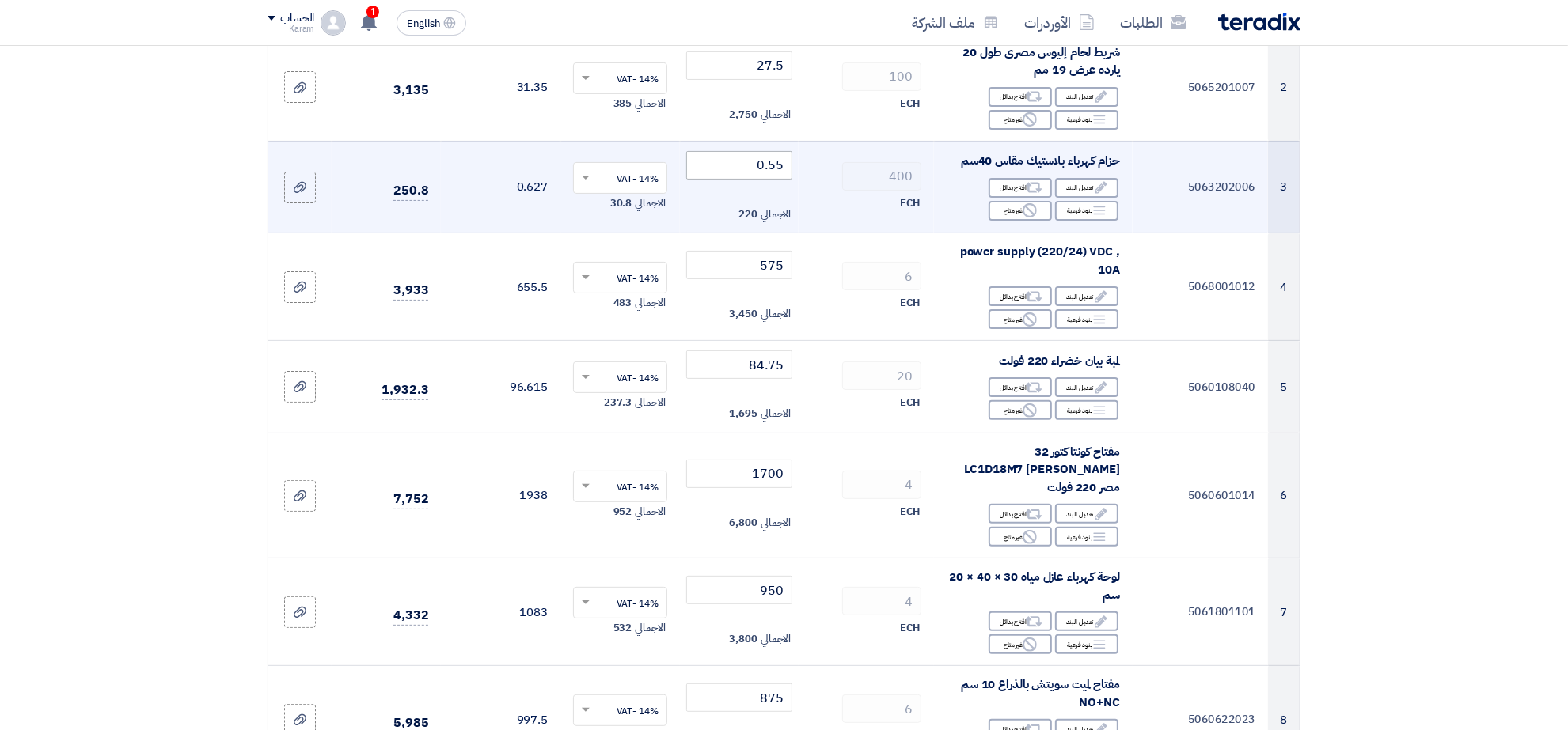
scroll to position [838, 0]
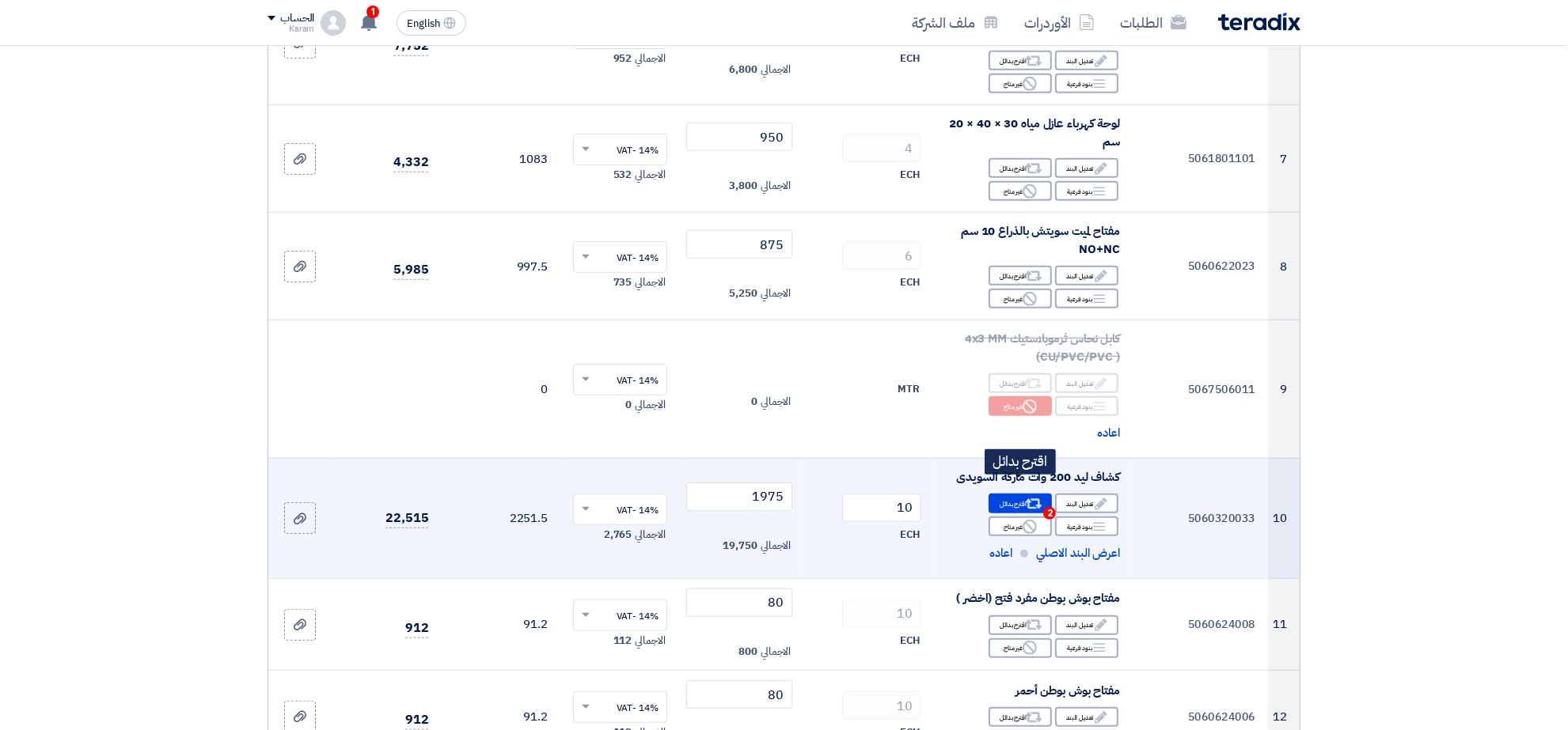
click at [1013, 494] on div "Alternative اقترح بدائل 2" at bounding box center [1020, 504] width 64 height 20
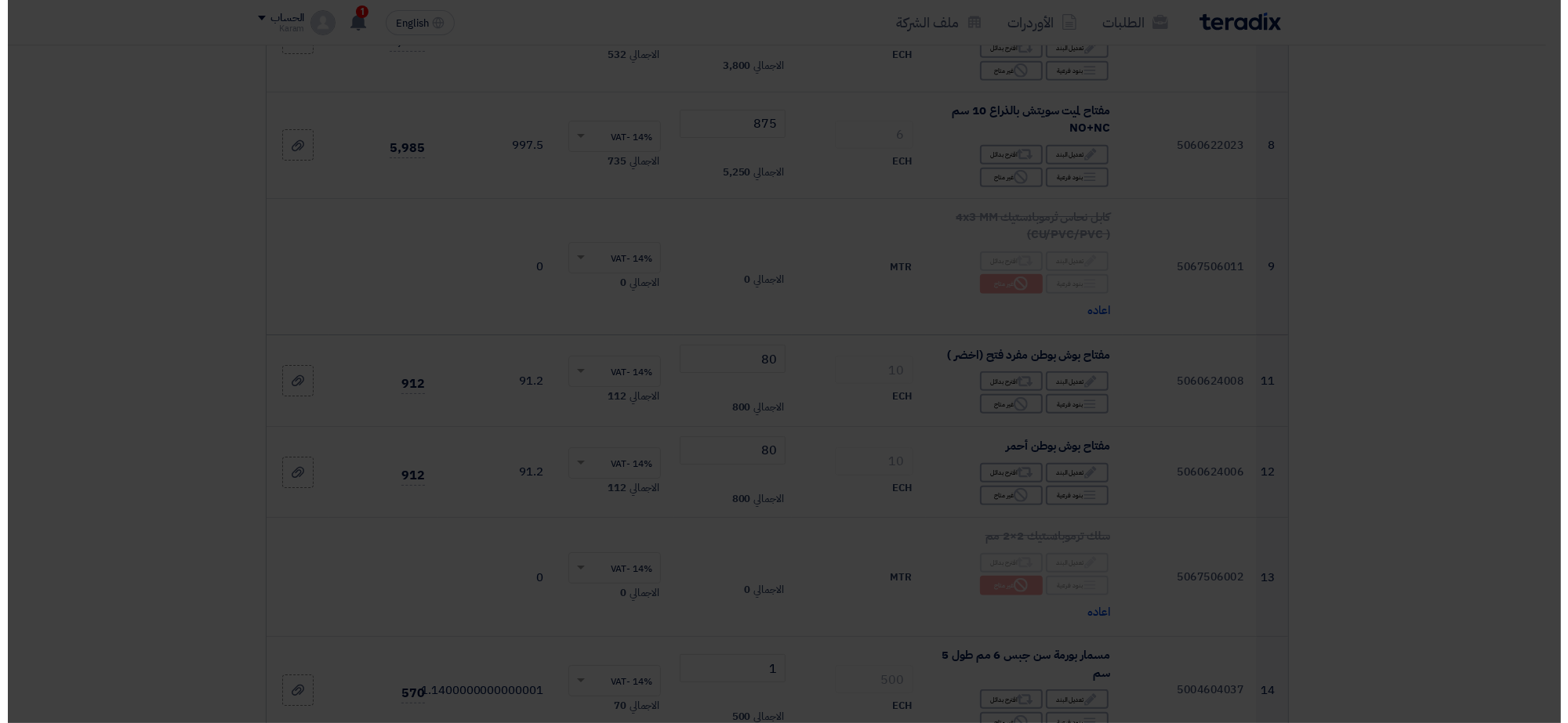
scroll to position [711, 0]
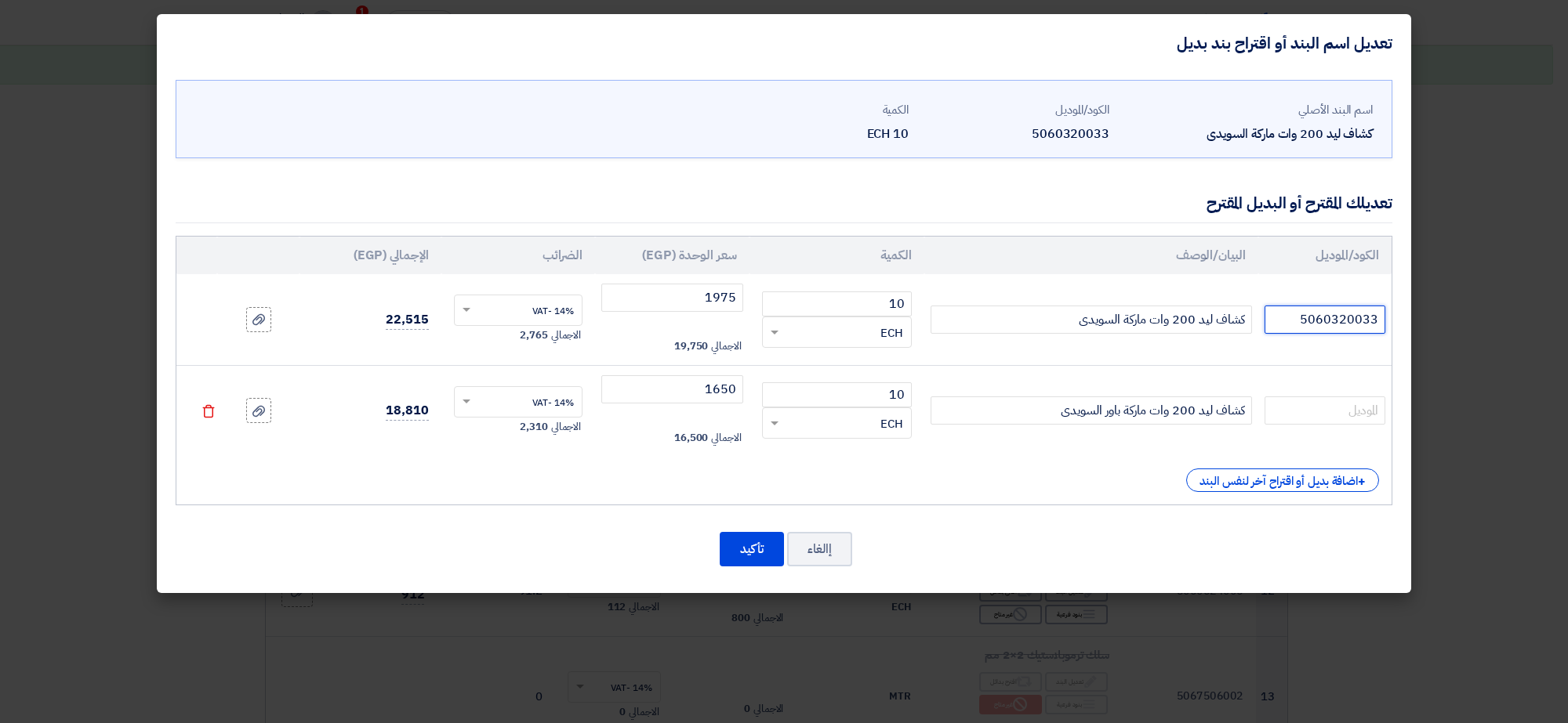
click at [1330, 318] on input "5060320033" at bounding box center [1324, 320] width 121 height 28
paste input "5060320033"
type input "5060320033"
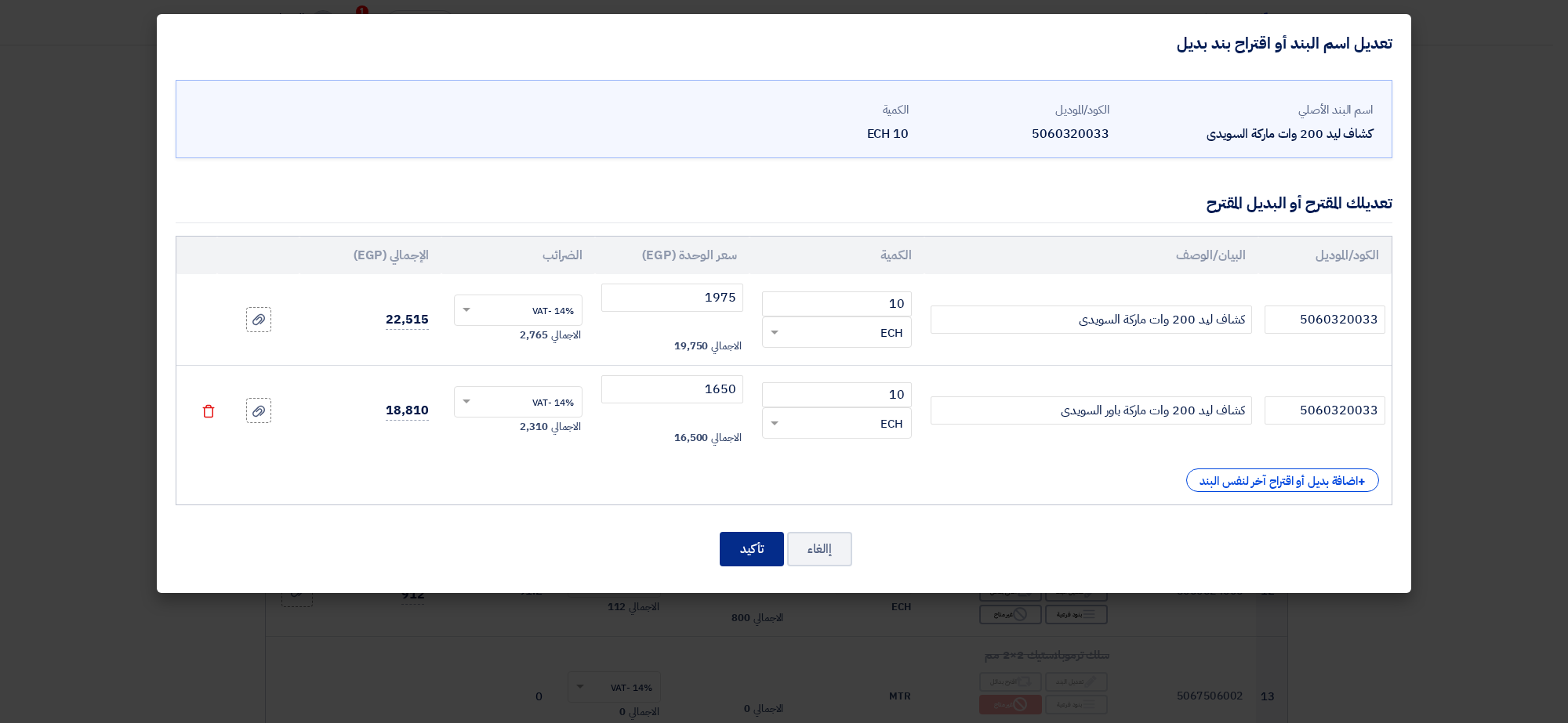
click at [754, 564] on button "تأكيد" at bounding box center [752, 548] width 65 height 35
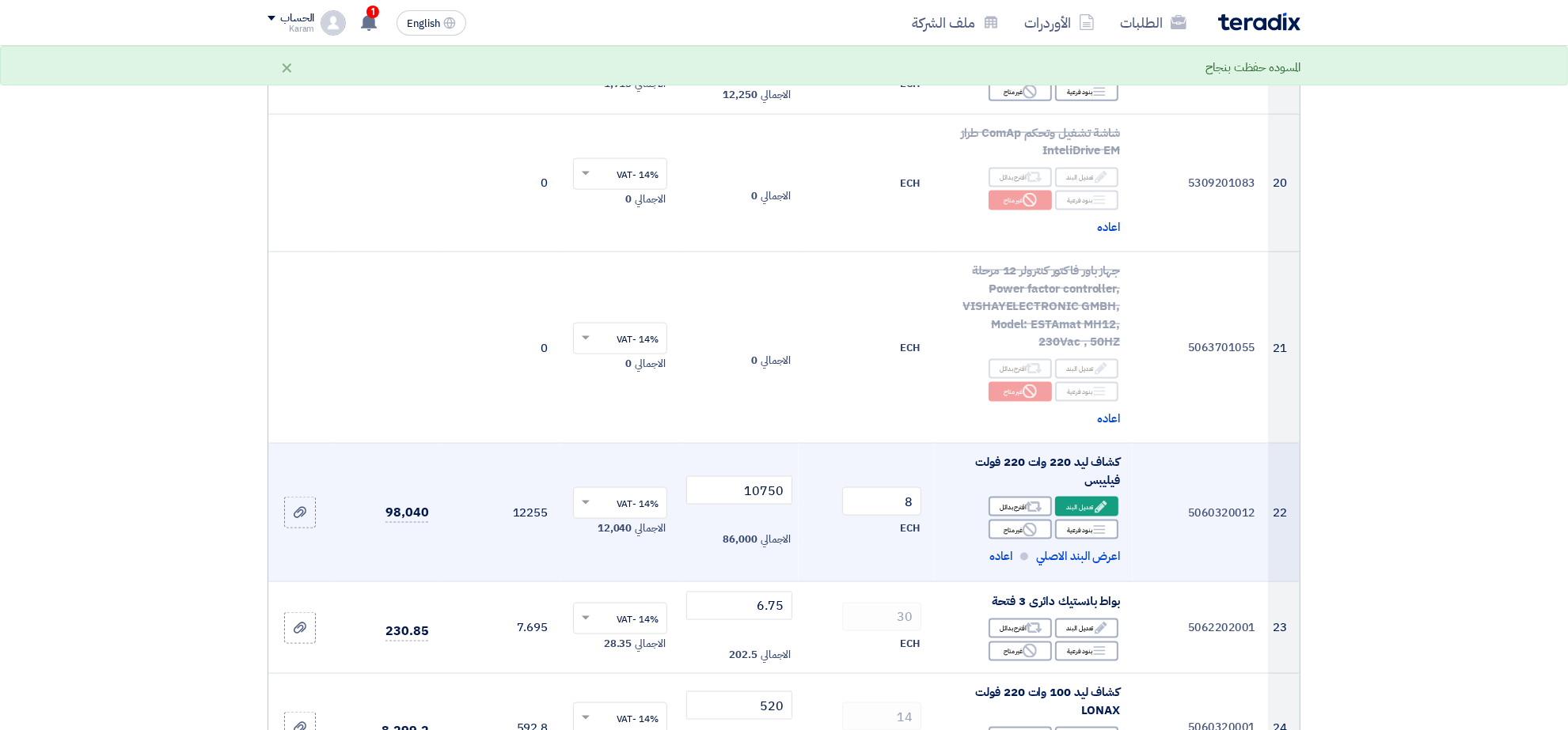
scroll to position [2223, 0]
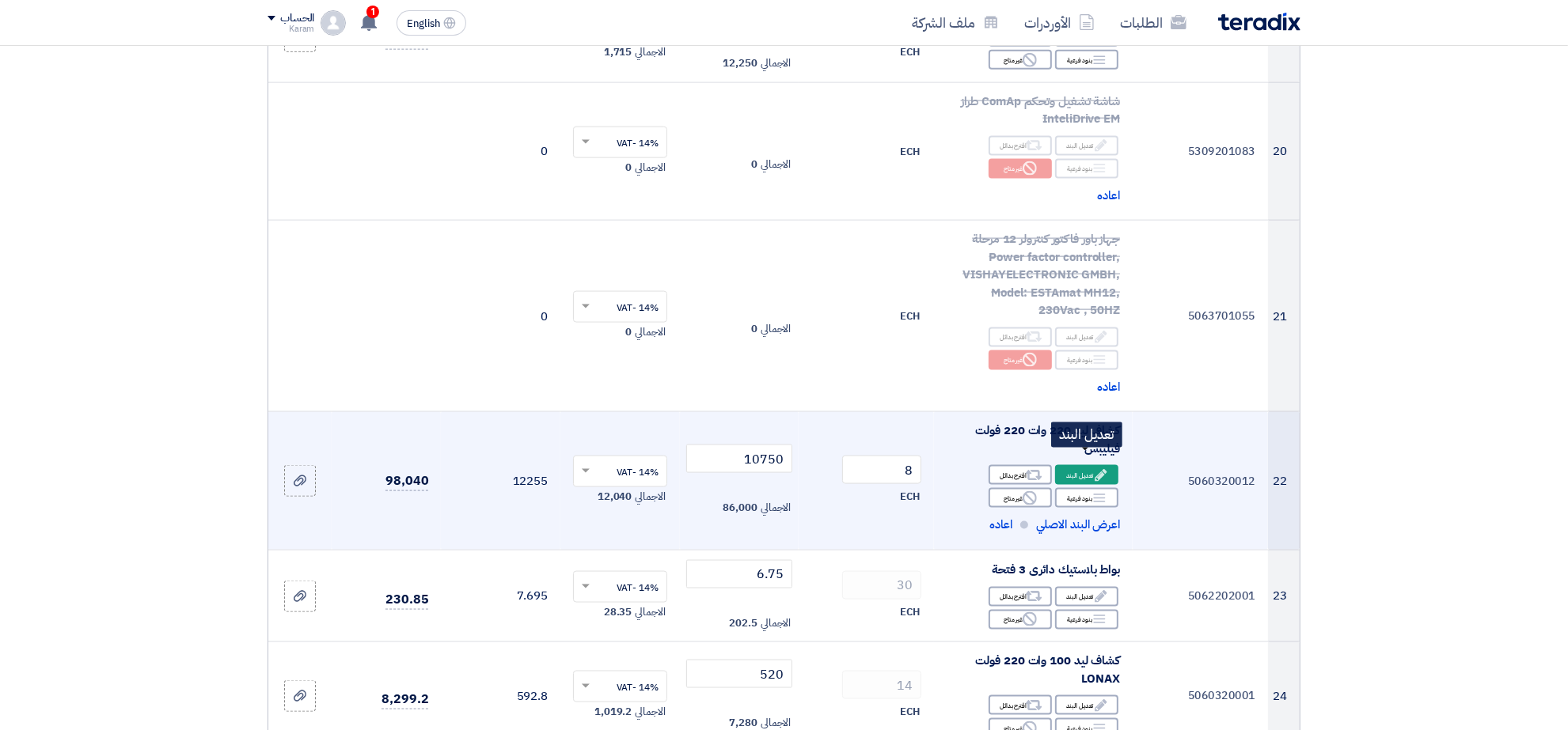
click at [1089, 465] on div "Edit تعديل البند" at bounding box center [1087, 475] width 64 height 20
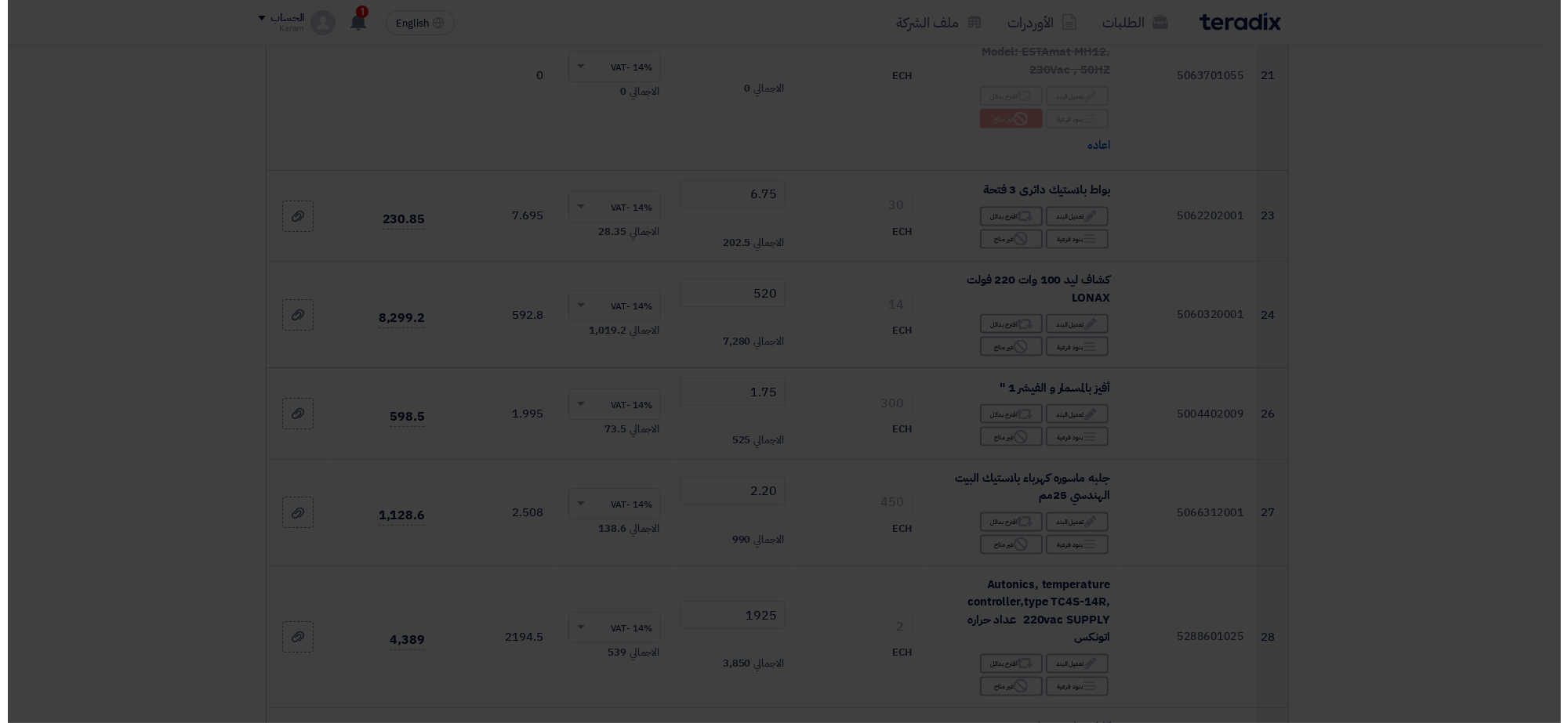
scroll to position [1963, 0]
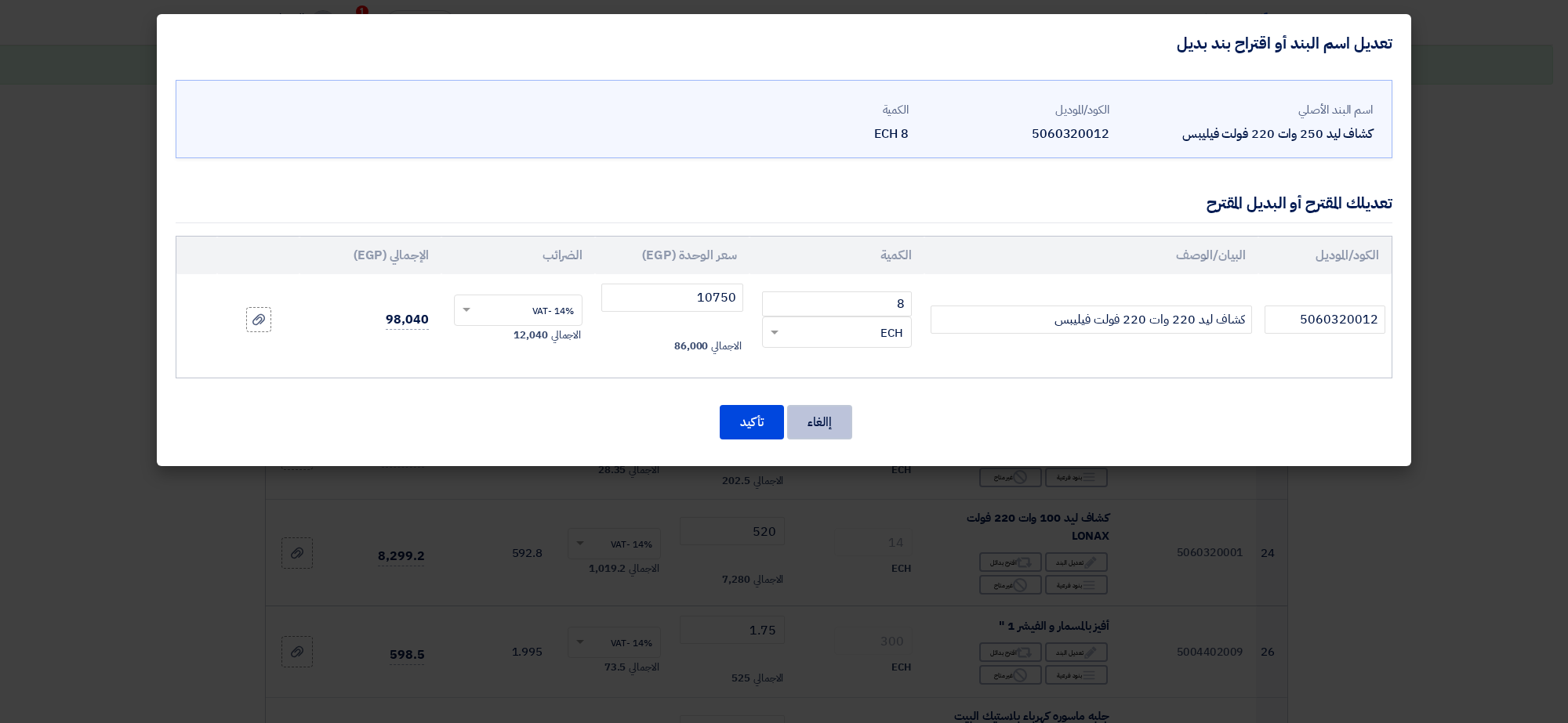
click at [830, 422] on button "إالغاء" at bounding box center [819, 422] width 65 height 35
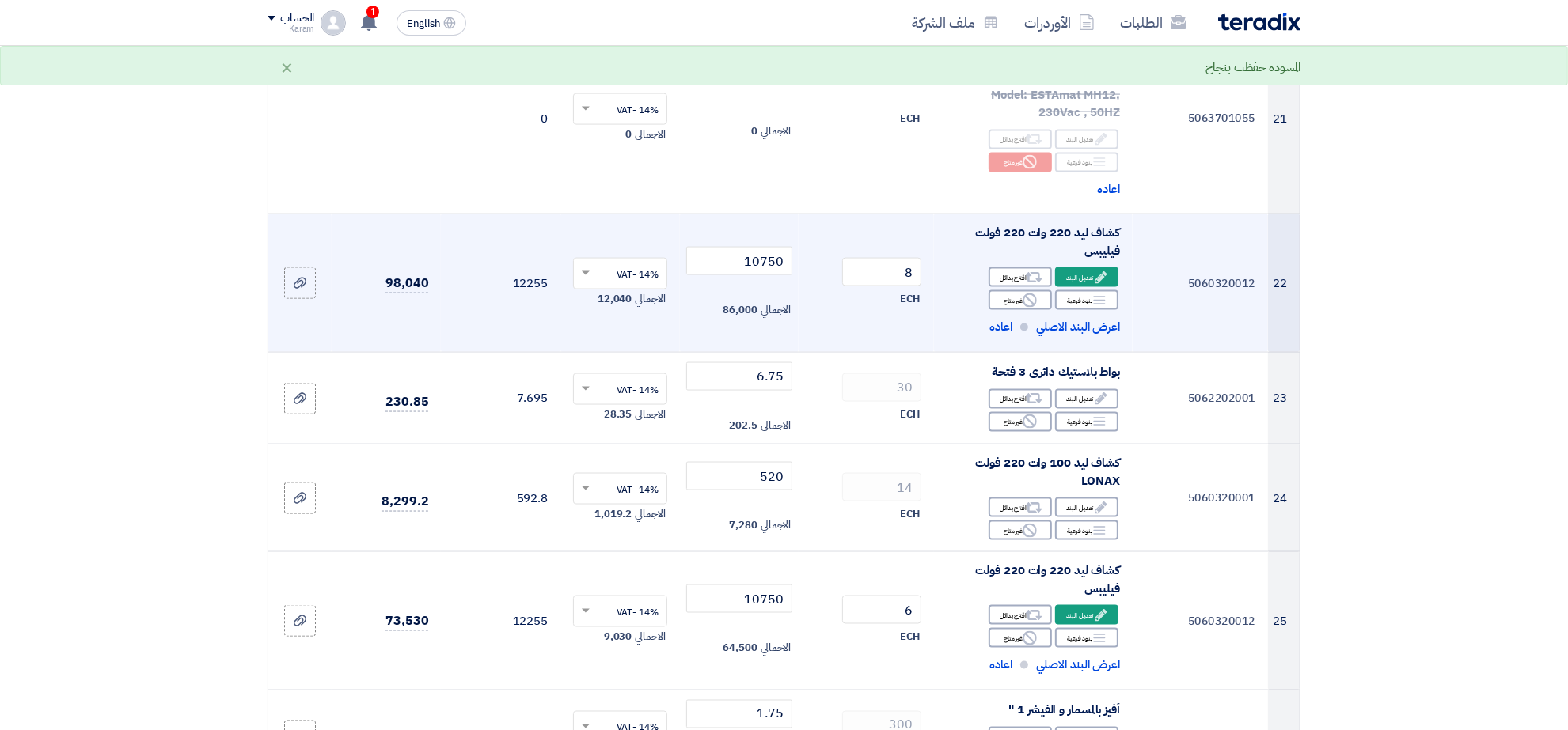
scroll to position [2520, 0]
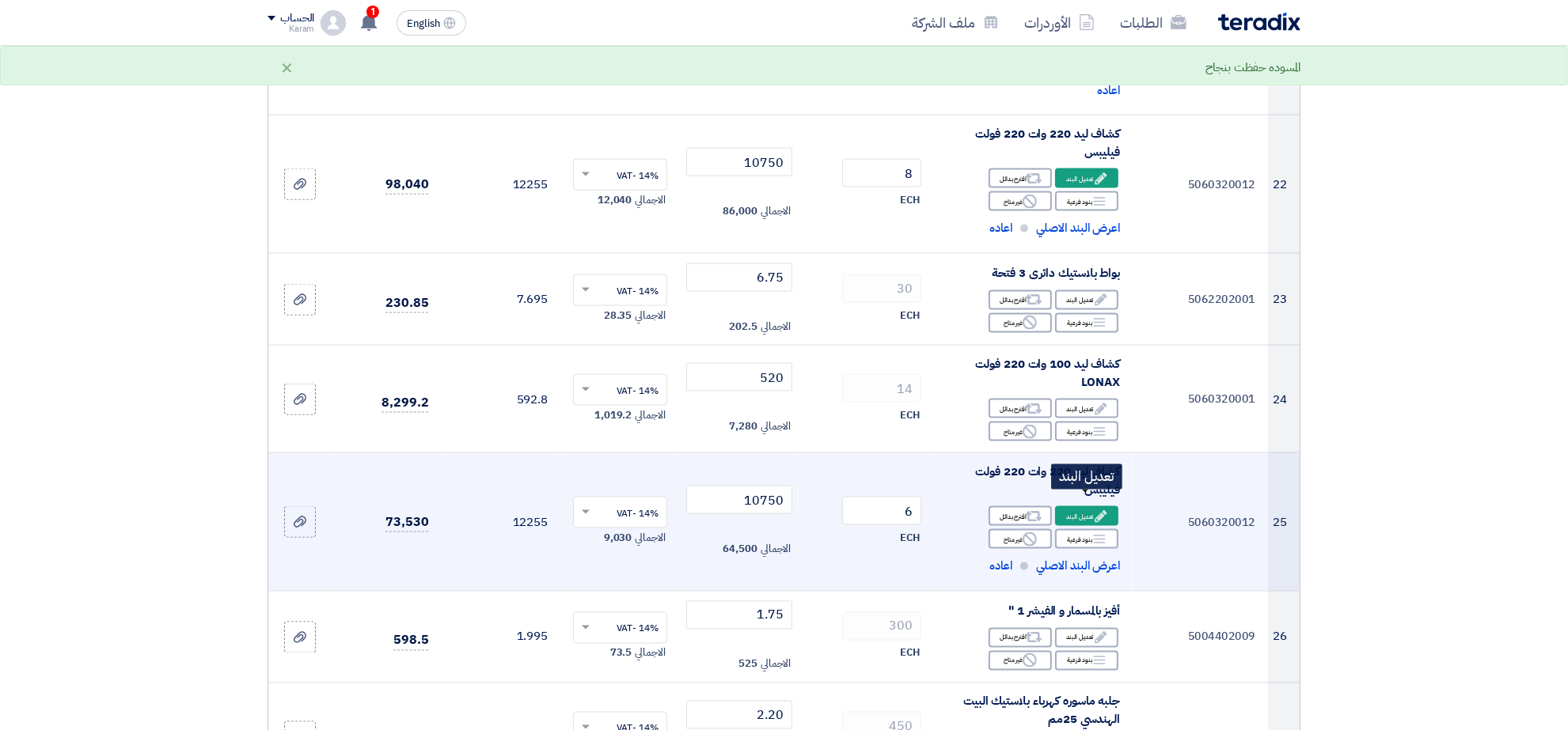
click at [1082, 510] on div "Edit تعديل البند" at bounding box center [1087, 516] width 64 height 20
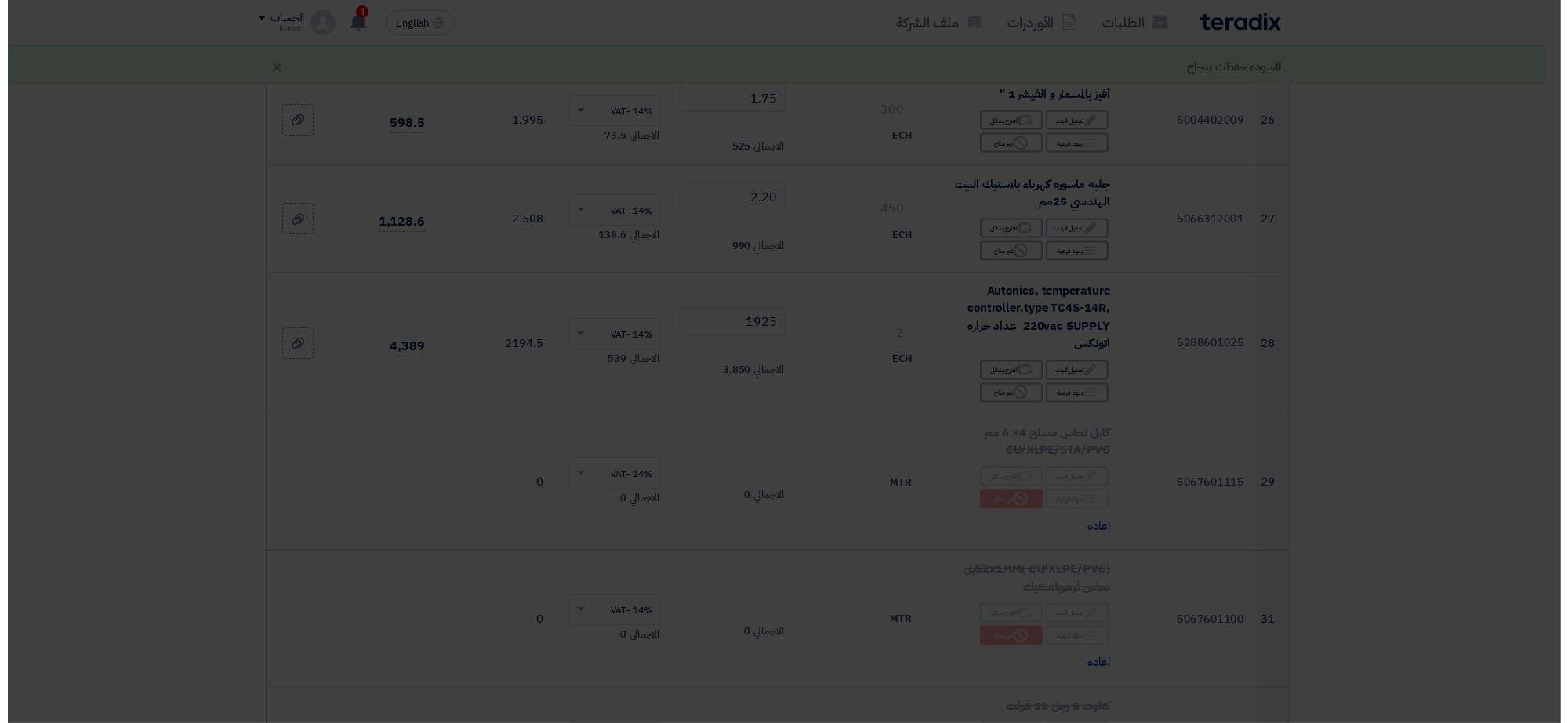
scroll to position [2258, 0]
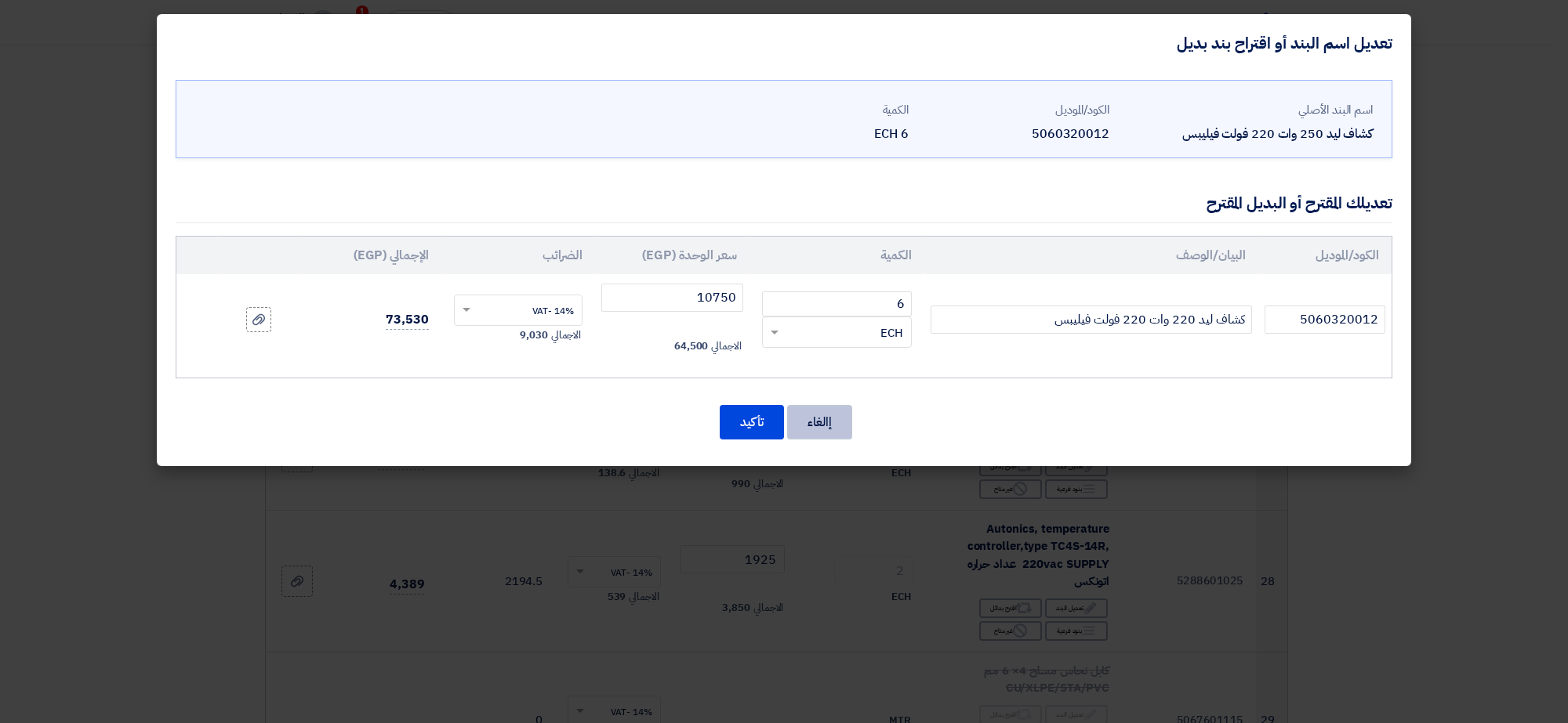
click at [833, 437] on button "إالغاء" at bounding box center [819, 422] width 65 height 35
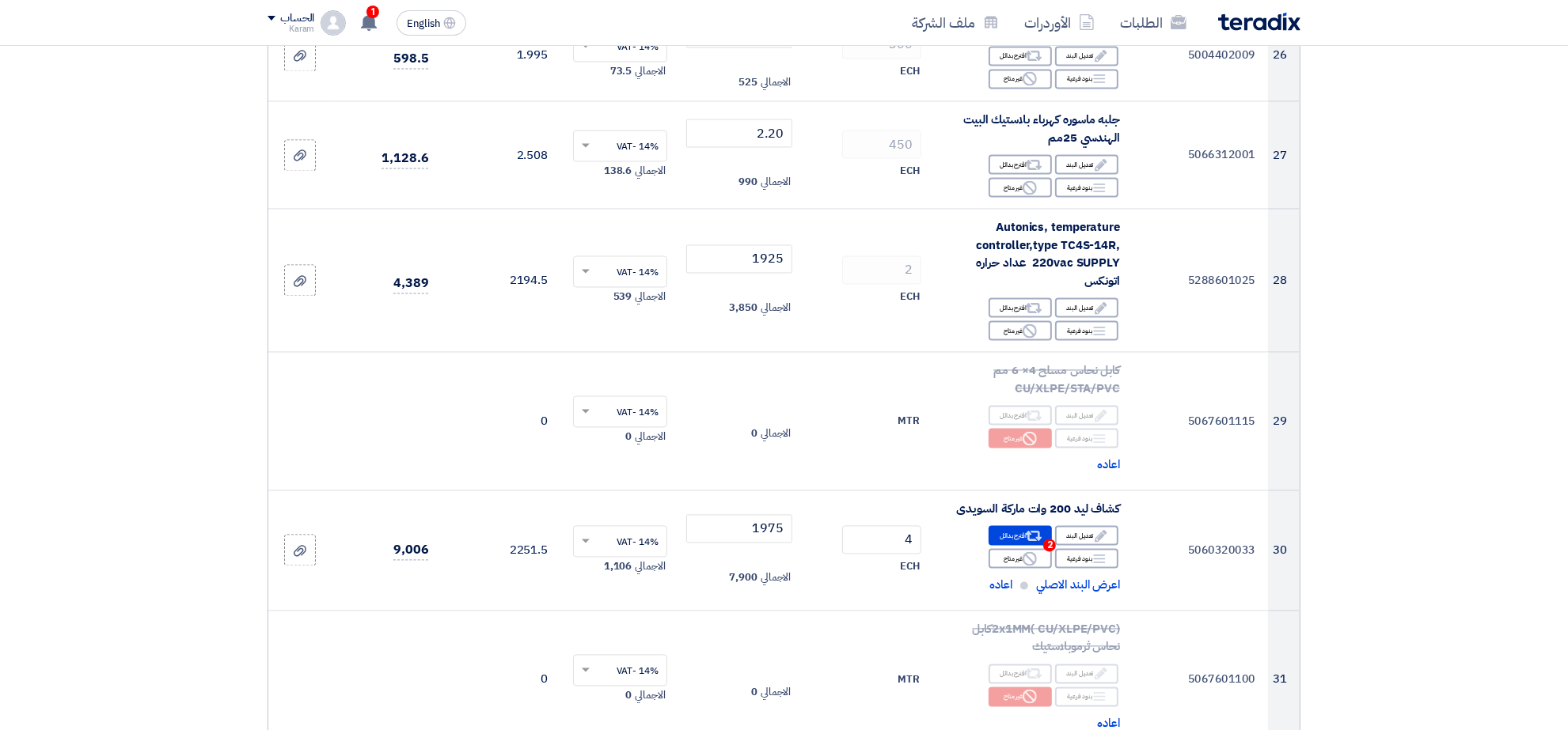
scroll to position [3113, 0]
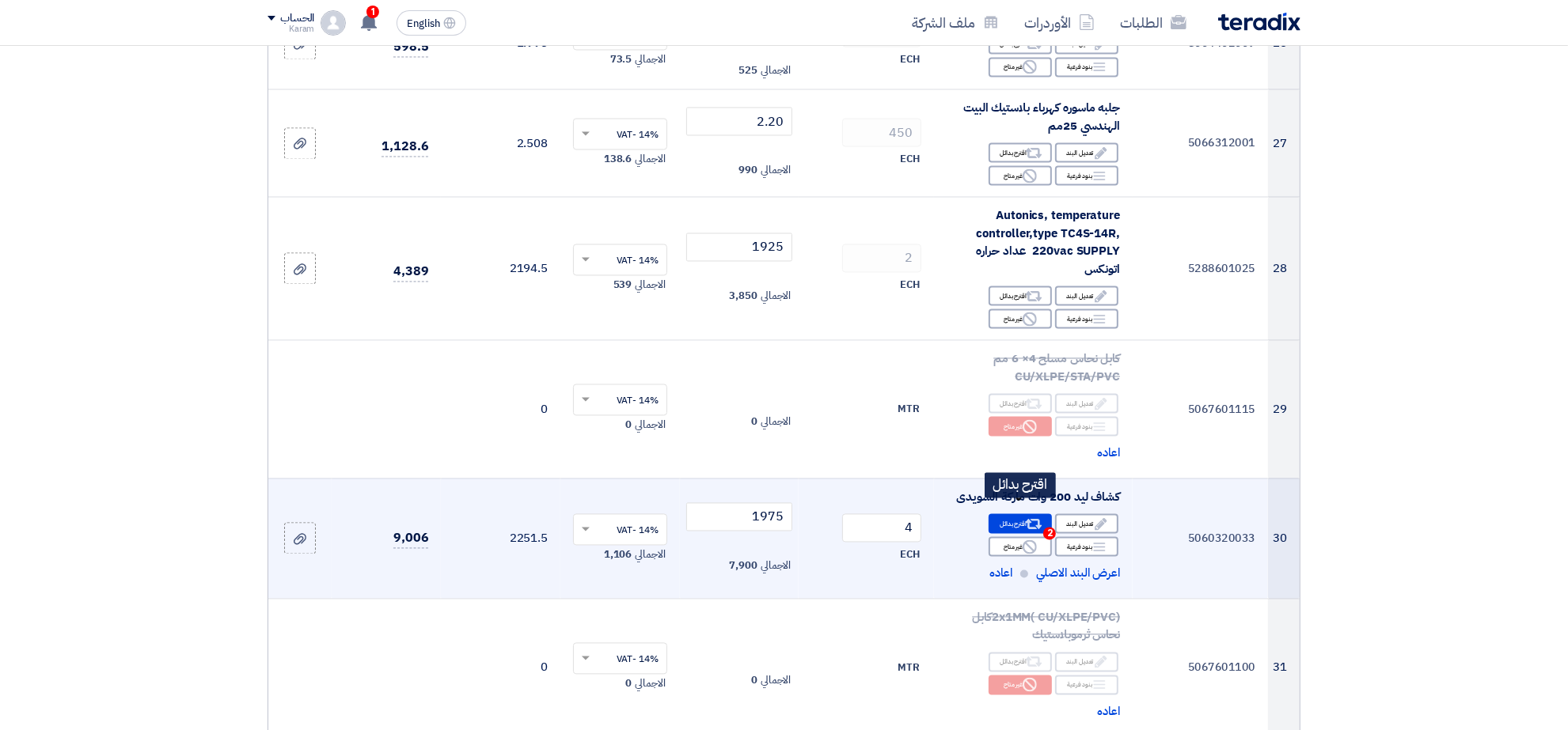
click at [1027, 516] on icon "Alternative" at bounding box center [1034, 524] width 17 height 17
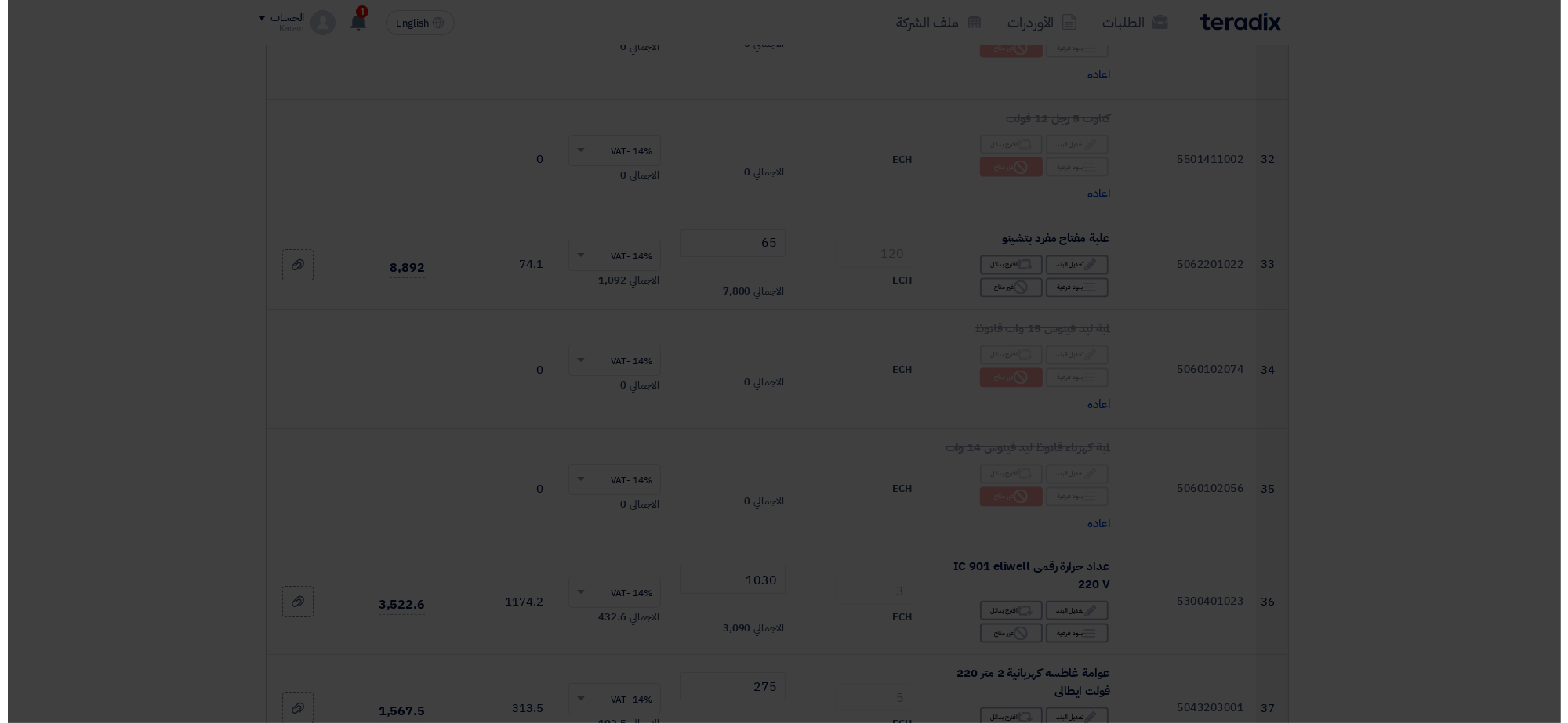
scroll to position [2570, 0]
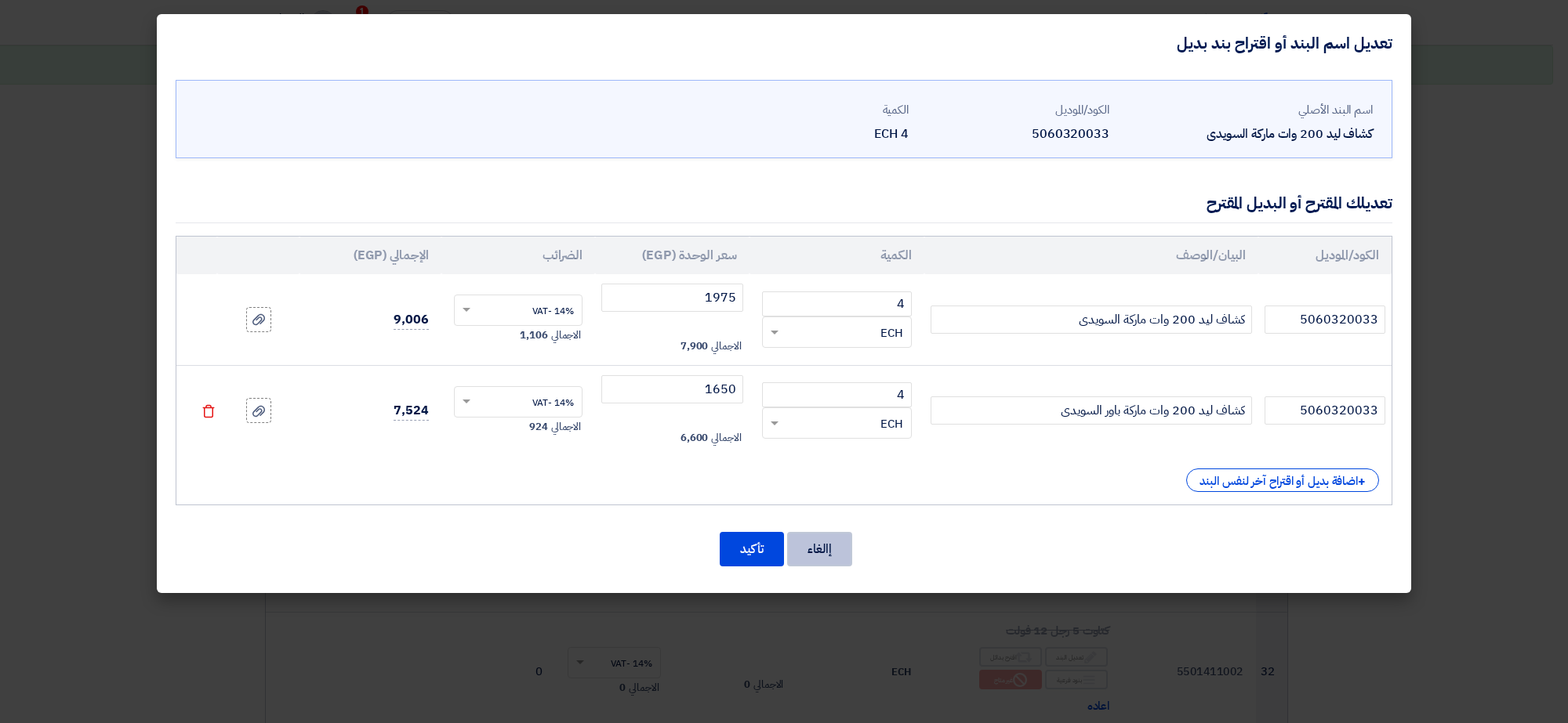
click at [817, 558] on button "إالغاء" at bounding box center [819, 548] width 65 height 35
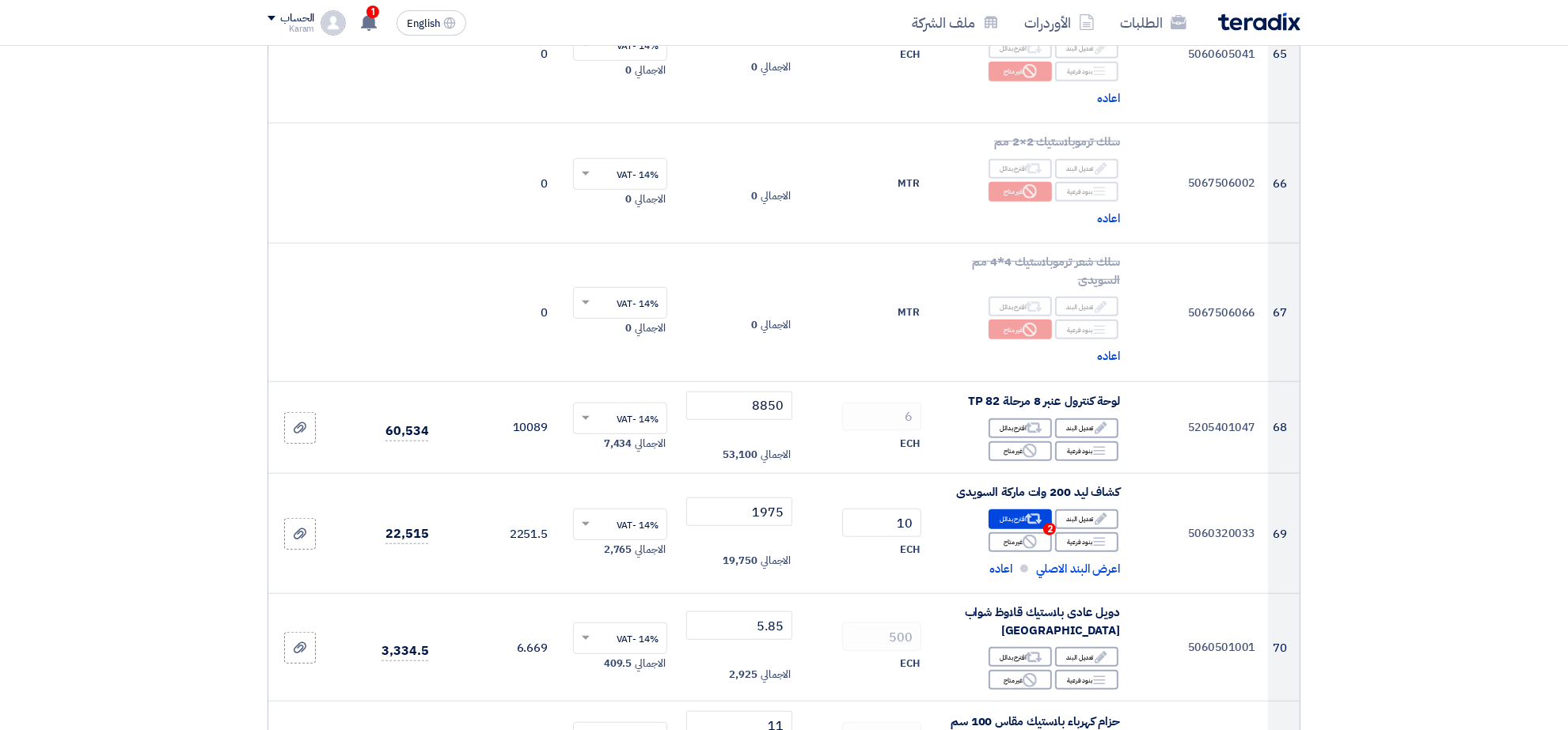
scroll to position [7563, 0]
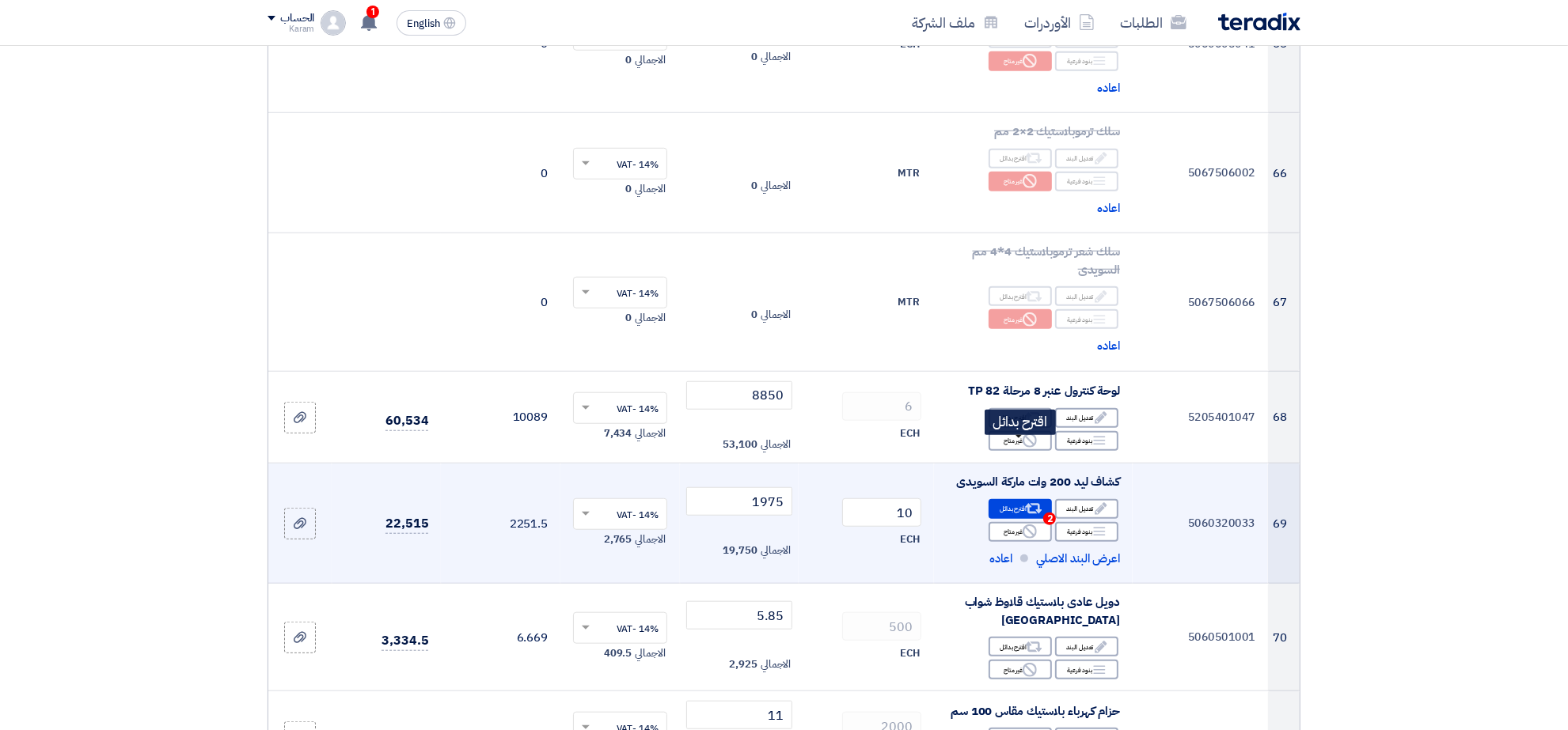
click at [1018, 499] on div "Alternative اقترح بدائل 2" at bounding box center [1020, 509] width 64 height 20
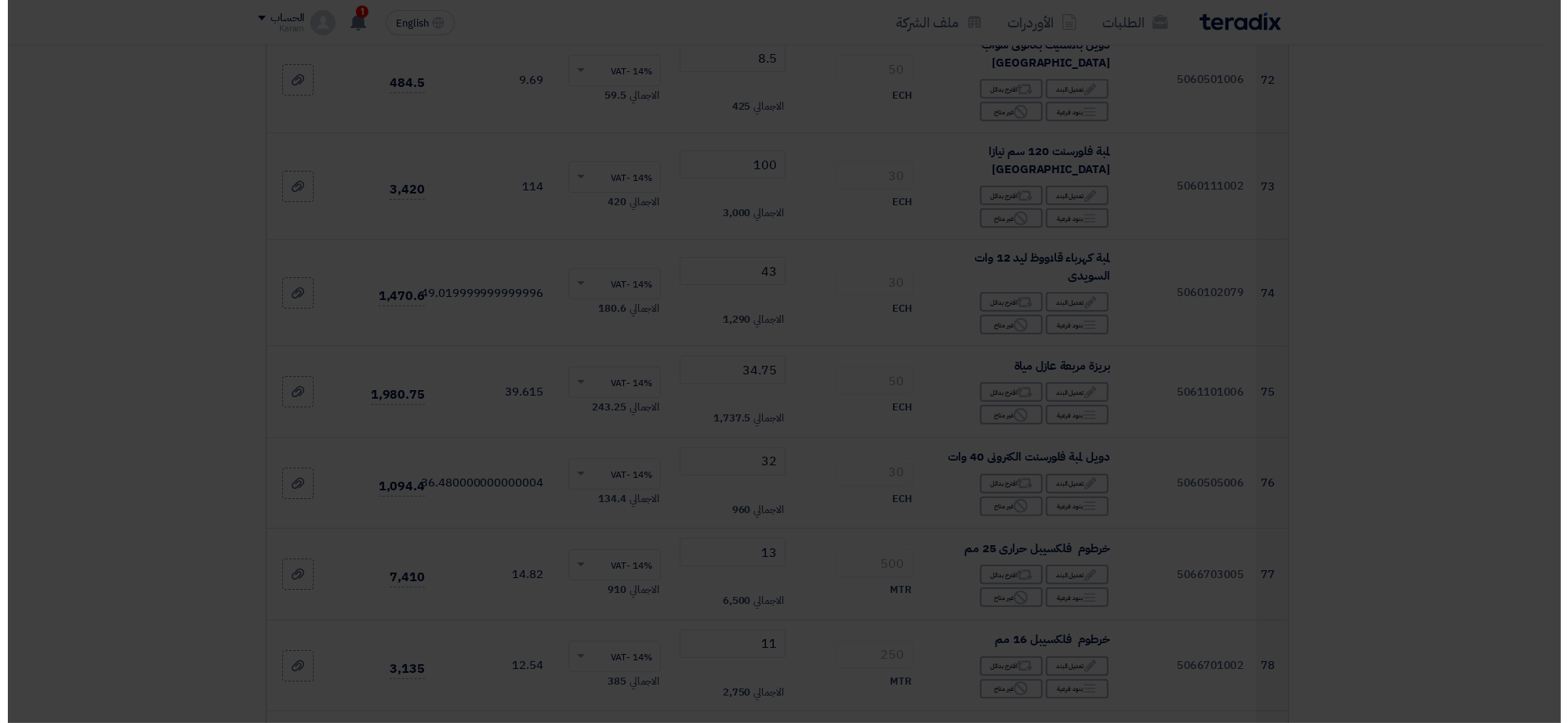
scroll to position [6858, 0]
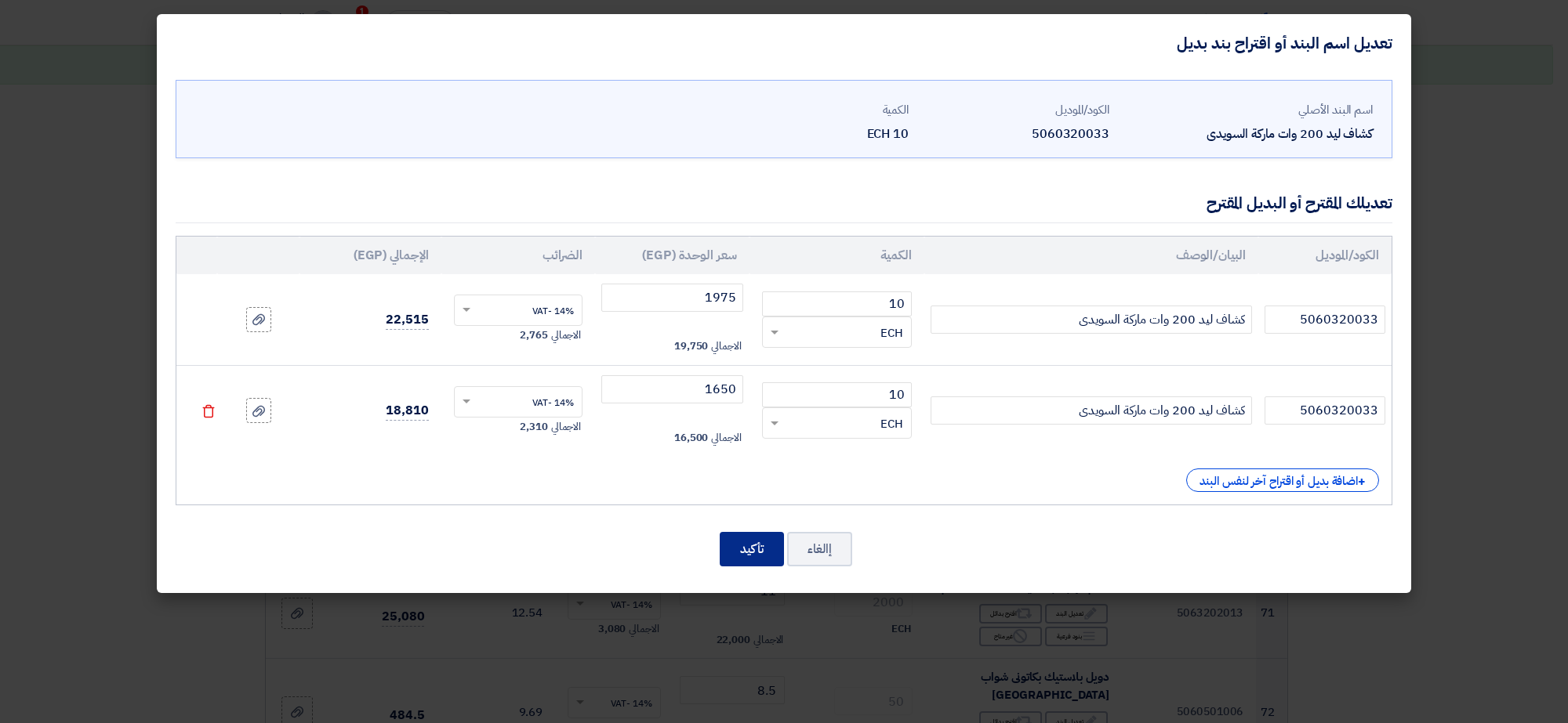
click at [745, 543] on button "تأكيد" at bounding box center [752, 548] width 65 height 35
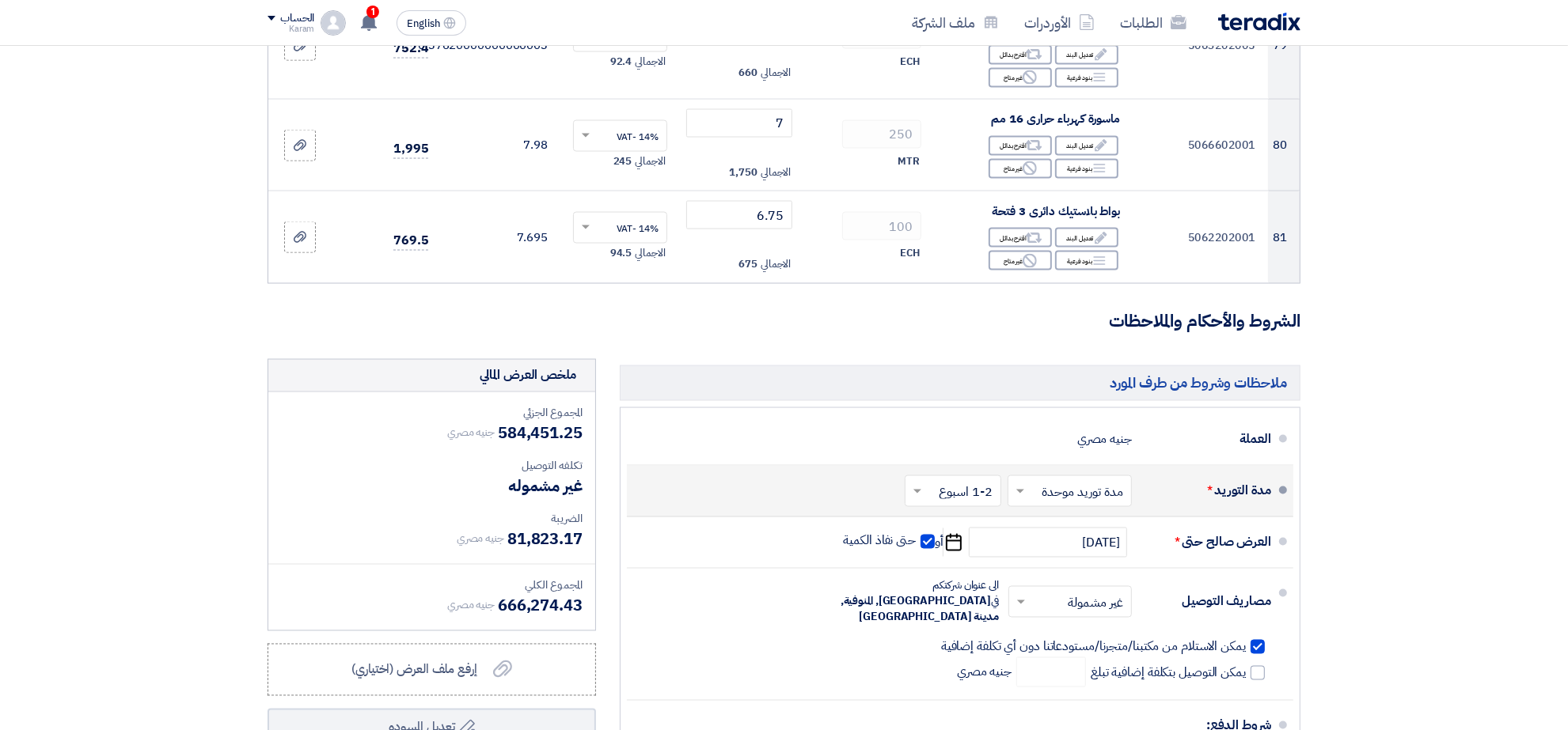
scroll to position [9146, 0]
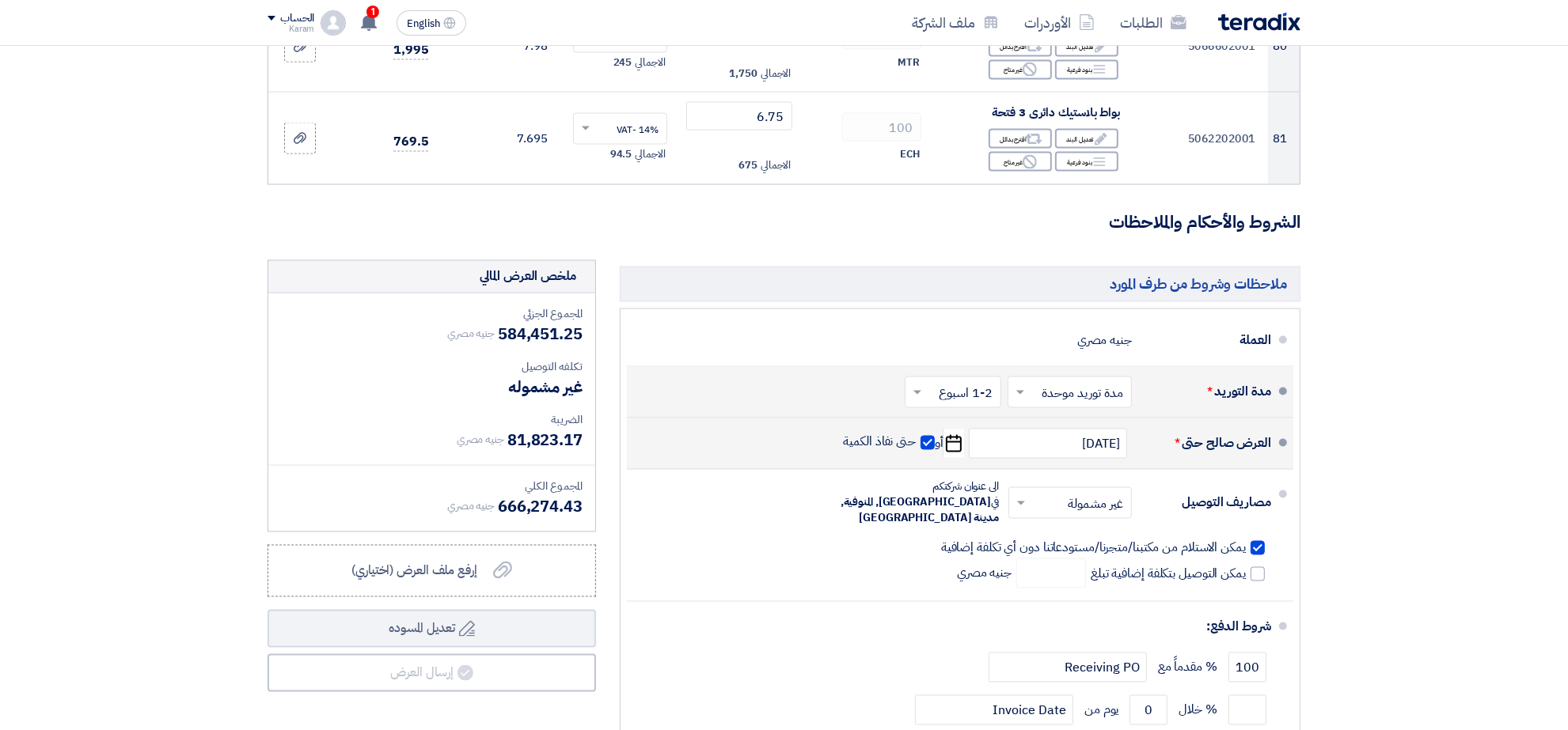
click at [928, 436] on span at bounding box center [927, 443] width 14 height 14
click at [916, 434] on input "حتى نفاذ الكمية" at bounding box center [878, 449] width 76 height 30
checkbox input "false"
click at [1022, 429] on input "[DATE]" at bounding box center [1047, 444] width 158 height 30
select select "10"
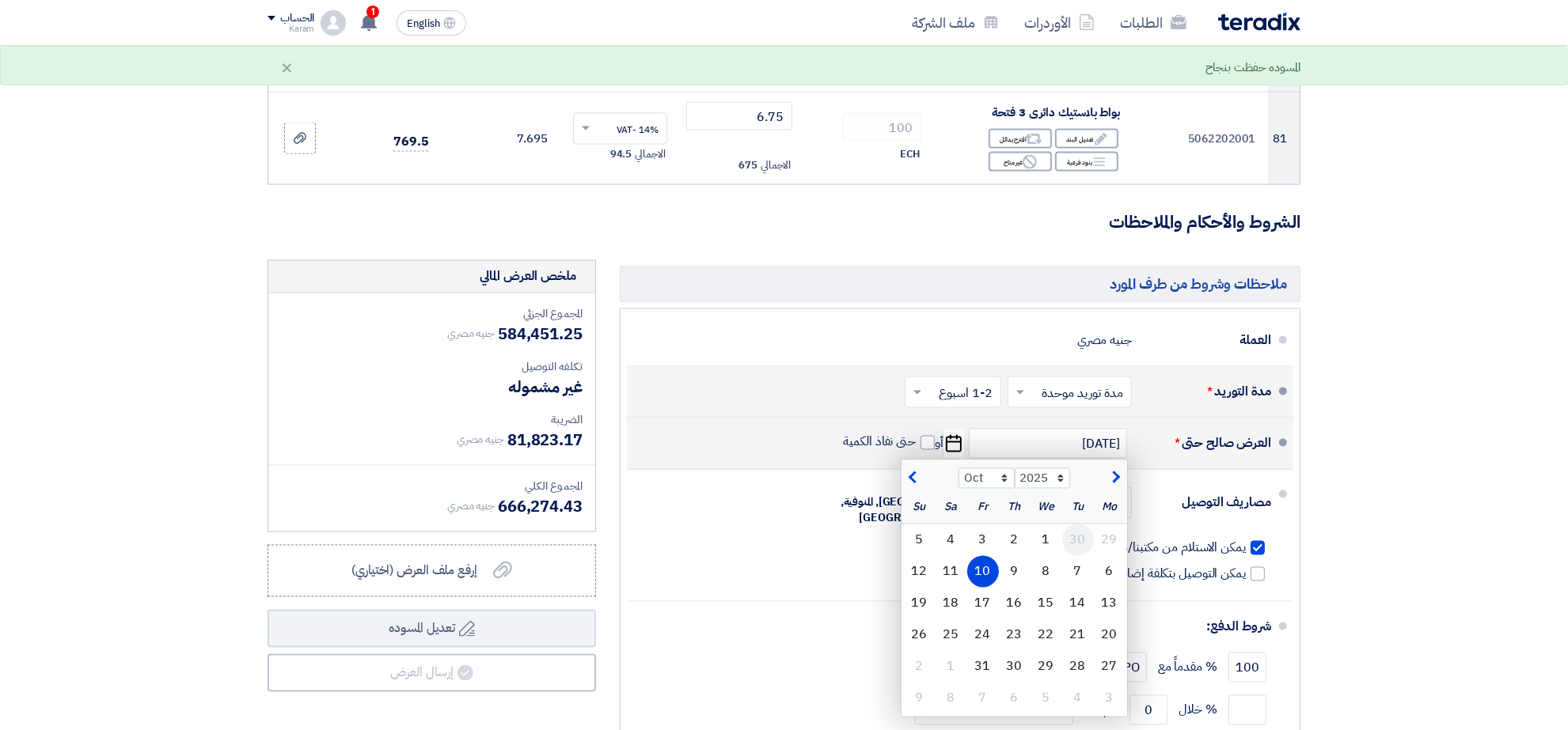
click at [1091, 524] on div "30" at bounding box center [1078, 539] width 31 height 31
type input "[DATE]"
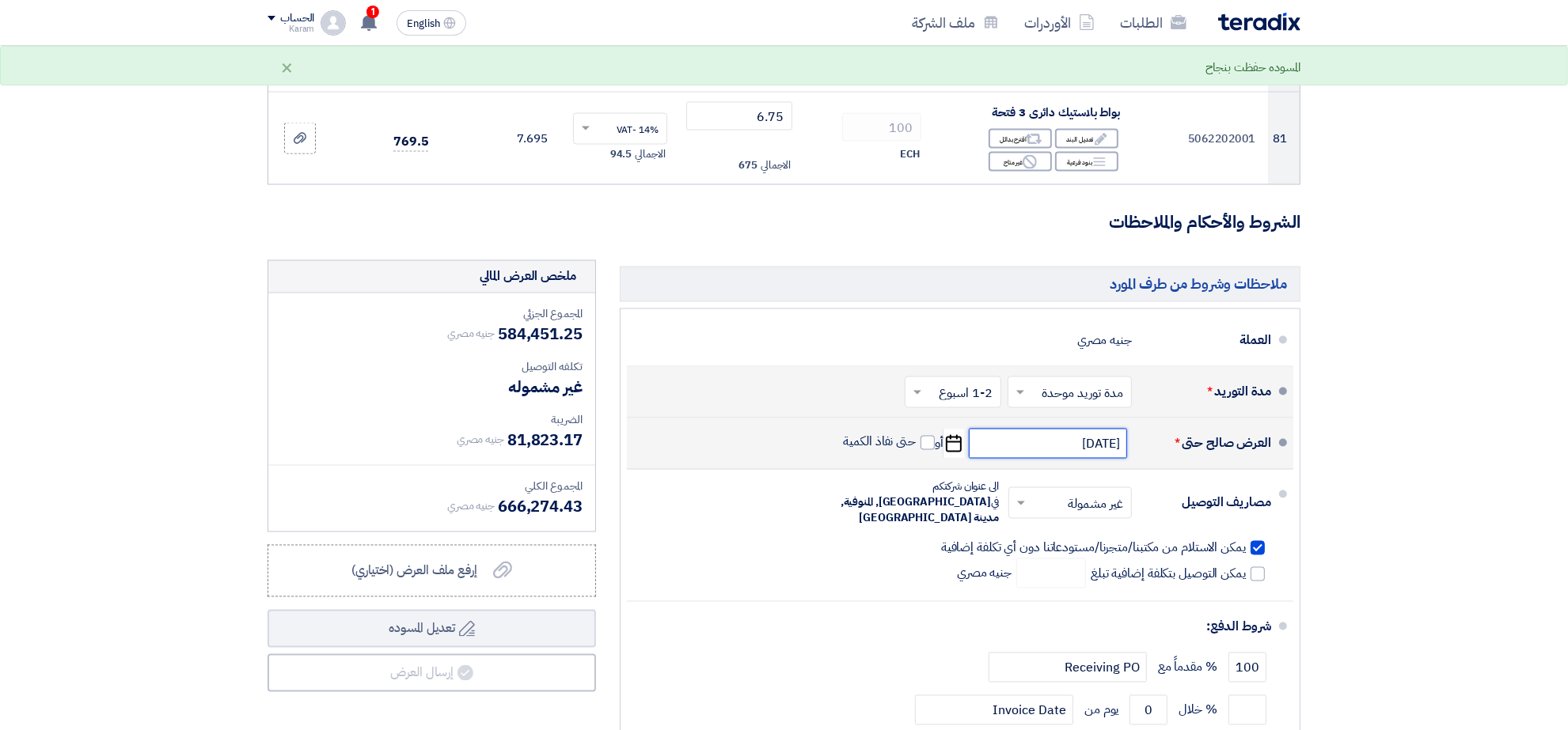
click at [1023, 429] on input "[DATE]" at bounding box center [1047, 444] width 158 height 30
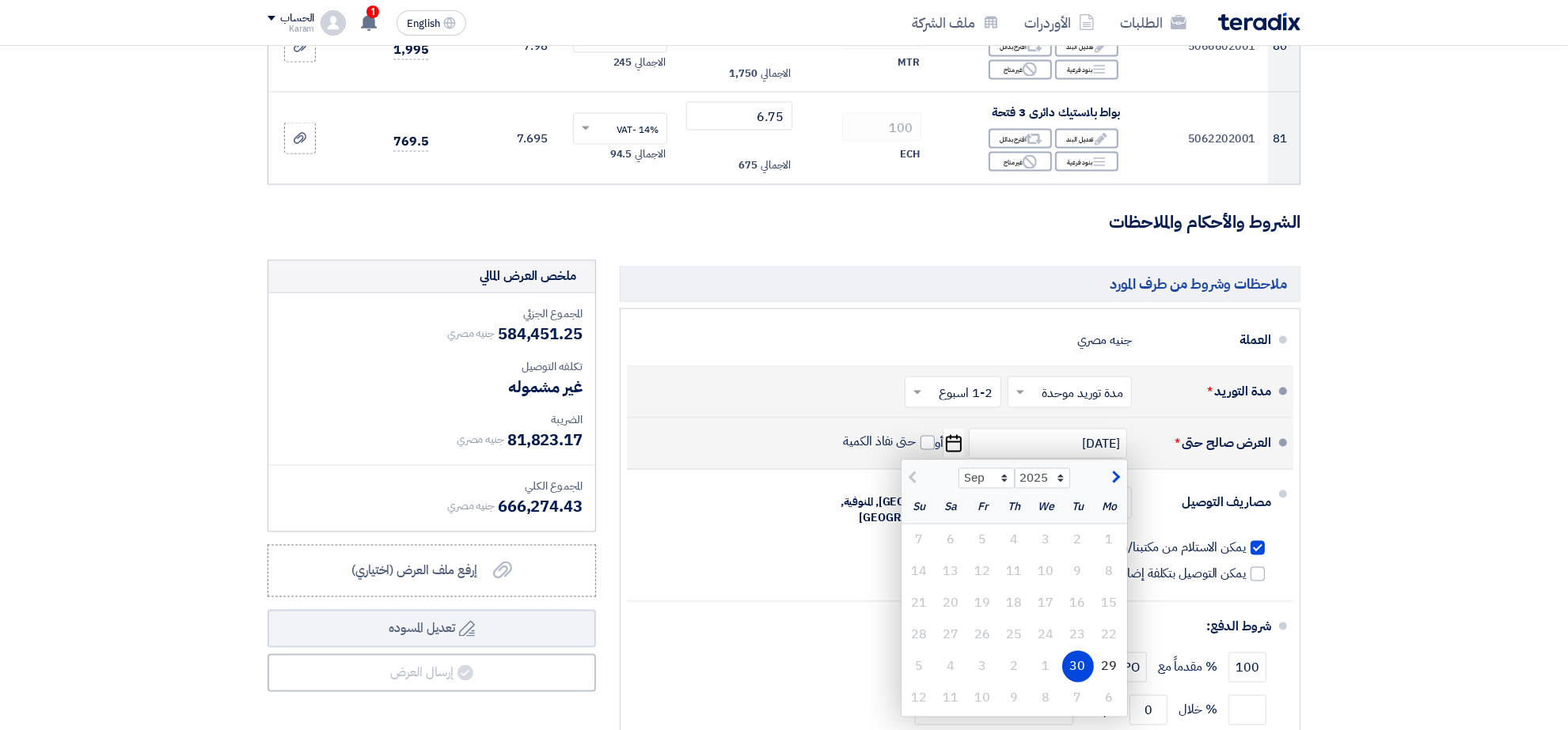
click at [1113, 469] on span "button" at bounding box center [1114, 477] width 9 height 17
select select "10"
click at [985, 556] on div "10" at bounding box center [983, 572] width 31 height 31
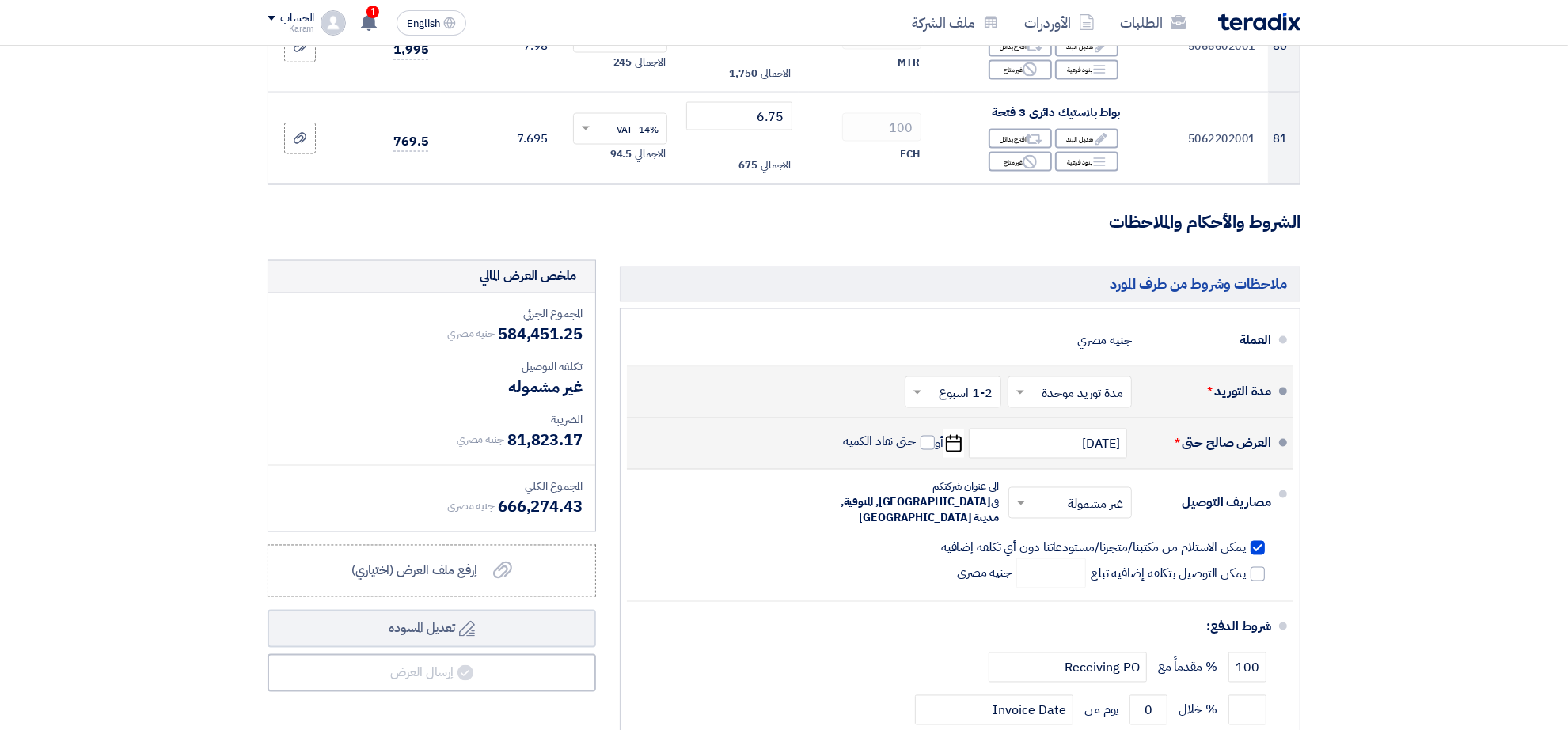
type input "[DATE]"
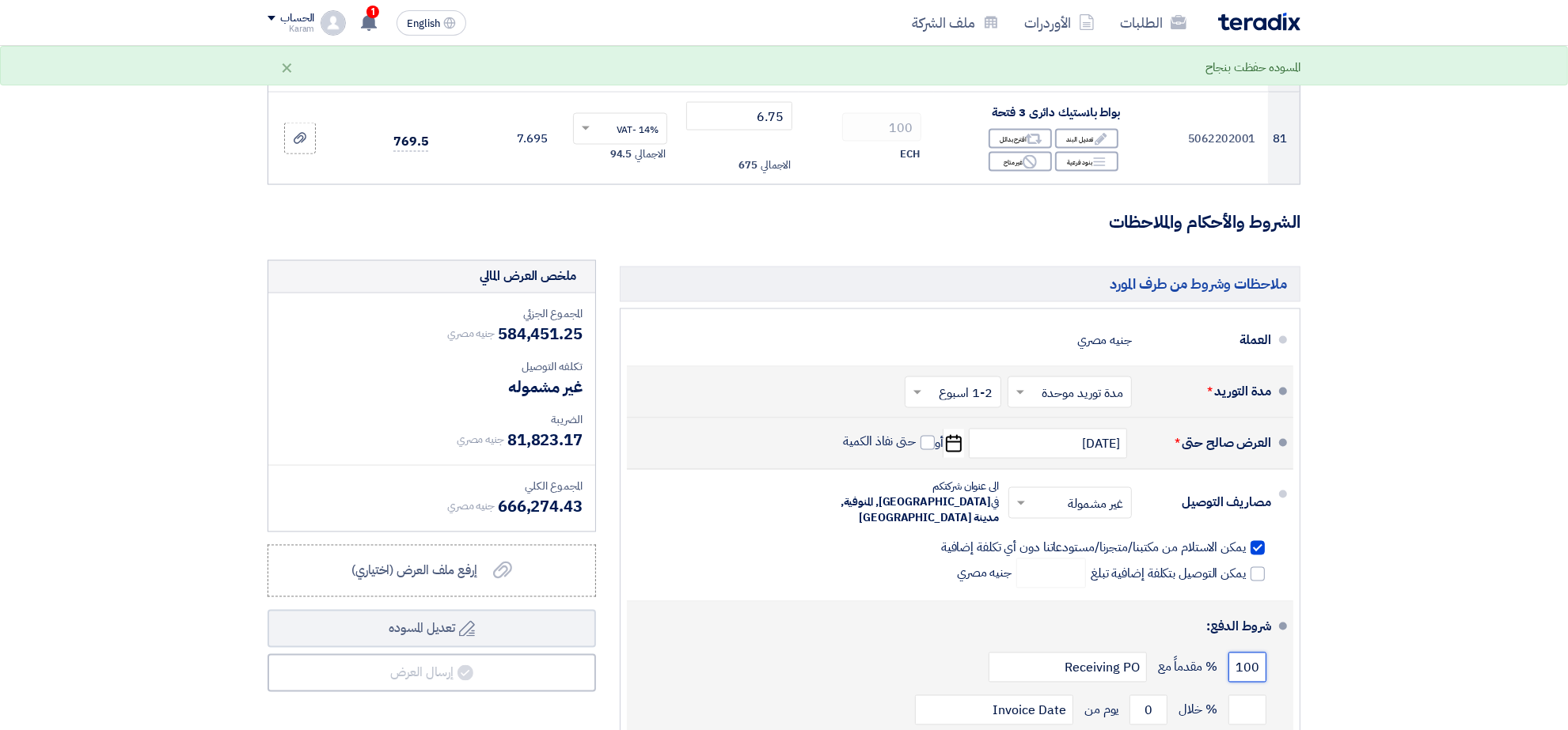
click at [1251, 653] on input "100" at bounding box center [1247, 668] width 38 height 30
type input "50"
click at [1235, 695] on input "number" at bounding box center [1247, 710] width 38 height 30
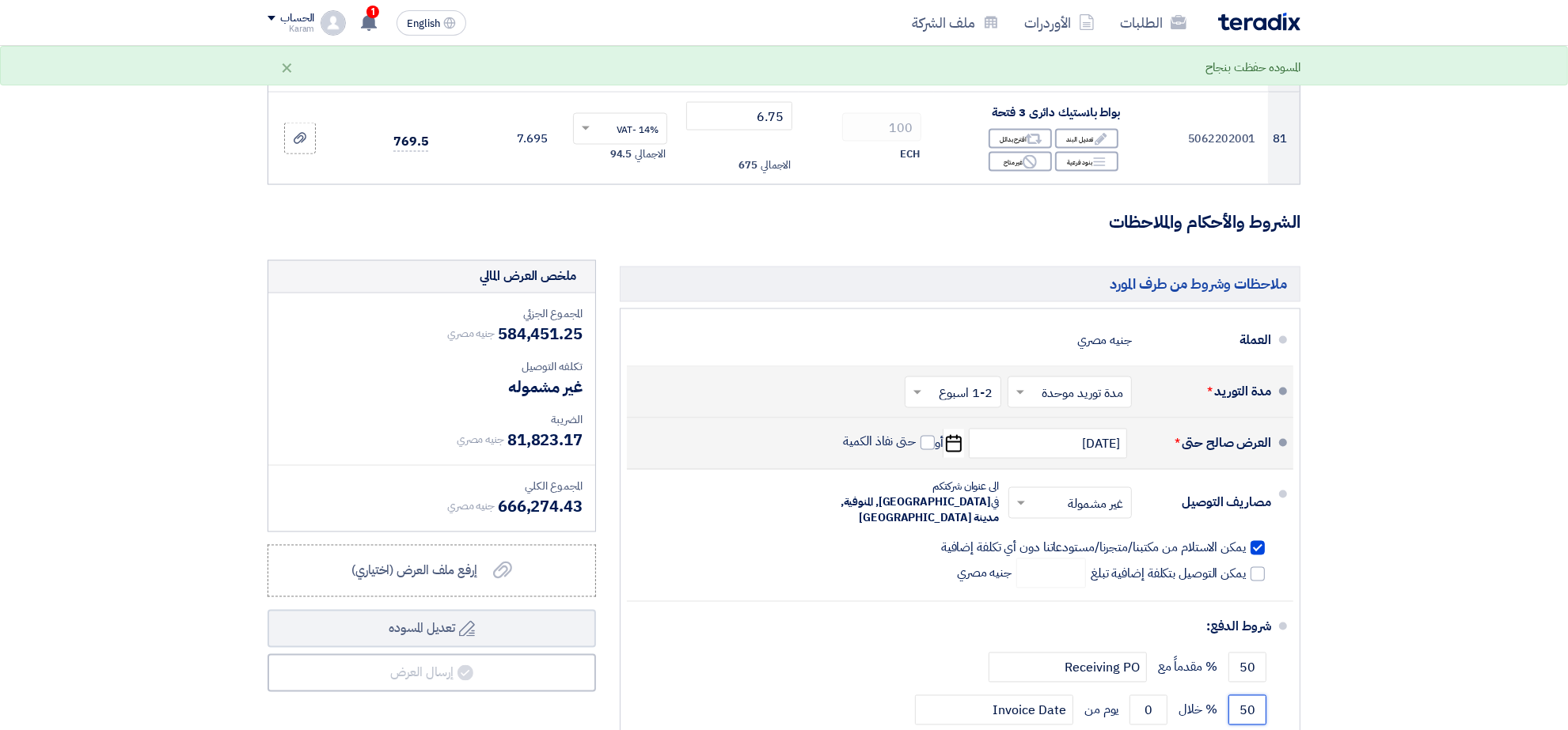
type input "50"
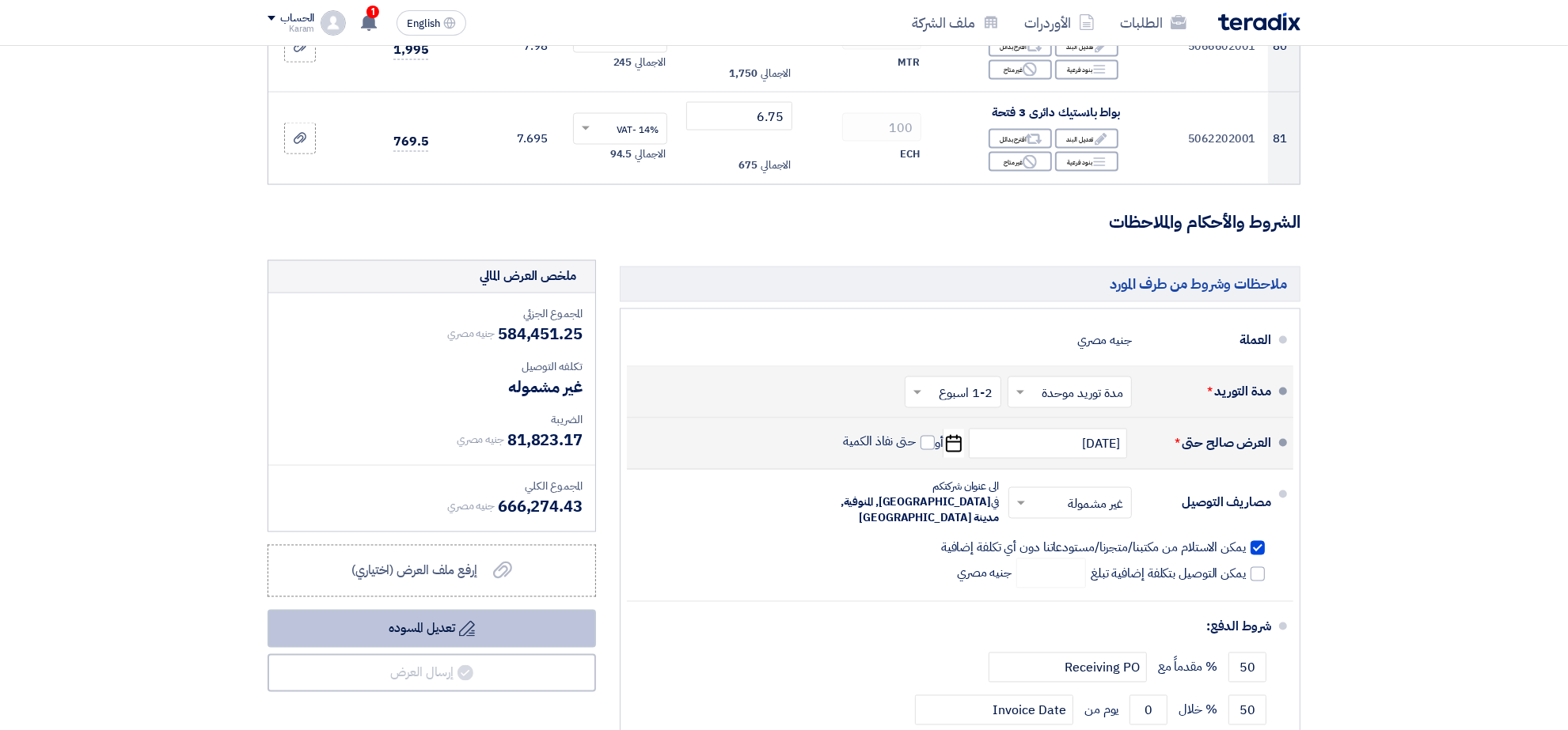
click at [449, 610] on button "Draft تعديل المسوده" at bounding box center [431, 629] width 328 height 38
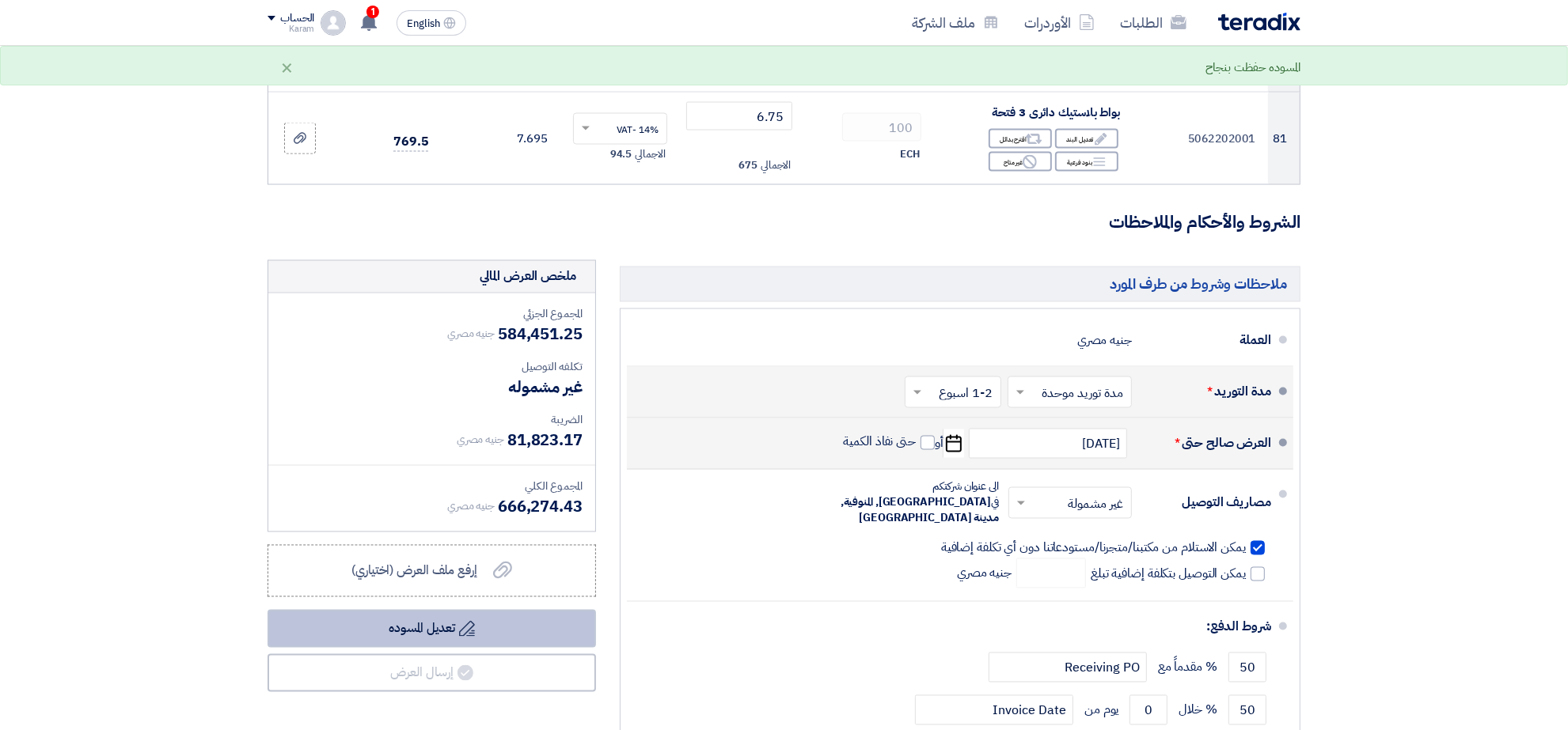
click at [457, 610] on button "Draft تعديل المسوده" at bounding box center [431, 629] width 328 height 38
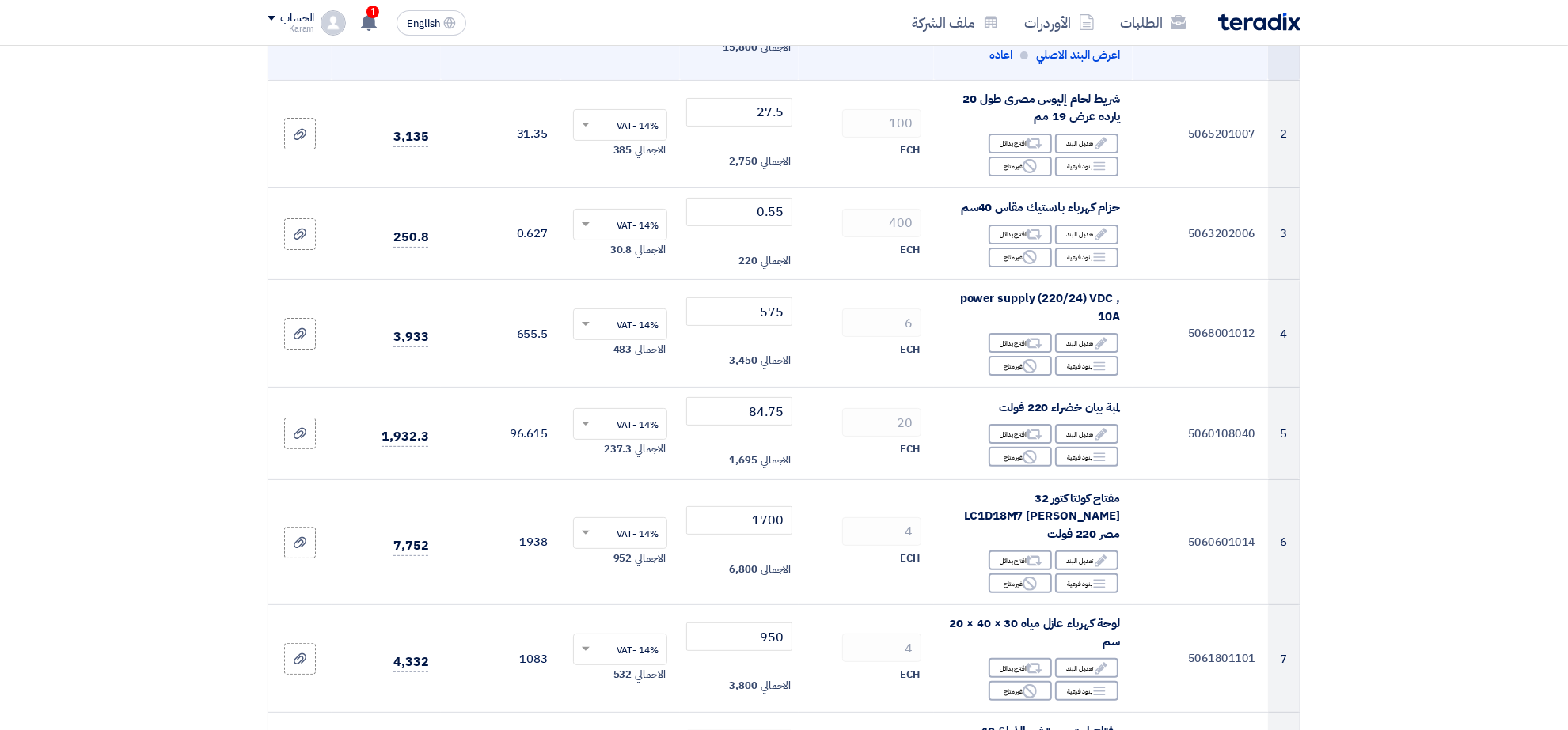
scroll to position [0, 0]
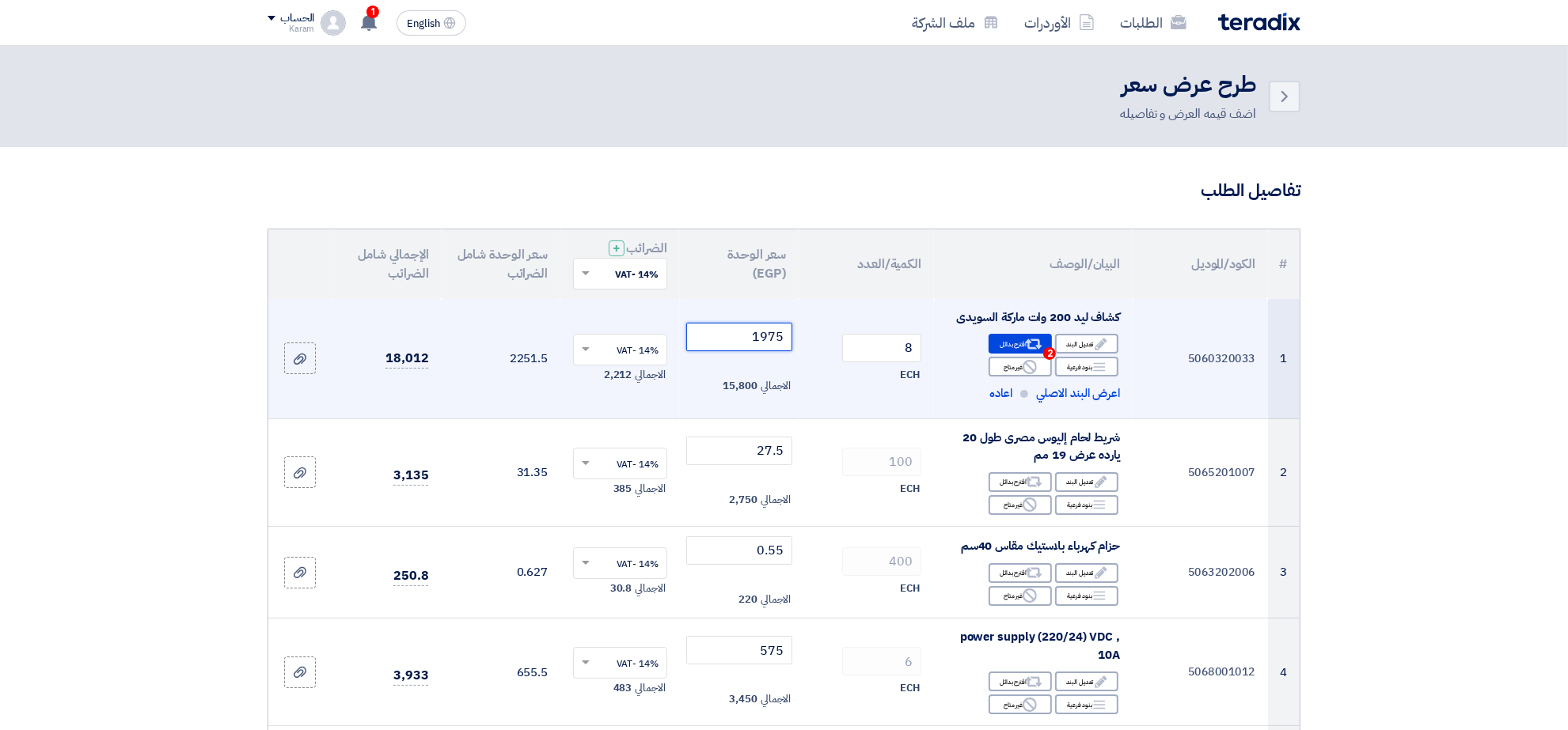
click at [709, 346] on input "1975" at bounding box center [739, 337] width 107 height 29
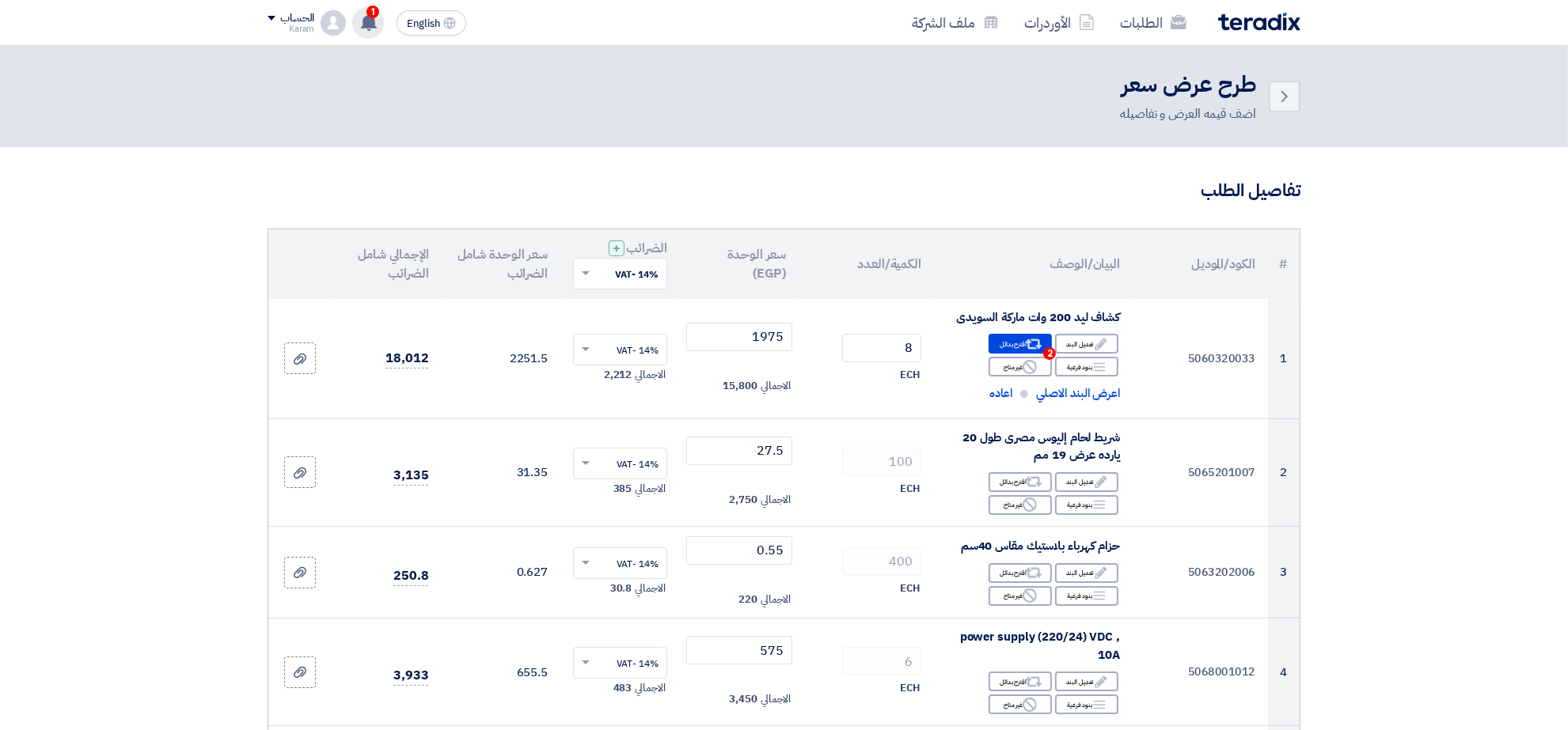
click at [377, 31] on div "1 قام بتعديل علي طلبه electric items - شاهد التعديلات 11 hours ago تم نشر طلب ع…" at bounding box center [368, 22] width 31 height 31
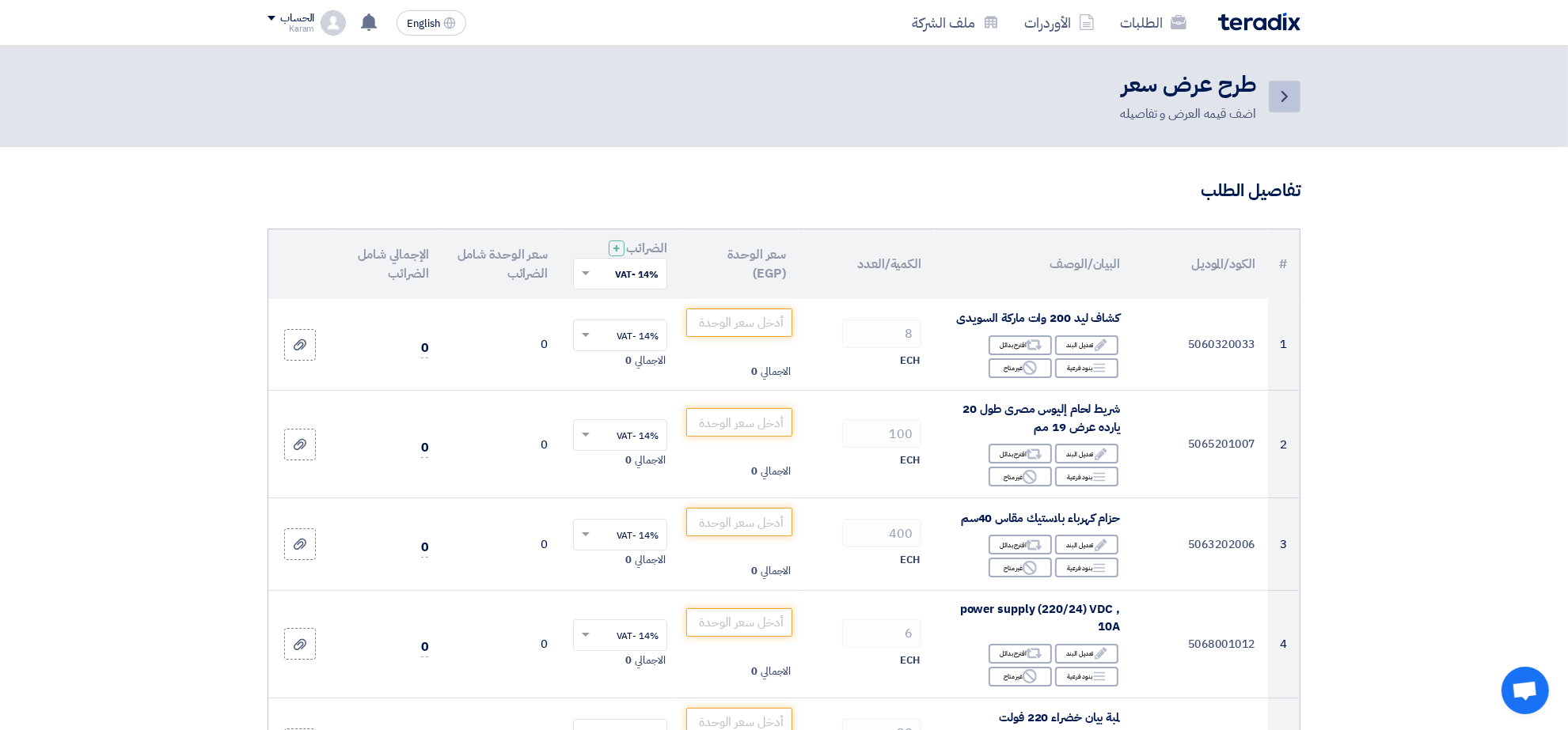
click at [1283, 92] on use at bounding box center [1284, 97] width 6 height 11
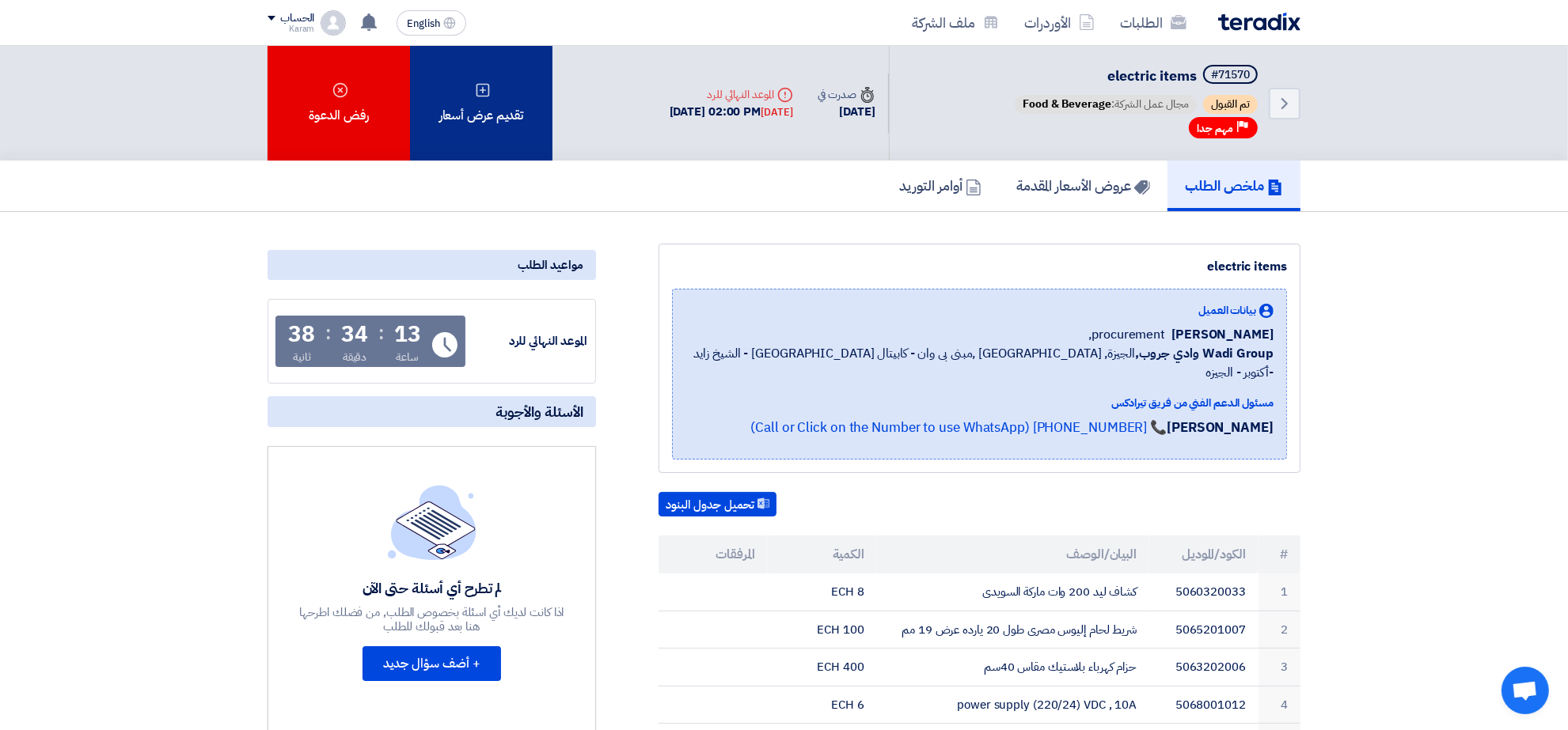
click at [488, 121] on div "تقديم عرض أسعار" at bounding box center [481, 103] width 142 height 115
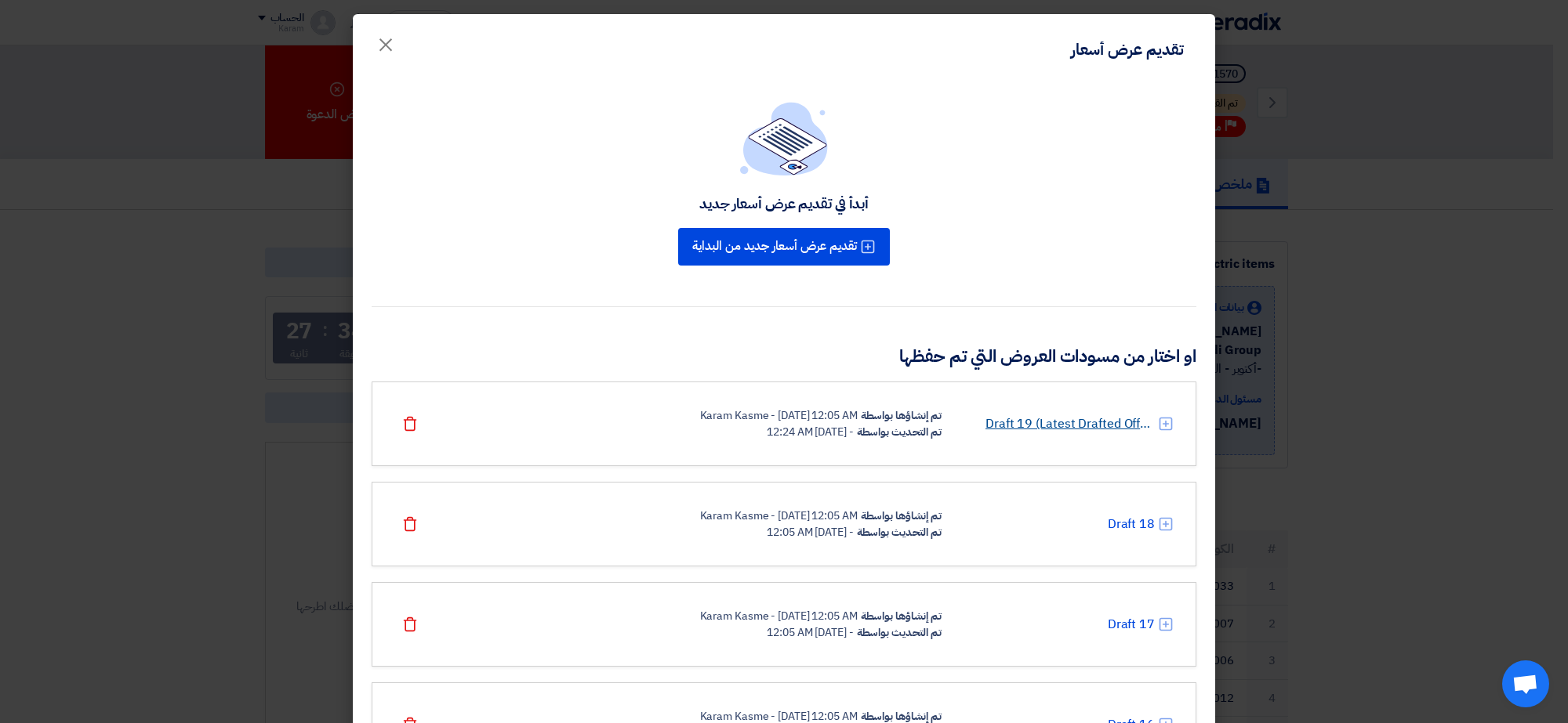
click at [1115, 428] on link "Draft 19 (Latest Drafted Offer)" at bounding box center [1070, 424] width 169 height 19
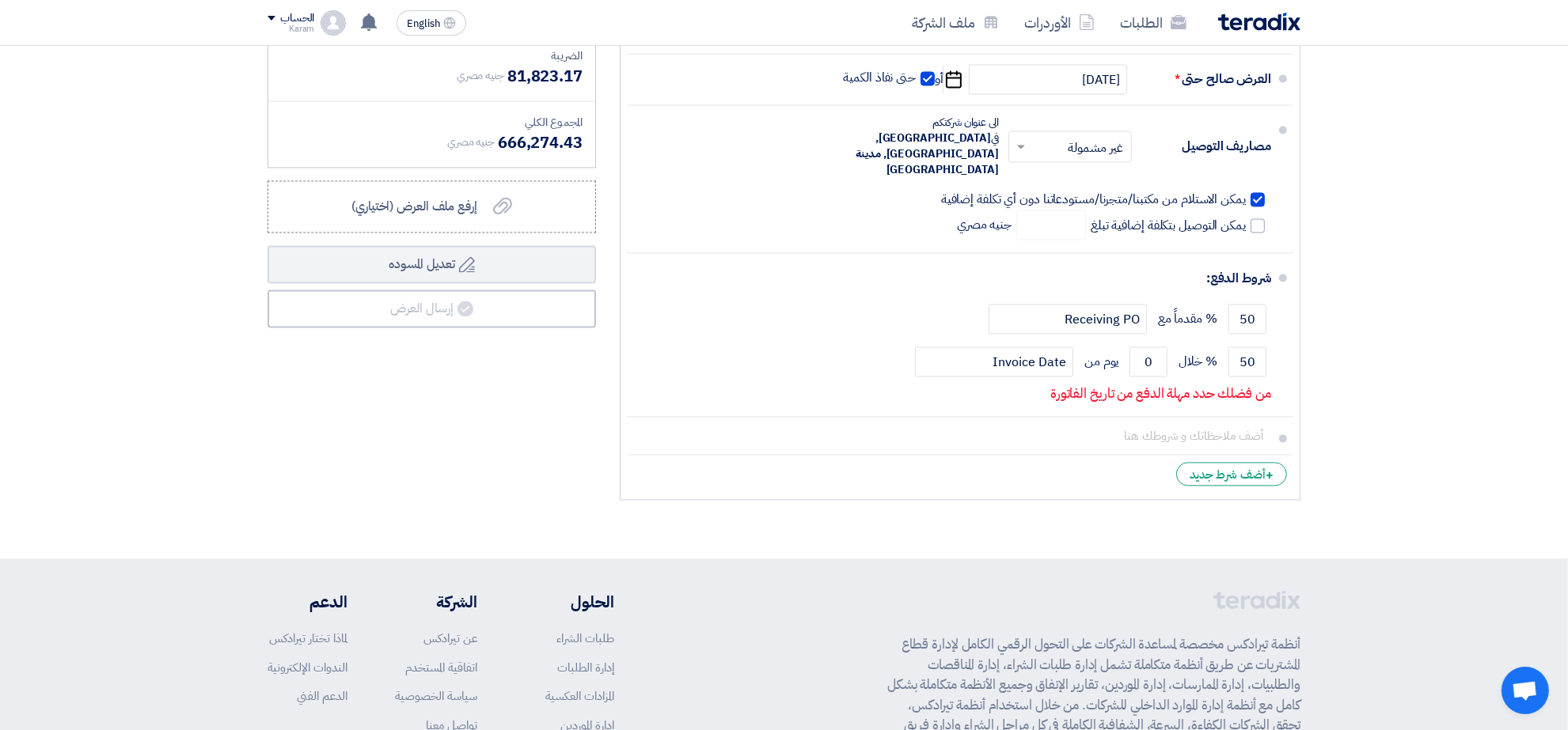
scroll to position [9482, 0]
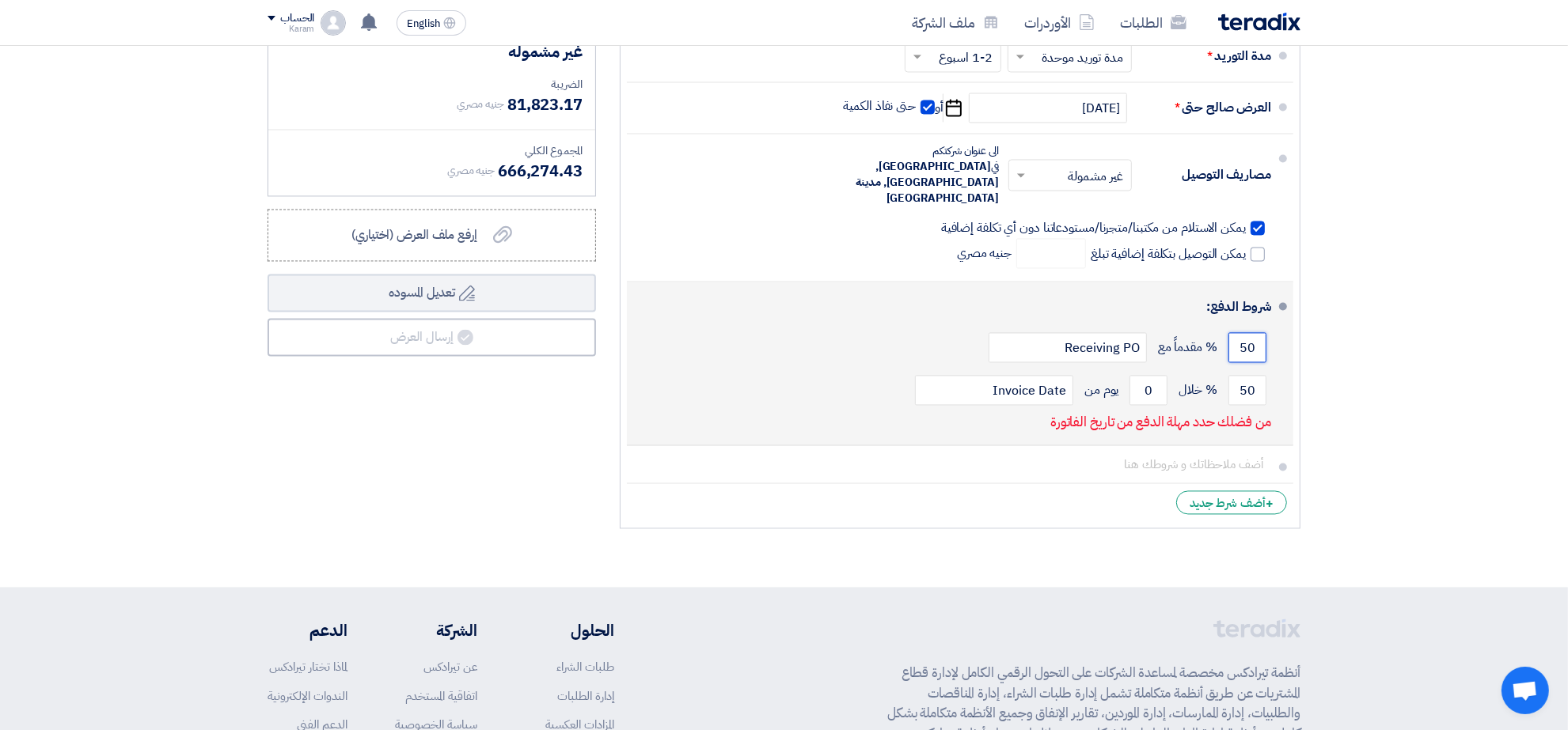
click at [1260, 332] on input "50" at bounding box center [1247, 347] width 38 height 30
click at [1256, 375] on input "50" at bounding box center [1247, 390] width 38 height 30
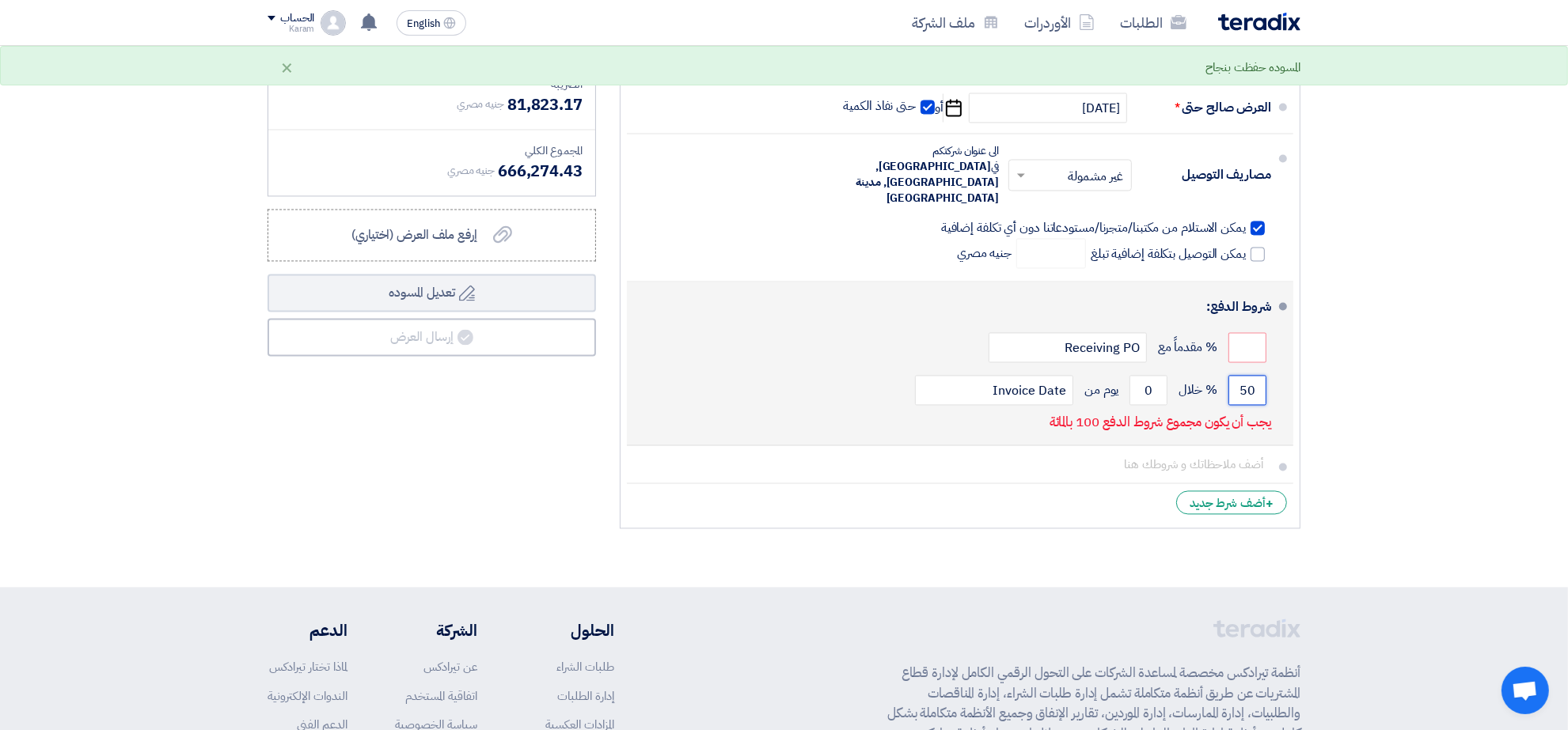
click at [1256, 375] on input "50" at bounding box center [1247, 390] width 38 height 30
click at [1248, 332] on input "number" at bounding box center [1247, 347] width 38 height 30
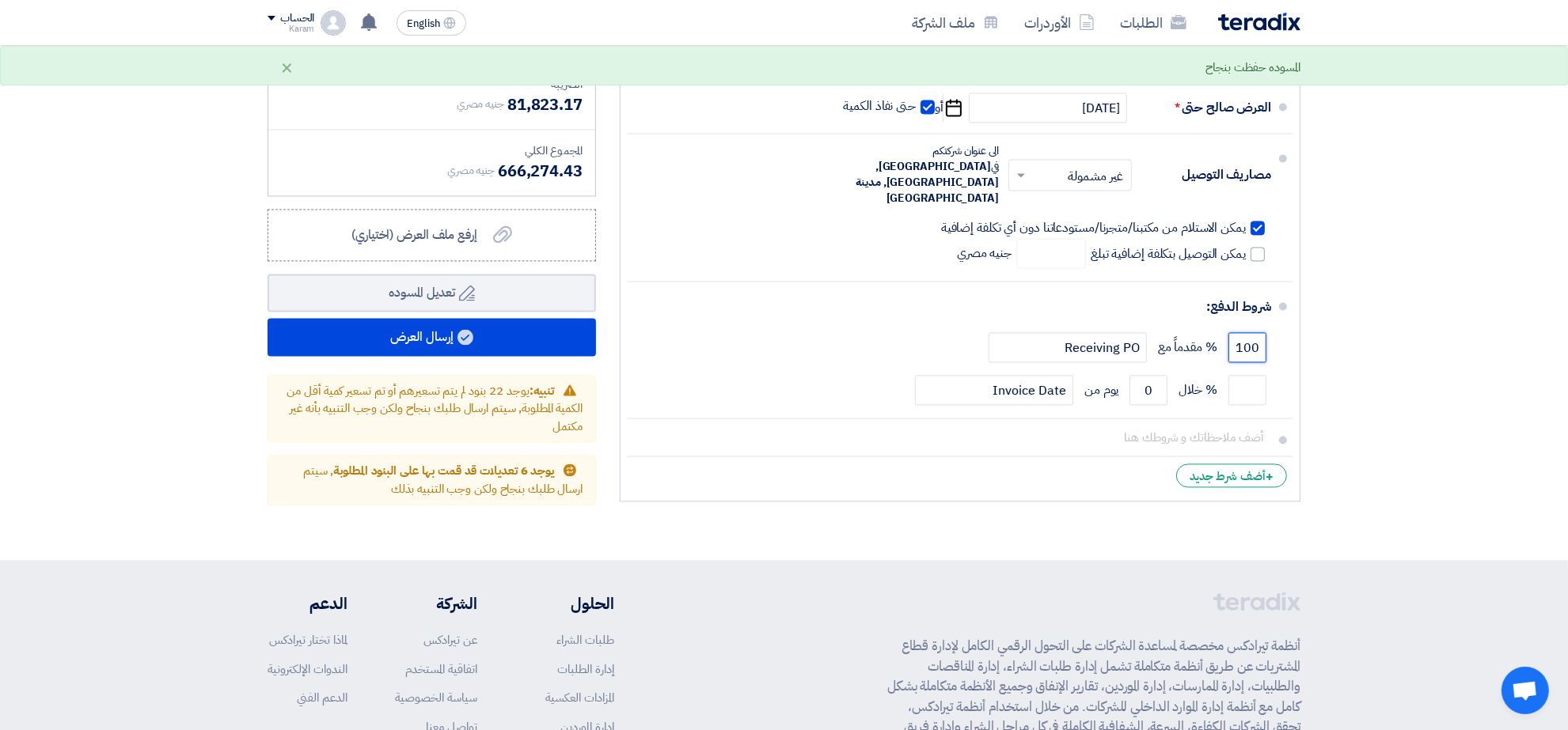
type input "100"
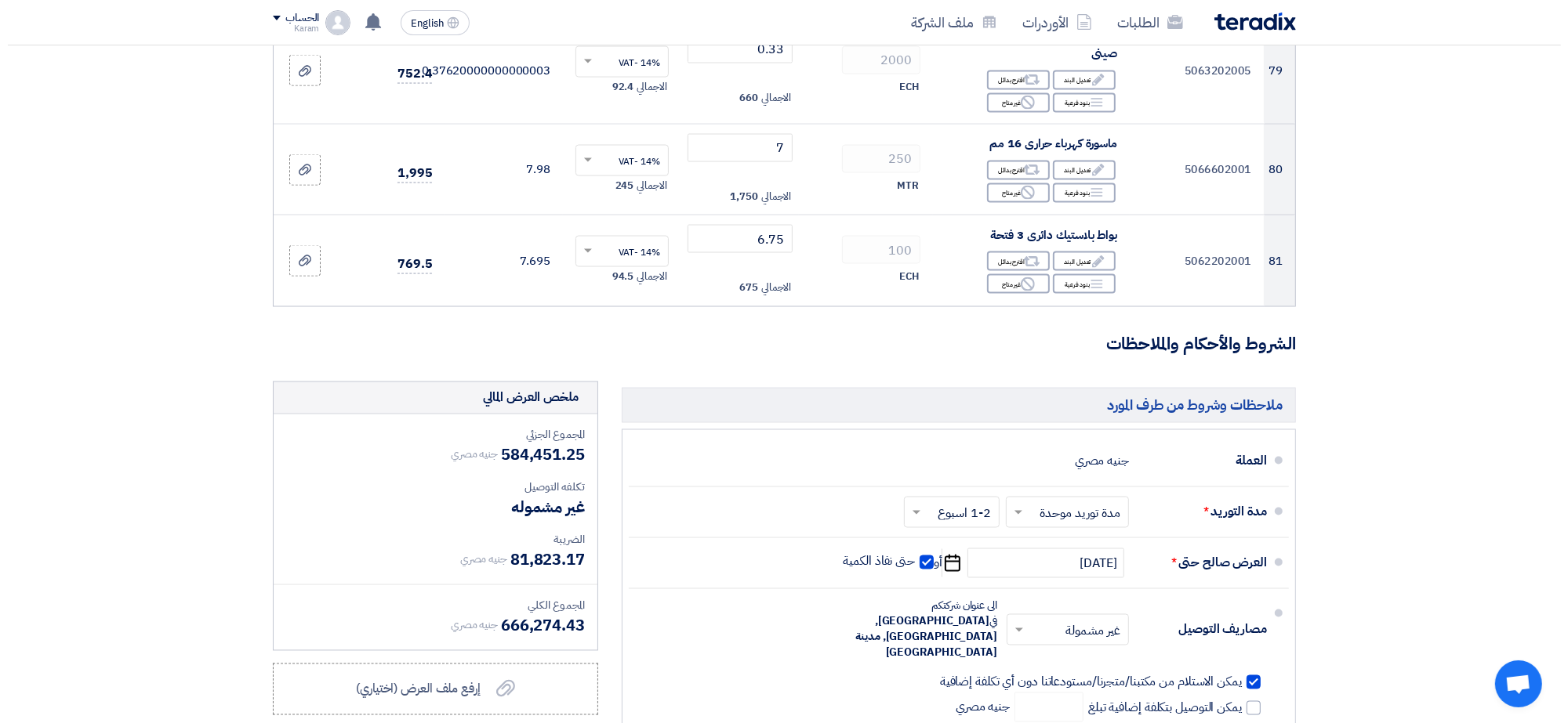
scroll to position [9097, 0]
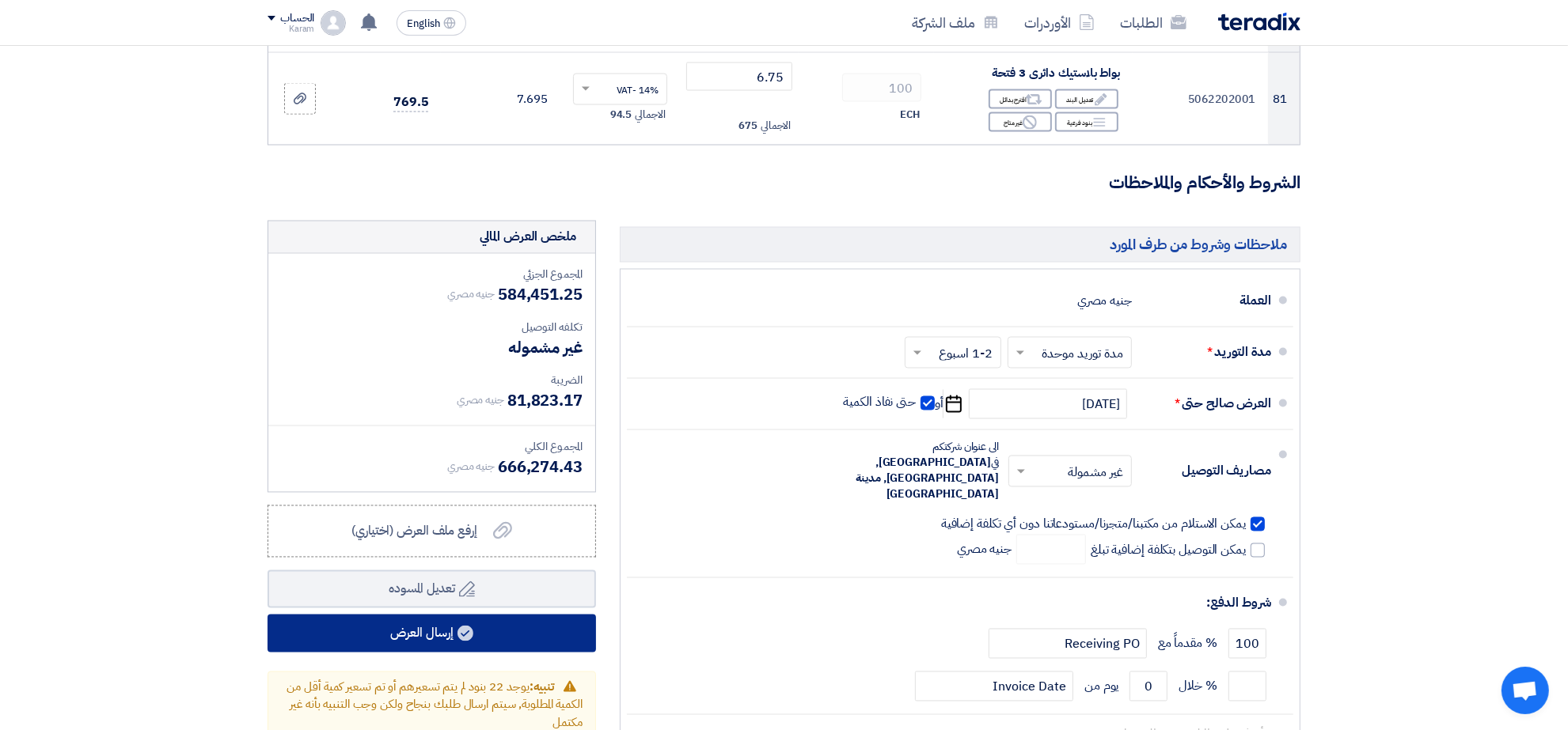
click at [512, 615] on button "إرسال العرض" at bounding box center [431, 633] width 328 height 38
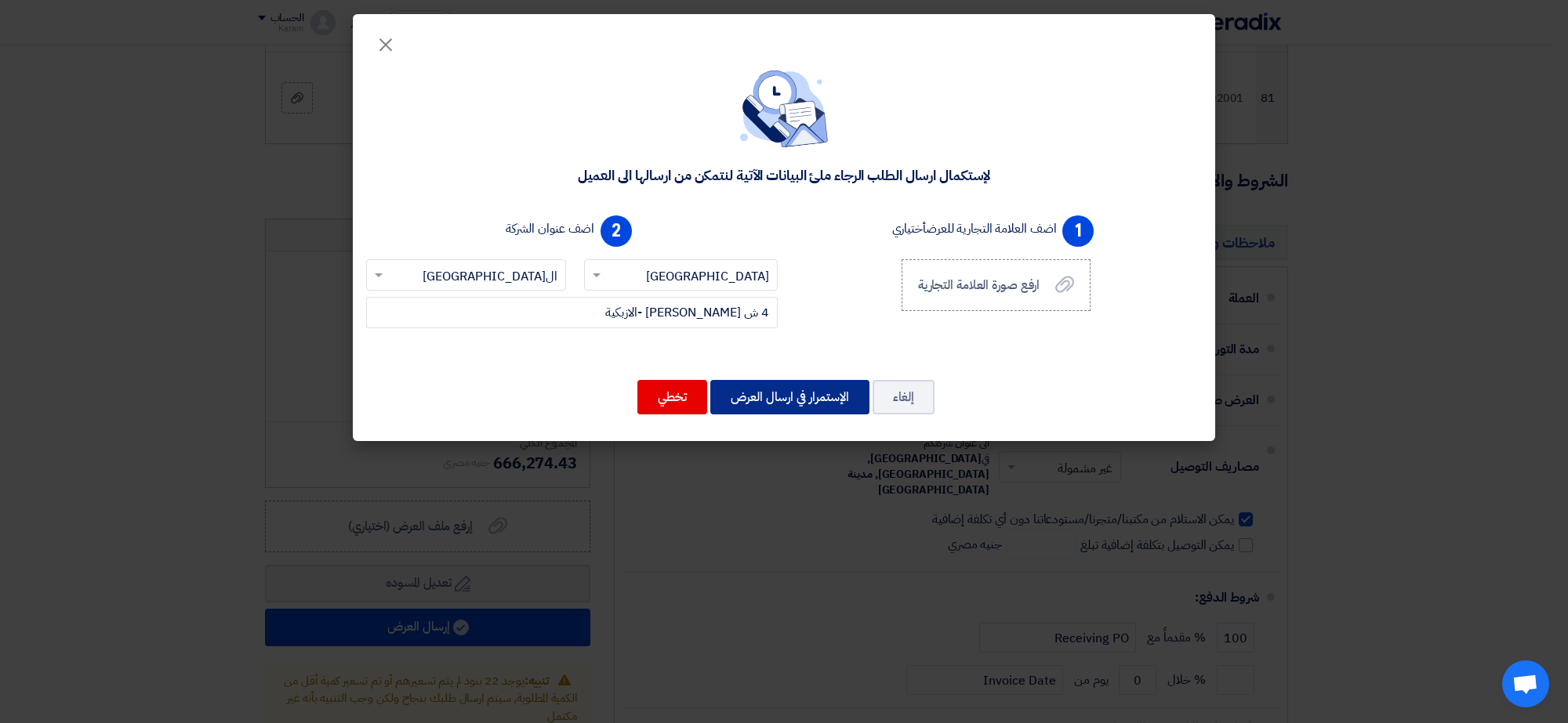
click at [782, 385] on button "الإستمرار في ارسال العرض" at bounding box center [790, 397] width 160 height 35
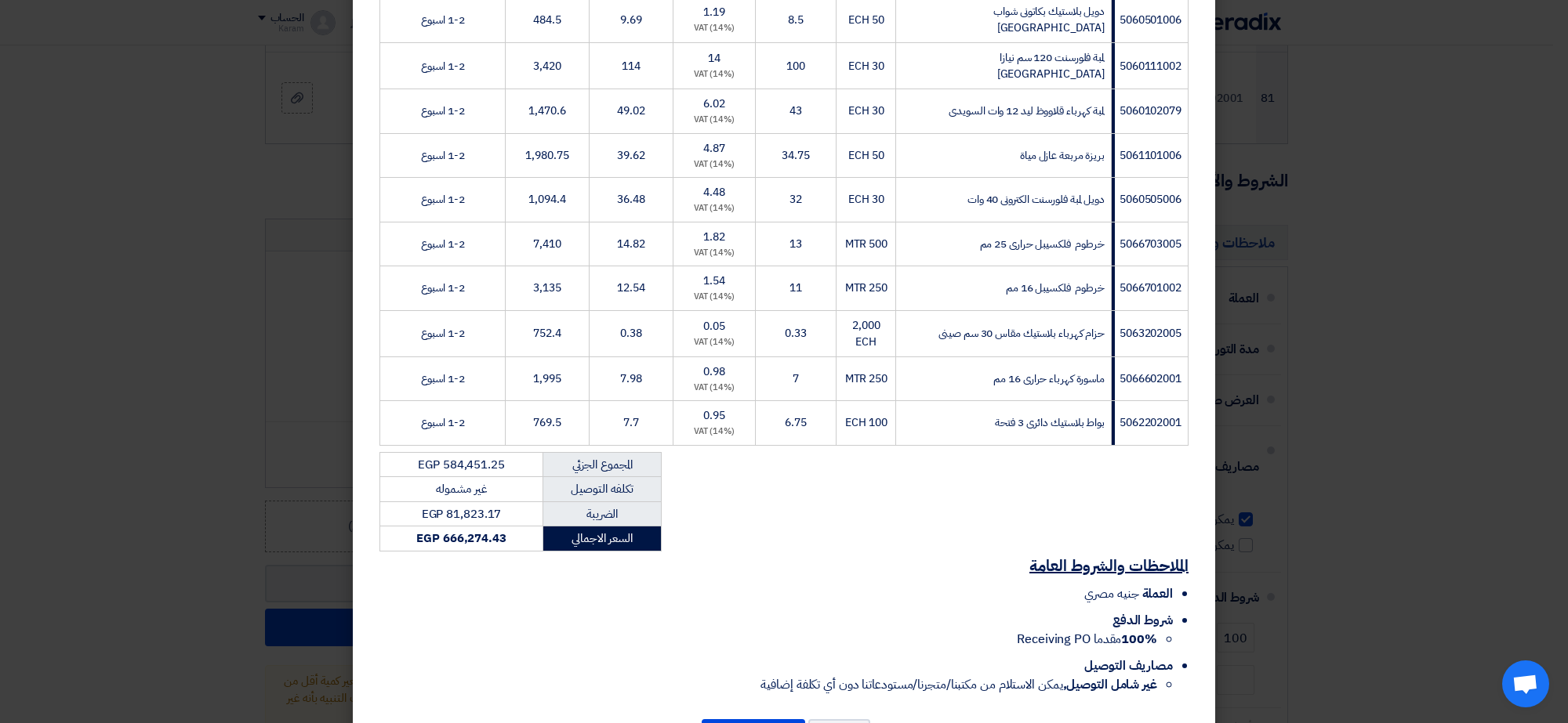
scroll to position [3785, 0]
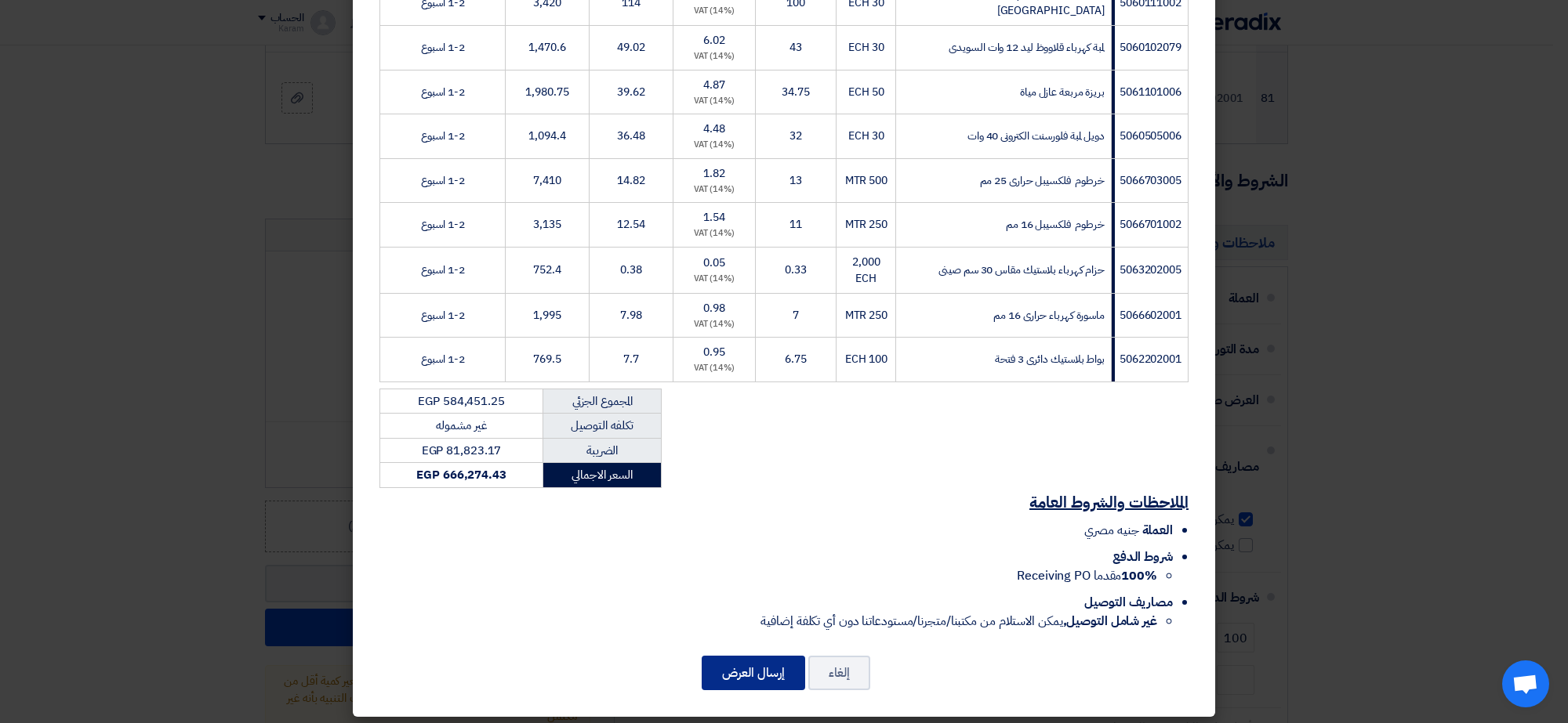
click at [783, 672] on button "إرسال العرض" at bounding box center [753, 672] width 104 height 35
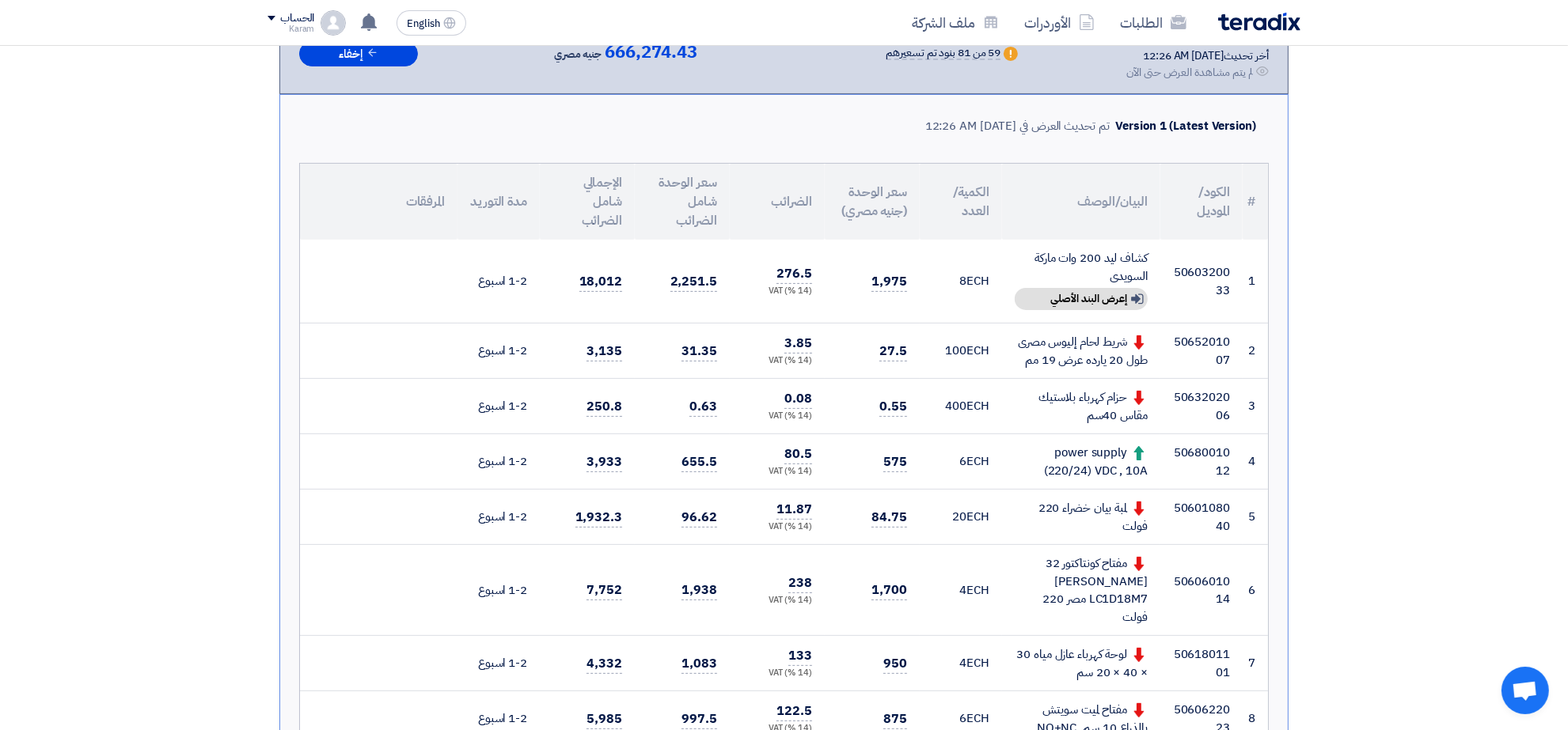
scroll to position [395, 0]
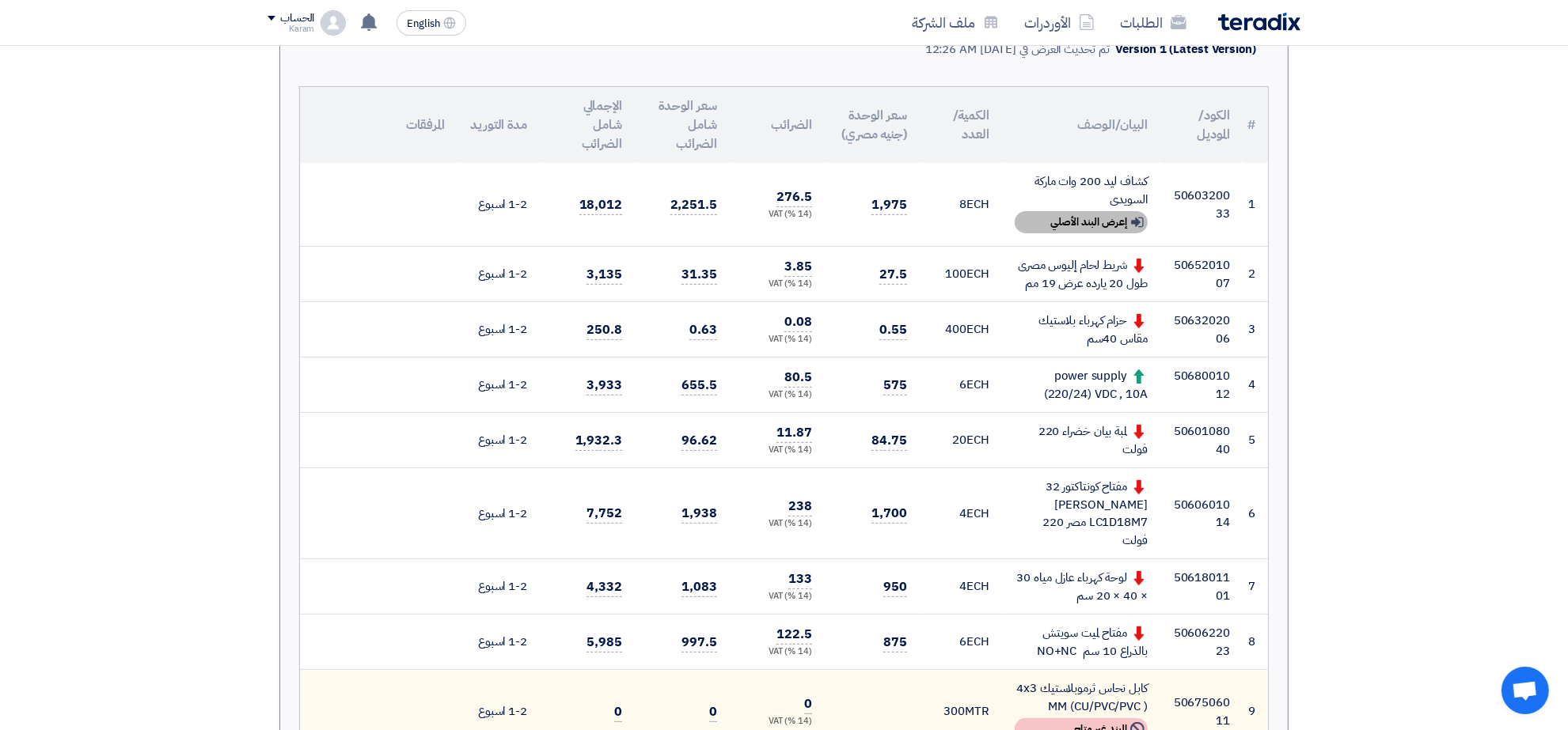
click at [1118, 215] on div "Show details إعرض البند الأصلي" at bounding box center [1081, 222] width 133 height 22
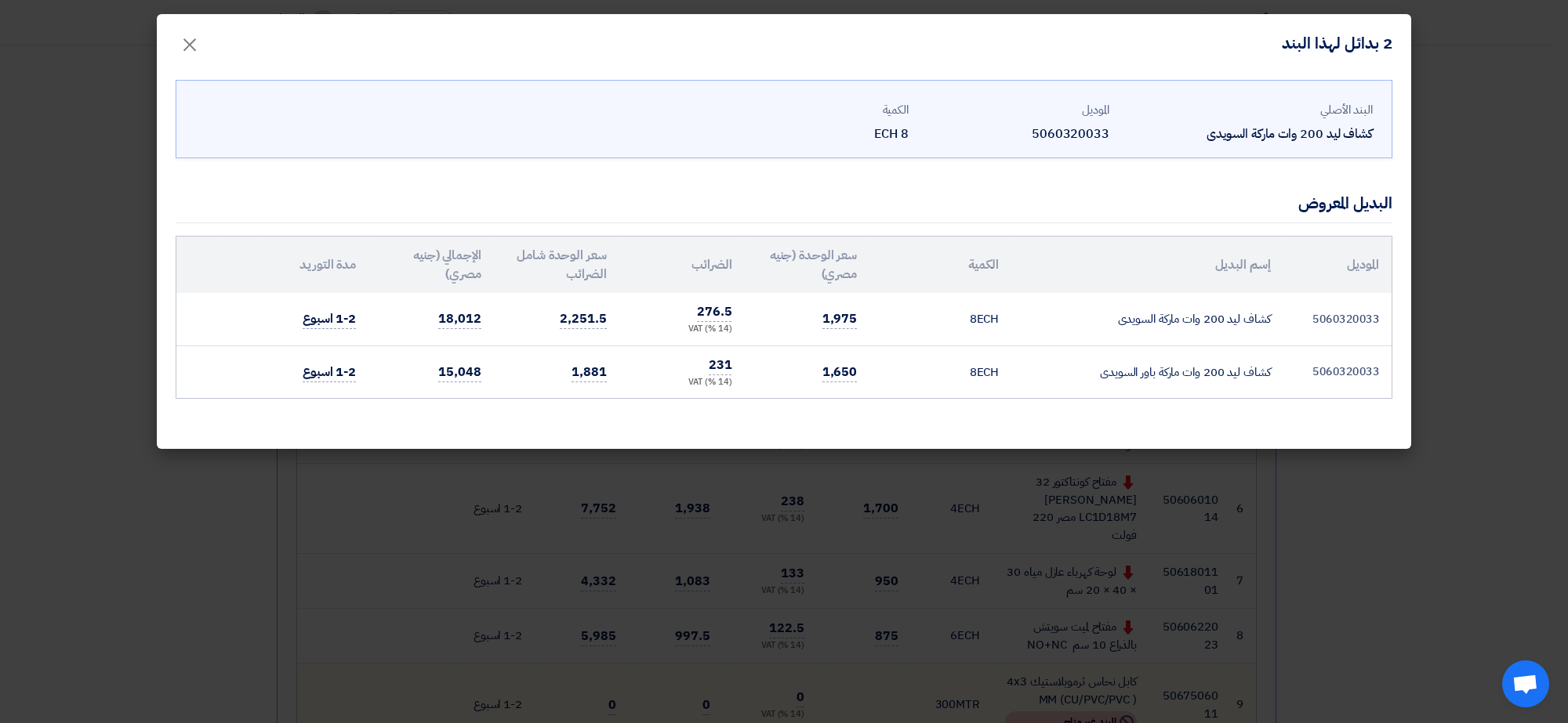
click at [1337, 457] on modal-container "2 بدائل لهذا البند × البند الأصلي كشاف ليد 200 وات ماركة السويدى الموديل 506032…" at bounding box center [784, 362] width 1568 height 723
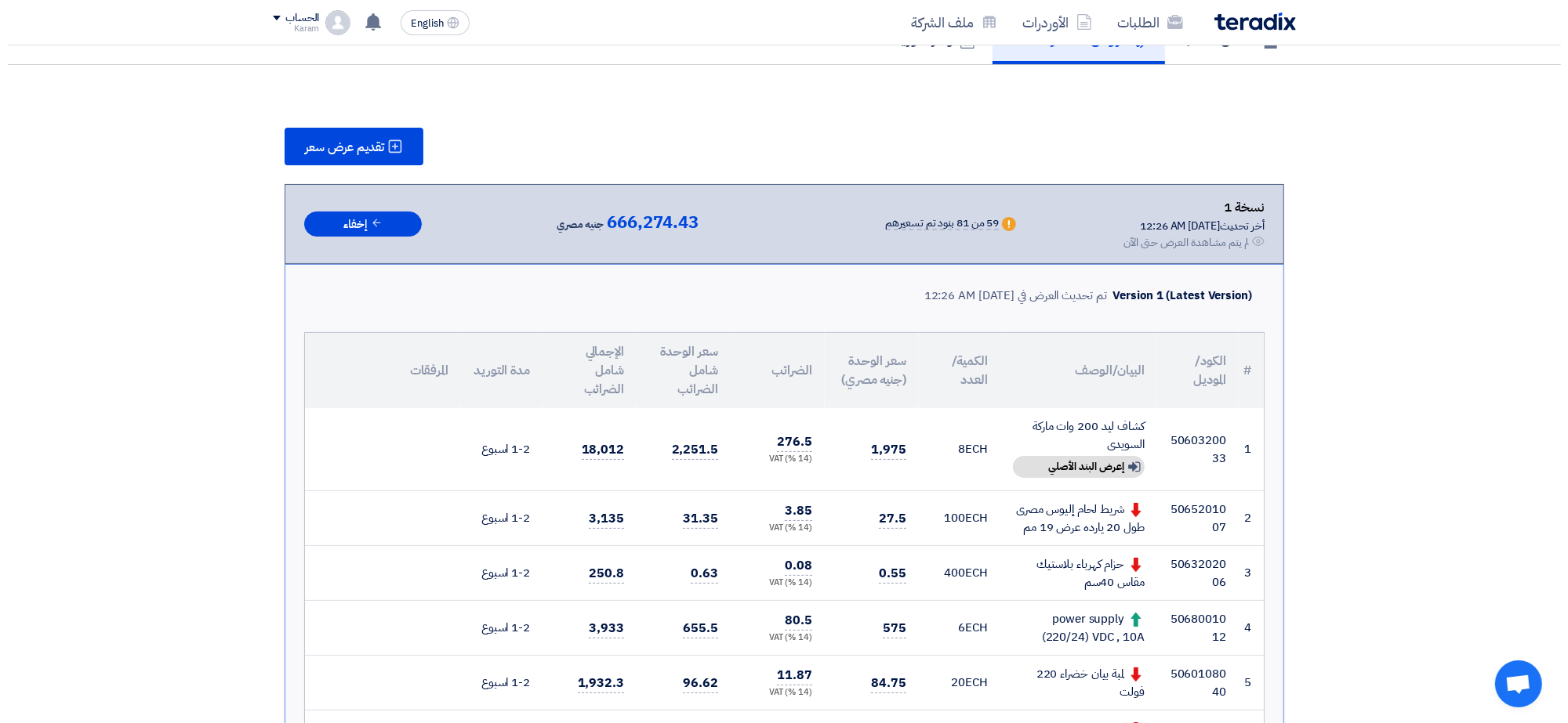
scroll to position [0, 0]
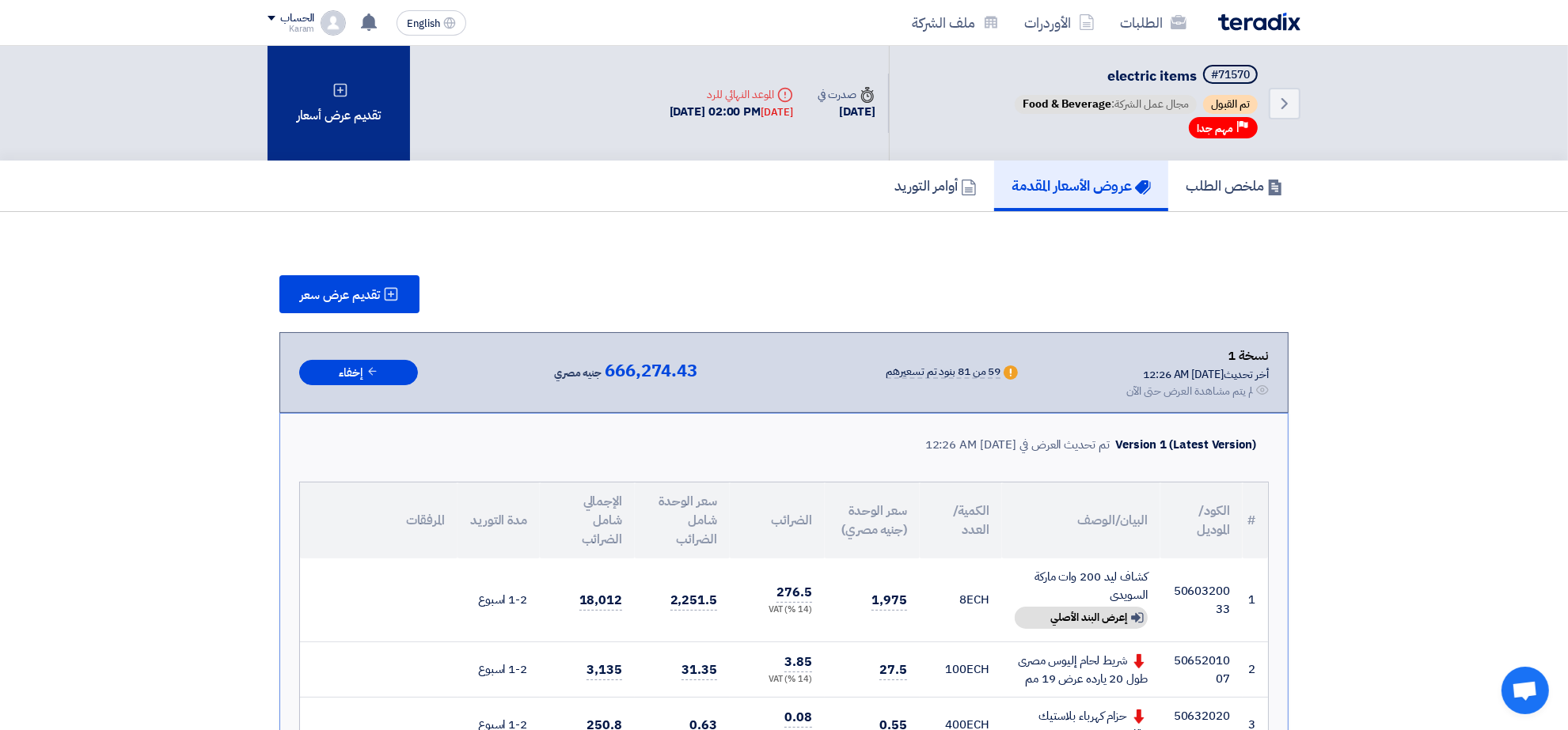
click at [394, 113] on div "تقديم عرض أسعار" at bounding box center [338, 103] width 142 height 115
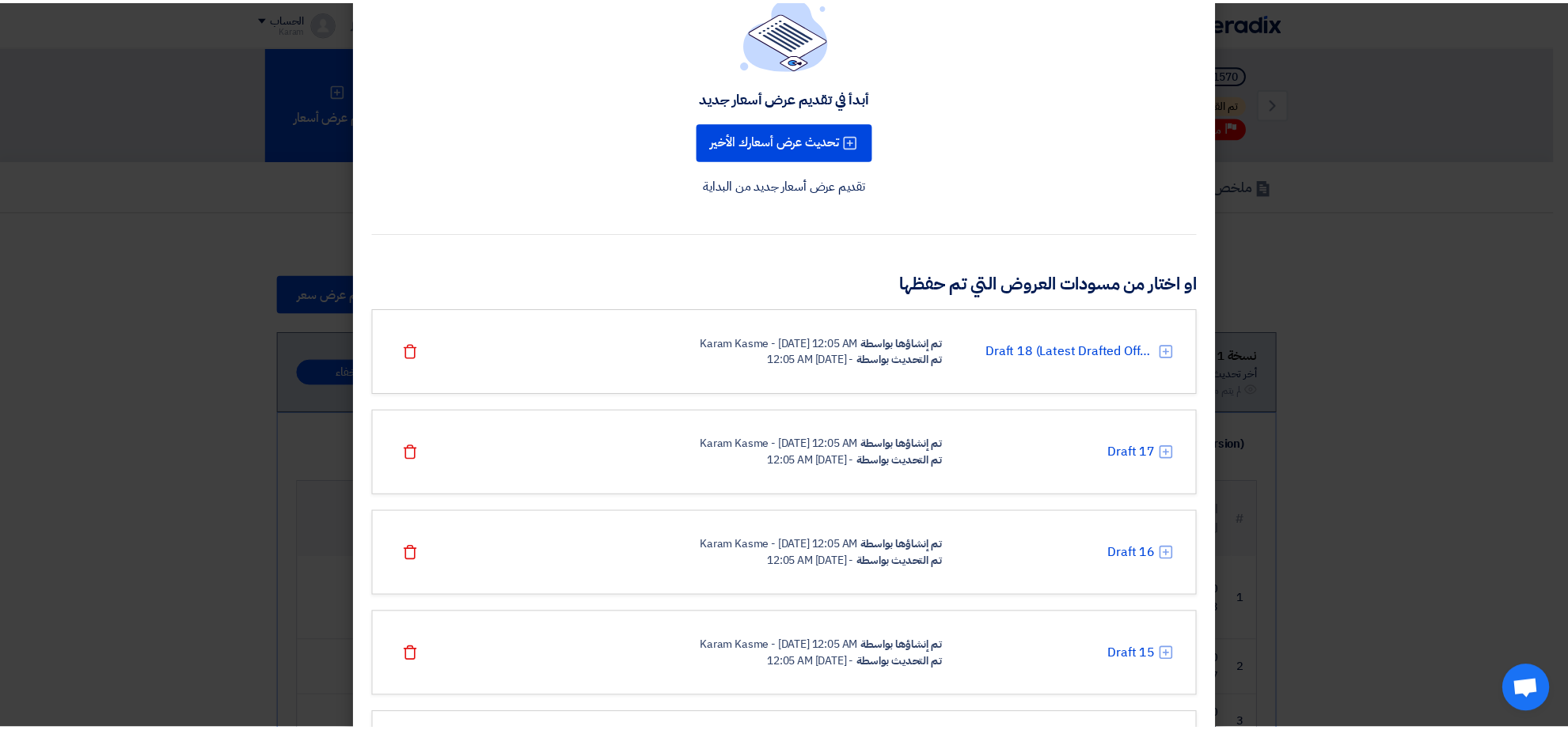
scroll to position [70, 0]
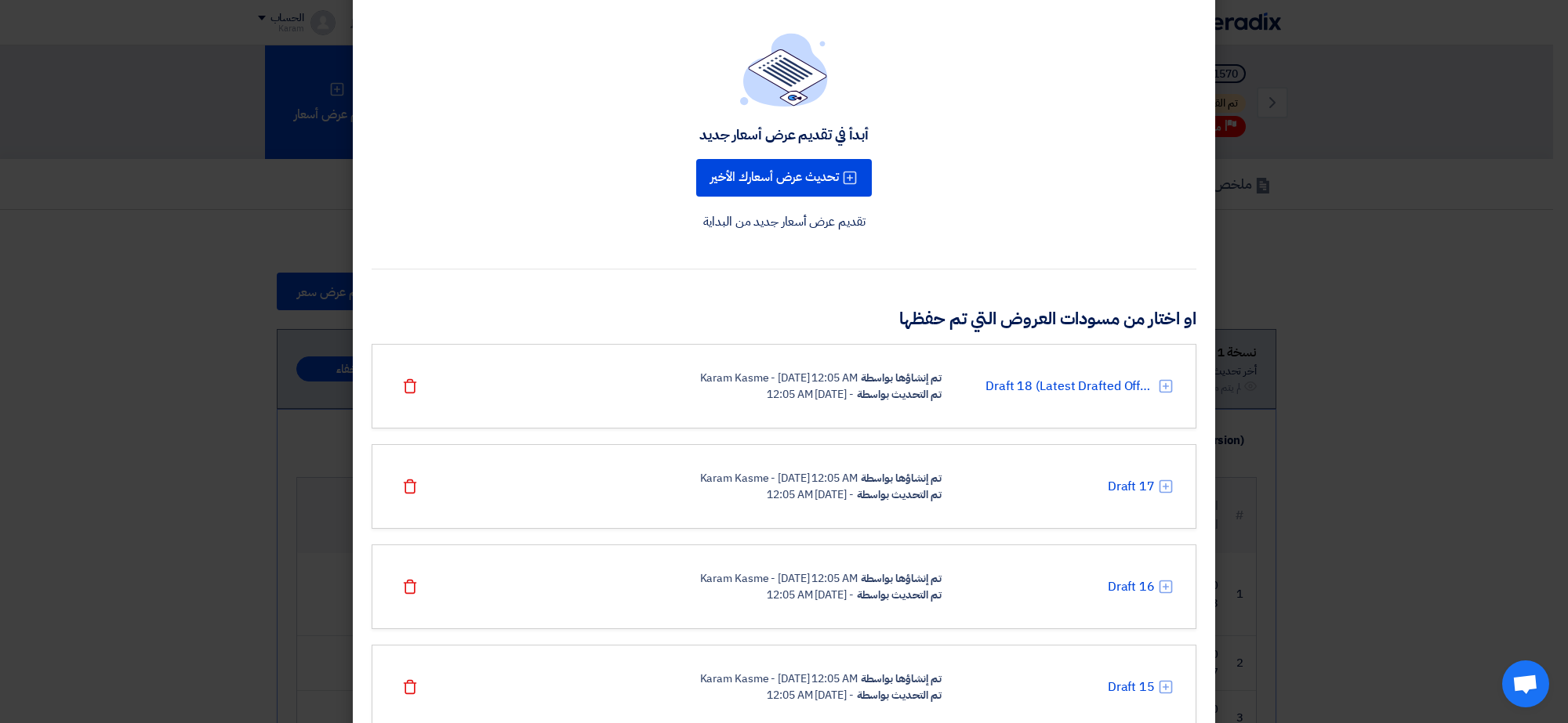
click at [1369, 341] on modal-container "تقديم عرض أسعار × أبدأ في تقديم عرض أسعار جديد تحديث عرض أسعارك الأخير تقديم عر…" at bounding box center [784, 362] width 1568 height 723
